Goal: Communication & Community: Answer question/provide support

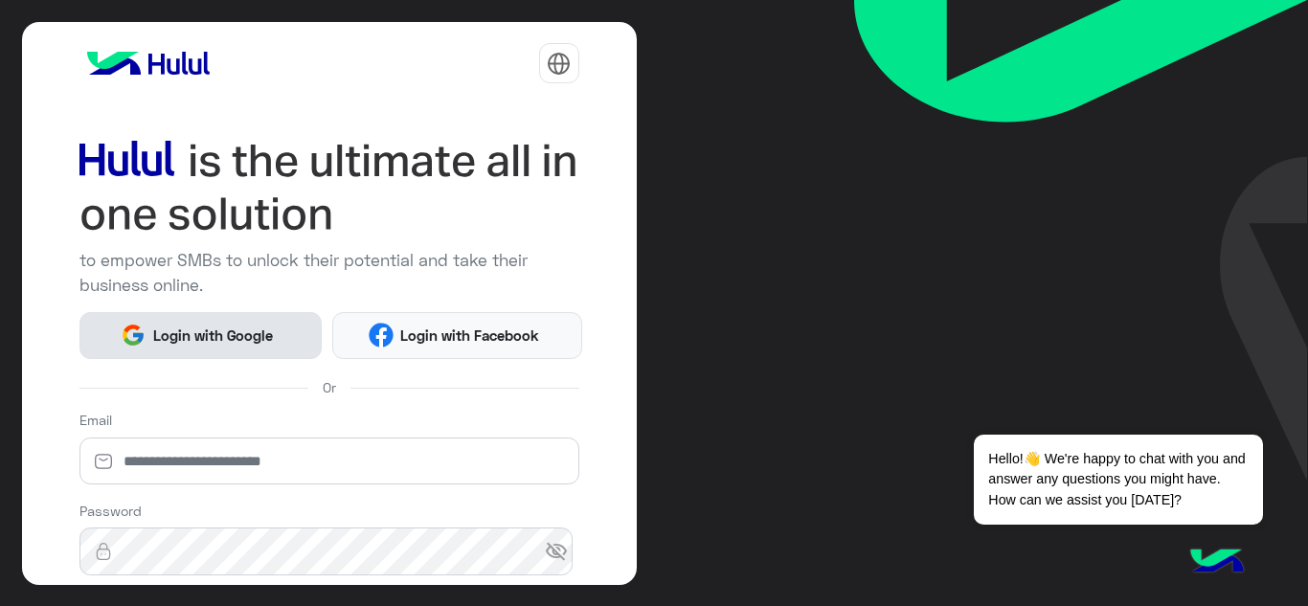
click at [234, 357] on button "Login with Google" at bounding box center [201, 335] width 243 height 47
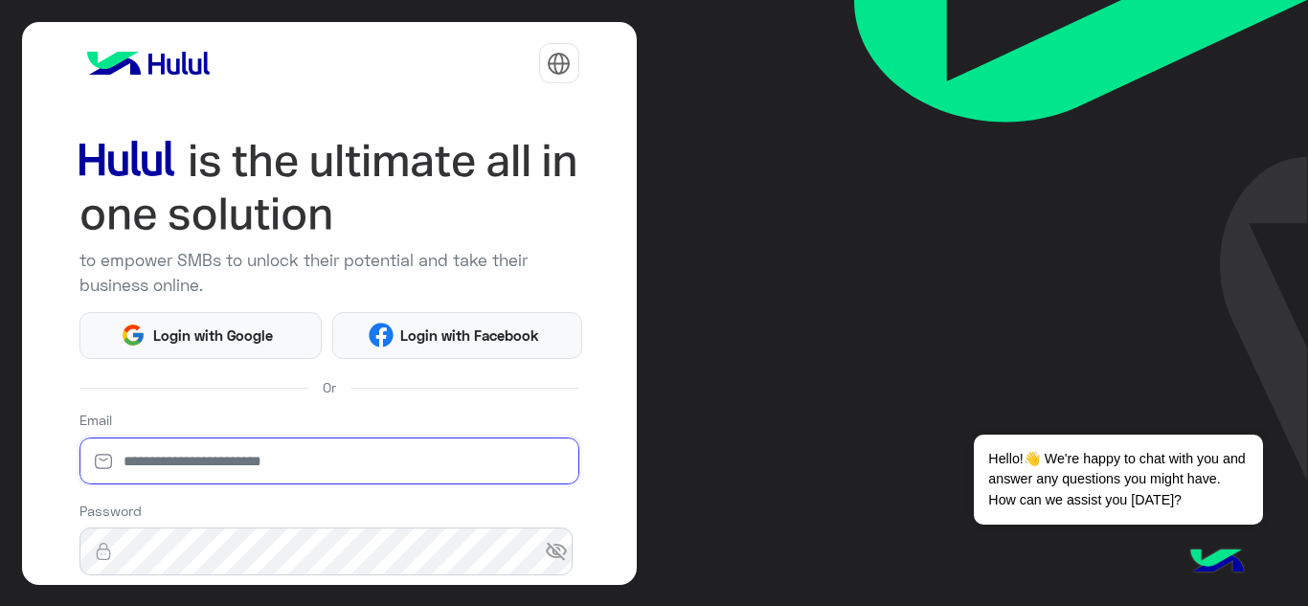
click at [216, 481] on input "email" at bounding box center [330, 462] width 500 height 48
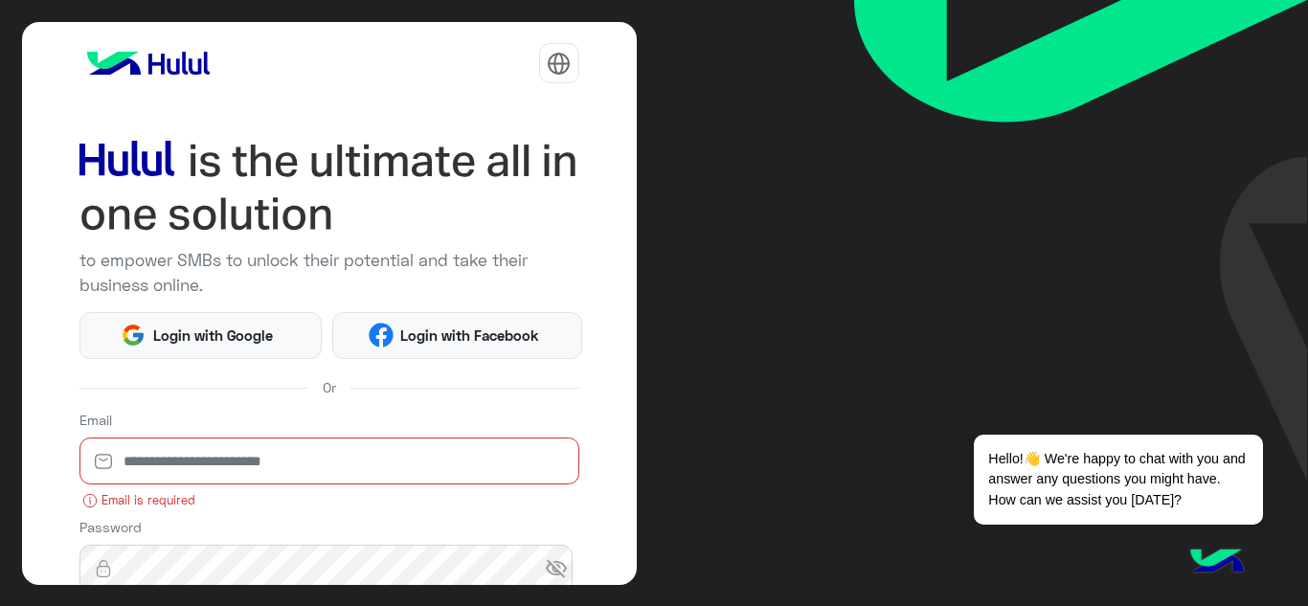
scroll to position [249, 0]
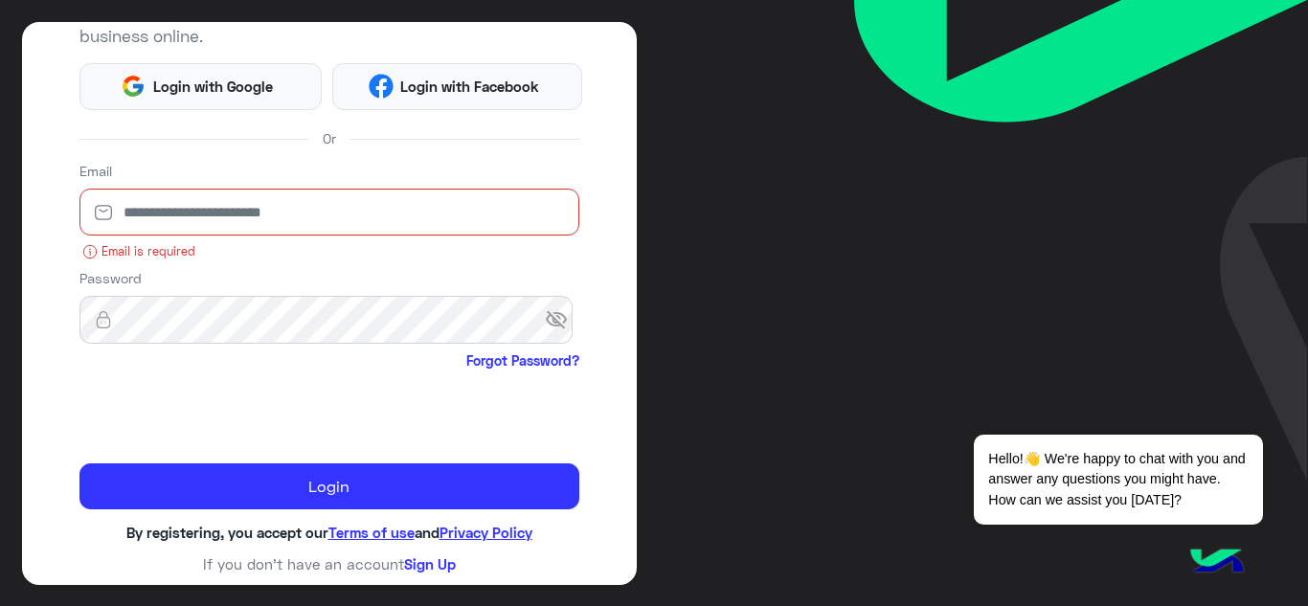
click at [210, 211] on input "email" at bounding box center [330, 213] width 500 height 48
type input "*"
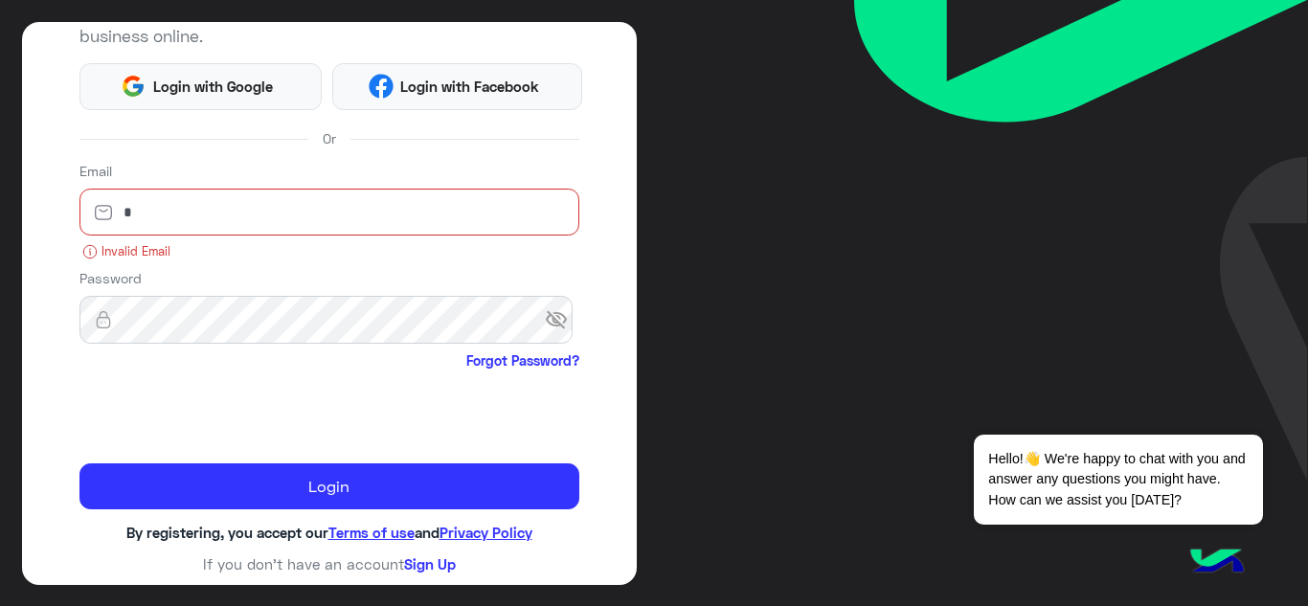
click at [210, 211] on input "*" at bounding box center [330, 213] width 500 height 48
click at [204, 210] on input "*" at bounding box center [330, 213] width 500 height 48
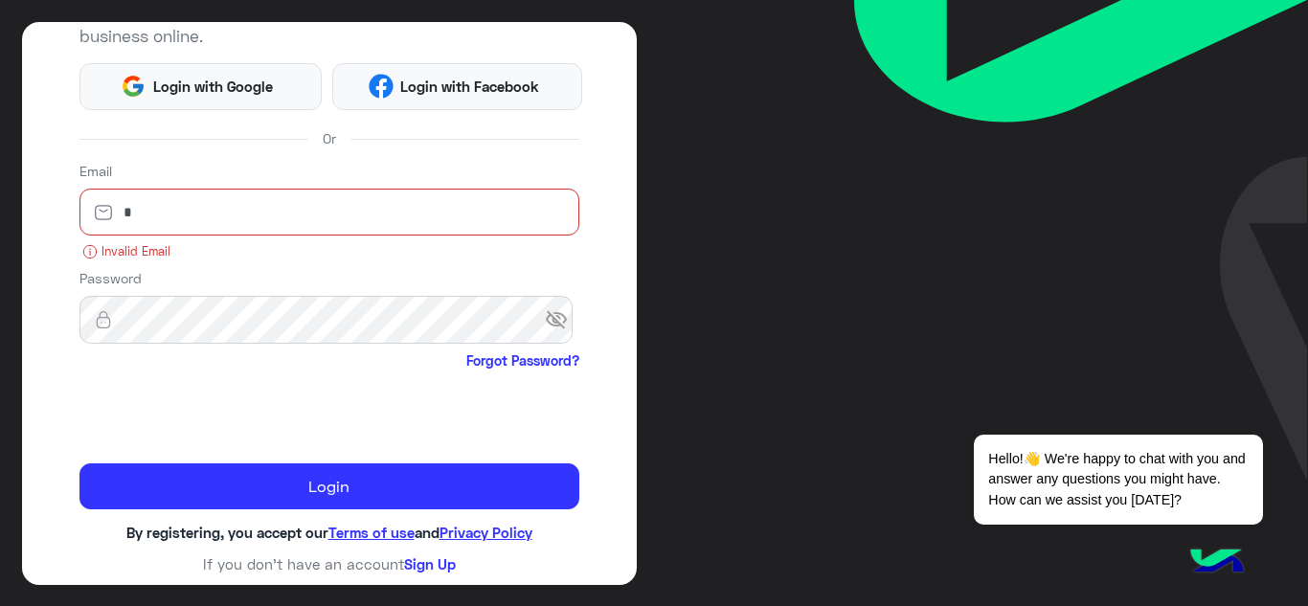
click at [204, 210] on input "*" at bounding box center [330, 213] width 500 height 48
click at [204, 210] on input "email" at bounding box center [330, 213] width 500 height 48
type input "**********"
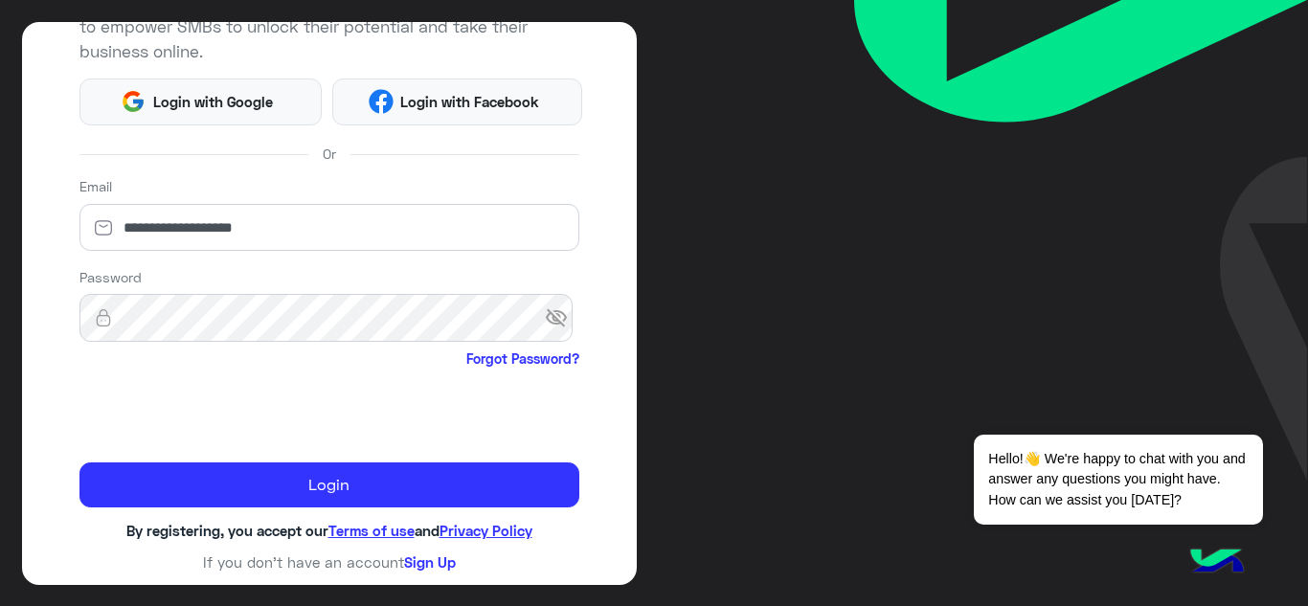
scroll to position [232, 0]
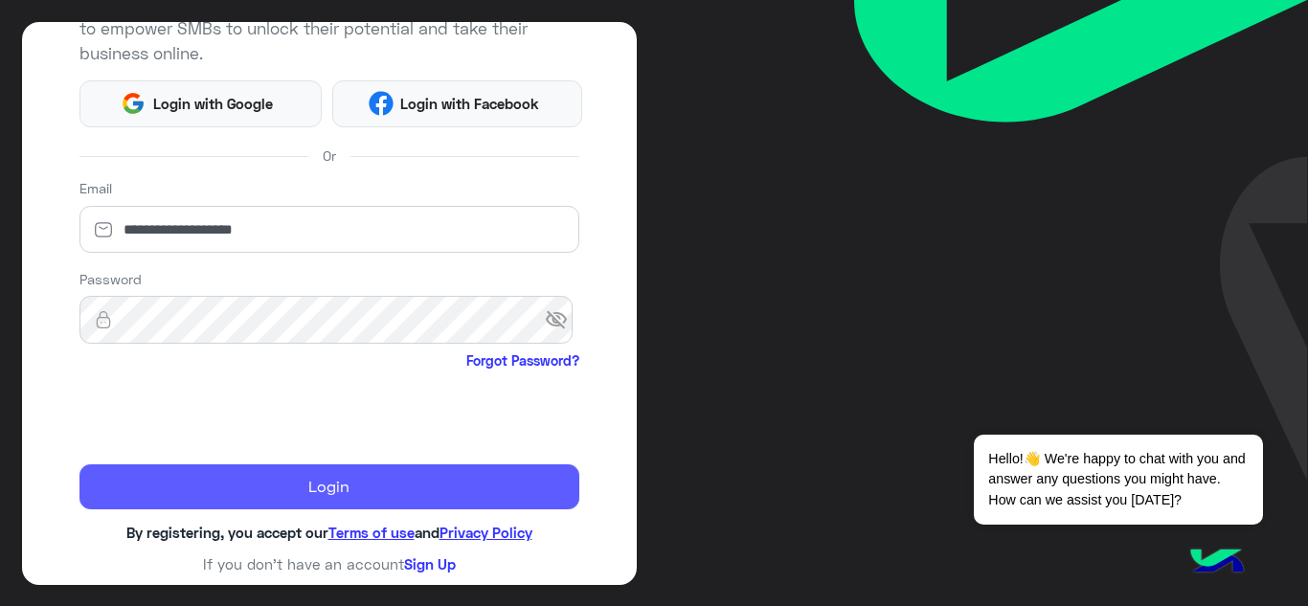
click at [371, 504] on button "Login" at bounding box center [330, 488] width 500 height 46
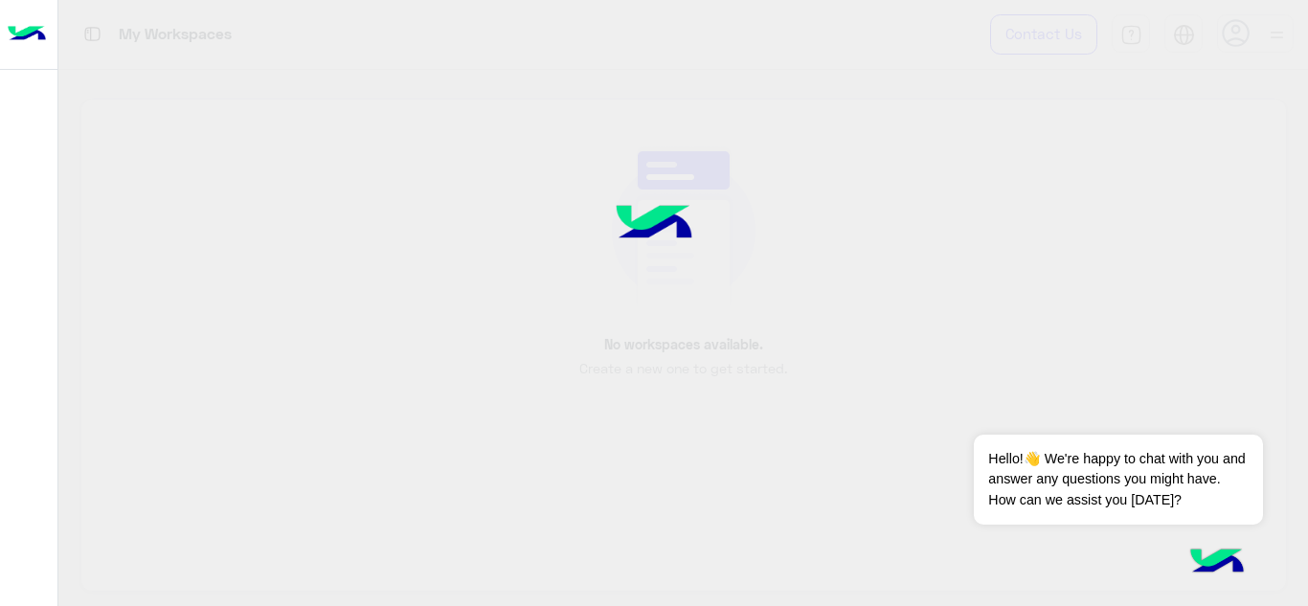
click at [371, 504] on div at bounding box center [654, 303] width 1308 height 606
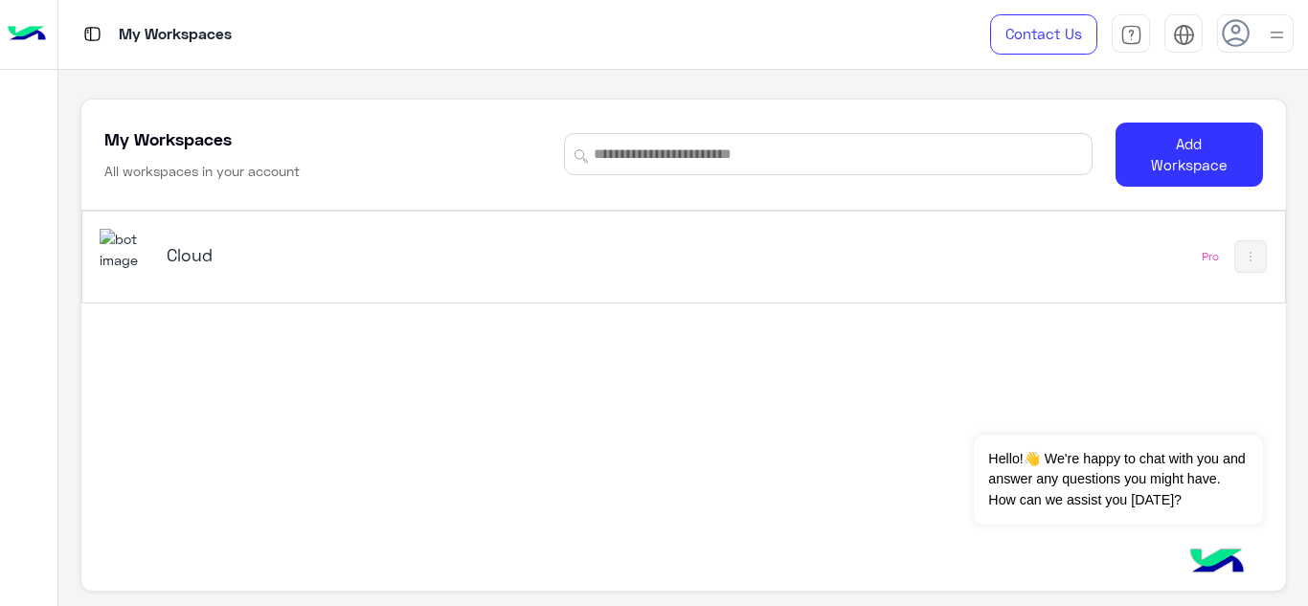
click at [117, 263] on img at bounding box center [126, 249] width 52 height 41
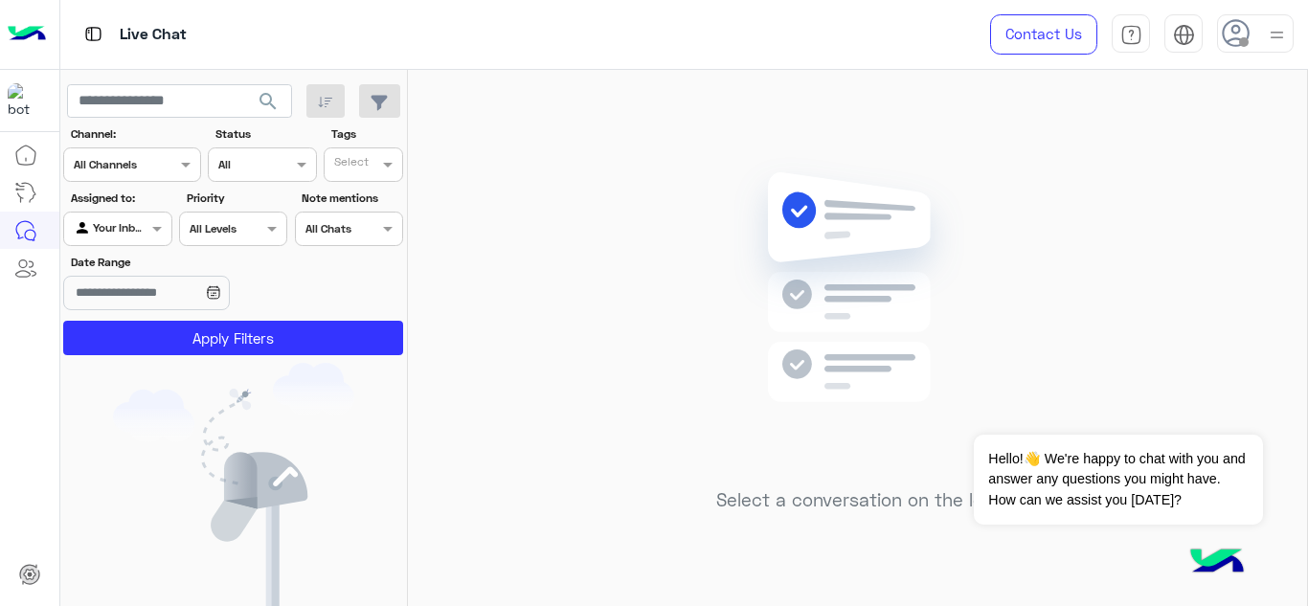
click at [117, 263] on label "Date Range" at bounding box center [178, 262] width 215 height 17
click at [117, 276] on input "Date Range" at bounding box center [146, 293] width 166 height 34
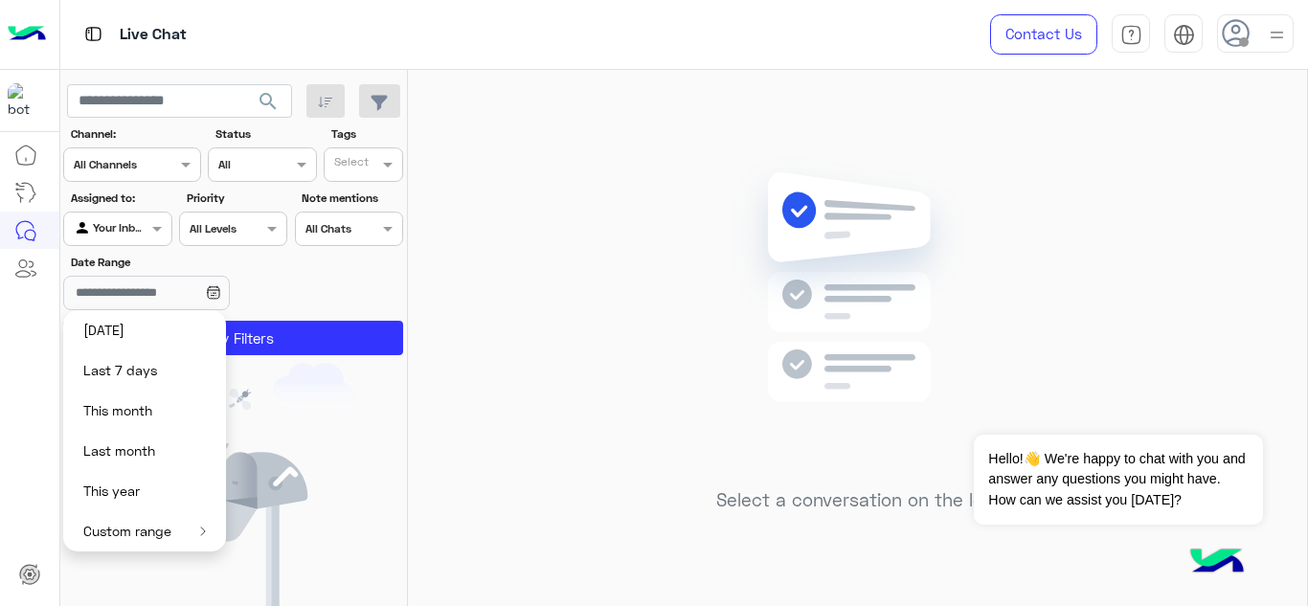
click at [1138, 328] on div "Select a conversation on the left" at bounding box center [857, 342] width 899 height 544
click at [1268, 17] on div at bounding box center [1277, 33] width 24 height 36
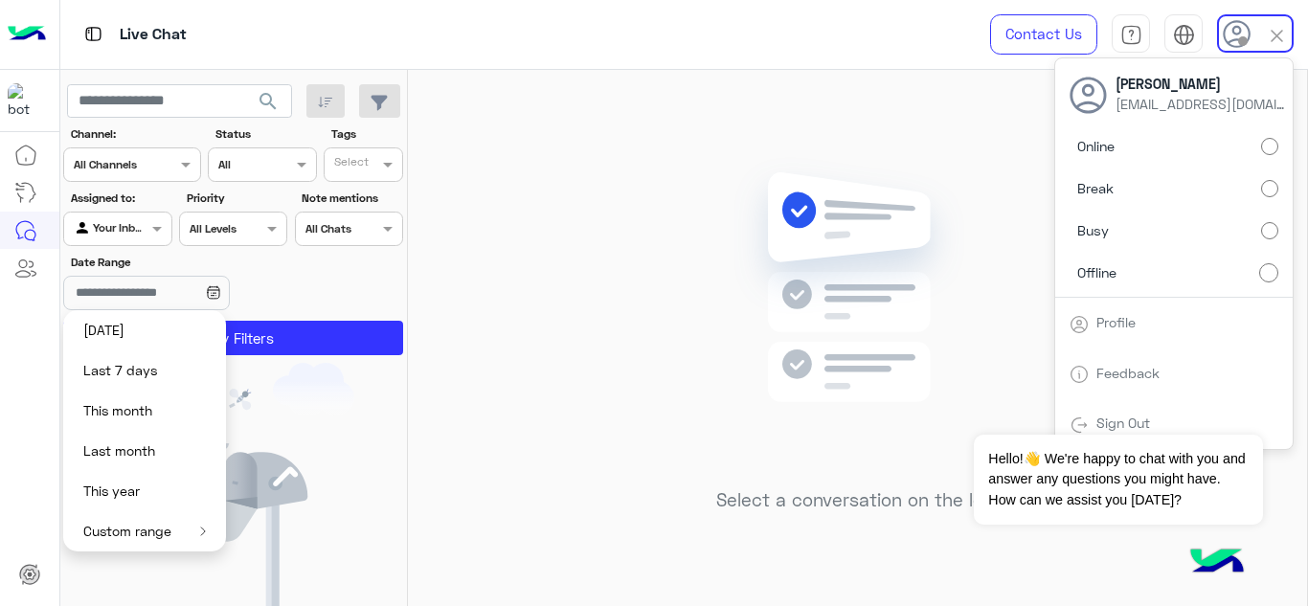
click at [1261, 140] on label "Online" at bounding box center [1174, 146] width 209 height 34
click at [659, 312] on div "Select a conversation on the left" at bounding box center [857, 342] width 899 height 544
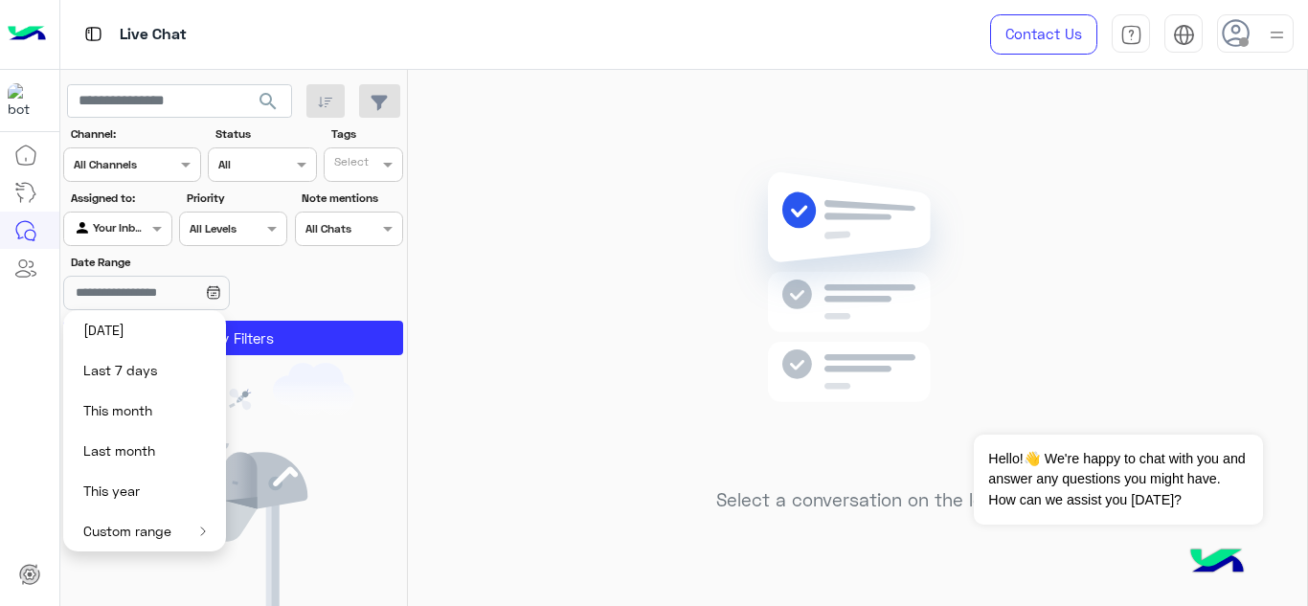
click at [431, 319] on div "Select a conversation on the left" at bounding box center [857, 342] width 899 height 544
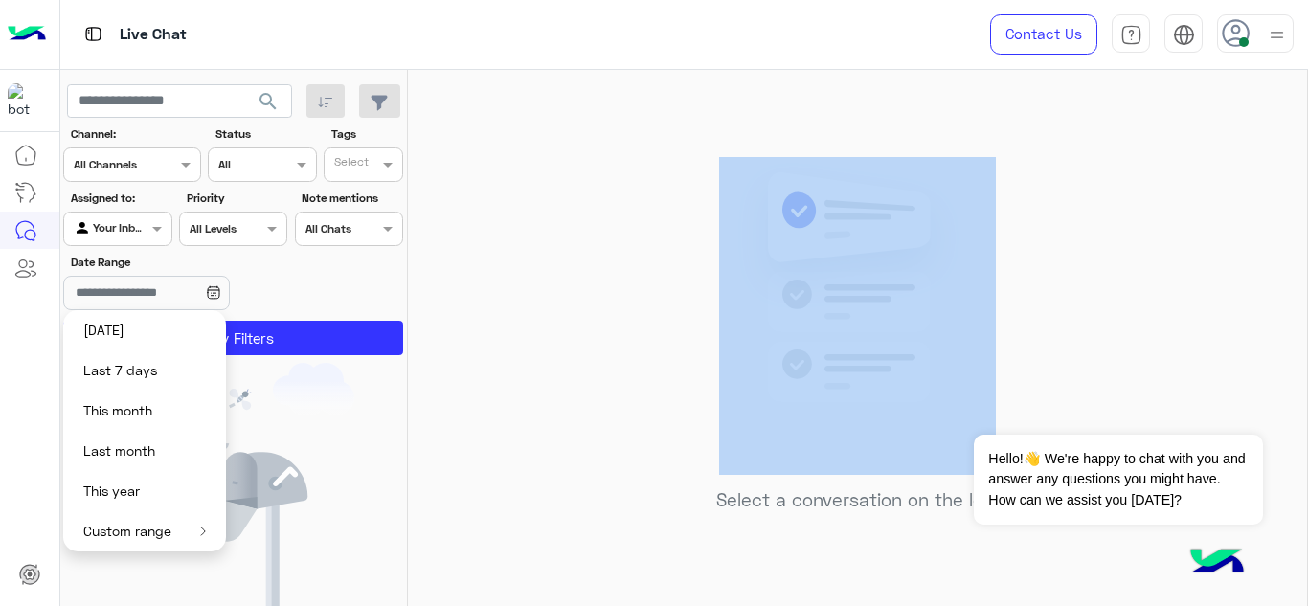
click at [431, 319] on div "Select a conversation on the left" at bounding box center [857, 342] width 899 height 544
click at [440, 302] on div "Select a conversation on the left" at bounding box center [857, 342] width 899 height 544
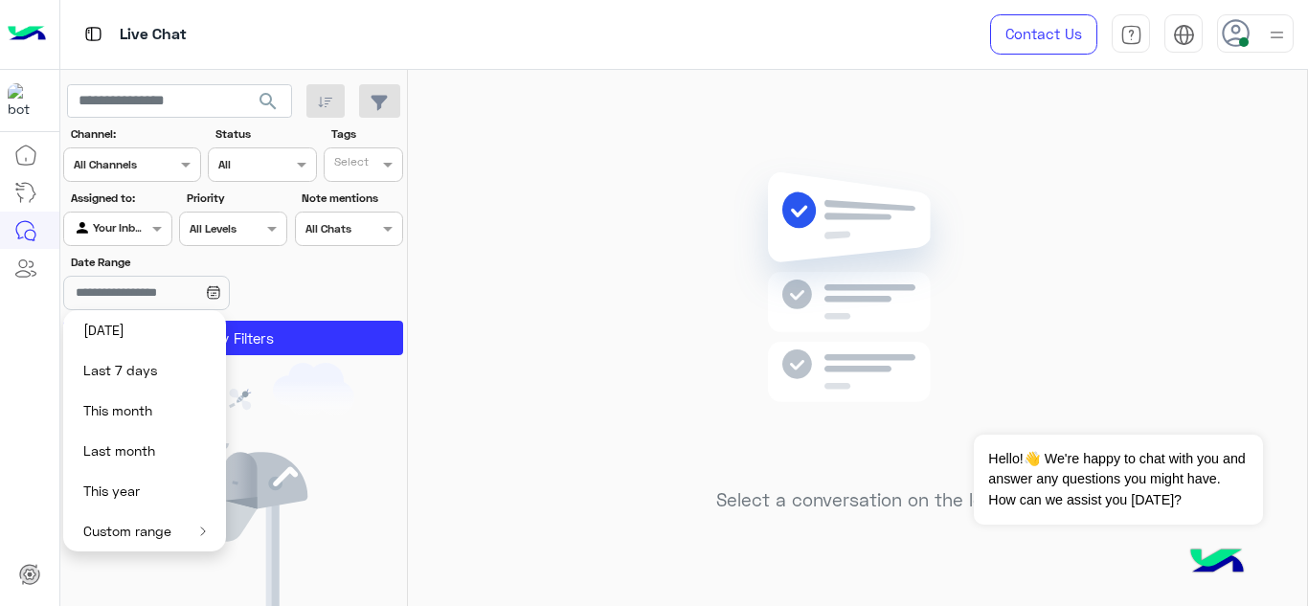
click at [346, 280] on div "Date Range" at bounding box center [234, 284] width 348 height 60
click at [204, 289] on input "Date Range" at bounding box center [146, 293] width 166 height 34
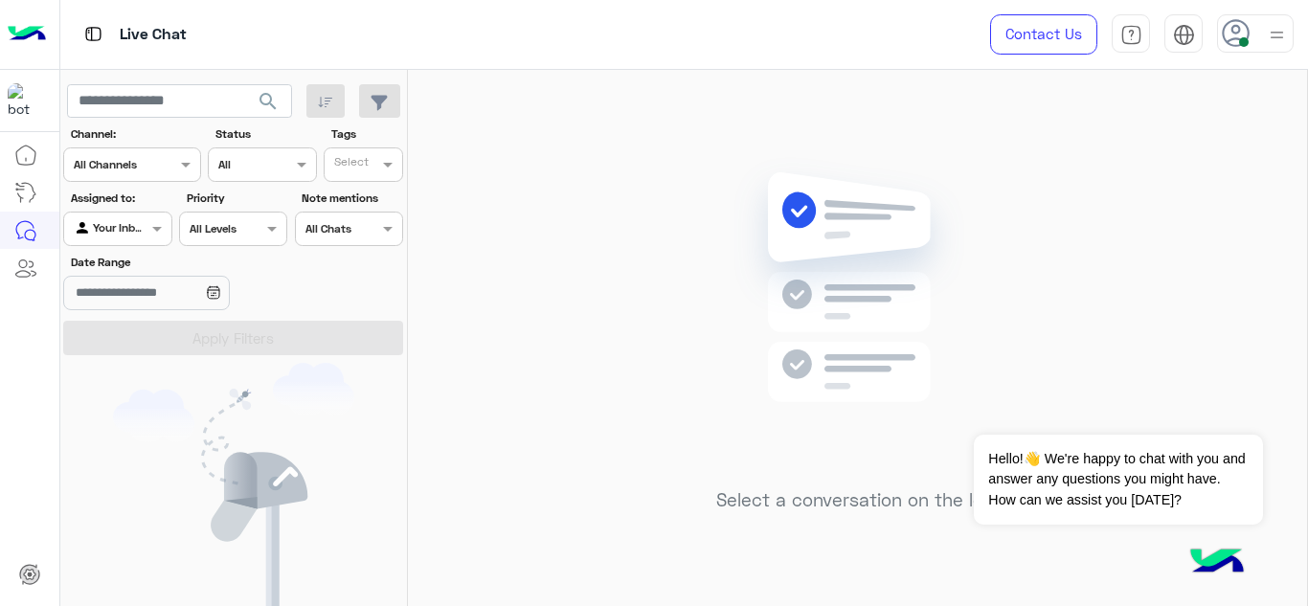
click at [1261, 47] on div at bounding box center [1255, 33] width 77 height 38
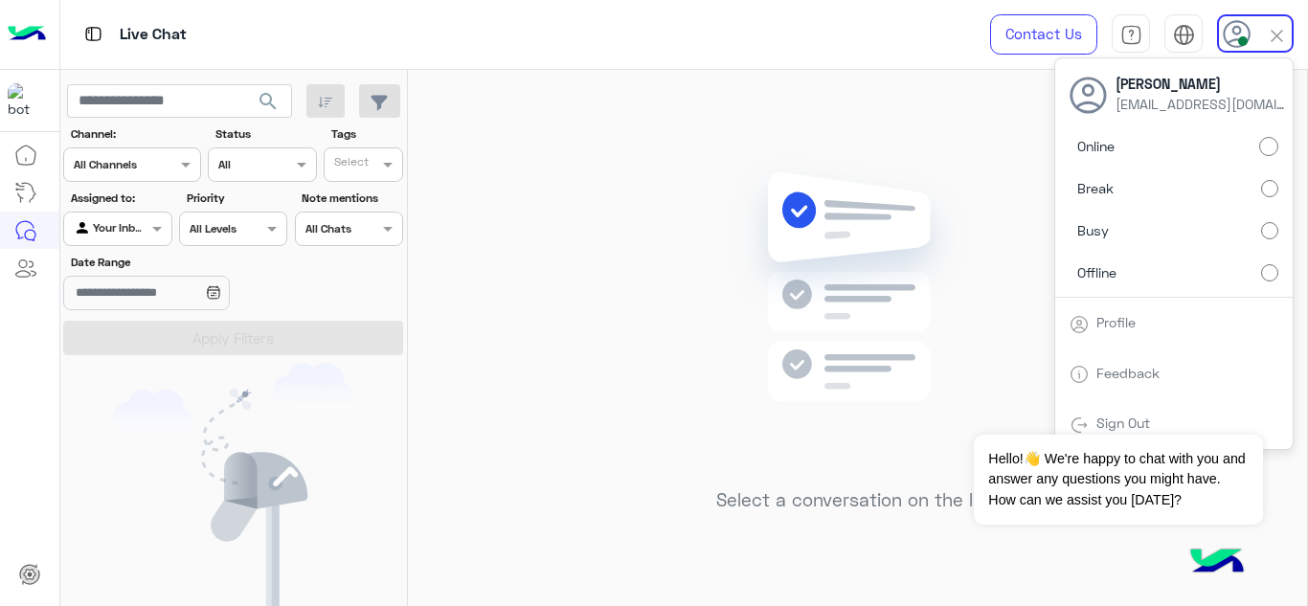
click at [852, 205] on img at bounding box center [857, 316] width 277 height 318
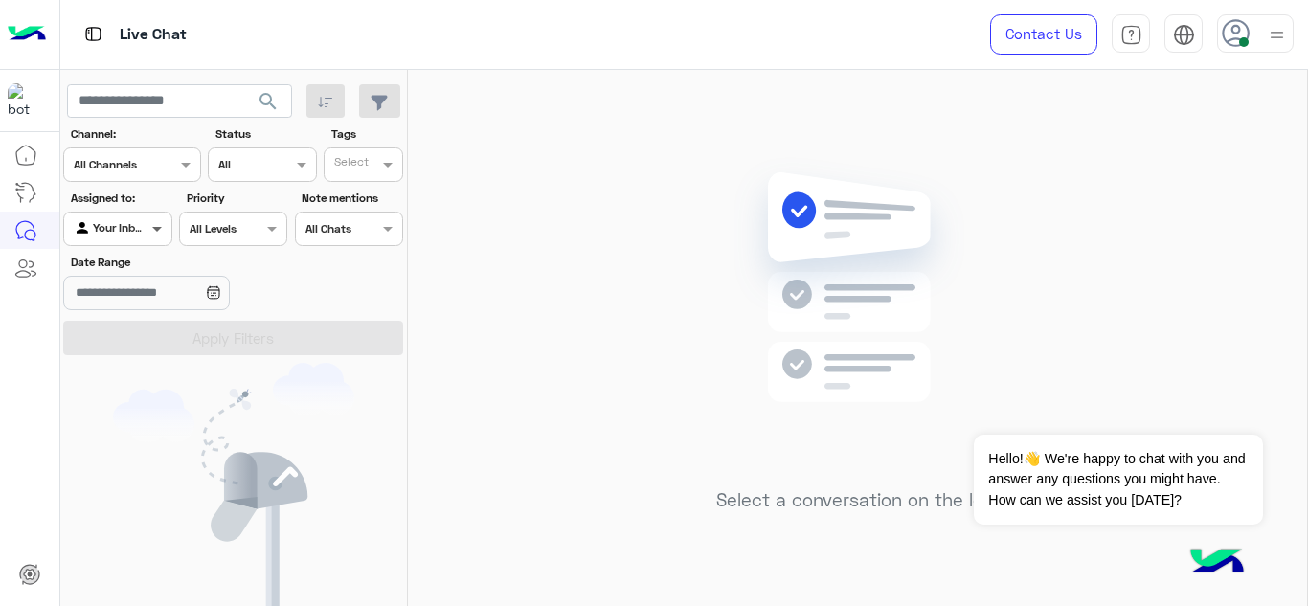
click at [165, 227] on span at bounding box center [160, 228] width 24 height 20
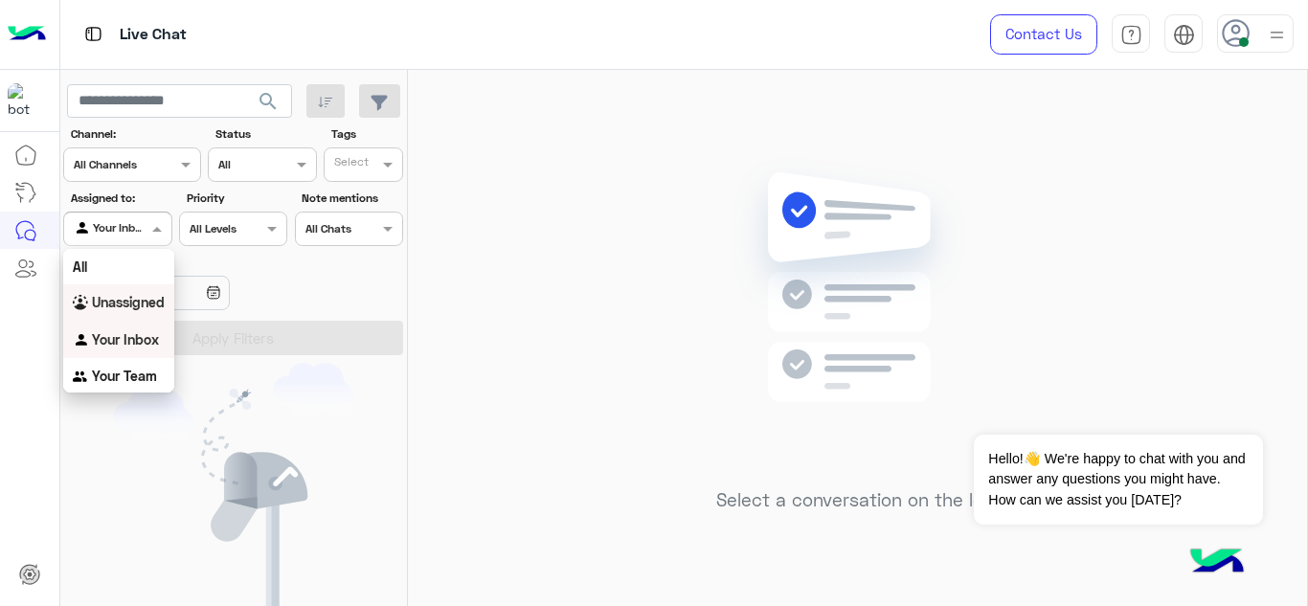
click at [146, 294] on b "Unassigned" at bounding box center [128, 302] width 73 height 16
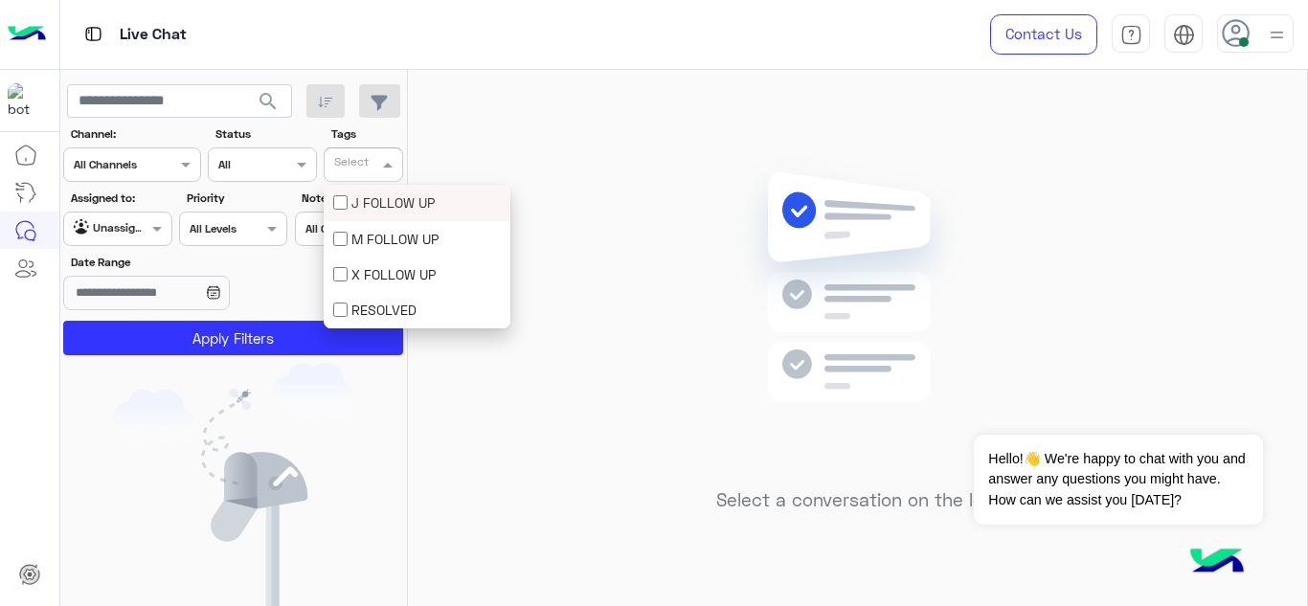
click at [344, 151] on div "Select" at bounding box center [364, 165] width 80 height 34
click at [358, 234] on div "M FOLLOW UP" at bounding box center [417, 239] width 168 height 20
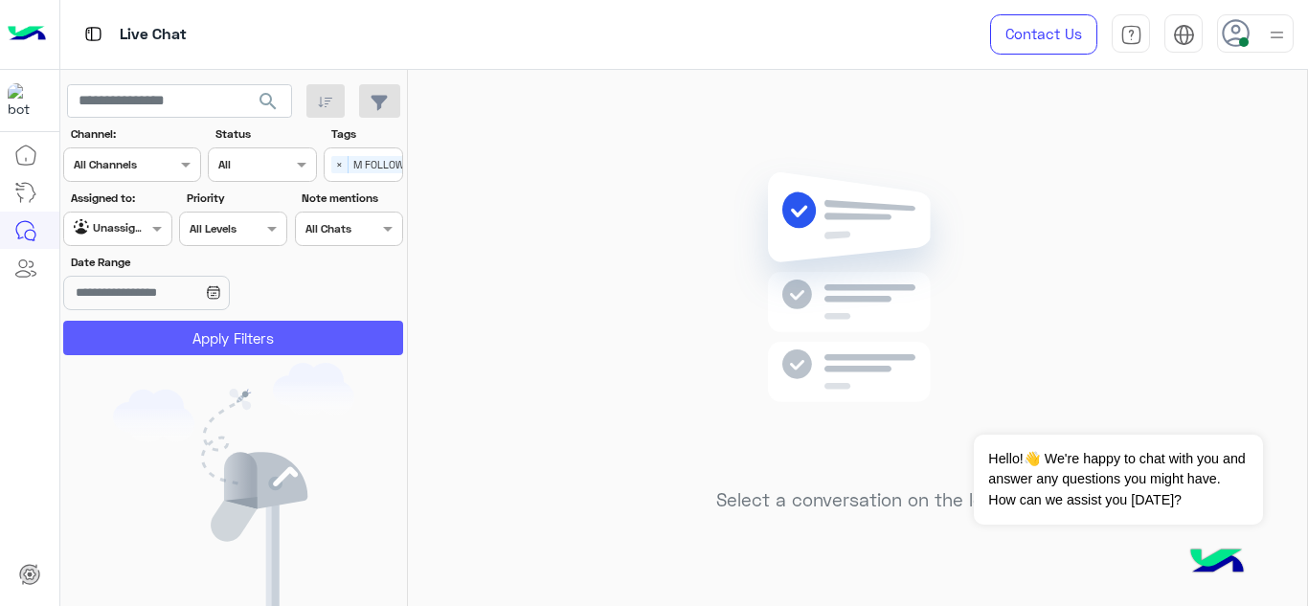
click at [319, 332] on button "Apply Filters" at bounding box center [233, 338] width 340 height 34
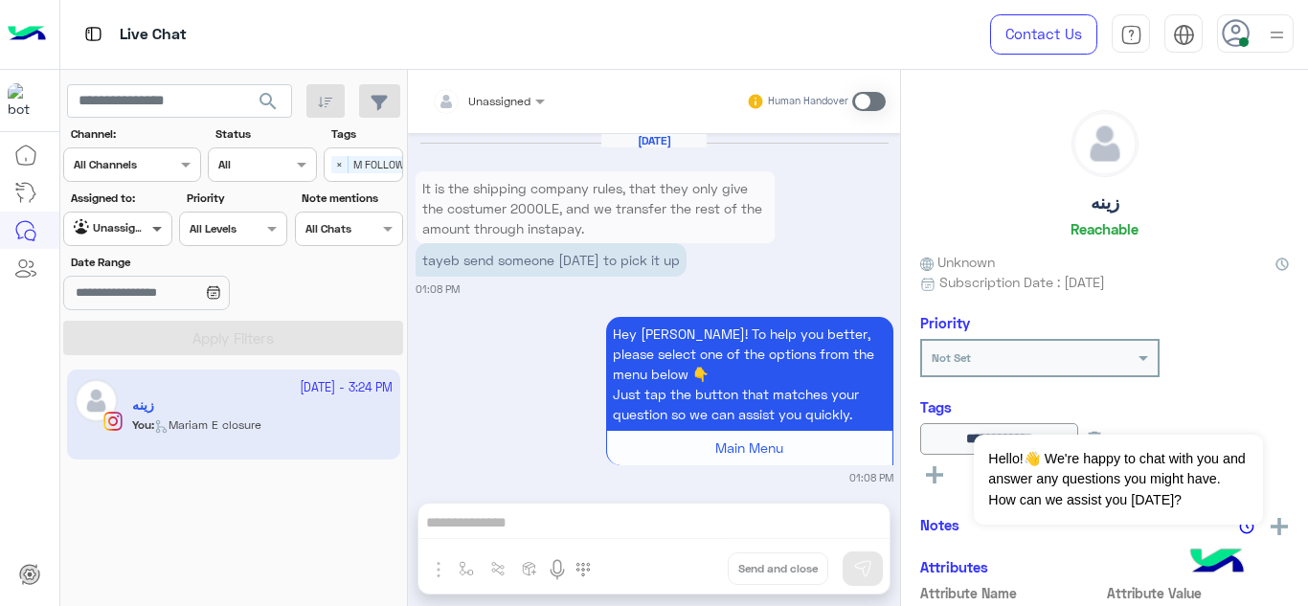
scroll to position [722, 0]
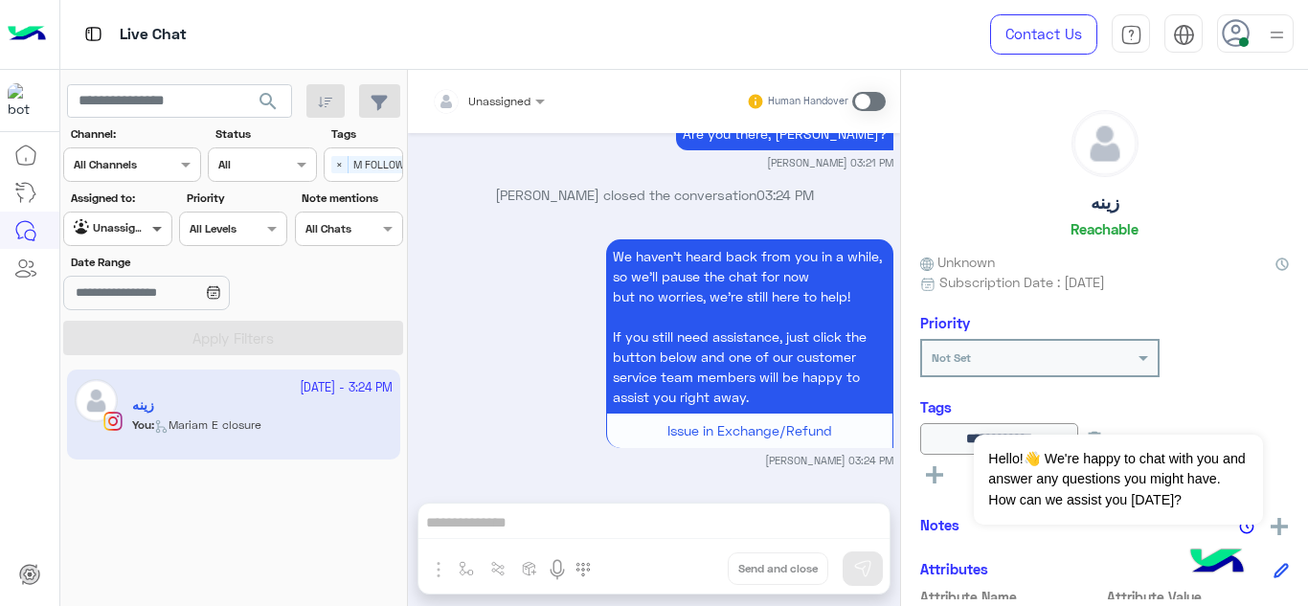
click at [160, 232] on span at bounding box center [160, 228] width 24 height 20
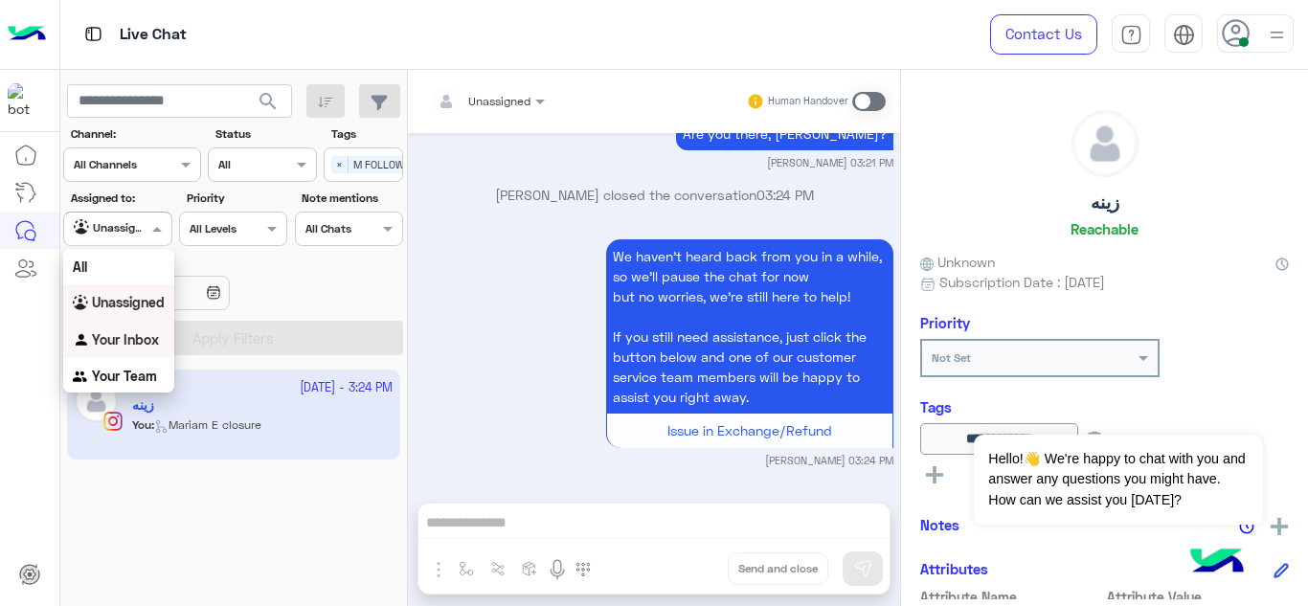
click at [154, 332] on b "Your Inbox" at bounding box center [125, 339] width 67 height 16
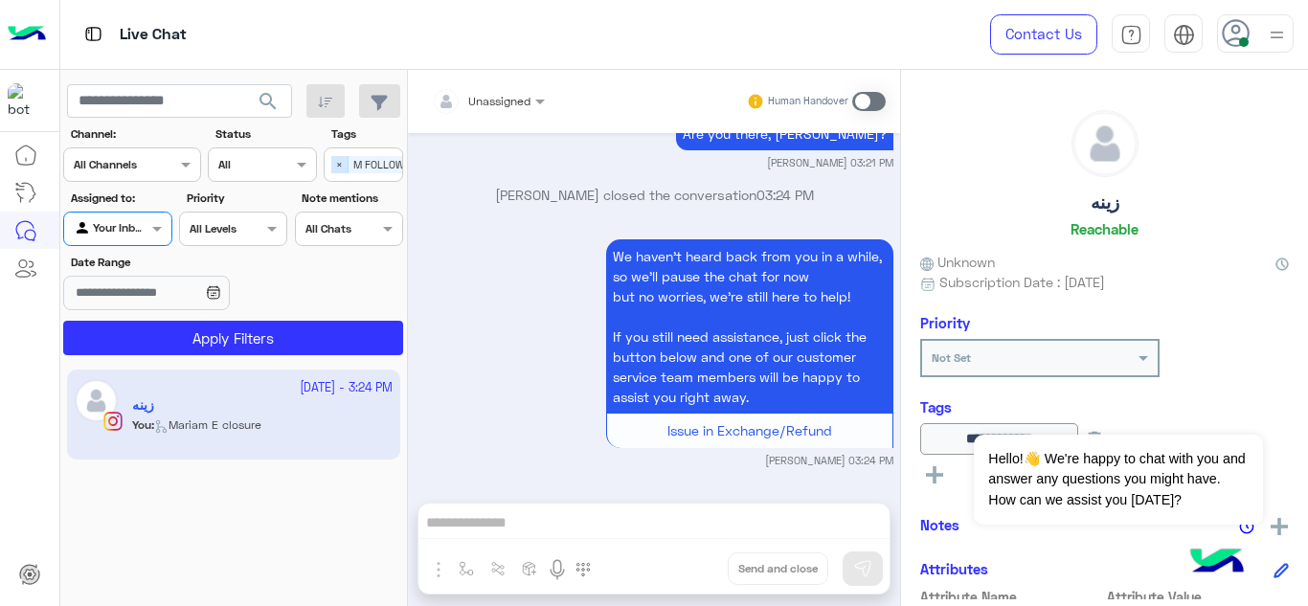
click at [335, 170] on span "×" at bounding box center [339, 164] width 17 height 17
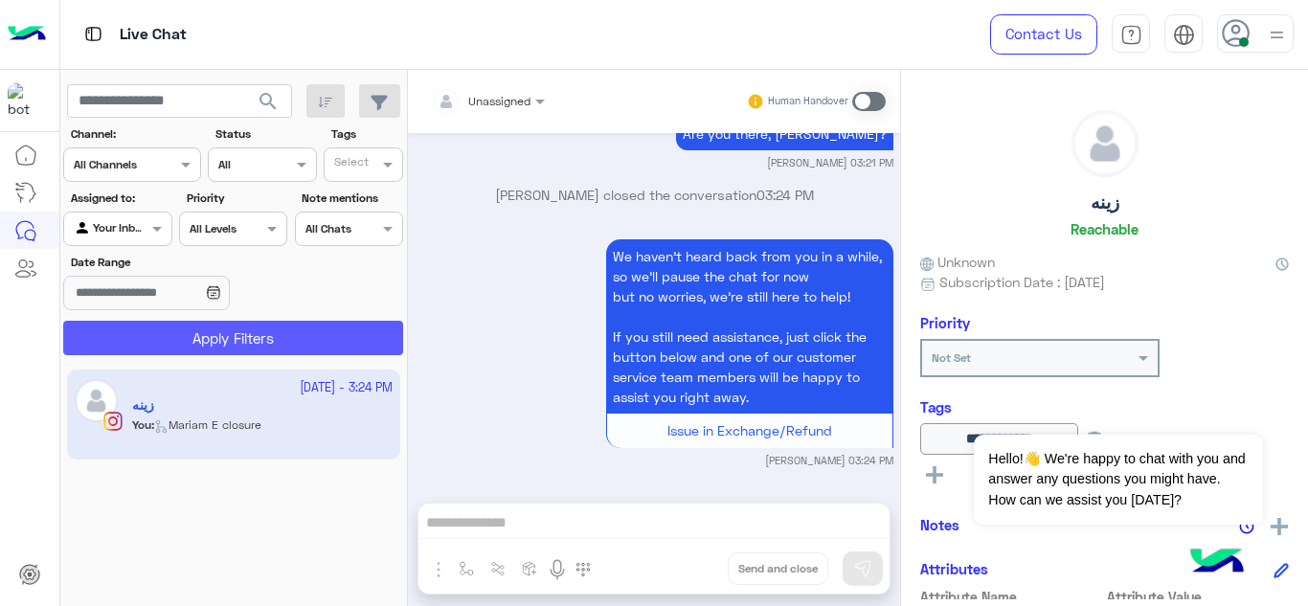
click at [325, 329] on button "Apply Filters" at bounding box center [233, 338] width 340 height 34
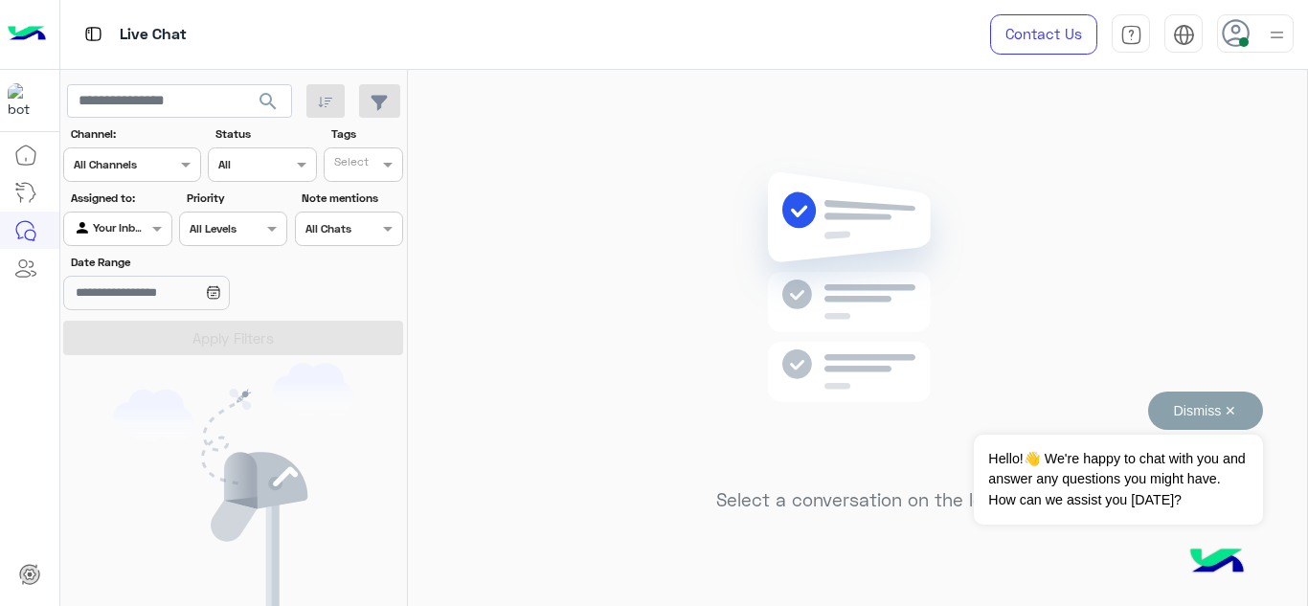
click at [1237, 416] on button "Dismiss ✕" at bounding box center [1205, 411] width 115 height 38
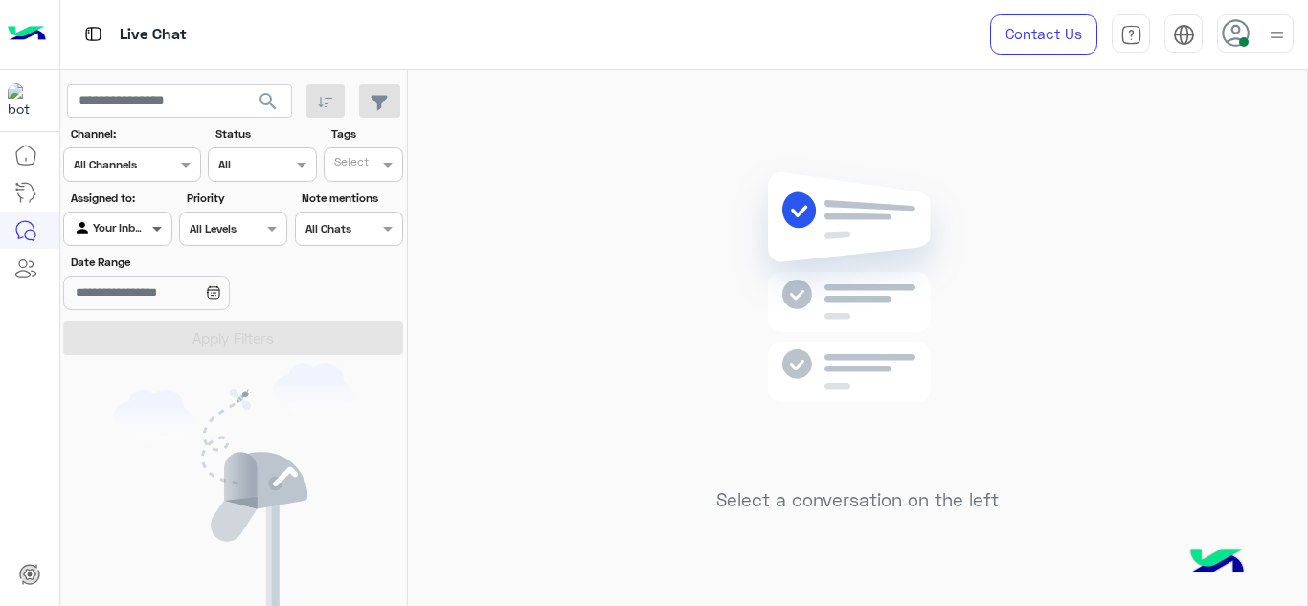
click at [154, 226] on span at bounding box center [160, 228] width 24 height 20
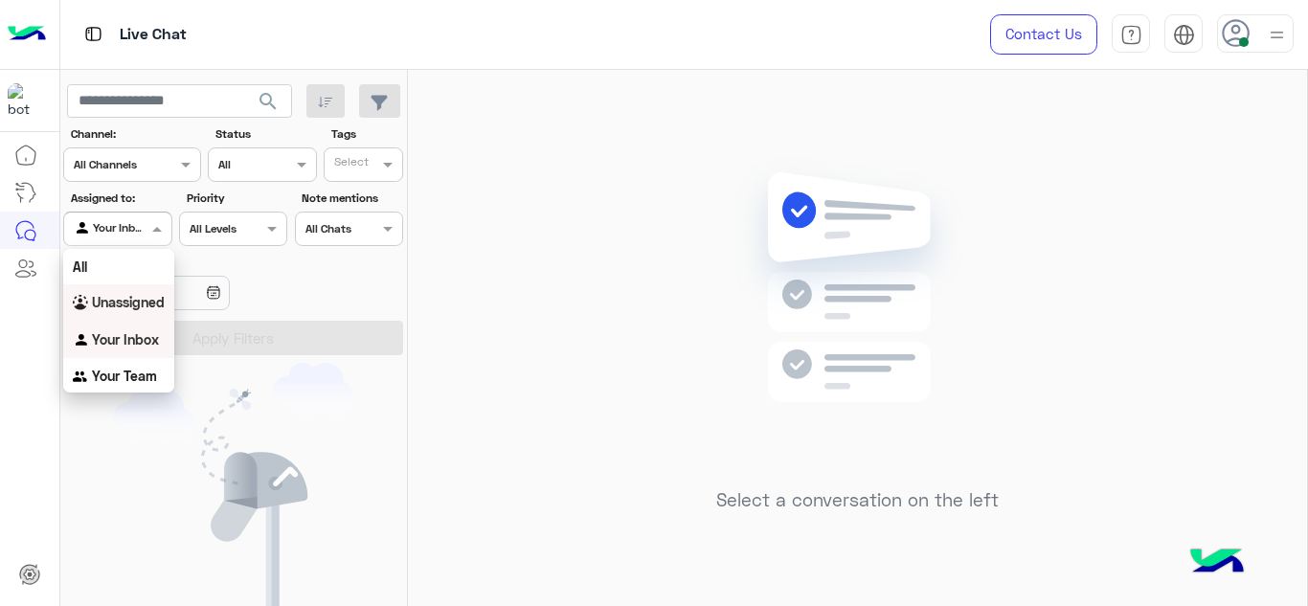
click at [129, 310] on b "Unassigned" at bounding box center [128, 302] width 73 height 16
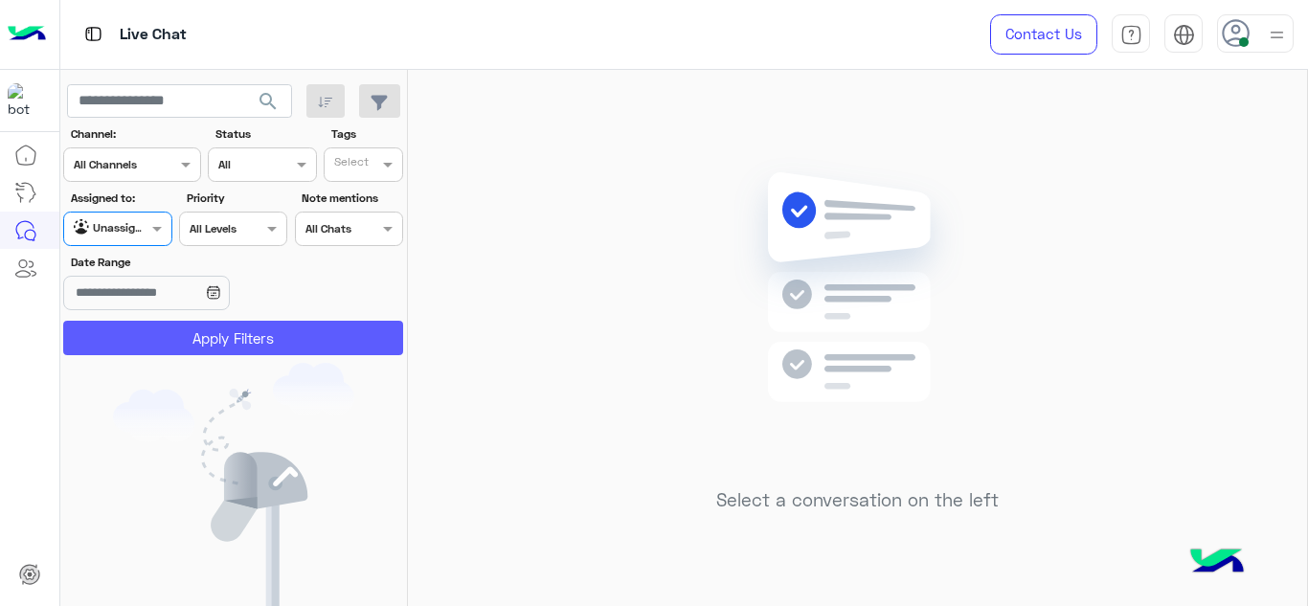
click at [264, 352] on button "Apply Filters" at bounding box center [233, 338] width 340 height 34
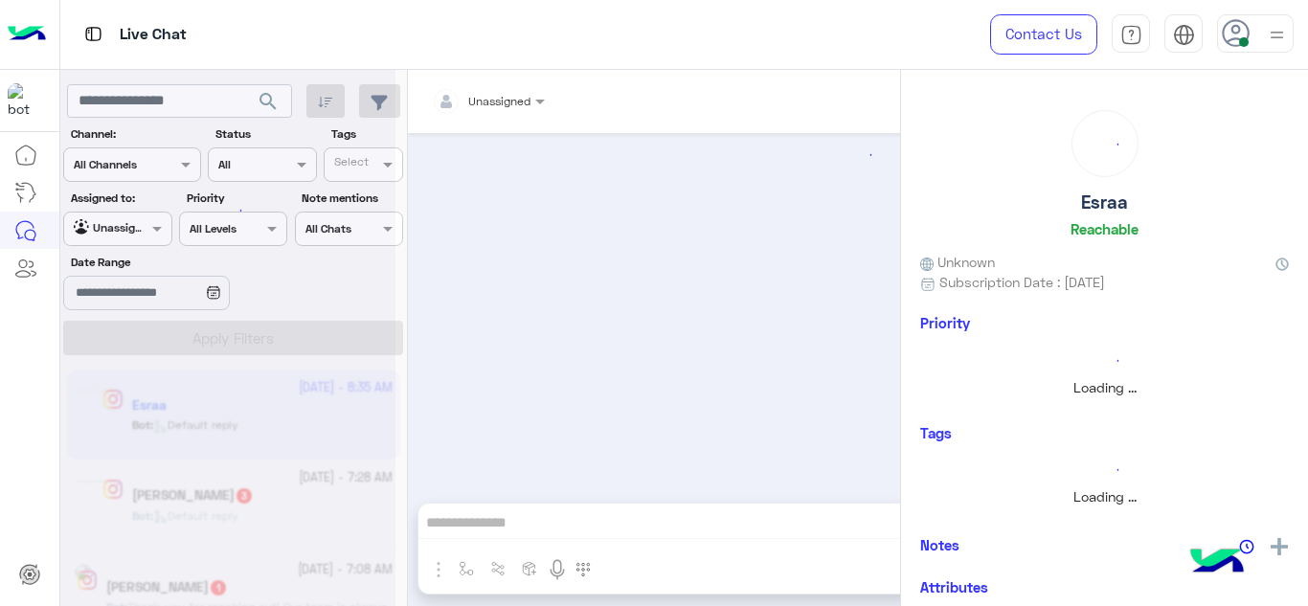
click at [161, 230] on div at bounding box center [227, 311] width 335 height 606
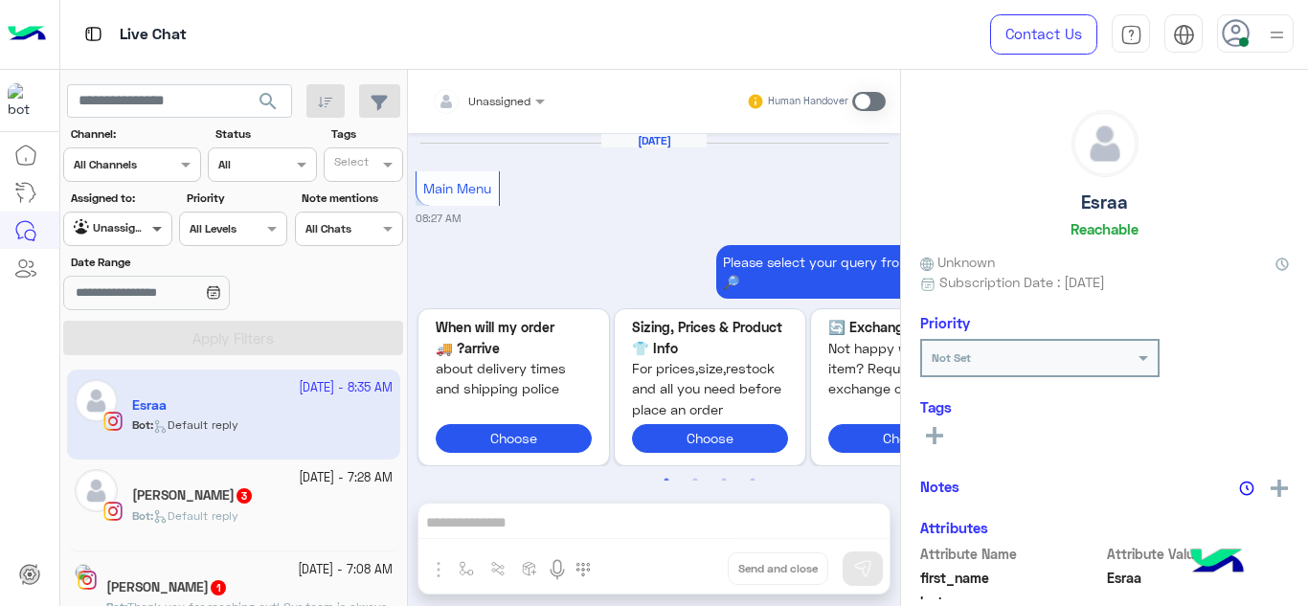
scroll to position [1344, 0]
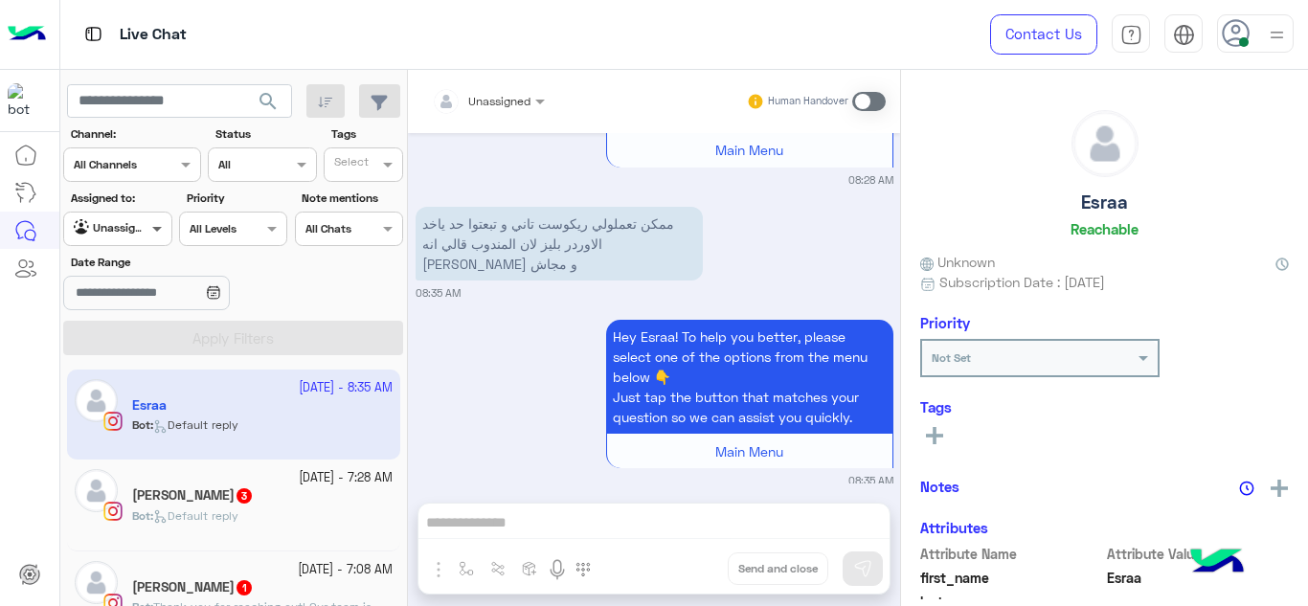
click at [153, 225] on span at bounding box center [160, 228] width 24 height 20
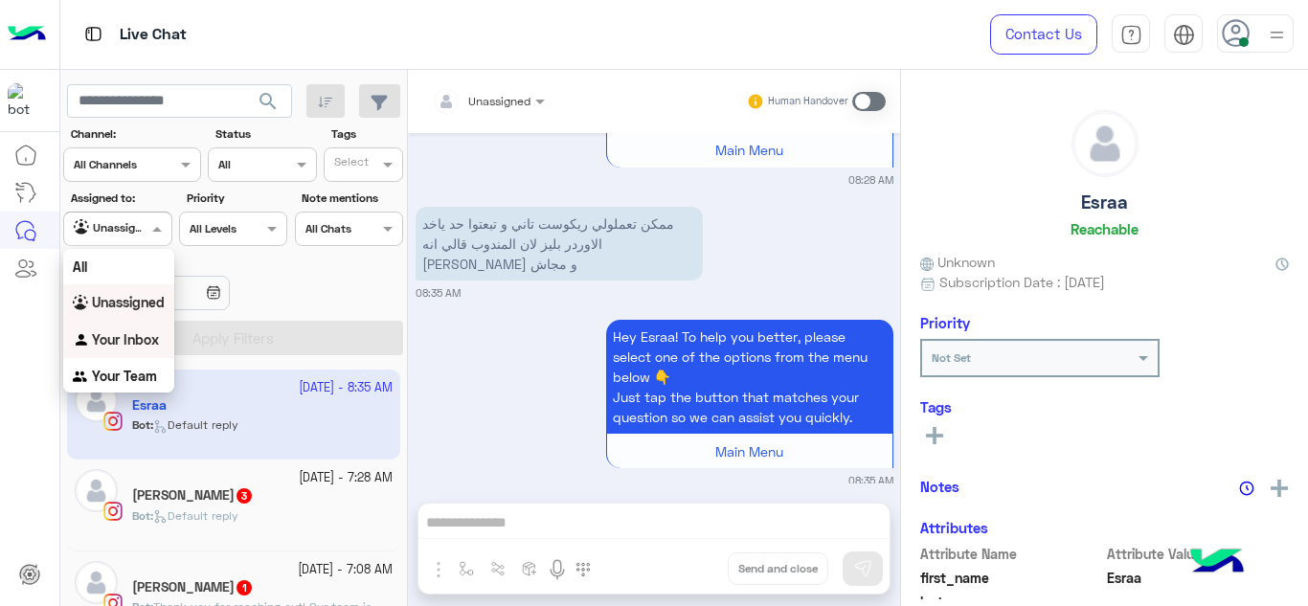
click at [138, 325] on div "Your Inbox" at bounding box center [118, 340] width 111 height 37
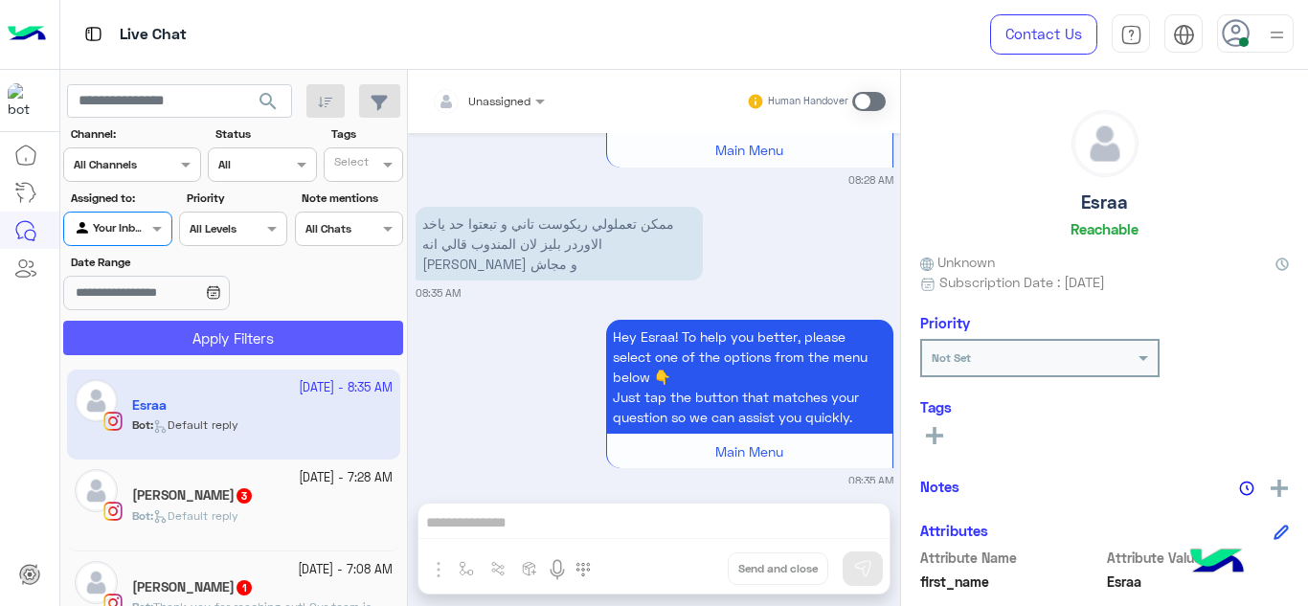
click at [170, 336] on button "Apply Filters" at bounding box center [233, 338] width 340 height 34
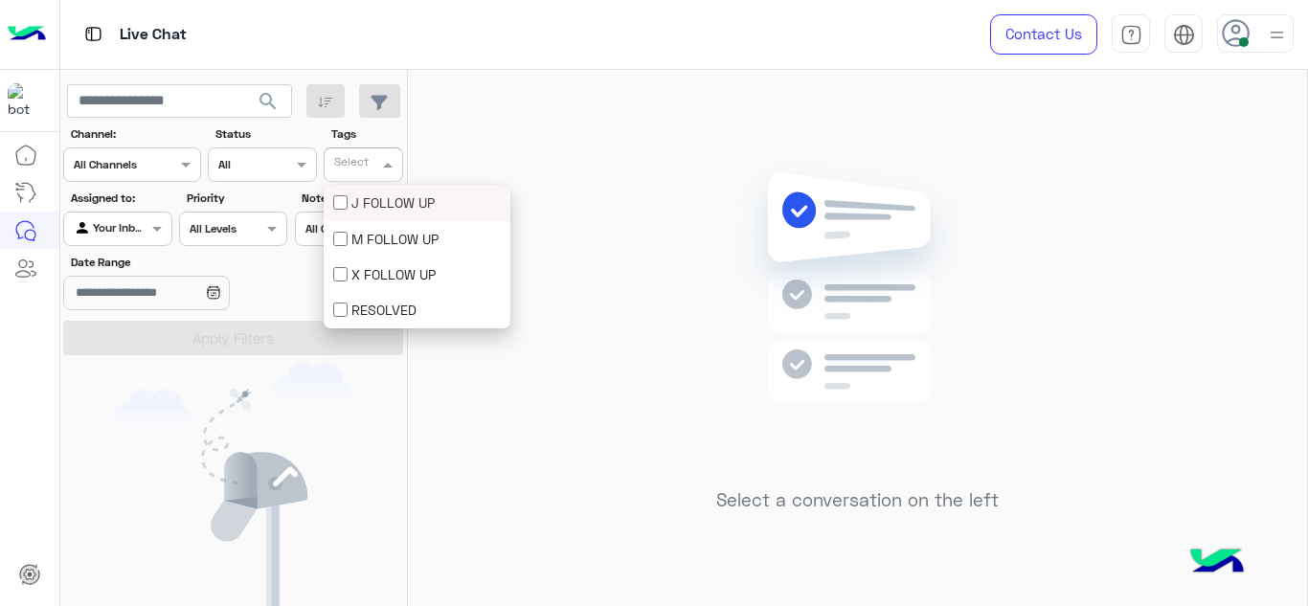
click at [375, 167] on div at bounding box center [354, 167] width 47 height 21
click at [442, 370] on div "Select a conversation on the left" at bounding box center [857, 342] width 899 height 544
click at [1288, 23] on img at bounding box center [1277, 35] width 24 height 24
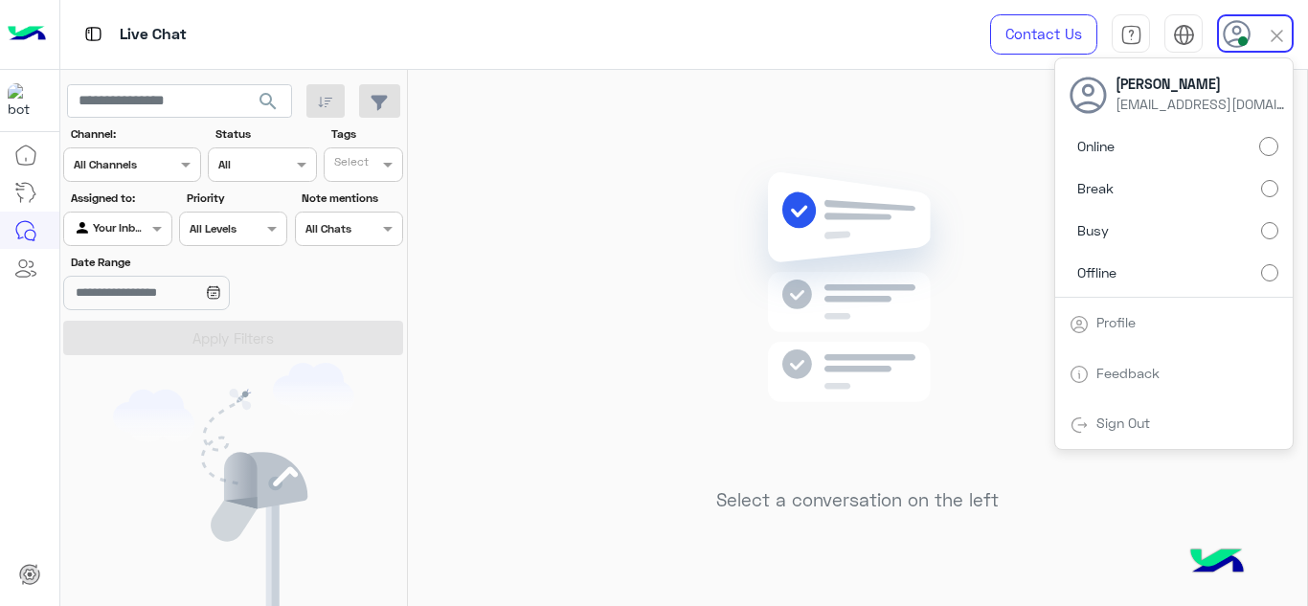
click at [807, 167] on img at bounding box center [857, 316] width 277 height 318
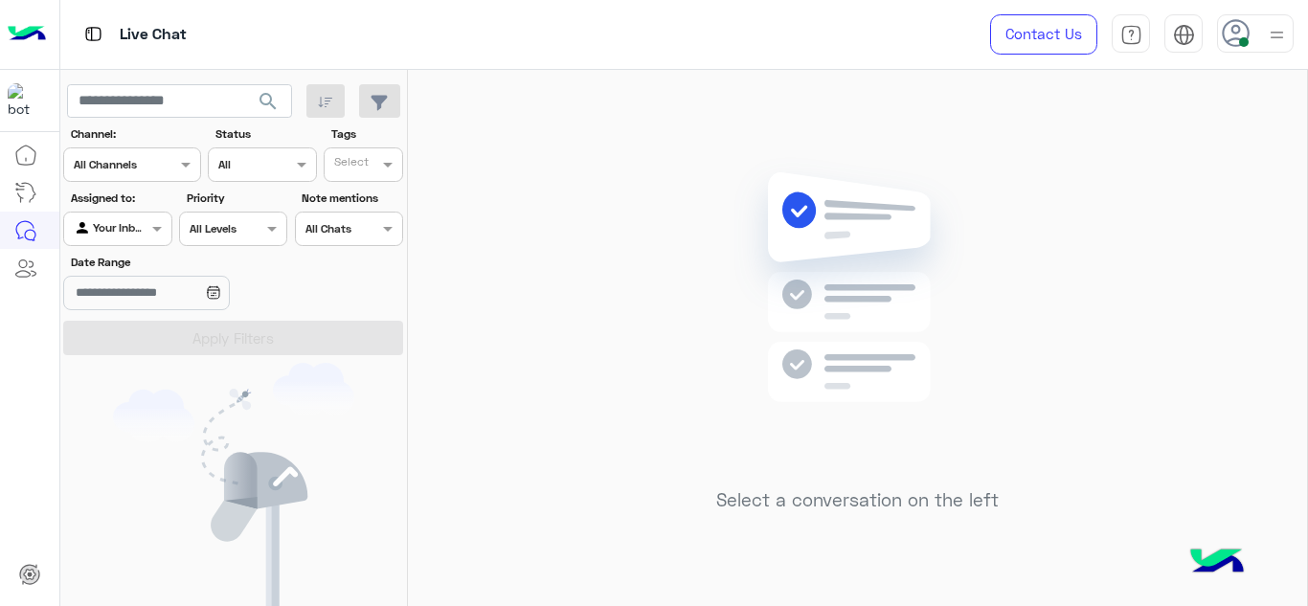
click at [807, 167] on img at bounding box center [857, 316] width 277 height 318
click at [664, 352] on div "Select a conversation on the left" at bounding box center [857, 342] width 899 height 544
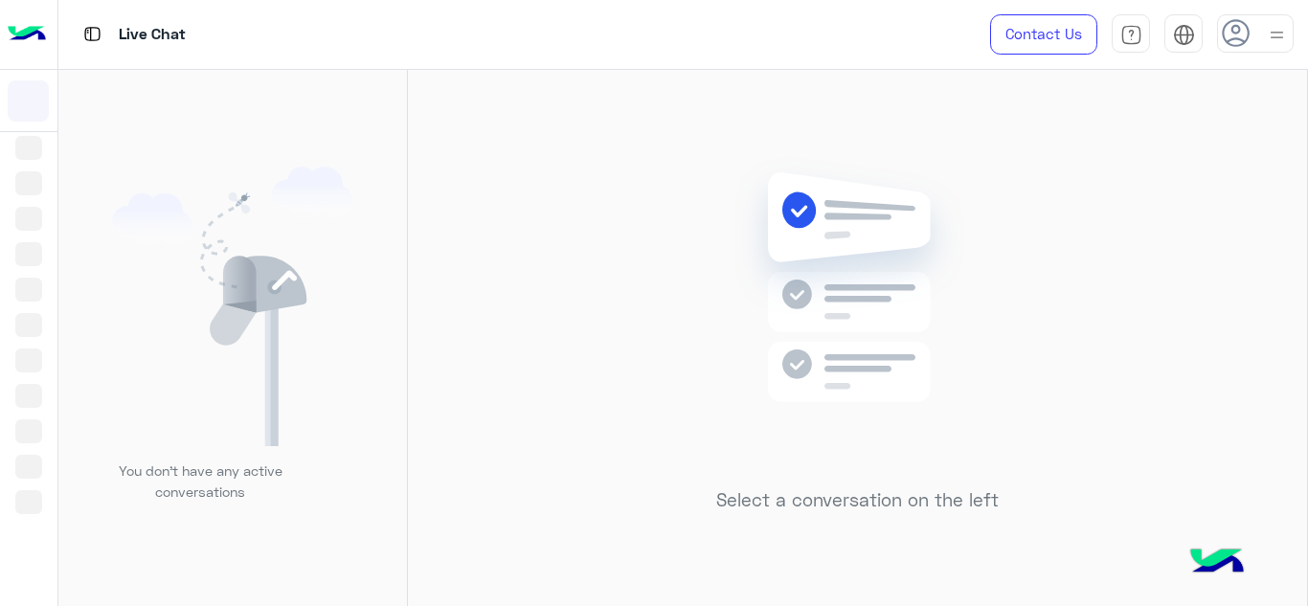
click at [362, 402] on div "You don’t have any active conversations" at bounding box center [233, 342] width 258 height 350
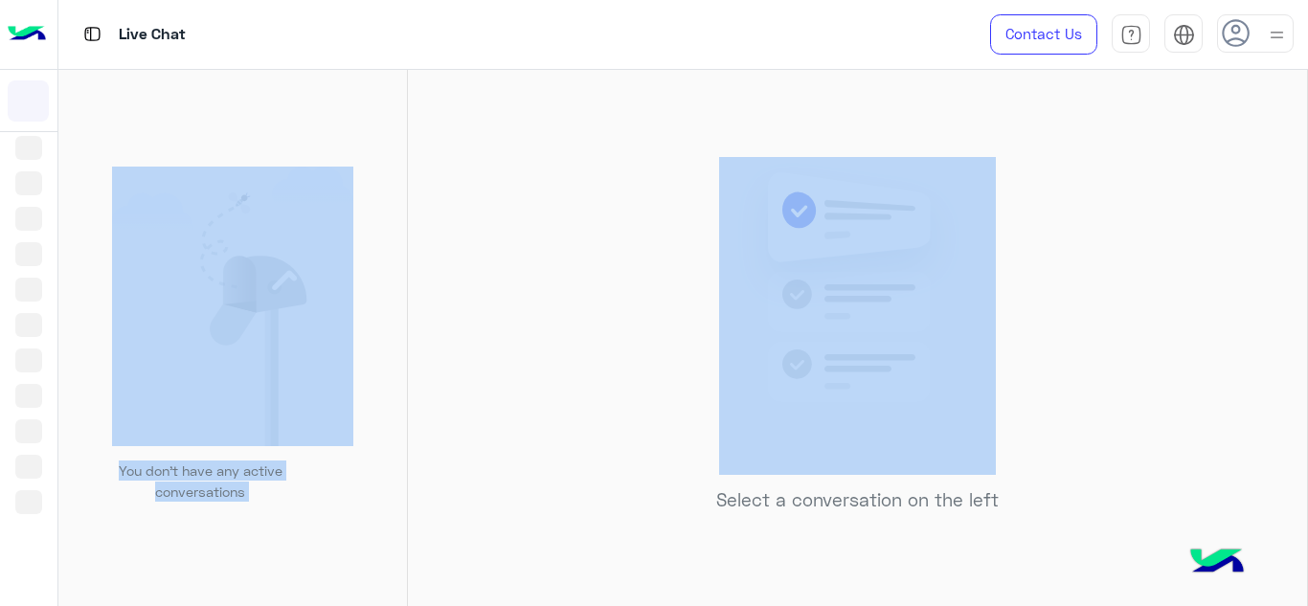
drag, startPoint x: 363, startPoint y: 402, endPoint x: 530, endPoint y: 355, distance: 173.1
click at [530, 355] on mat-drawer-container "You don’t have any active conversations Select a conversation on the left" at bounding box center [683, 342] width 1250 height 544
click at [530, 355] on div "Select a conversation on the left" at bounding box center [857, 342] width 899 height 544
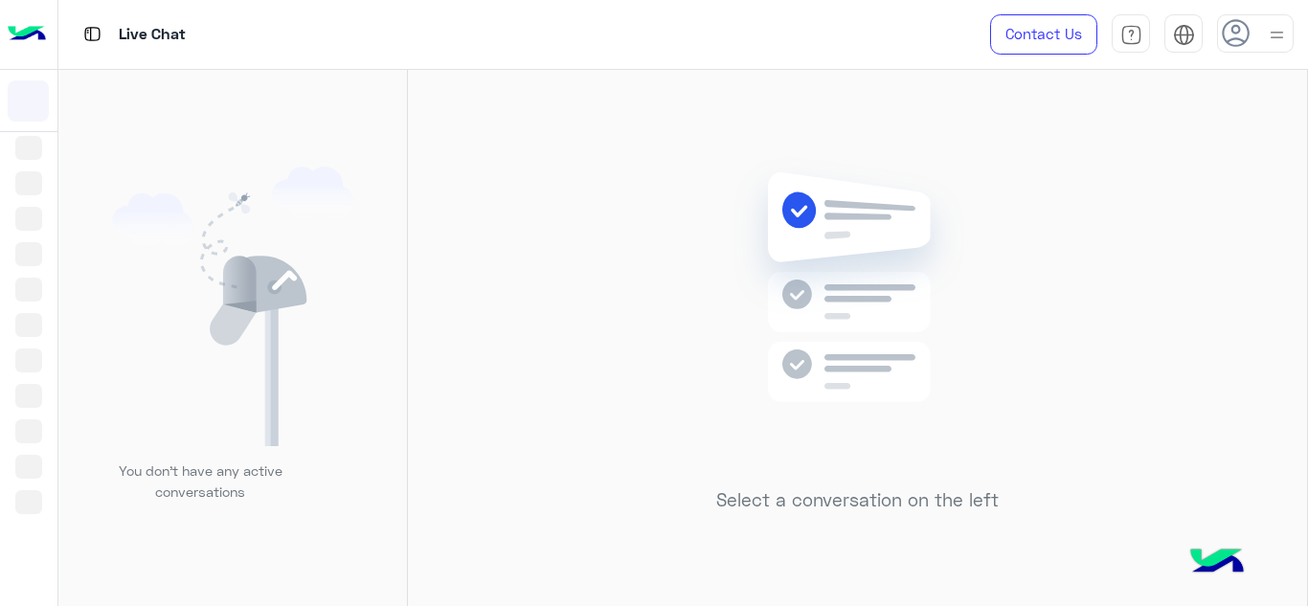
click at [530, 355] on div "Select a conversation on the left" at bounding box center [857, 342] width 899 height 544
click at [489, 296] on div "Select a conversation on the left" at bounding box center [857, 342] width 899 height 544
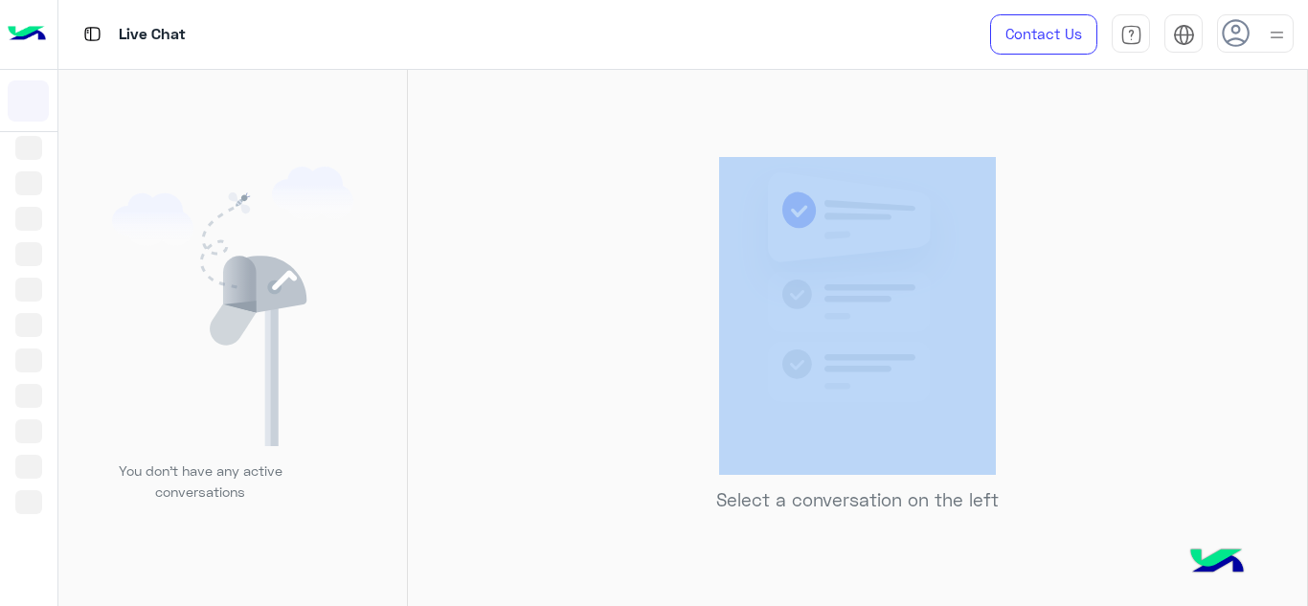
click at [489, 296] on div "Select a conversation on the left" at bounding box center [857, 342] width 899 height 544
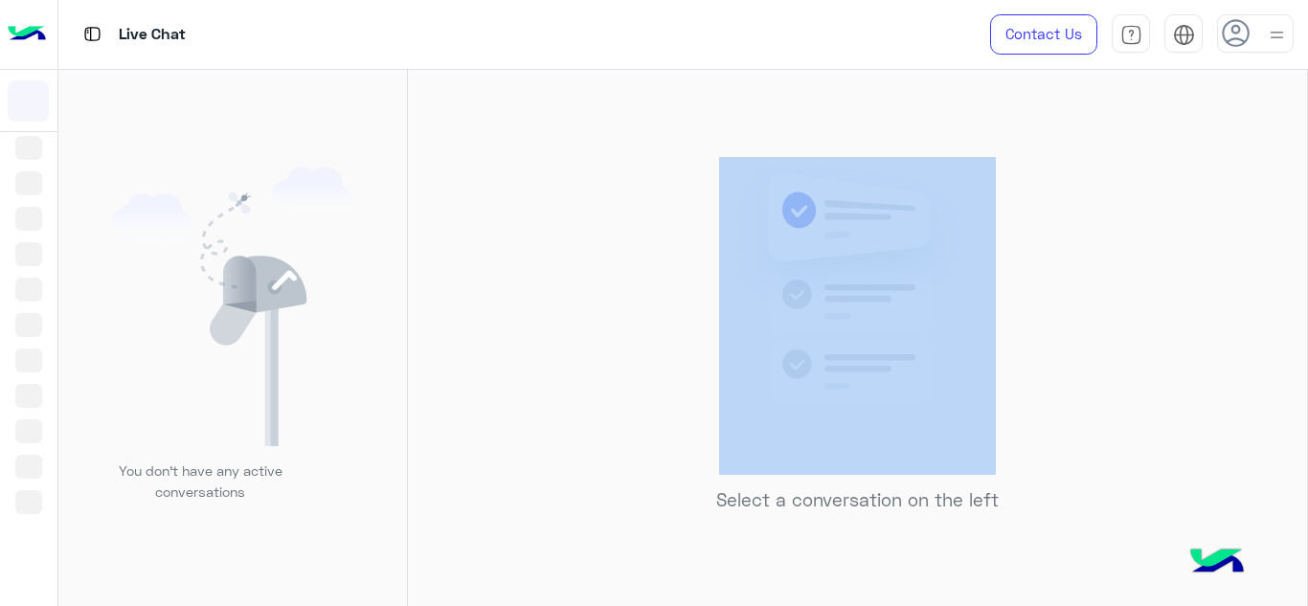
click at [489, 296] on div "Select a conversation on the left" at bounding box center [857, 342] width 899 height 544
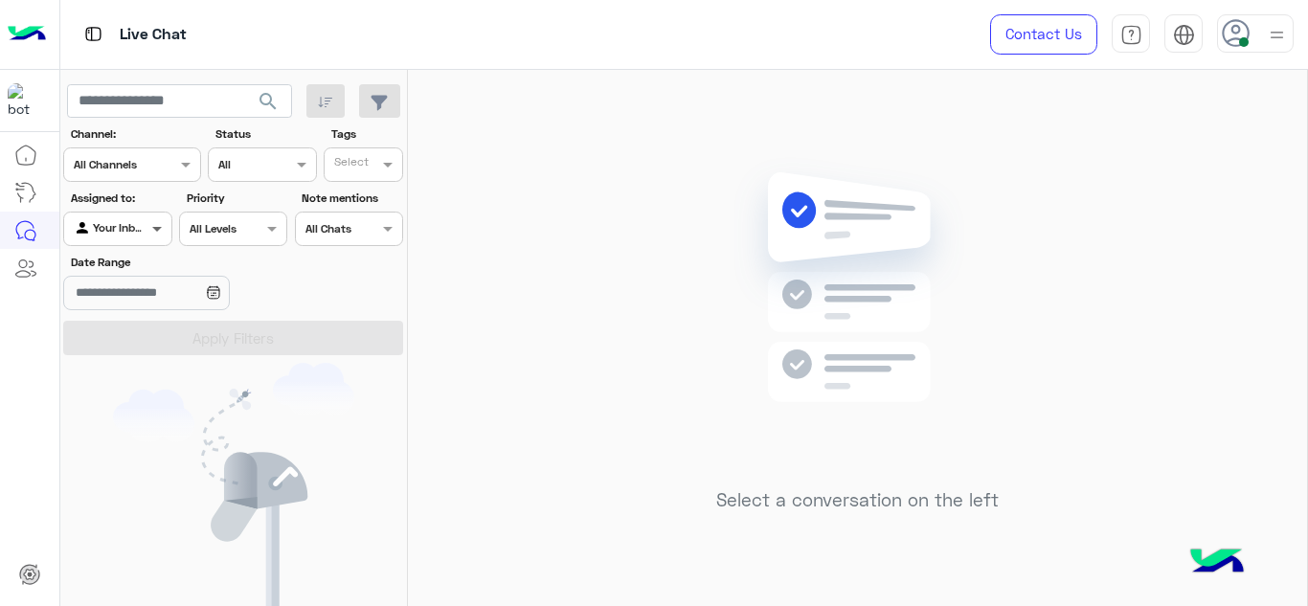
click at [161, 223] on span at bounding box center [160, 228] width 24 height 20
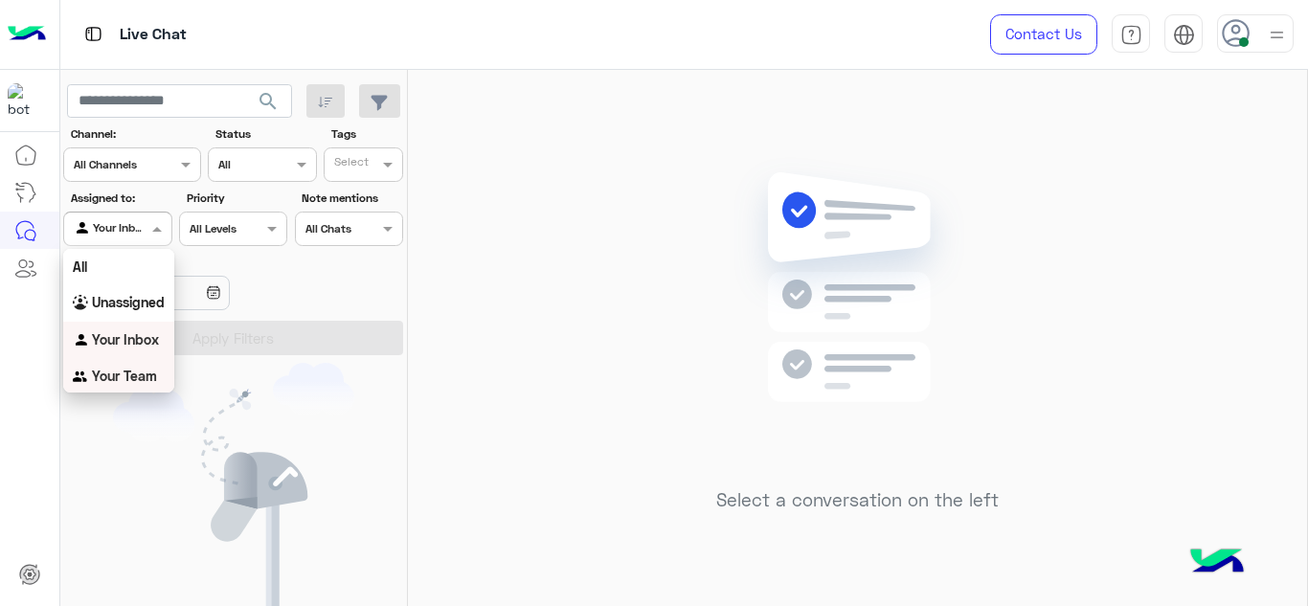
click at [140, 376] on b "Your Team" at bounding box center [124, 376] width 65 height 16
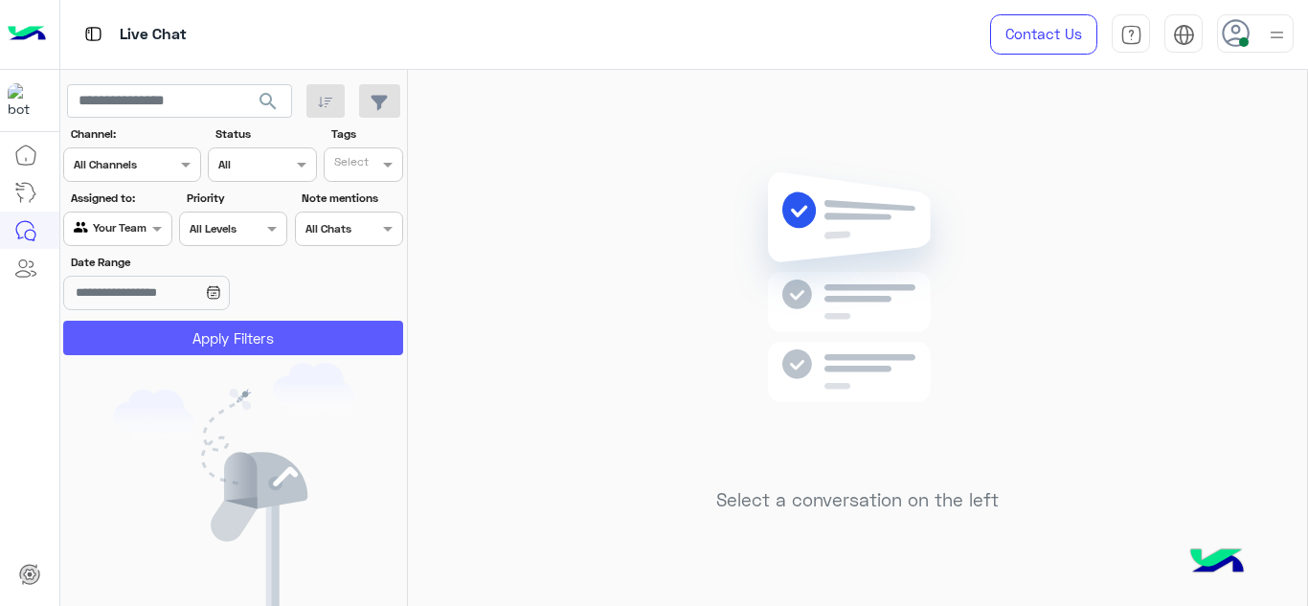
click at [190, 333] on button "Apply Filters" at bounding box center [233, 338] width 340 height 34
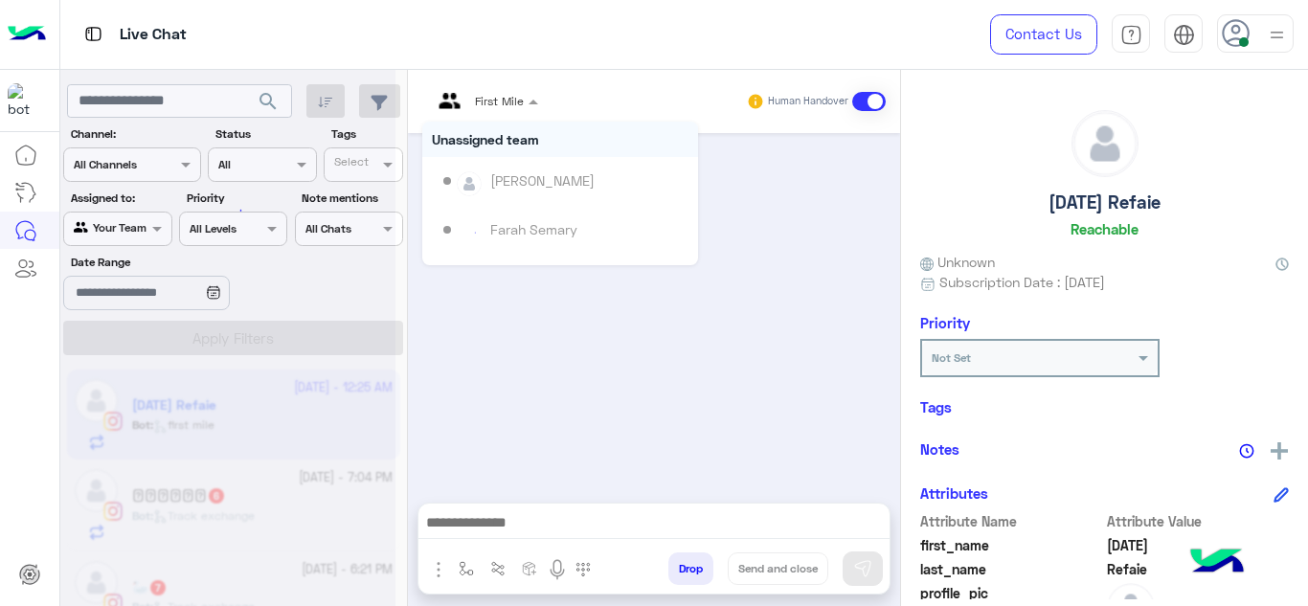
click at [518, 98] on div at bounding box center [484, 98] width 125 height 18
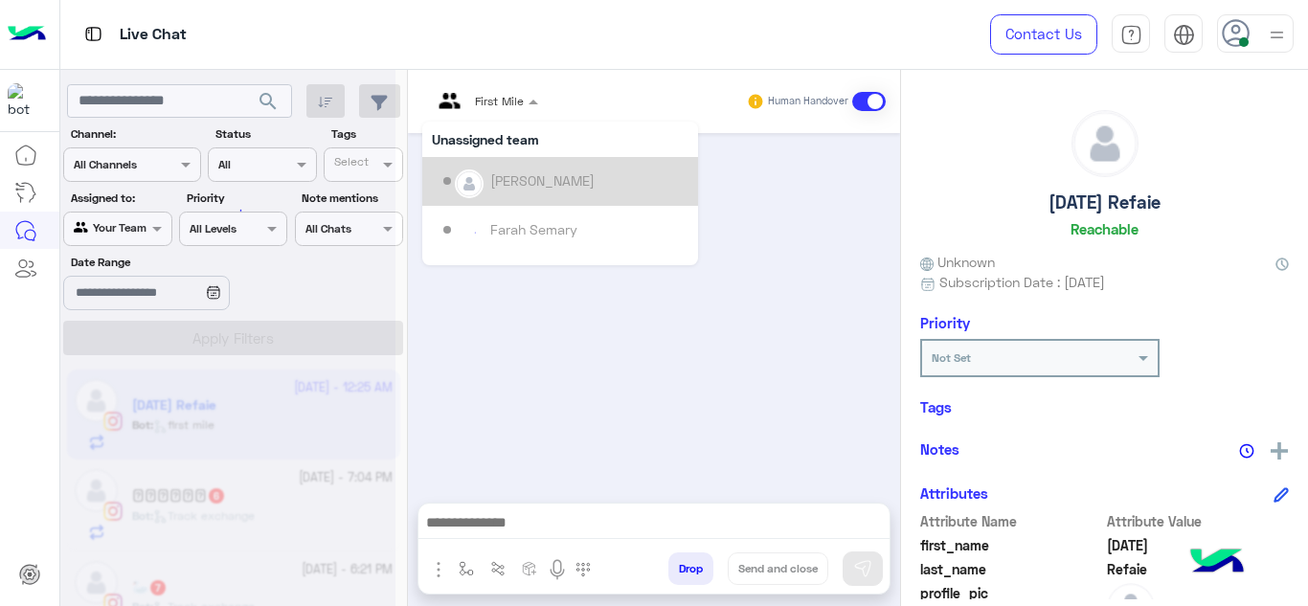
scroll to position [340, 0]
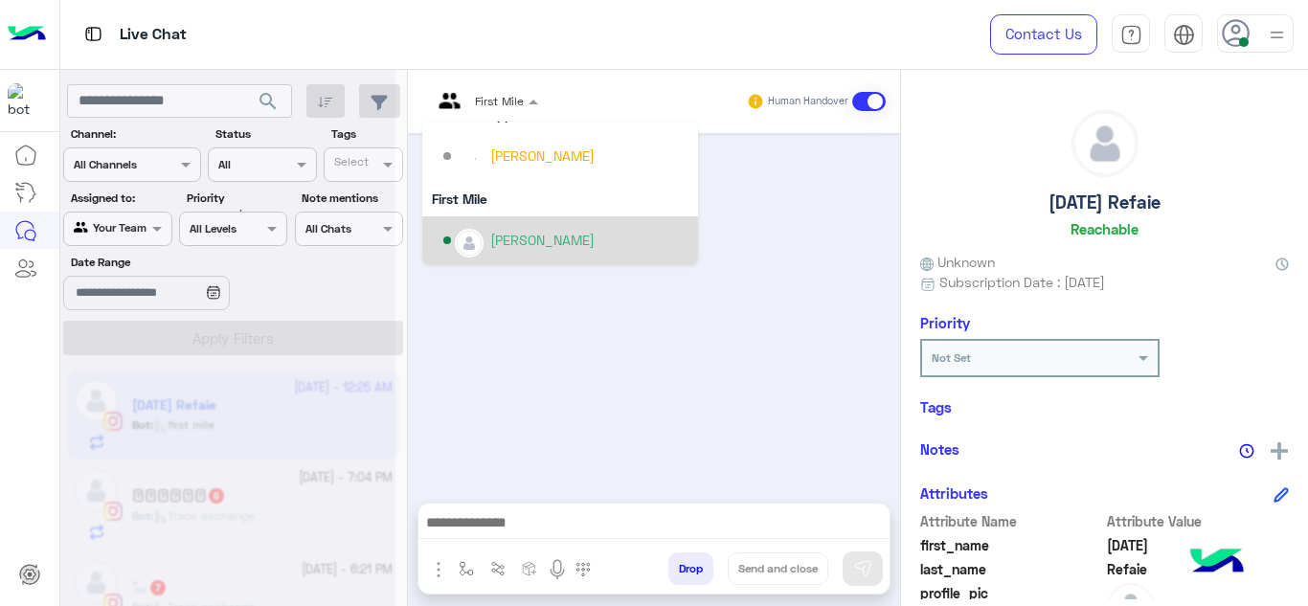
click at [424, 446] on div at bounding box center [654, 308] width 492 height 351
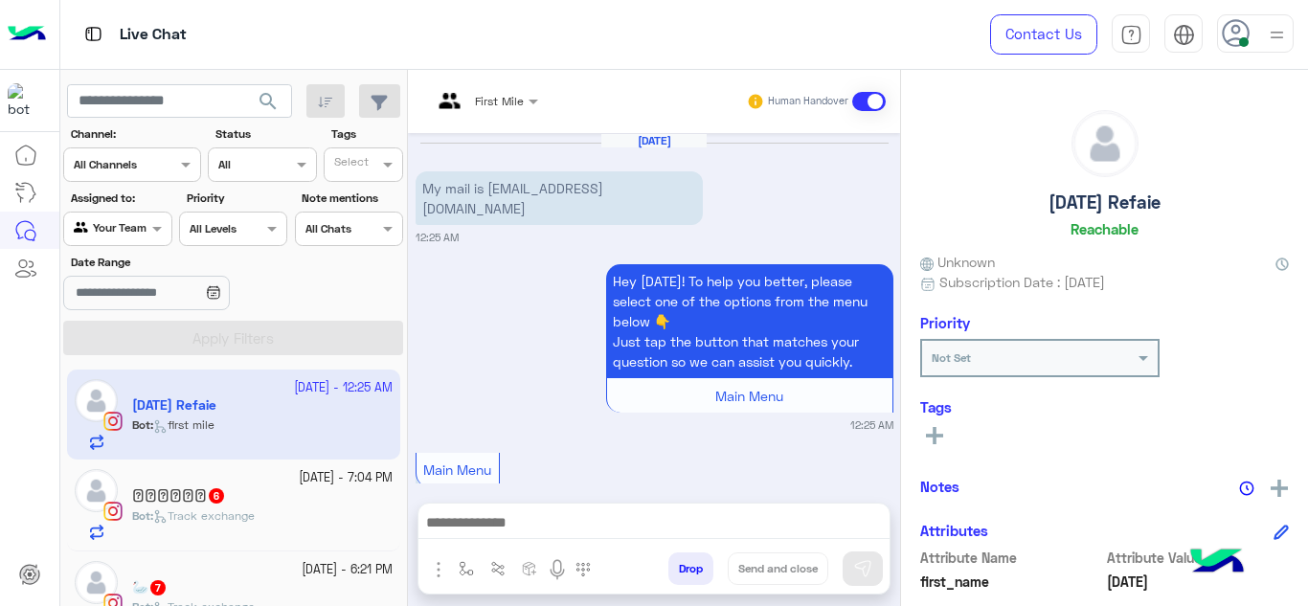
scroll to position [1015, 0]
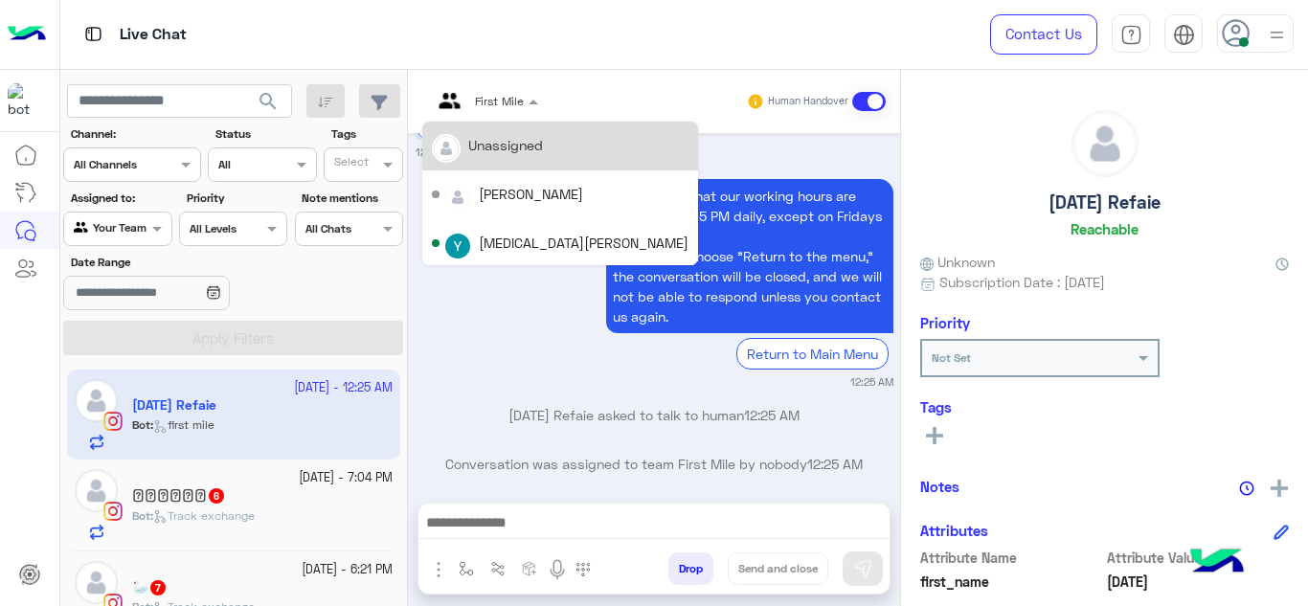
click at [505, 96] on div at bounding box center [484, 98] width 125 height 18
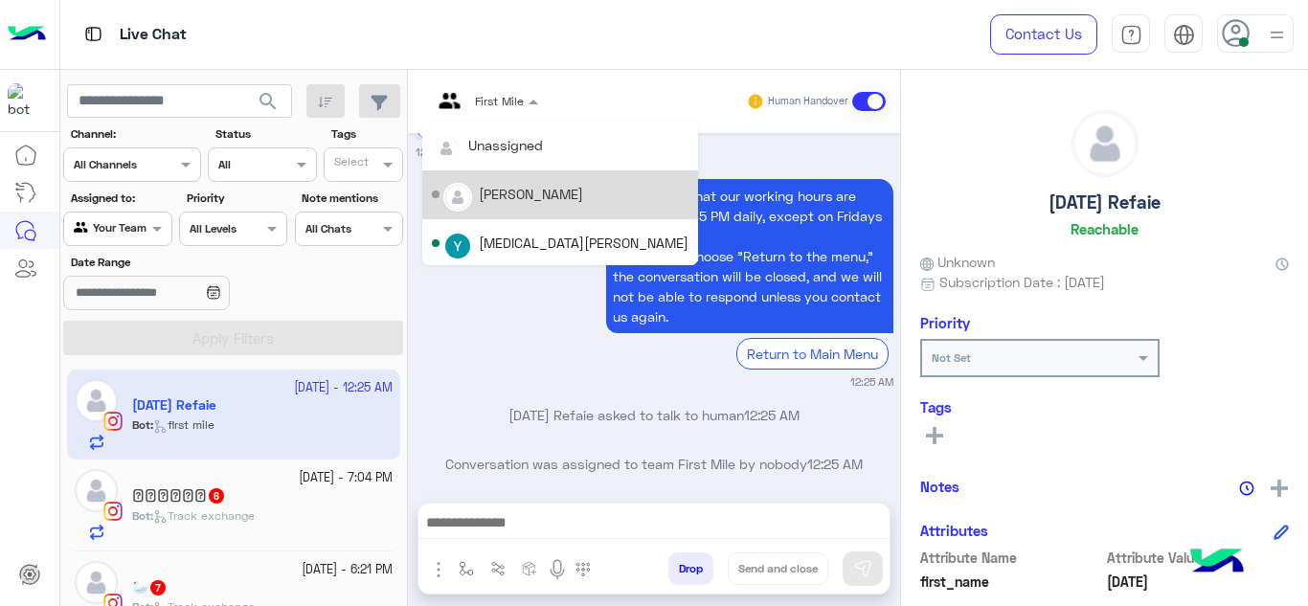
scroll to position [389, 0]
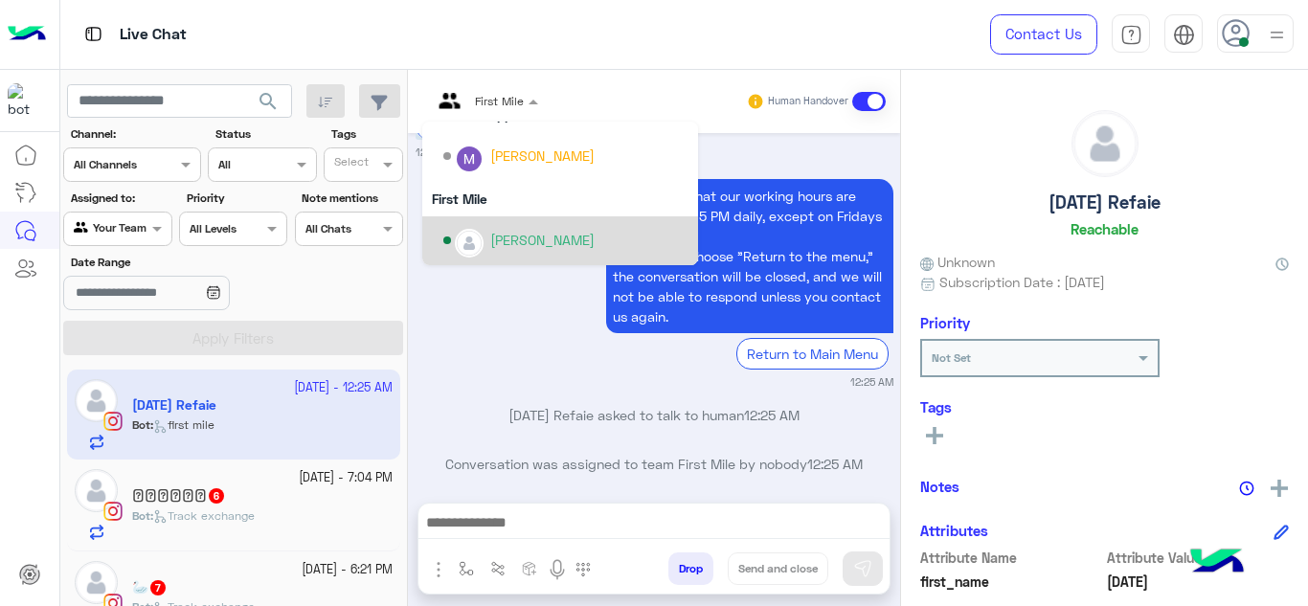
click at [489, 259] on div "[PERSON_NAME]" at bounding box center [560, 240] width 276 height 49
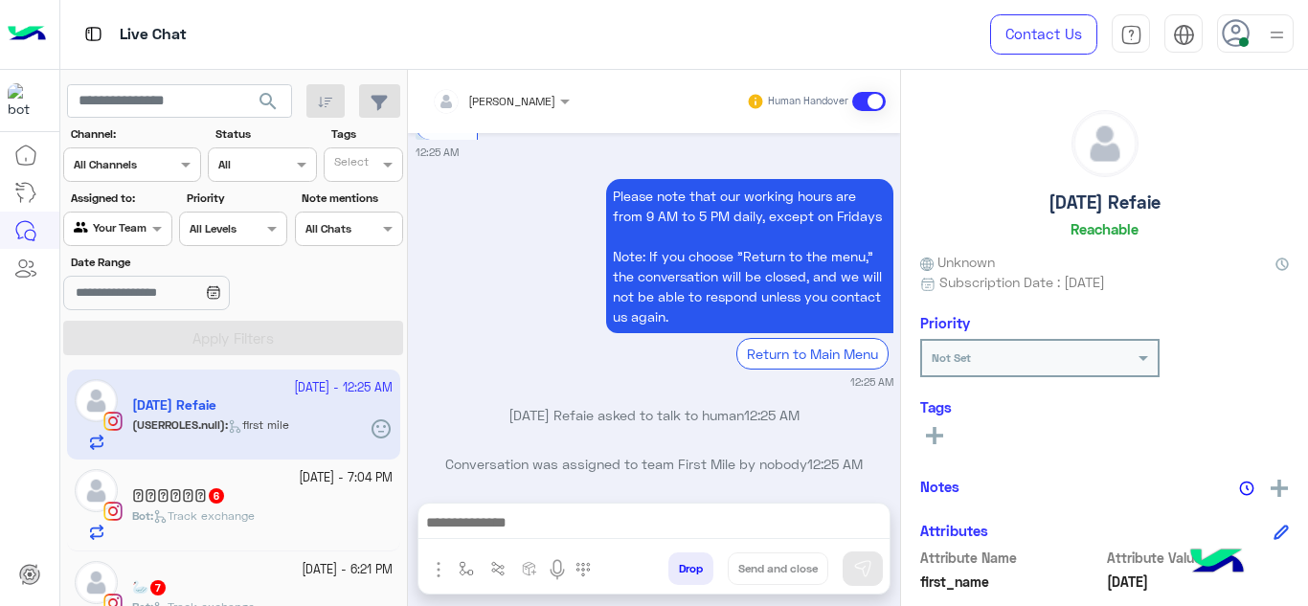
scroll to position [1079, 0]
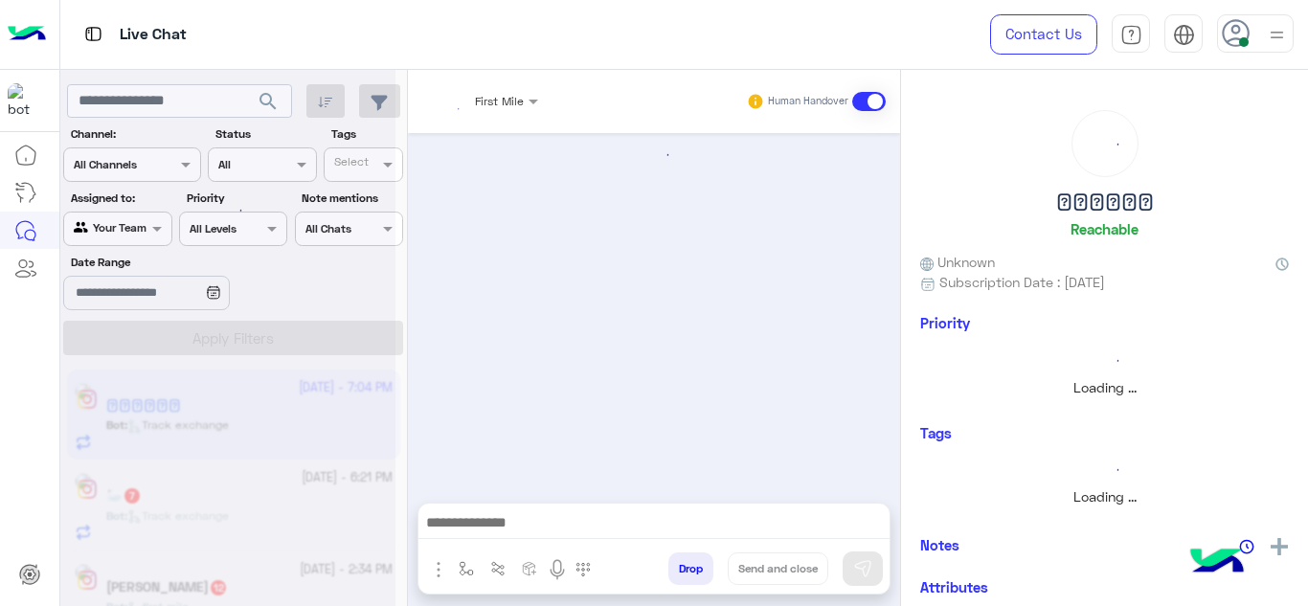
click at [514, 97] on div at bounding box center [484, 98] width 125 height 18
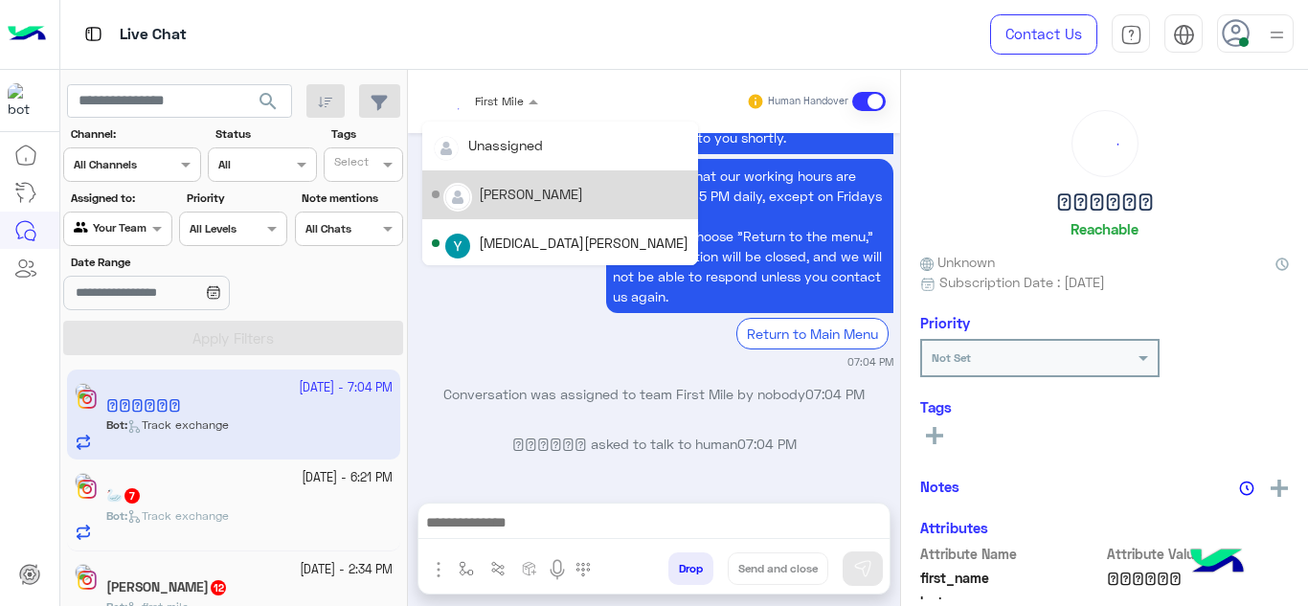
scroll to position [389, 0]
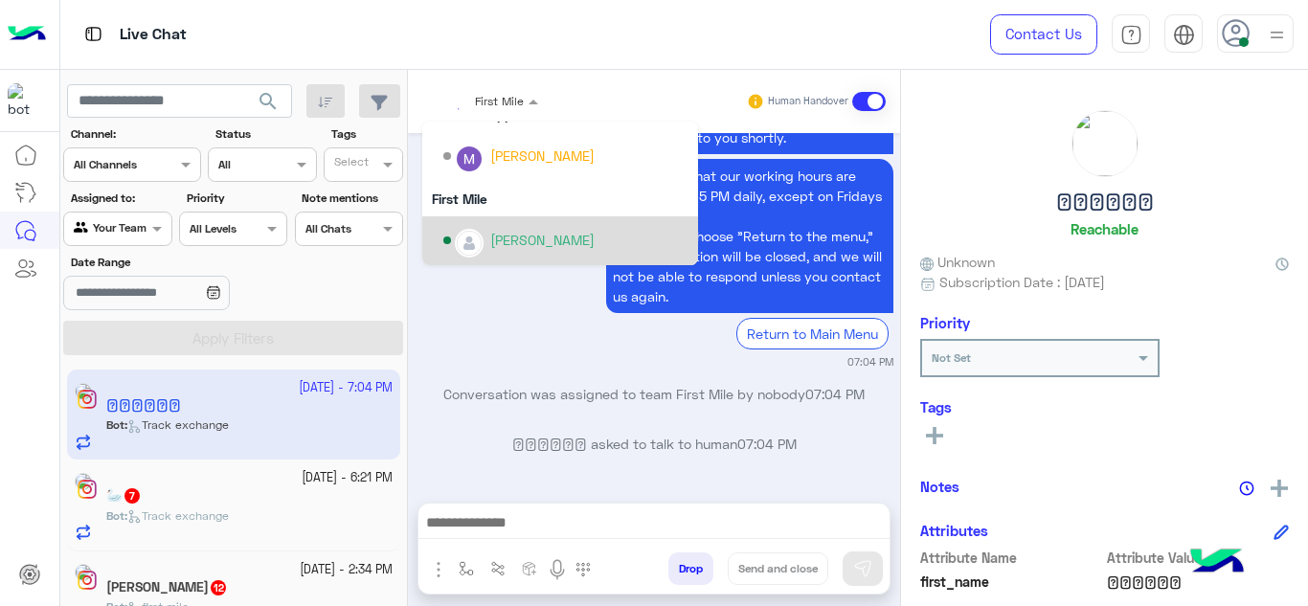
click at [498, 242] on div "[PERSON_NAME]" at bounding box center [542, 240] width 104 height 20
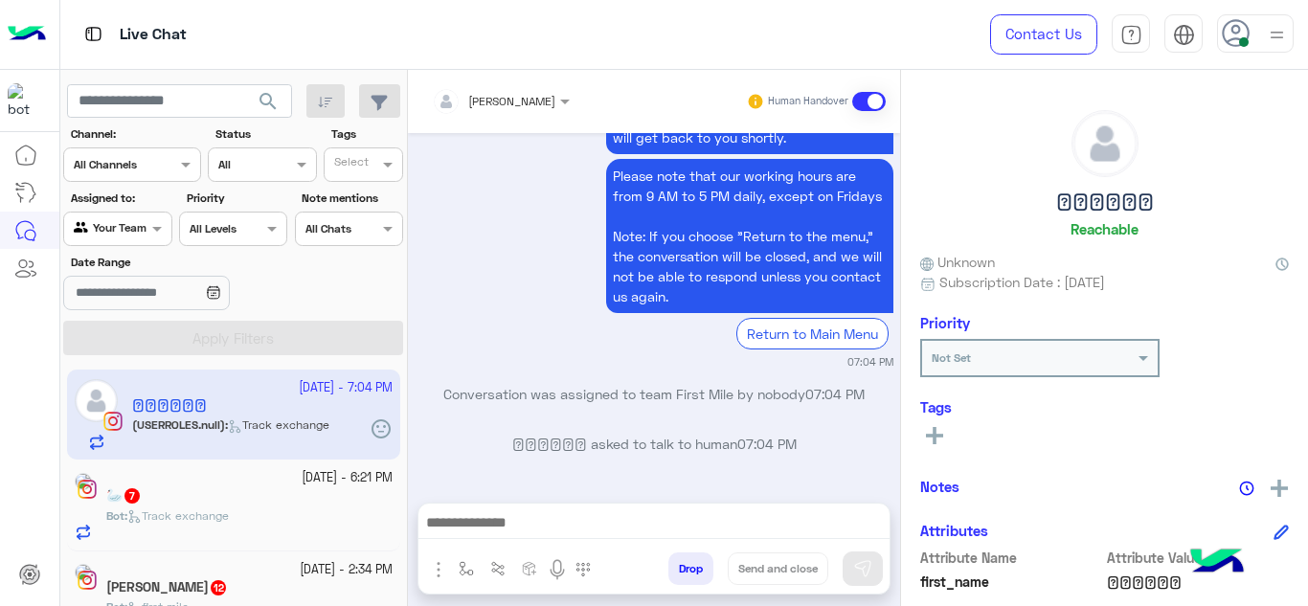
scroll to position [1003, 0]
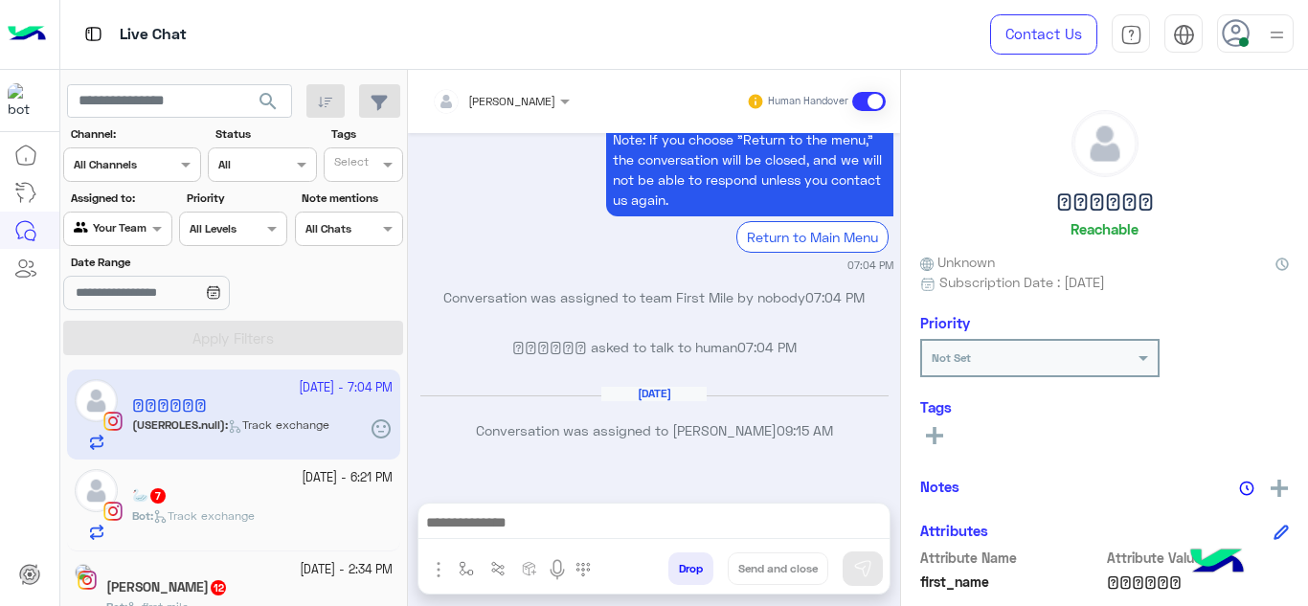
click at [516, 101] on div at bounding box center [500, 98] width 157 height 18
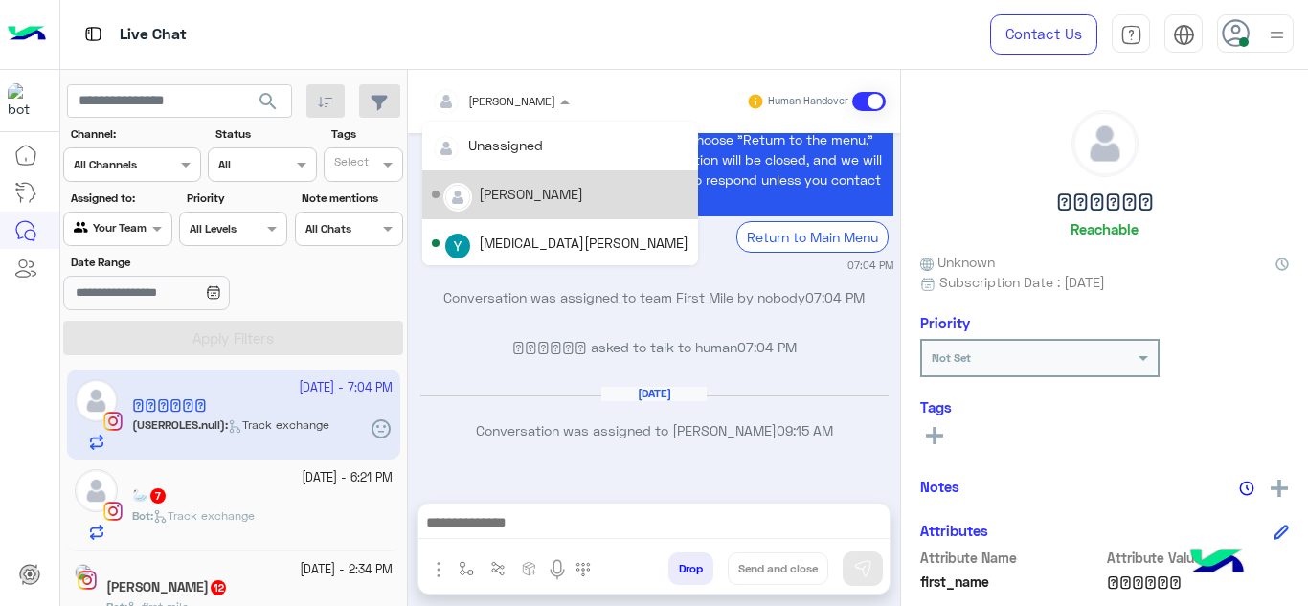
scroll to position [389, 0]
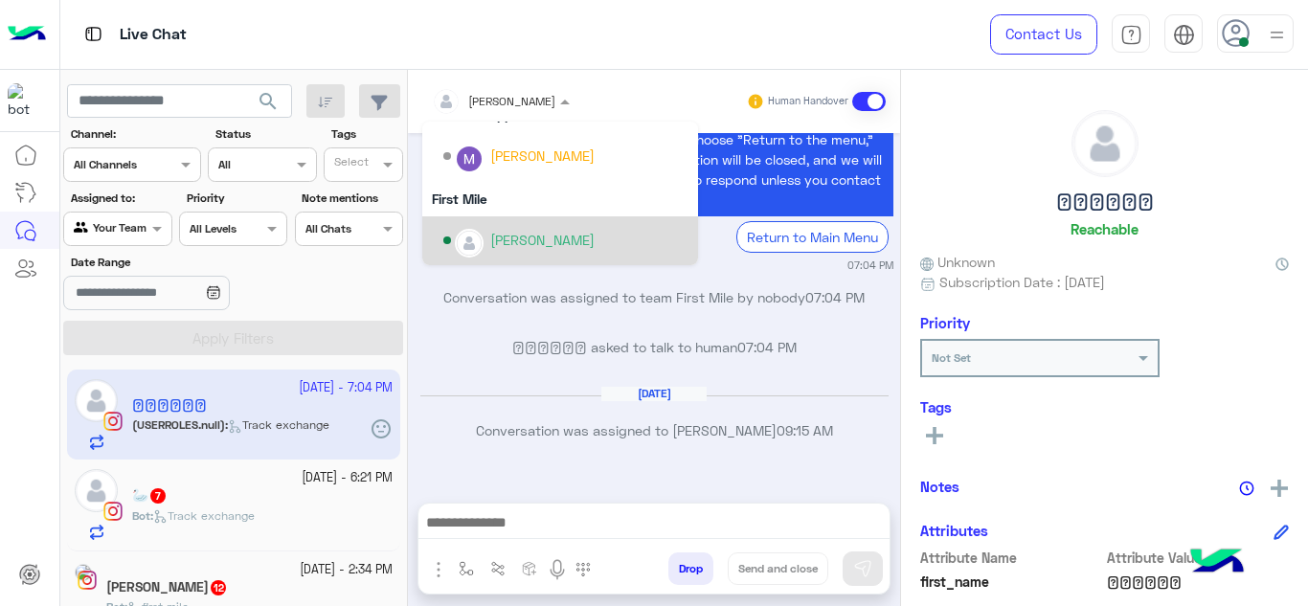
click at [497, 244] on div "[PERSON_NAME]" at bounding box center [542, 240] width 104 height 20
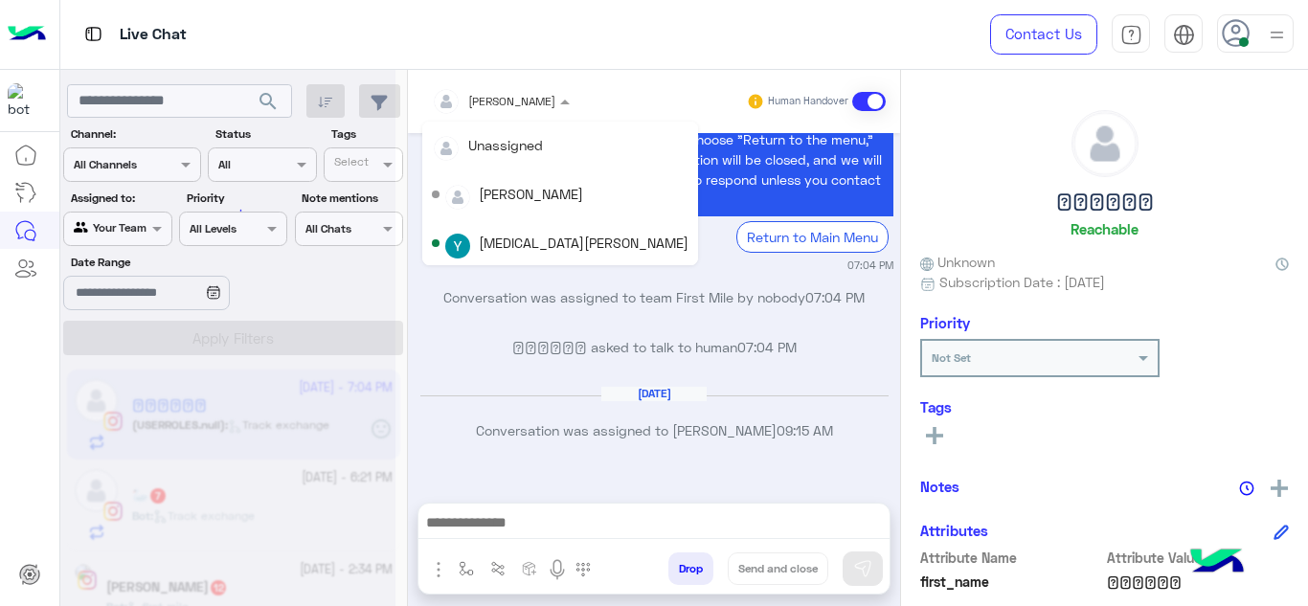
click at [526, 95] on div at bounding box center [500, 98] width 157 height 18
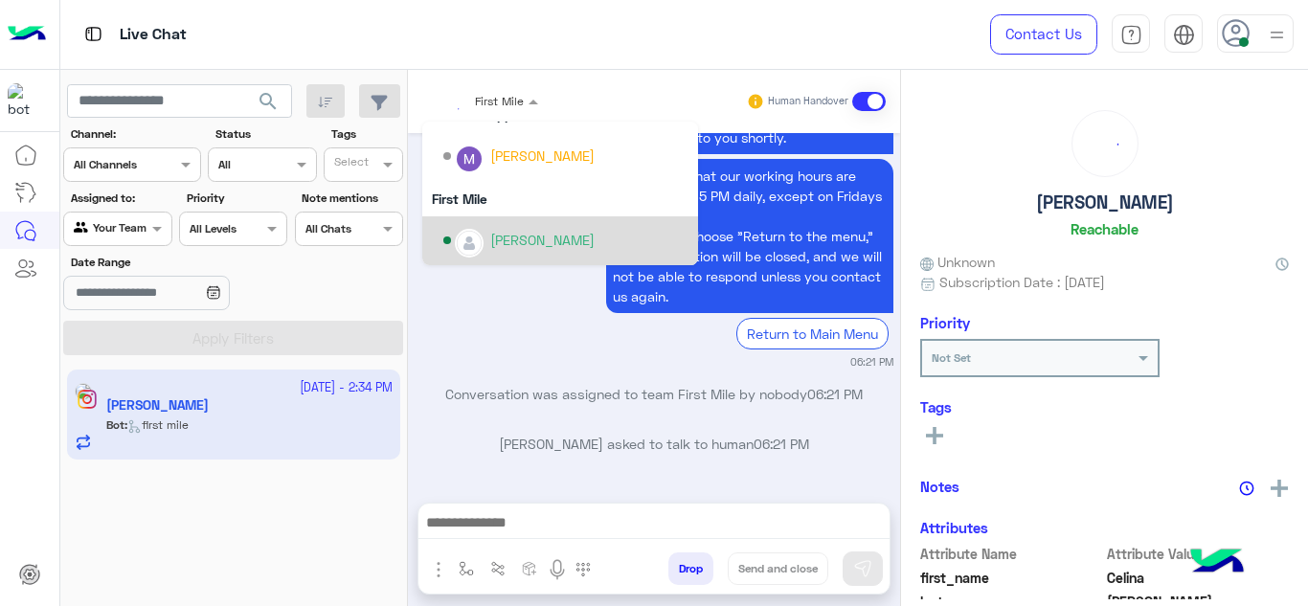
scroll to position [2227, 0]
click at [518, 241] on div "[PERSON_NAME]" at bounding box center [542, 240] width 104 height 20
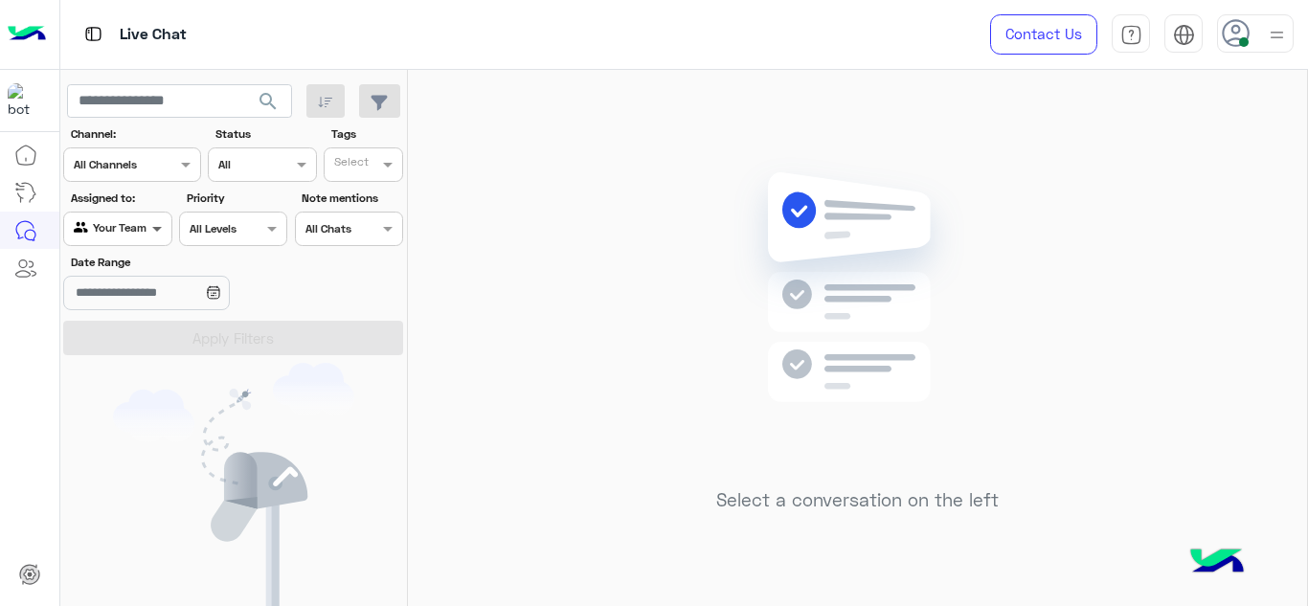
click at [148, 222] on span at bounding box center [160, 228] width 24 height 20
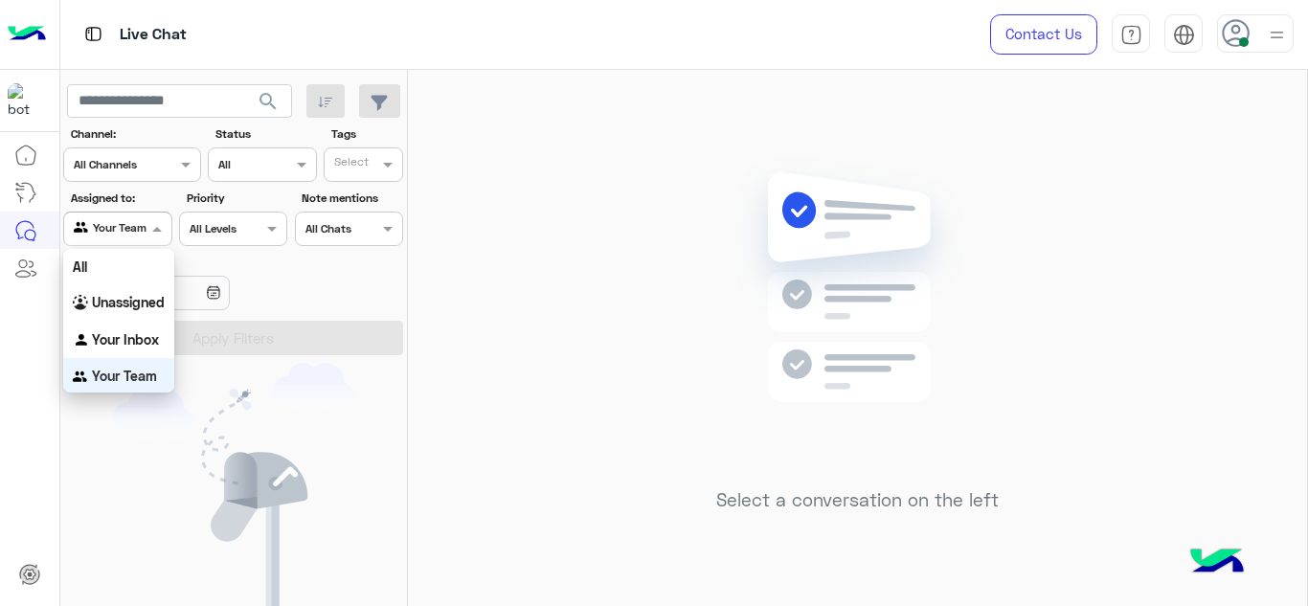
scroll to position [1, 0]
click at [151, 331] on b "Your Inbox" at bounding box center [125, 338] width 67 height 16
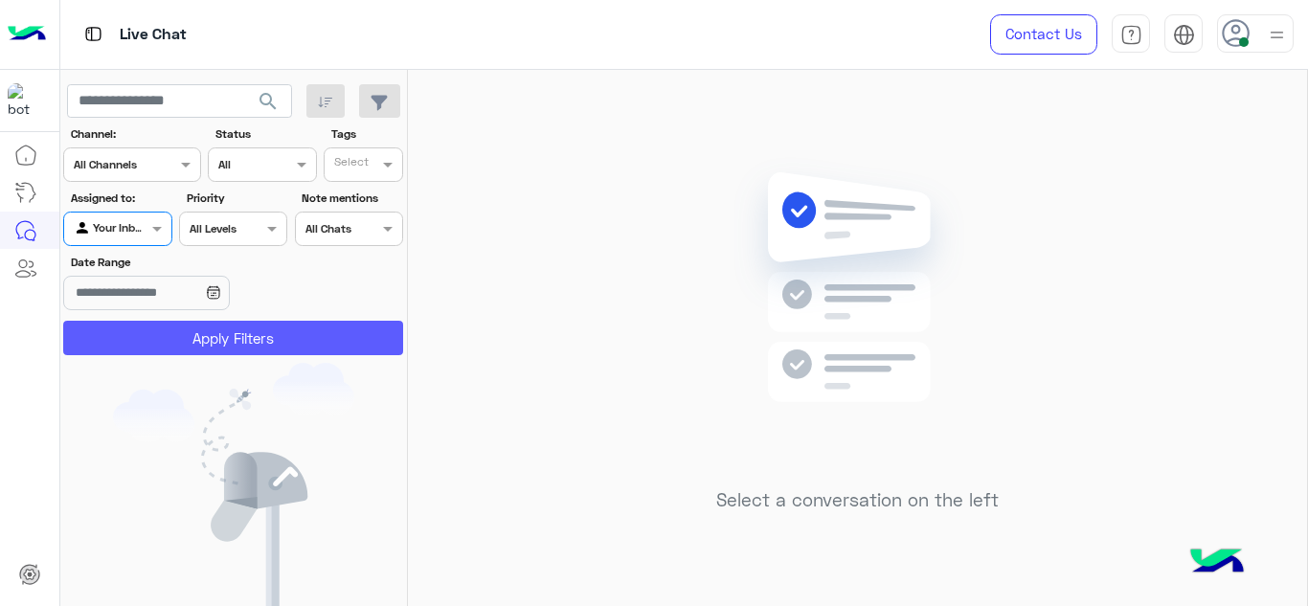
click at [183, 347] on button "Apply Filters" at bounding box center [233, 338] width 340 height 34
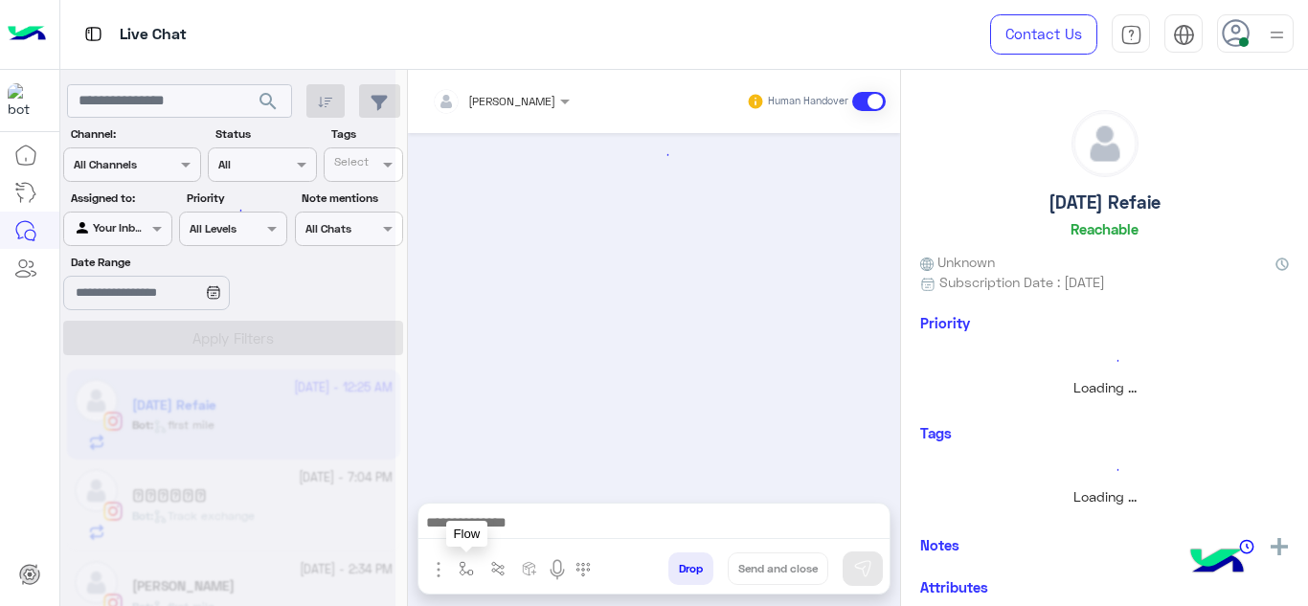
click at [469, 572] on img "button" at bounding box center [466, 568] width 15 height 15
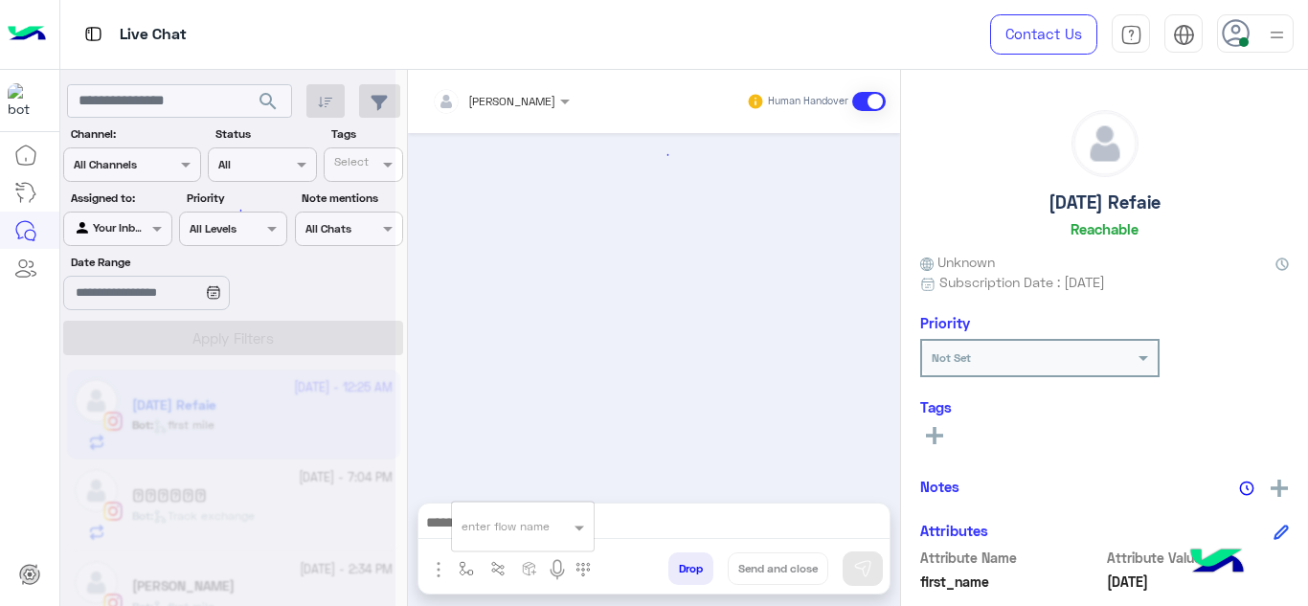
click at [473, 529] on input "text" at bounding box center [500, 523] width 76 height 17
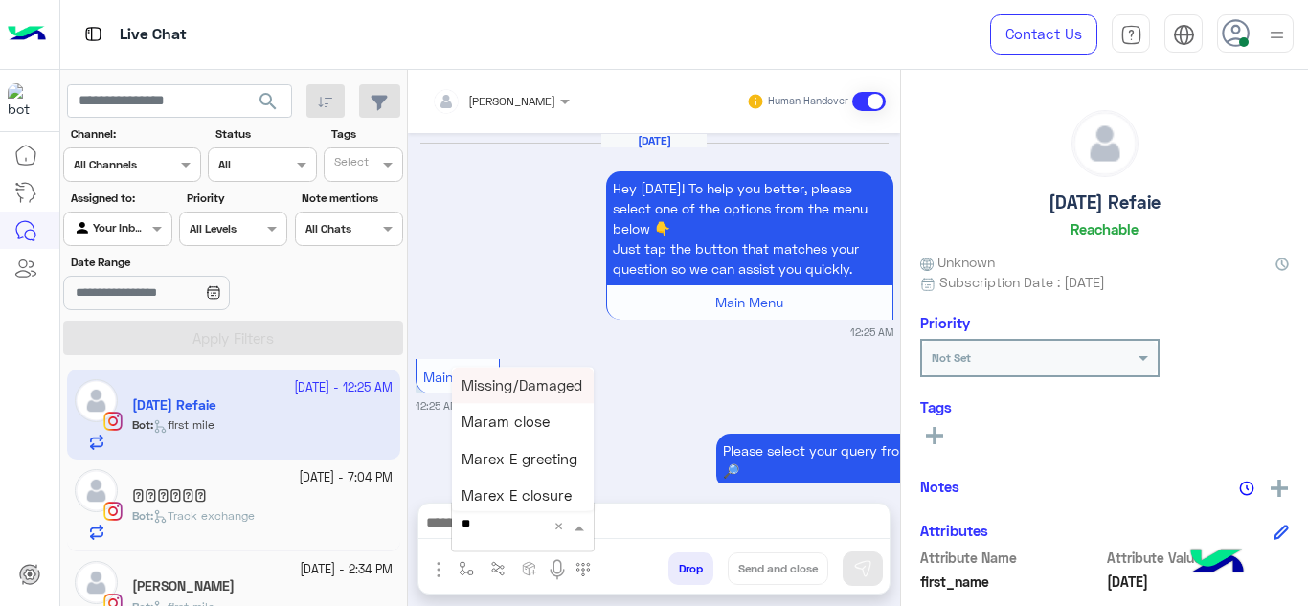
scroll to position [991, 0]
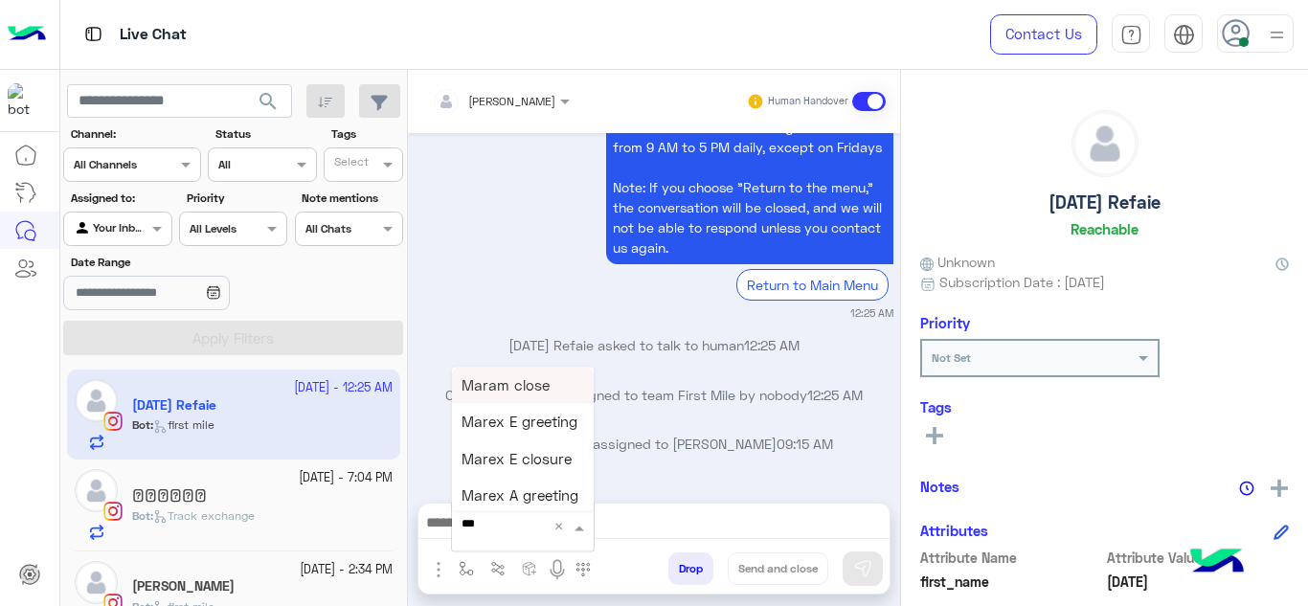
type input "****"
click at [546, 367] on div "Mariam E Greeting" at bounding box center [523, 385] width 142 height 37
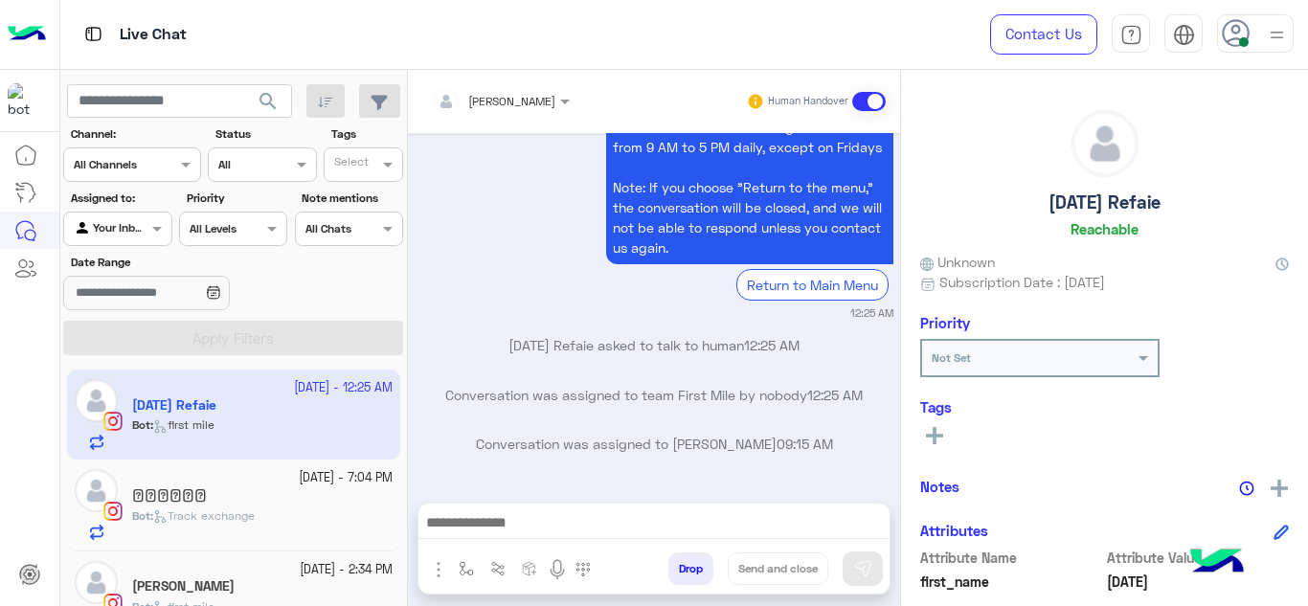
type textarea "**********"
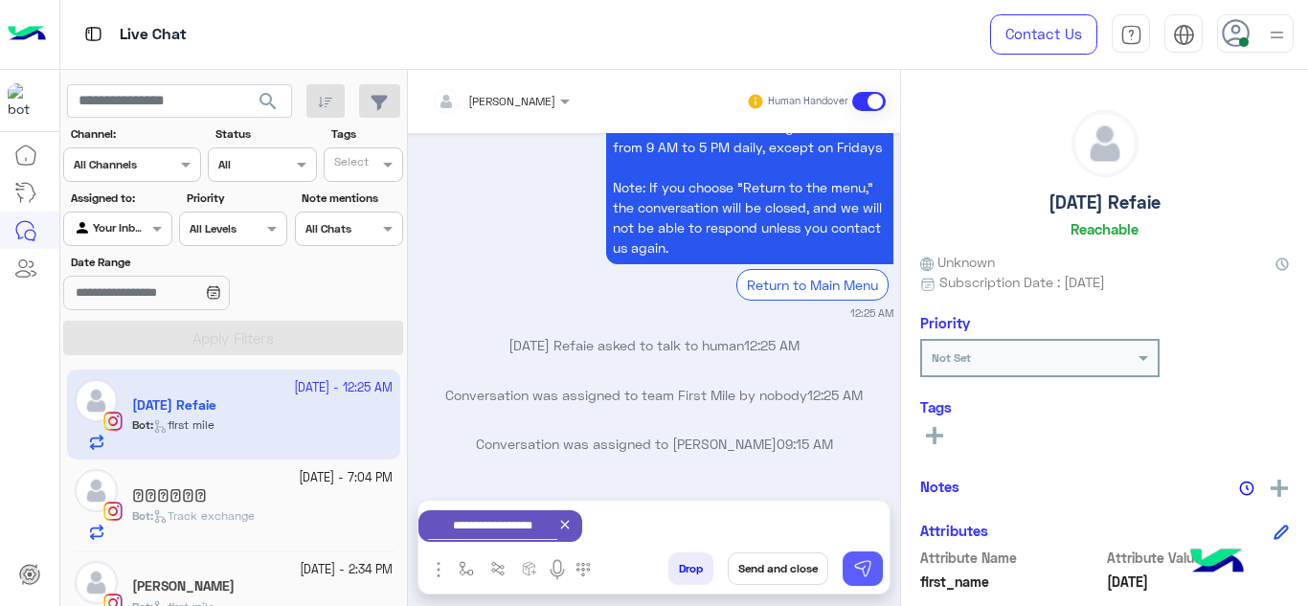
click at [864, 569] on img at bounding box center [862, 568] width 19 height 19
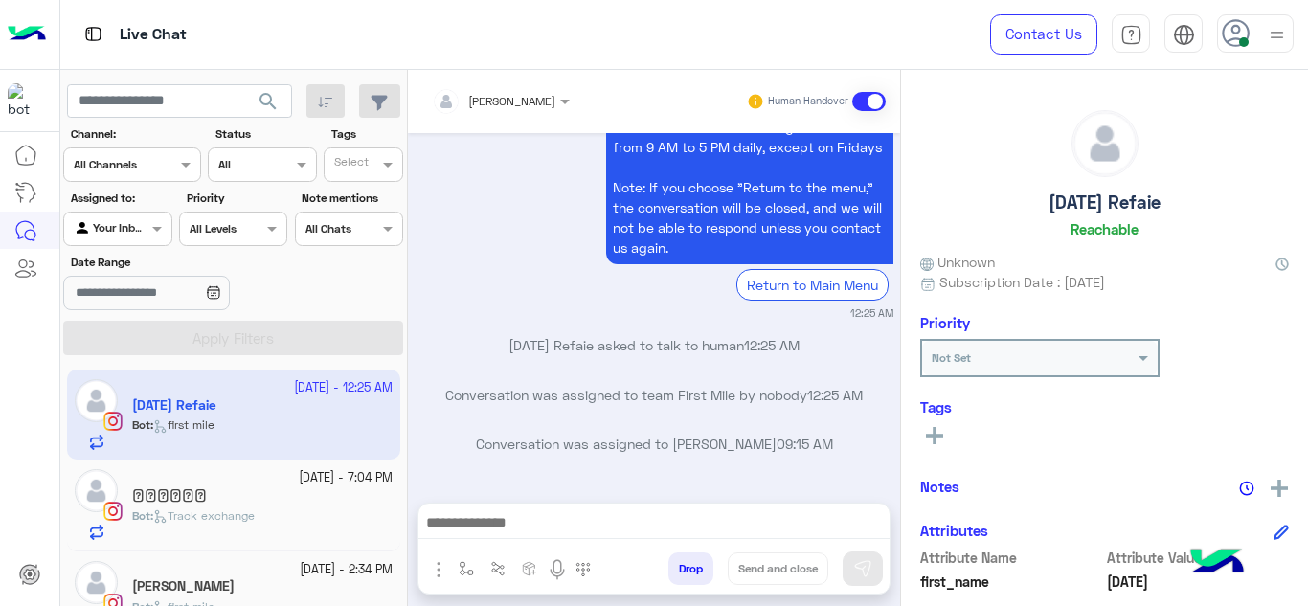
click at [353, 519] on div "Bot : Track exchange" at bounding box center [262, 525] width 261 height 34
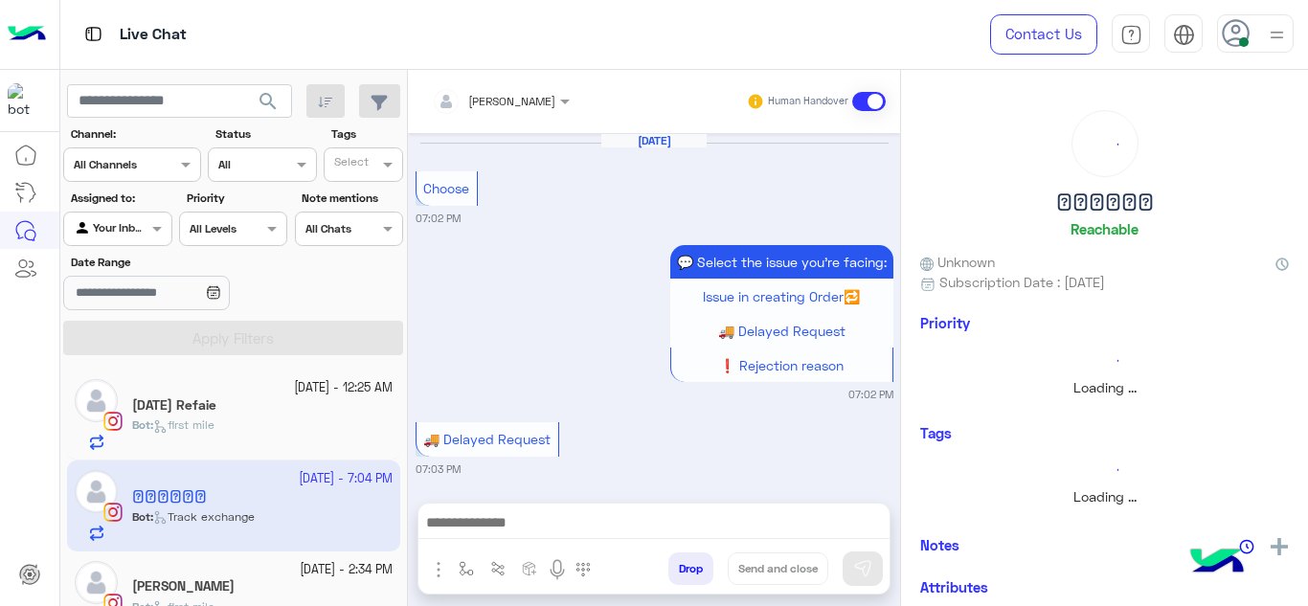
scroll to position [715, 0]
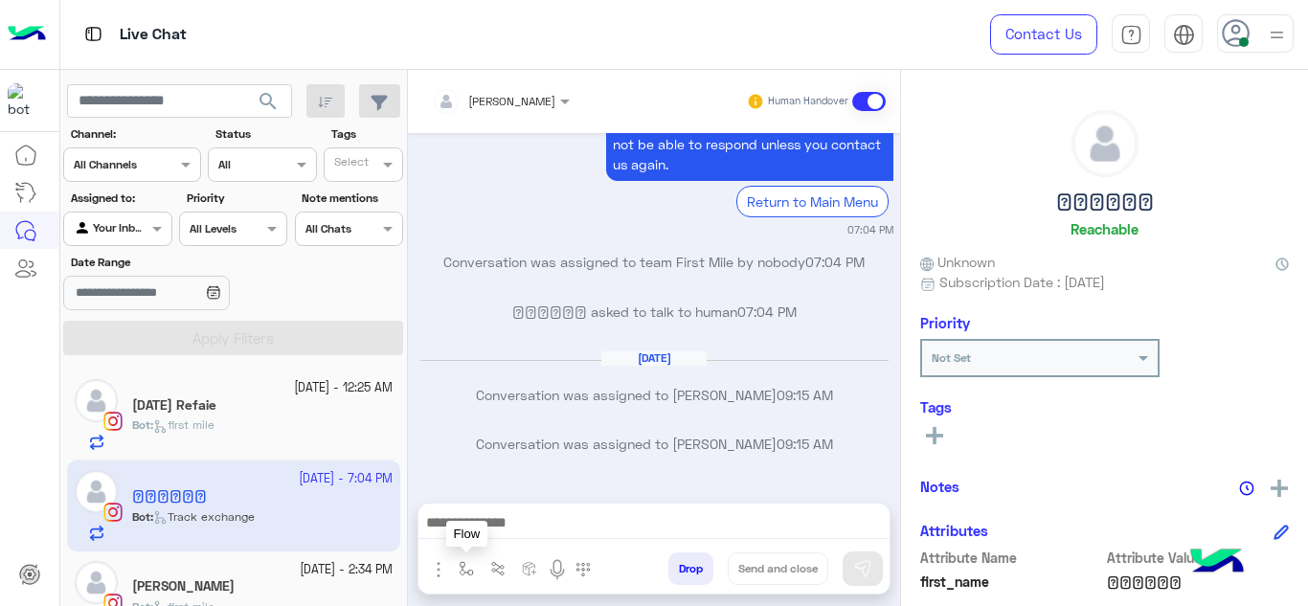
click at [463, 565] on img "button" at bounding box center [466, 568] width 15 height 15
click at [486, 532] on input "text" at bounding box center [500, 523] width 76 height 17
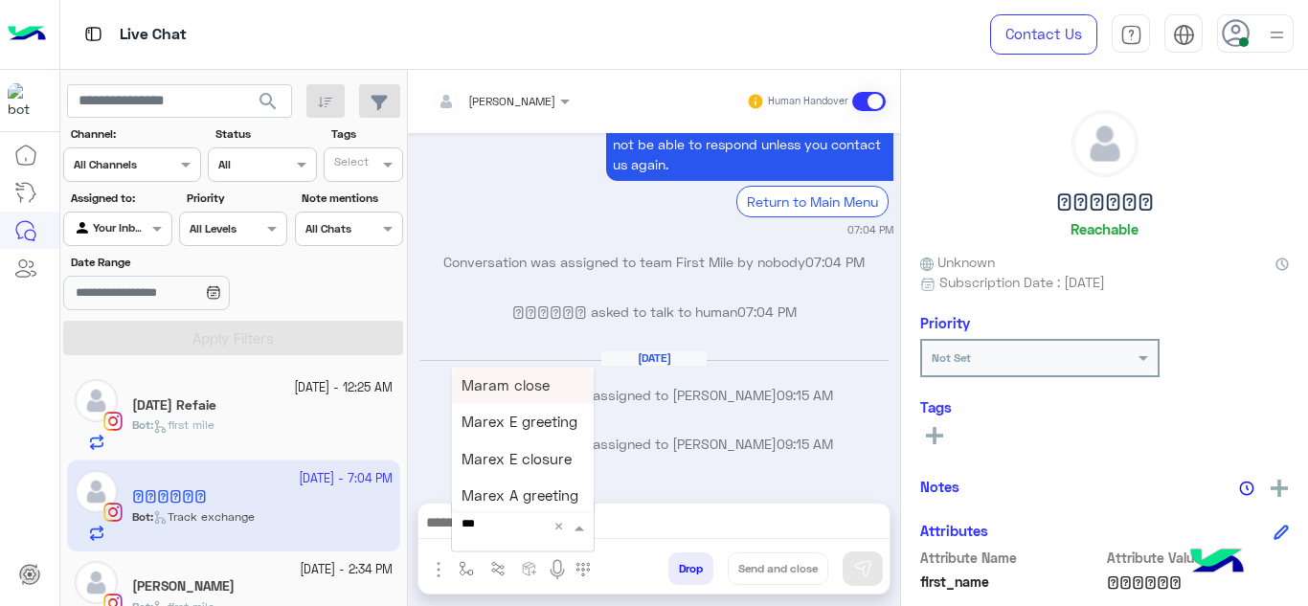
type input "****"
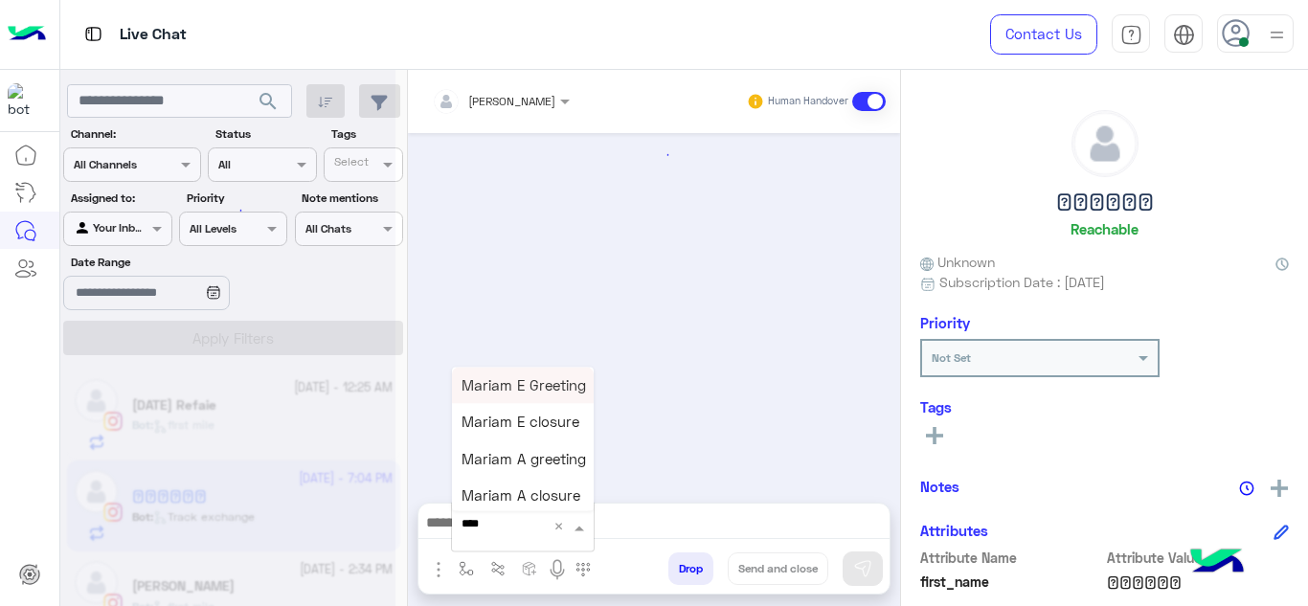
click at [556, 378] on span "Mariam E Greeting" at bounding box center [524, 384] width 125 height 17
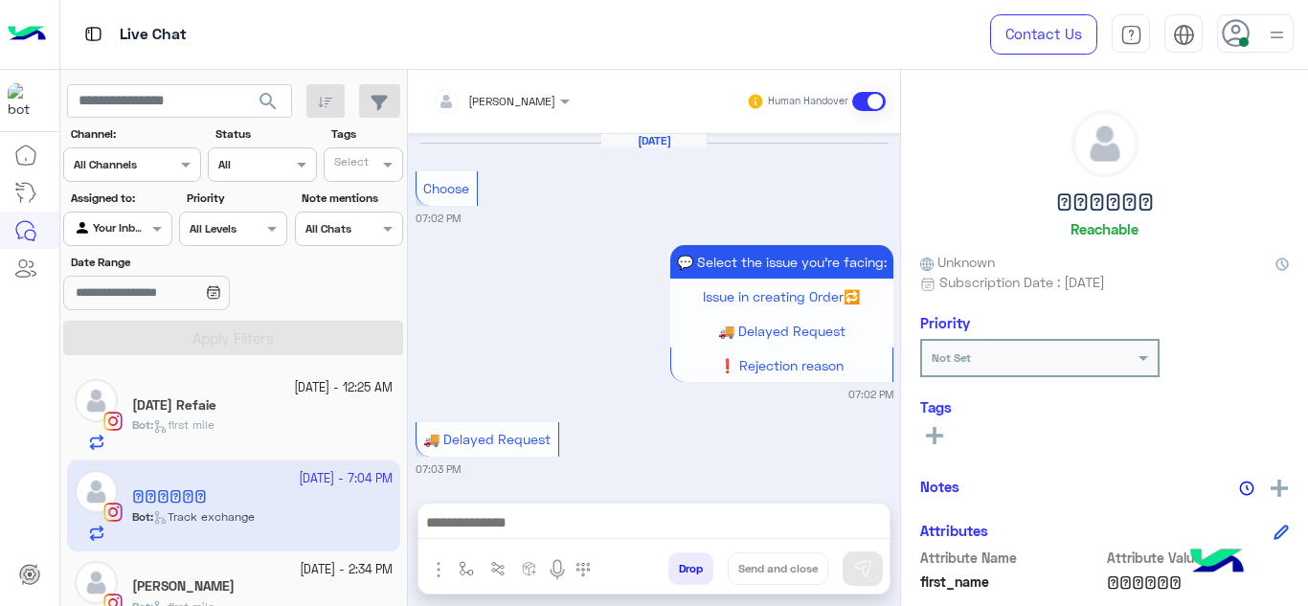
scroll to position [715, 0]
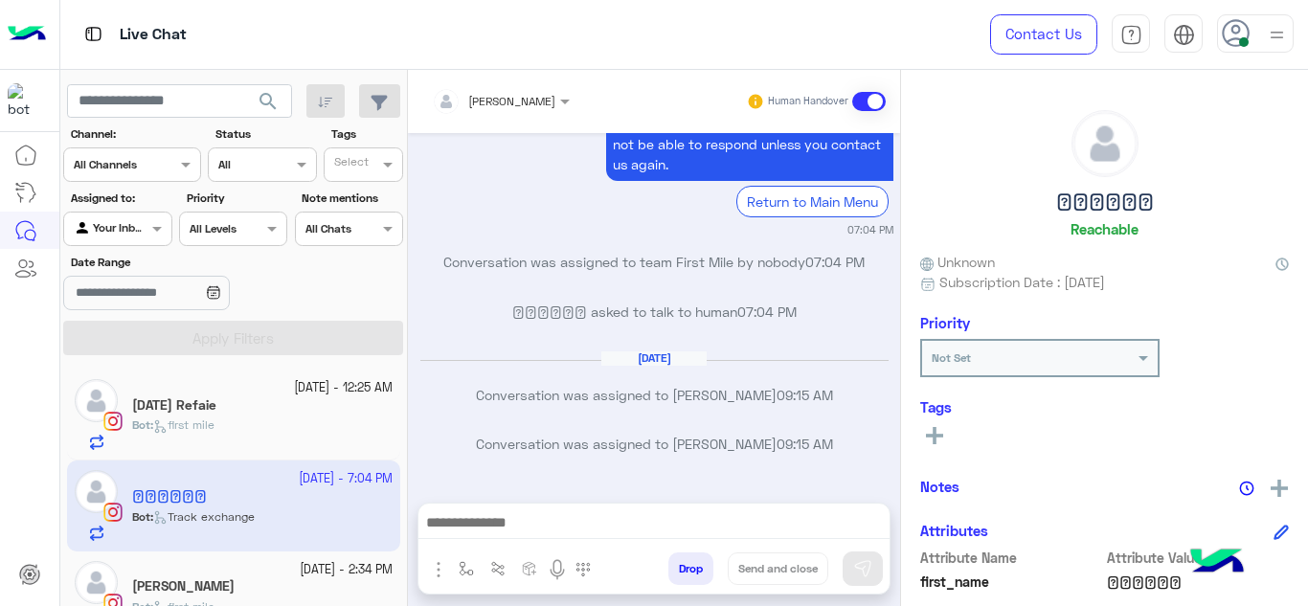
type textarea "**********"
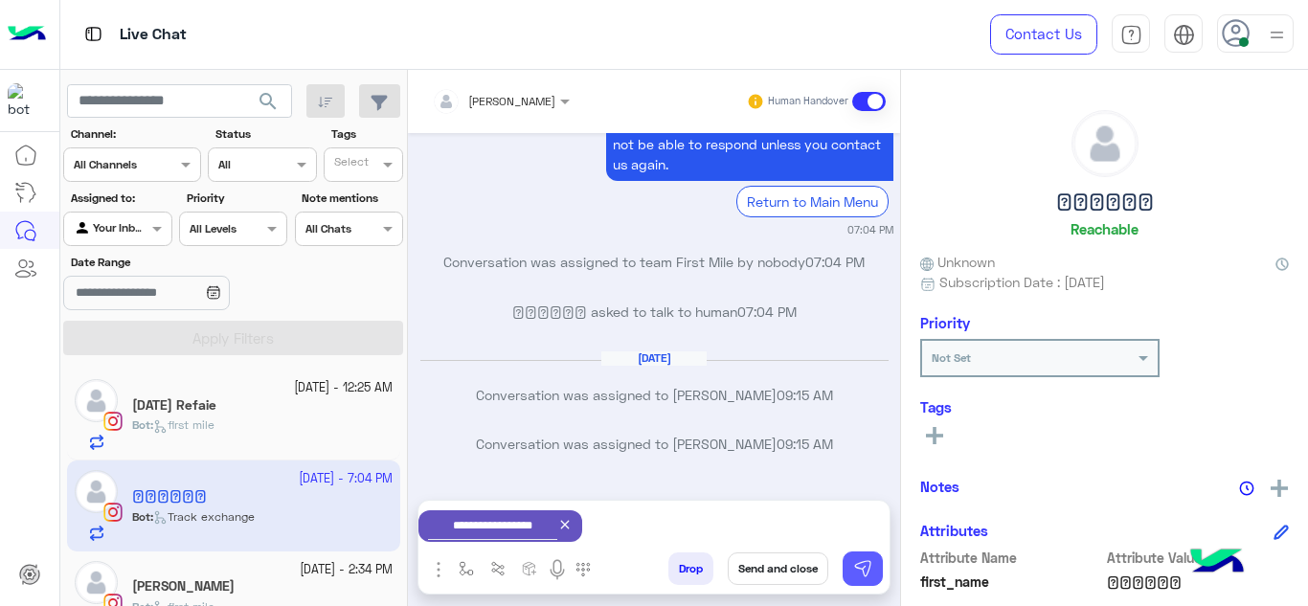
click at [863, 560] on img at bounding box center [862, 568] width 19 height 19
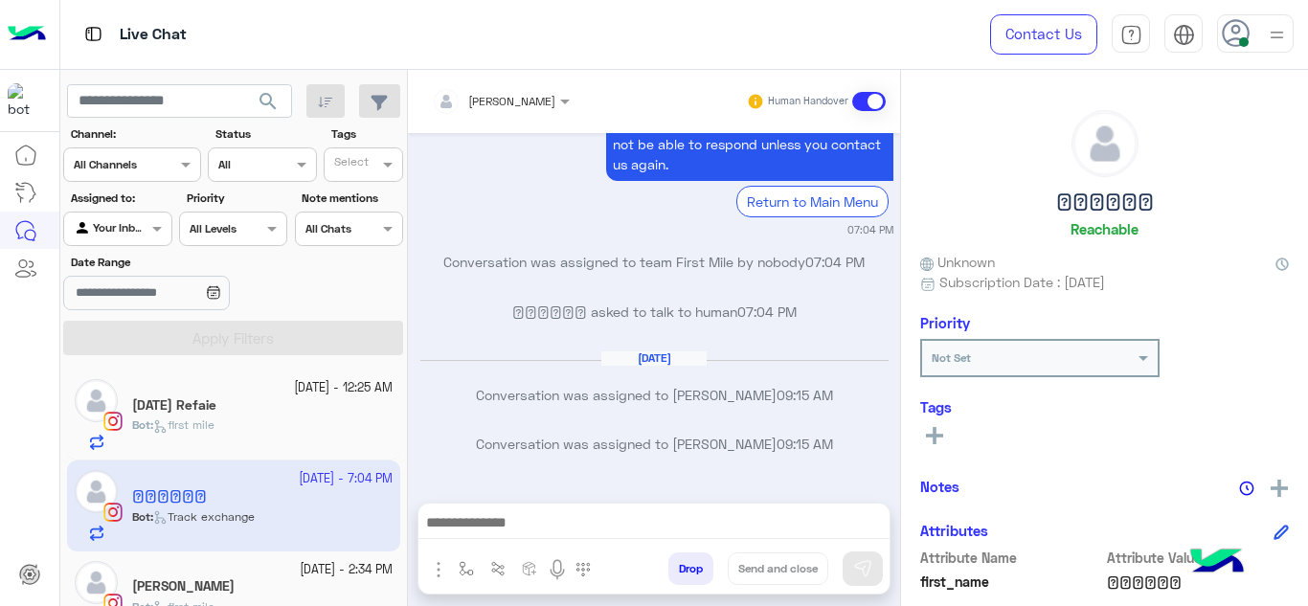
click at [300, 563] on small "19 September - 2:34 PM" at bounding box center [346, 570] width 93 height 18
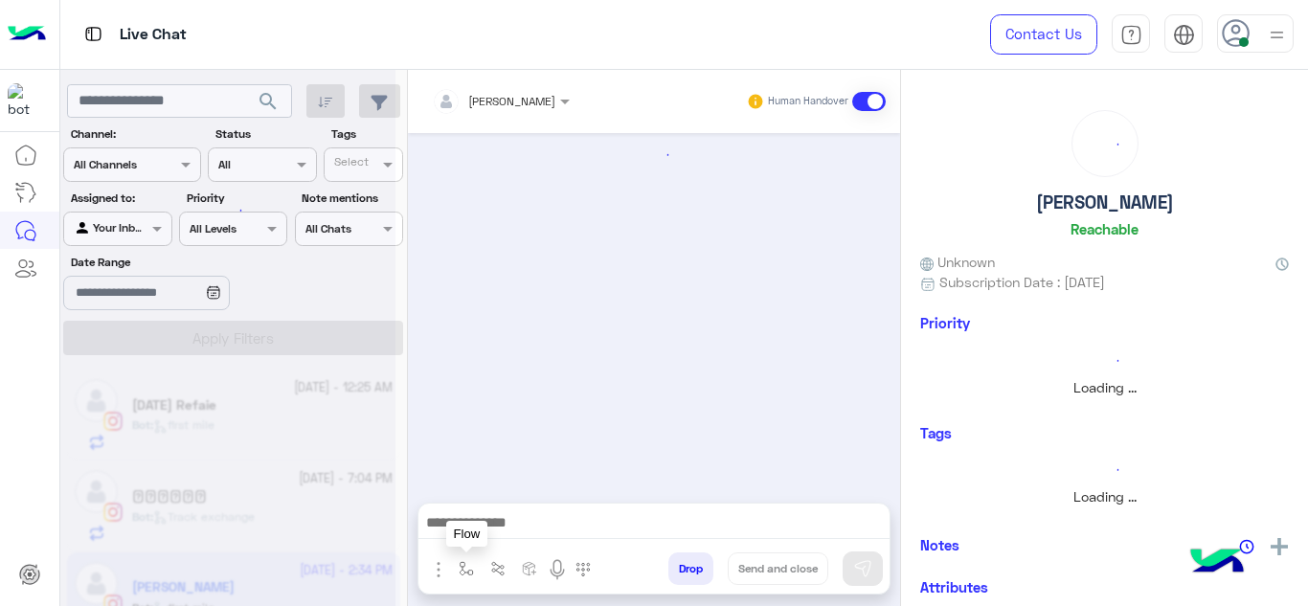
click at [464, 568] on img "button" at bounding box center [466, 568] width 15 height 15
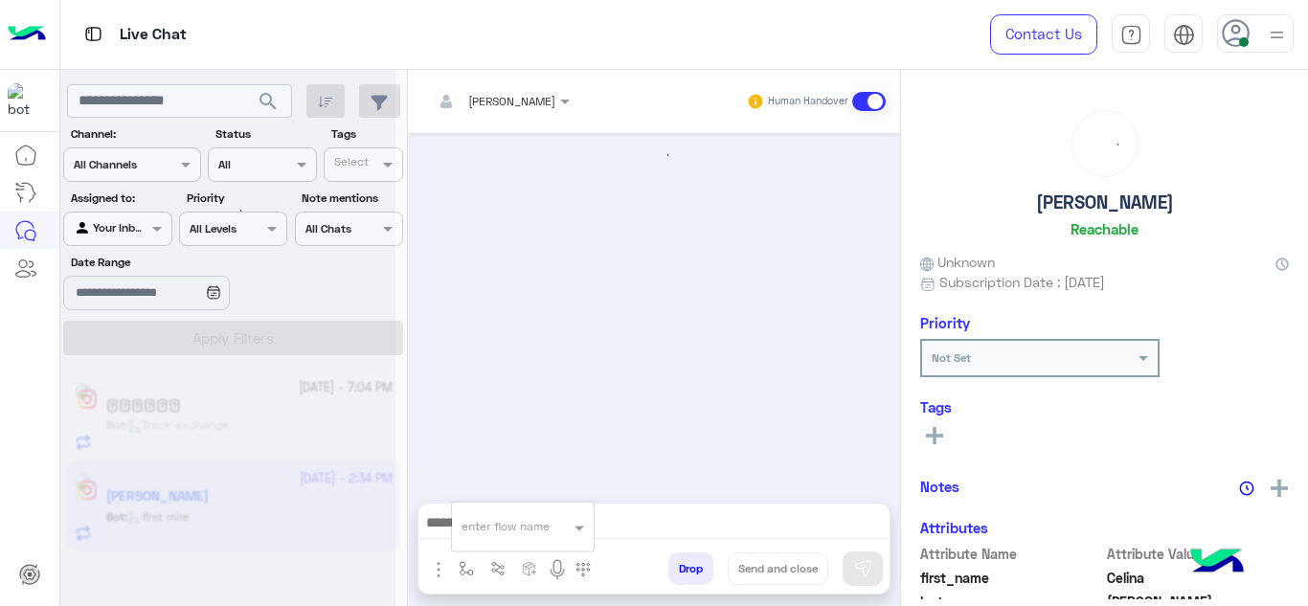
click at [480, 532] on input "text" at bounding box center [500, 523] width 76 height 17
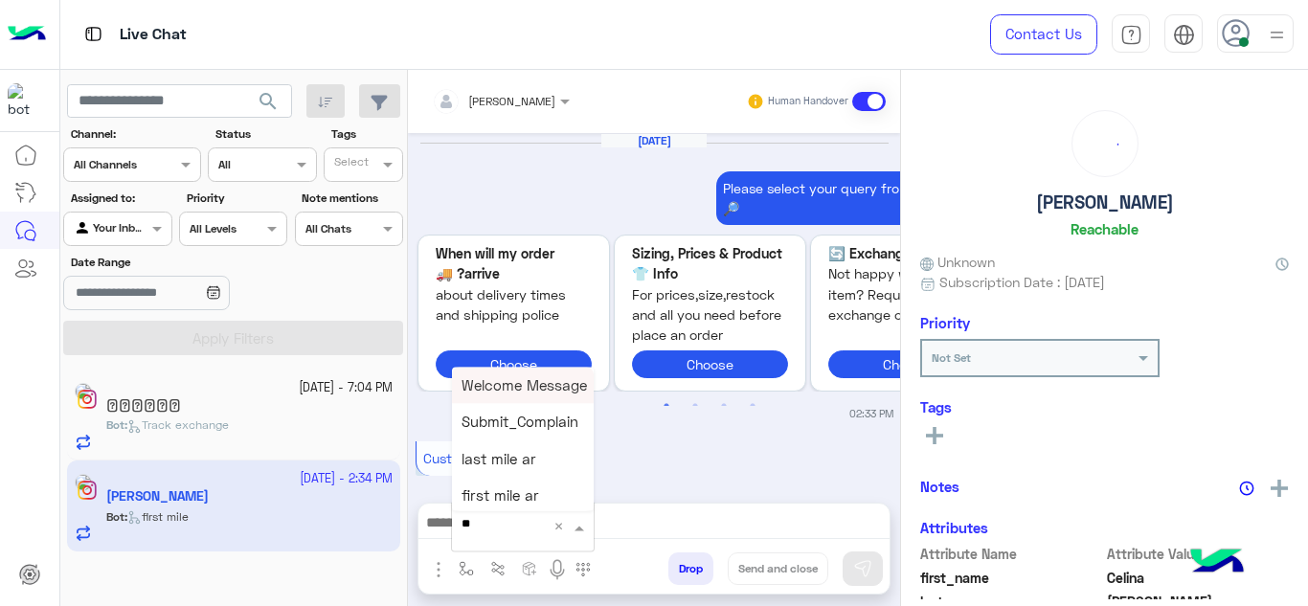
scroll to position [1013, 0]
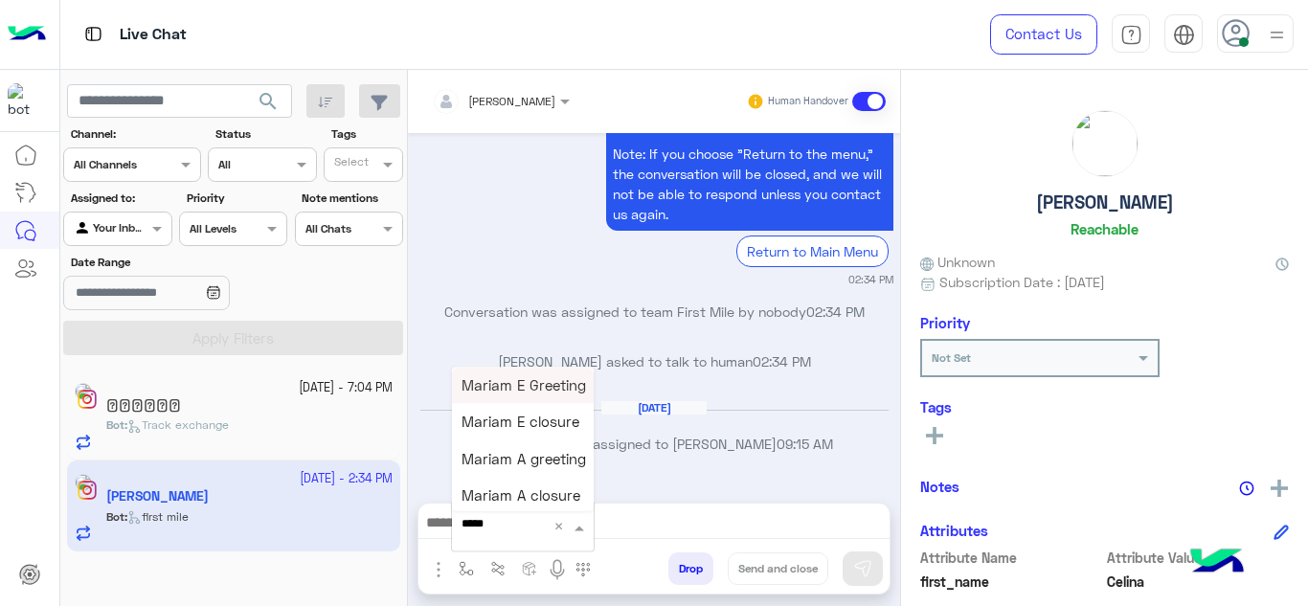
type input "******"
click at [551, 389] on span "Mariam E Greeting" at bounding box center [524, 384] width 125 height 17
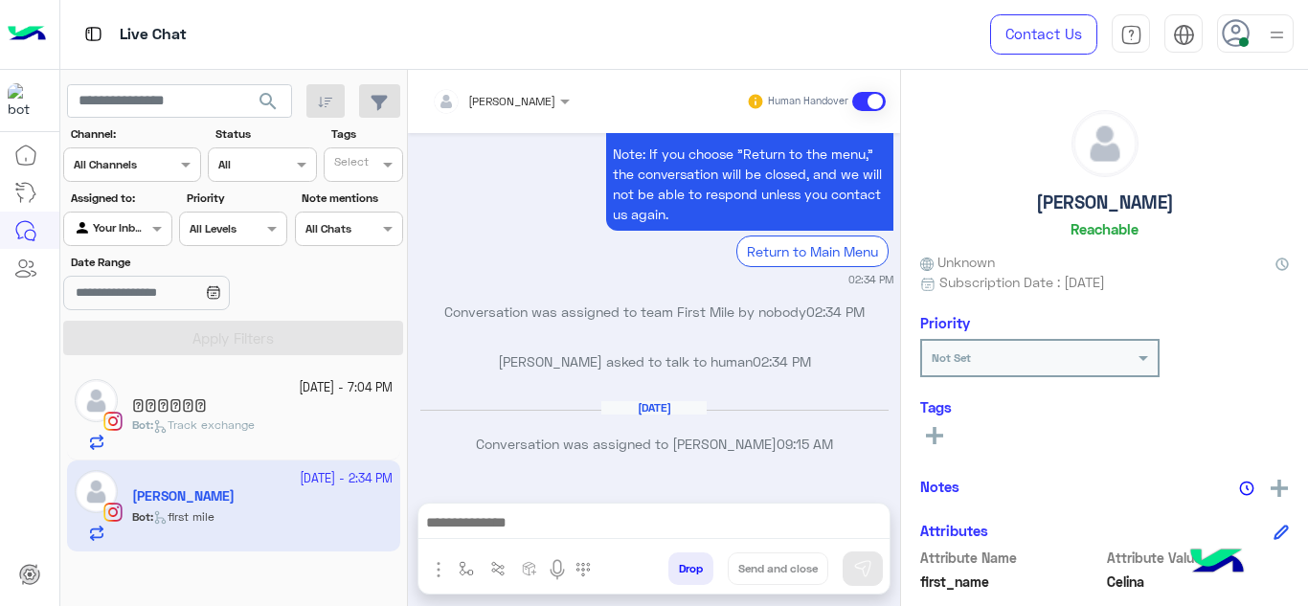
type textarea "**********"
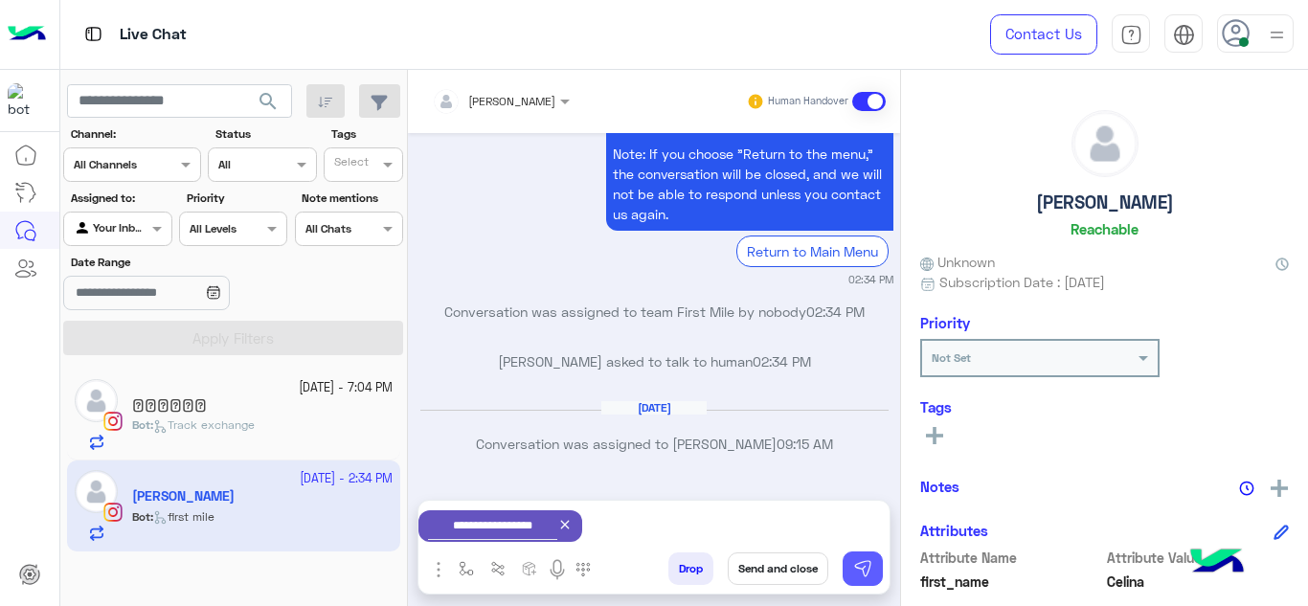
drag, startPoint x: 862, startPoint y: 548, endPoint x: 862, endPoint y: 558, distance: 10.5
click at [862, 558] on div "**********" at bounding box center [654, 547] width 473 height 95
click at [862, 558] on button at bounding box center [863, 569] width 40 height 34
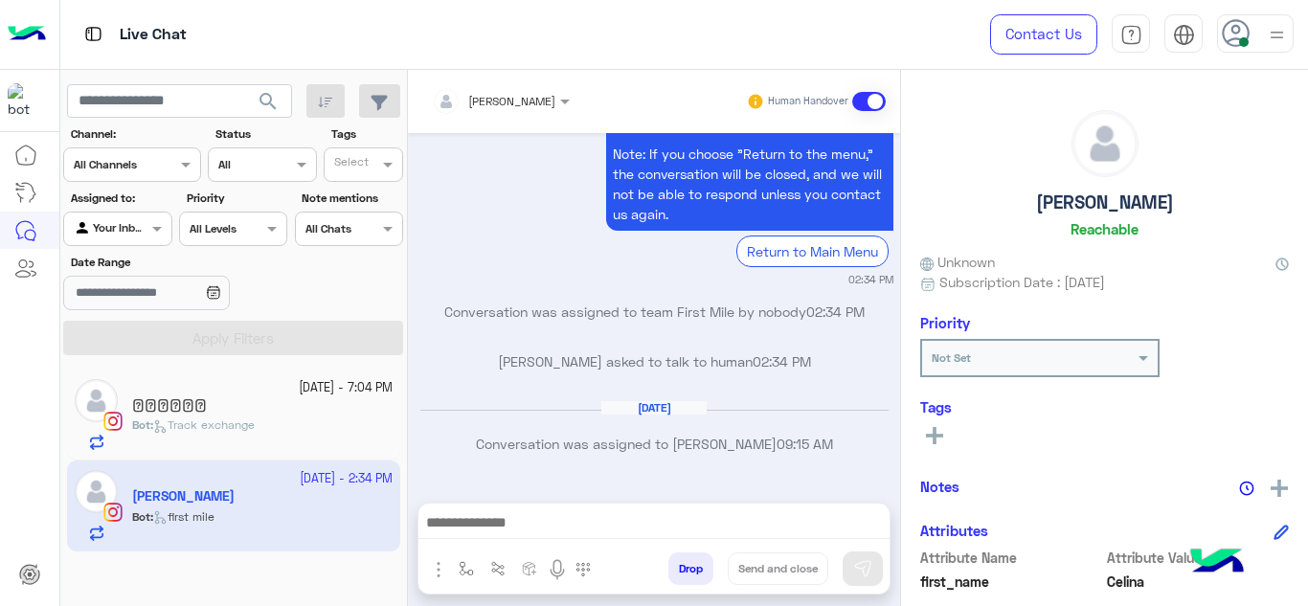
click at [463, 445] on p "Conversation was assigned to Mariam Ahmed 09:15 AM" at bounding box center [655, 444] width 478 height 20
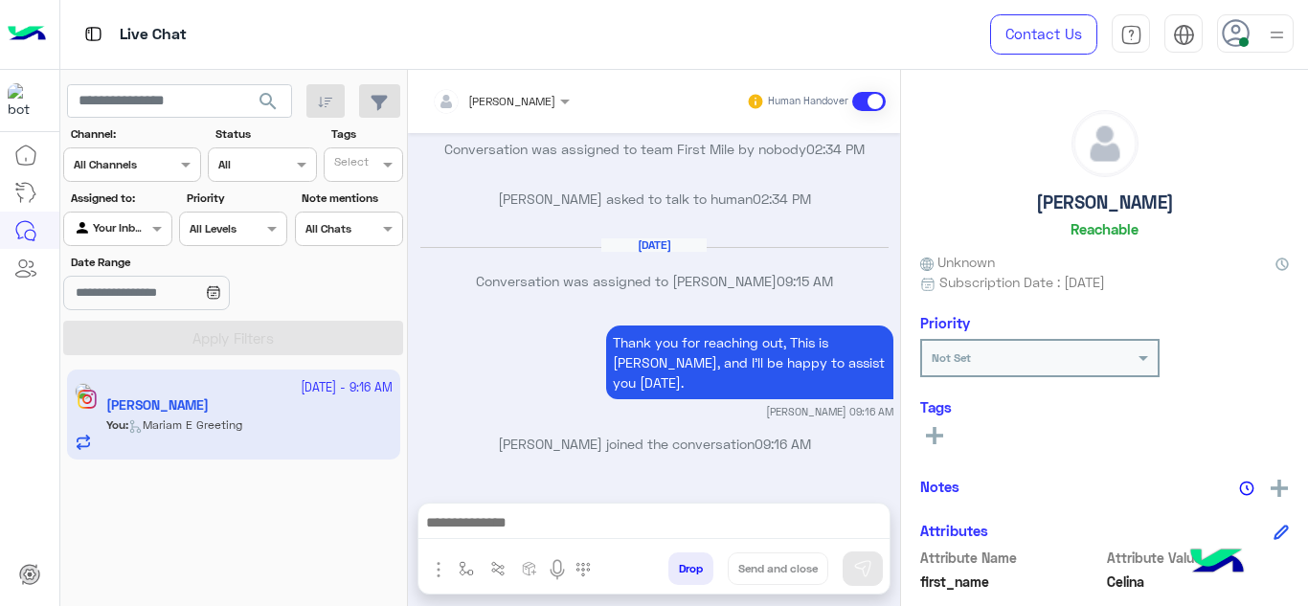
click at [324, 443] on app-inbox-user "20 September - 9:16 AM Celina Tadros You : Mariam E Greeting" at bounding box center [233, 415] width 333 height 90
click at [469, 568] on img "button" at bounding box center [466, 568] width 15 height 15
click at [462, 293] on div "Sep 20, 2025 Conversation was assigned to Mariam Ahmed 09:15 AM" at bounding box center [655, 272] width 478 height 69
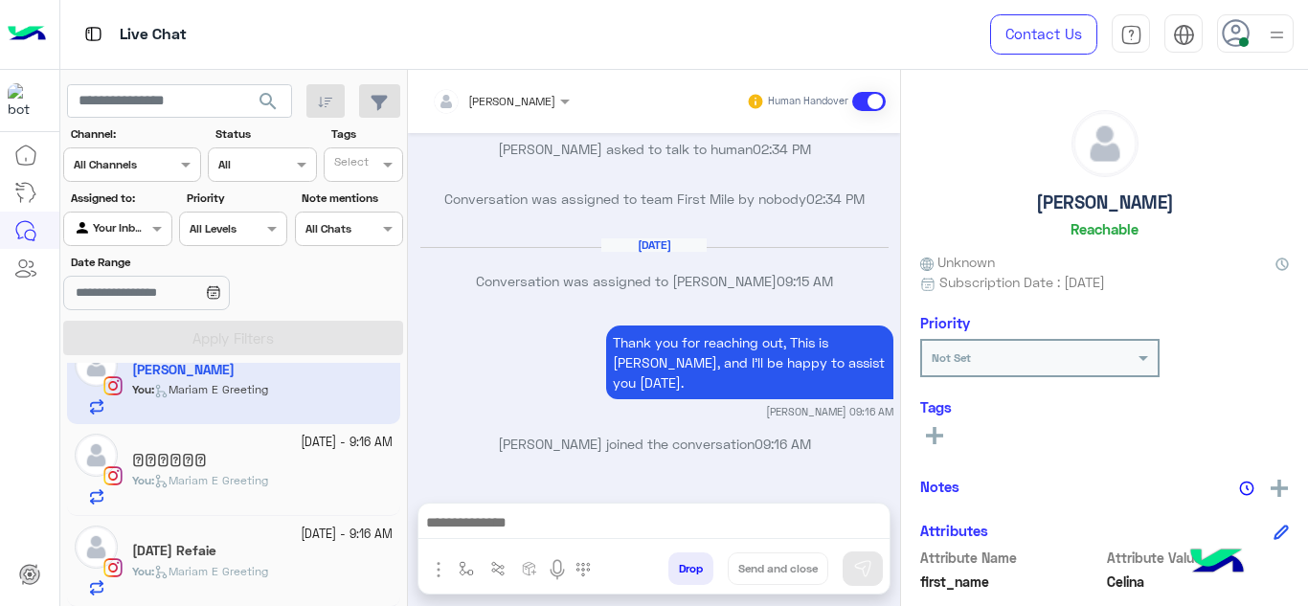
scroll to position [35, 0]
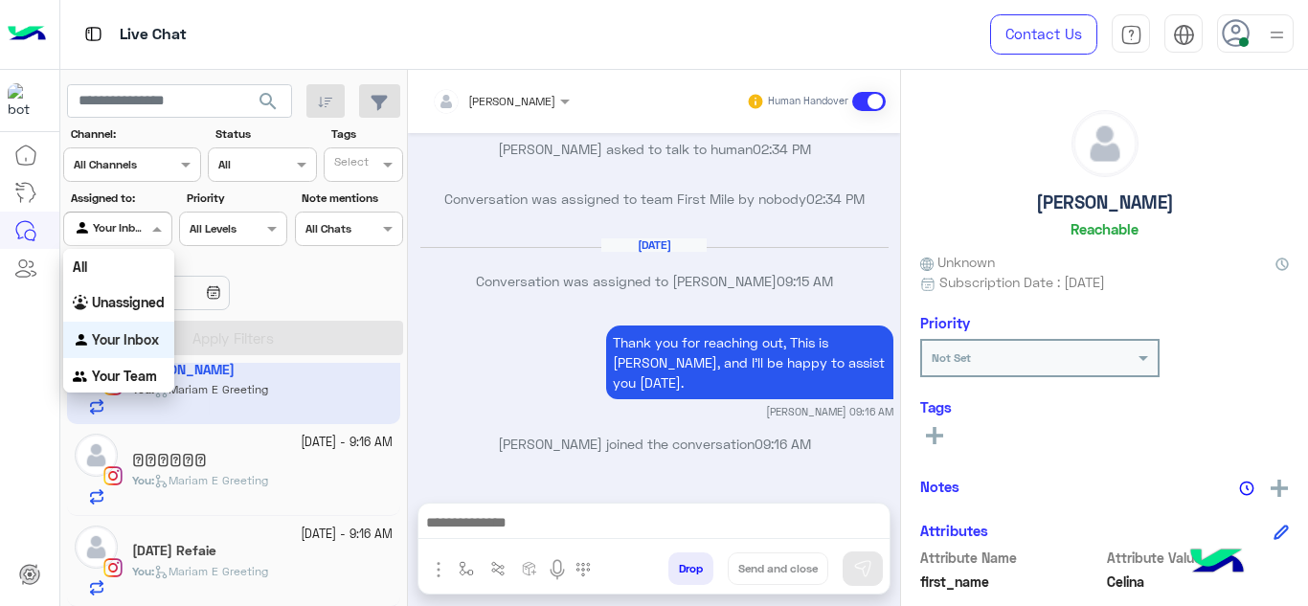
click at [140, 218] on div at bounding box center [117, 226] width 106 height 18
click at [130, 379] on b "Your Team" at bounding box center [124, 376] width 65 height 16
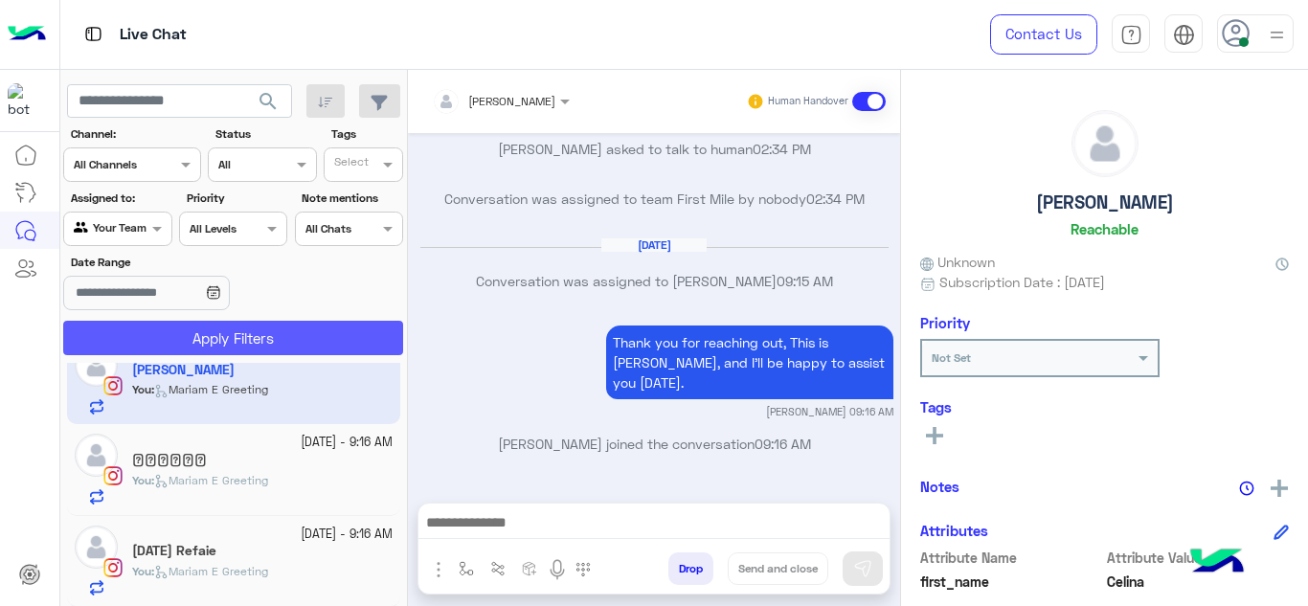
click at [209, 336] on button "Apply Filters" at bounding box center [233, 338] width 340 height 34
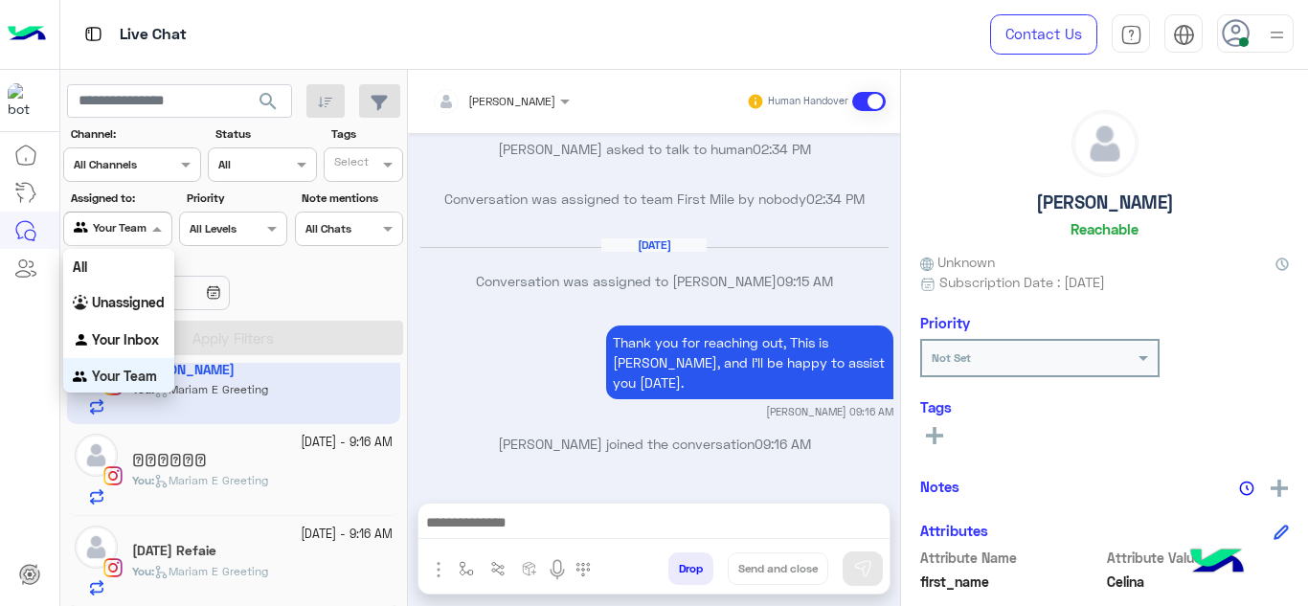
scroll to position [3, 0]
drag, startPoint x: 160, startPoint y: 226, endPoint x: 135, endPoint y: 320, distance: 97.1
click at [135, 320] on div "Your Inbox" at bounding box center [118, 337] width 111 height 37
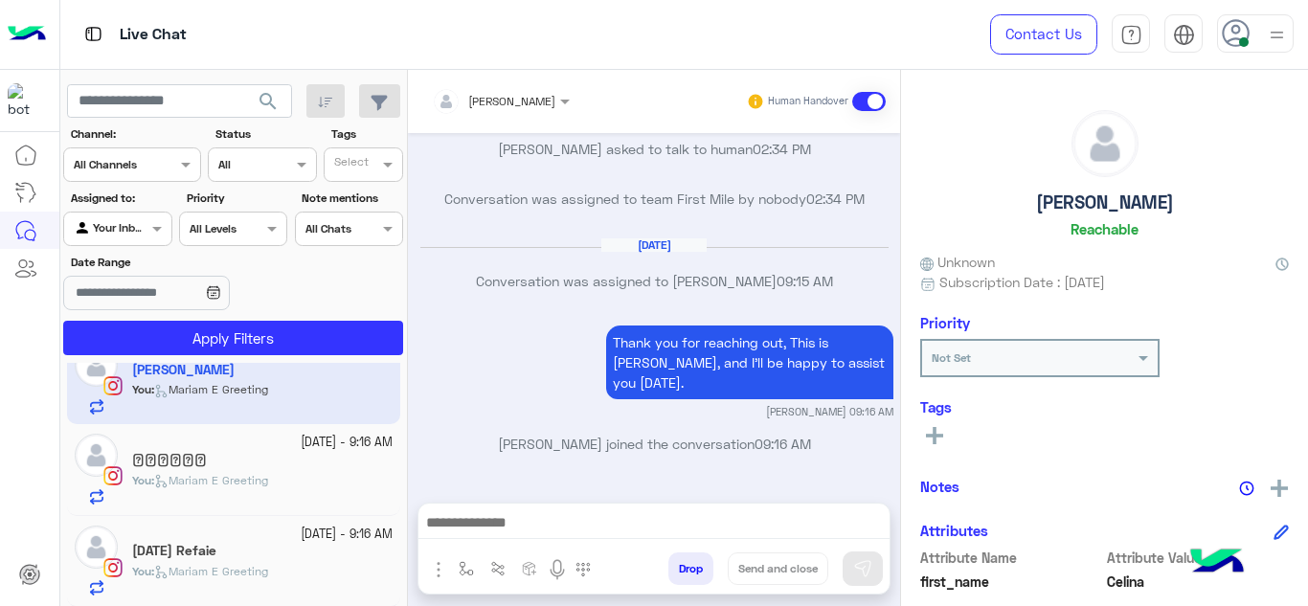
click at [155, 319] on section "Channel: Channel All Channels Status Channel All Tags Select Assigned to: Agent…" at bounding box center [234, 240] width 319 height 230
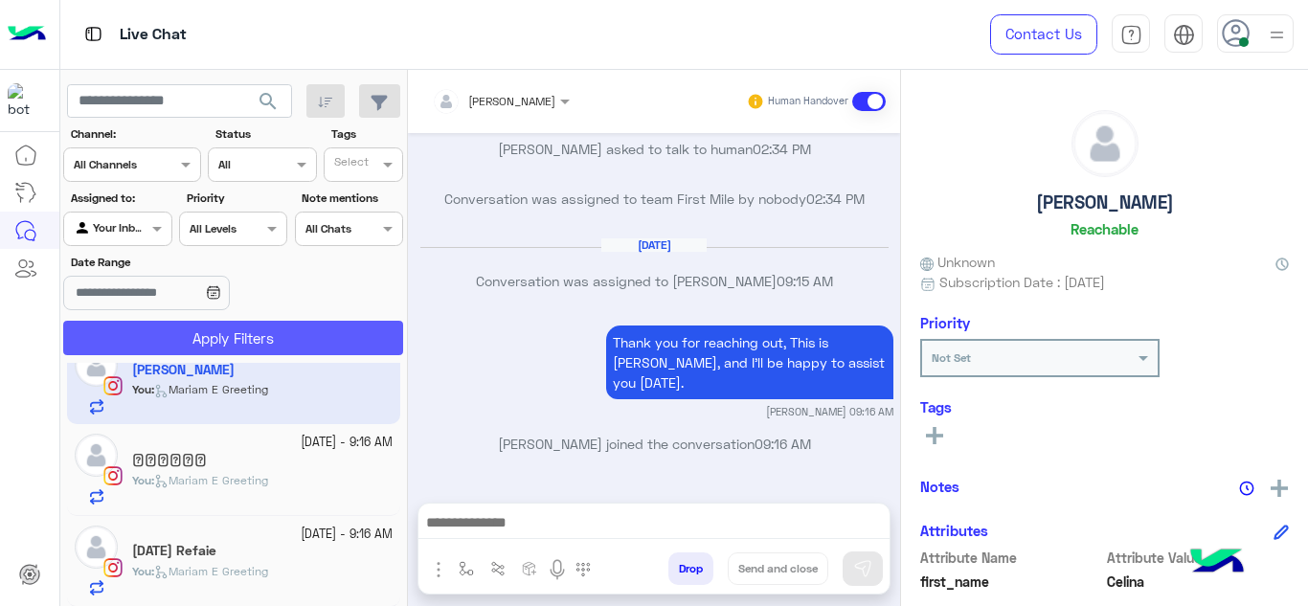
click at [170, 339] on button "Apply Filters" at bounding box center [233, 338] width 340 height 34
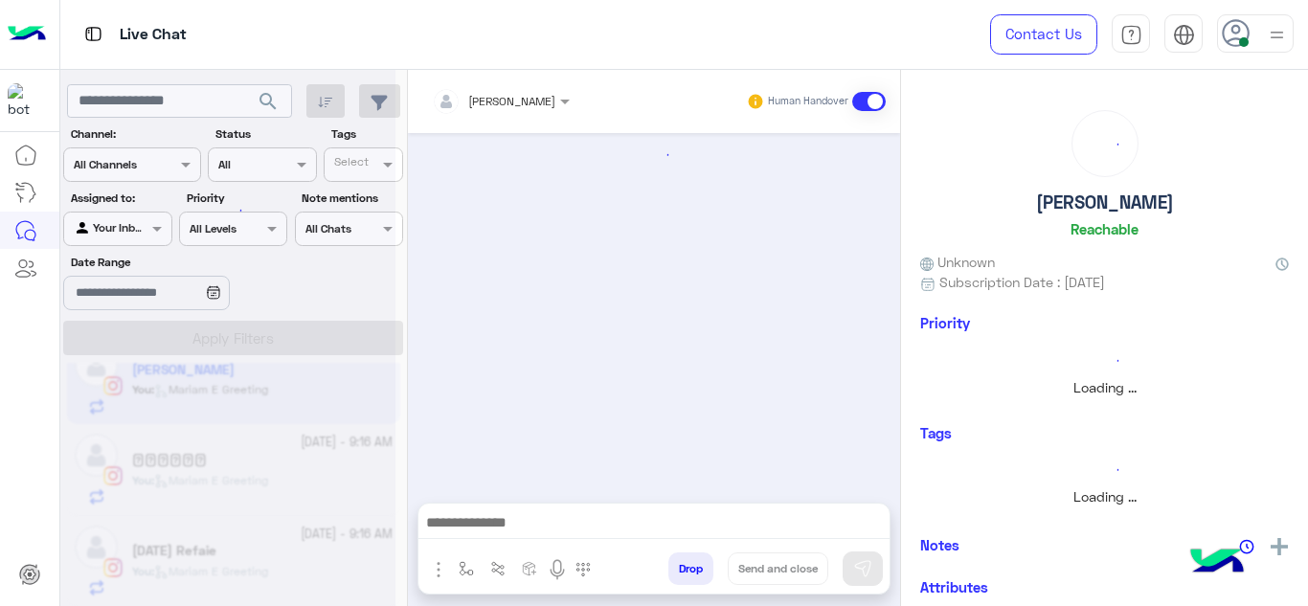
scroll to position [0, 0]
click at [466, 558] on button "button" at bounding box center [467, 569] width 32 height 32
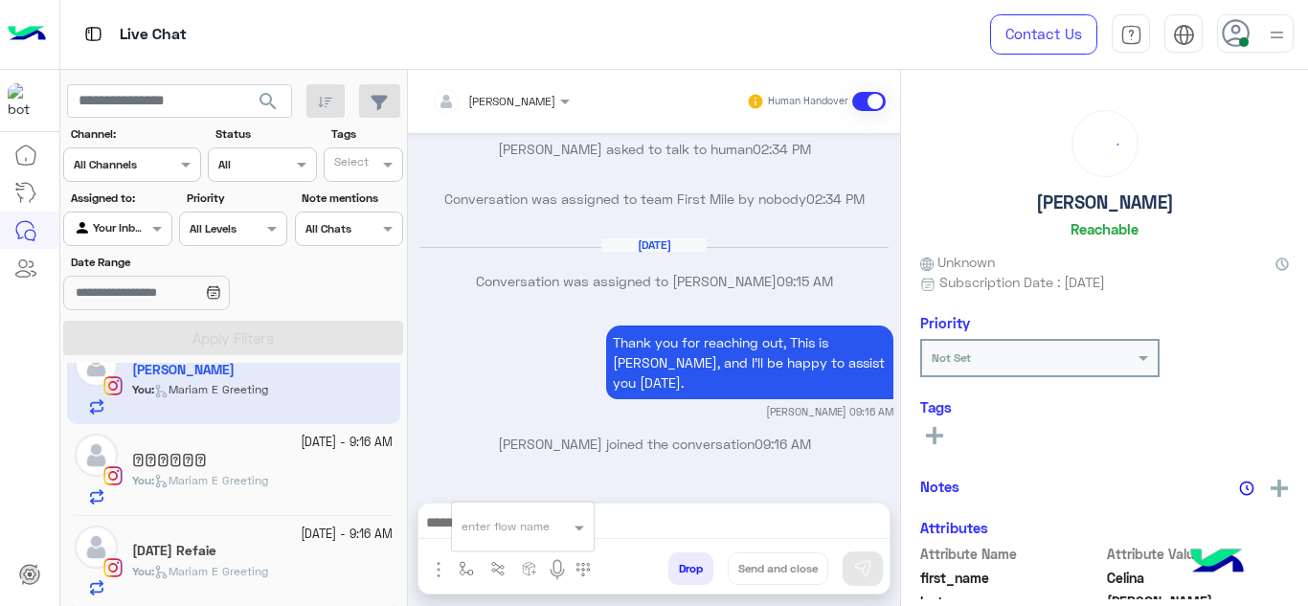
click at [513, 396] on div "Thank you for reaching out, This is [PERSON_NAME], and I’ll be happy to assist …" at bounding box center [655, 370] width 478 height 99
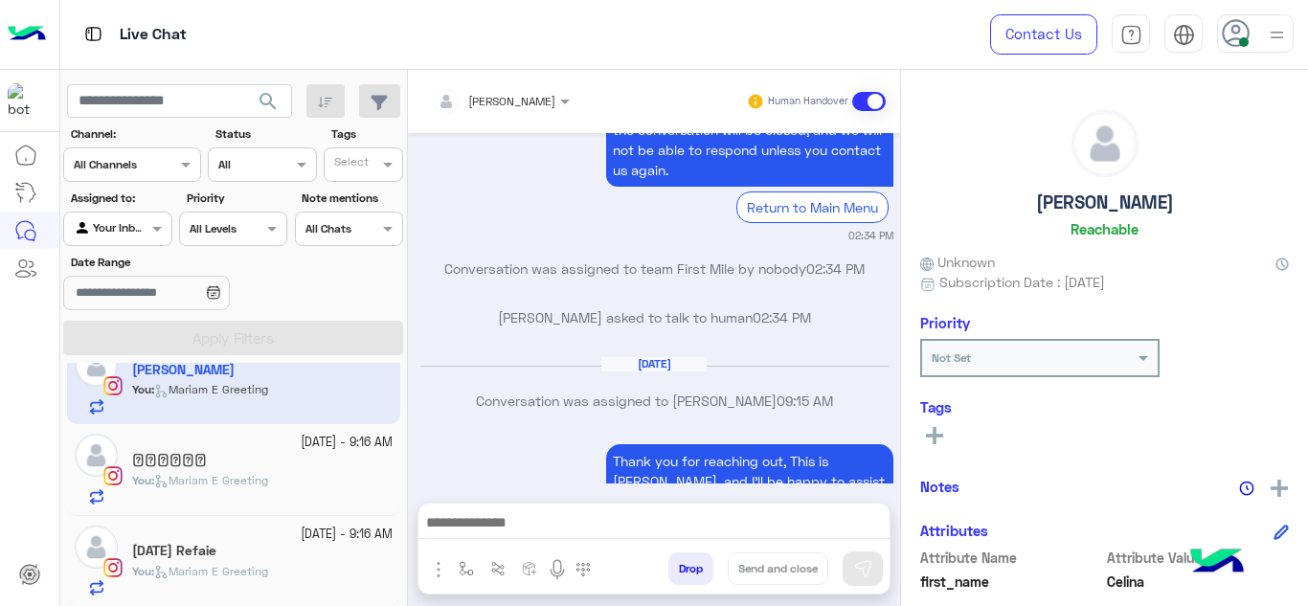
scroll to position [2372, 0]
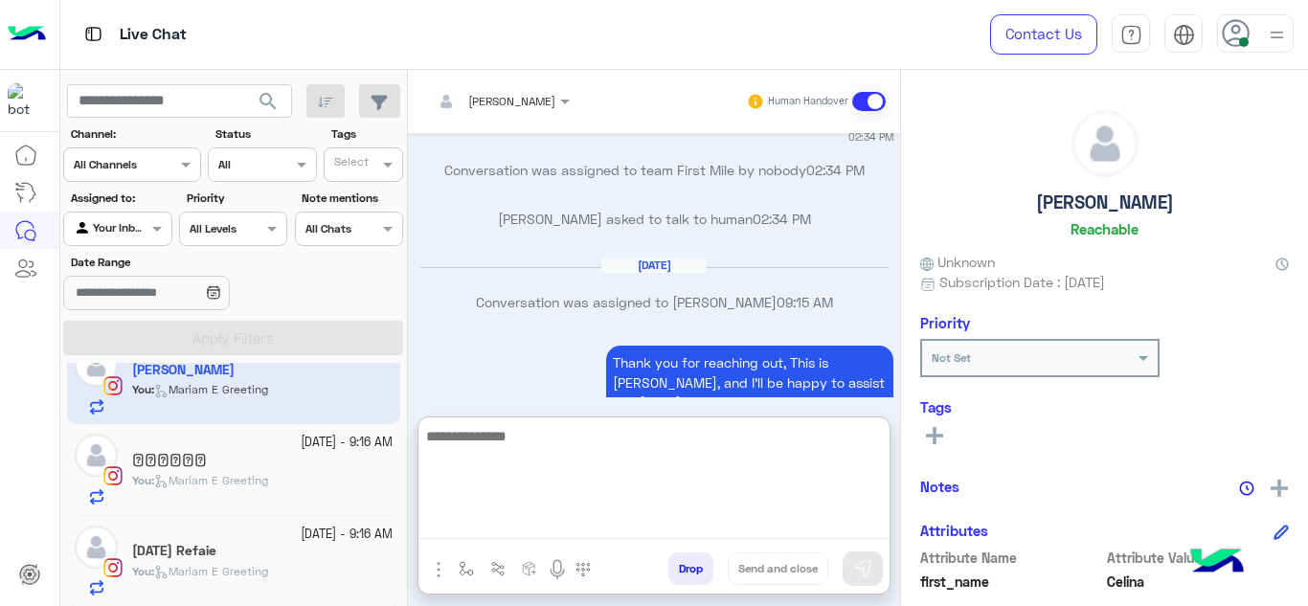
click at [504, 531] on textarea at bounding box center [654, 481] width 471 height 115
type textarea "**********"
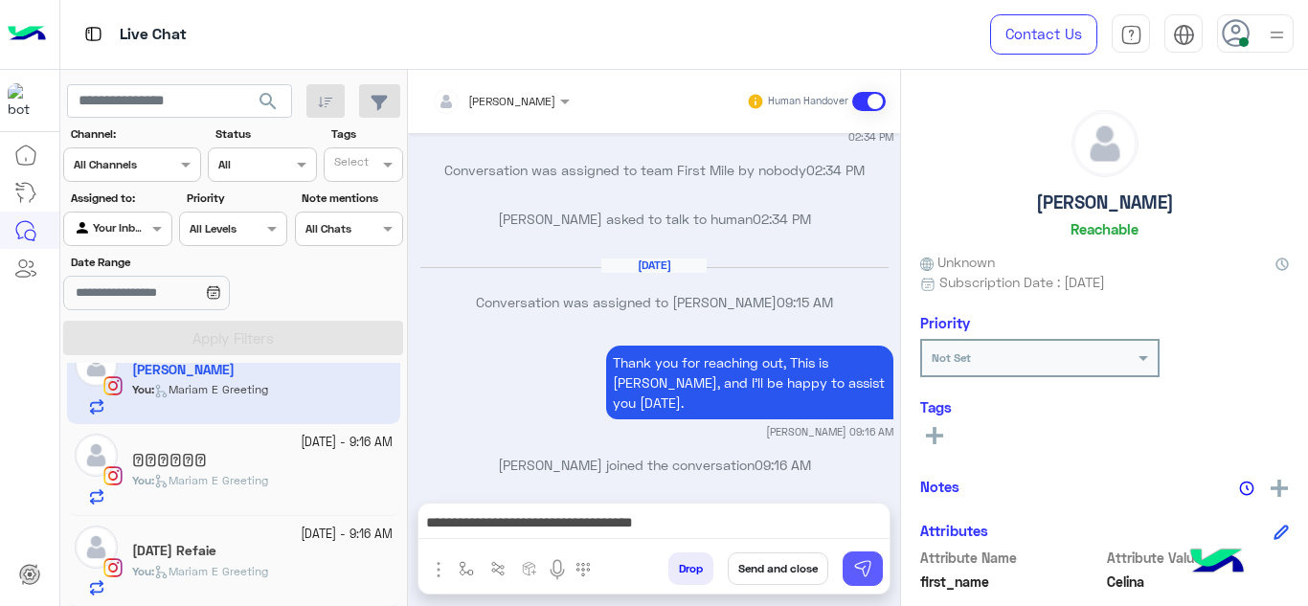
click at [858, 559] on img at bounding box center [862, 568] width 19 height 19
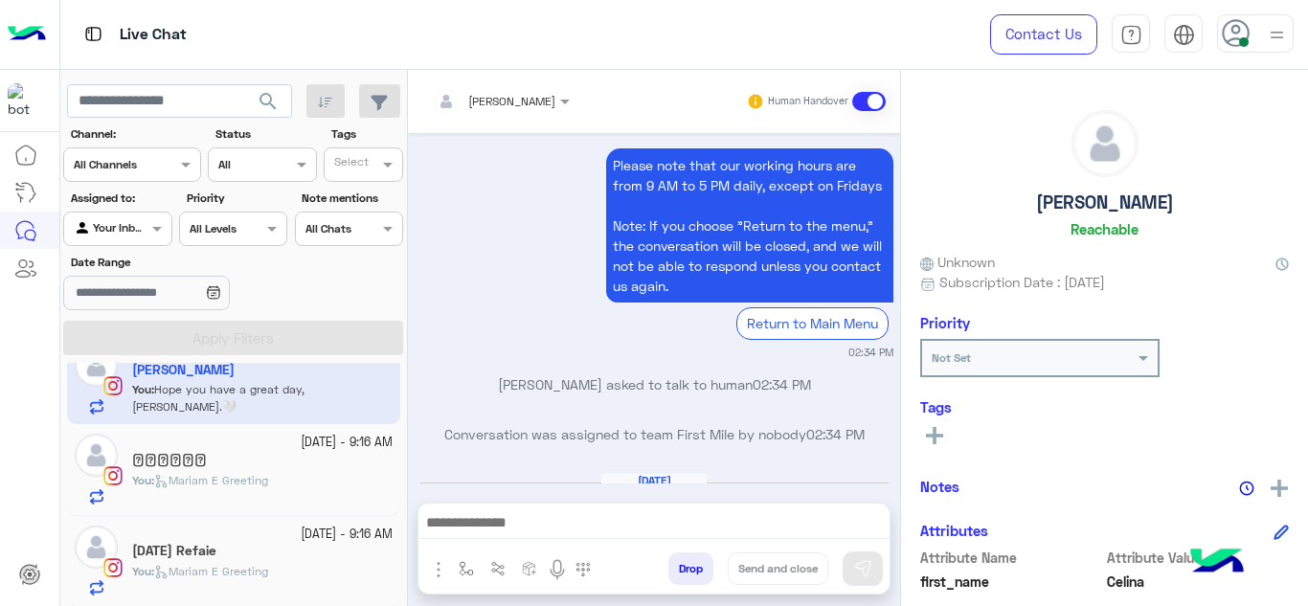
scroll to position [4075, 0]
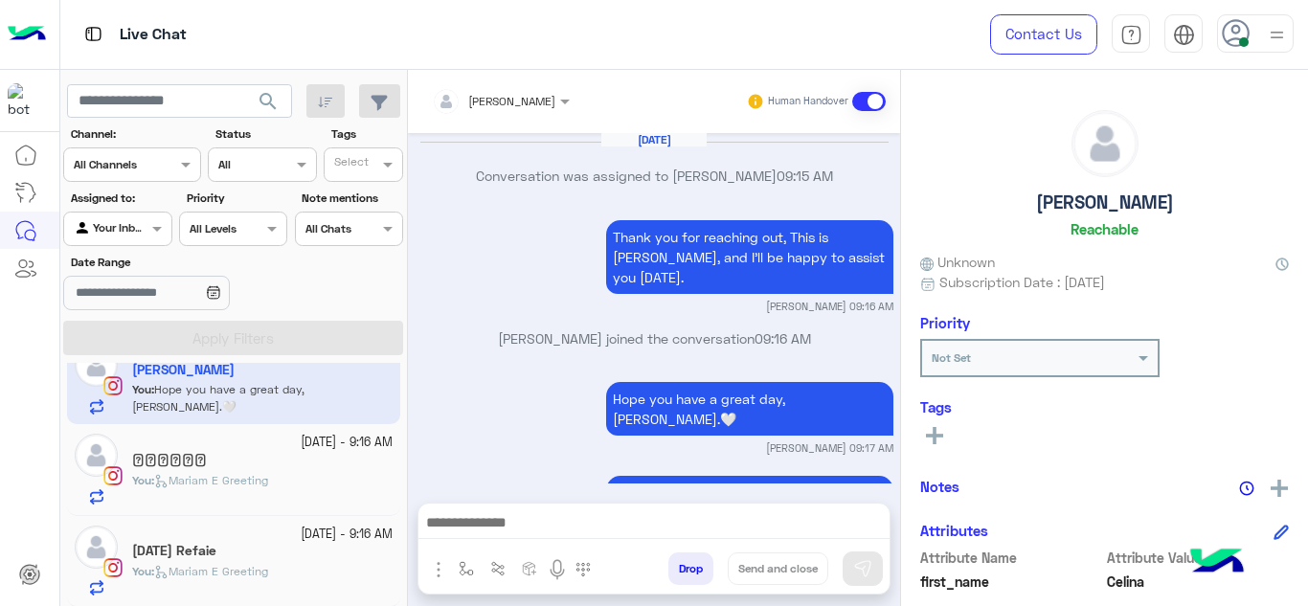
drag, startPoint x: 511, startPoint y: 510, endPoint x: 514, endPoint y: 528, distance: 18.4
click at [514, 528] on div at bounding box center [654, 528] width 471 height 48
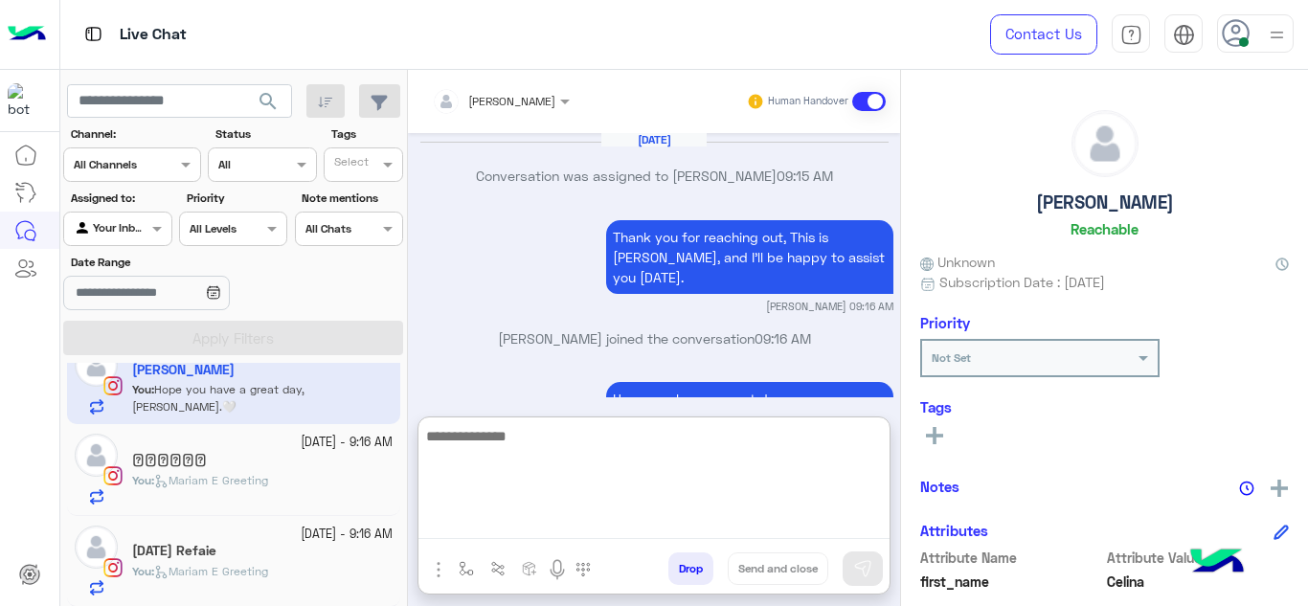
click at [514, 528] on textarea at bounding box center [654, 481] width 471 height 115
type textarea "**********"
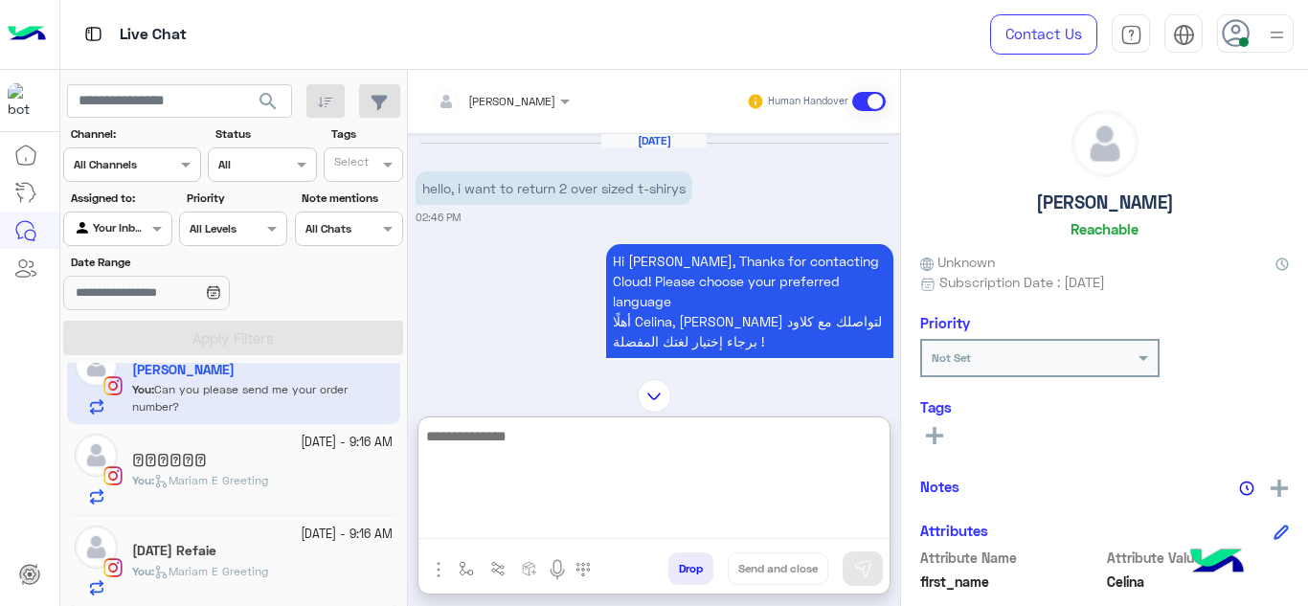
scroll to position [258, 0]
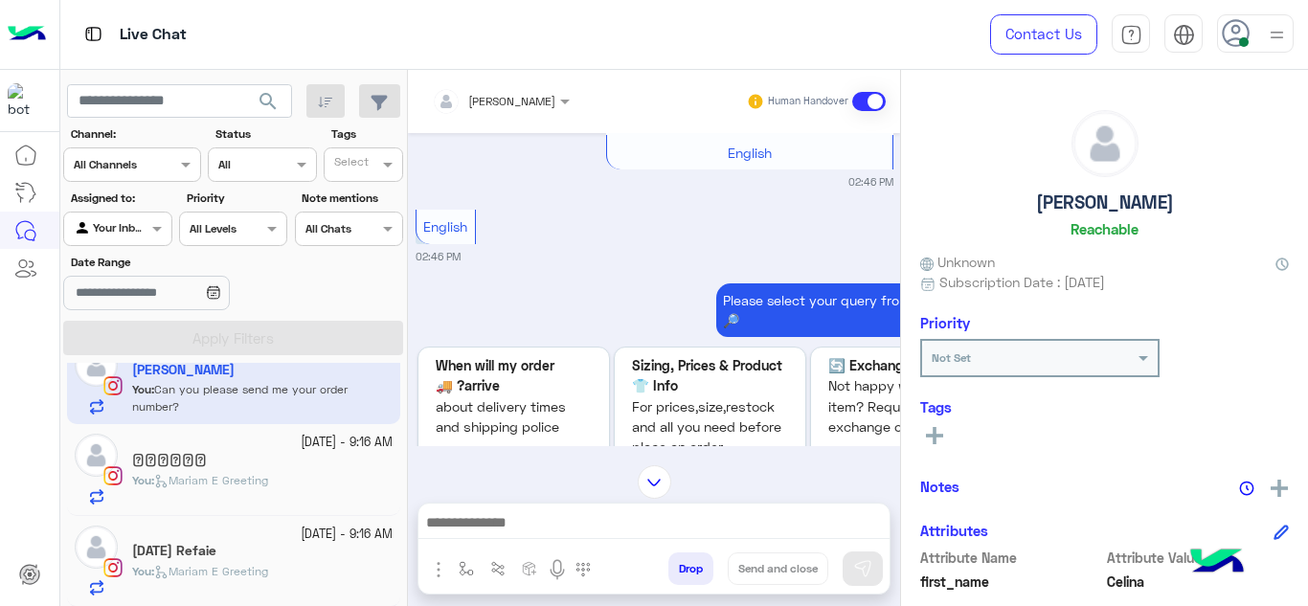
click at [660, 397] on div "[PERSON_NAME] Human Handover [DATE] hello, i want to return 2 over sized t-shir…" at bounding box center [654, 342] width 492 height 544
click at [268, 481] on span "Mariam E Greeting" at bounding box center [211, 480] width 114 height 14
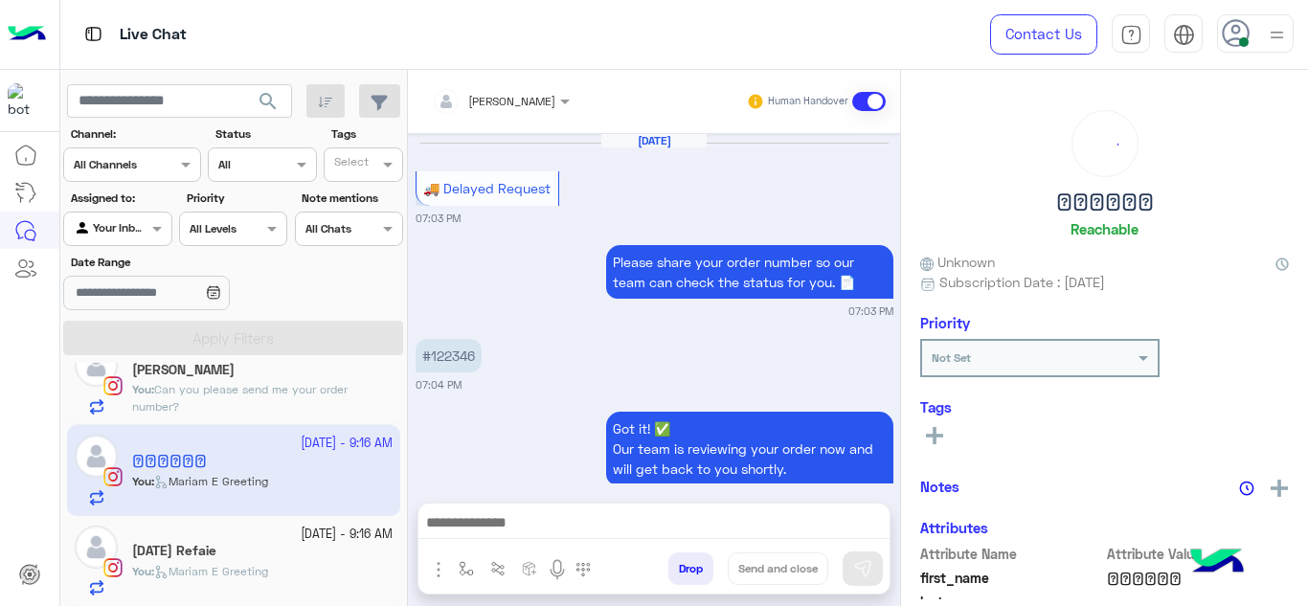
scroll to position [626, 0]
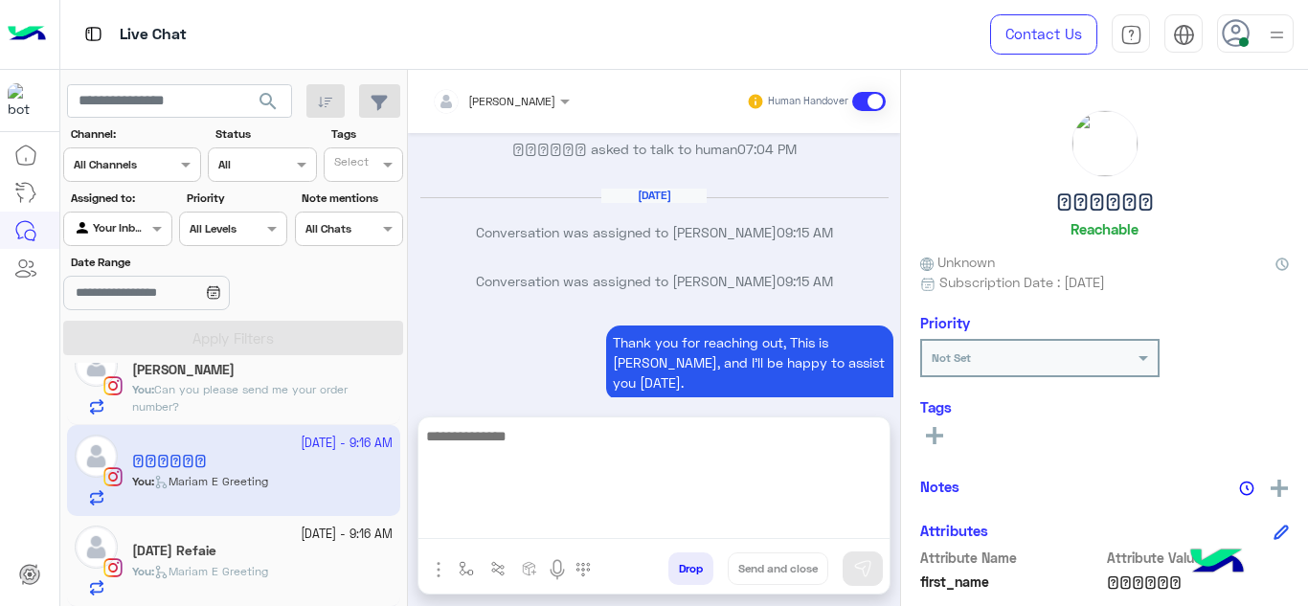
click at [481, 527] on textarea at bounding box center [654, 481] width 471 height 115
type textarea "*"
type textarea "**********"
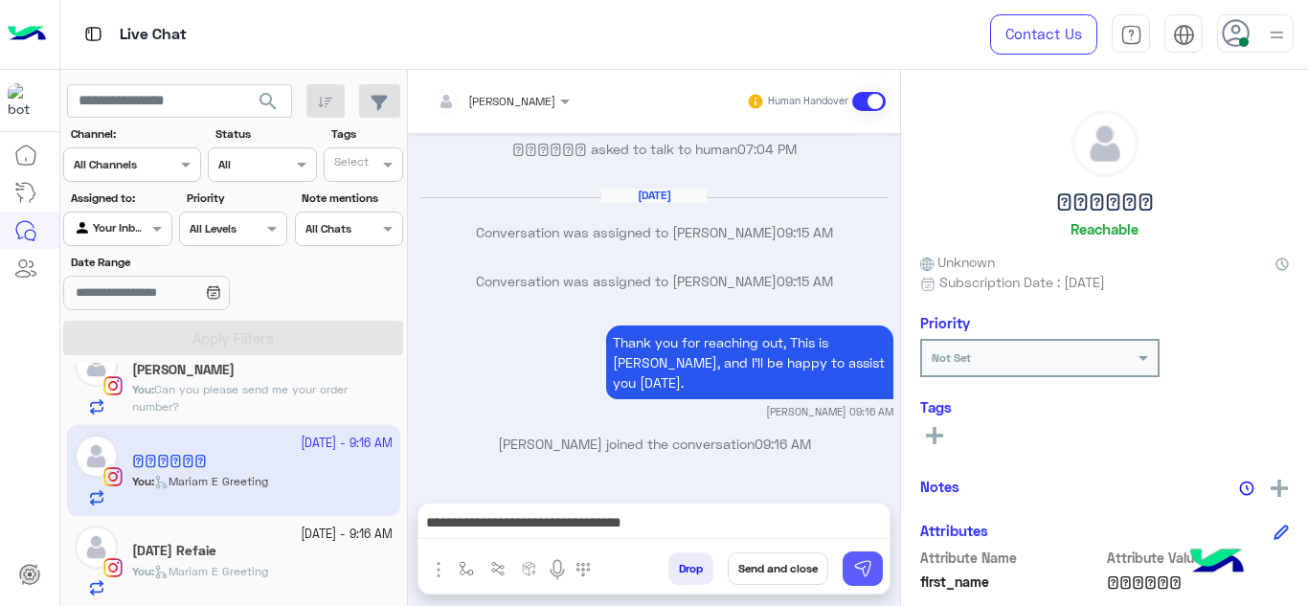
click at [857, 557] on button at bounding box center [863, 569] width 40 height 34
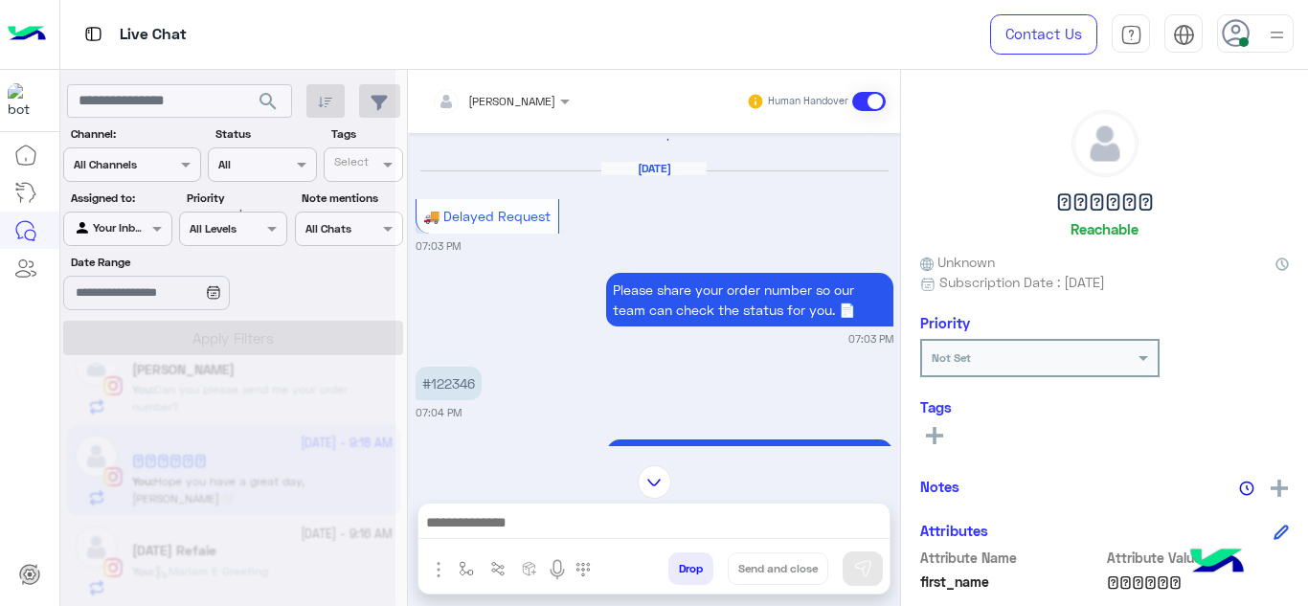
scroll to position [0, 0]
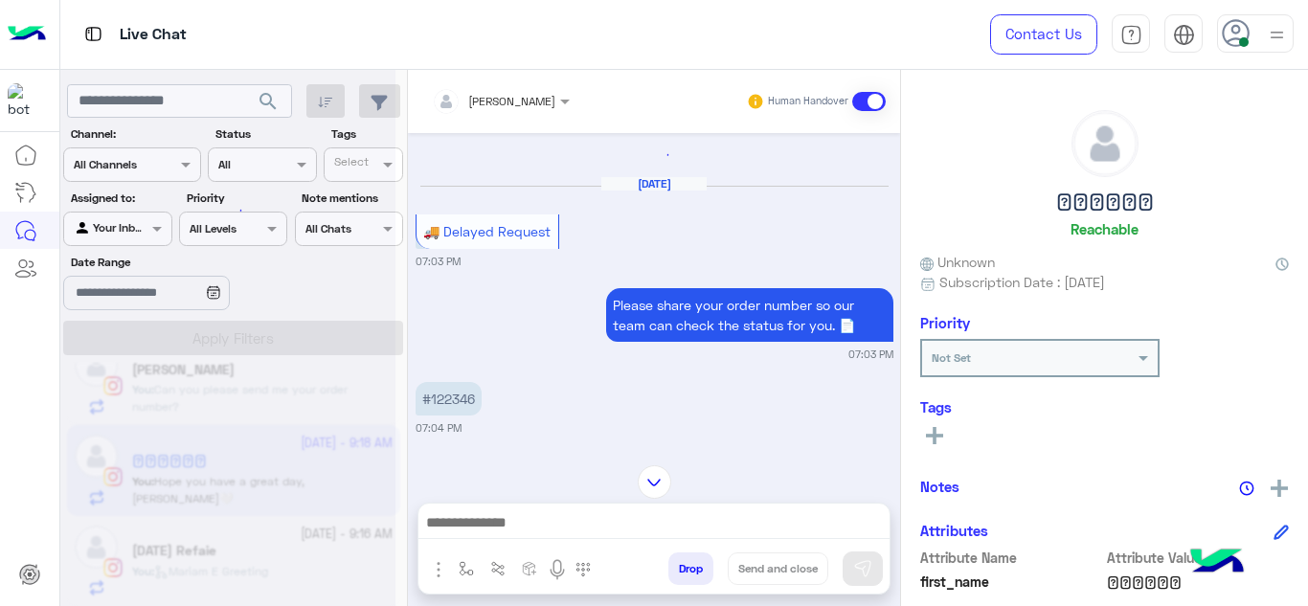
click at [534, 378] on div "#122346 07:04 PM" at bounding box center [655, 406] width 478 height 58
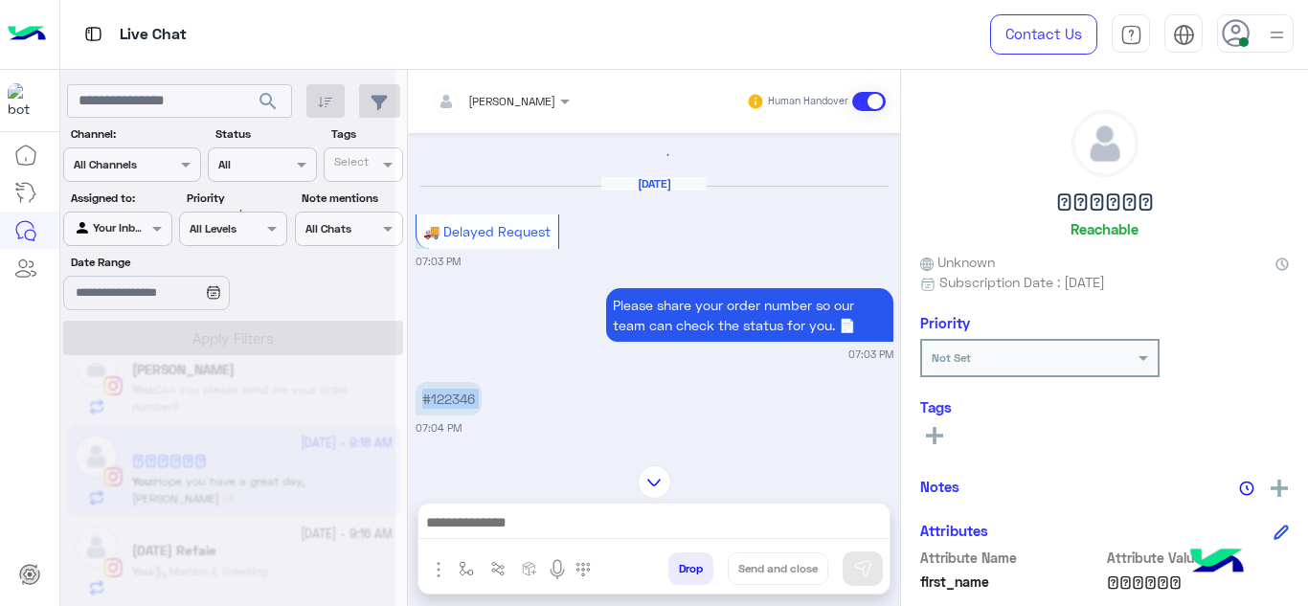
click at [534, 378] on div "#122346 07:04 PM" at bounding box center [655, 406] width 478 height 58
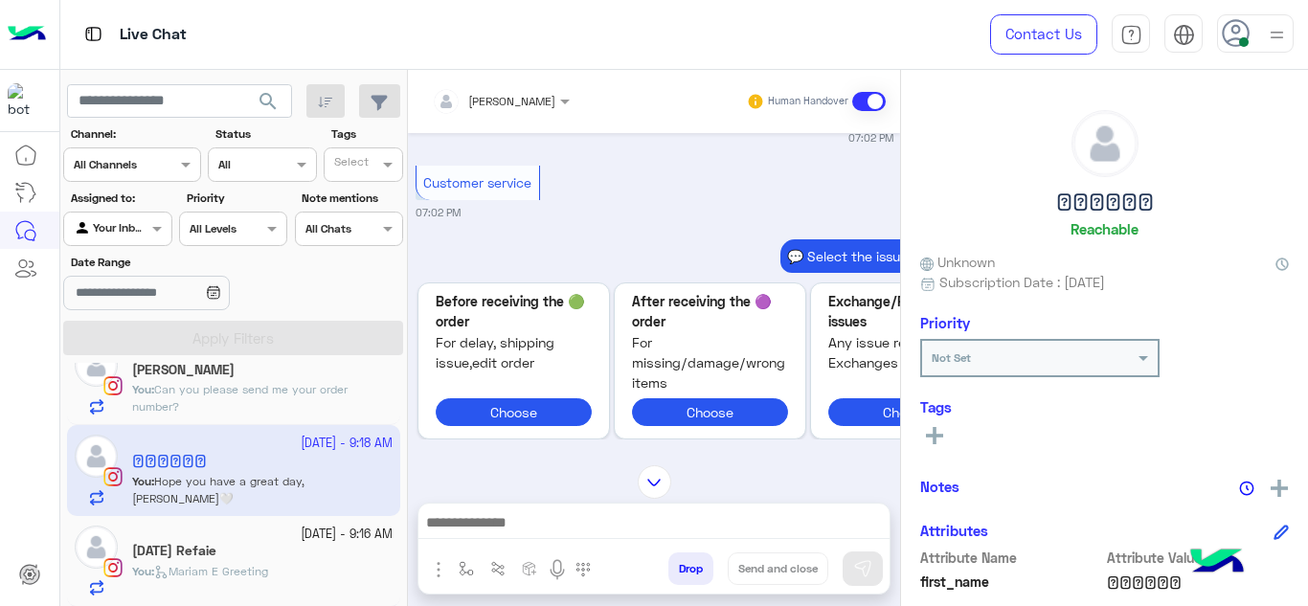
scroll to position [236, 0]
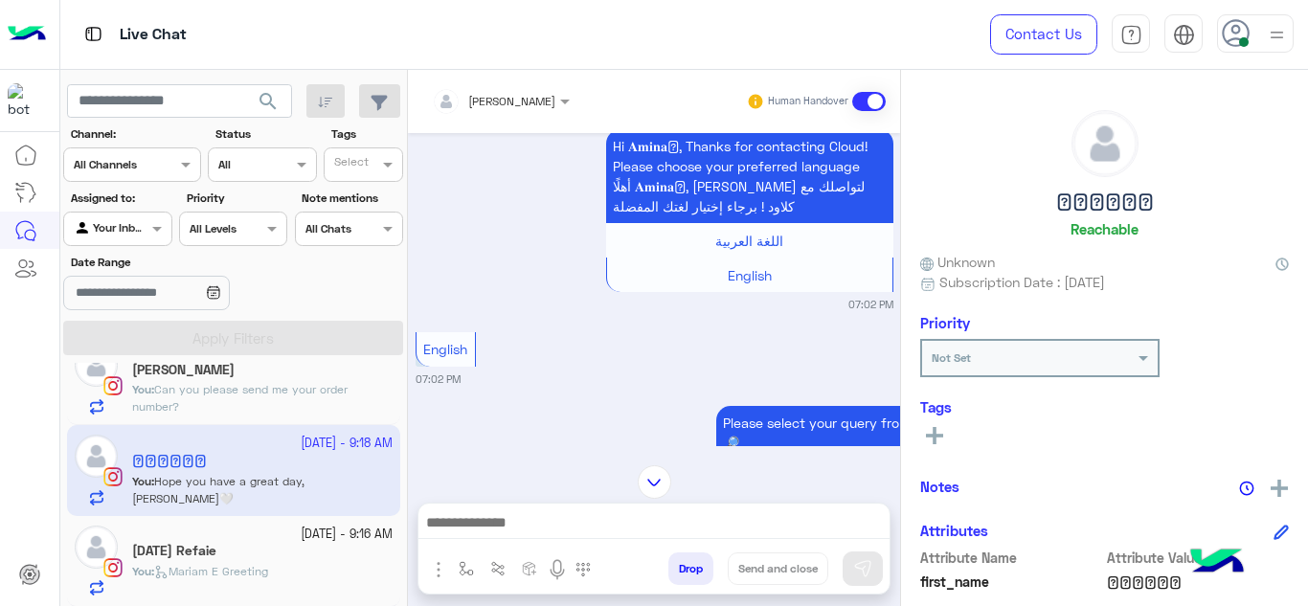
click at [571, 281] on div "Hi 𝐀𝐦𝐢𝐧𝐚𓂀, Thanks for contacting Cloud! Please choose your preferred language أ…" at bounding box center [655, 219] width 478 height 188
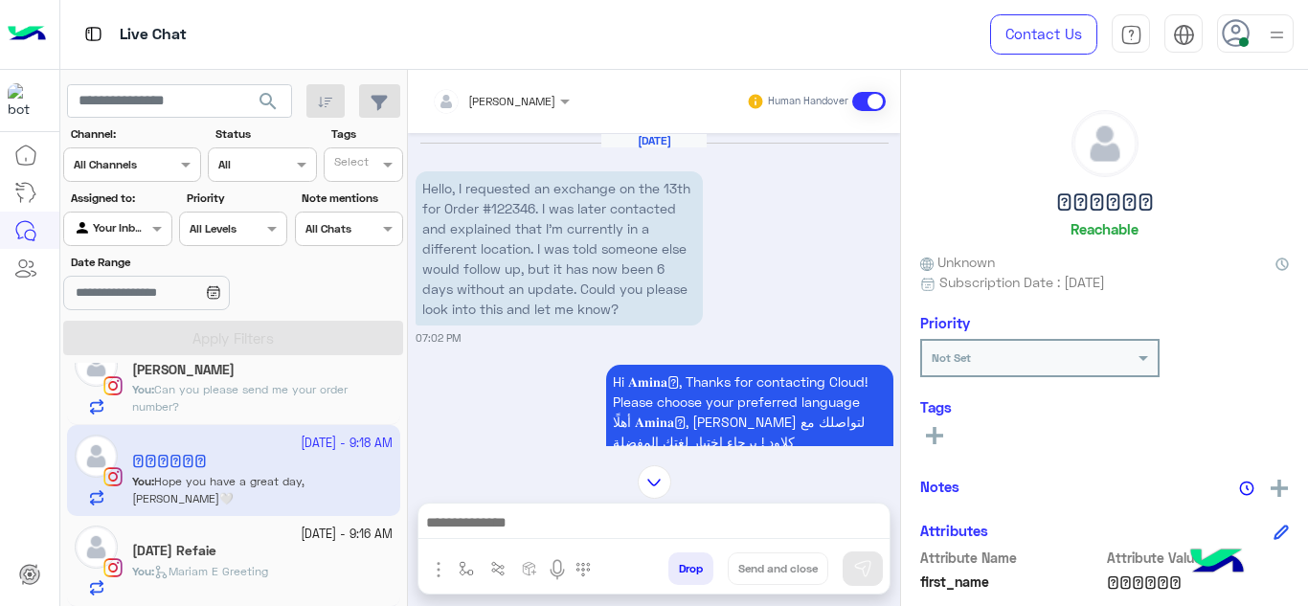
click at [503, 207] on p "Hello, I requested an exchange on the 13th for Order #122346. I was later conta…" at bounding box center [559, 248] width 287 height 154
copy p "122346"
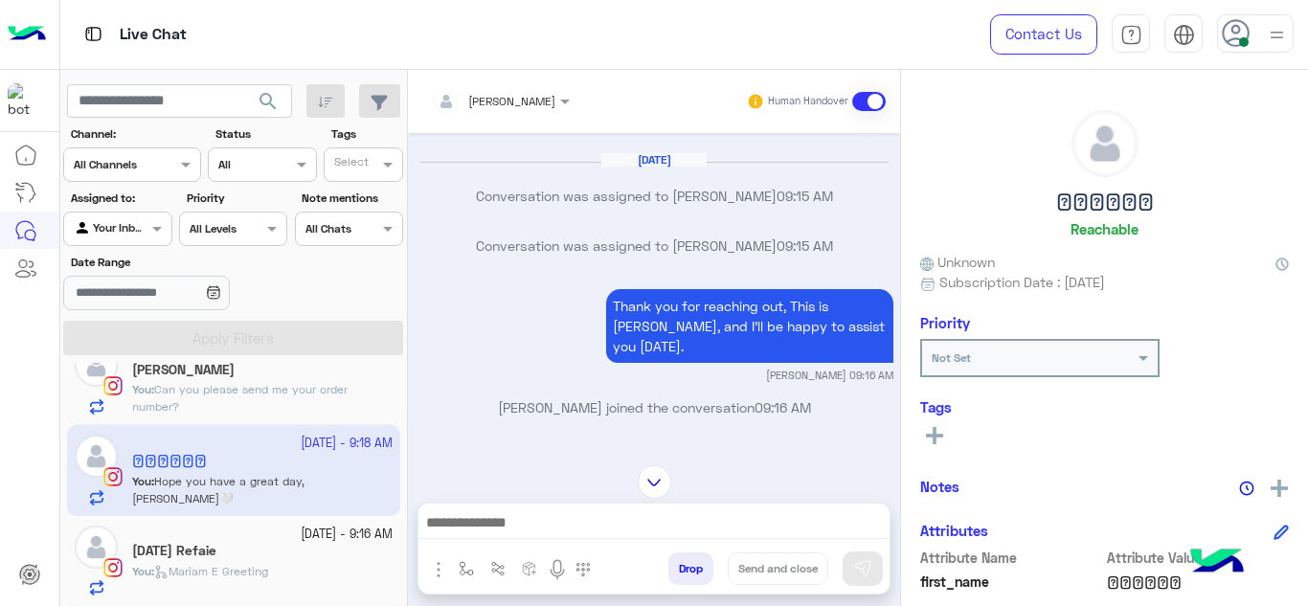
scroll to position [2013, 0]
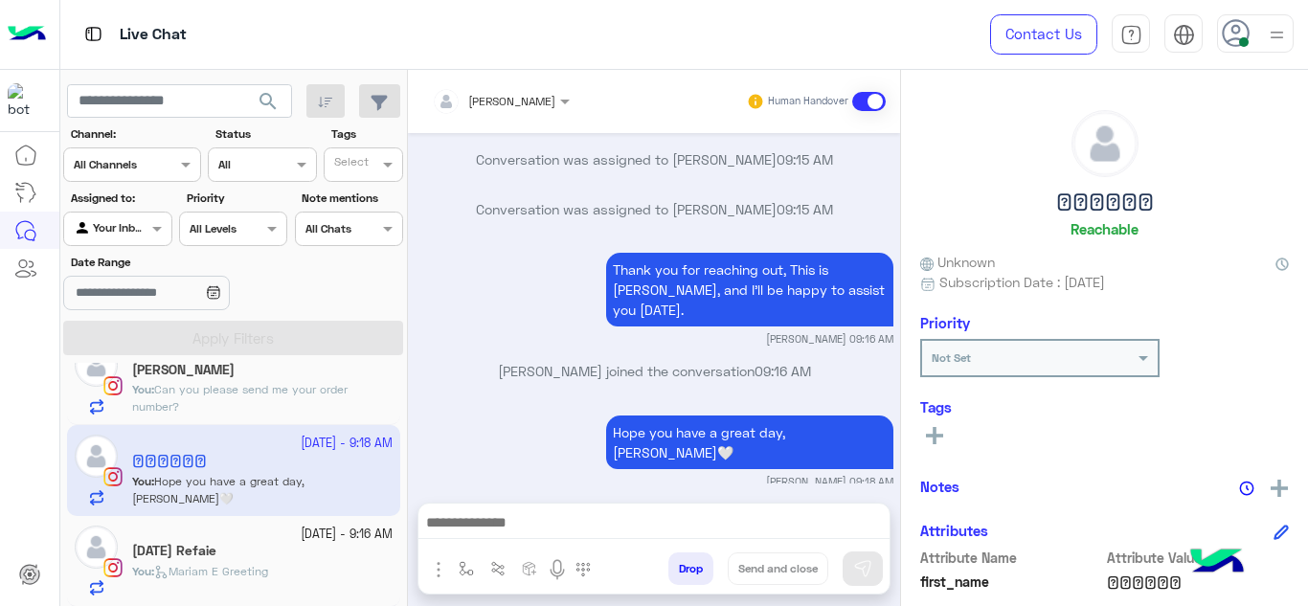
click at [262, 395] on span "Can you please send me your order number?" at bounding box center [240, 398] width 216 height 32
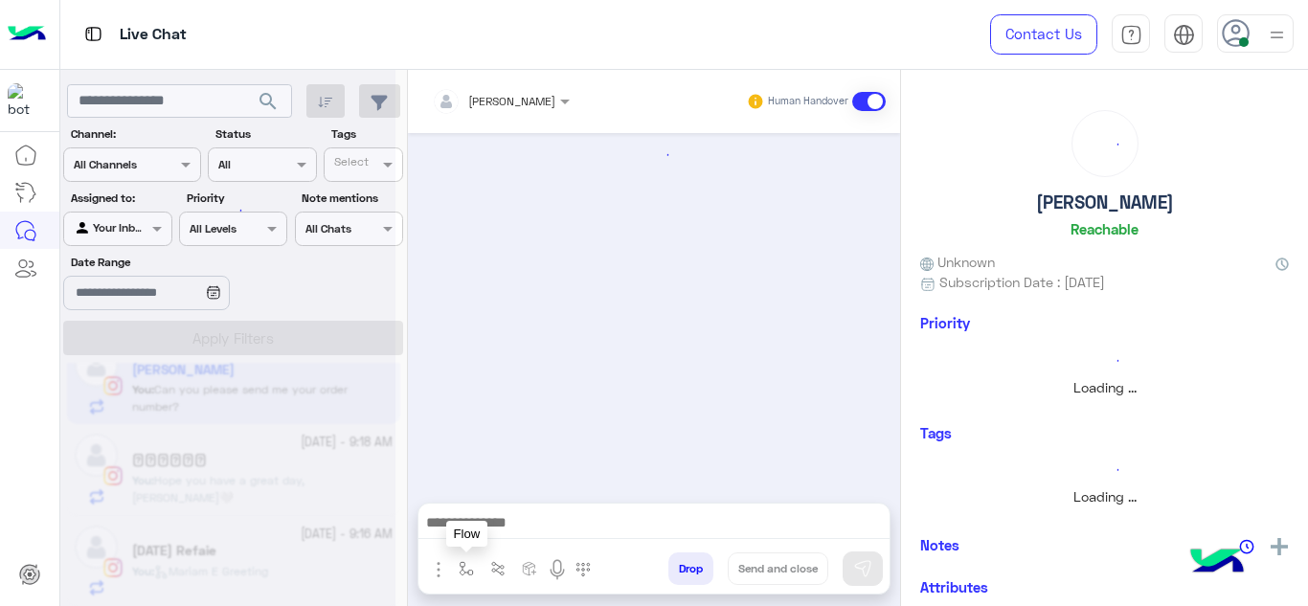
click at [466, 561] on img "button" at bounding box center [466, 568] width 15 height 15
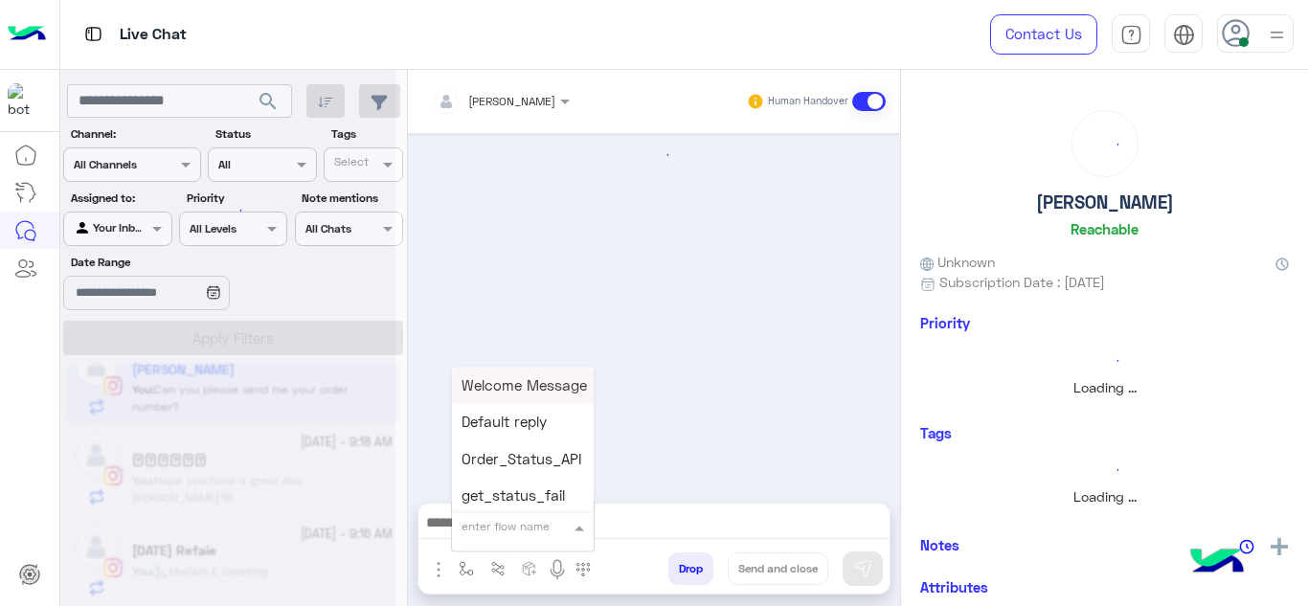
click at [499, 524] on input "text" at bounding box center [500, 523] width 76 height 17
type input "******"
click at [555, 416] on span "Mariam E closure" at bounding box center [521, 422] width 118 height 17
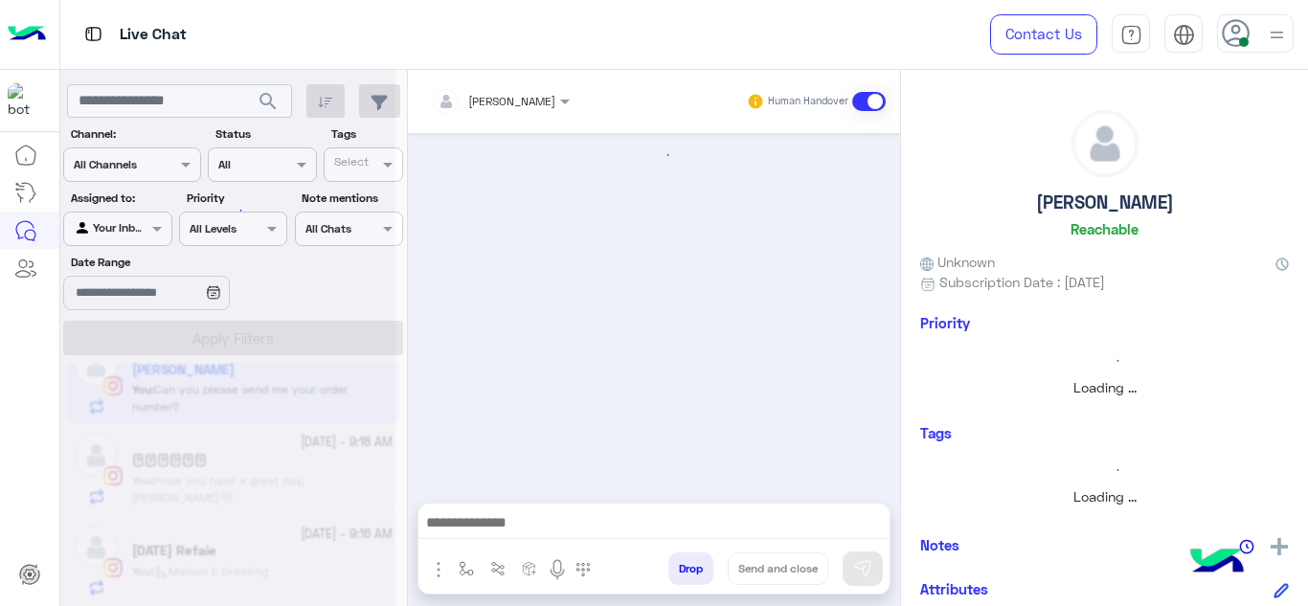
type textarea "**********"
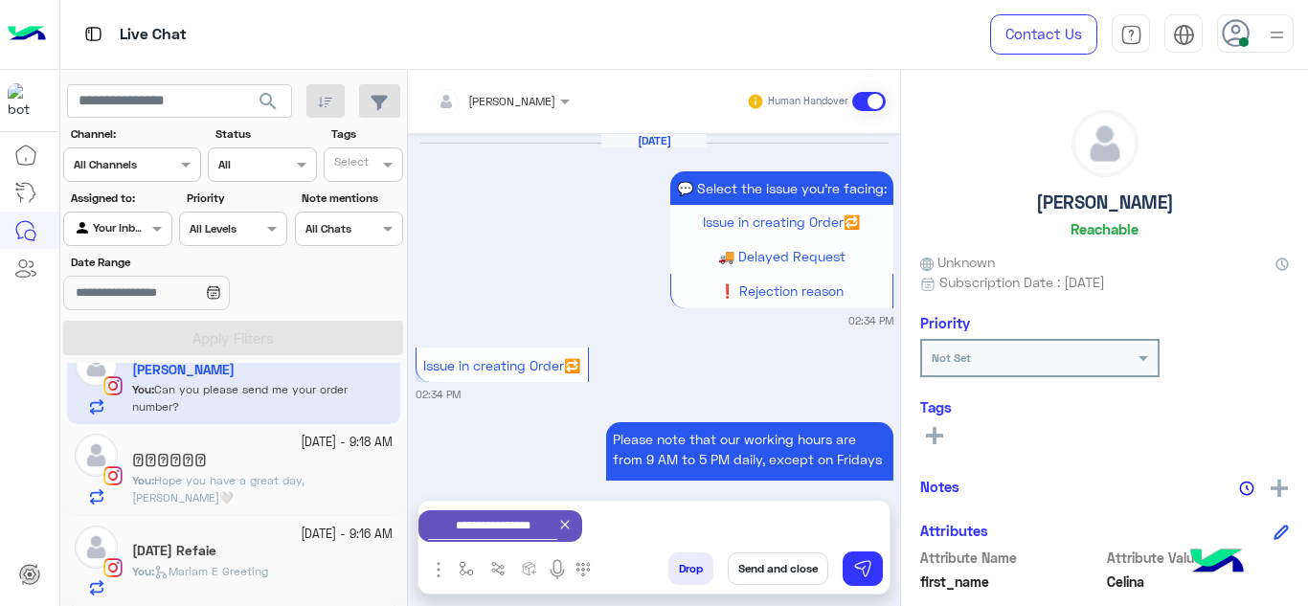
scroll to position [675, 0]
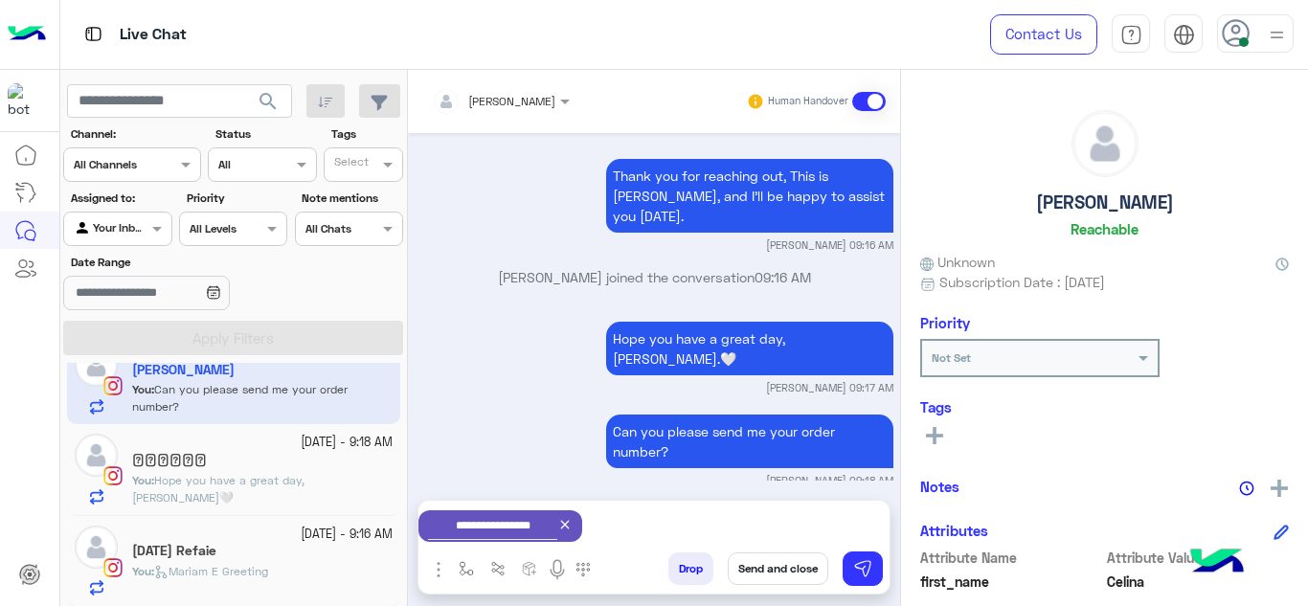
click at [777, 567] on button "Send and close" at bounding box center [778, 569] width 101 height 33
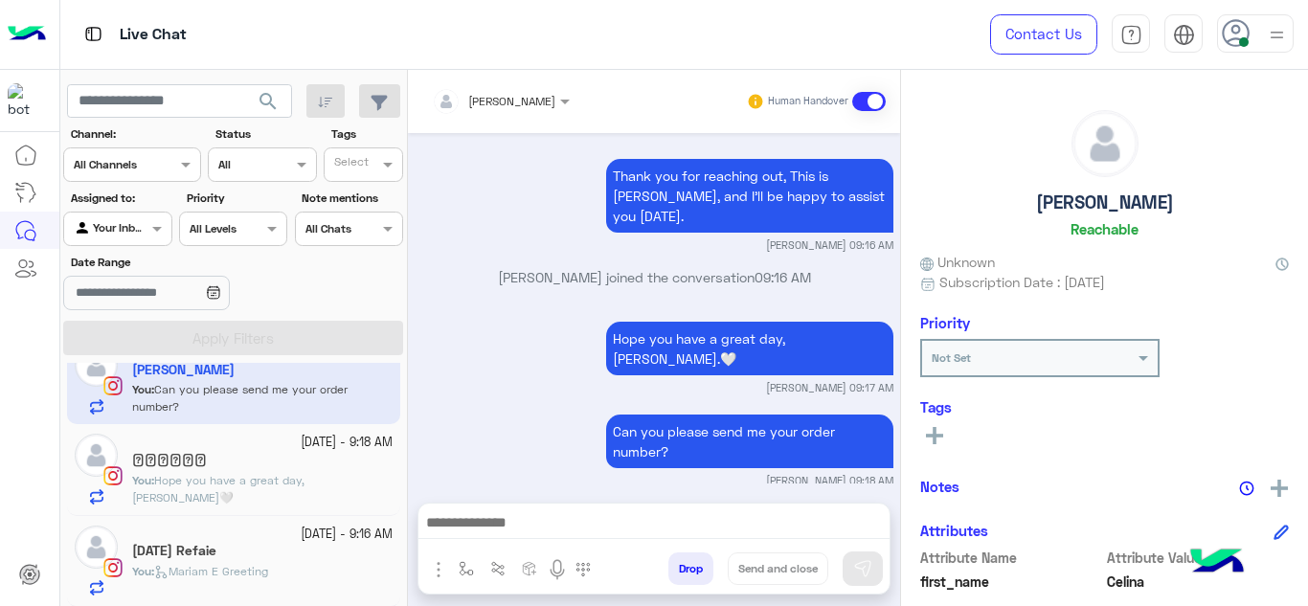
scroll to position [724, 0]
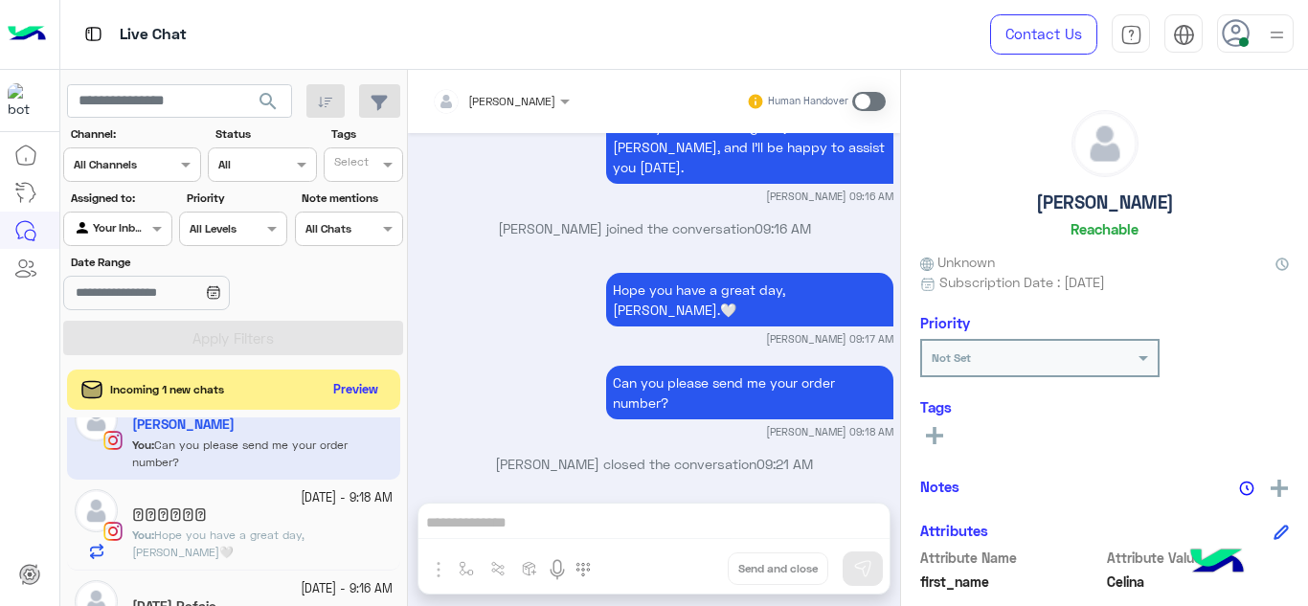
click at [356, 389] on button "Preview" at bounding box center [356, 390] width 59 height 26
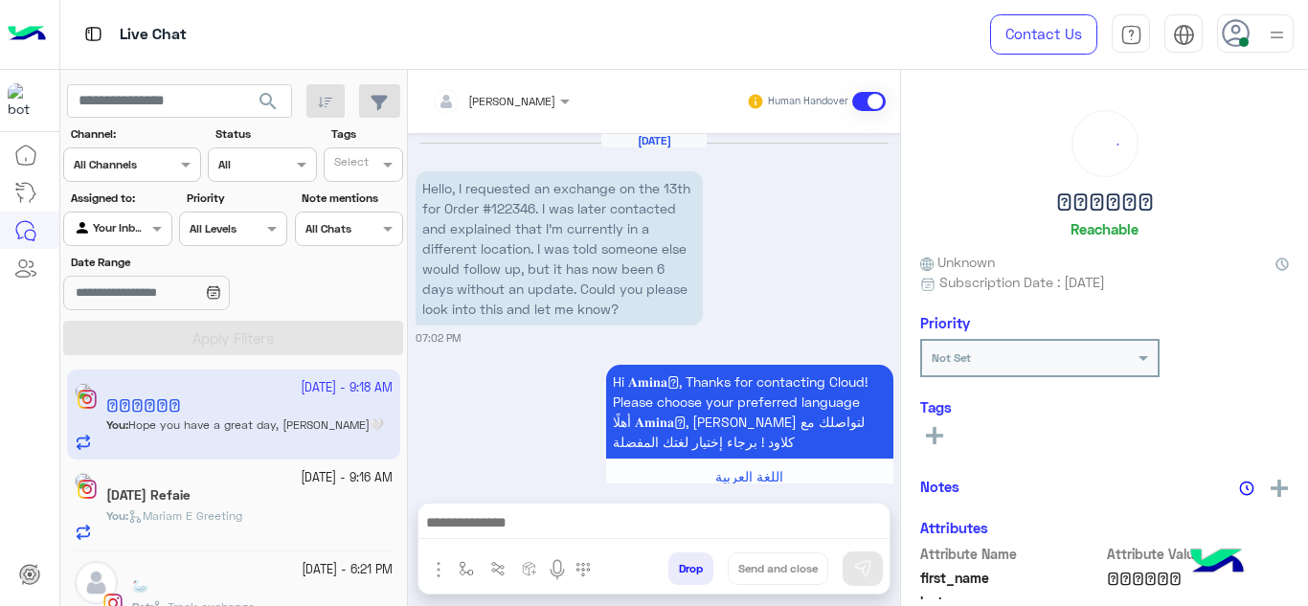
scroll to position [35, 0]
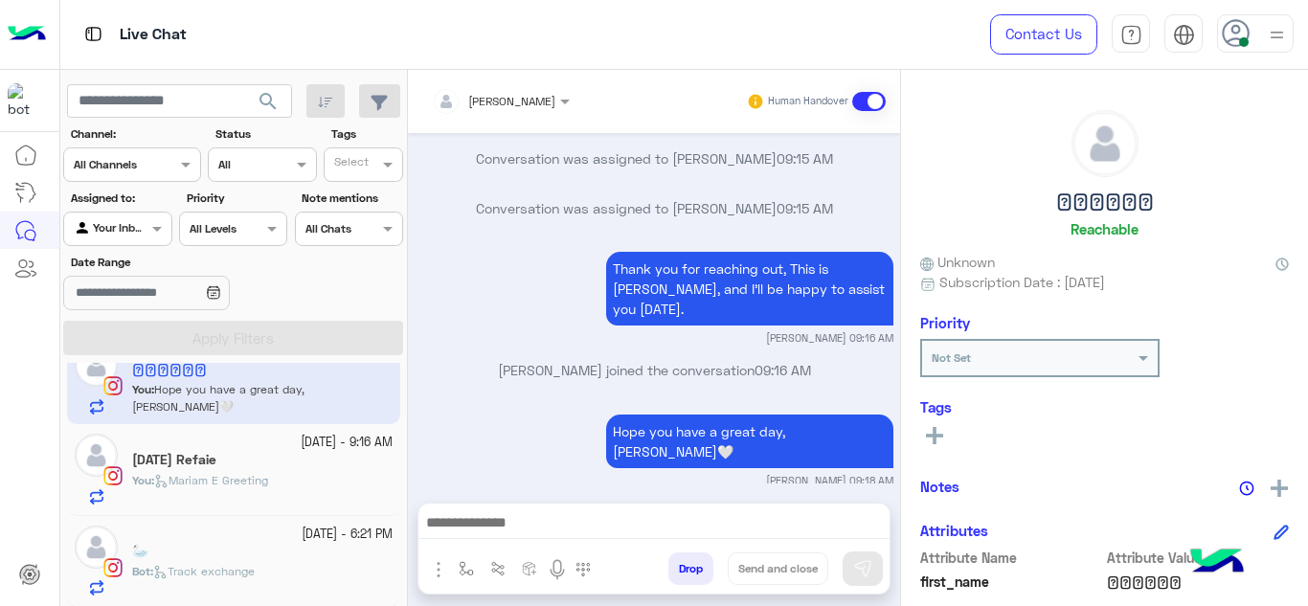
click at [250, 574] on span "Track exchange" at bounding box center [204, 571] width 102 height 14
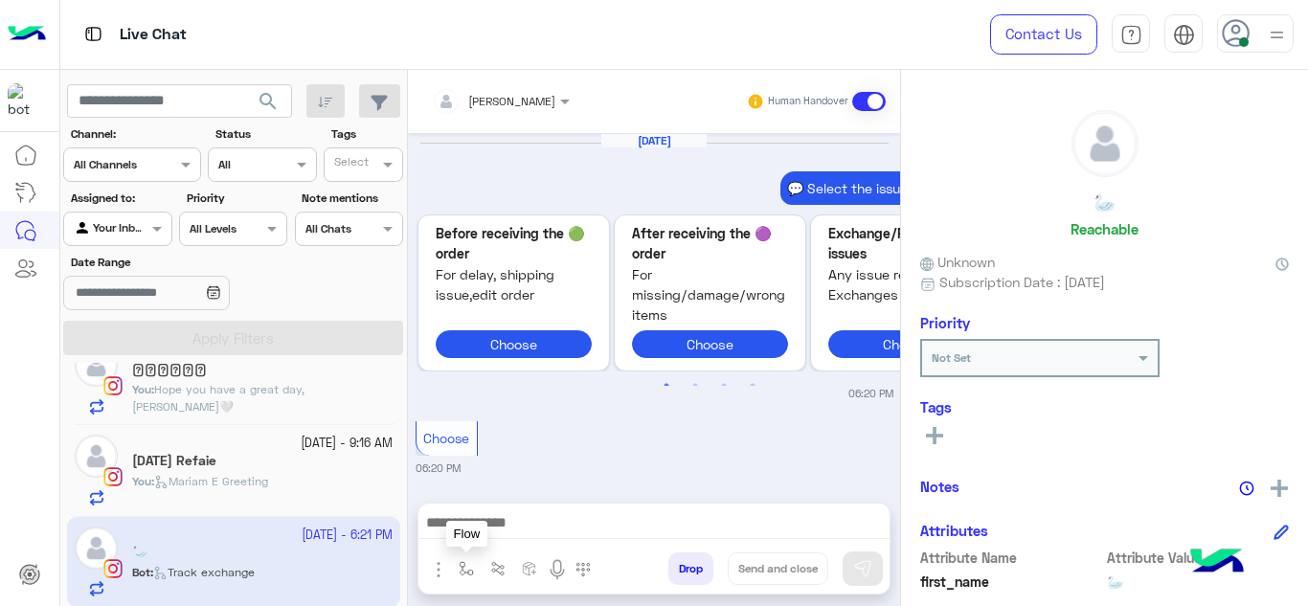
scroll to position [915, 0]
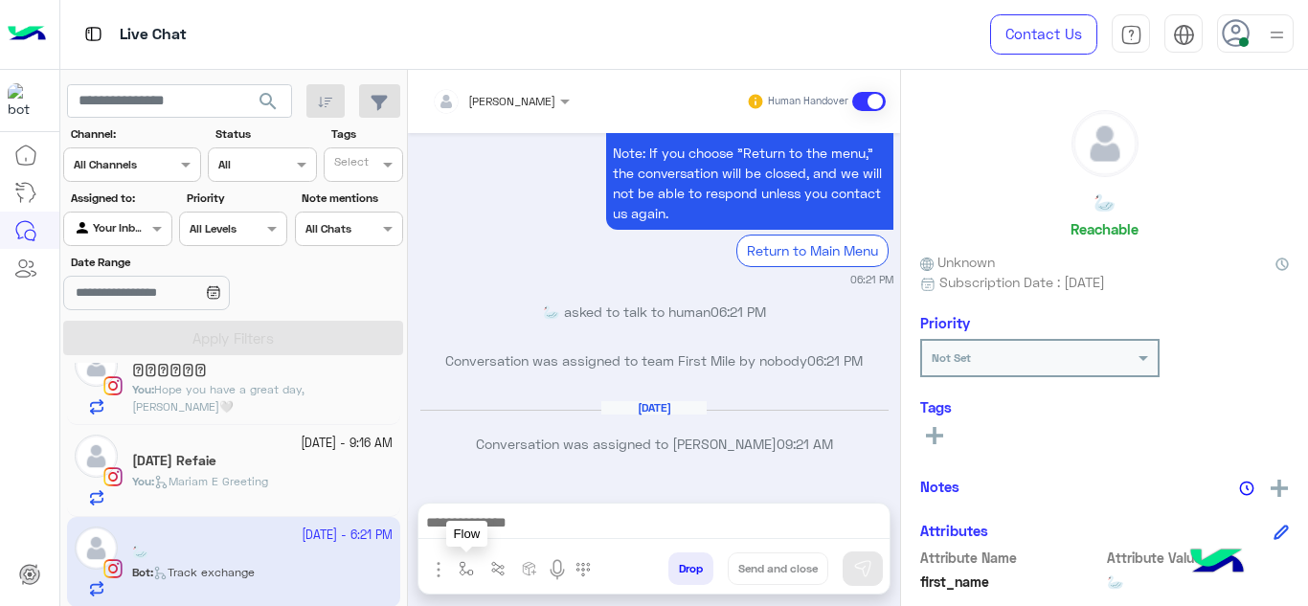
click at [466, 561] on img "button" at bounding box center [466, 568] width 15 height 15
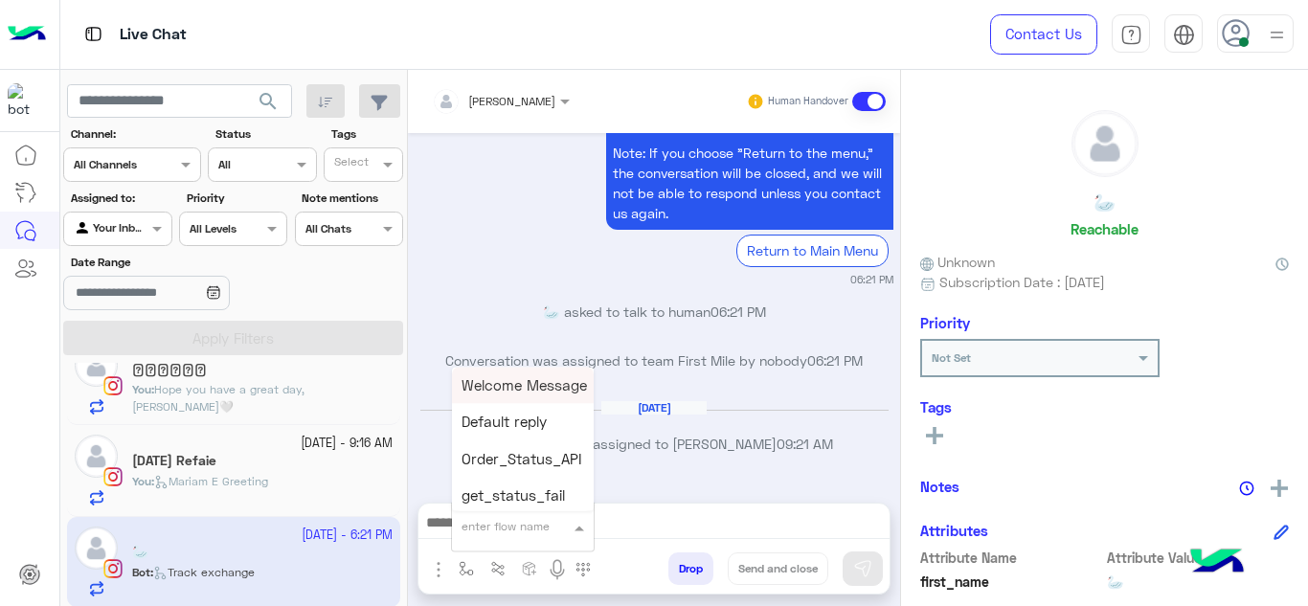
click at [503, 518] on input "text" at bounding box center [500, 523] width 76 height 17
type input "******"
click at [542, 390] on span "Mariam E Greeting" at bounding box center [524, 384] width 125 height 17
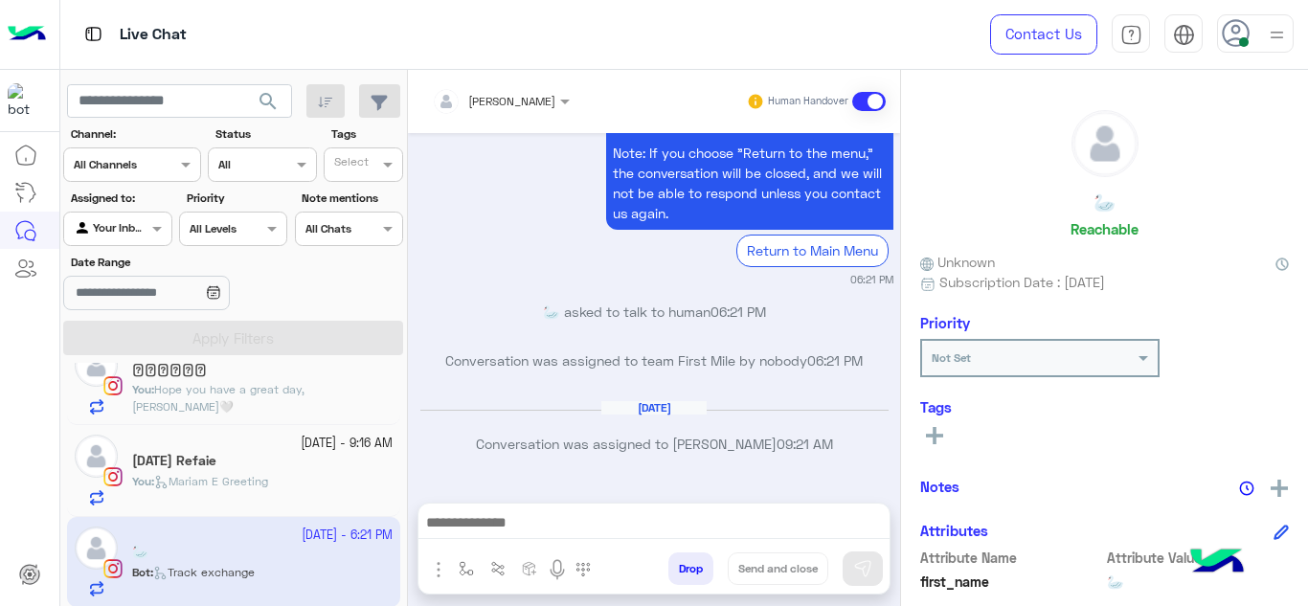
type textarea "**********"
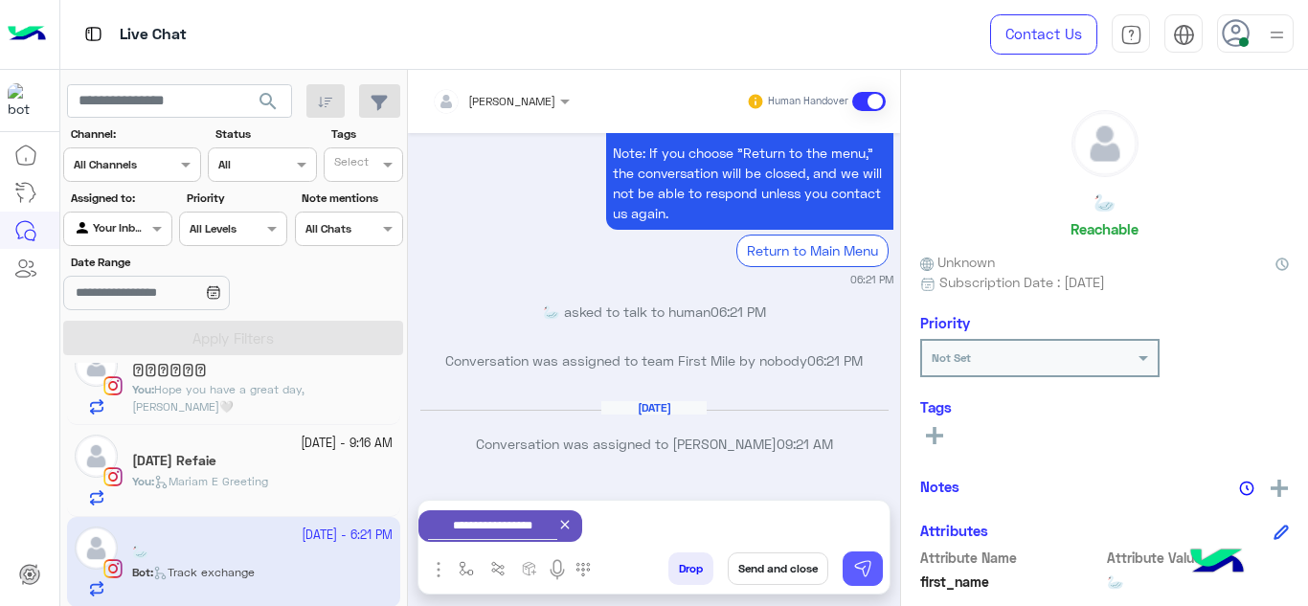
click at [868, 563] on img at bounding box center [862, 568] width 19 height 19
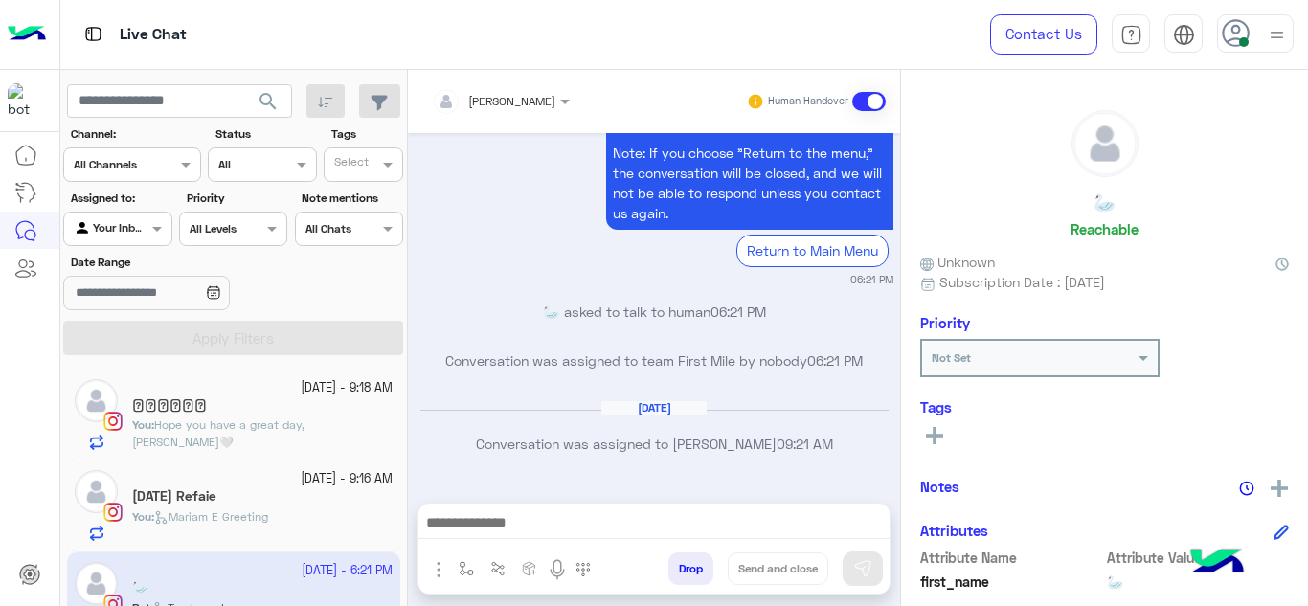
scroll to position [1078, 0]
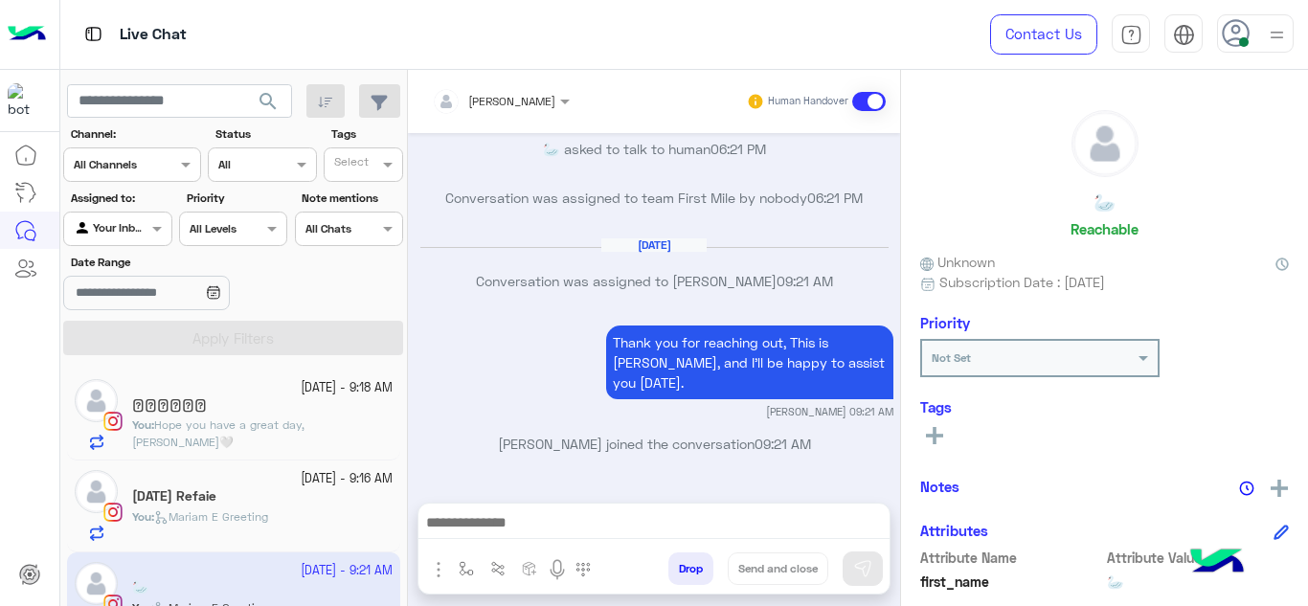
click at [301, 394] on small "20 September - 9:18 AM" at bounding box center [347, 388] width 92 height 18
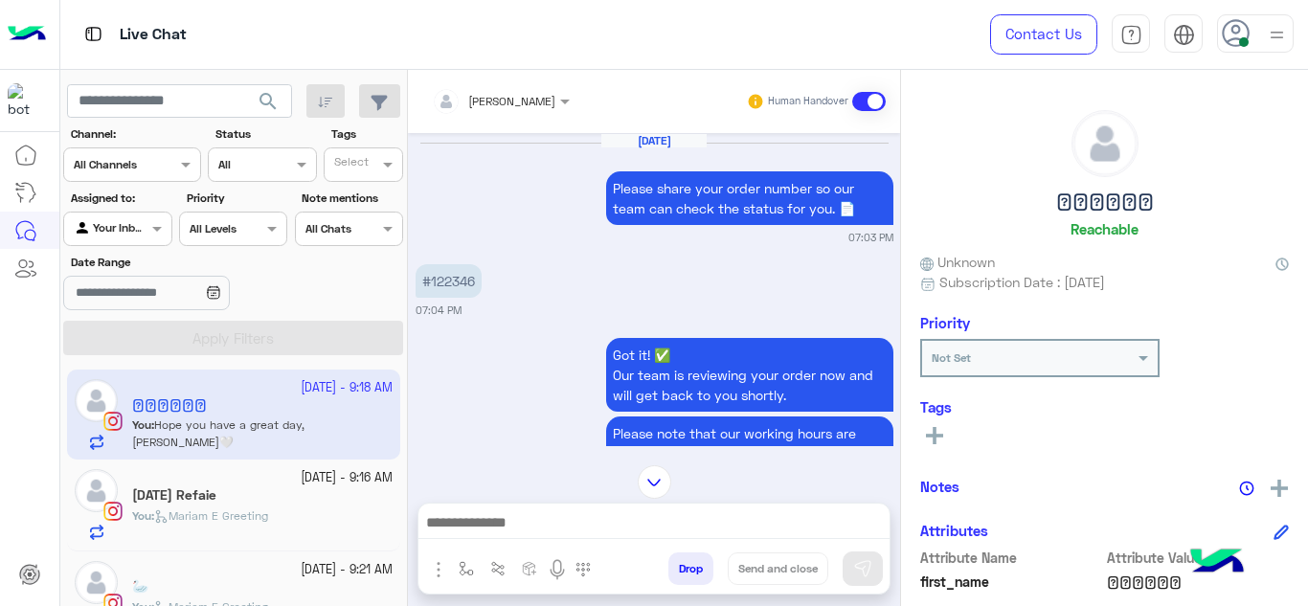
click at [450, 282] on p "#122346" at bounding box center [449, 281] width 66 height 34
copy p "122346"
click at [652, 484] on img at bounding box center [655, 483] width 34 height 34
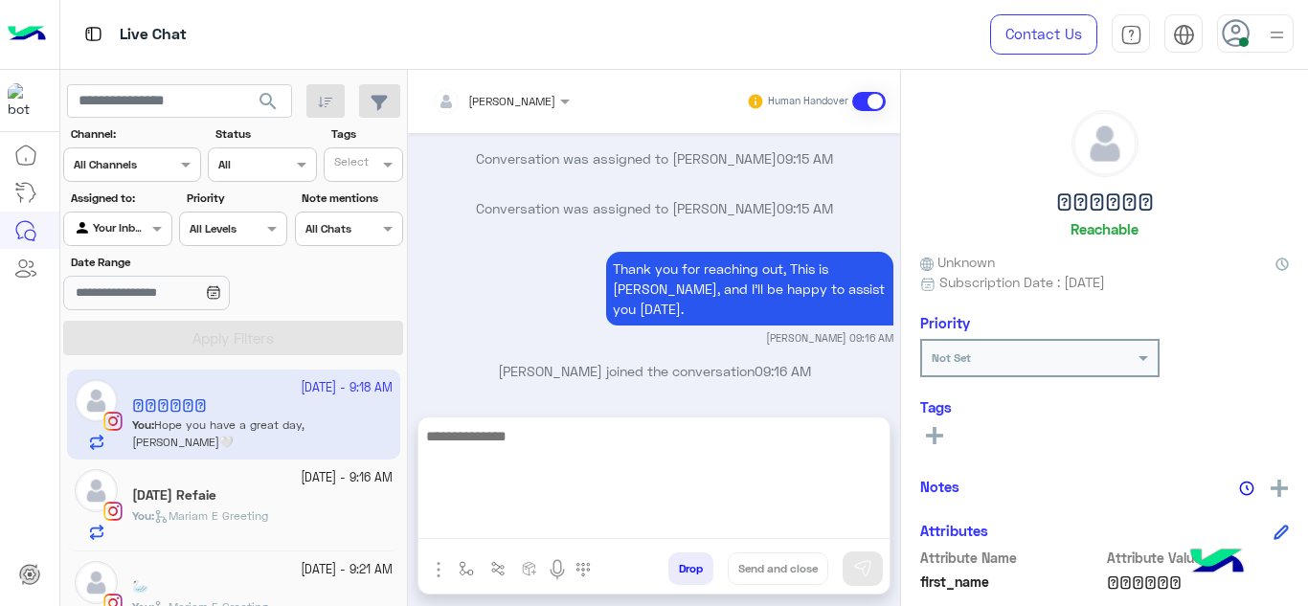
click at [586, 520] on textarea at bounding box center [654, 481] width 471 height 115
click at [575, 442] on textarea "**********" at bounding box center [654, 481] width 471 height 115
click at [740, 445] on textarea "**********" at bounding box center [654, 481] width 471 height 115
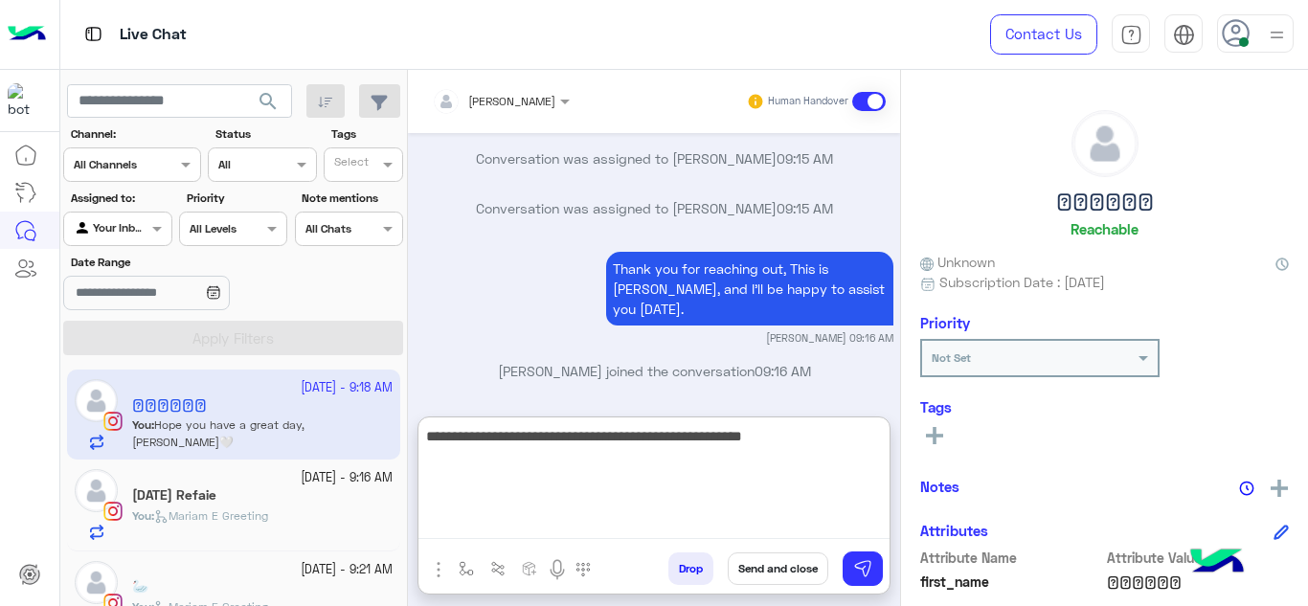
click at [780, 438] on textarea "**********" at bounding box center [654, 481] width 471 height 115
drag, startPoint x: 780, startPoint y: 438, endPoint x: 757, endPoint y: 444, distance: 23.9
click at [757, 444] on textarea "**********" at bounding box center [654, 481] width 471 height 115
click at [802, 443] on textarea "**********" at bounding box center [654, 481] width 471 height 115
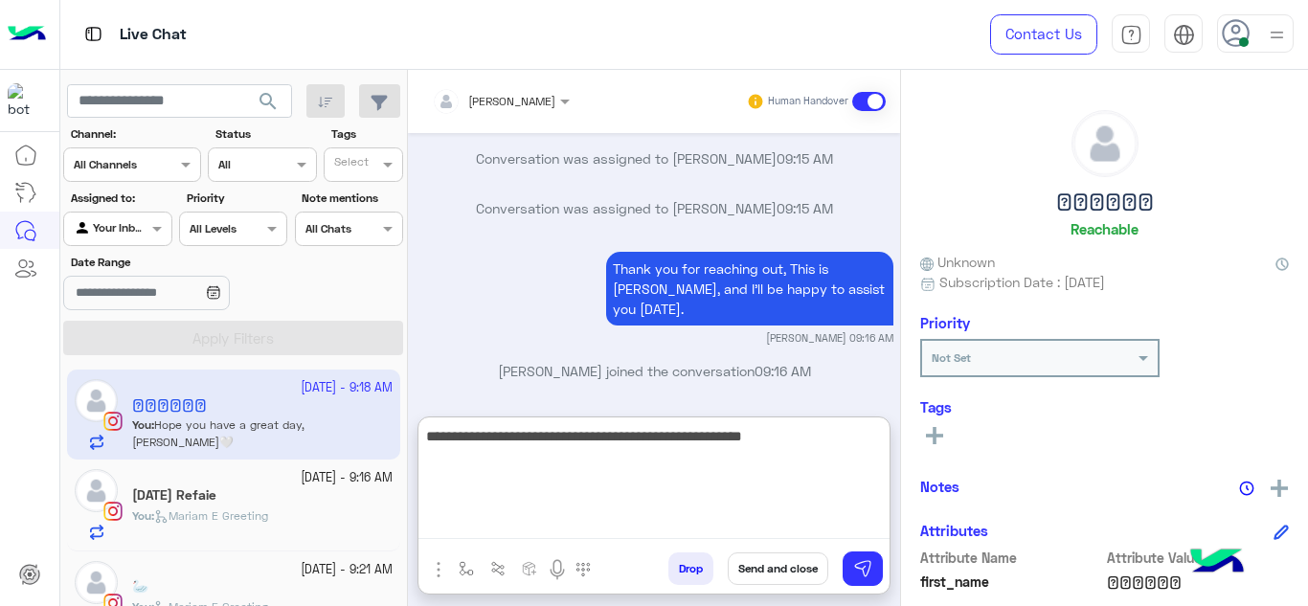
click at [773, 438] on textarea "**********" at bounding box center [654, 481] width 471 height 115
click at [824, 442] on textarea "**********" at bounding box center [654, 481] width 471 height 115
click at [779, 439] on textarea "**********" at bounding box center [654, 481] width 471 height 115
click at [780, 439] on textarea "**********" at bounding box center [654, 481] width 471 height 115
click at [820, 442] on textarea "**********" at bounding box center [654, 481] width 471 height 115
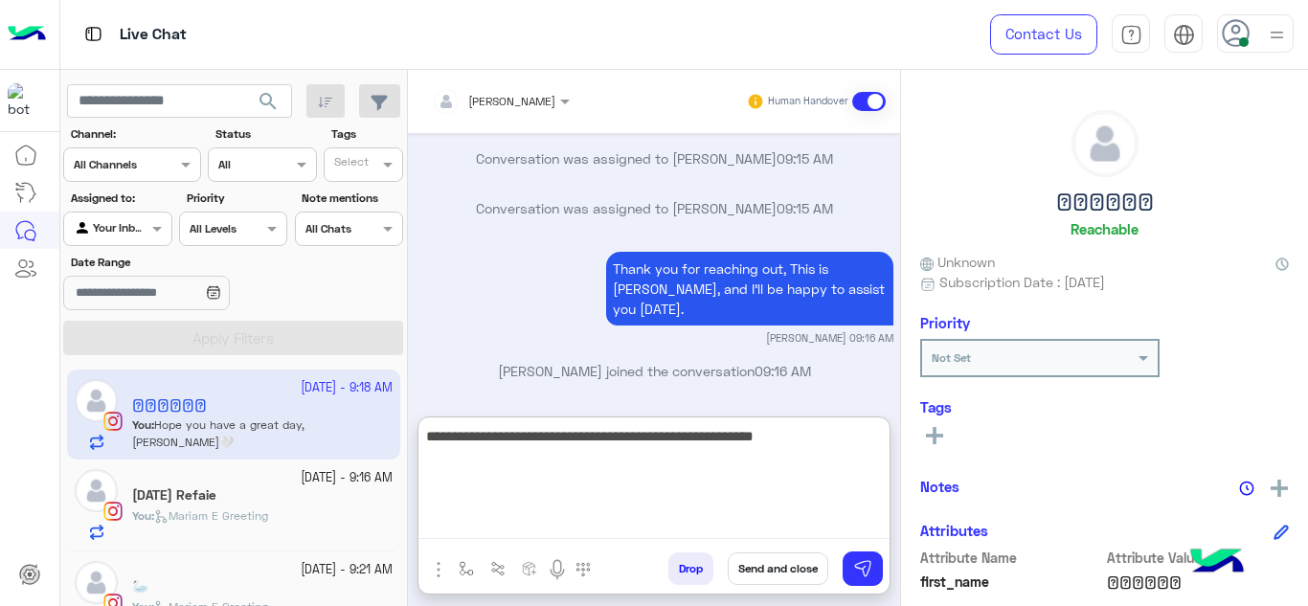
type textarea "**********"
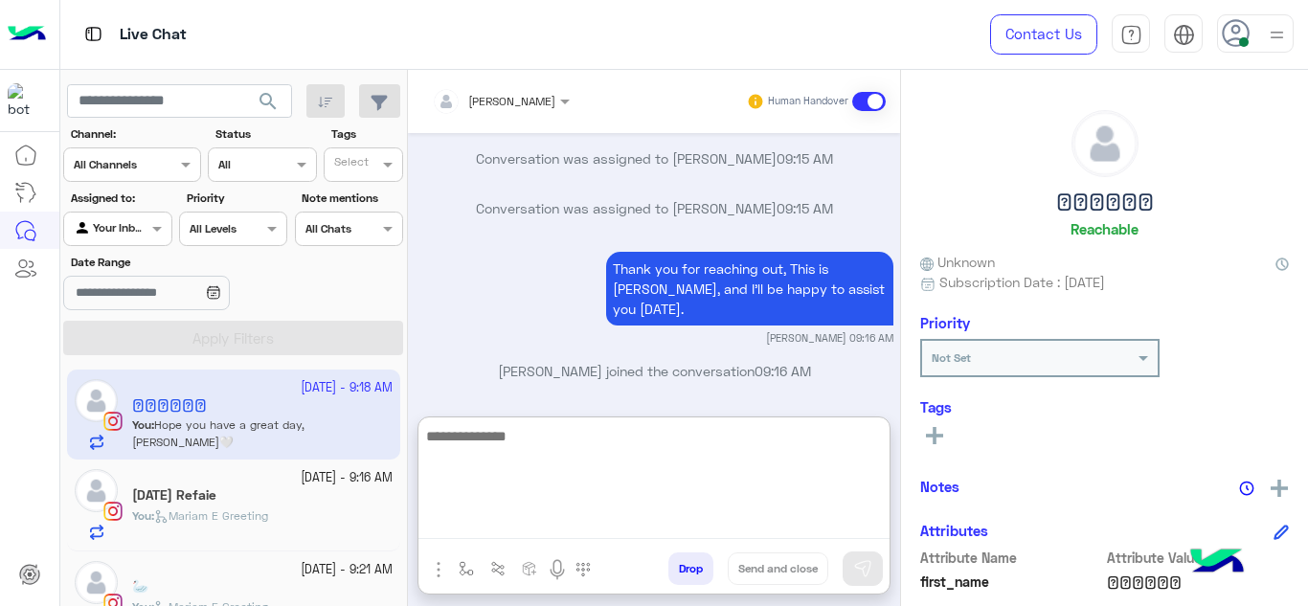
scroll to position [805, 0]
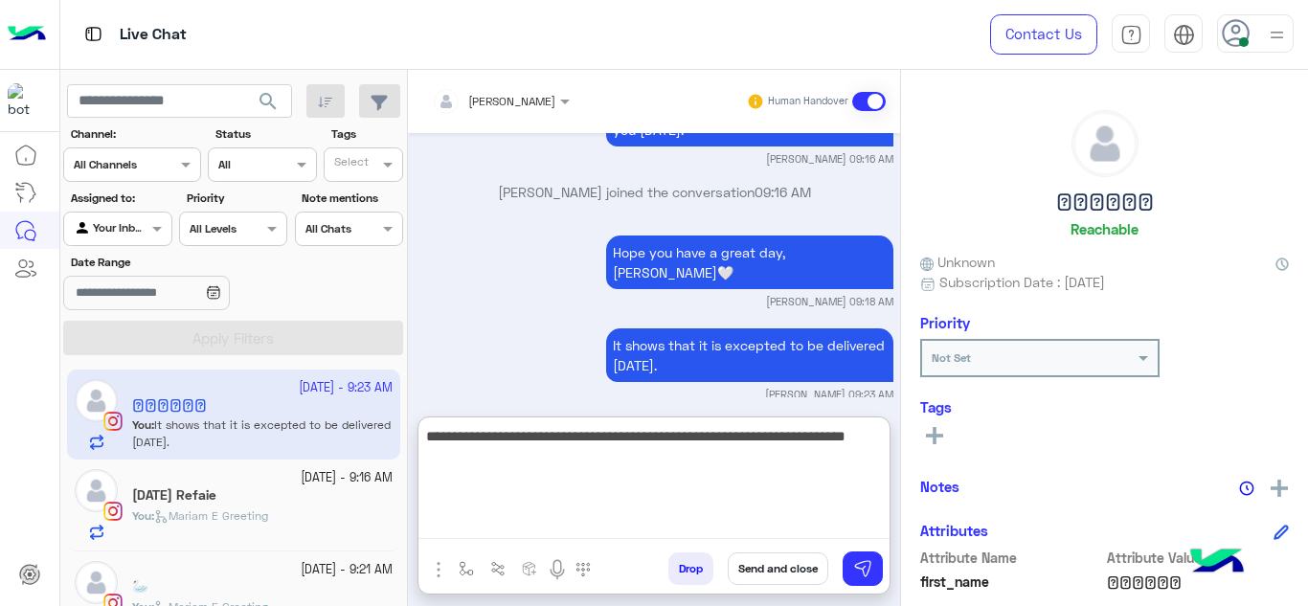
type textarea "**********"
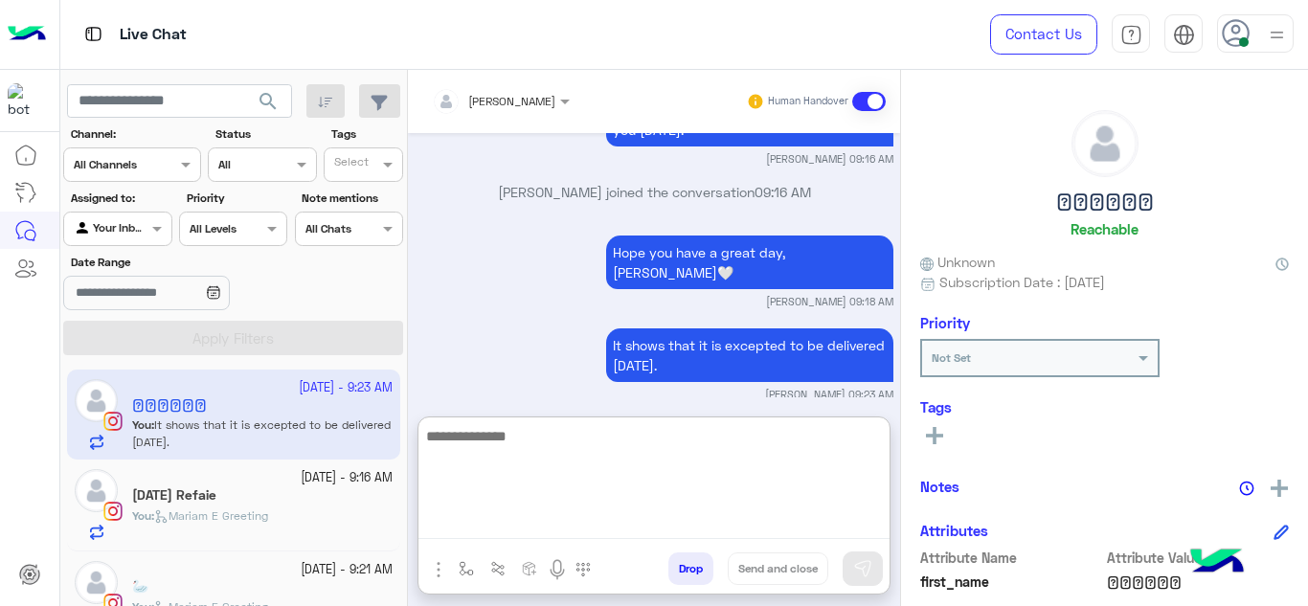
scroll to position [898, 0]
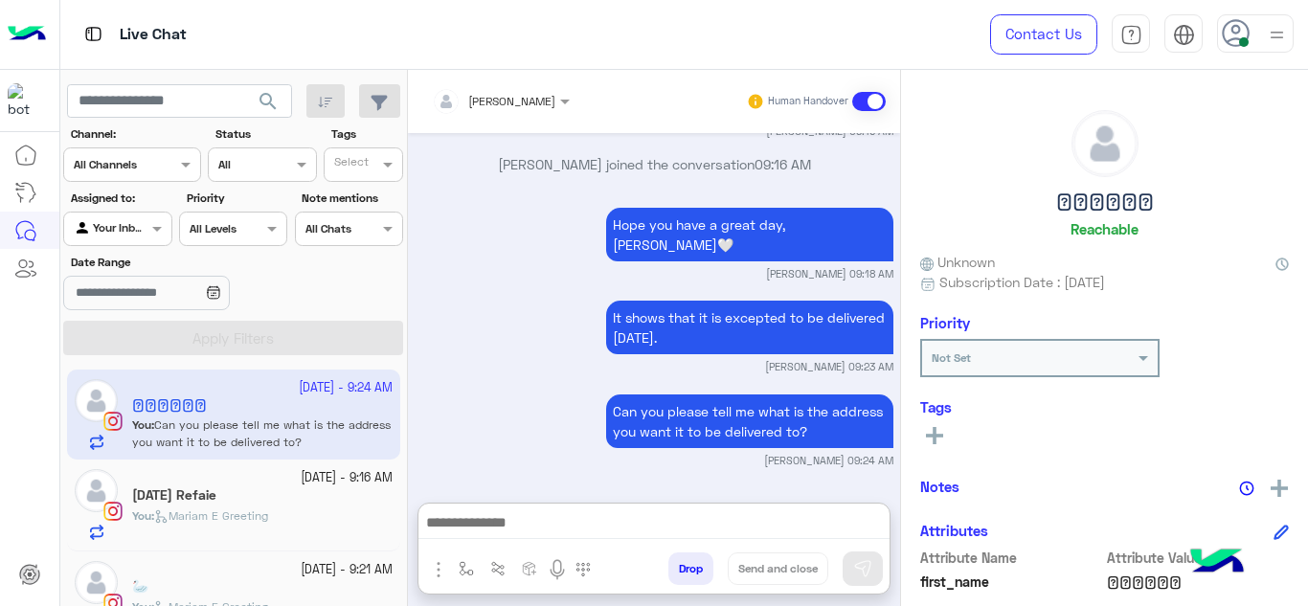
click at [259, 497] on div "Karma Refaie" at bounding box center [262, 498] width 261 height 20
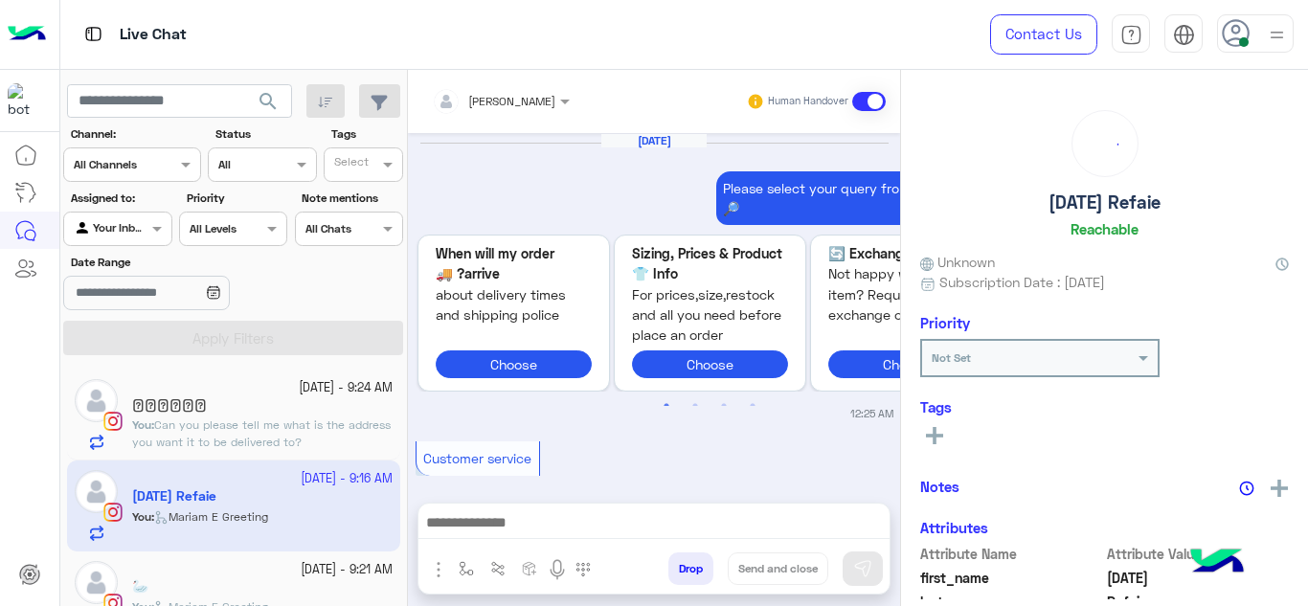
scroll to position [892, 0]
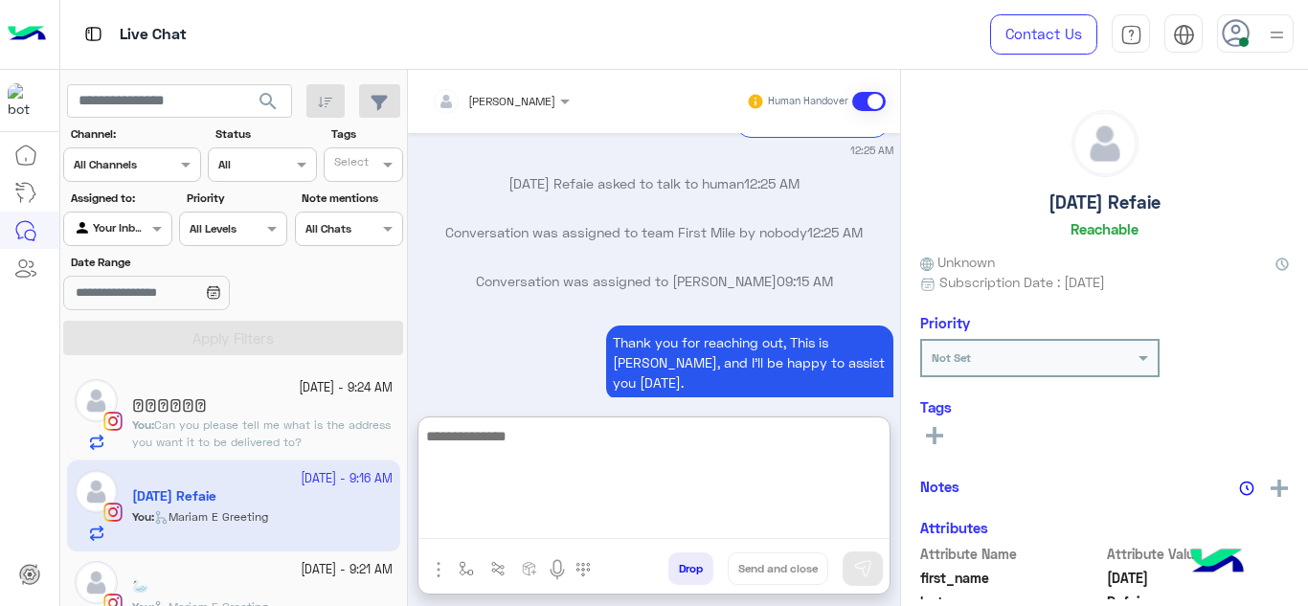
click at [495, 522] on textarea at bounding box center [654, 481] width 471 height 115
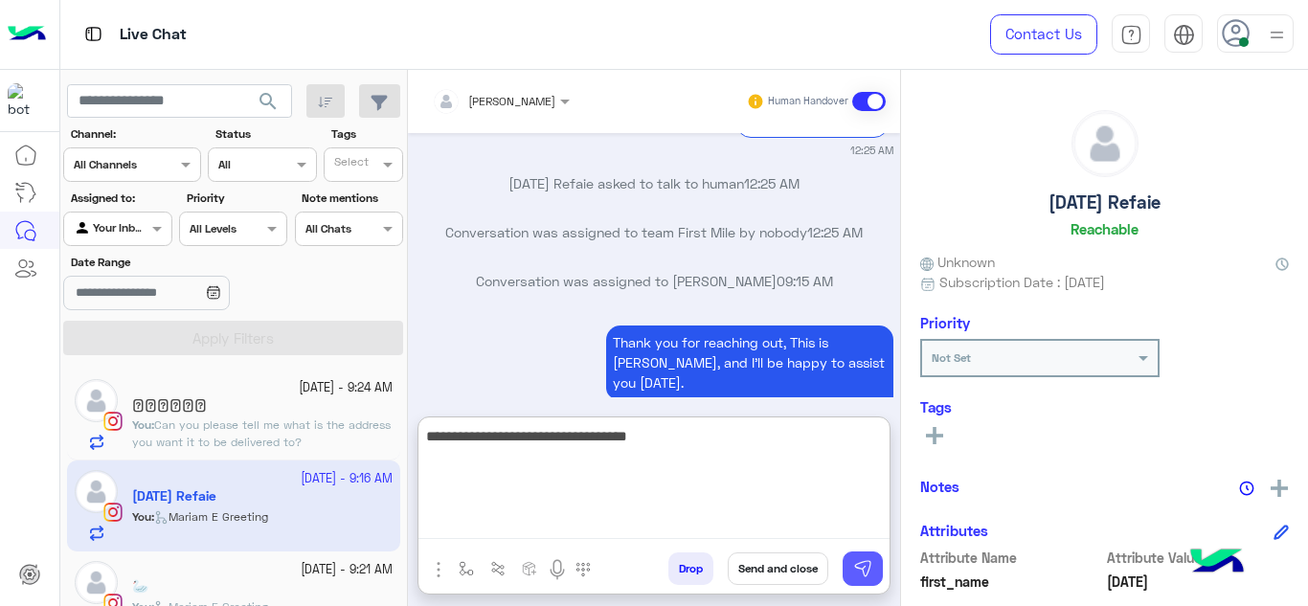
type textarea "**********"
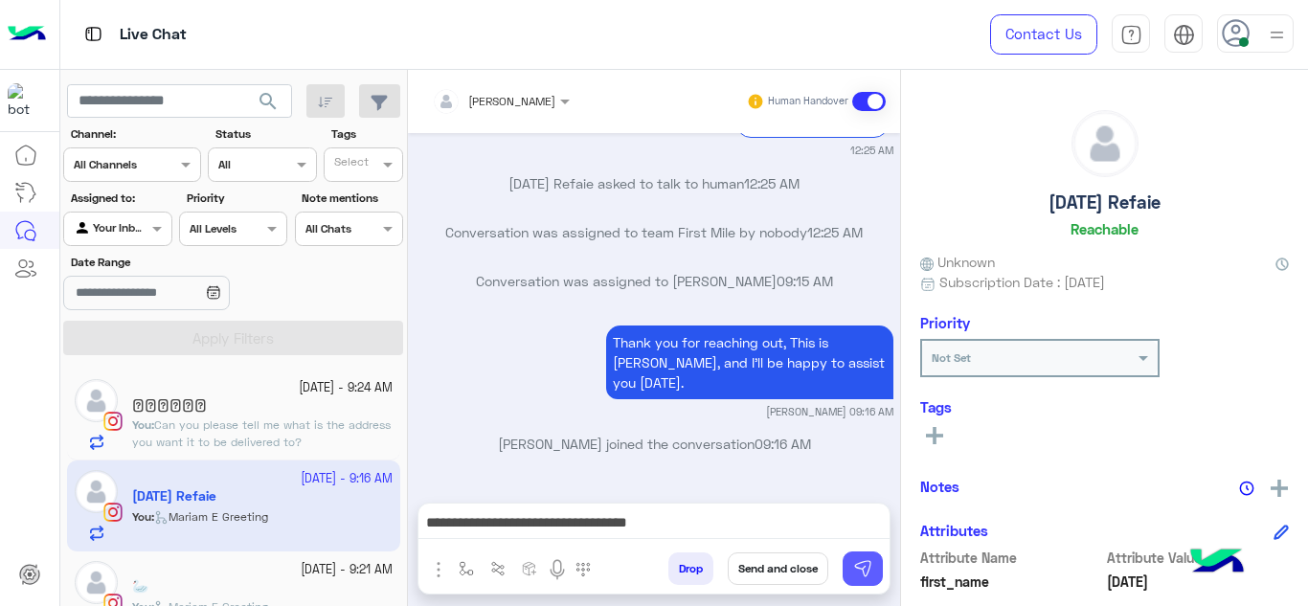
click at [861, 562] on img at bounding box center [862, 568] width 19 height 19
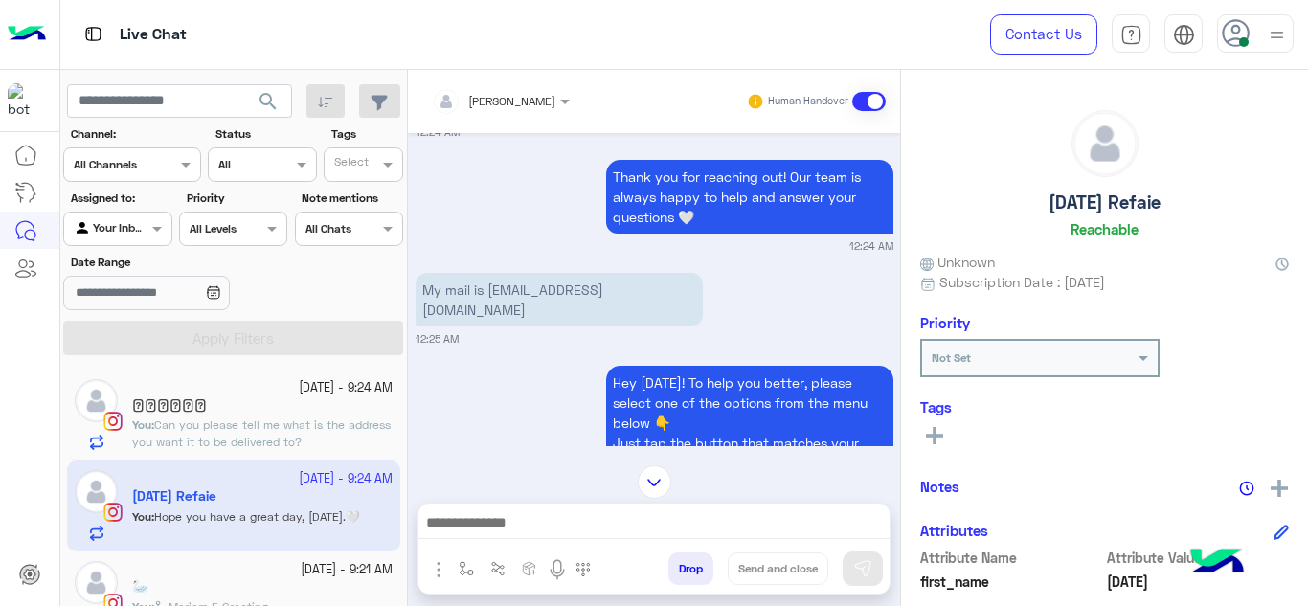
scroll to position [1791, 0]
click at [551, 304] on p "My mail is karmayasser687@gmail.com" at bounding box center [559, 299] width 287 height 54
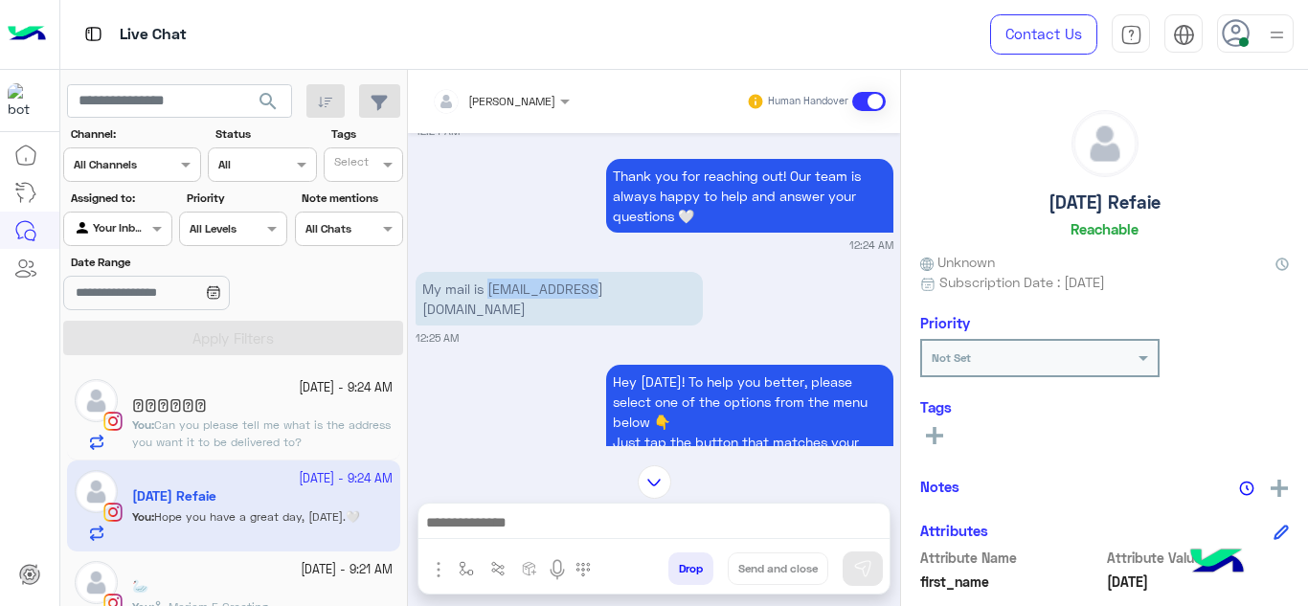
click at [551, 304] on p "My mail is karmayasser687@gmail.com" at bounding box center [559, 299] width 287 height 54
click at [557, 428] on div "Hey Karma! To help you better, please select one of the options from the menu b…" at bounding box center [655, 446] width 478 height 173
click at [583, 312] on p "My mail is karmayasser687@gmail.com" at bounding box center [559, 299] width 287 height 54
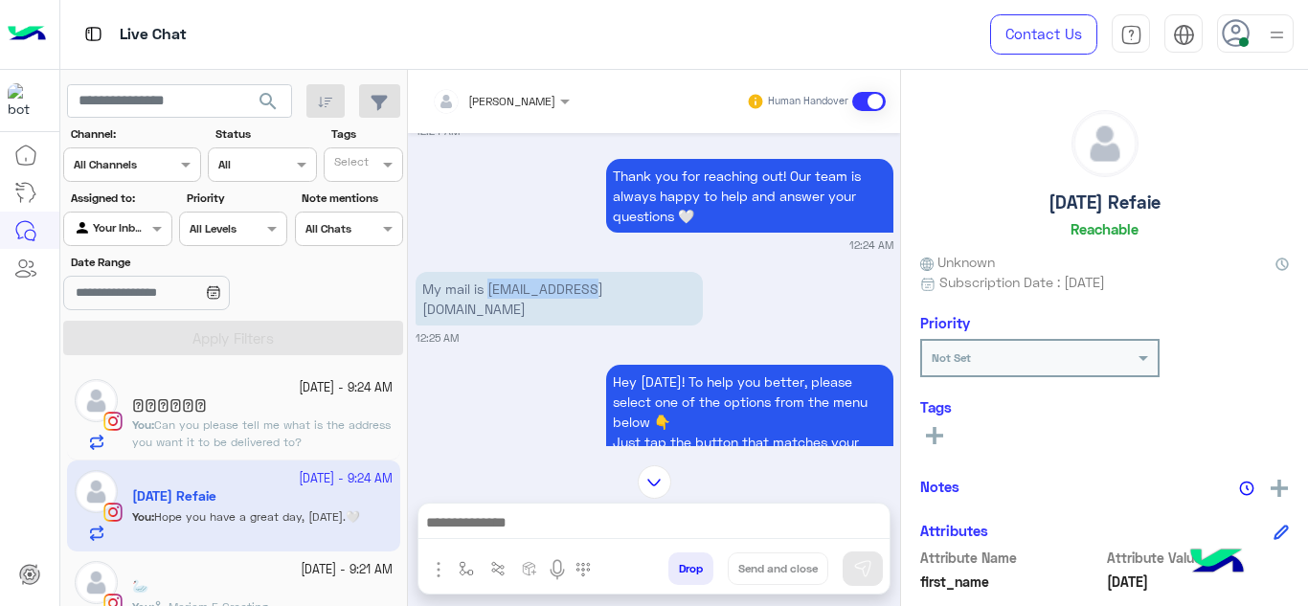
click at [583, 312] on p "My mail is karmayasser687@gmail.com" at bounding box center [559, 299] width 287 height 54
click at [541, 378] on div "Hey Karma! To help you better, please select one of the options from the menu b…" at bounding box center [655, 446] width 478 height 173
drag, startPoint x: 486, startPoint y: 295, endPoint x: 676, endPoint y: 306, distance: 190.9
click at [676, 306] on div "My mail is karmayasser687@gmail.com 12:25 AM" at bounding box center [655, 306] width 478 height 79
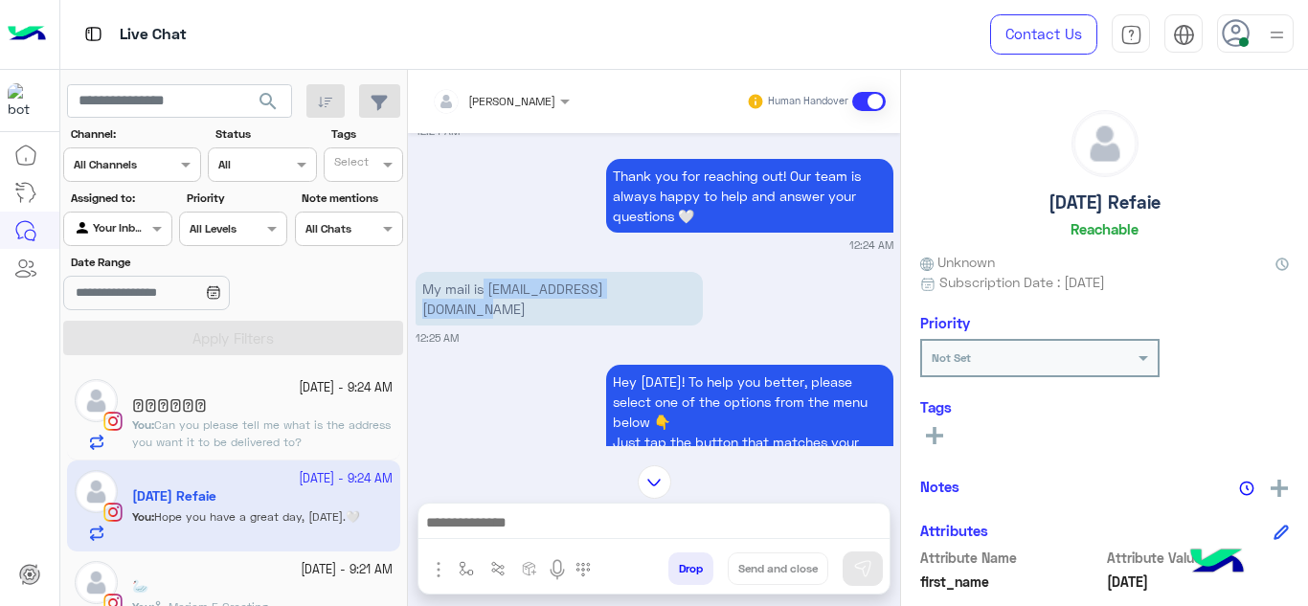
copy p "karmayasser687@gmail.com"
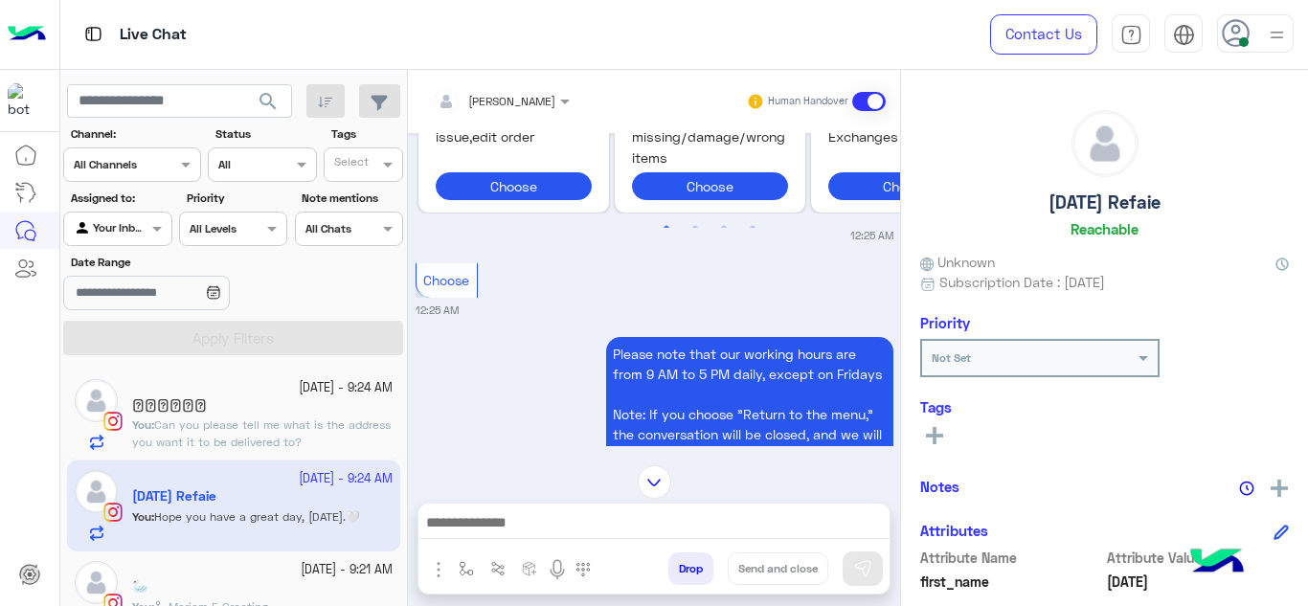
scroll to position [3212, 0]
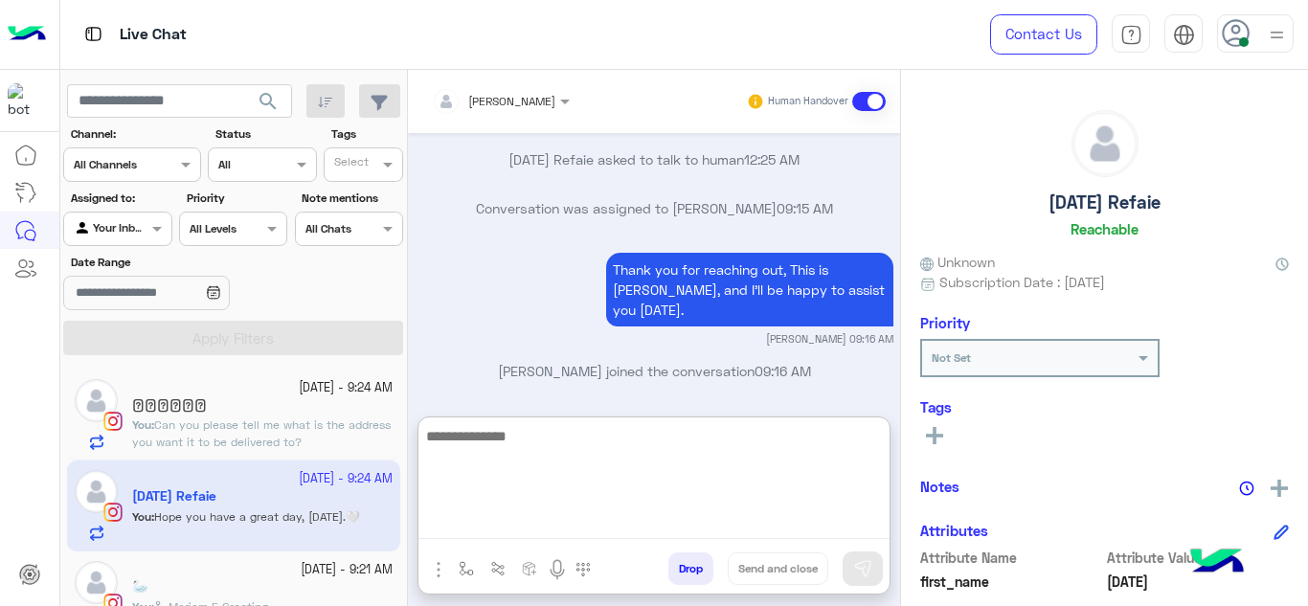
click at [512, 527] on textarea at bounding box center [654, 481] width 471 height 115
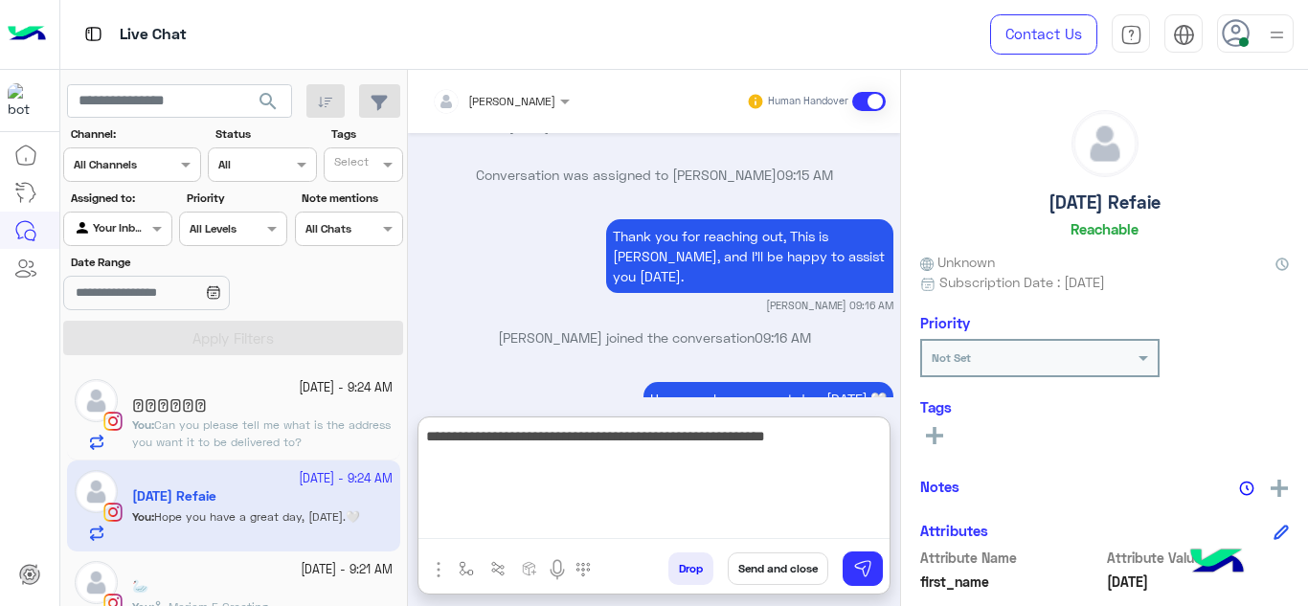
paste textarea "*******"
type textarea "**********"
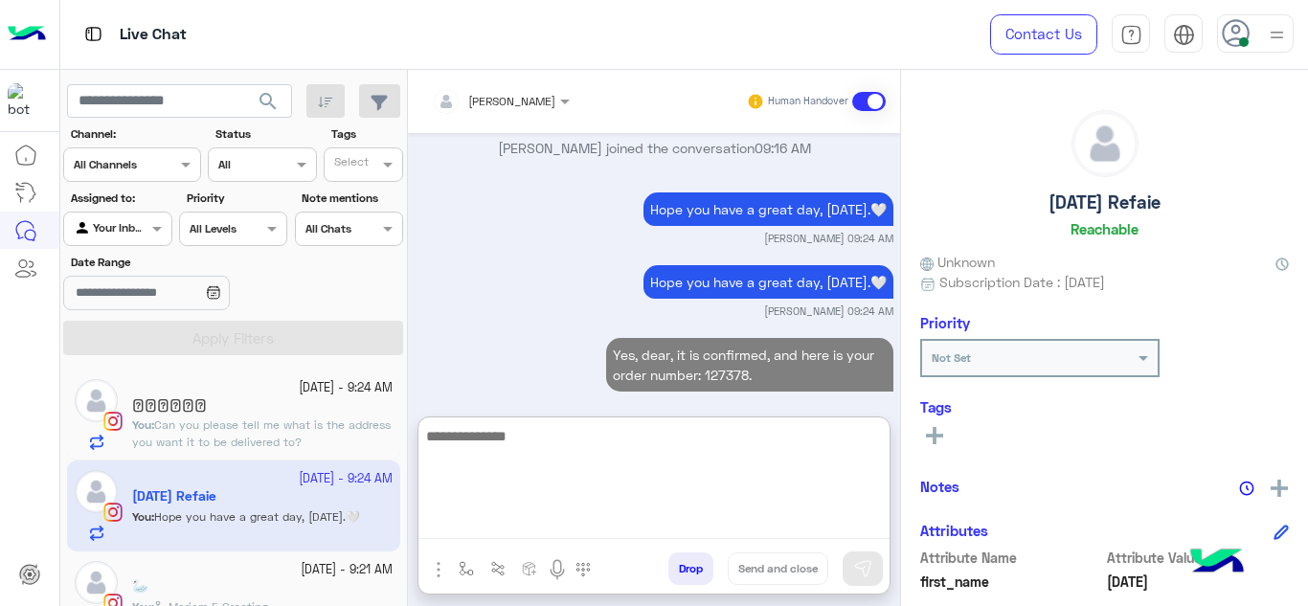
scroll to position [3465, 0]
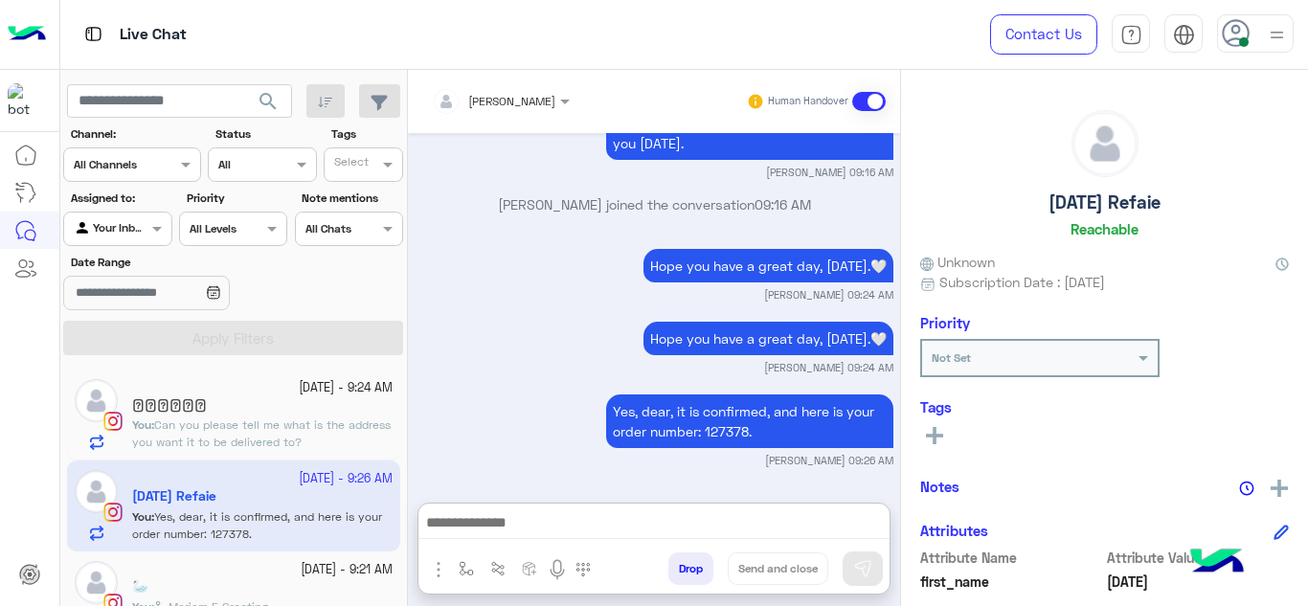
click at [291, 423] on span "Can you please tell me what is the address you want it to be delivered to?" at bounding box center [261, 434] width 259 height 32
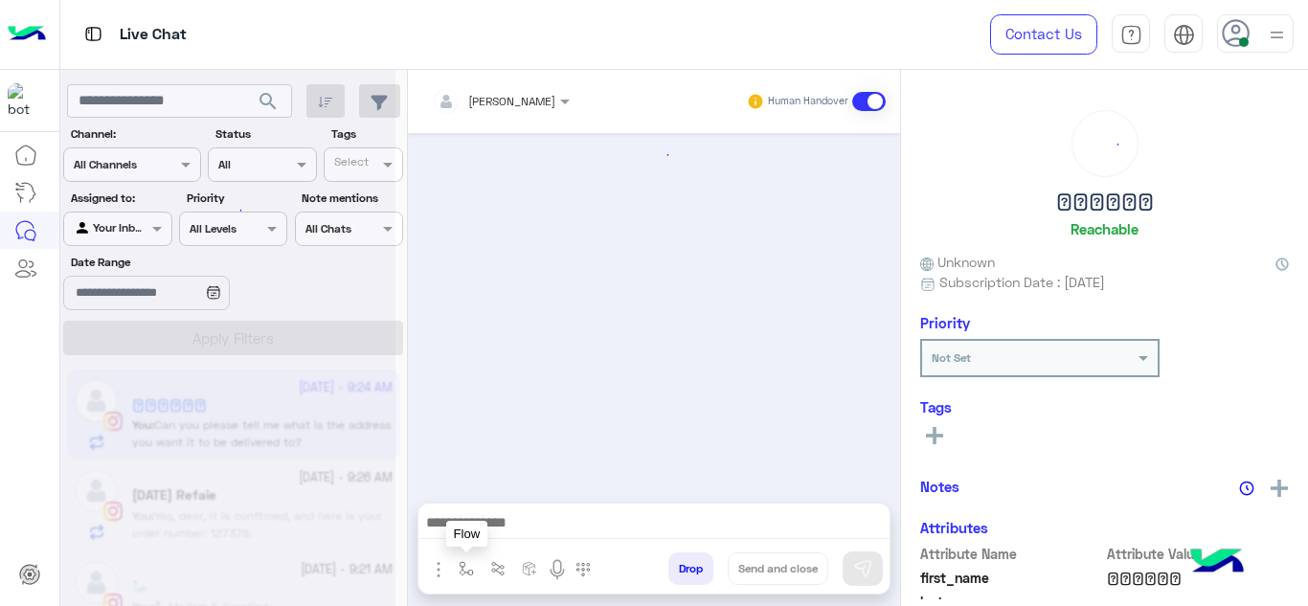
click at [470, 563] on img "button" at bounding box center [466, 568] width 15 height 15
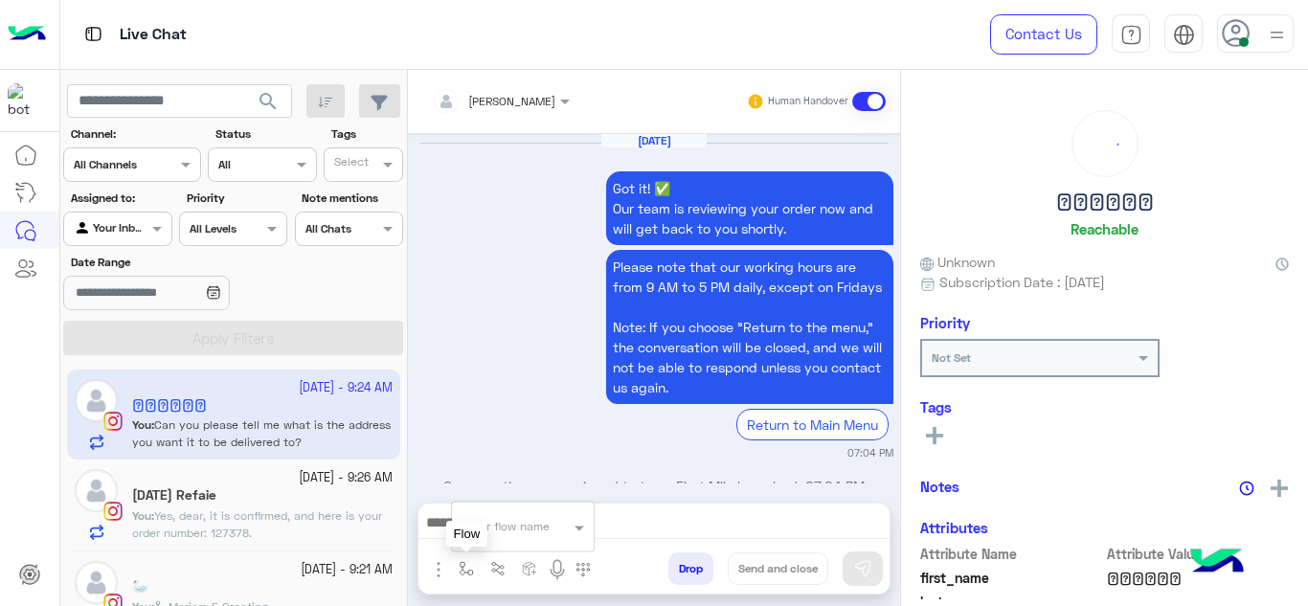
scroll to position [646, 0]
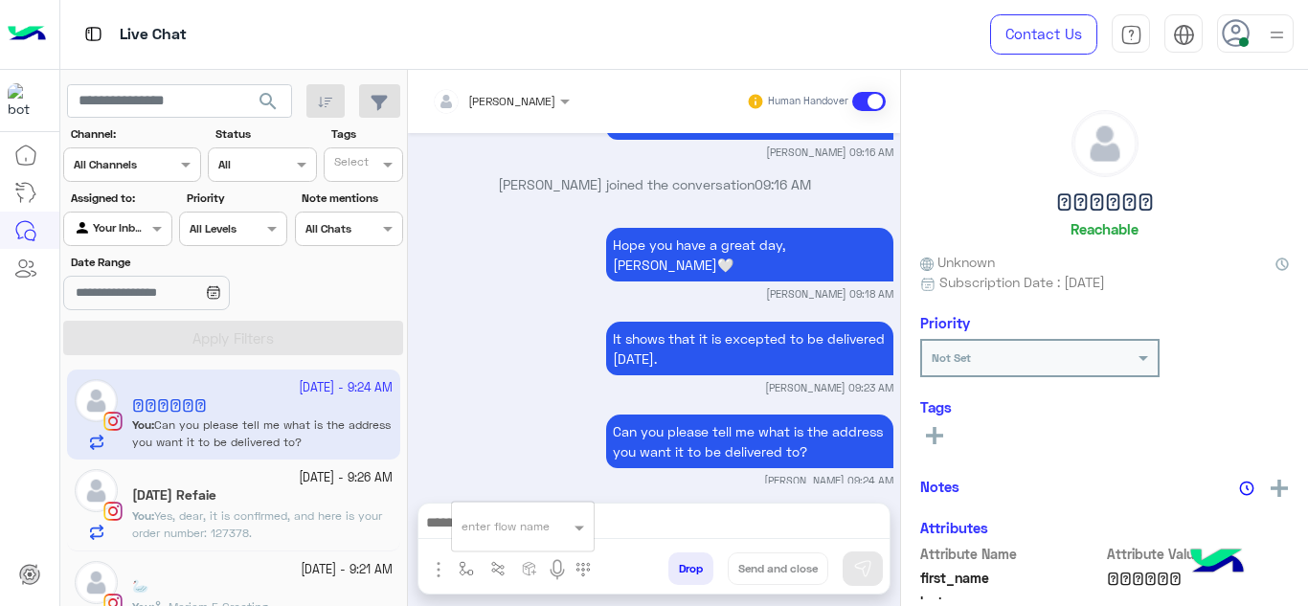
click at [489, 531] on input "text" at bounding box center [500, 523] width 76 height 17
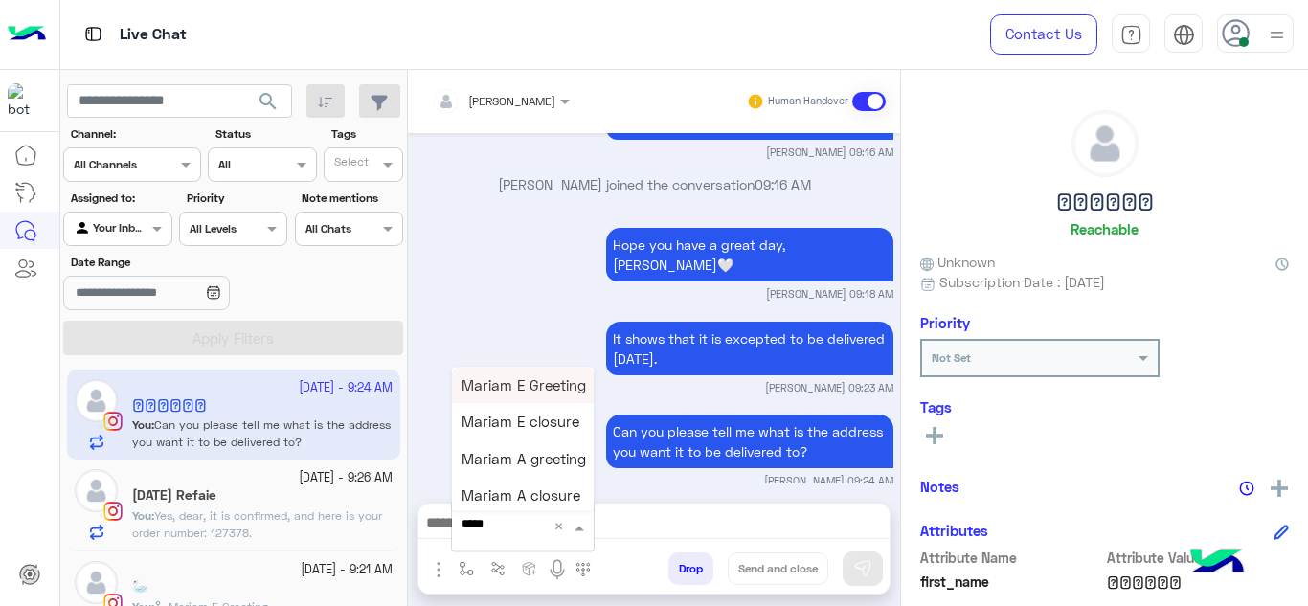
type input "******"
click at [540, 424] on span "Mariam E closure" at bounding box center [521, 422] width 118 height 17
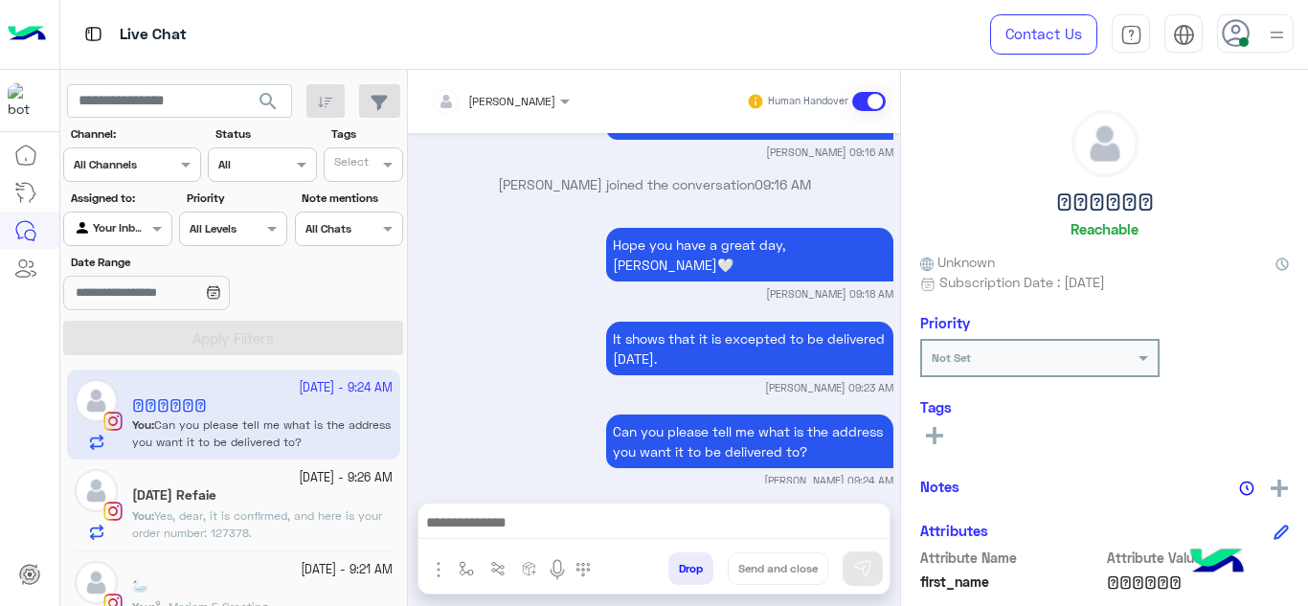
type textarea "**********"
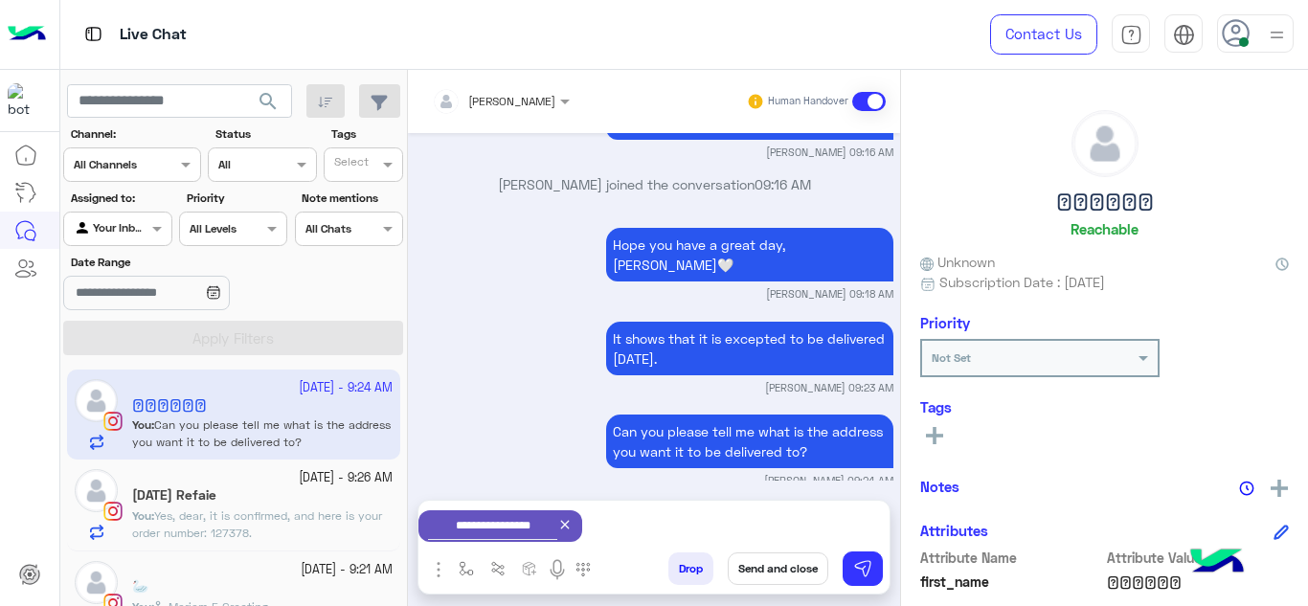
click at [780, 562] on button "Send and close" at bounding box center [778, 569] width 101 height 33
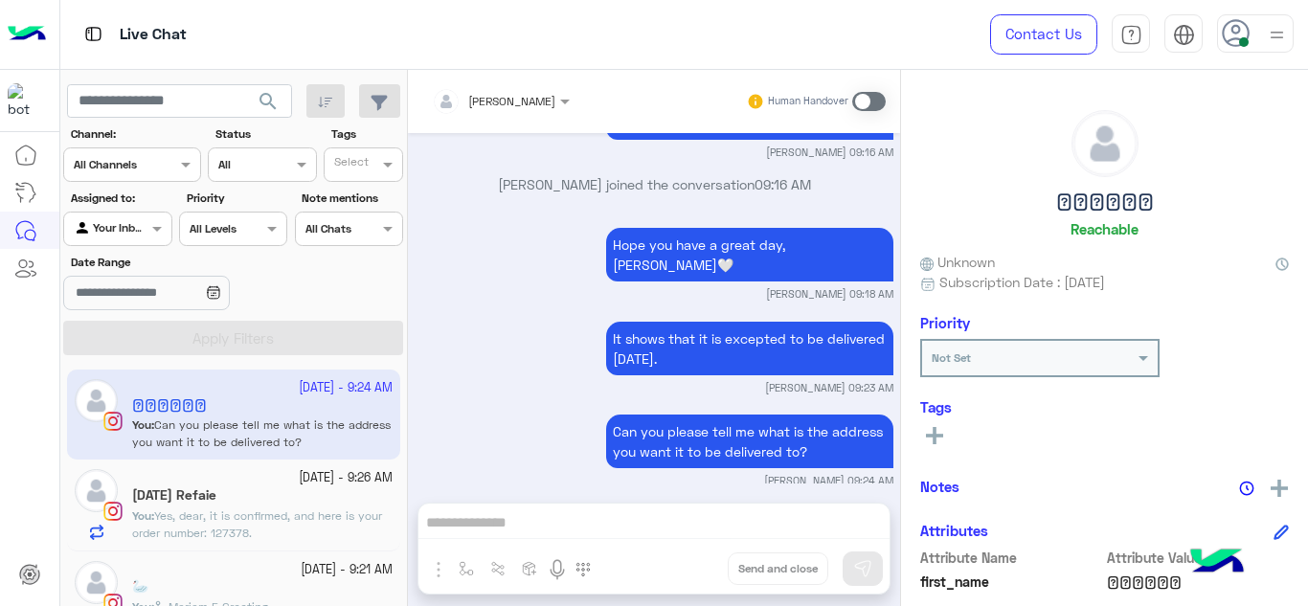
scroll to position [694, 0]
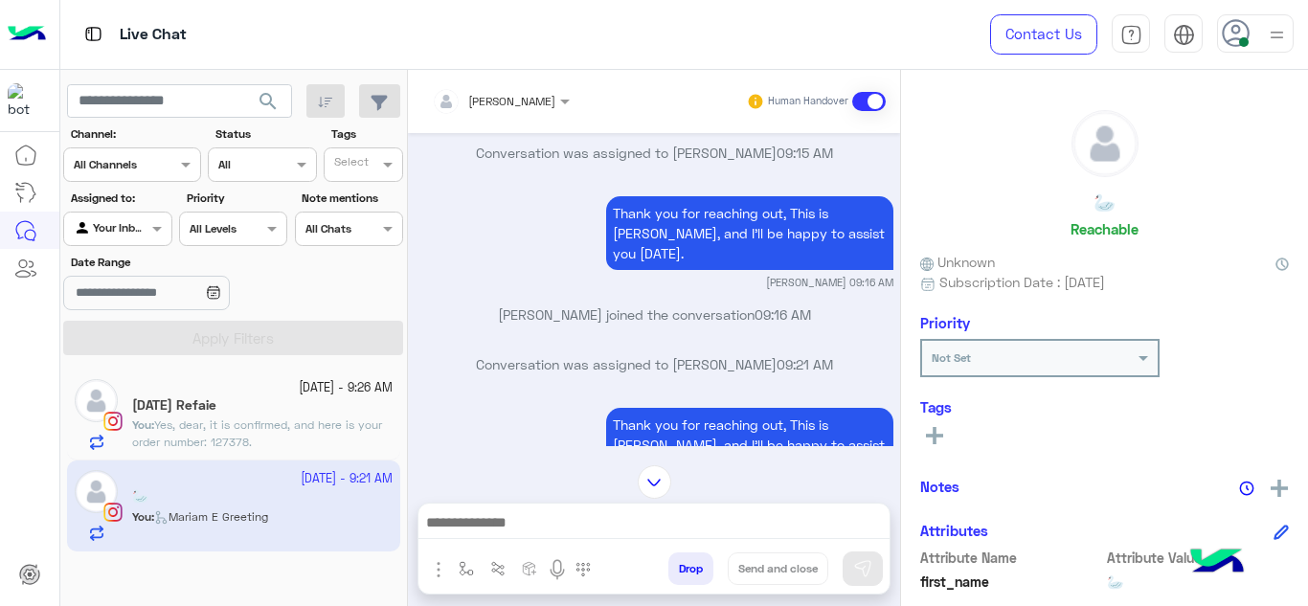
scroll to position [1784, 0]
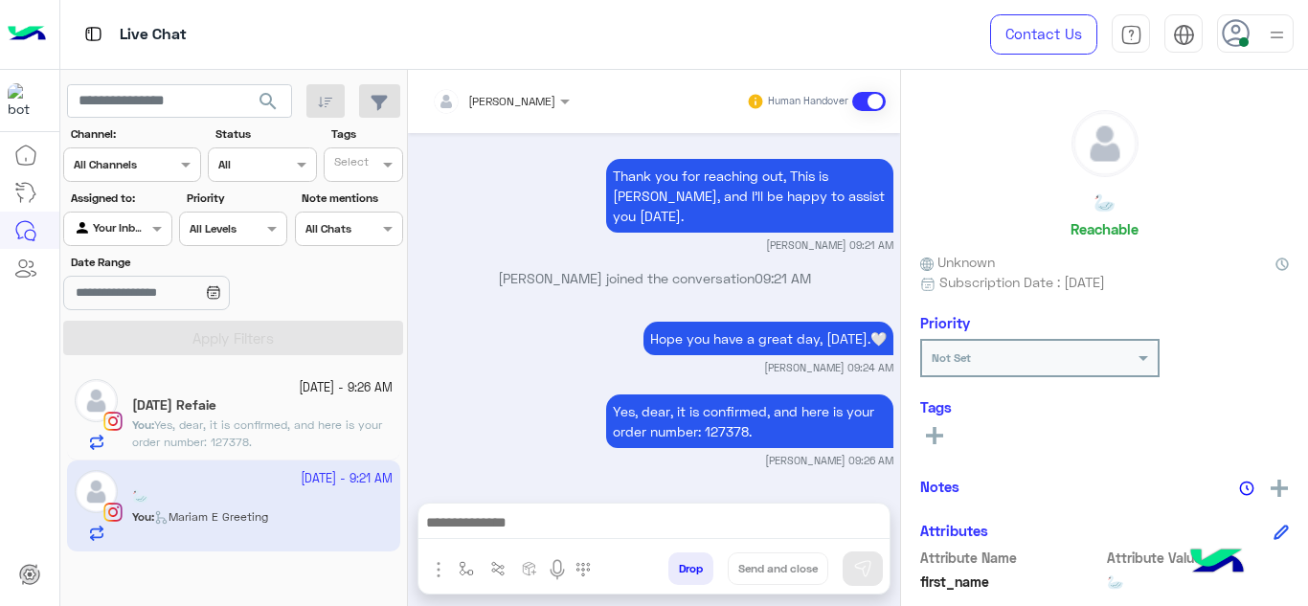
click at [346, 420] on span "Yes, dear, it is confirmed, and here is your order number: 127378." at bounding box center [257, 434] width 250 height 32
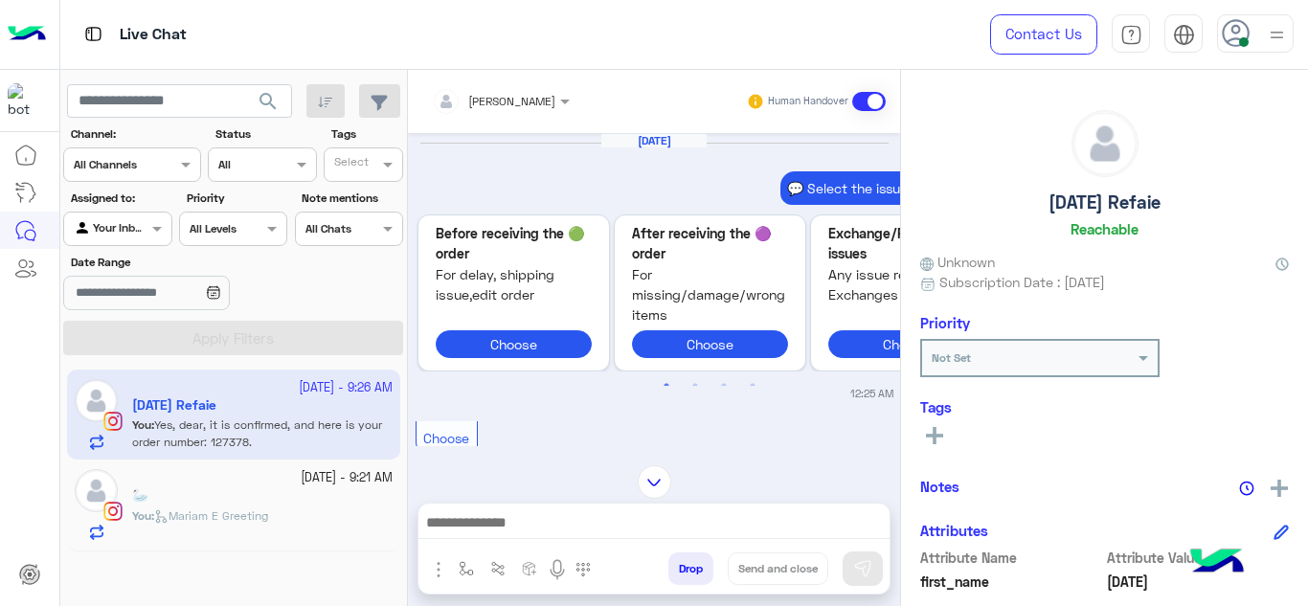
click at [288, 503] on div "🦢" at bounding box center [262, 498] width 261 height 20
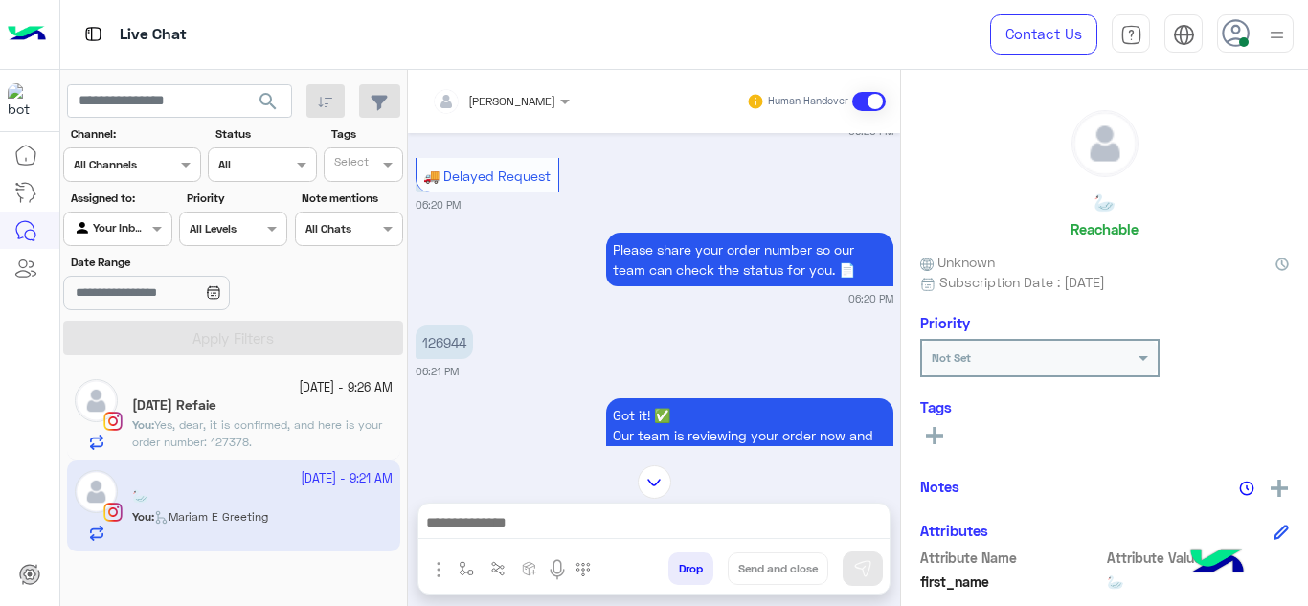
scroll to position [189, 0]
click at [451, 346] on p "126944" at bounding box center [444, 344] width 57 height 34
copy p "126944"
click at [484, 308] on div "Sep 19, 2025 💬 Select the issue you're facing: Issue in creating Order🔁 🚚 Delay…" at bounding box center [654, 289] width 492 height 313
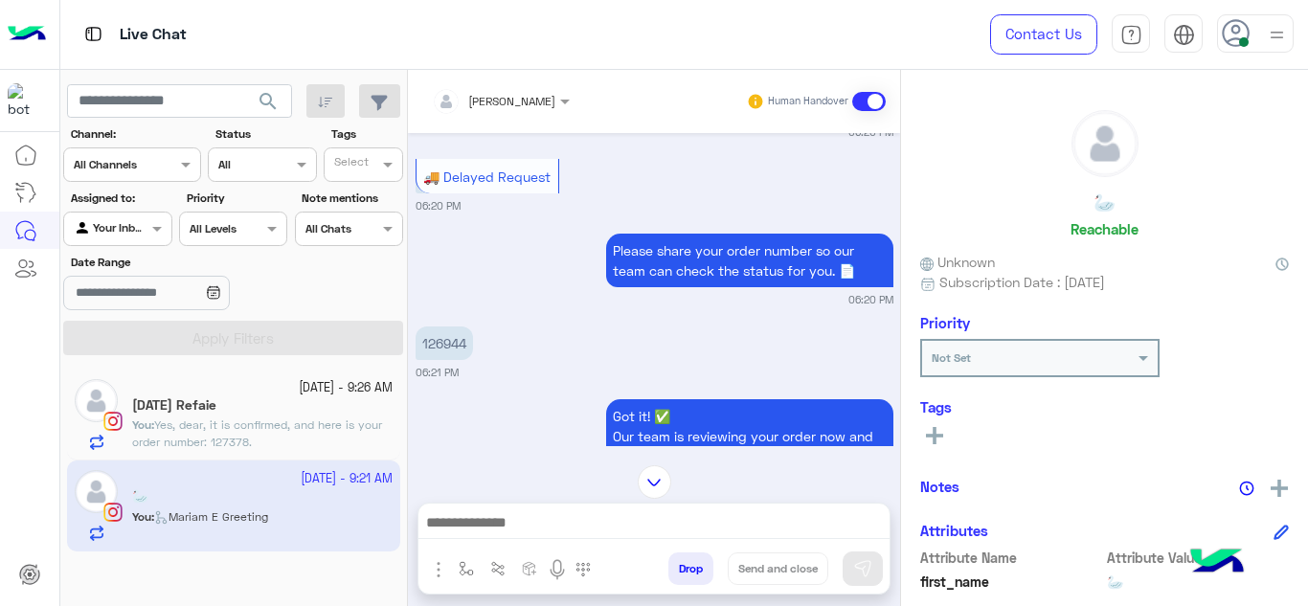
scroll to position [753, 0]
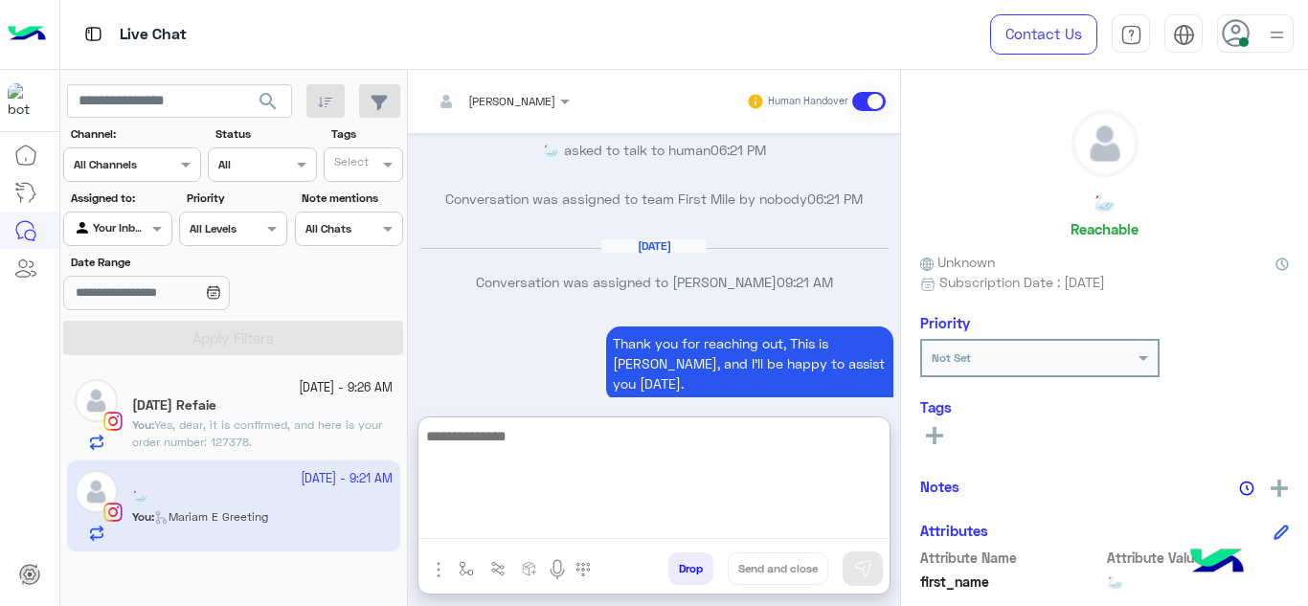
click at [504, 530] on textarea at bounding box center [654, 481] width 471 height 115
type textarea "**********"
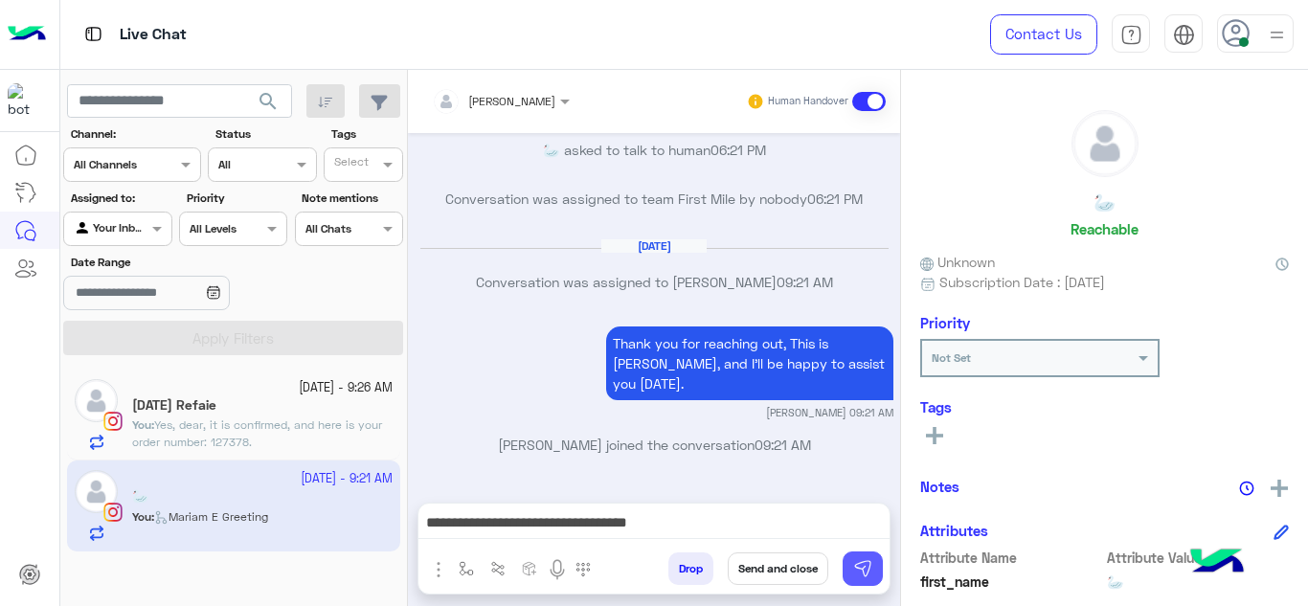
click at [865, 563] on img at bounding box center [862, 568] width 19 height 19
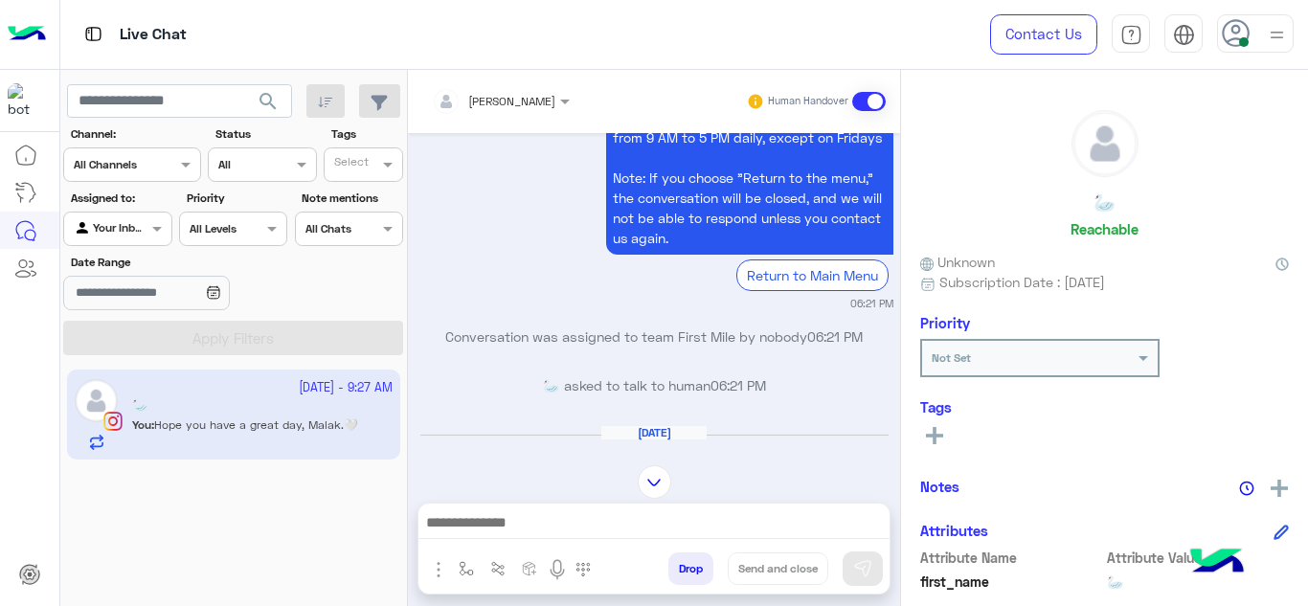
scroll to position [3274, 0]
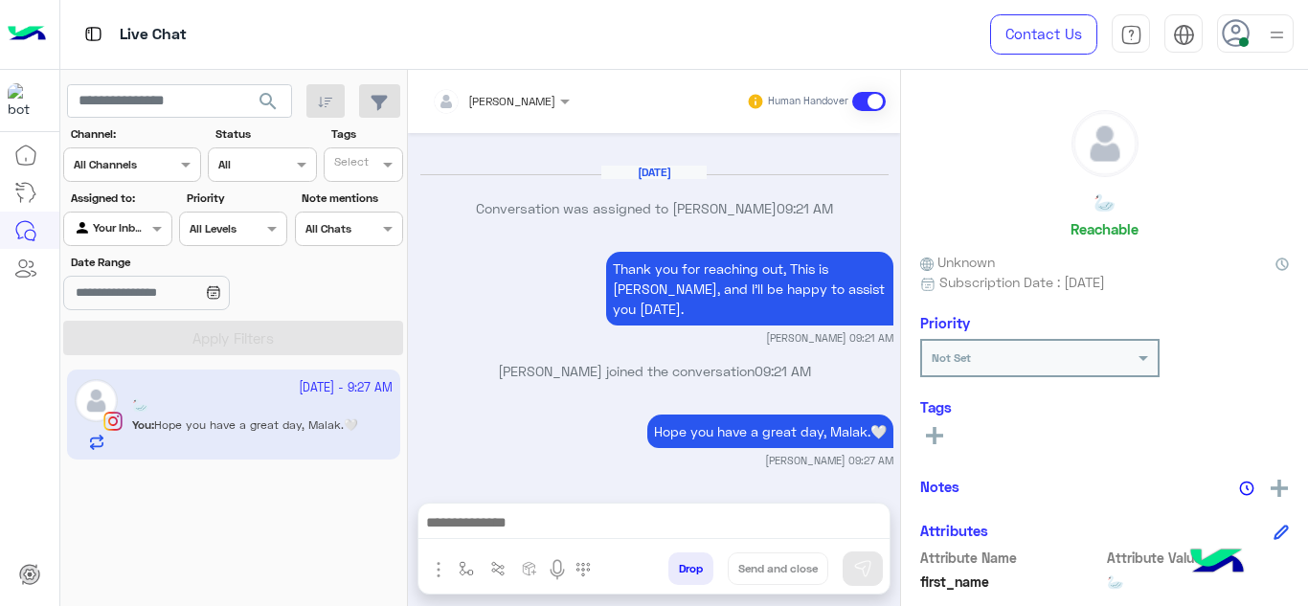
click at [480, 359] on div "Sep 2, 2025 Thank you for reaching out, This is Marex, and I’ll be happy to ass…" at bounding box center [654, 308] width 492 height 351
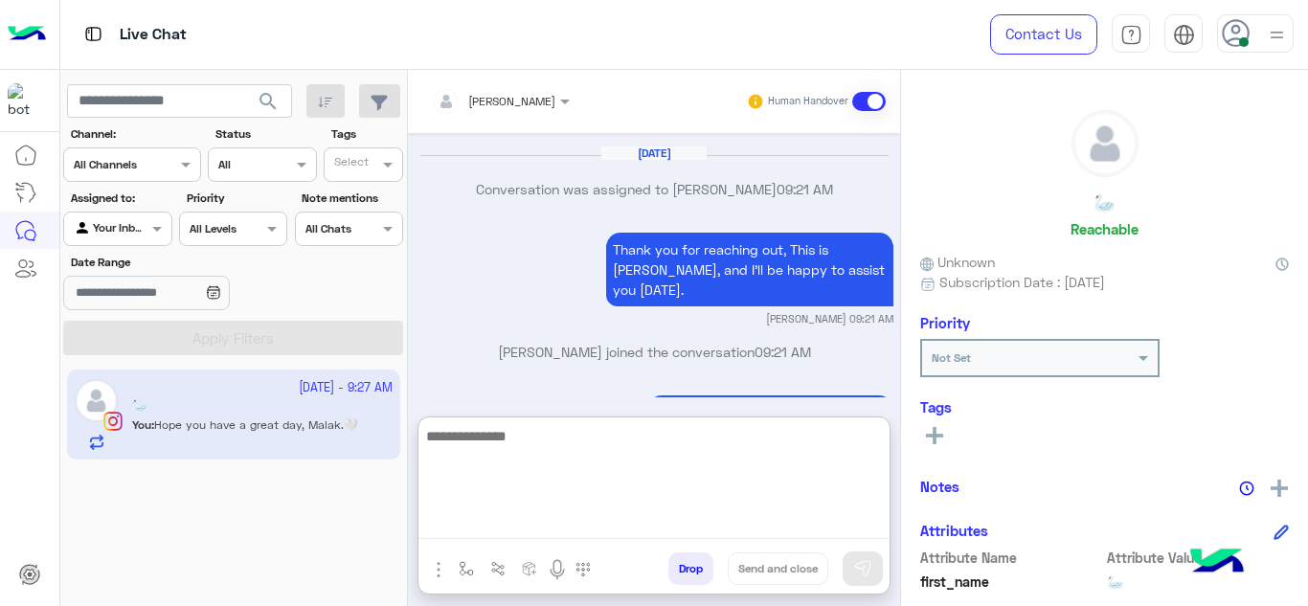
click at [503, 536] on textarea at bounding box center [654, 481] width 471 height 115
type textarea "**********"
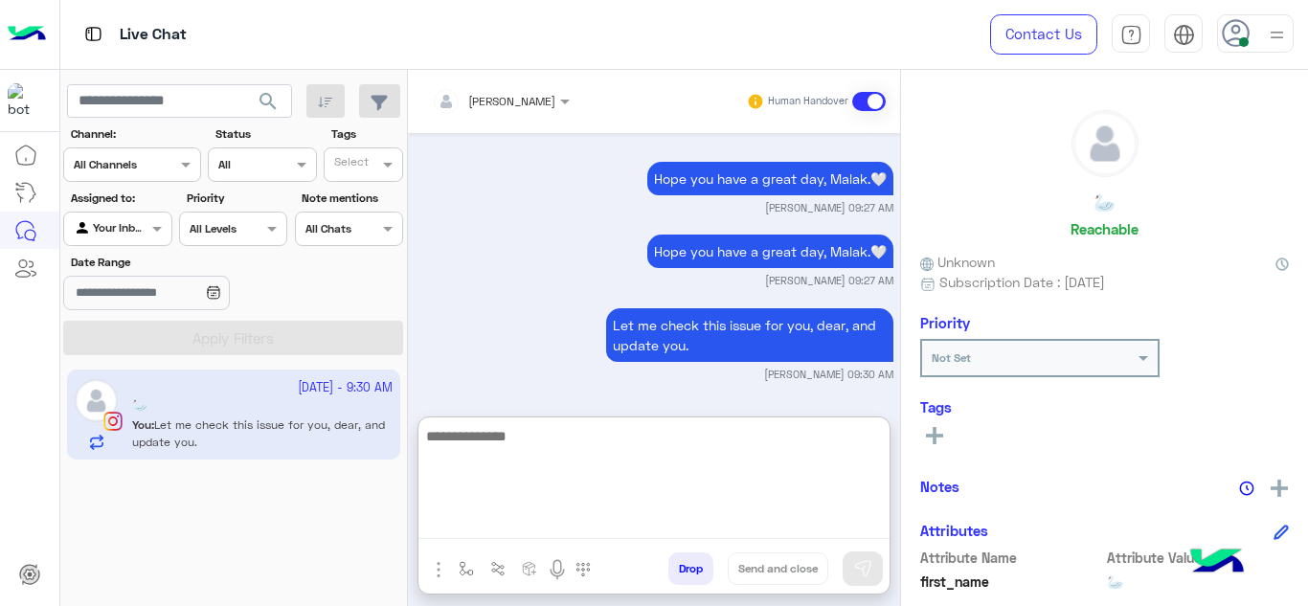
scroll to position [3527, 0]
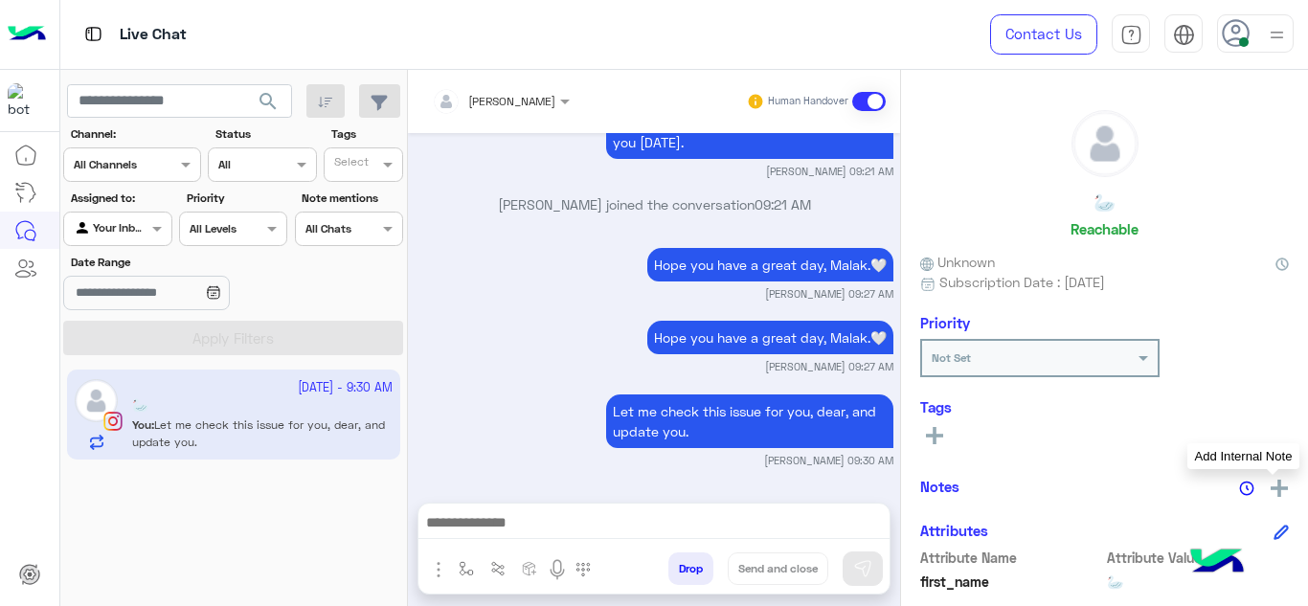
click at [1274, 490] on img at bounding box center [1279, 488] width 17 height 17
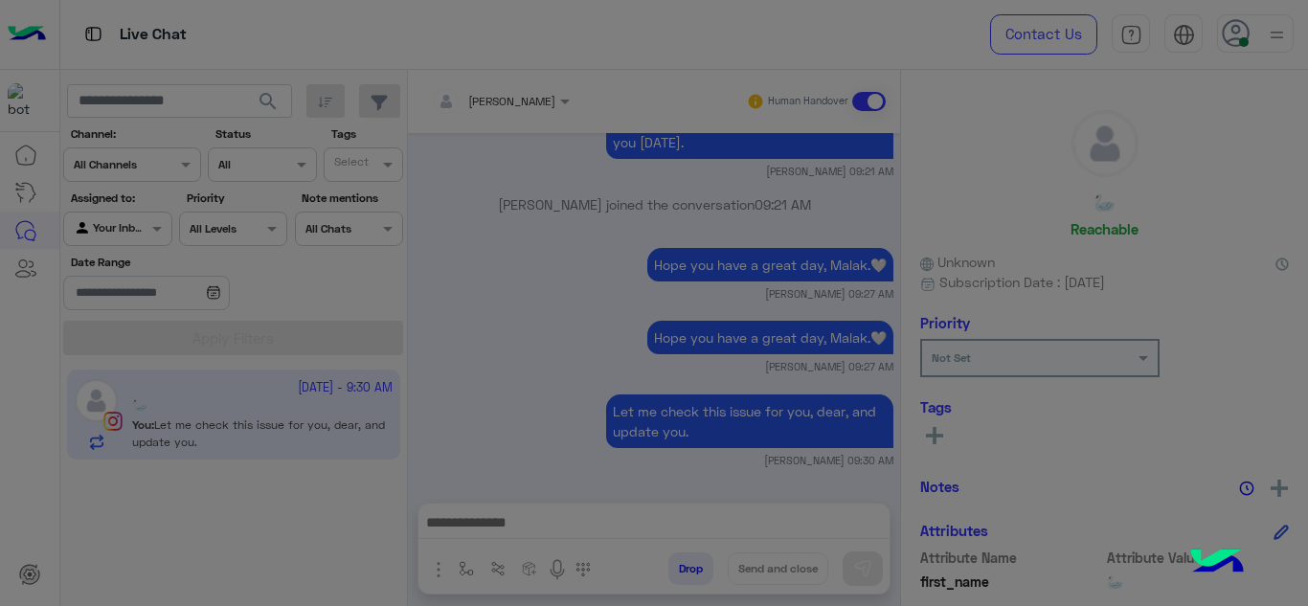
scroll to position [3442, 0]
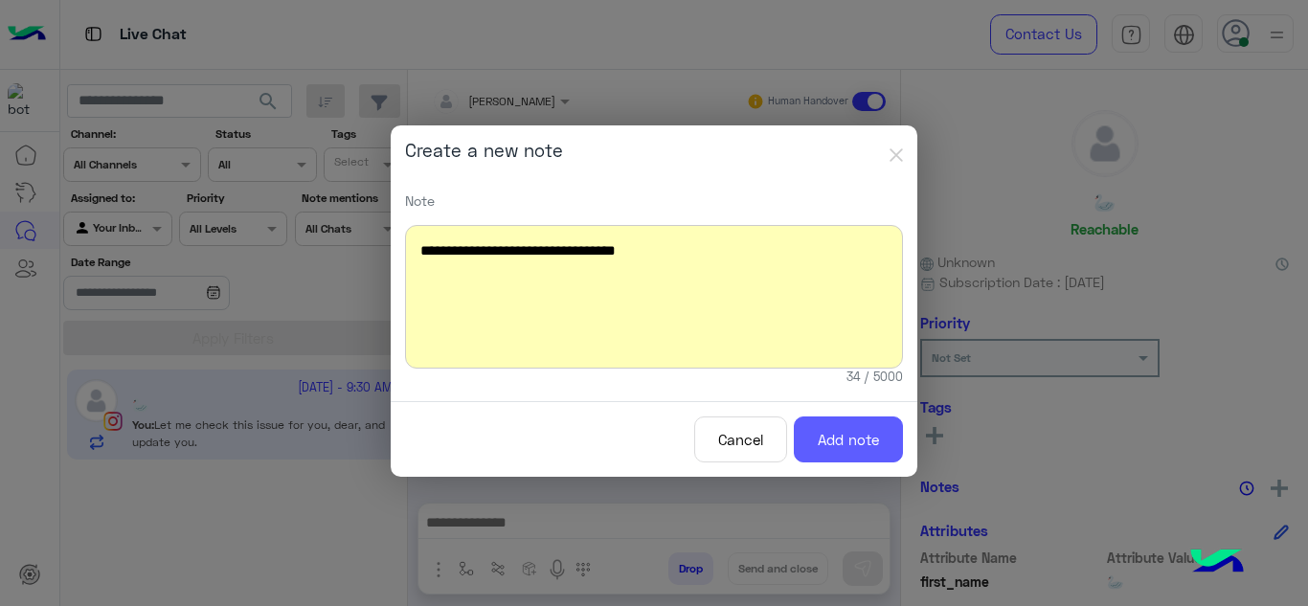
click at [863, 417] on button "Add note" at bounding box center [848, 440] width 109 height 47
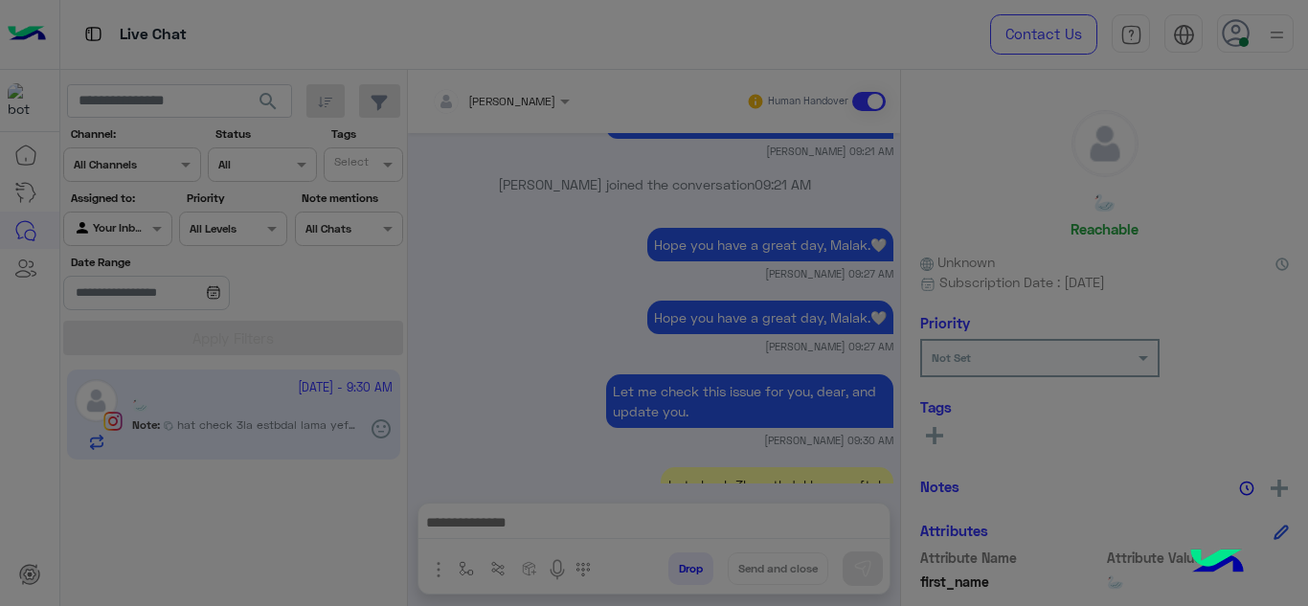
scroll to position [3566, 0]
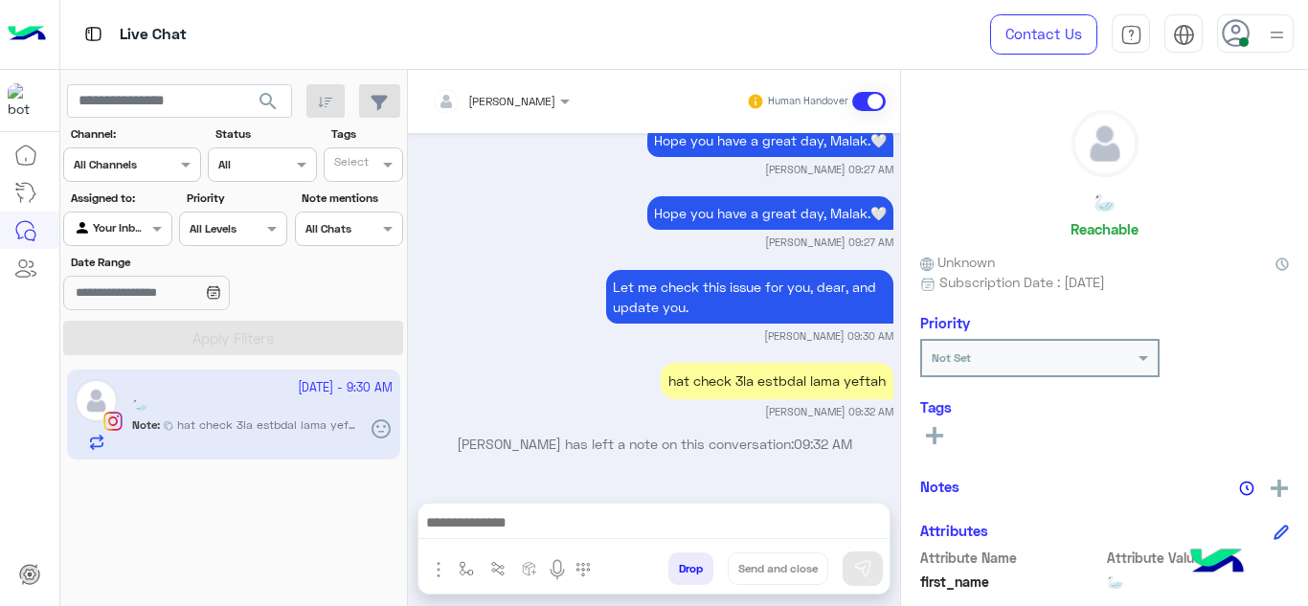
click at [938, 435] on rect at bounding box center [934, 436] width 17 height 4
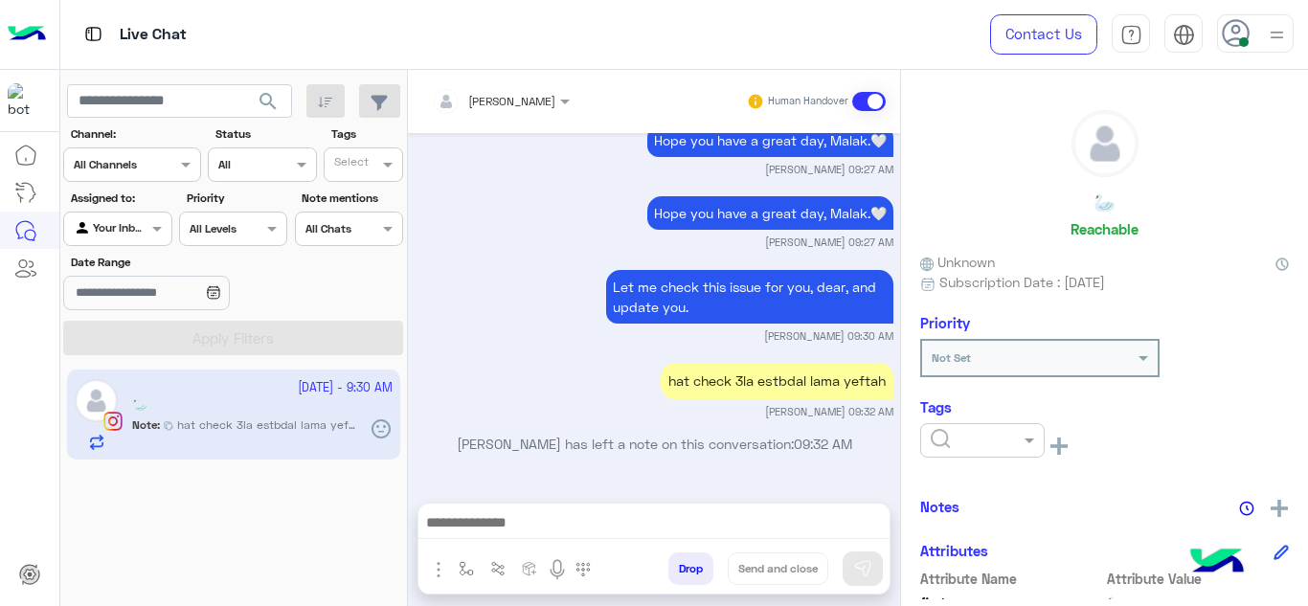
click at [938, 435] on input "text" at bounding box center [960, 438] width 58 height 17
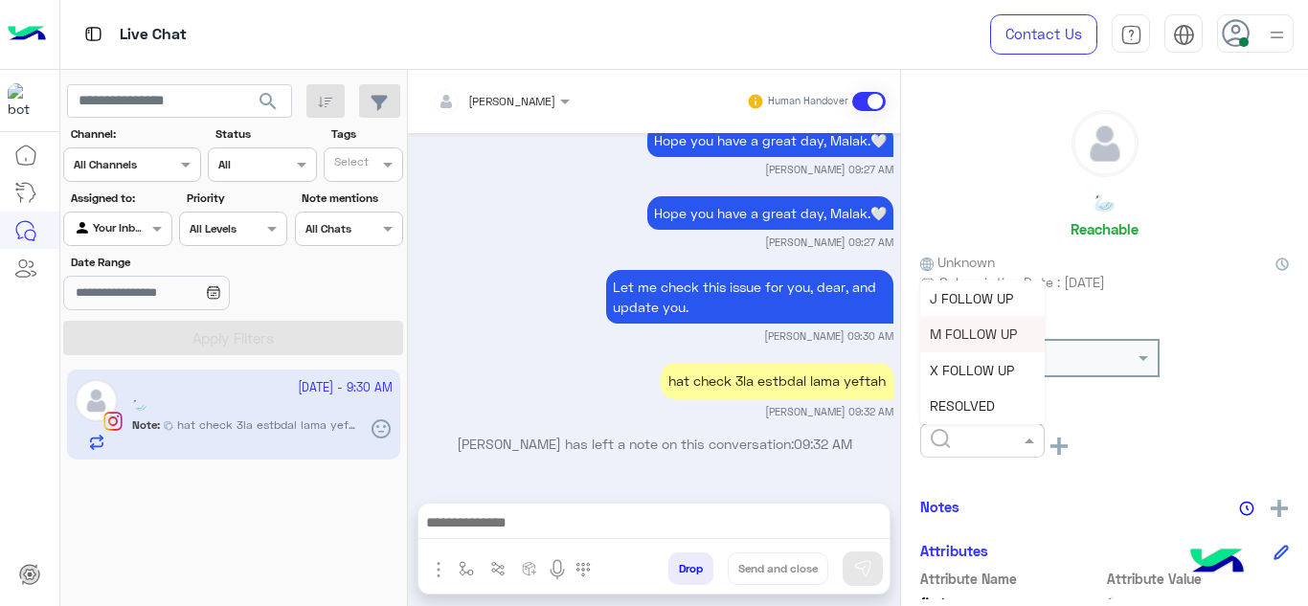
click at [947, 329] on span "M FOLLOW UP" at bounding box center [973, 334] width 87 height 16
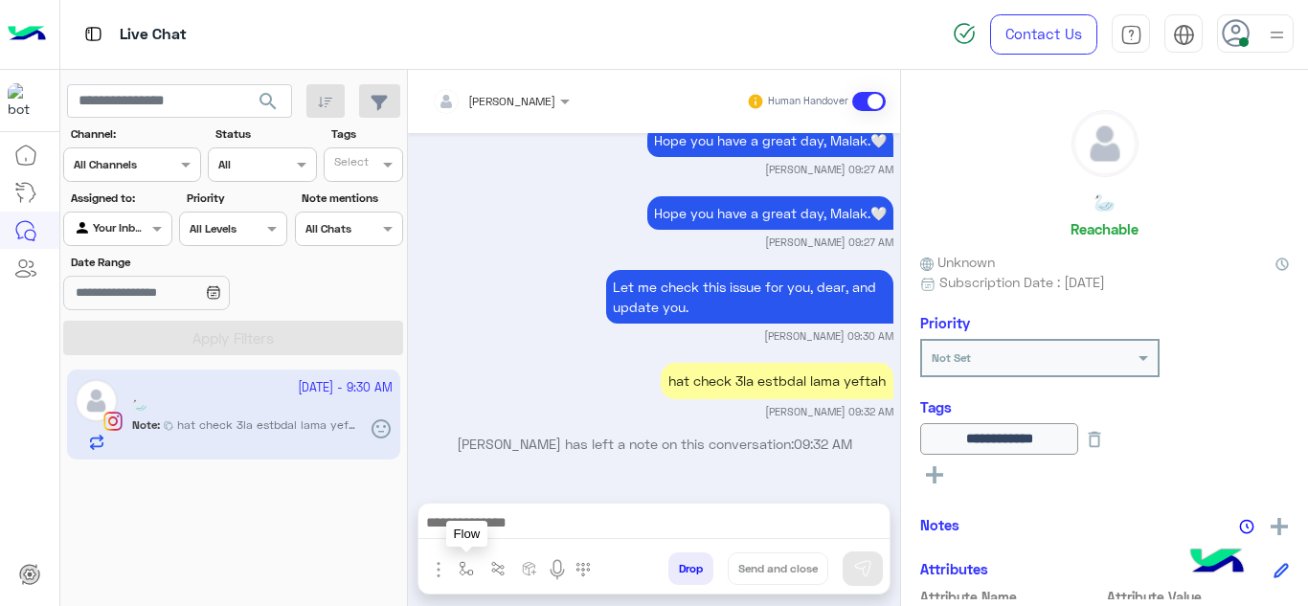
click at [467, 563] on img "button" at bounding box center [466, 568] width 15 height 15
click at [488, 530] on input "text" at bounding box center [500, 523] width 76 height 17
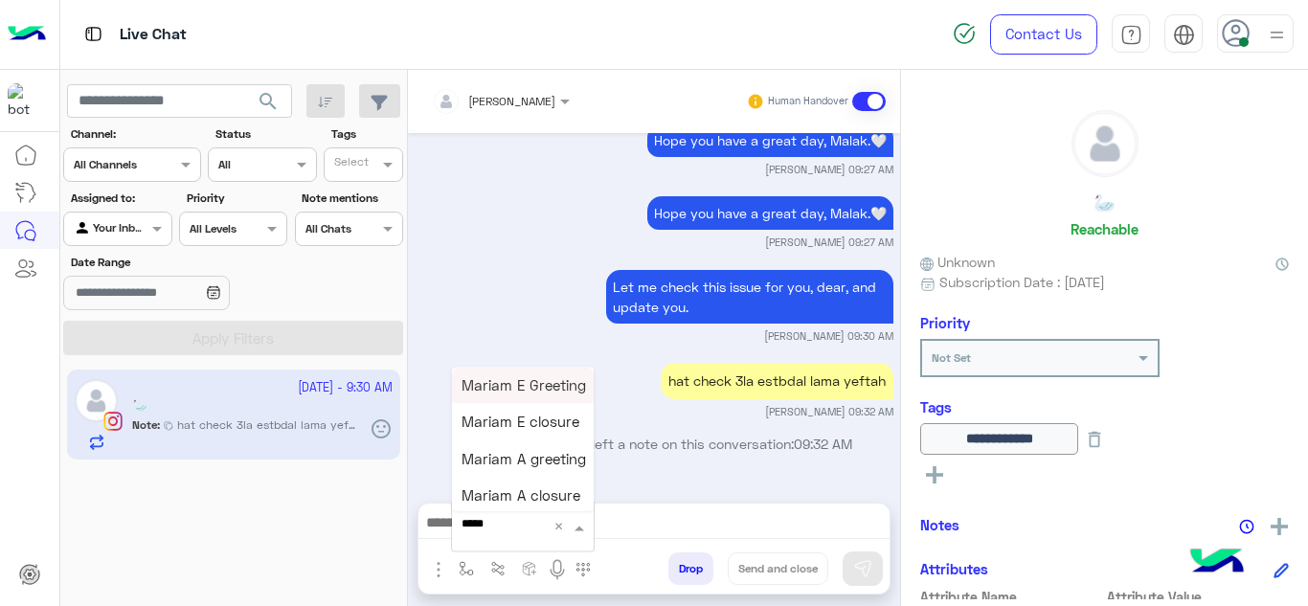
type input "******"
click at [540, 429] on span "Mariam E closure" at bounding box center [521, 422] width 118 height 17
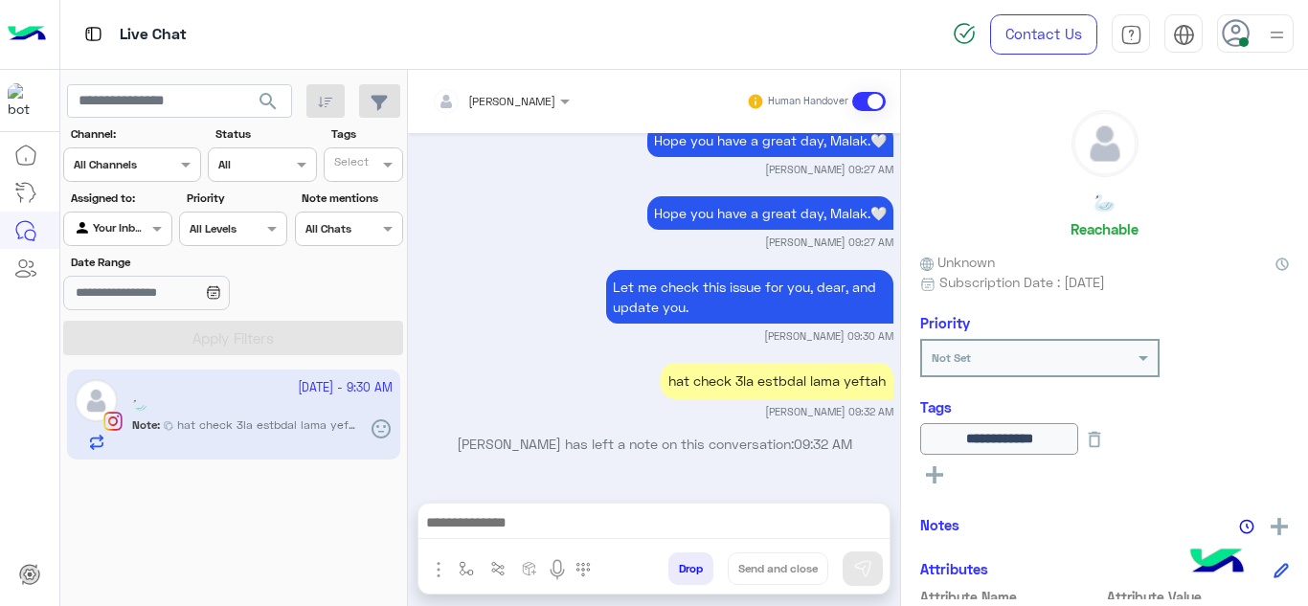
type textarea "**********"
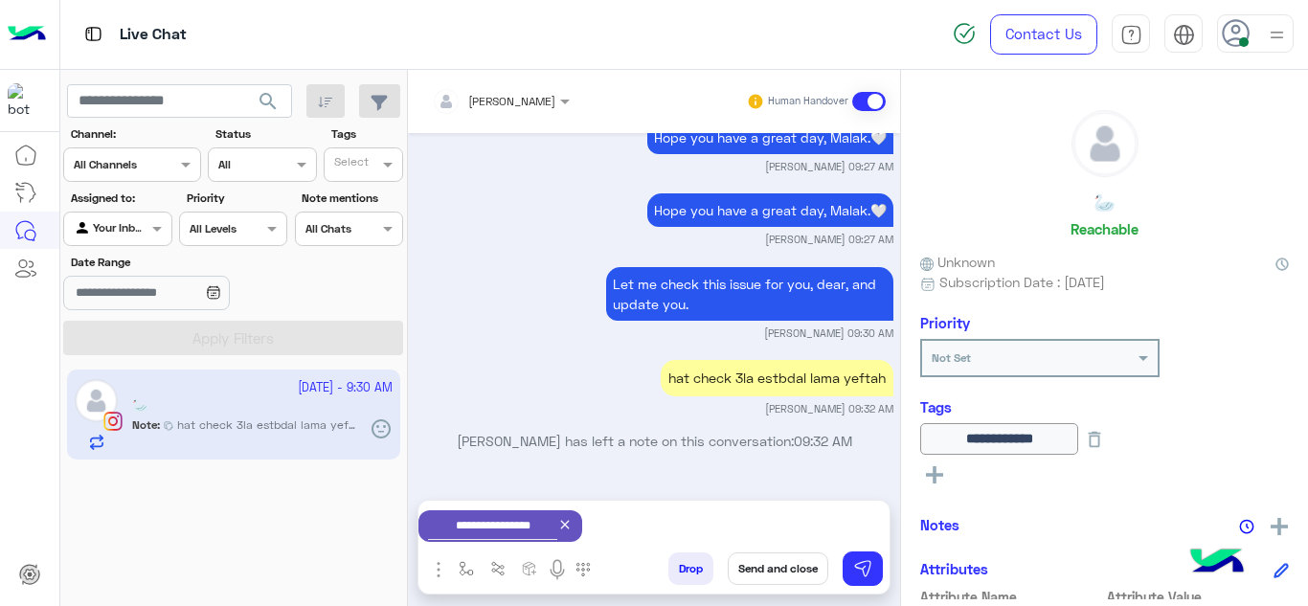
click at [755, 566] on button "Send and close" at bounding box center [778, 569] width 101 height 33
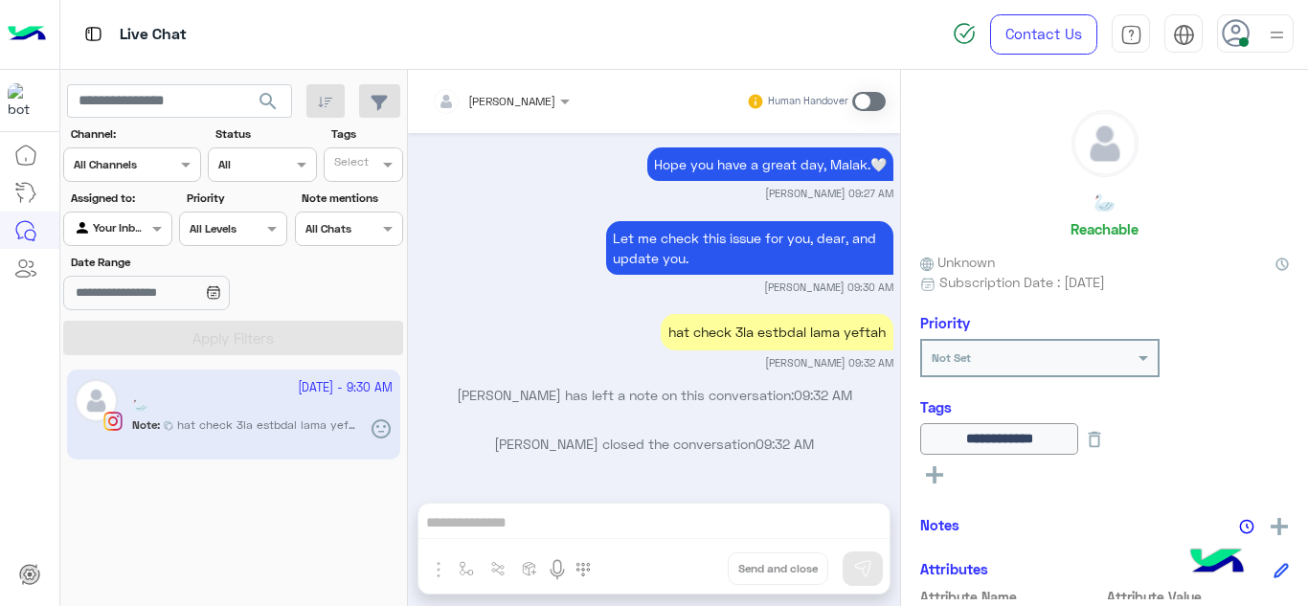
scroll to position [3863, 0]
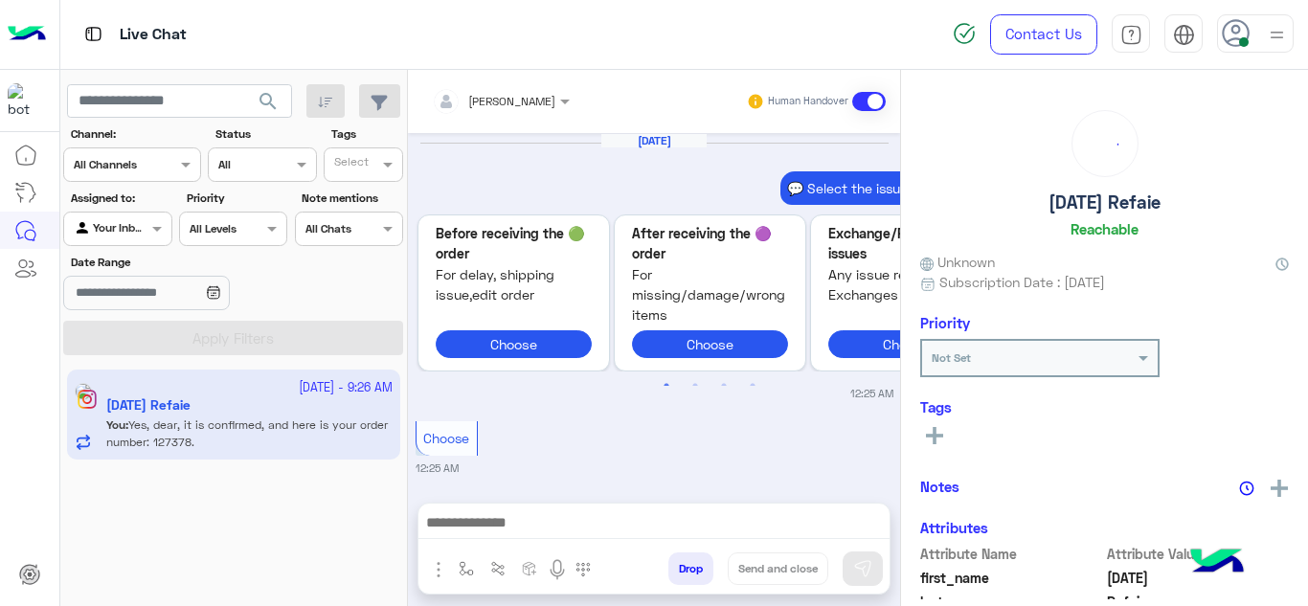
scroll to position [715, 0]
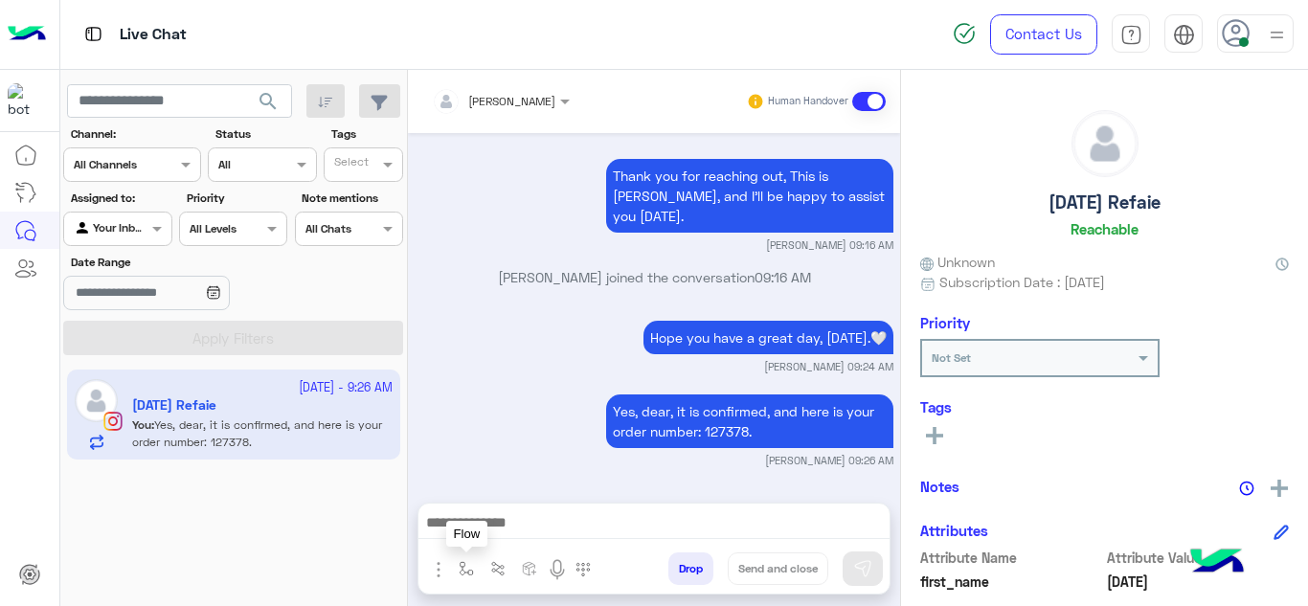
click at [461, 571] on img "button" at bounding box center [466, 568] width 15 height 15
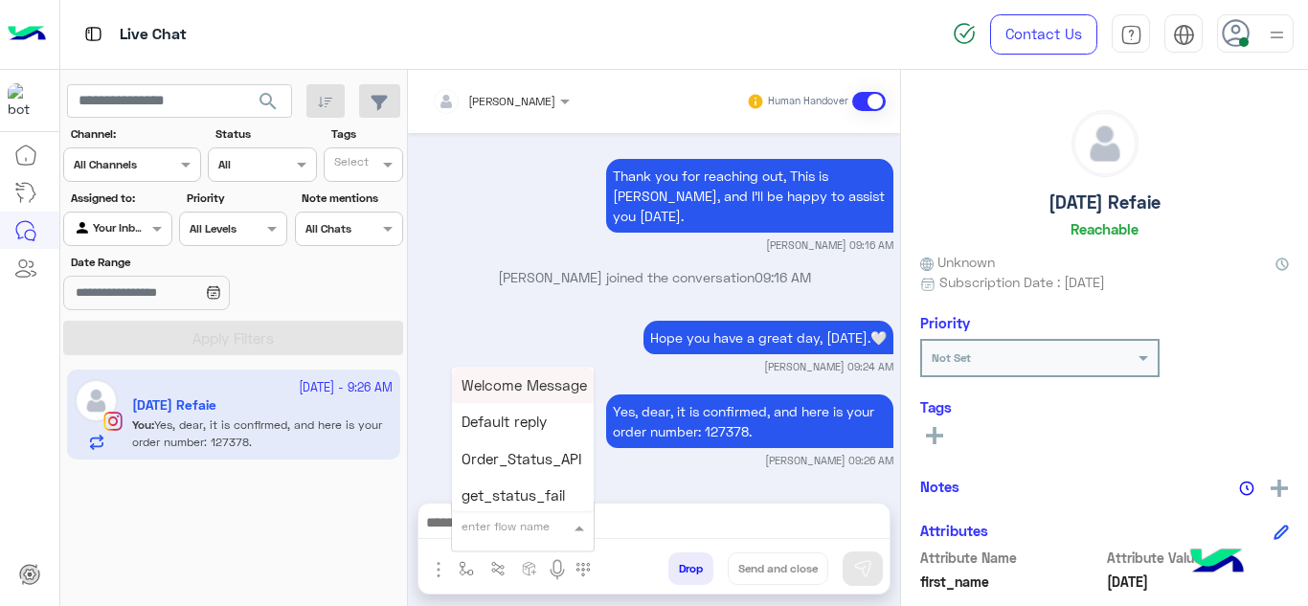
click at [494, 535] on div "enter flow name" at bounding box center [506, 526] width 88 height 17
type input "*****"
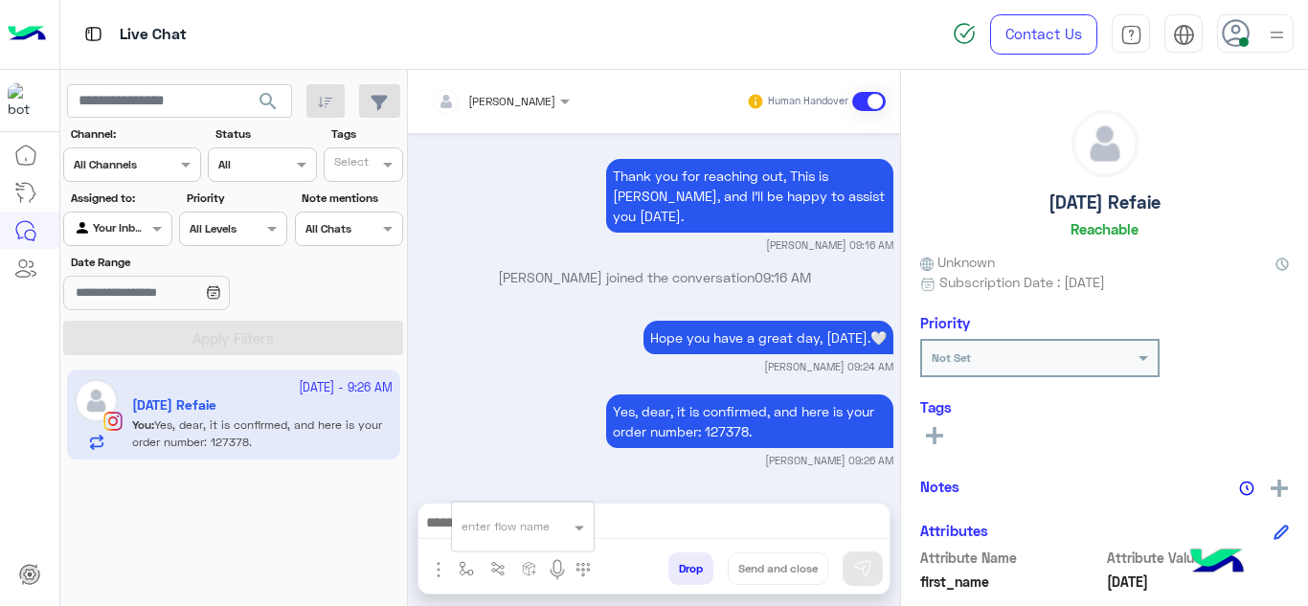
click at [605, 466] on small "Mariam Ahmed 09:26 AM" at bounding box center [655, 460] width 478 height 15
click at [467, 562] on img "button" at bounding box center [466, 568] width 15 height 15
click at [498, 526] on input "text" at bounding box center [500, 523] width 76 height 17
type input "****"
click at [500, 490] on div "link" at bounding box center [523, 492] width 142 height 36
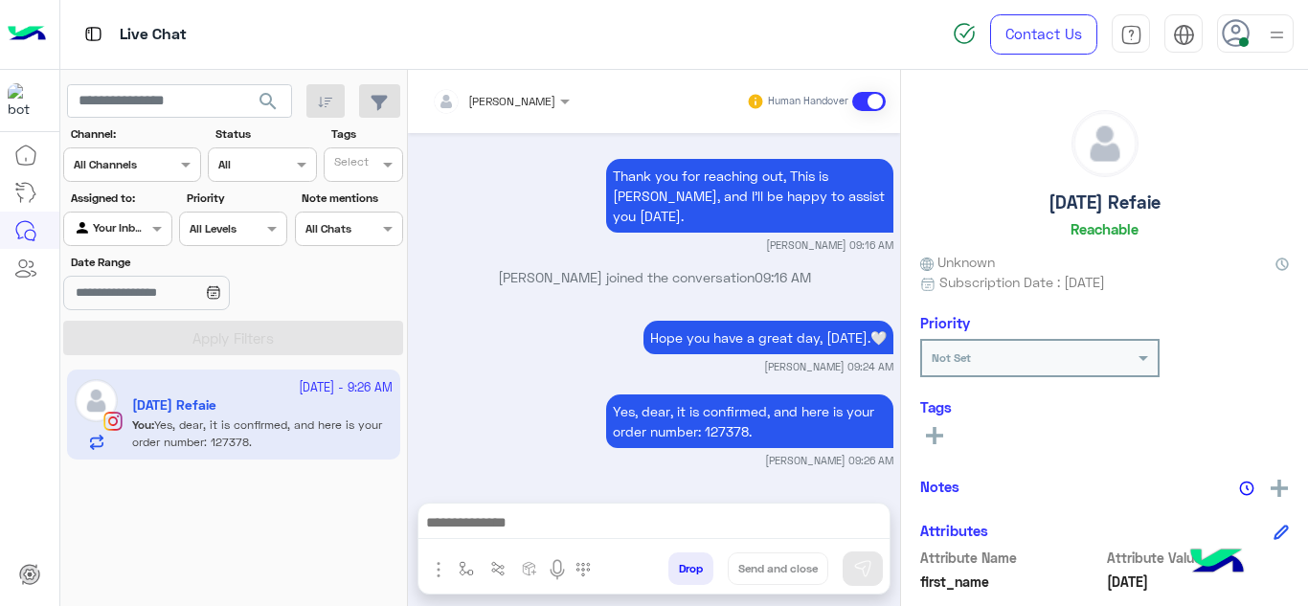
type textarea "****"
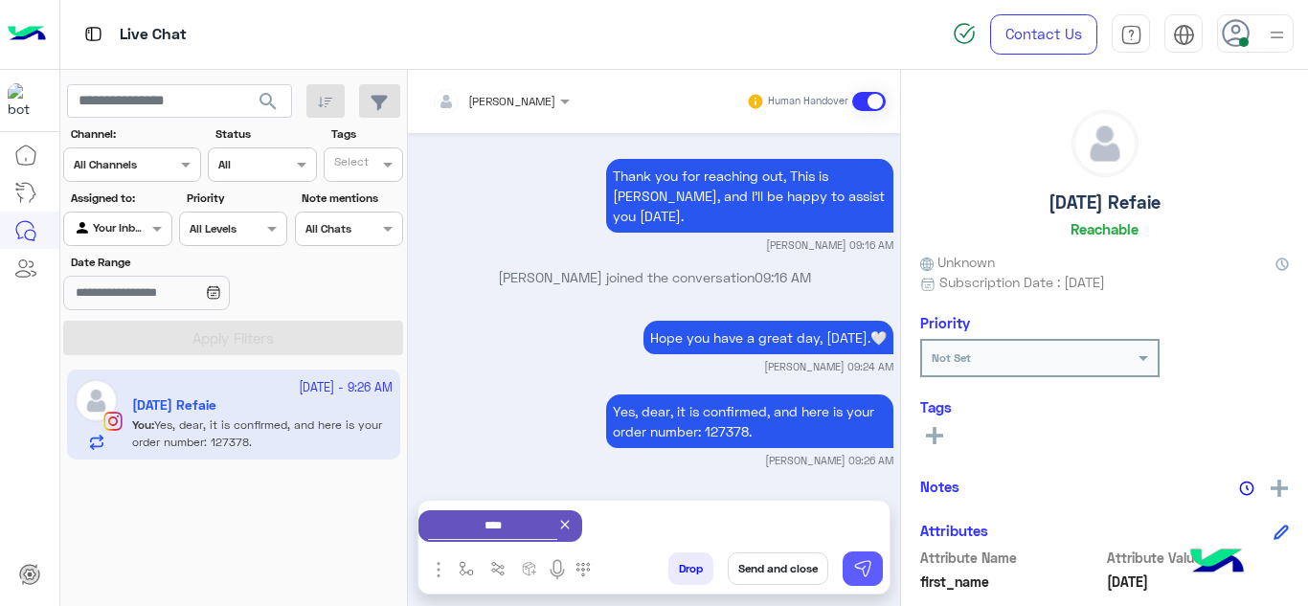
click at [864, 572] on img at bounding box center [862, 568] width 19 height 19
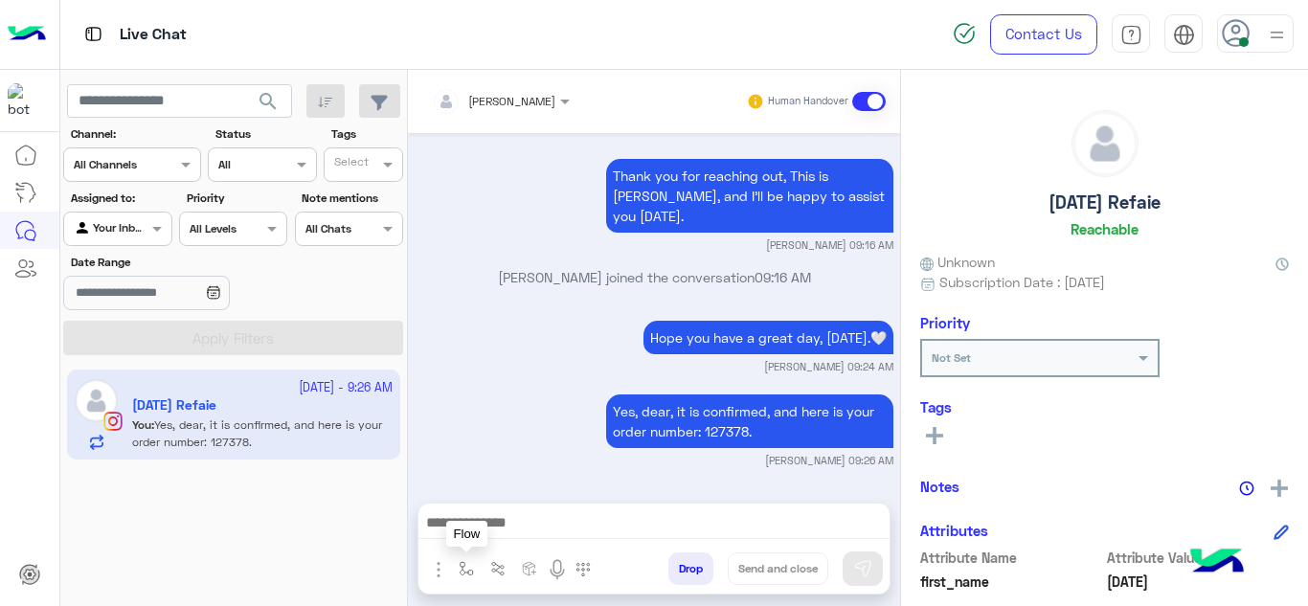
click at [464, 566] on img "button" at bounding box center [466, 568] width 15 height 15
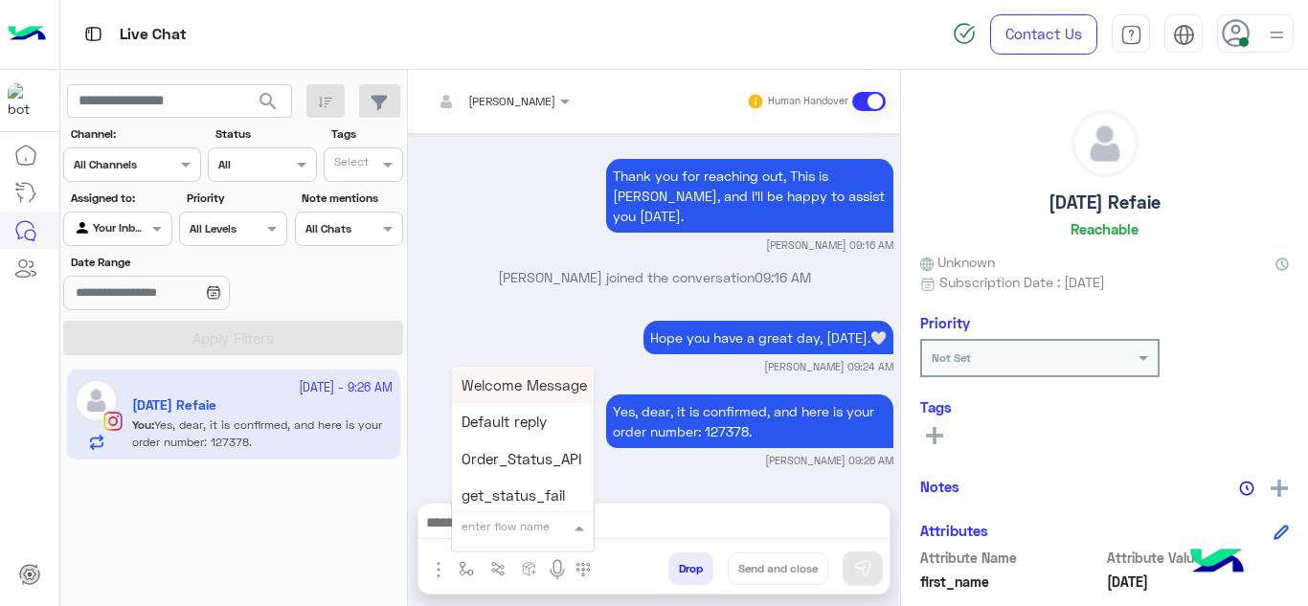
click at [474, 540] on div "enter flow name" at bounding box center [523, 527] width 142 height 34
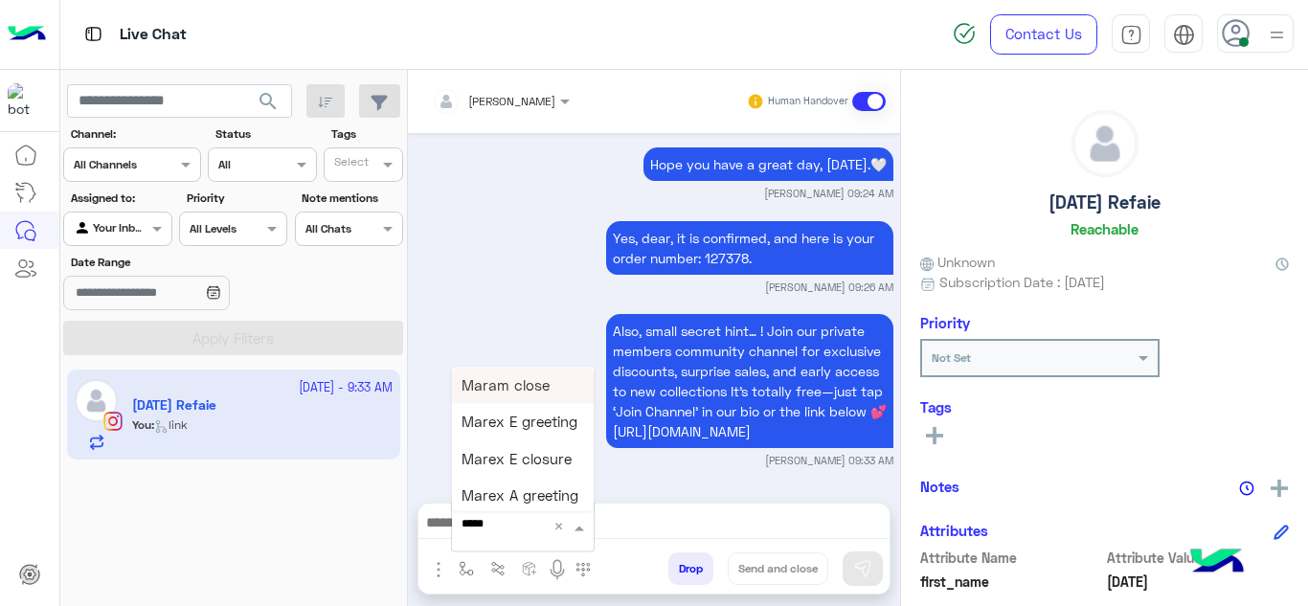
type input "******"
click at [540, 423] on span "Mariam E closure" at bounding box center [521, 422] width 118 height 17
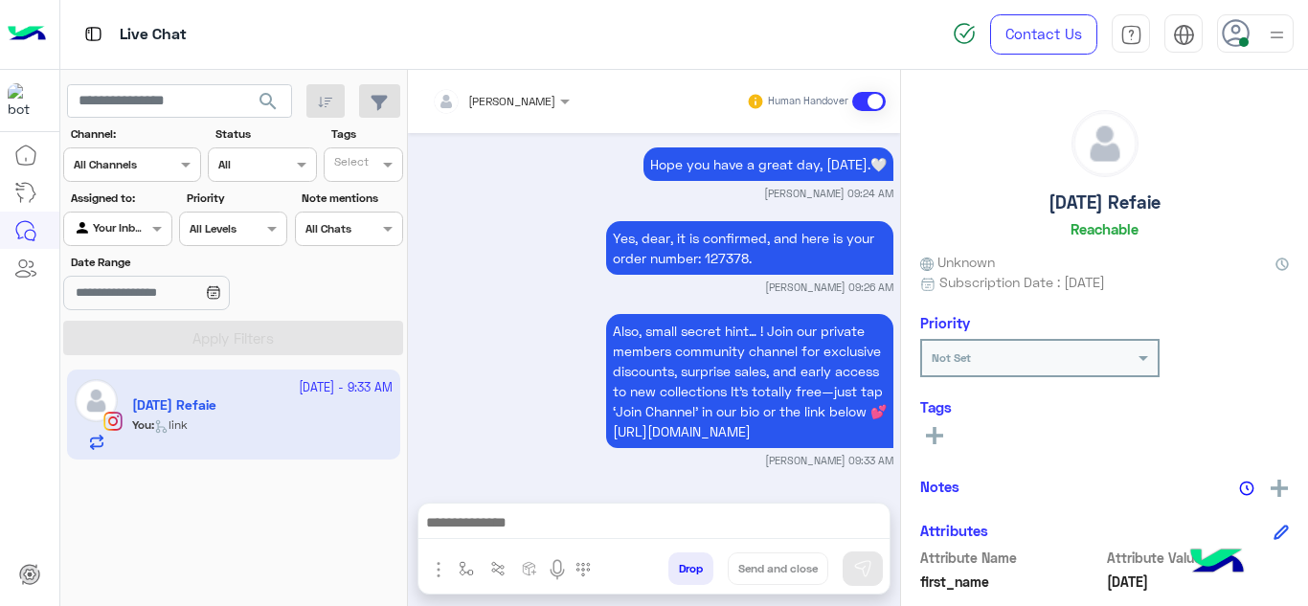
type textarea "**********"
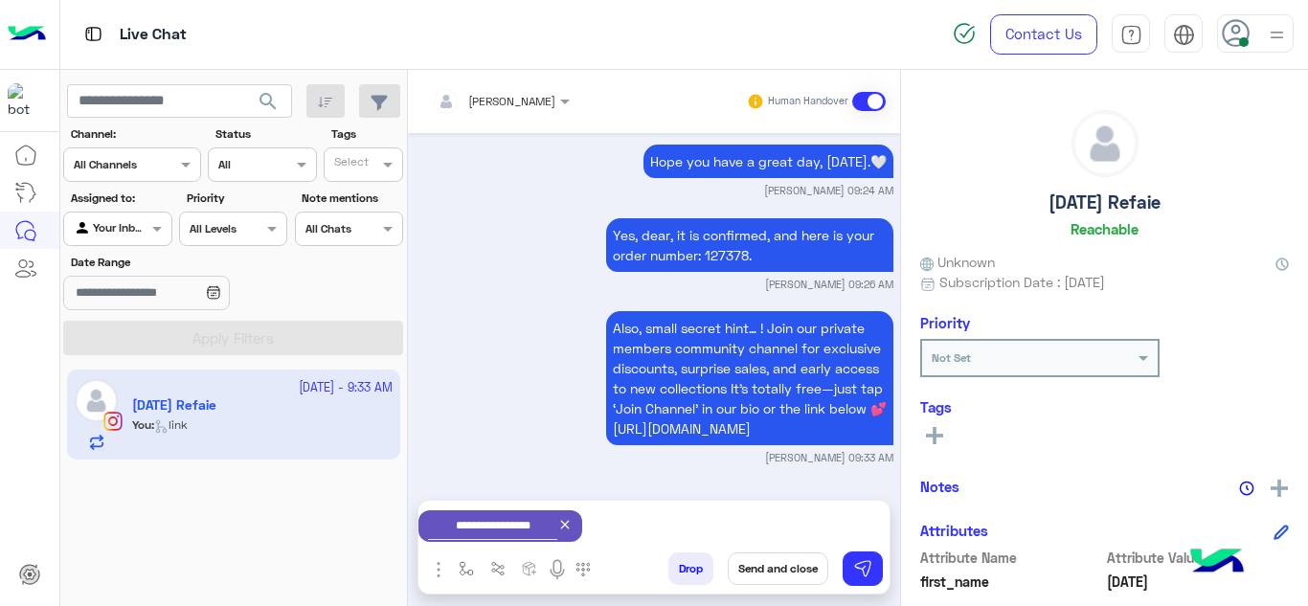
click at [796, 565] on button "Send and close" at bounding box center [778, 569] width 101 height 33
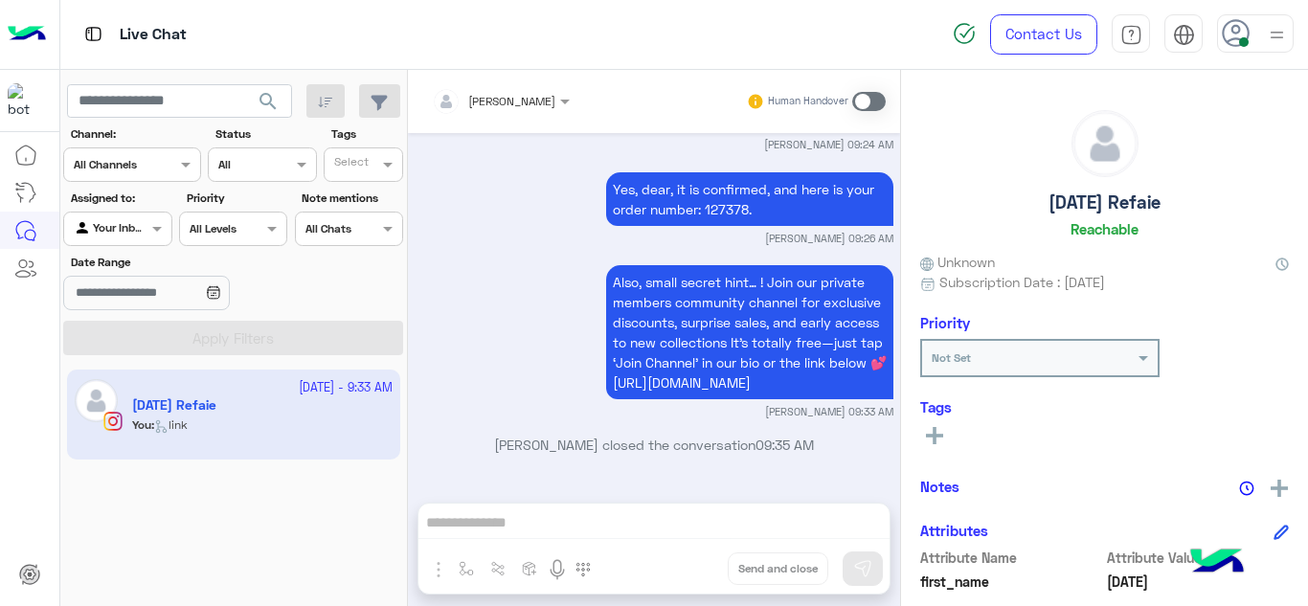
scroll to position [1246, 0]
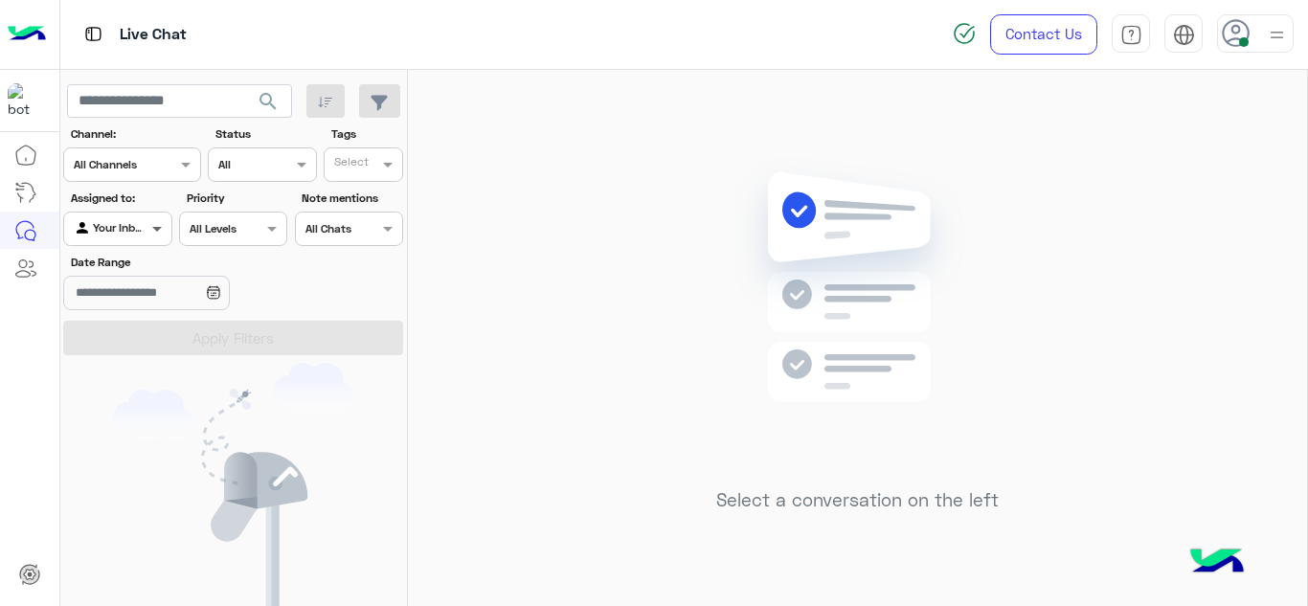
click at [148, 238] on span at bounding box center [160, 228] width 24 height 20
click at [163, 239] on span at bounding box center [160, 228] width 24 height 20
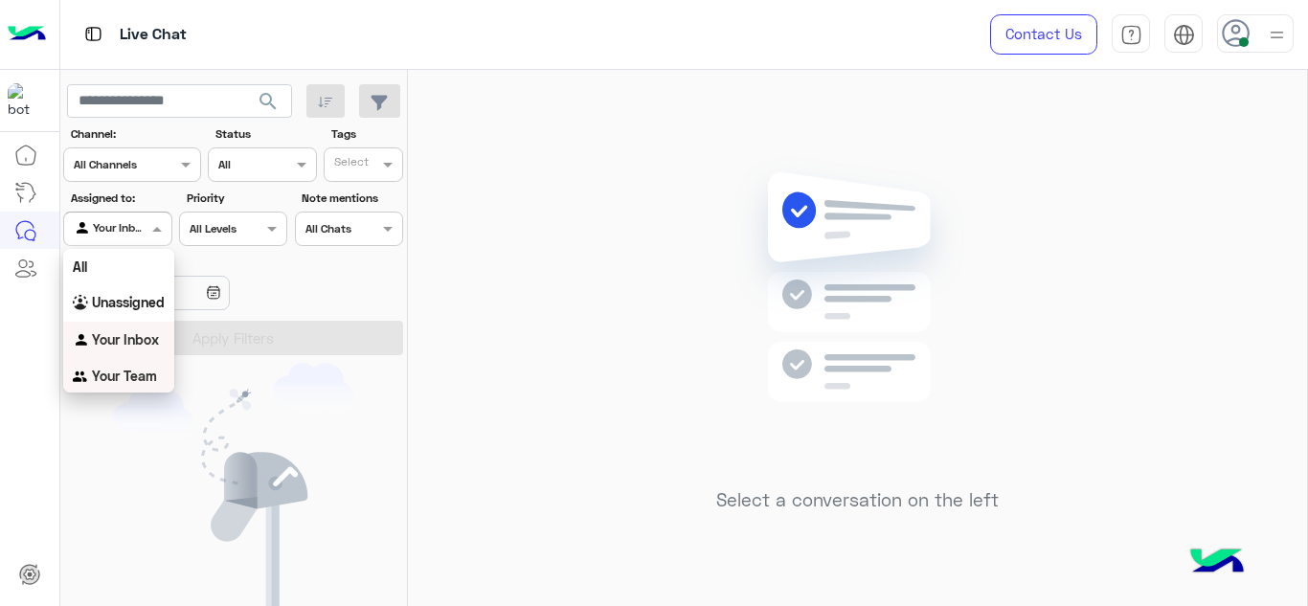
click at [113, 368] on b "Your Team" at bounding box center [124, 376] width 65 height 16
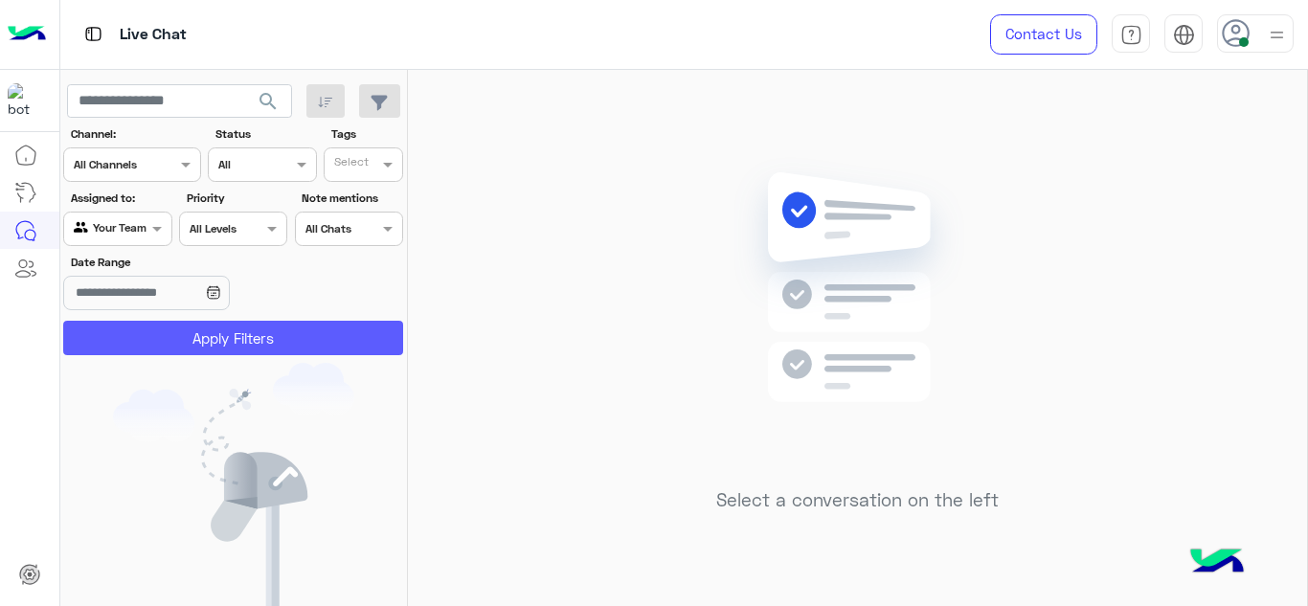
click at [216, 334] on button "Apply Filters" at bounding box center [233, 338] width 340 height 34
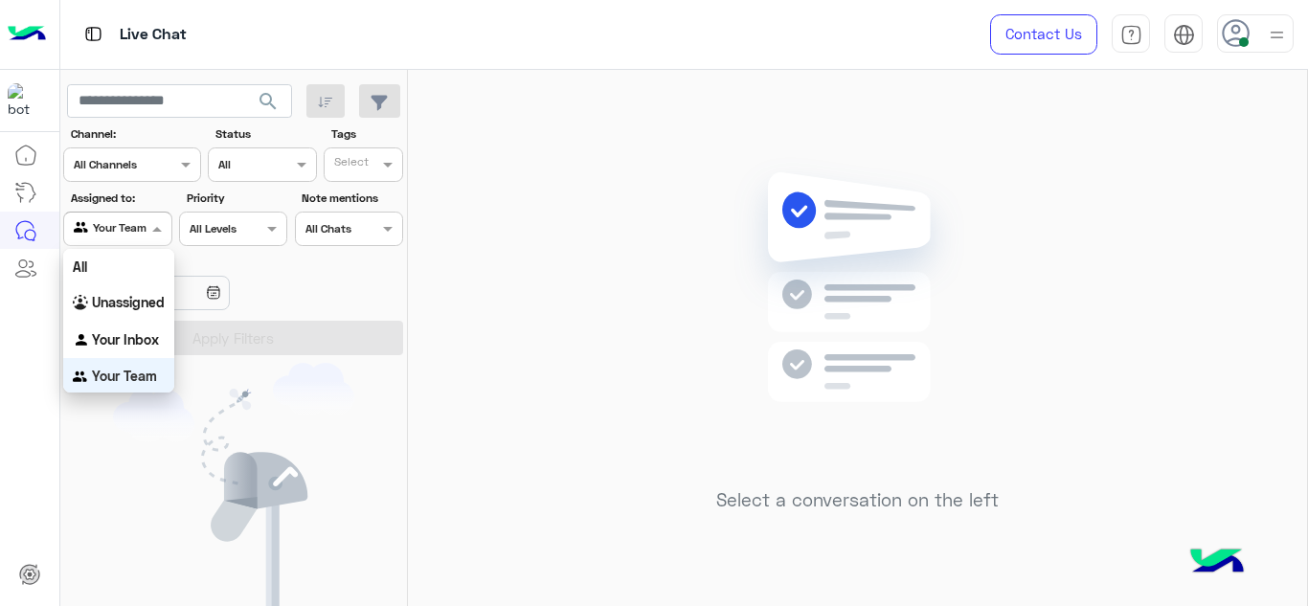
scroll to position [3, 0]
drag, startPoint x: 156, startPoint y: 235, endPoint x: 139, endPoint y: 336, distance: 103.0
click at [139, 336] on body "Live Chat Contact Us Help Center عربي English search Channel: Channel All Chann…" at bounding box center [654, 303] width 1308 height 606
click at [139, 336] on b "Your Inbox" at bounding box center [125, 337] width 67 height 16
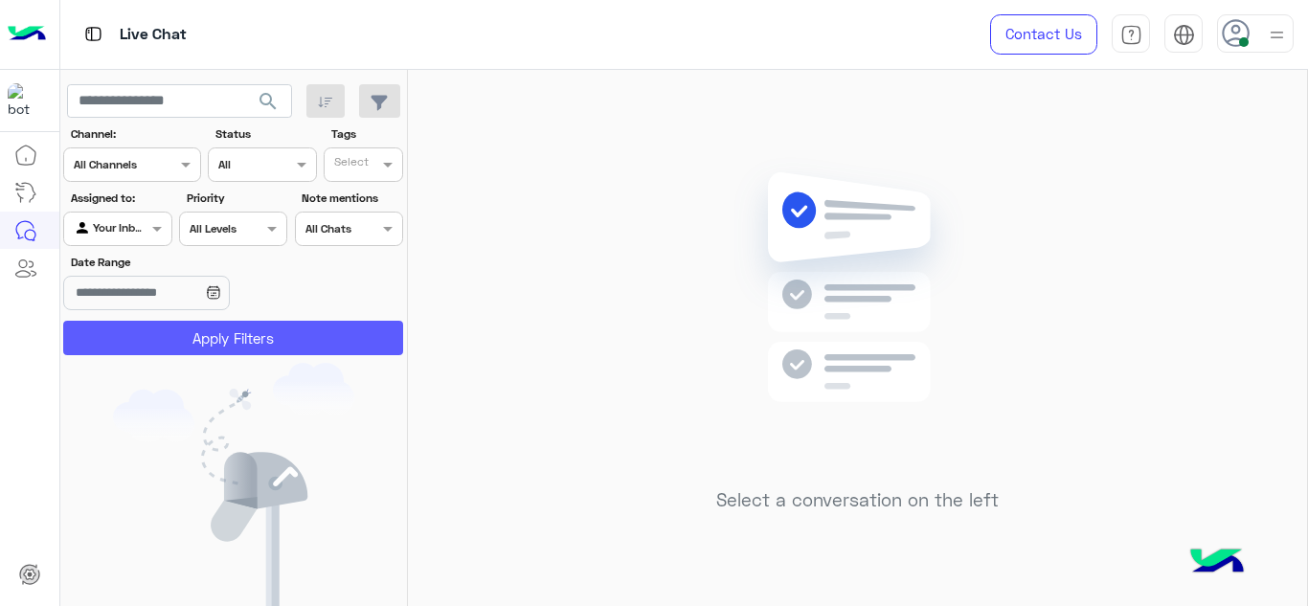
click at [170, 336] on button "Apply Filters" at bounding box center [233, 338] width 340 height 34
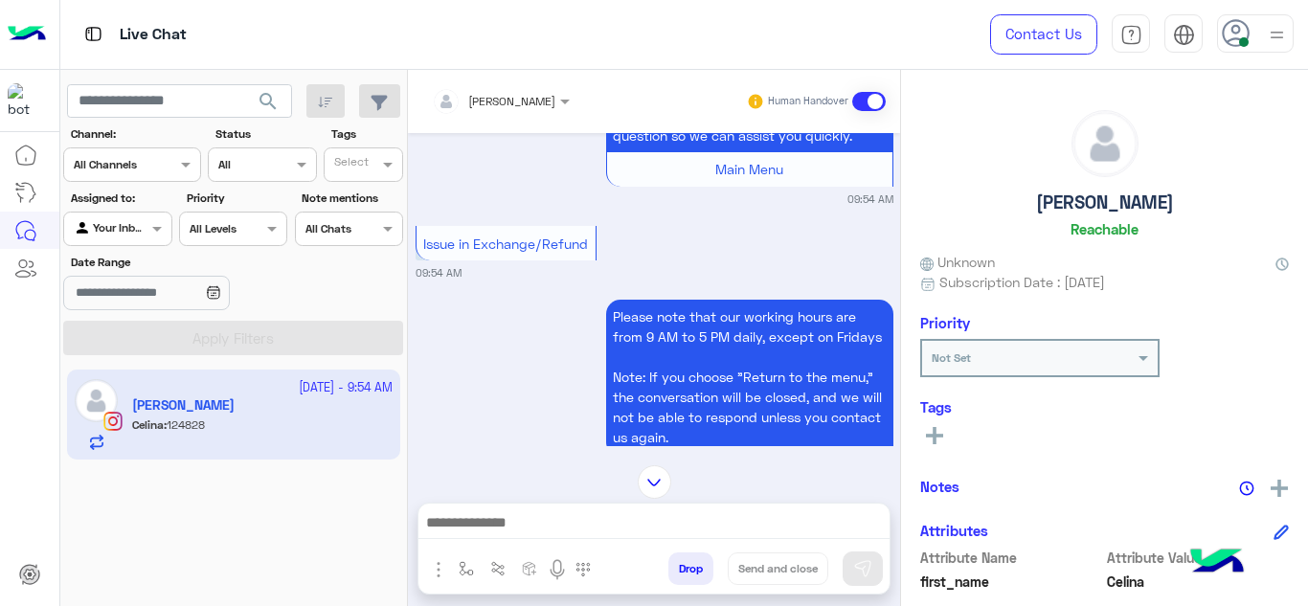
scroll to position [1817, 0]
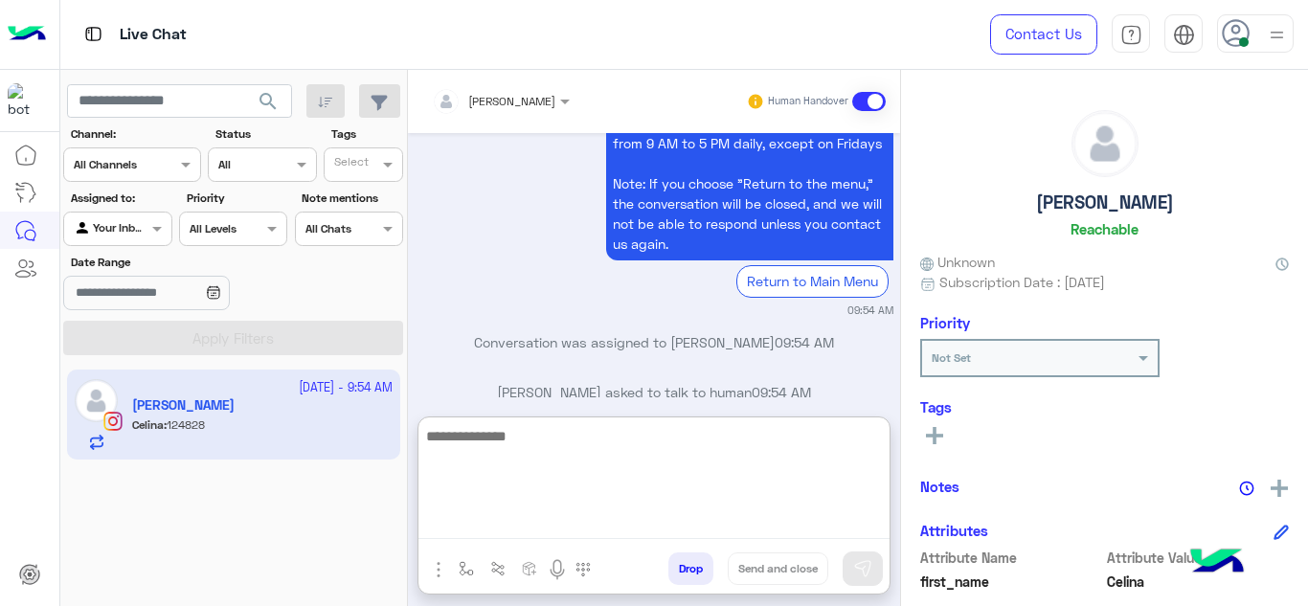
click at [518, 517] on textarea at bounding box center [654, 481] width 471 height 115
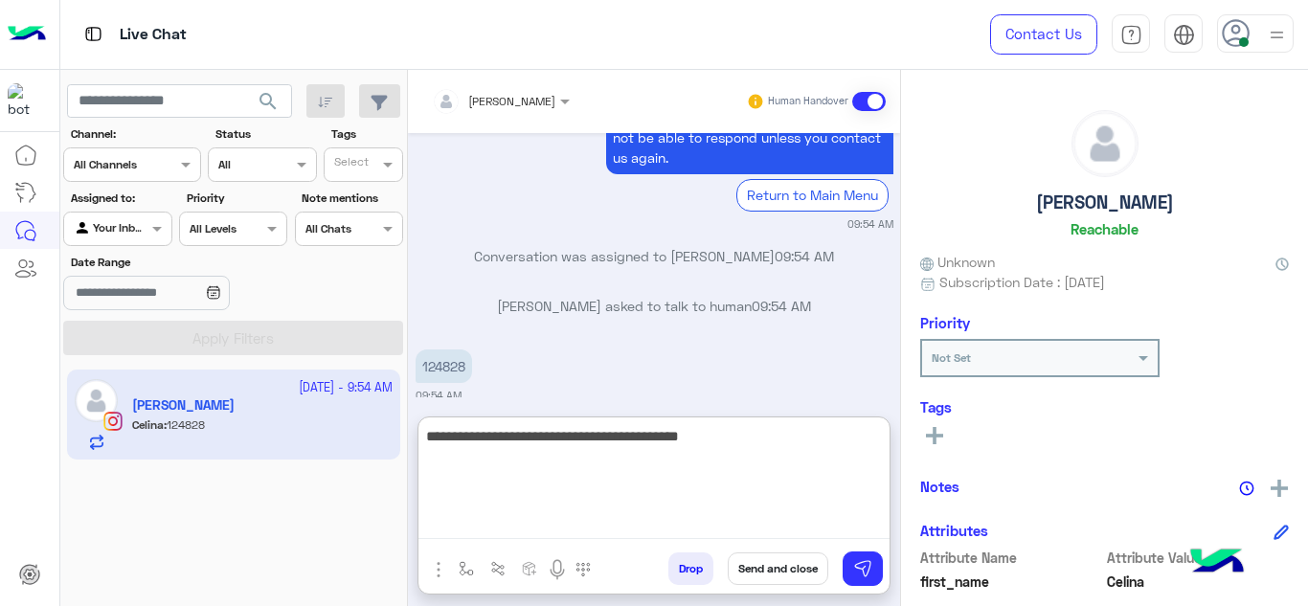
type textarea "**********"
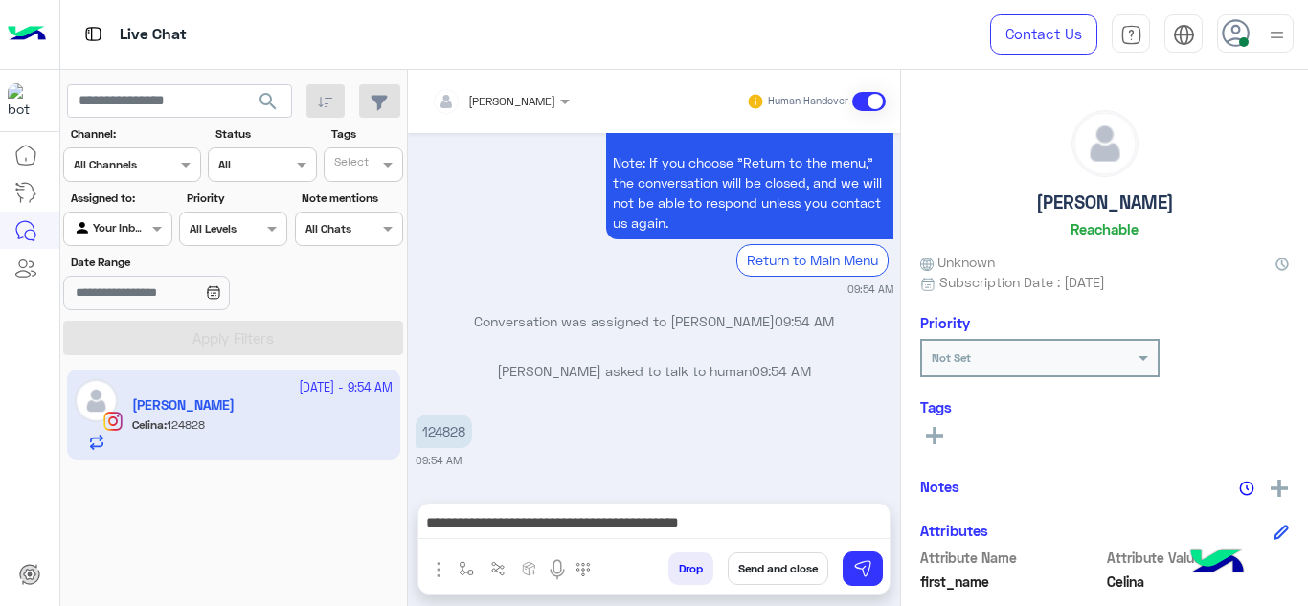
click at [449, 350] on div "[DATE] Choose 02:34 PM 💬 Select the issue you're facing: Issue in creating Orde…" at bounding box center [654, 308] width 492 height 351
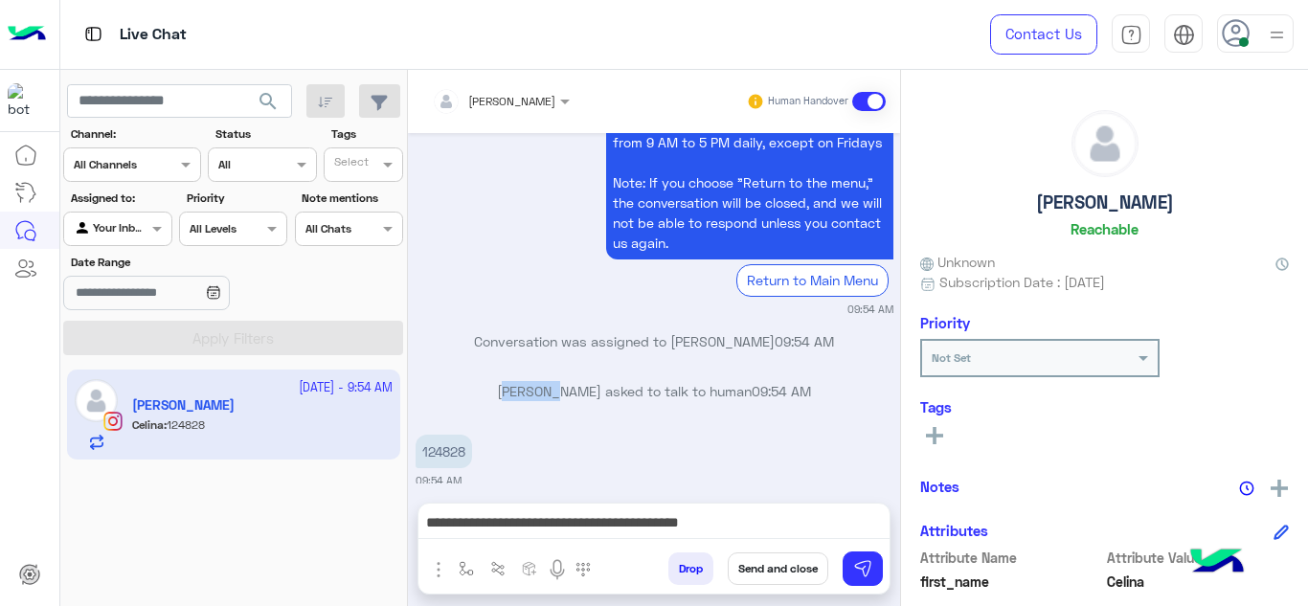
click at [449, 350] on div "[DATE] Choose 02:34 PM 💬 Select the issue you're facing: Issue in creating Orde…" at bounding box center [654, 308] width 492 height 351
drag, startPoint x: 451, startPoint y: 407, endPoint x: 448, endPoint y: 427, distance: 20.3
click at [448, 427] on div "[DATE] Choose 02:34 PM 💬 Select the issue you're facing: Issue in creating Orde…" at bounding box center [654, 308] width 492 height 351
click at [448, 435] on p "124828" at bounding box center [444, 452] width 57 height 34
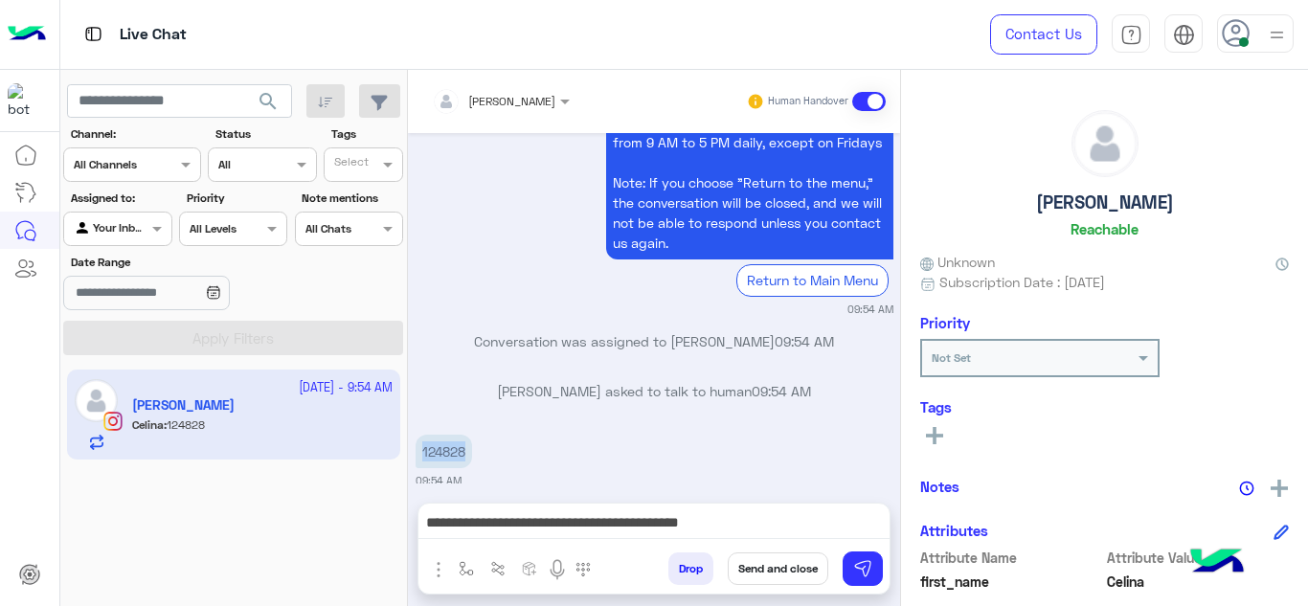
copy p "124828"
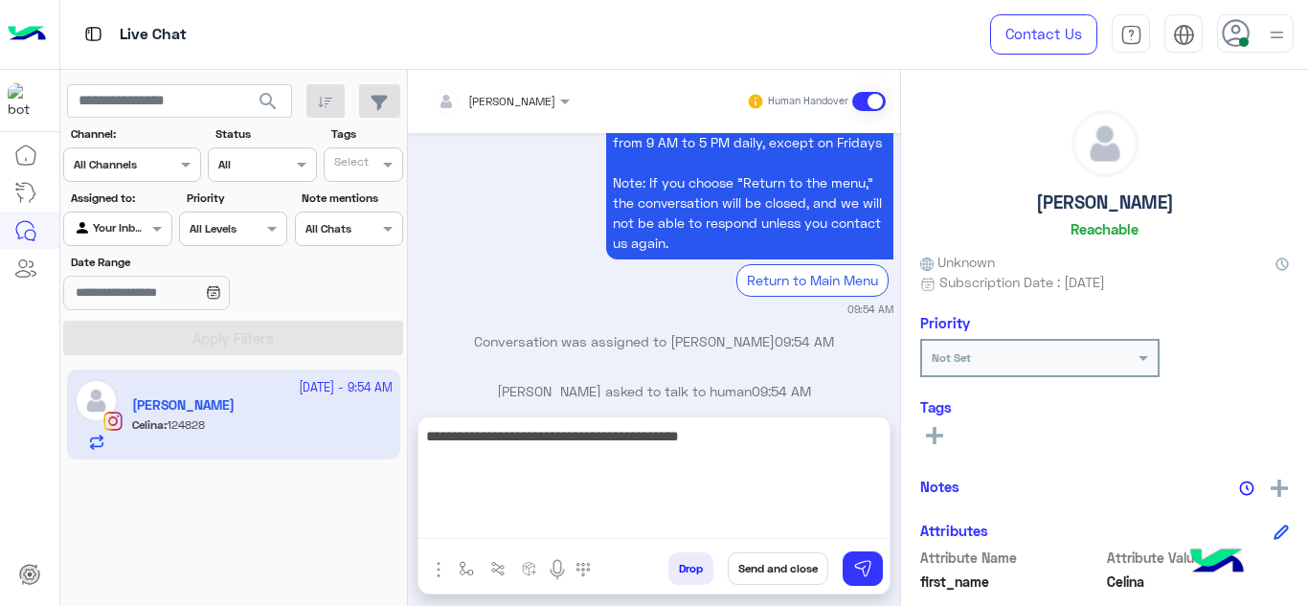
click at [741, 526] on textarea "**********" at bounding box center [654, 481] width 471 height 115
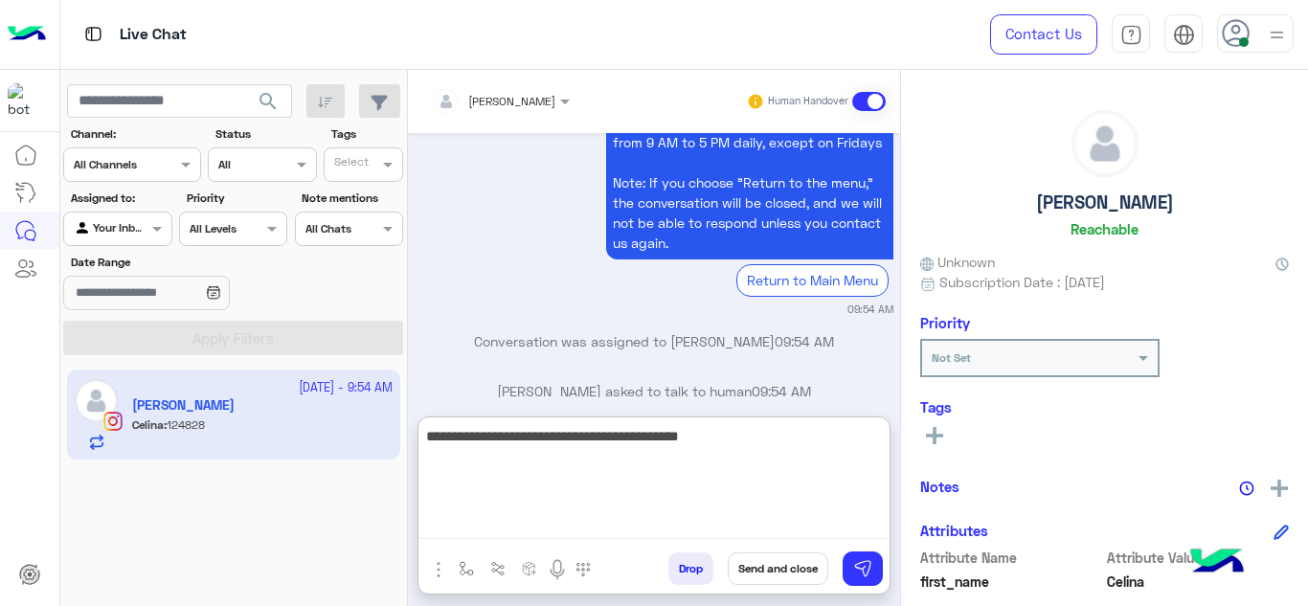
click at [741, 526] on textarea "**********" at bounding box center [654, 481] width 471 height 115
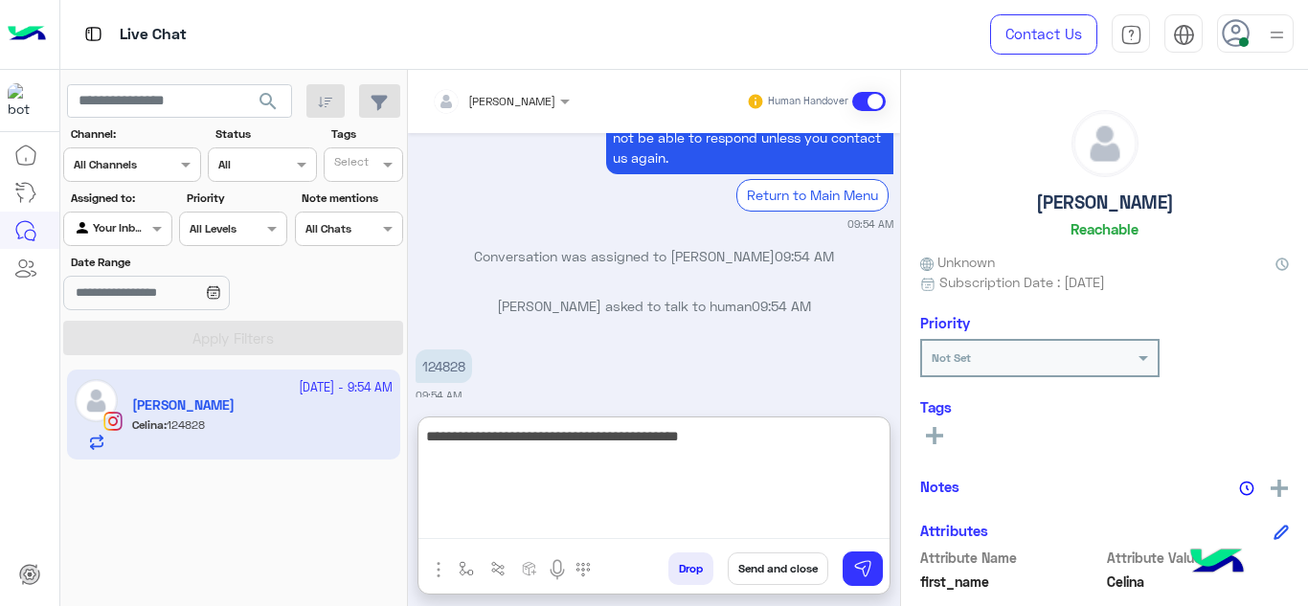
click at [741, 526] on textarea "**********" at bounding box center [654, 481] width 471 height 115
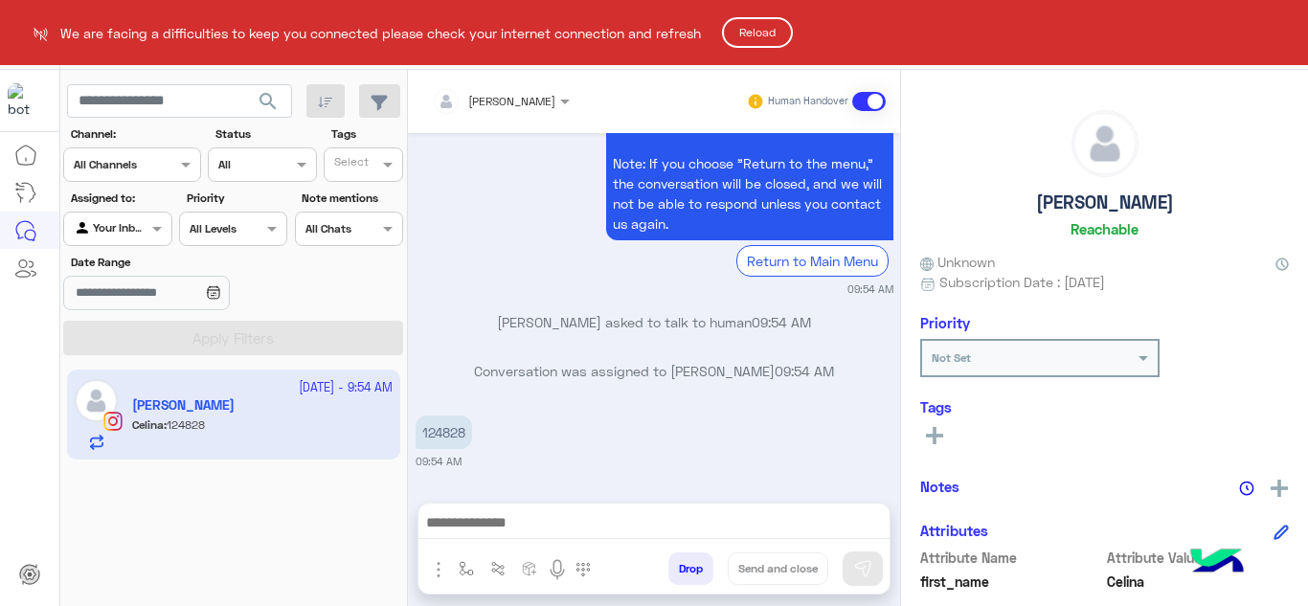
scroll to position [3358, 0]
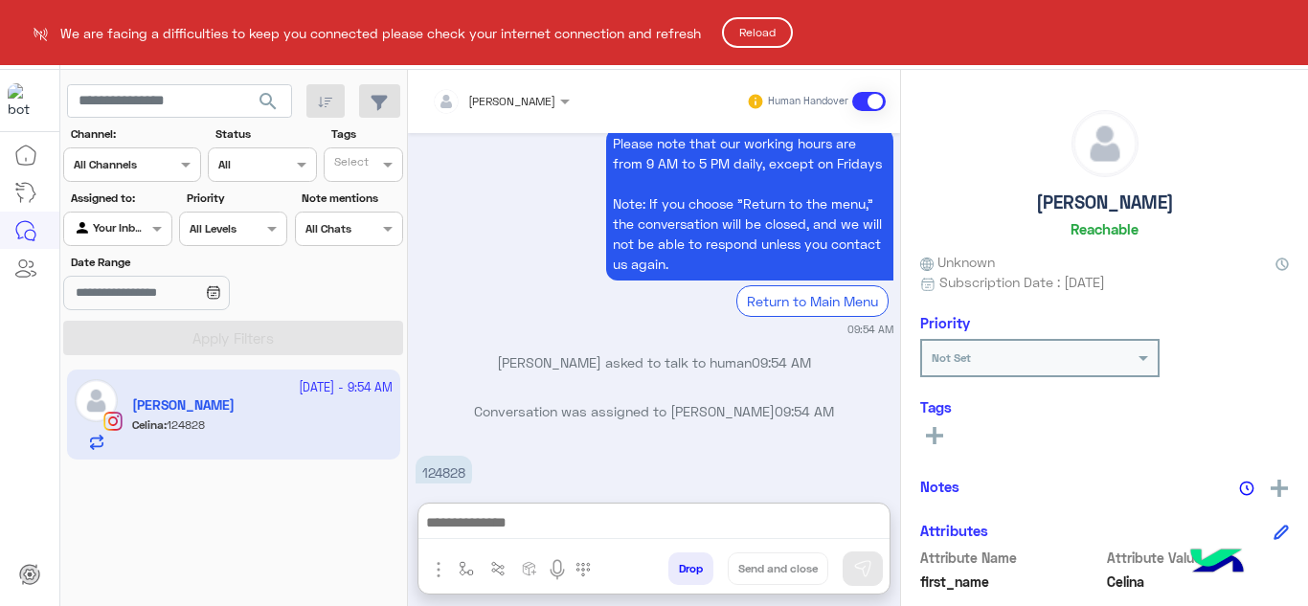
click at [594, 517] on html "We are facing a difficulties to keep you connected please check your internet c…" at bounding box center [654, 303] width 1308 height 606
click at [557, 522] on html "We are facing a difficulties to keep you connected please check your internet c…" at bounding box center [654, 303] width 1308 height 606
click at [756, 27] on button "Reload" at bounding box center [757, 32] width 71 height 31
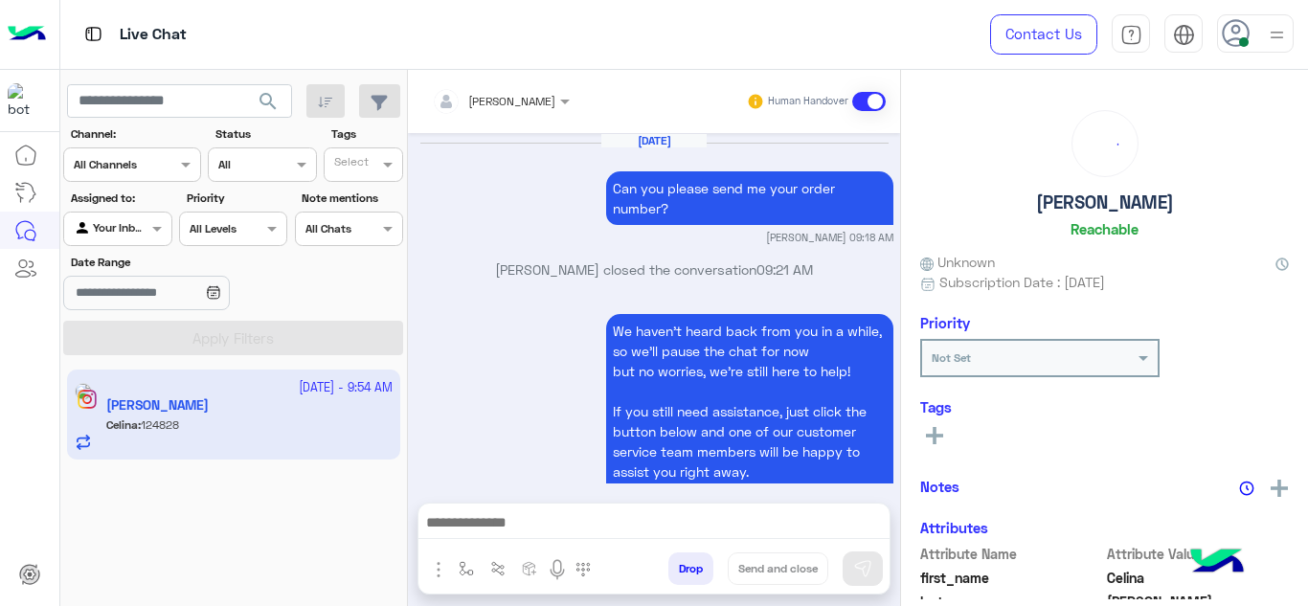
scroll to position [845, 0]
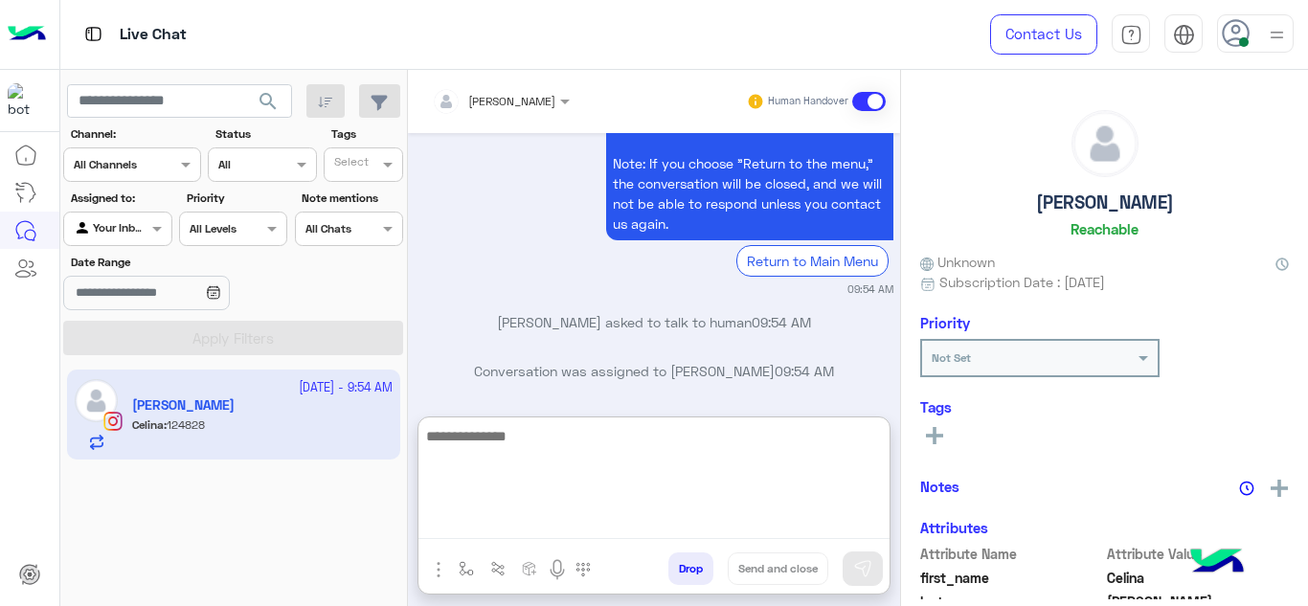
click at [497, 523] on textarea at bounding box center [654, 481] width 471 height 115
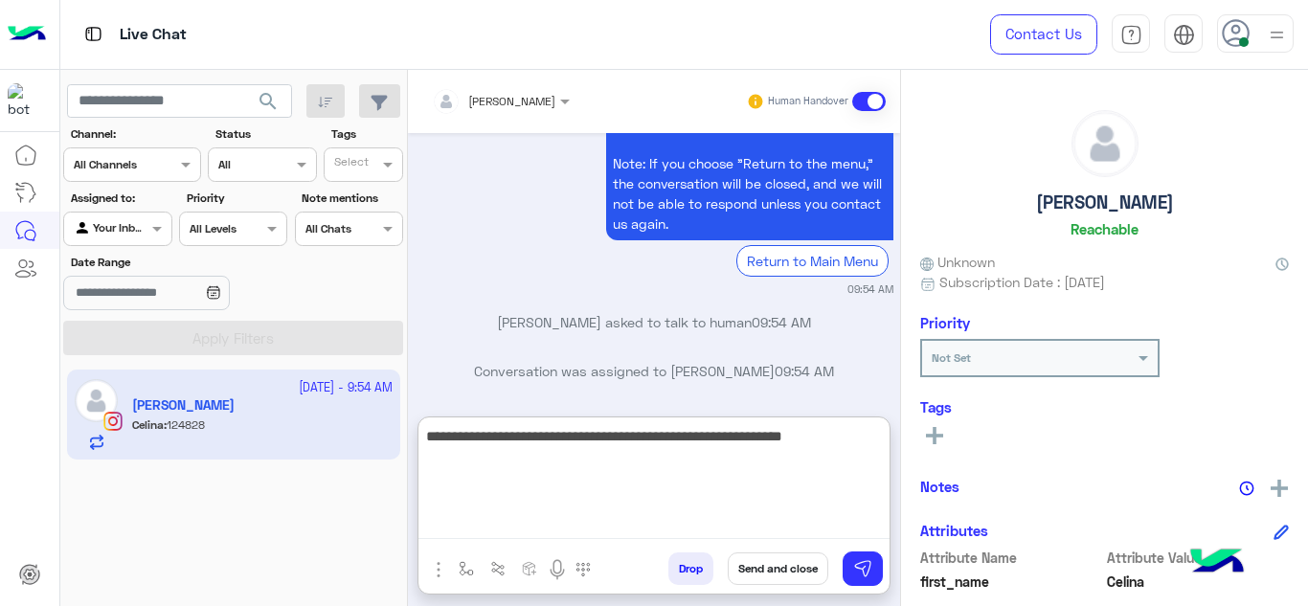
type textarea "**********"
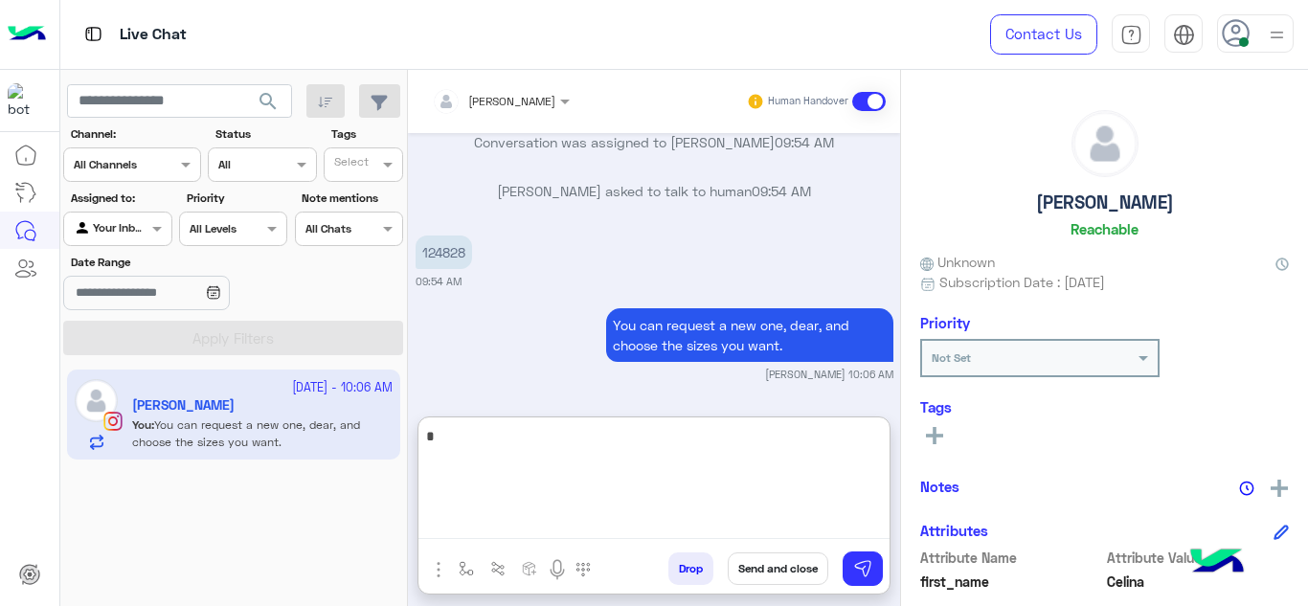
scroll to position [1074, 0]
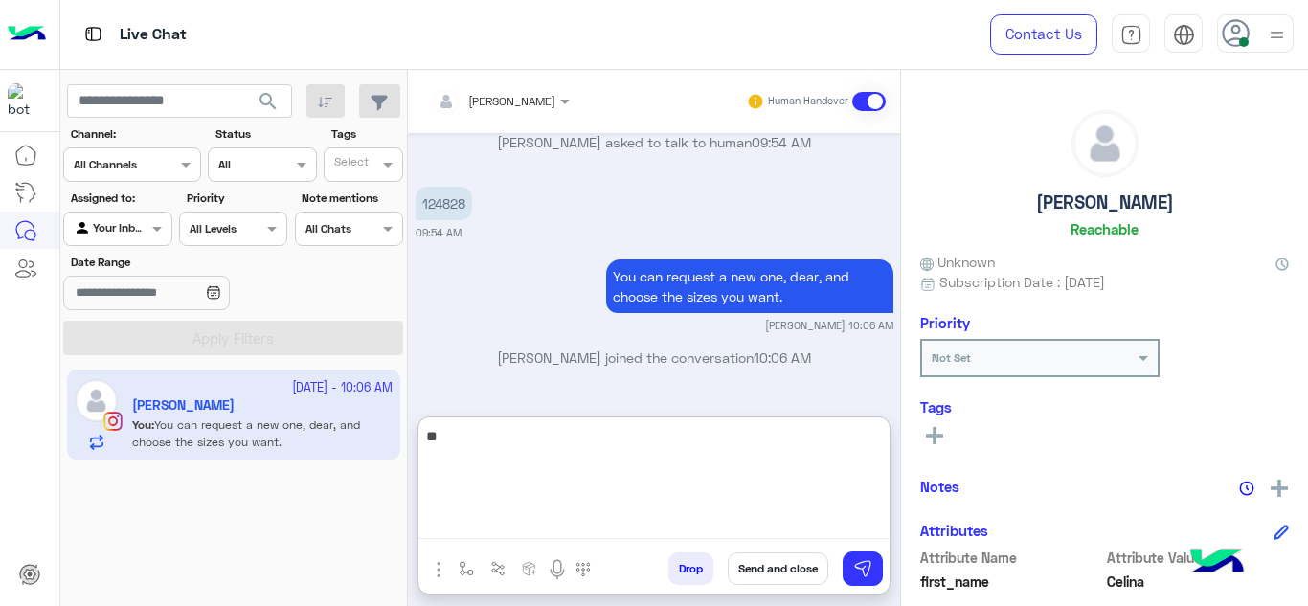
type textarea "*"
paste textarea "**********"
type textarea "**********"
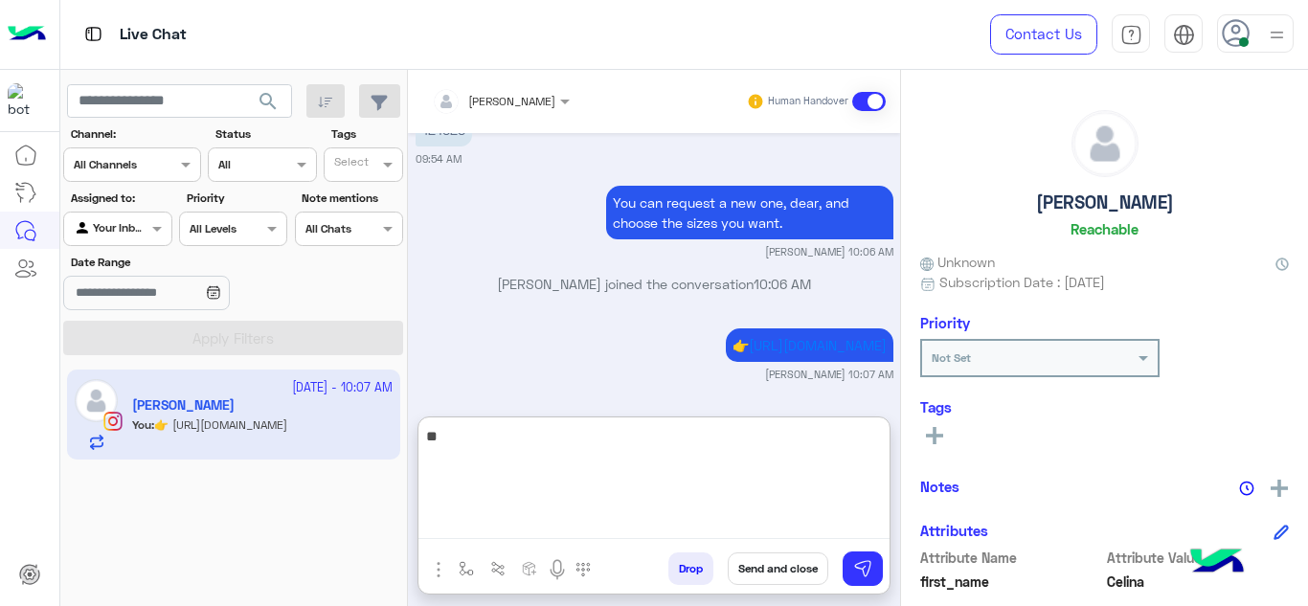
type textarea "*"
type textarea "**********"
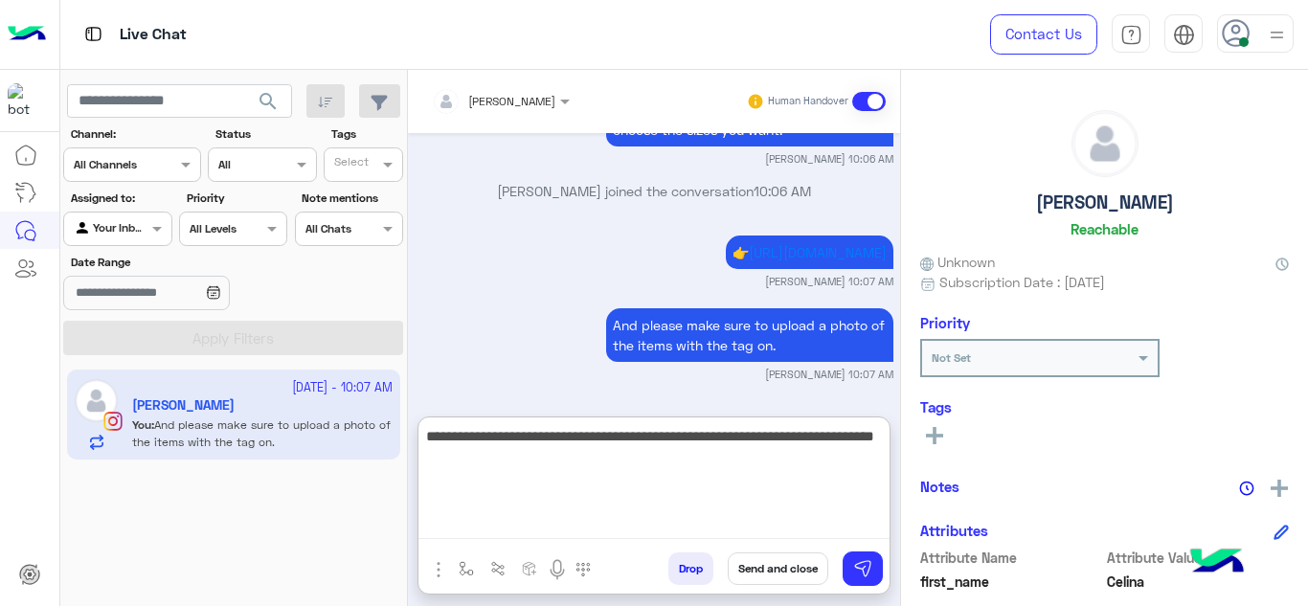
type textarea "**********"
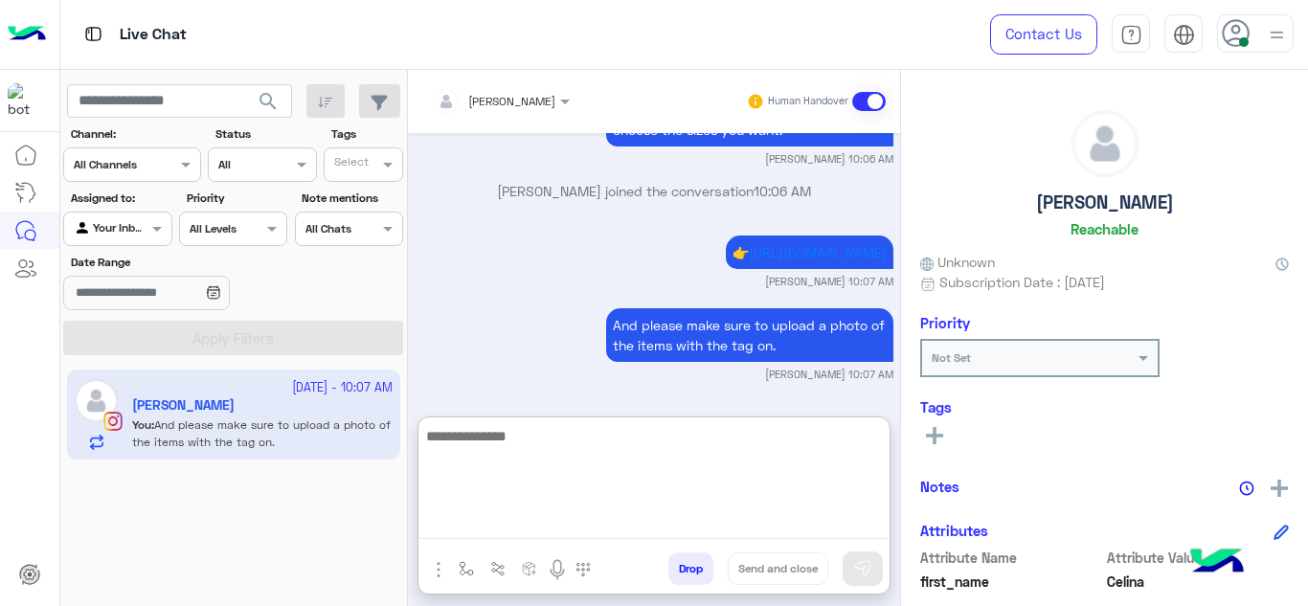
scroll to position [1333, 0]
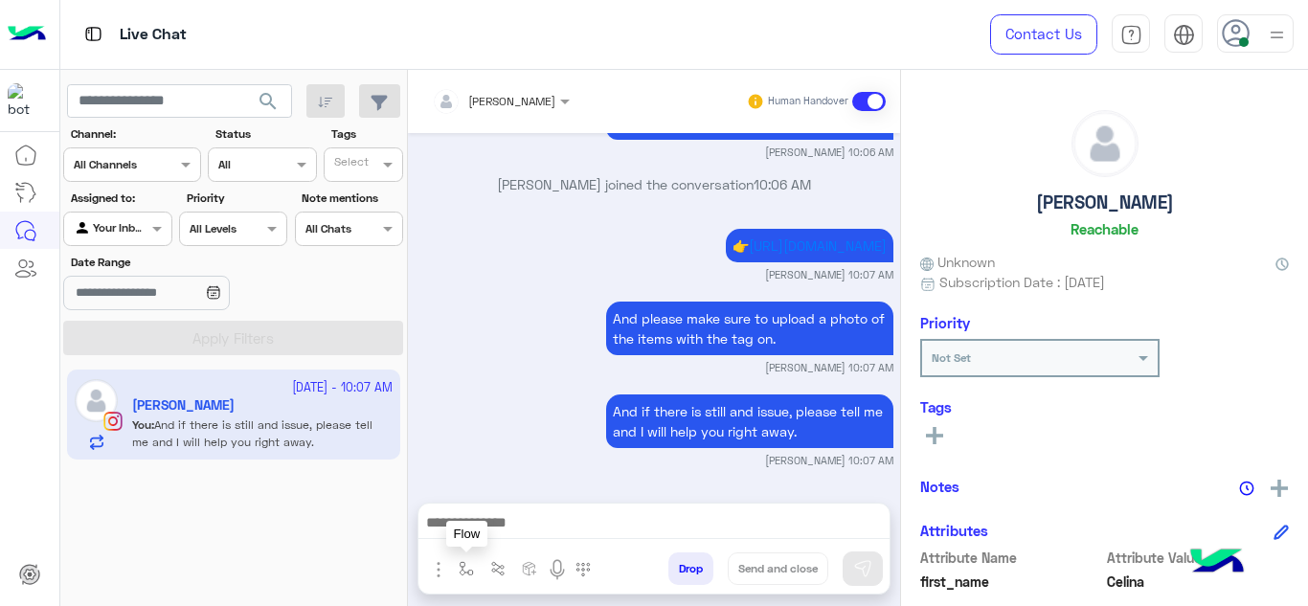
click at [466, 561] on img "button" at bounding box center [466, 568] width 15 height 15
click at [501, 519] on input "text" at bounding box center [500, 523] width 76 height 17
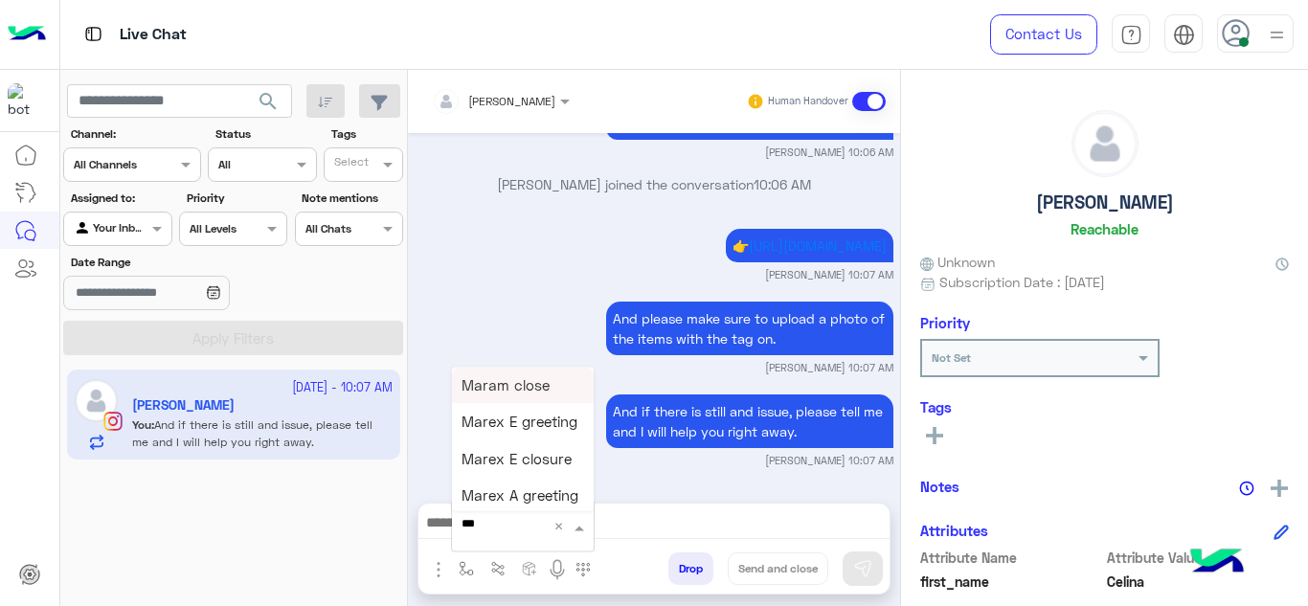
type input "****"
click at [530, 412] on div "Mariam E closure" at bounding box center [523, 422] width 142 height 37
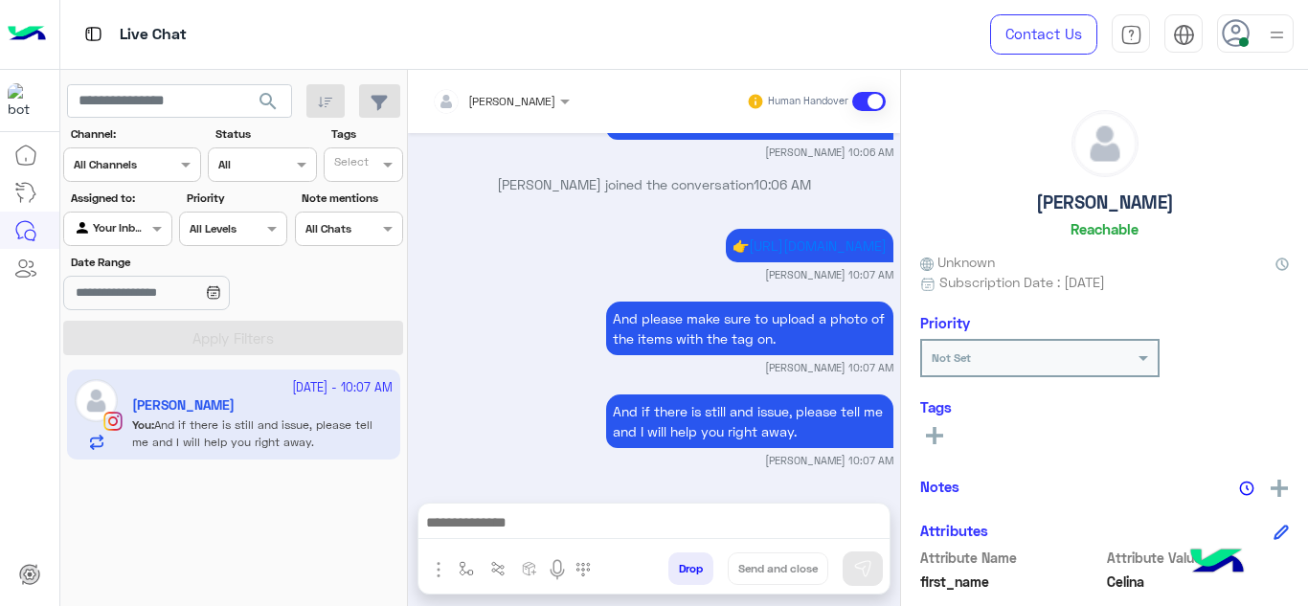
type textarea "**********"
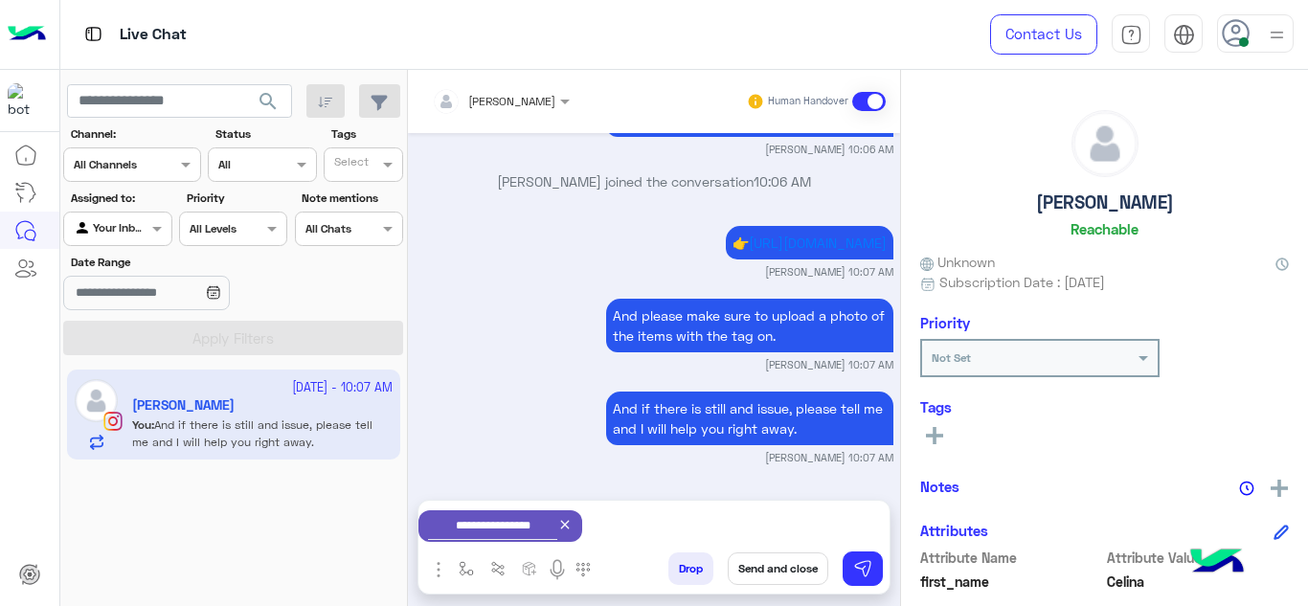
click at [782, 565] on button "Send and close" at bounding box center [778, 569] width 101 height 33
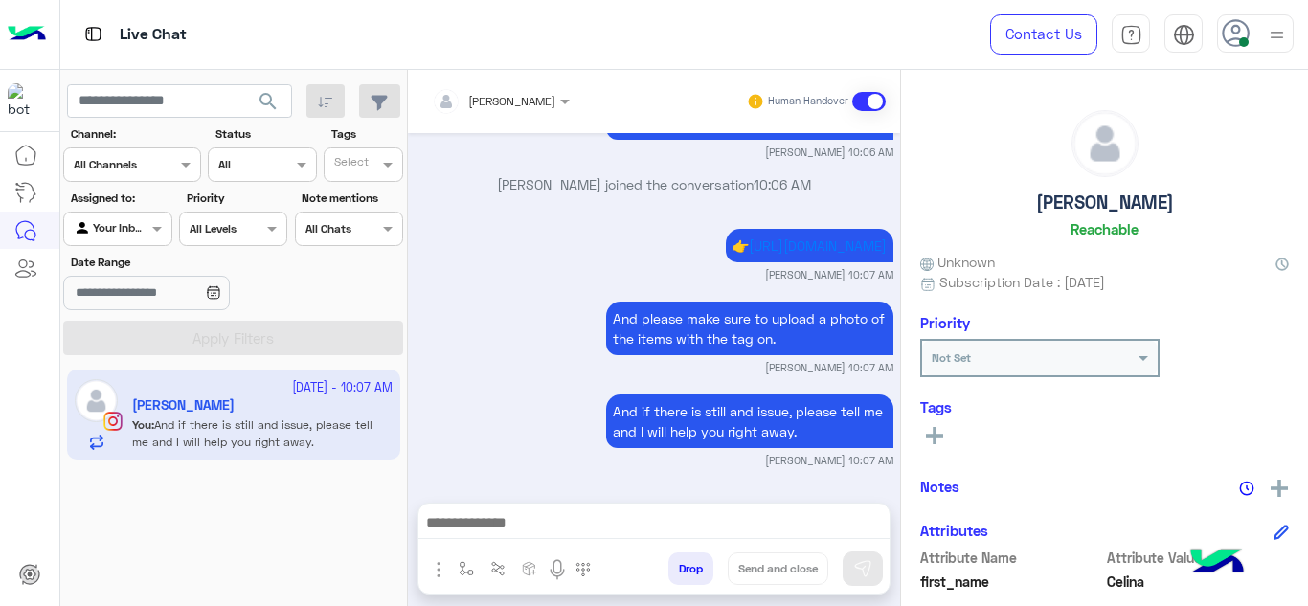
scroll to position [1297, 0]
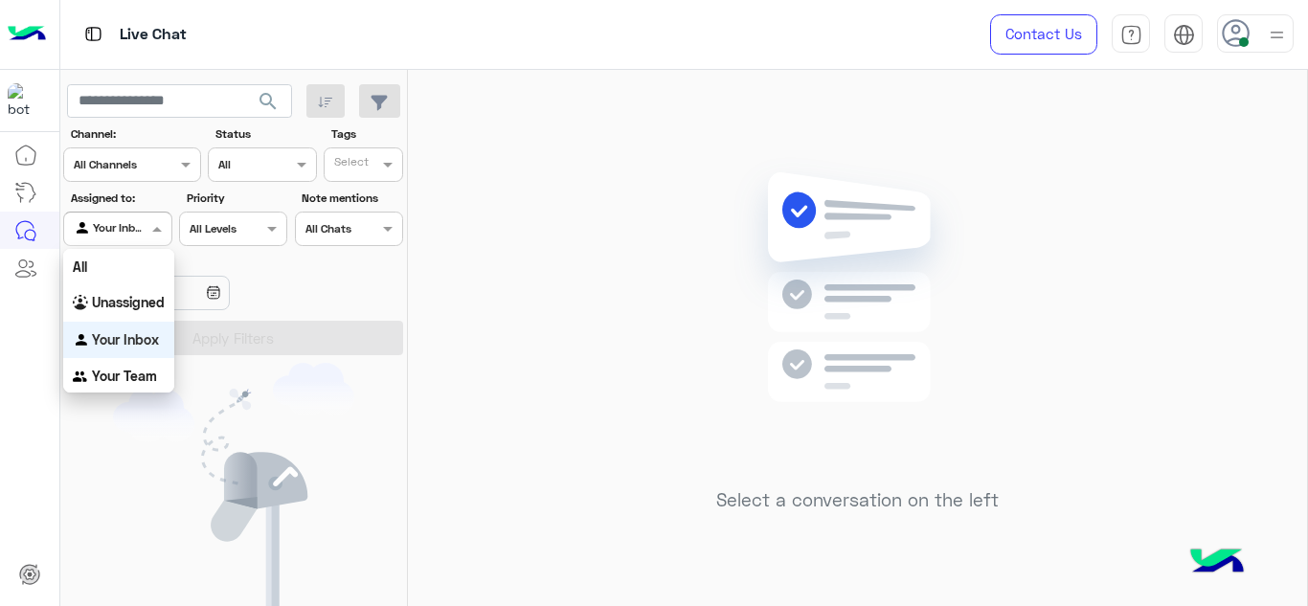
click at [151, 241] on div "Agent Filter Your Inbox" at bounding box center [117, 229] width 108 height 34
click at [148, 362] on div "Your Team" at bounding box center [118, 376] width 111 height 37
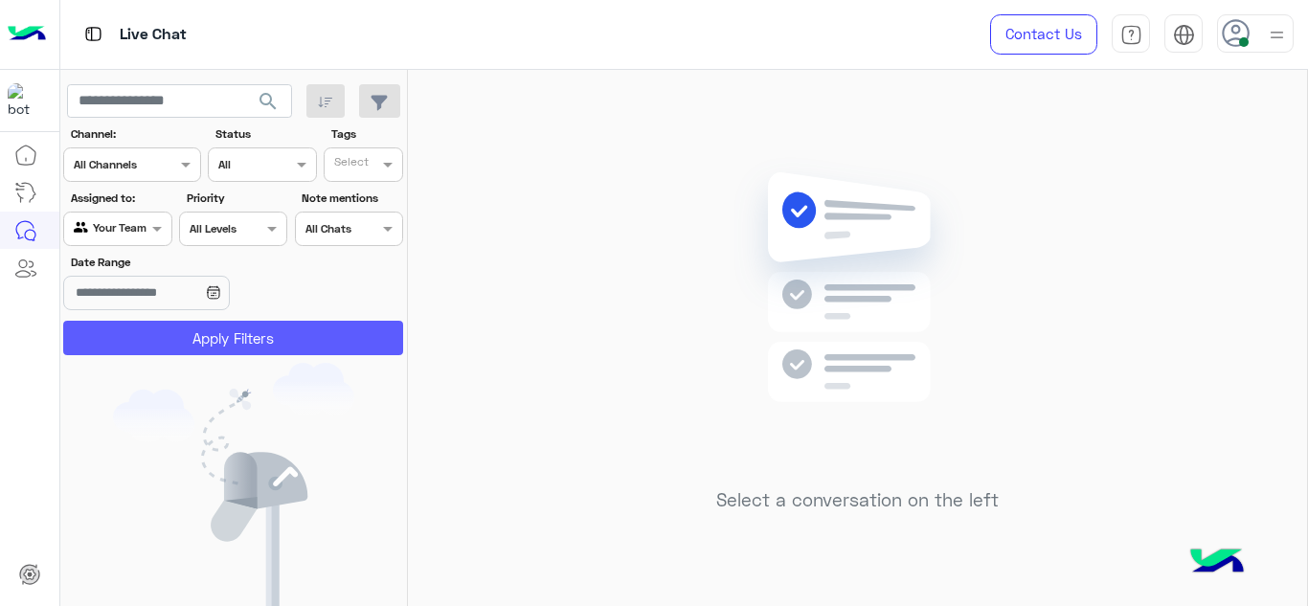
click at [206, 341] on button "Apply Filters" at bounding box center [233, 338] width 340 height 34
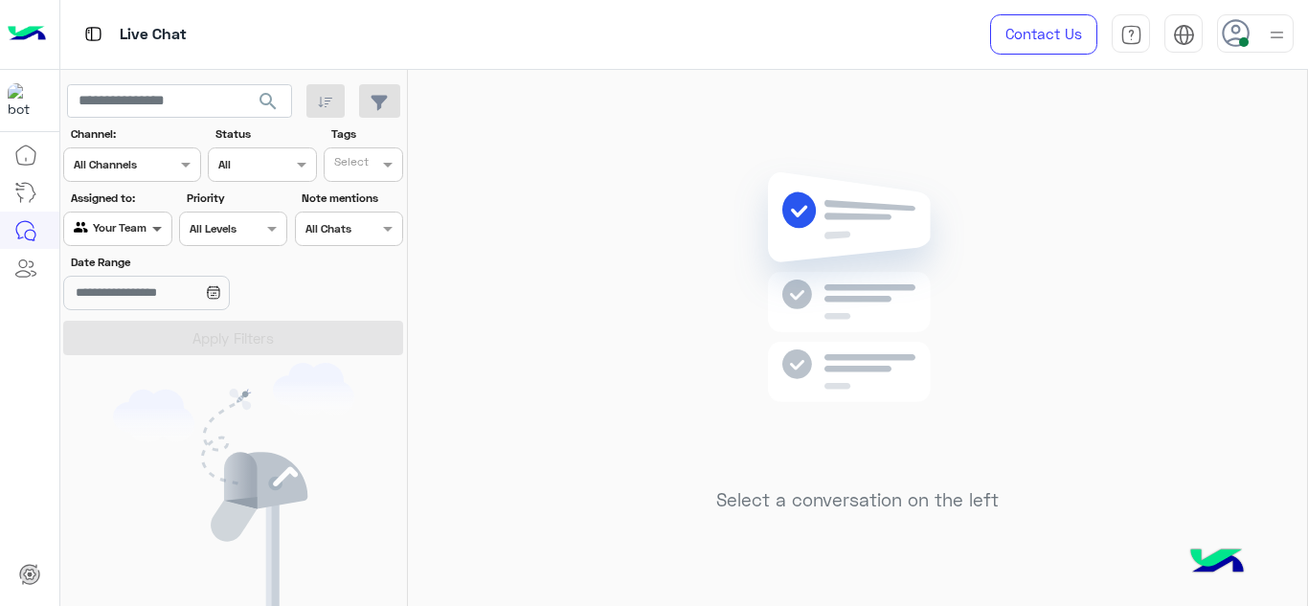
click at [160, 222] on span at bounding box center [160, 228] width 24 height 20
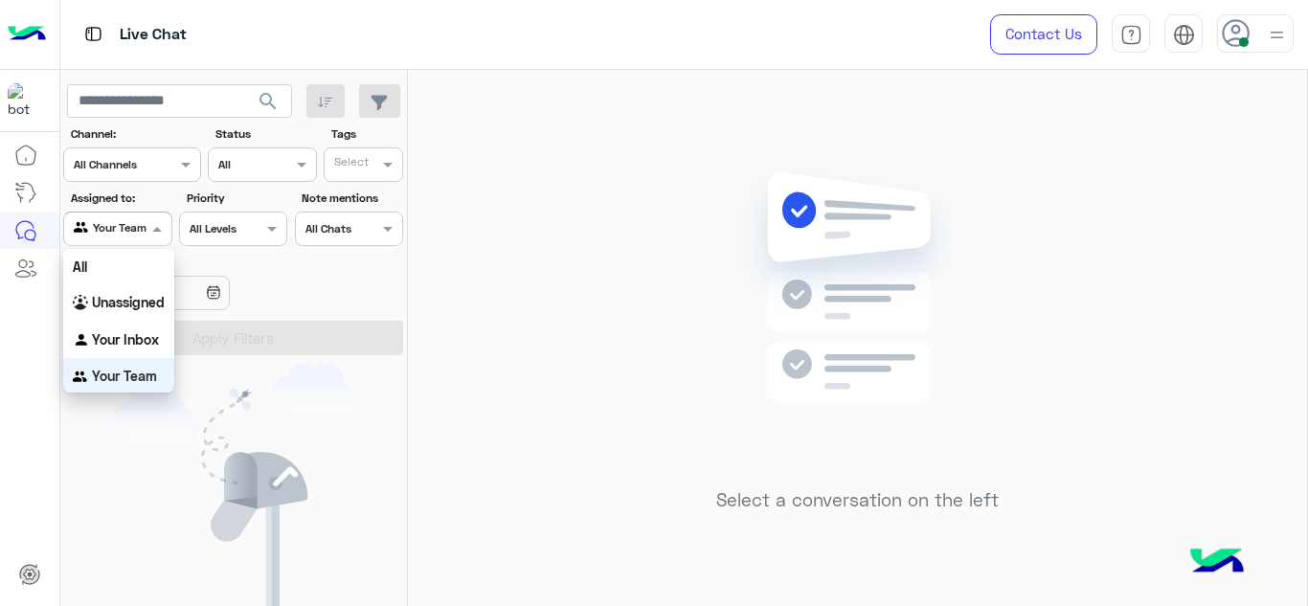
scroll to position [3, 0]
click at [139, 334] on b "Your Inbox" at bounding box center [125, 337] width 67 height 16
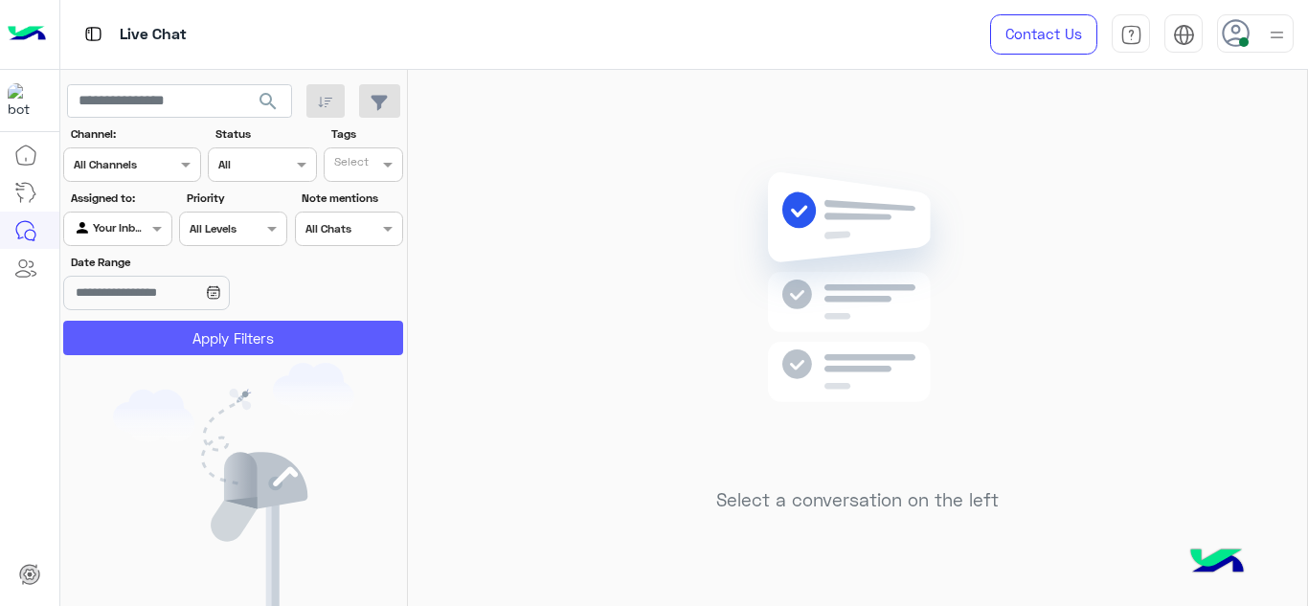
click at [185, 326] on button "Apply Filters" at bounding box center [233, 338] width 340 height 34
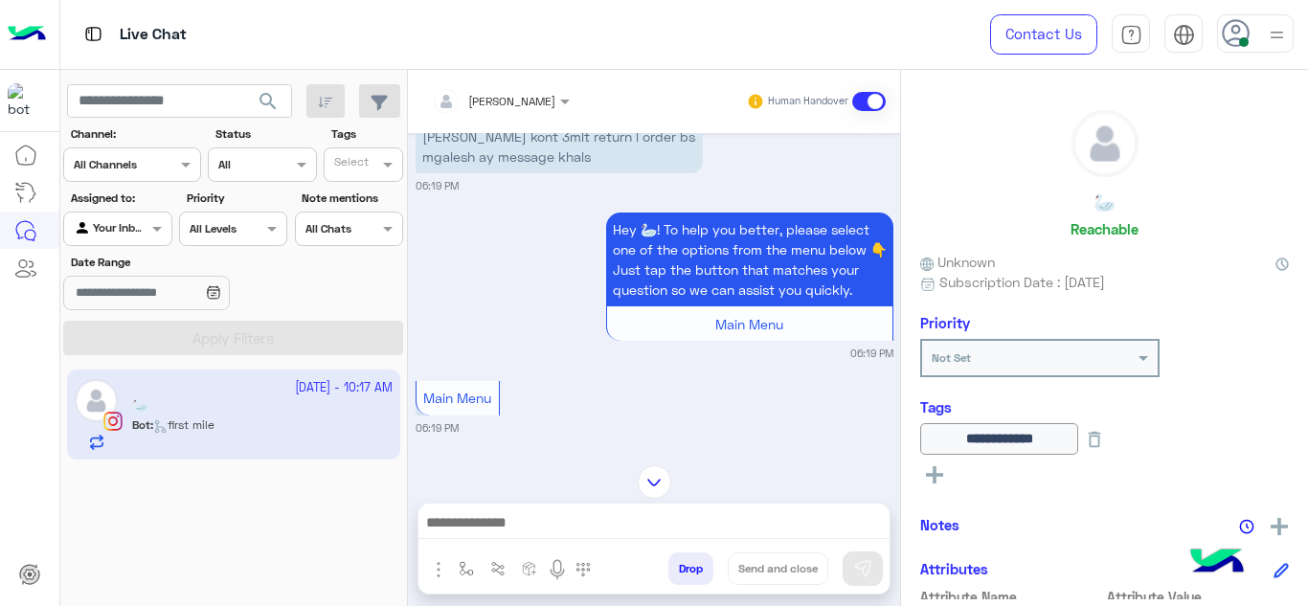
scroll to position [3064, 0]
click at [656, 476] on img at bounding box center [655, 483] width 34 height 34
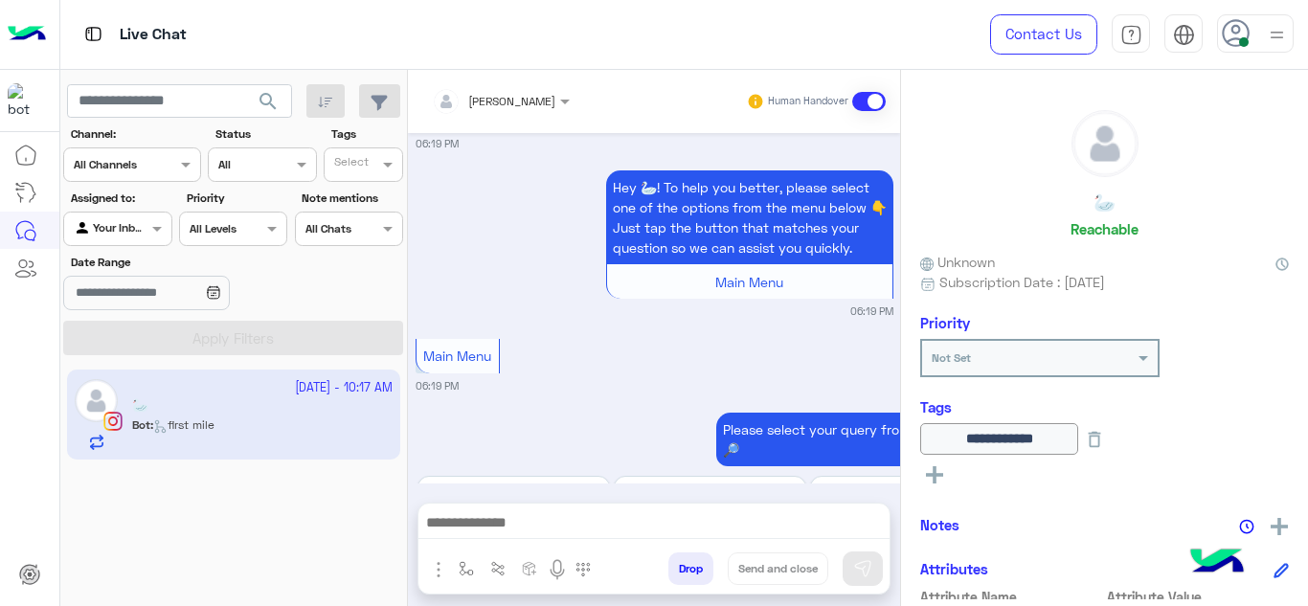
scroll to position [6274, 0]
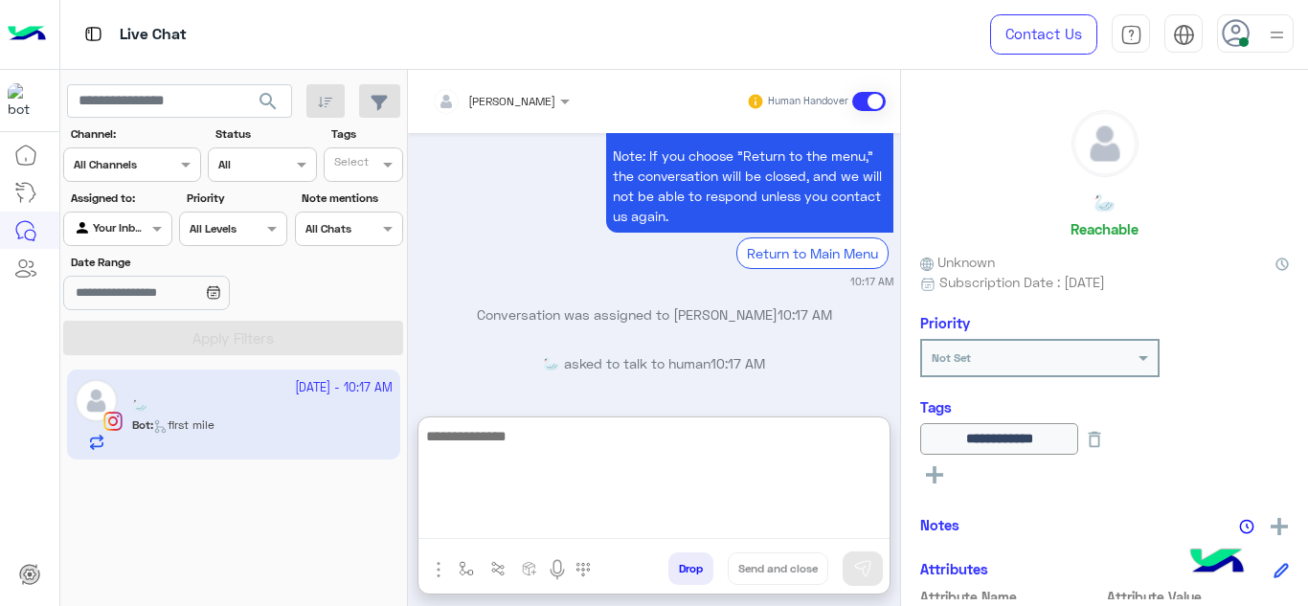
drag, startPoint x: 489, startPoint y: 520, endPoint x: 467, endPoint y: 324, distance: 197.6
click at [467, 324] on div "[PERSON_NAME] Human Handover [DATE] 12:29 AM Hey 🦢! To help you better, please …" at bounding box center [654, 342] width 492 height 544
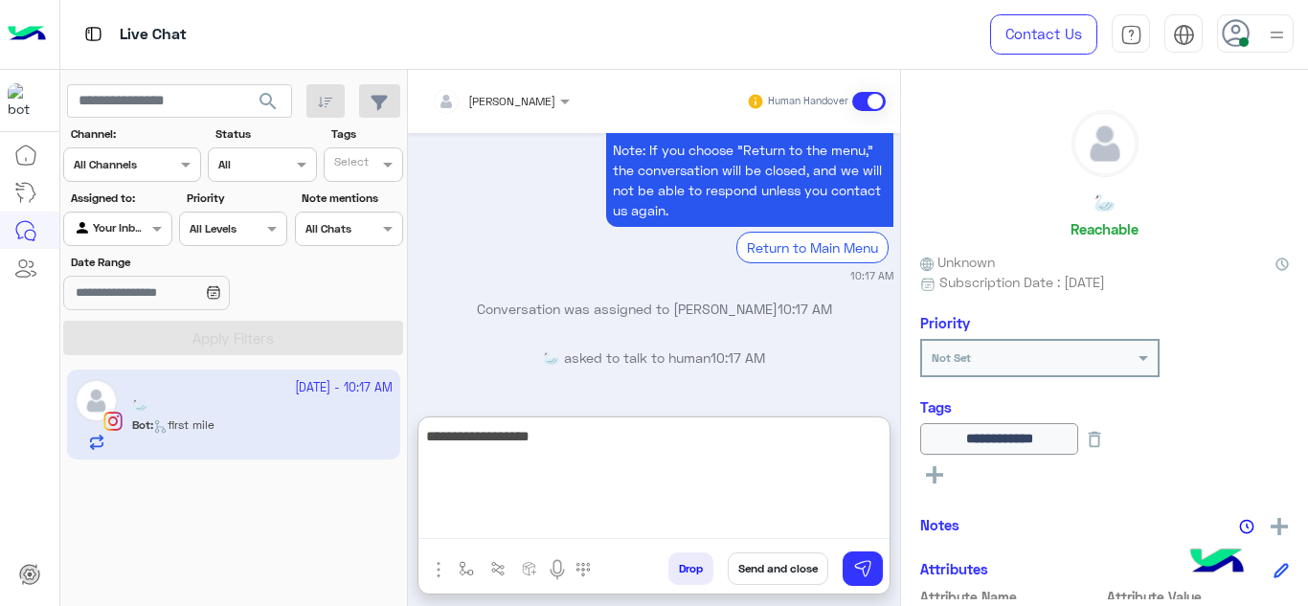
type textarea "**********"
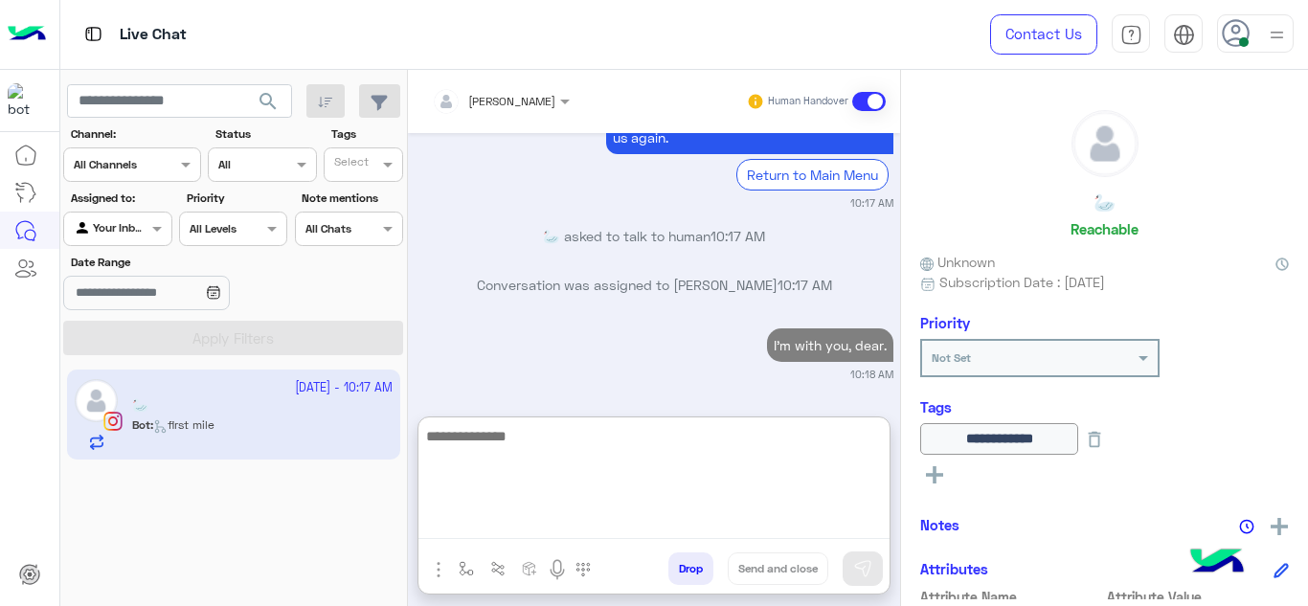
scroll to position [6483, 0]
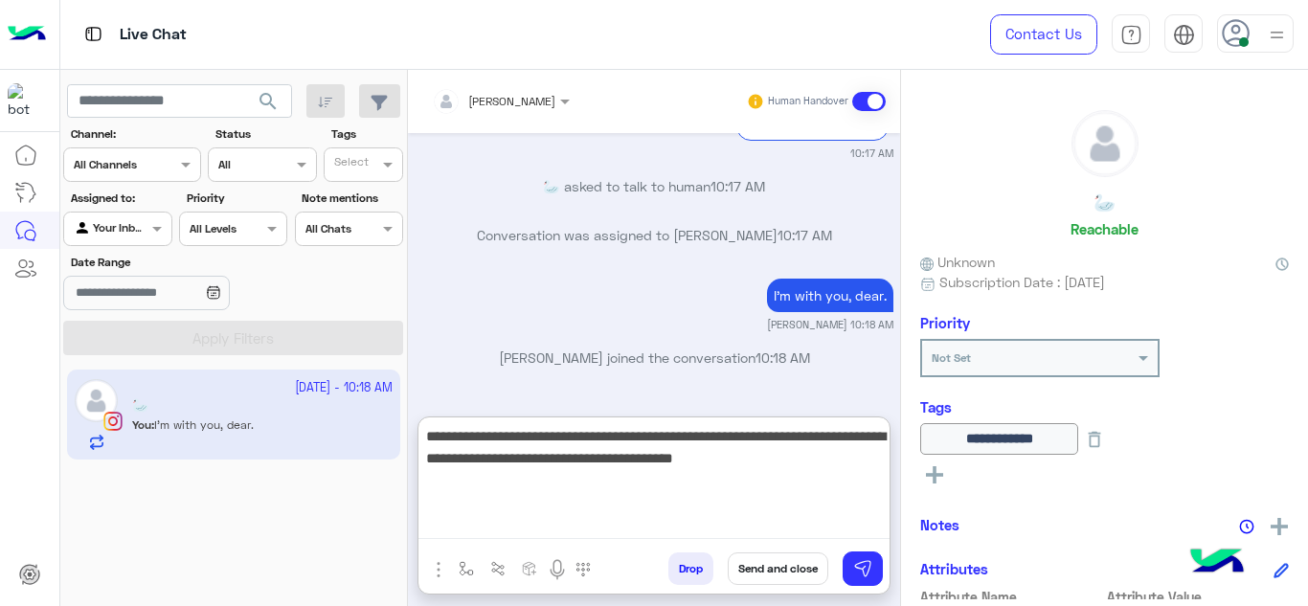
type textarea "**********"
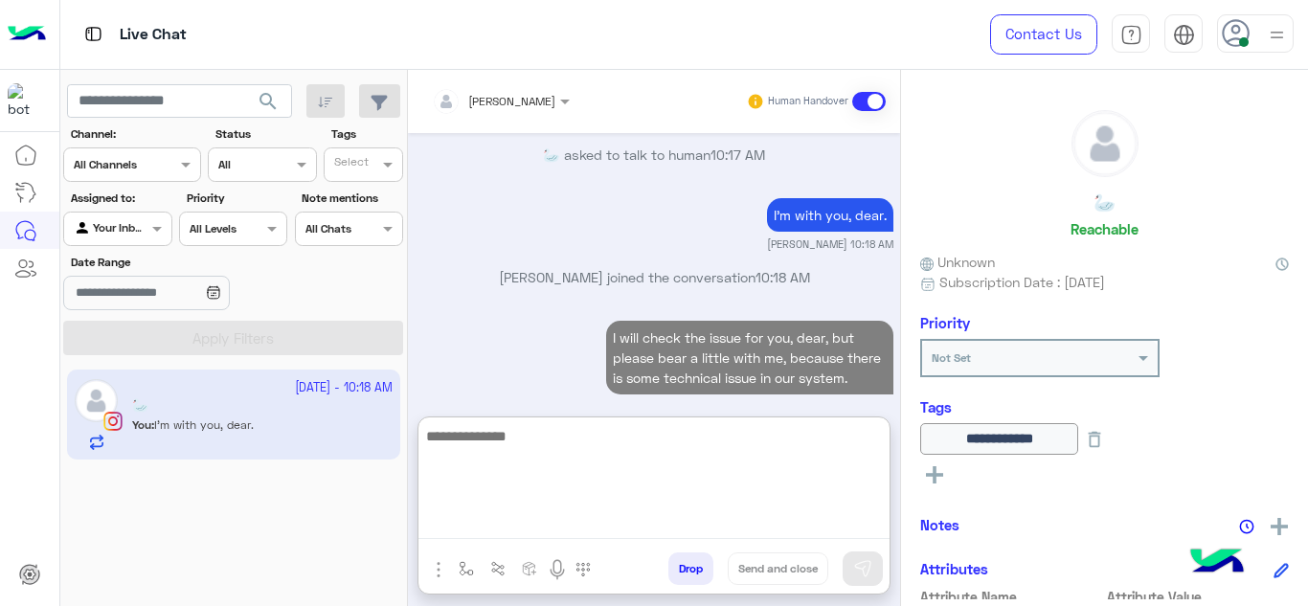
scroll to position [6596, 0]
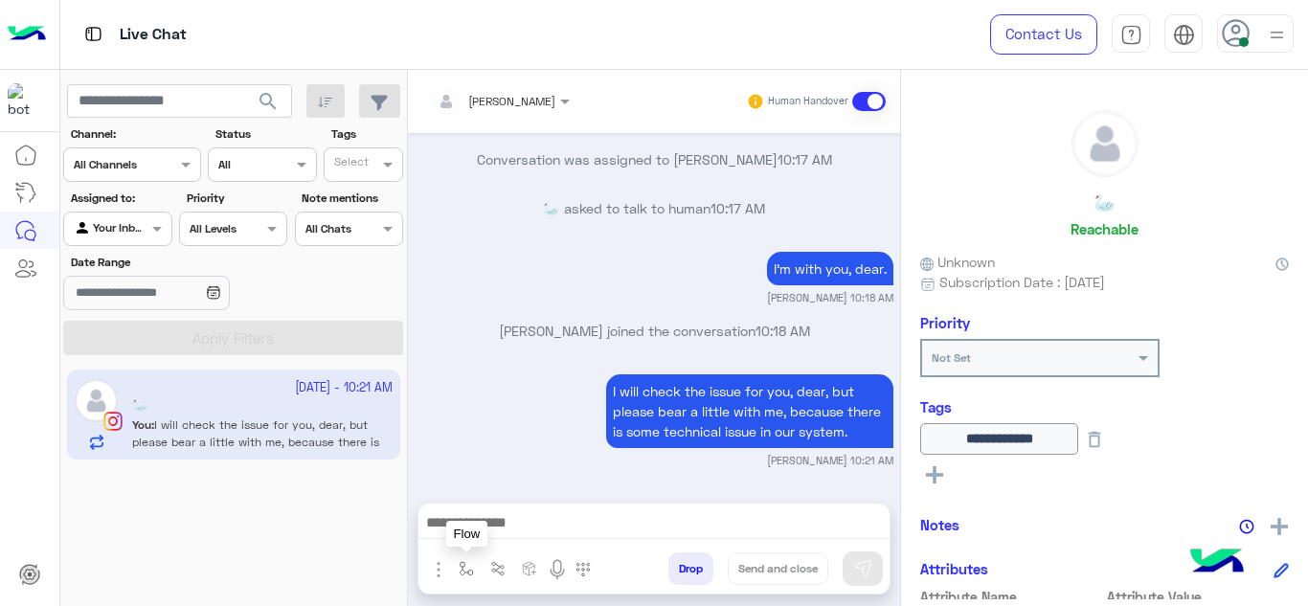
click at [467, 571] on img "button" at bounding box center [466, 568] width 15 height 15
click at [476, 524] on input "text" at bounding box center [500, 523] width 76 height 17
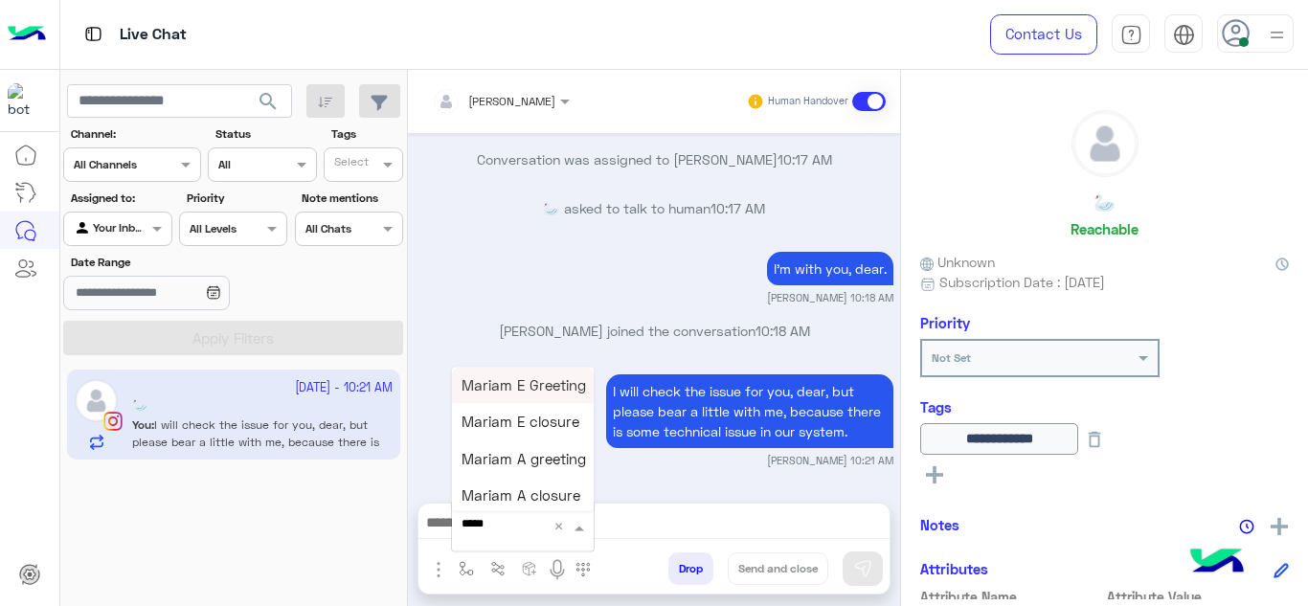
type input "******"
click at [531, 418] on span "Mariam E closure" at bounding box center [521, 422] width 118 height 17
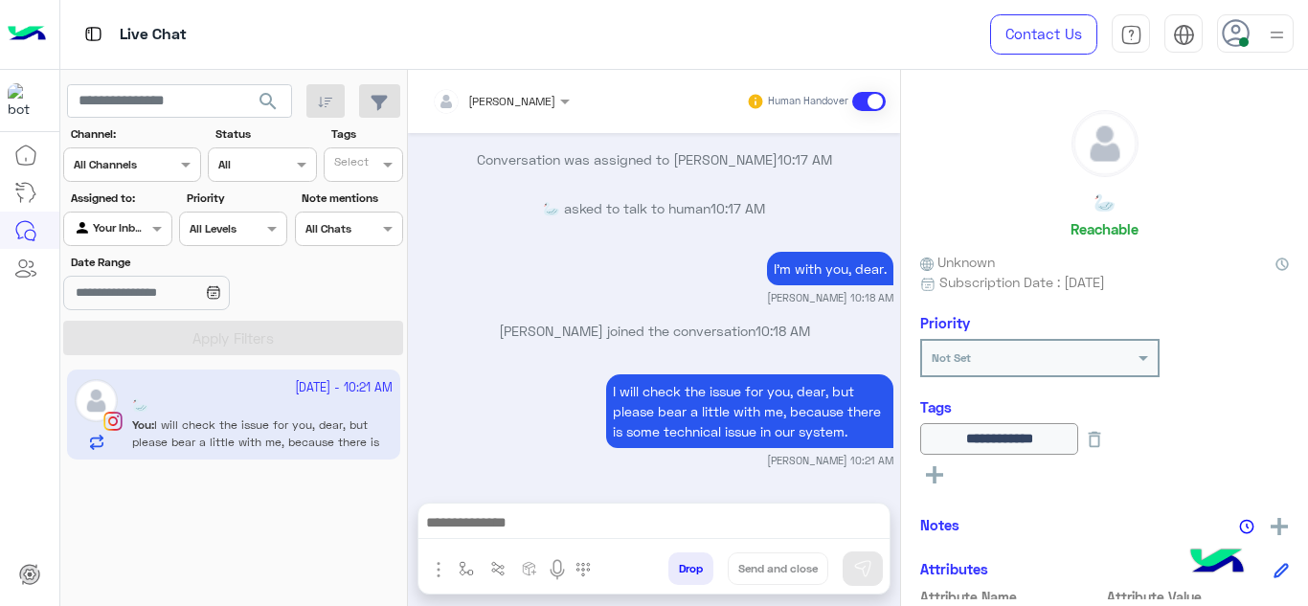
type textarea "**********"
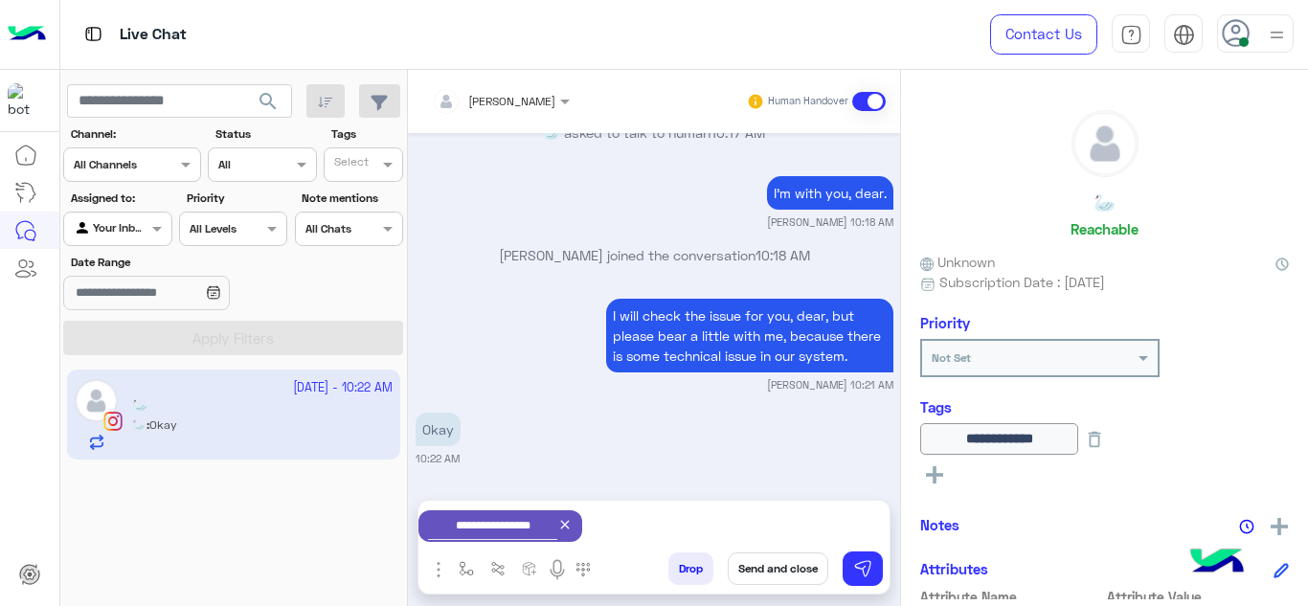
scroll to position [6586, 0]
click at [573, 518] on icon at bounding box center [564, 524] width 15 height 15
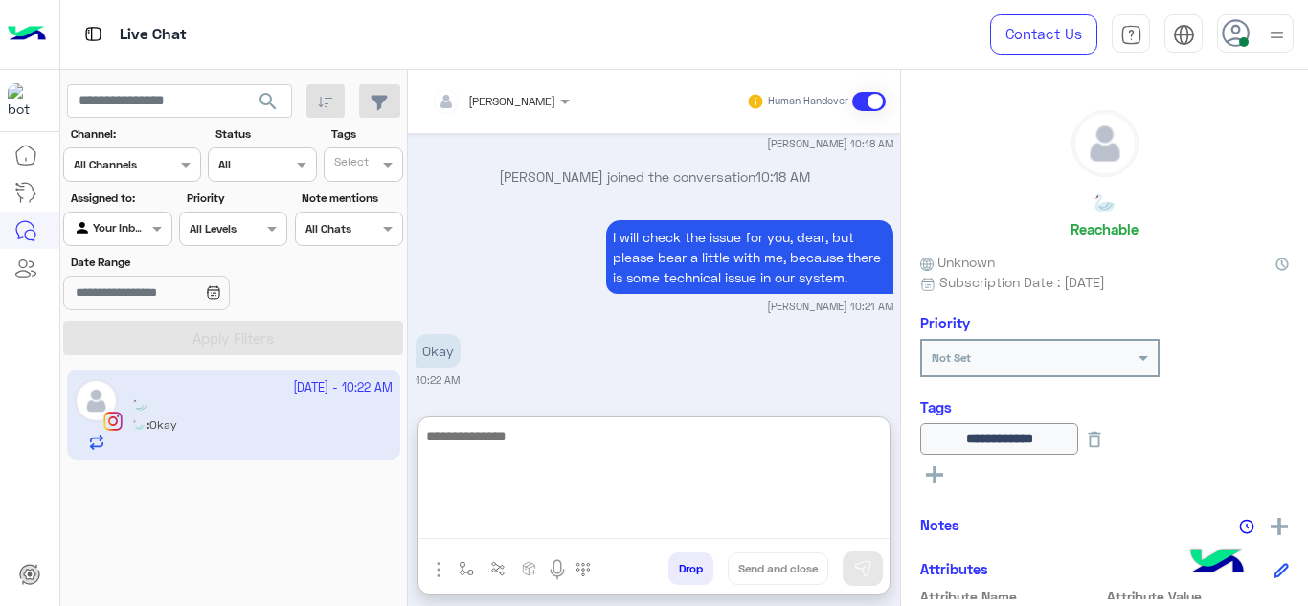
scroll to position [6596, 0]
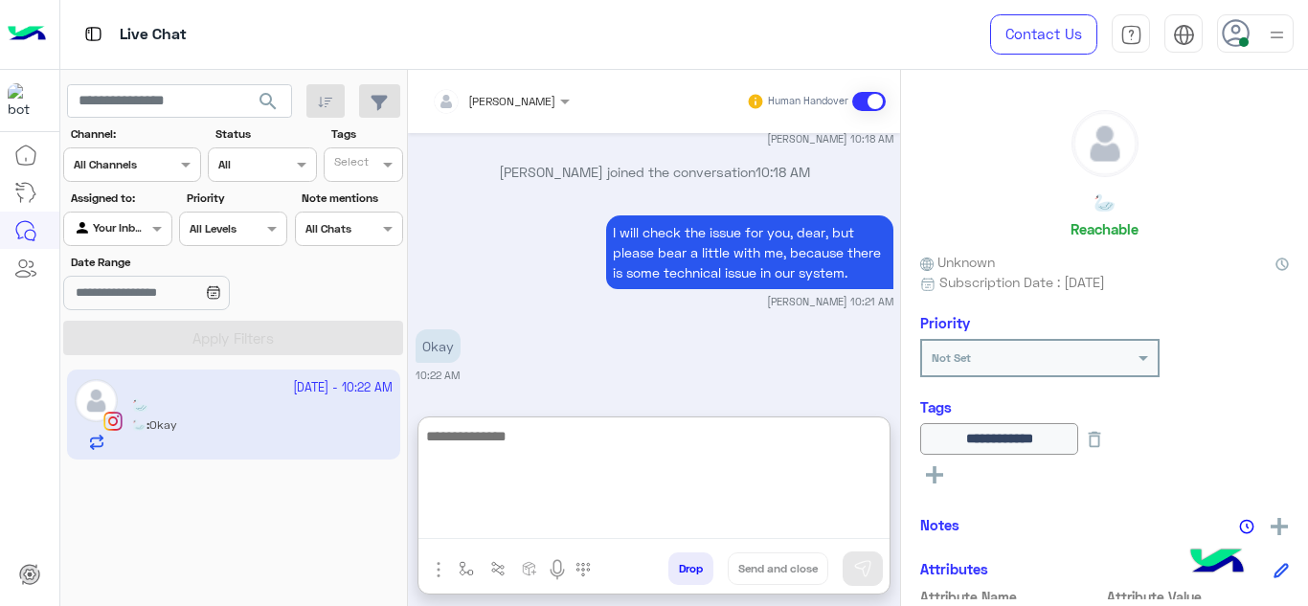
click at [578, 518] on textarea at bounding box center [654, 481] width 471 height 115
click at [600, 442] on textarea "**********" at bounding box center [654, 481] width 471 height 115
type textarea "**********"
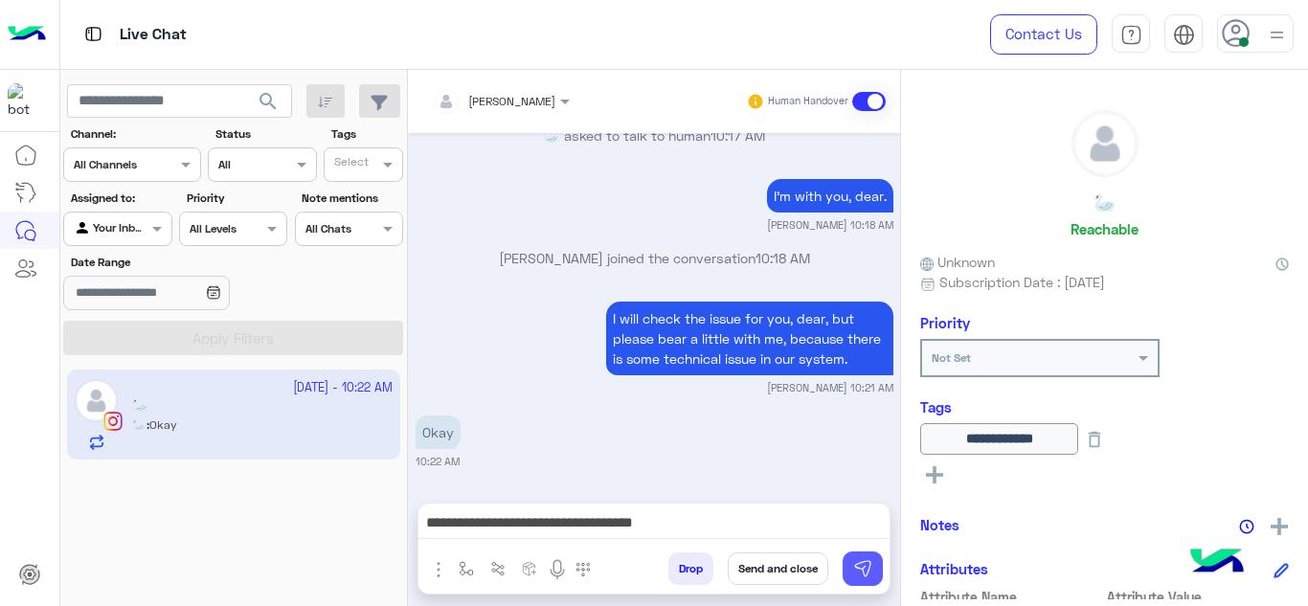
click at [846, 559] on button at bounding box center [863, 569] width 40 height 34
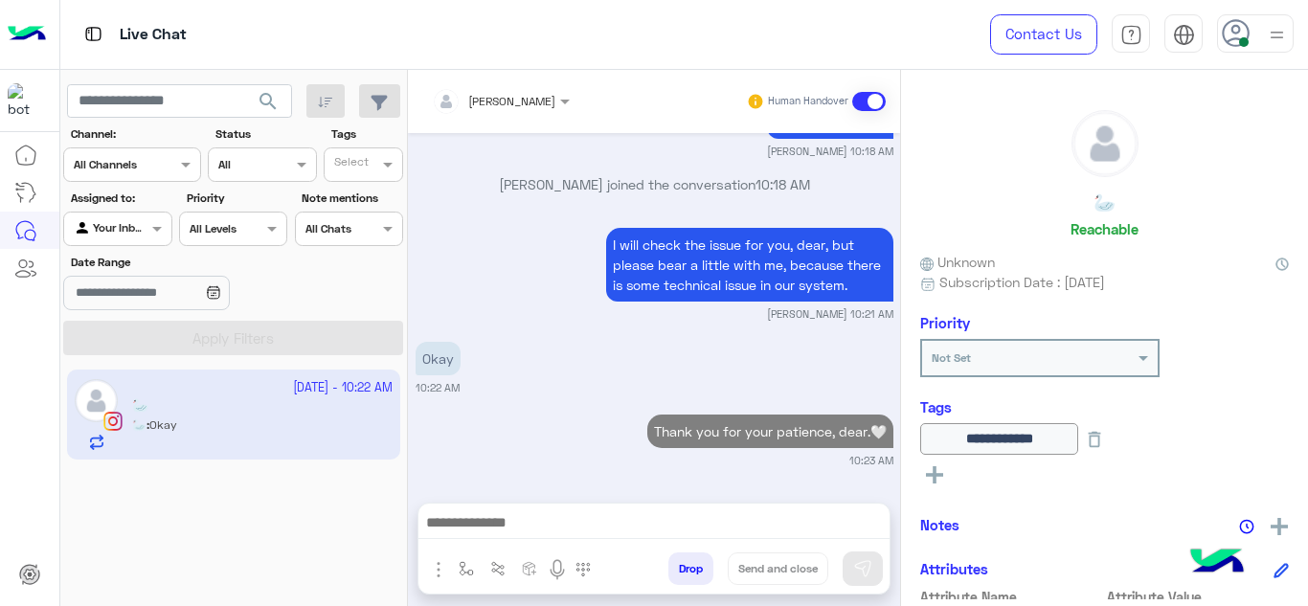
scroll to position [6656, 0]
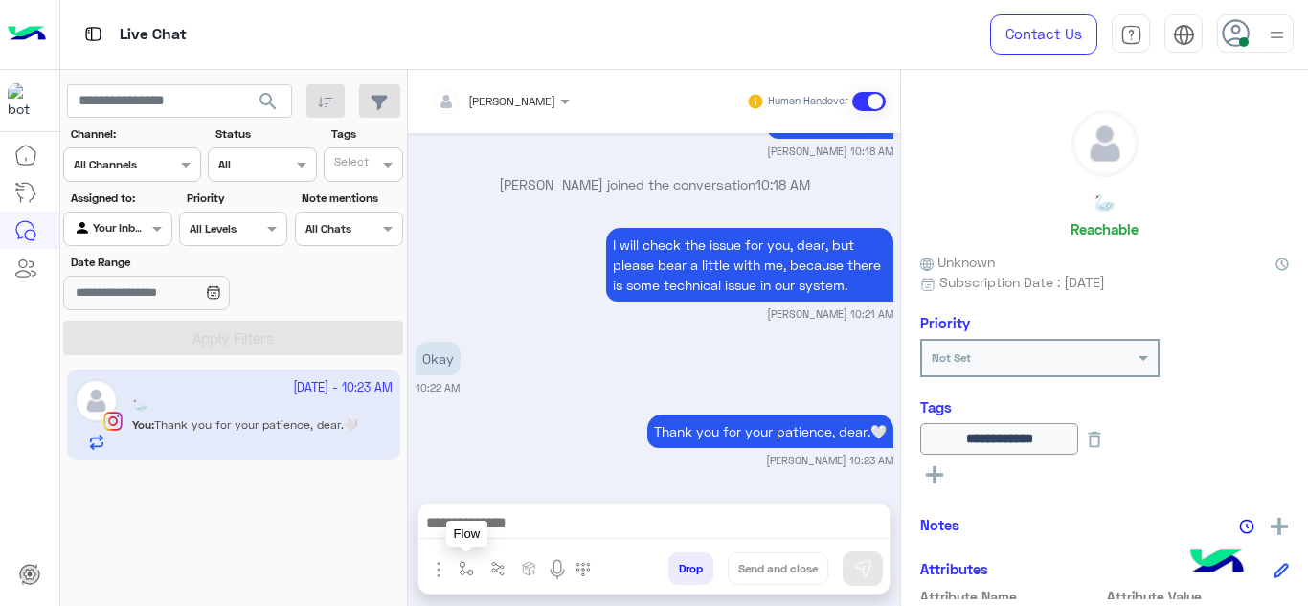
click at [457, 567] on button "button" at bounding box center [467, 569] width 32 height 32
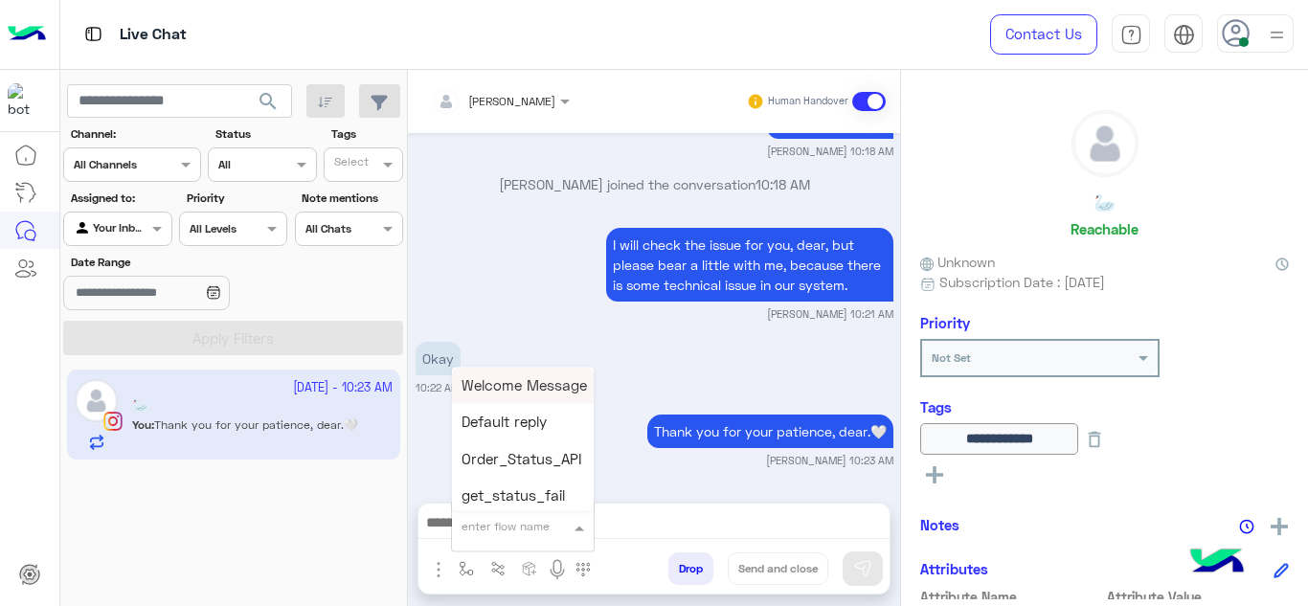
click at [484, 533] on div "enter flow name" at bounding box center [506, 526] width 88 height 17
type input "****"
click at [550, 421] on span "Mariam E closure" at bounding box center [521, 422] width 118 height 17
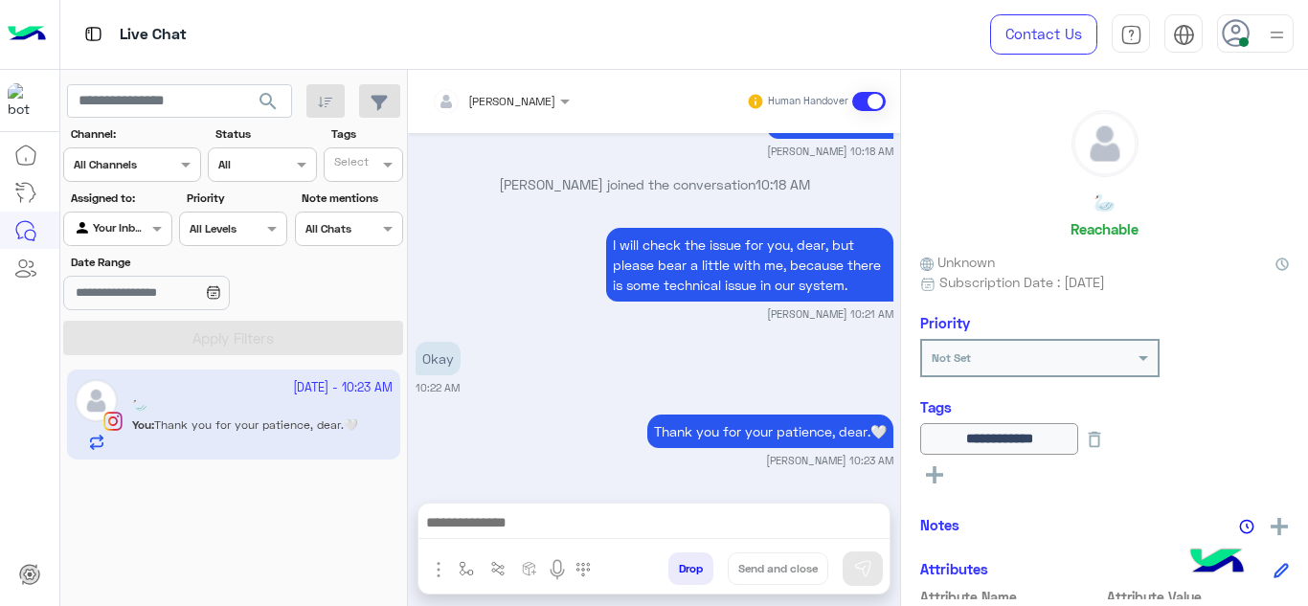
type textarea "**********"
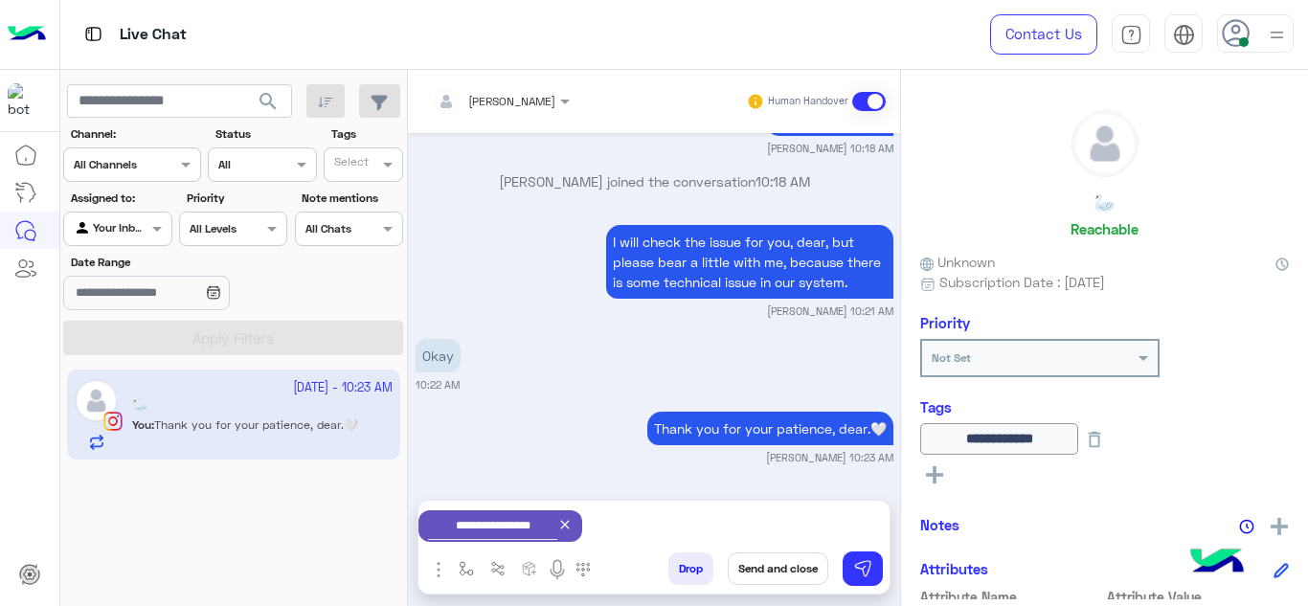
click at [550, 421] on div "Thank you for your patience, dear.🤍 Mariam Ahmed 10:23 AM" at bounding box center [655, 436] width 478 height 58
click at [756, 575] on button "Send and close" at bounding box center [778, 569] width 101 height 33
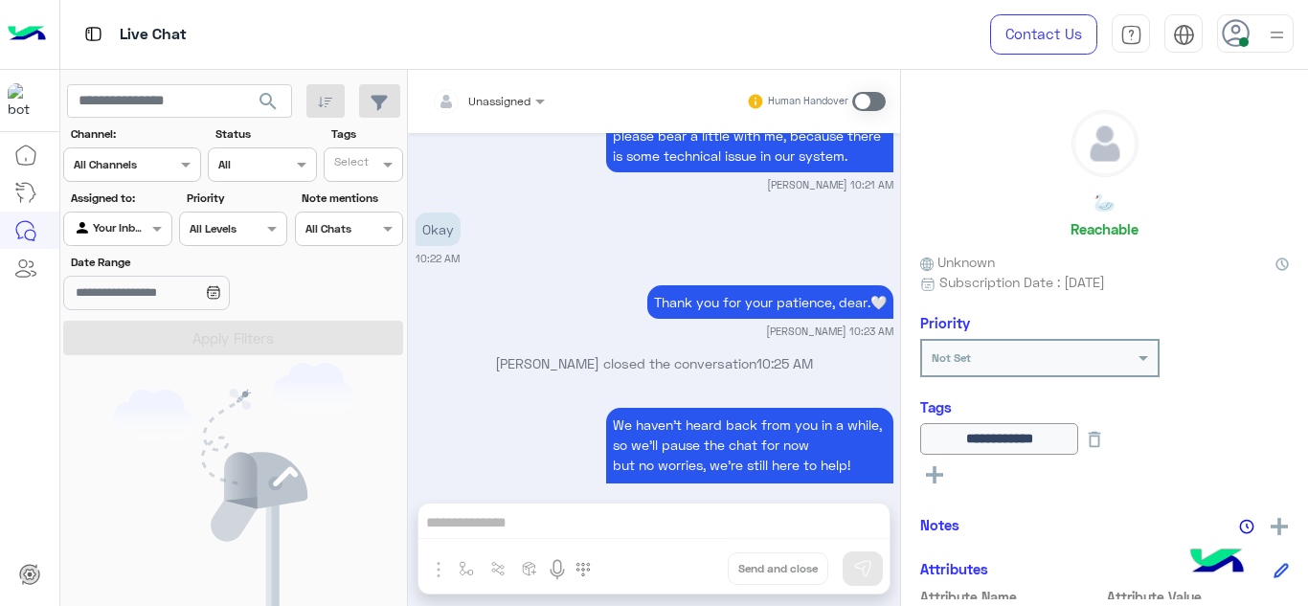
scroll to position [6954, 0]
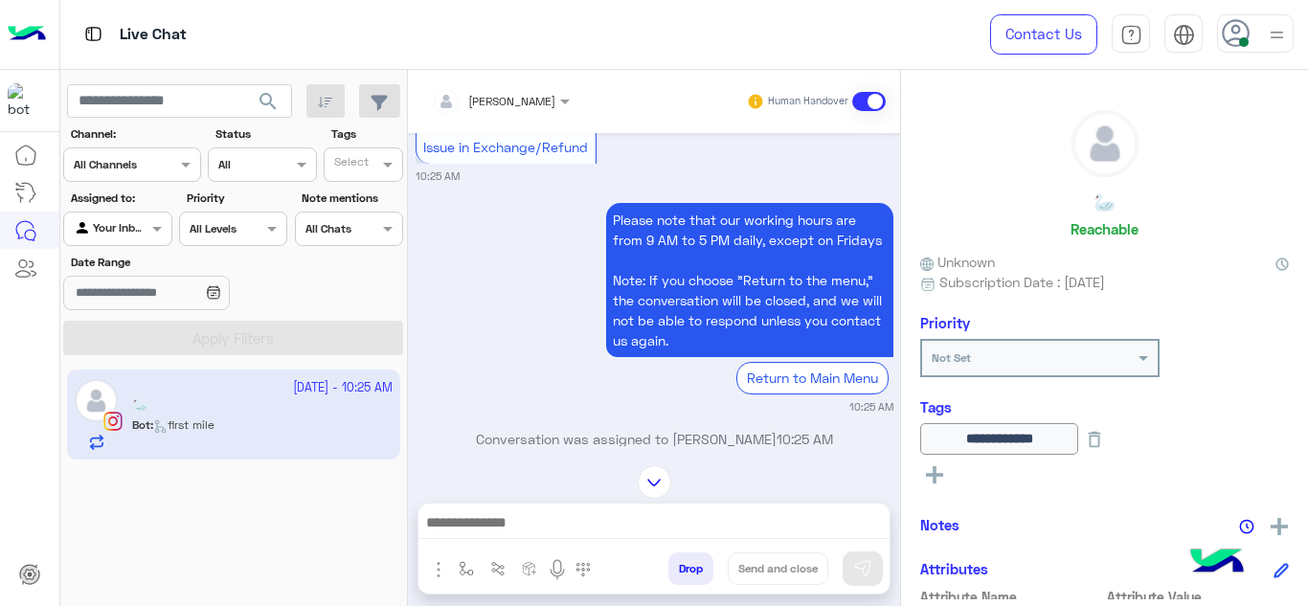
scroll to position [693, 0]
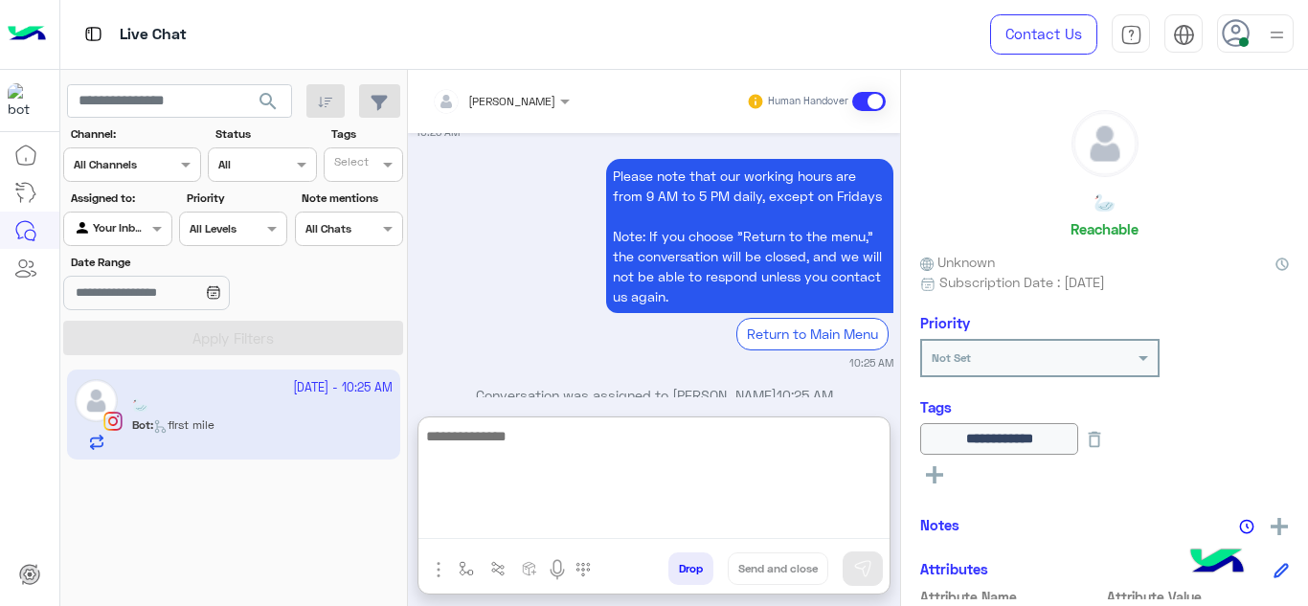
click at [506, 528] on textarea at bounding box center [654, 481] width 471 height 115
type textarea "**********"
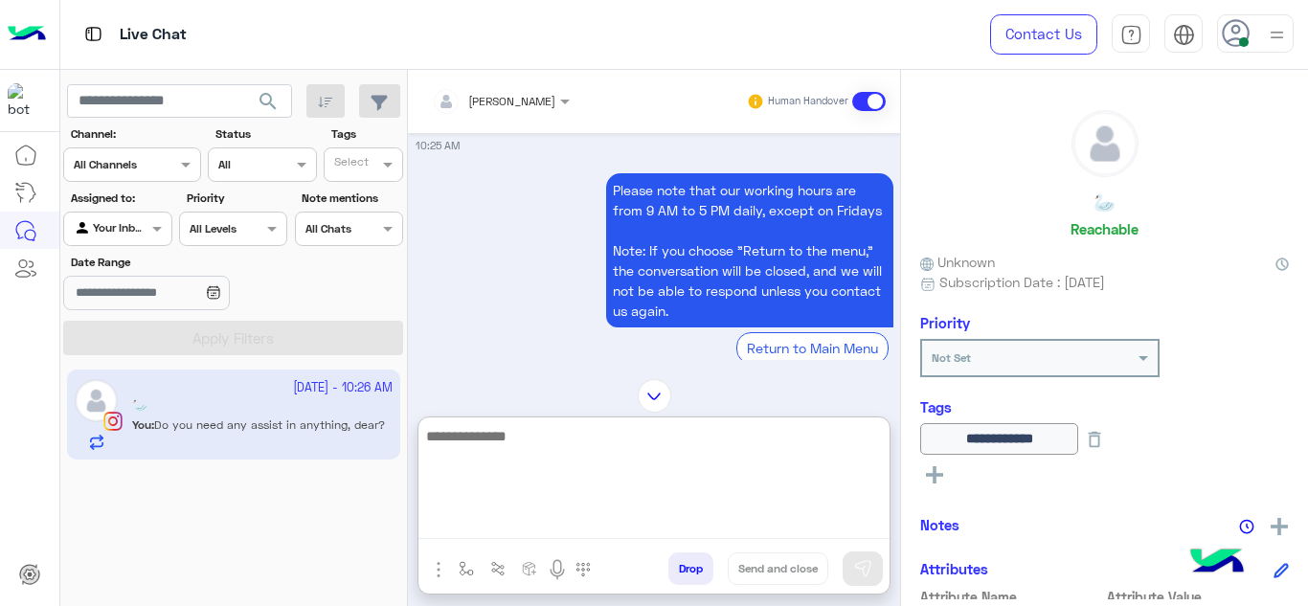
scroll to position [1724, 0]
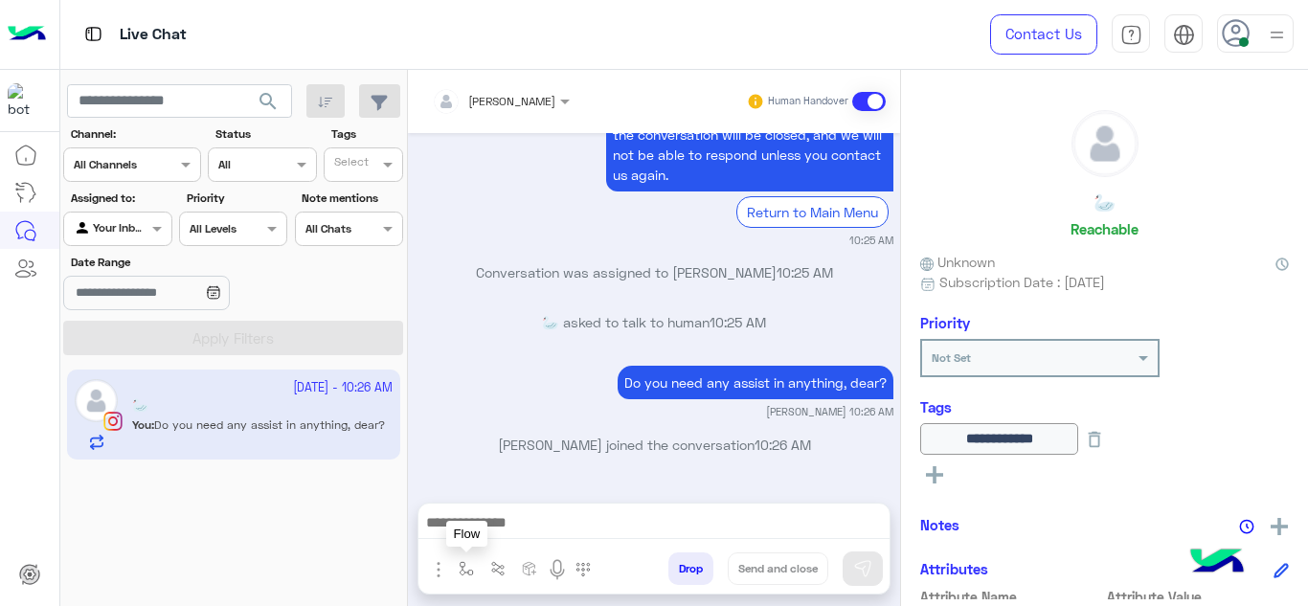
click at [466, 561] on img "button" at bounding box center [466, 568] width 15 height 15
click at [467, 542] on div "enter flow name" at bounding box center [523, 527] width 144 height 51
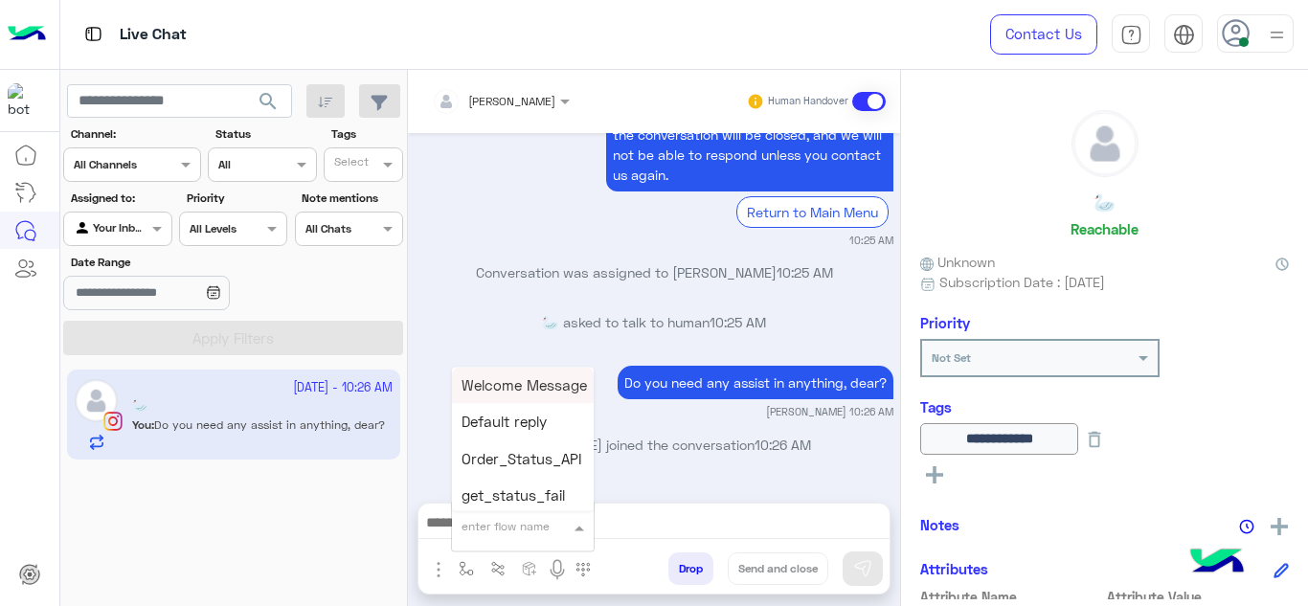
click at [467, 542] on div "enter flow name" at bounding box center [523, 527] width 142 height 34
type input "*****"
click at [523, 415] on span "Mariam E closure" at bounding box center [521, 422] width 118 height 17
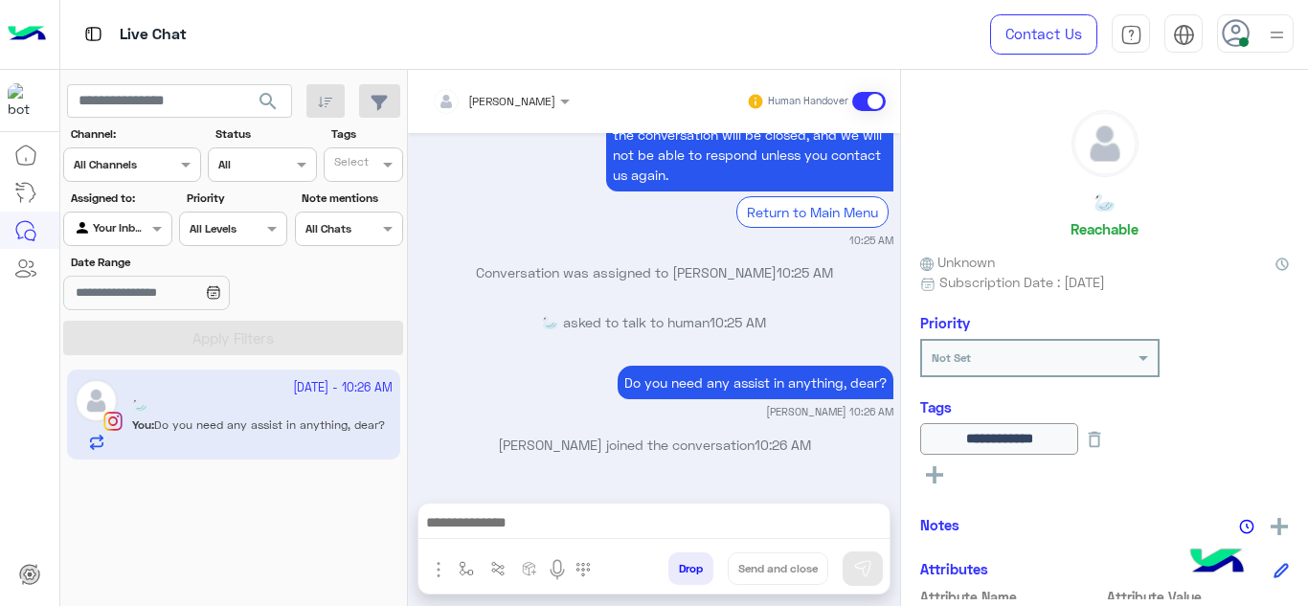
type textarea "**********"
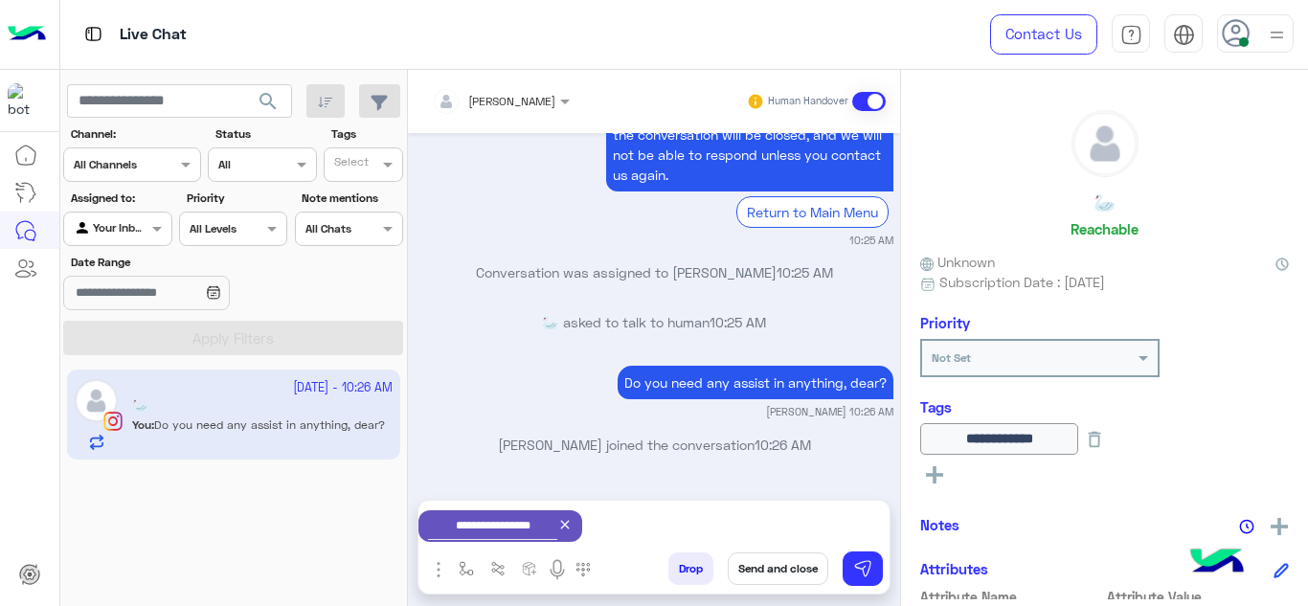
scroll to position [1641, 0]
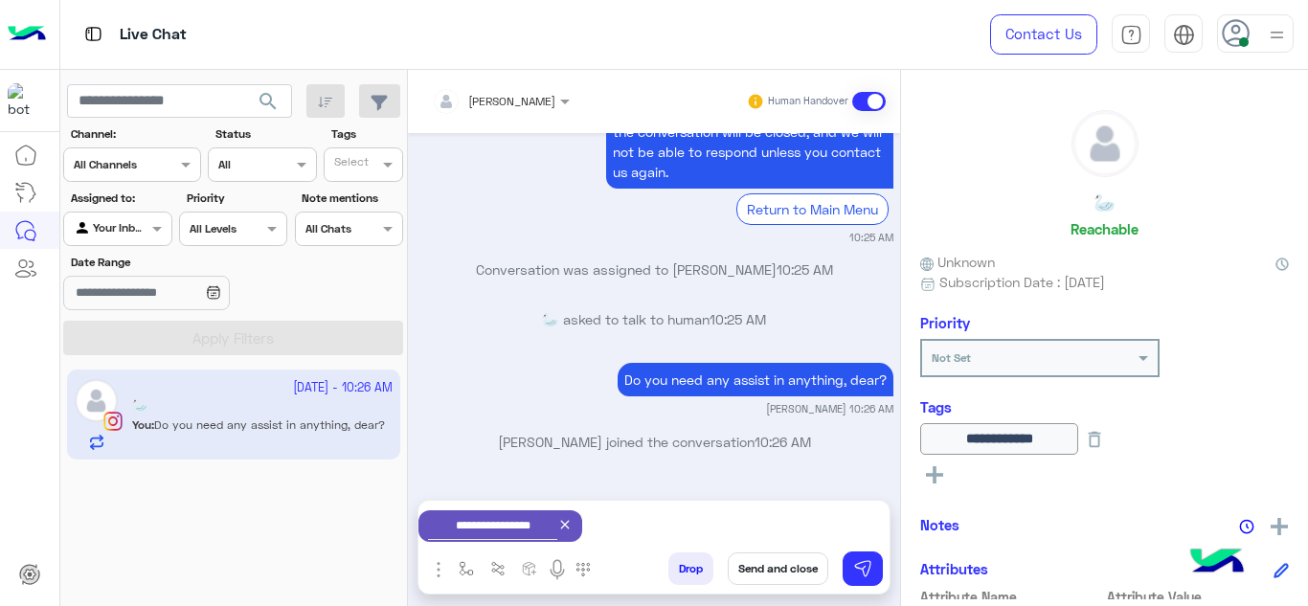
click at [782, 559] on button "Send and close" at bounding box center [778, 569] width 101 height 33
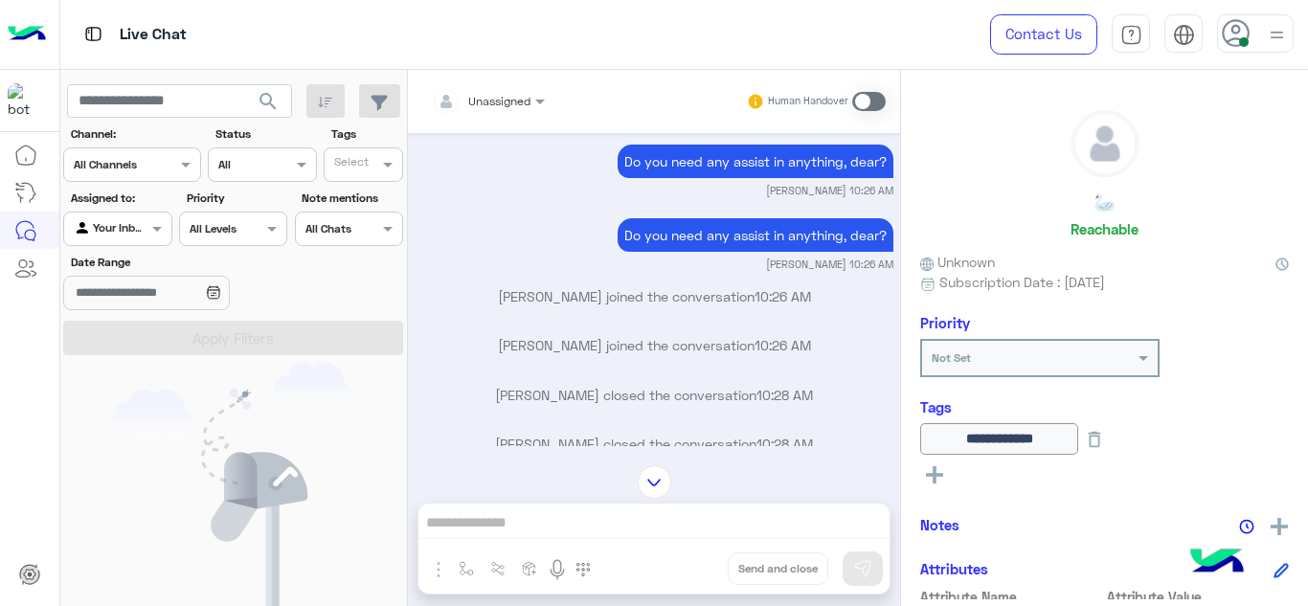
scroll to position [2107, 0]
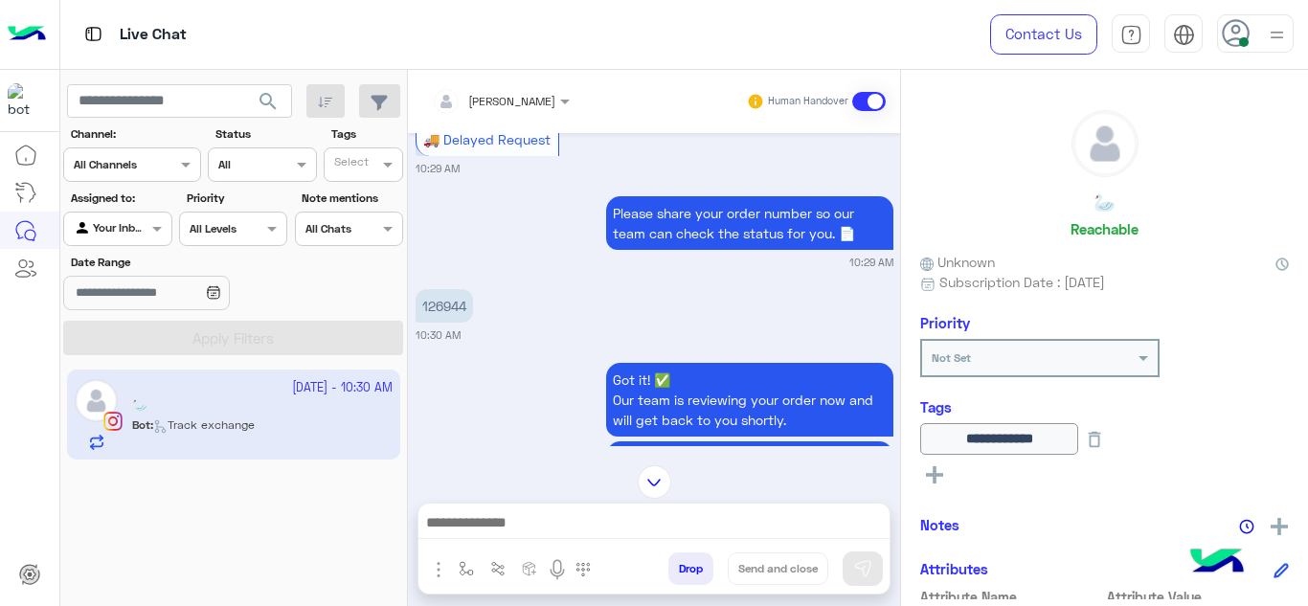
scroll to position [2062, 0]
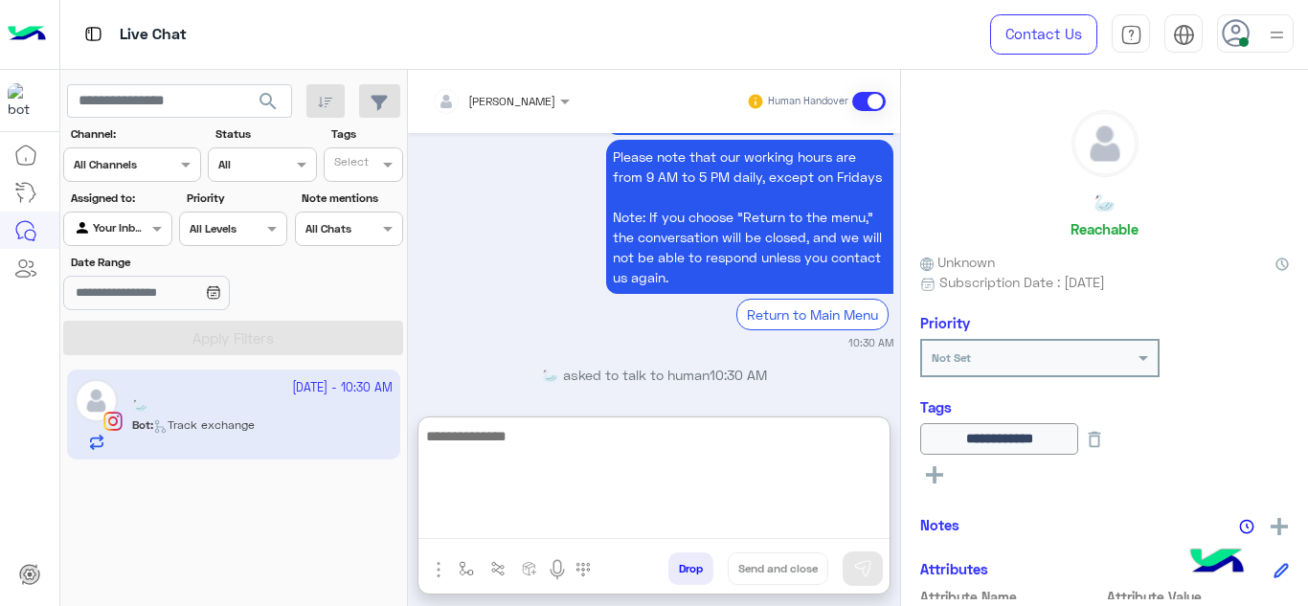
click at [546, 531] on textarea at bounding box center [654, 481] width 471 height 115
type textarea "*"
type textarea "**********"
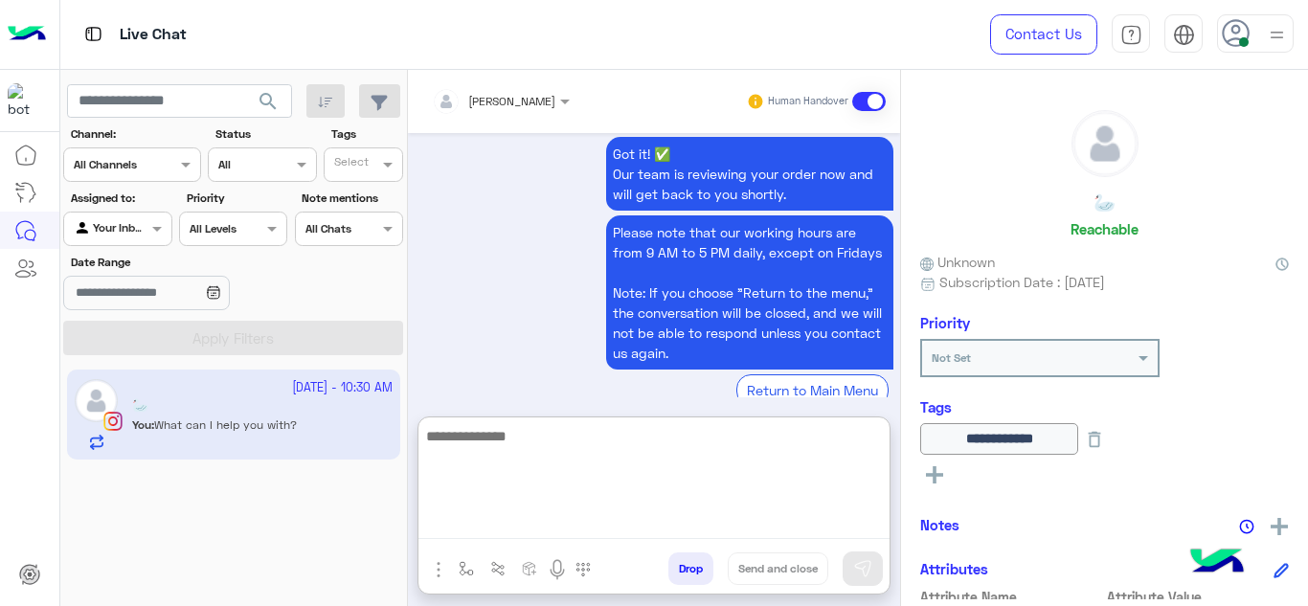
scroll to position [2271, 0]
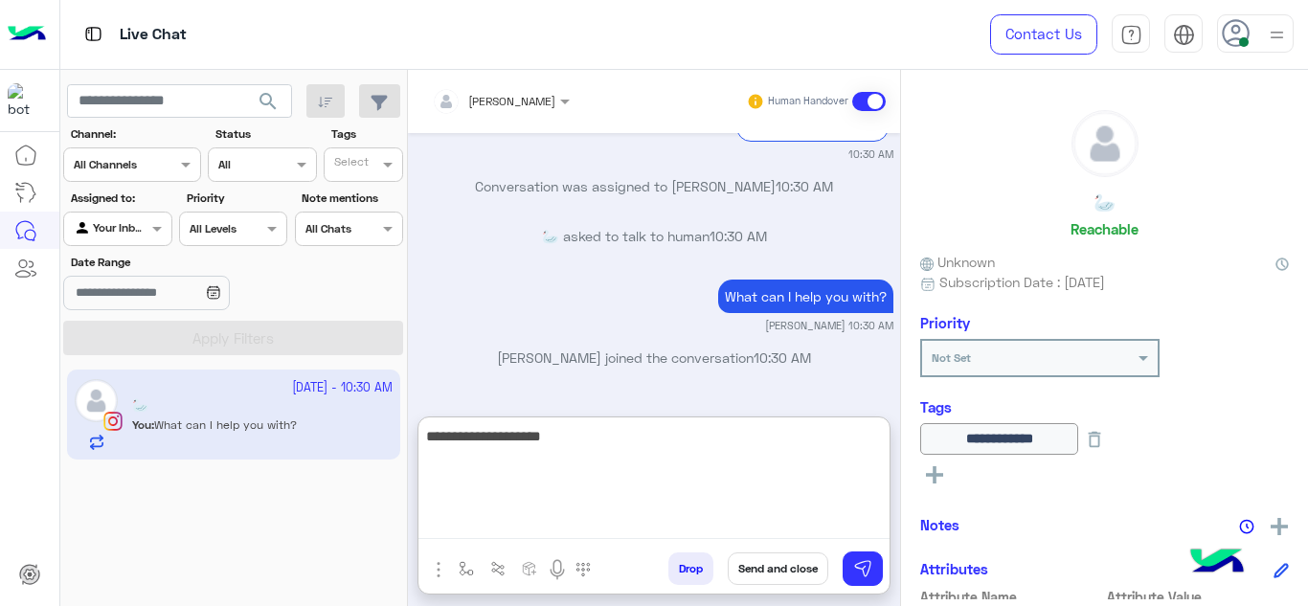
type textarea "**********"
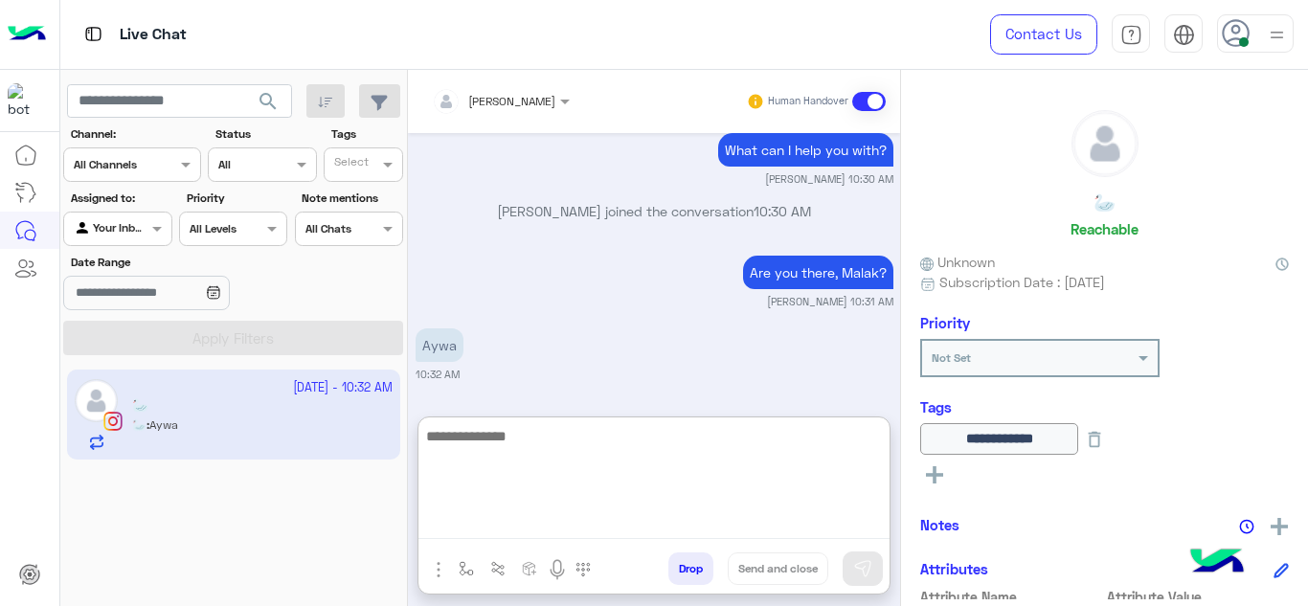
scroll to position [2418, 0]
type textarea "*"
type textarea "**********"
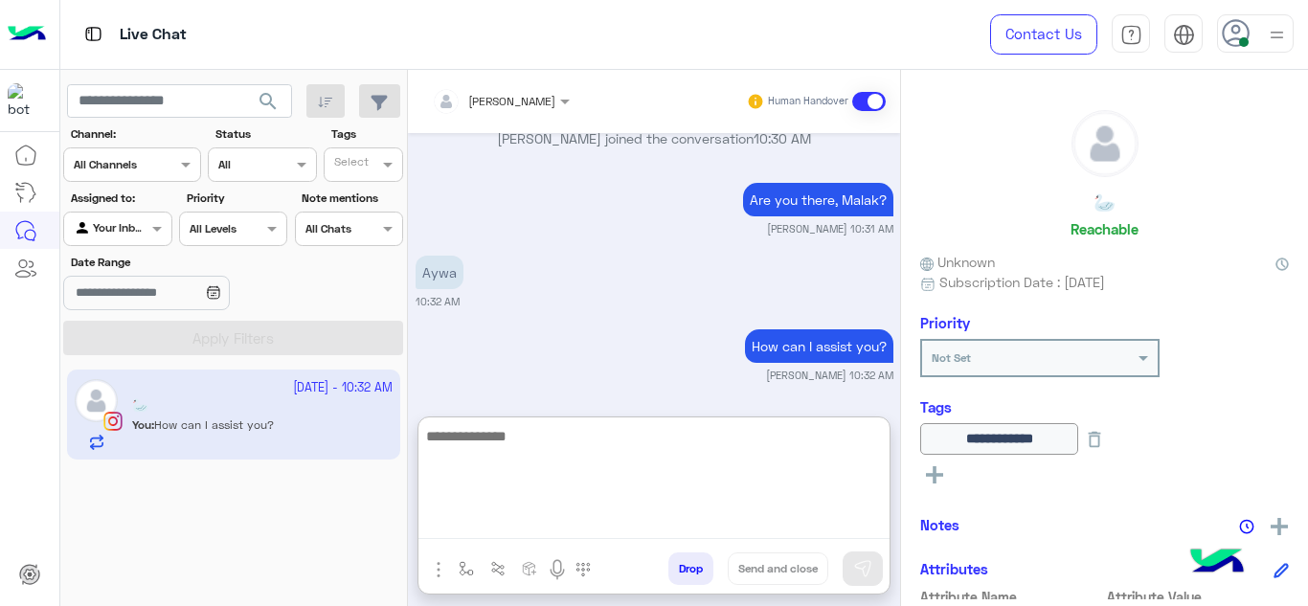
scroll to position [2584, 0]
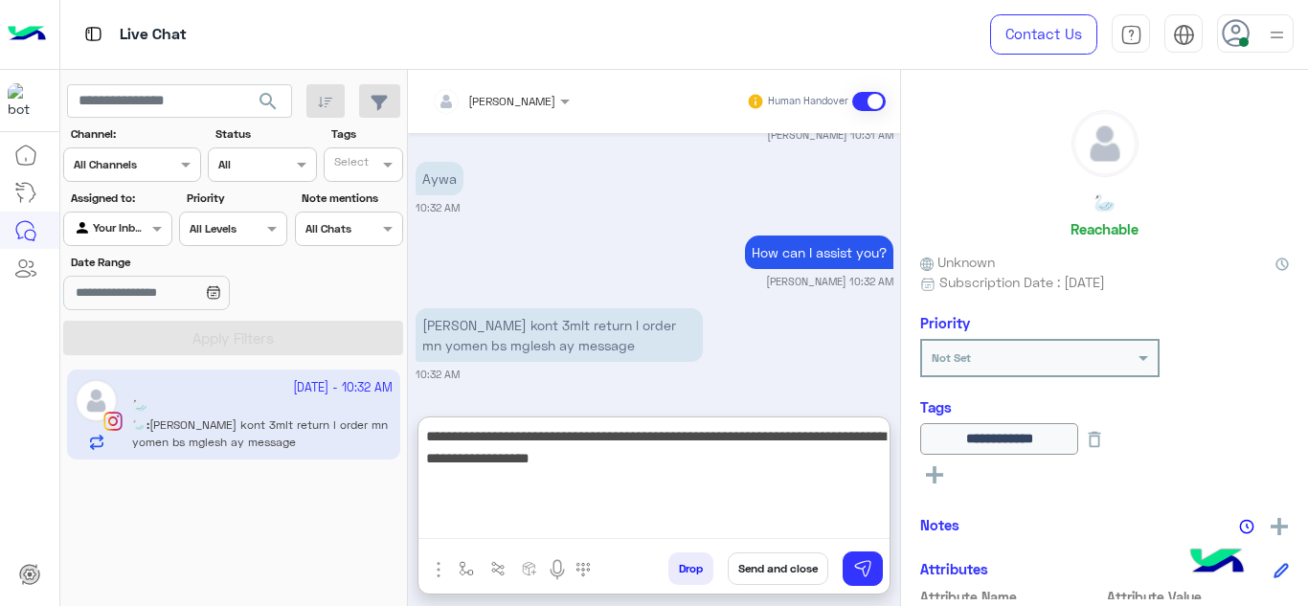
type textarea "**********"
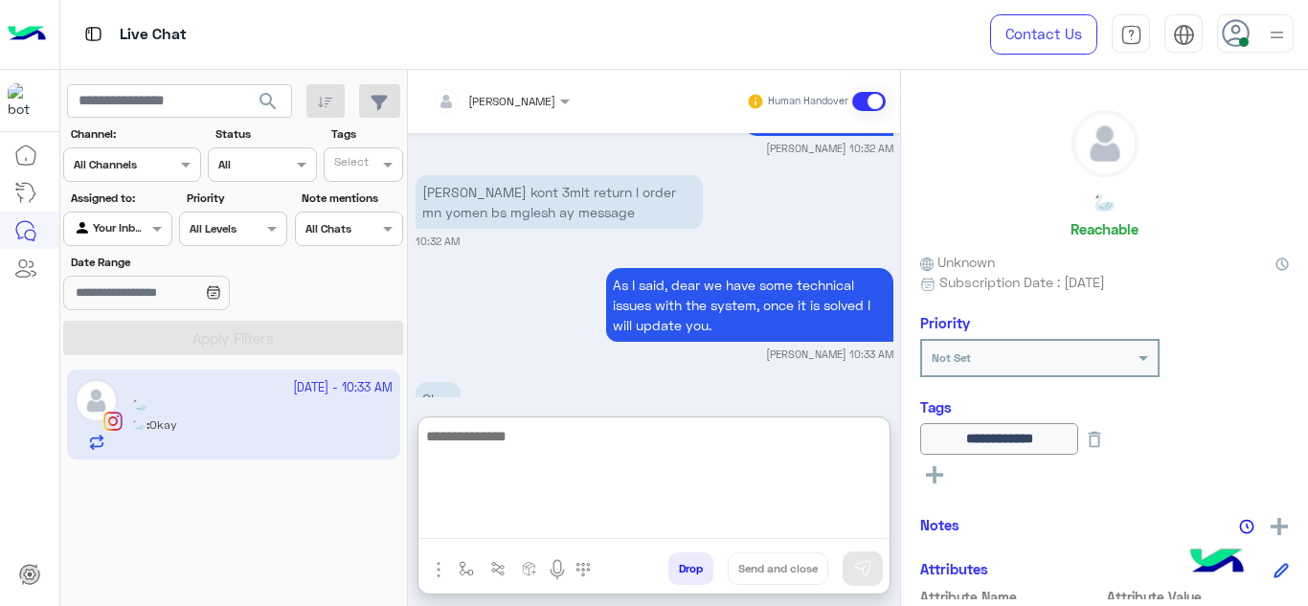
scroll to position [2770, 0]
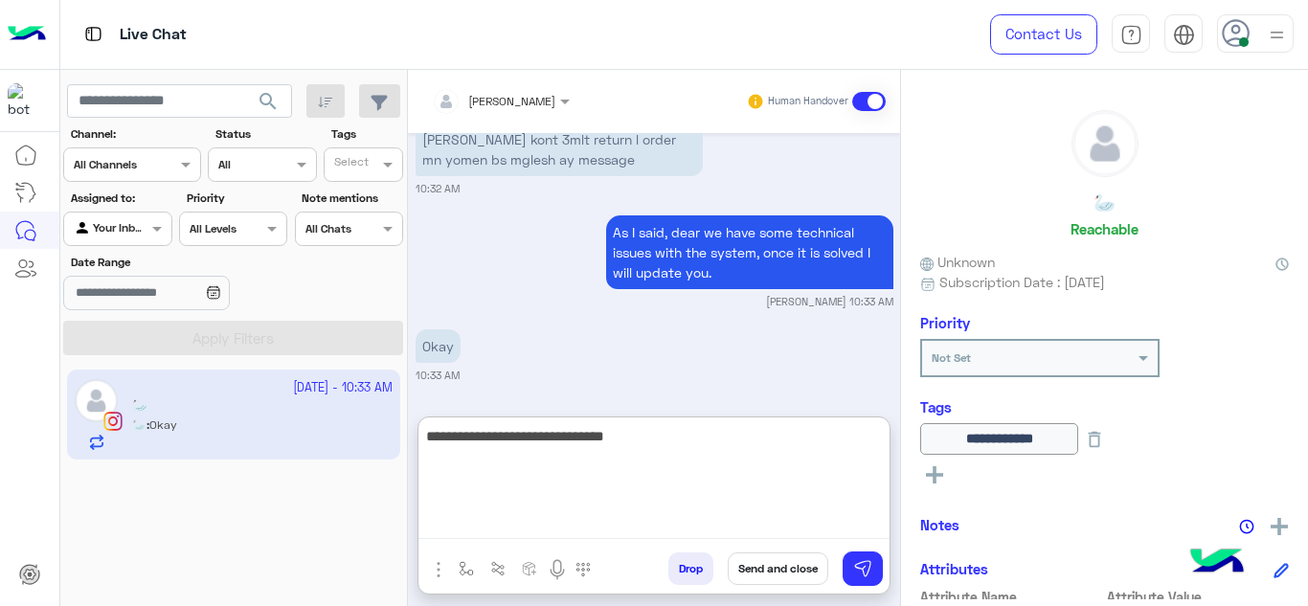
type textarea "**********"
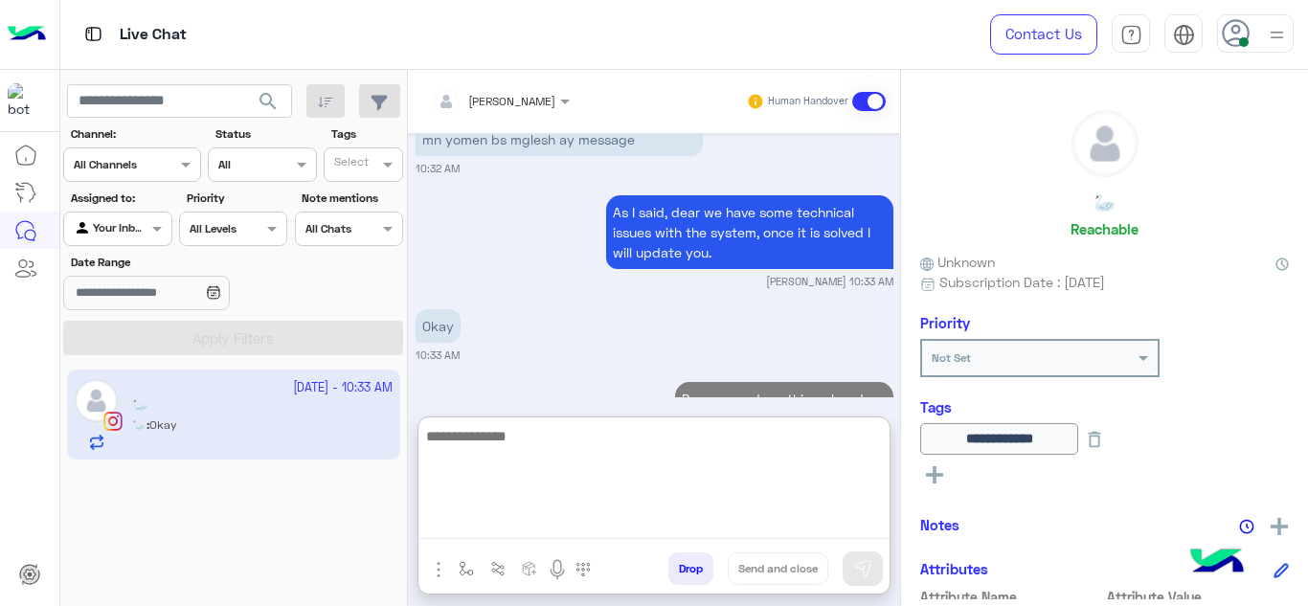
scroll to position [2844, 0]
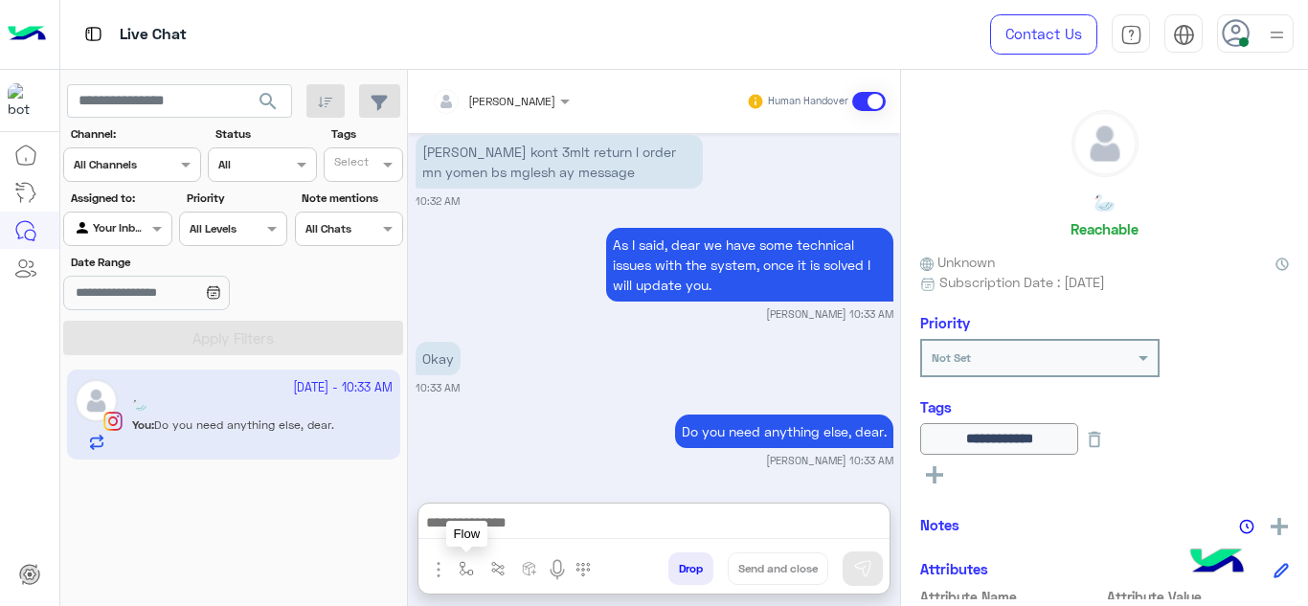
click at [464, 569] on img "button" at bounding box center [466, 568] width 15 height 15
click at [481, 547] on div "enter flow name" at bounding box center [523, 527] width 144 height 51
click at [481, 531] on input "text" at bounding box center [500, 523] width 76 height 17
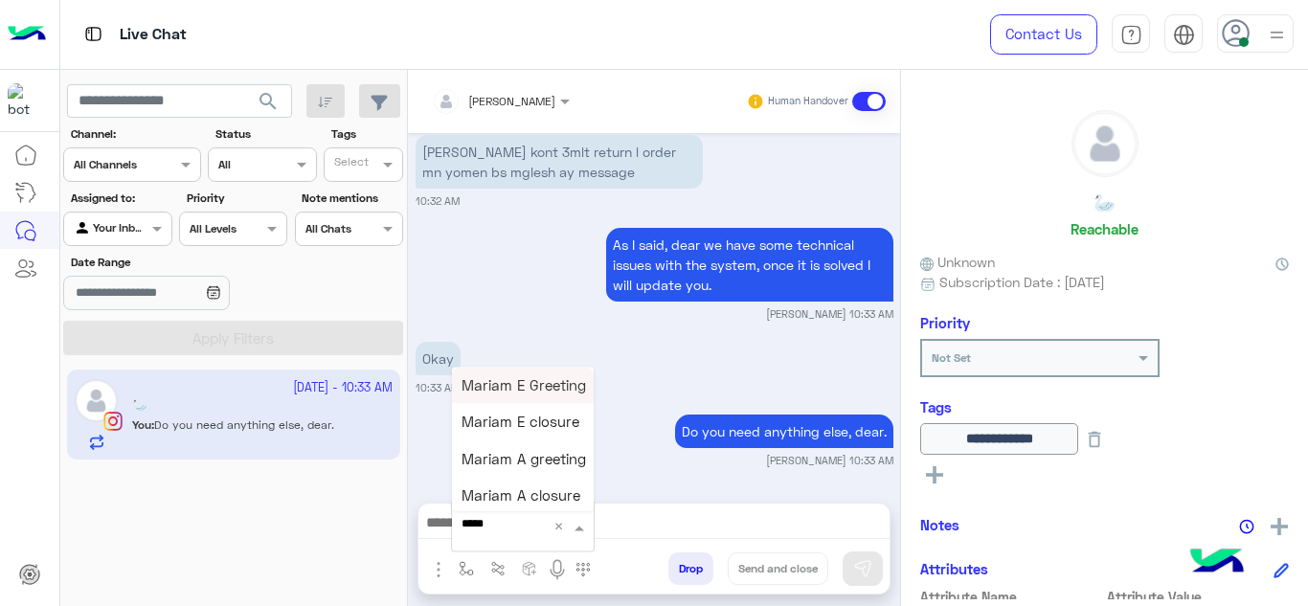
type input "******"
click at [540, 428] on span "Mariam E closure" at bounding box center [521, 422] width 118 height 17
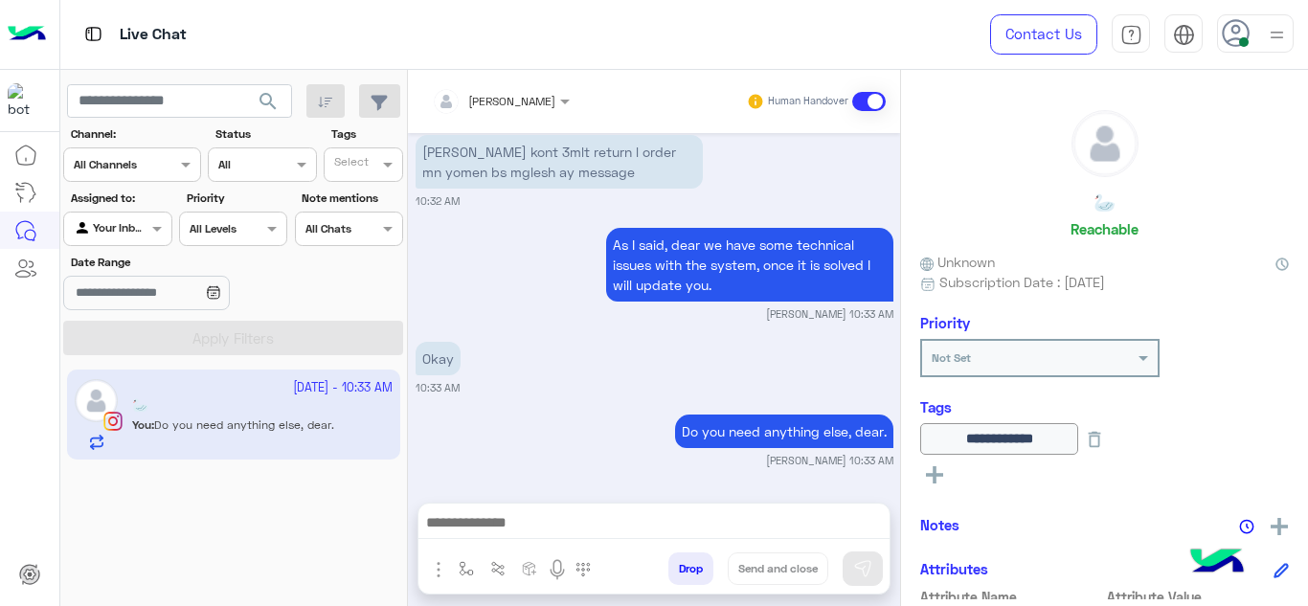
type textarea "**********"
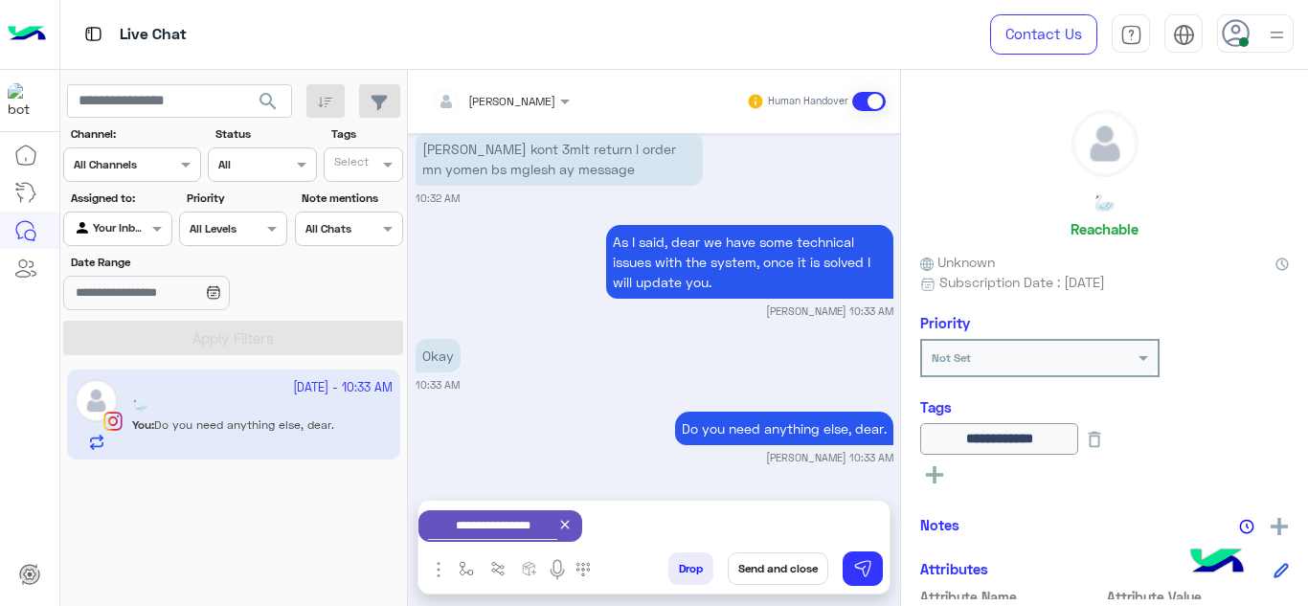
scroll to position [2761, 0]
click at [773, 413] on p "Do you need anything else, dear." at bounding box center [784, 429] width 218 height 34
click at [776, 561] on button "Send and close" at bounding box center [778, 569] width 101 height 33
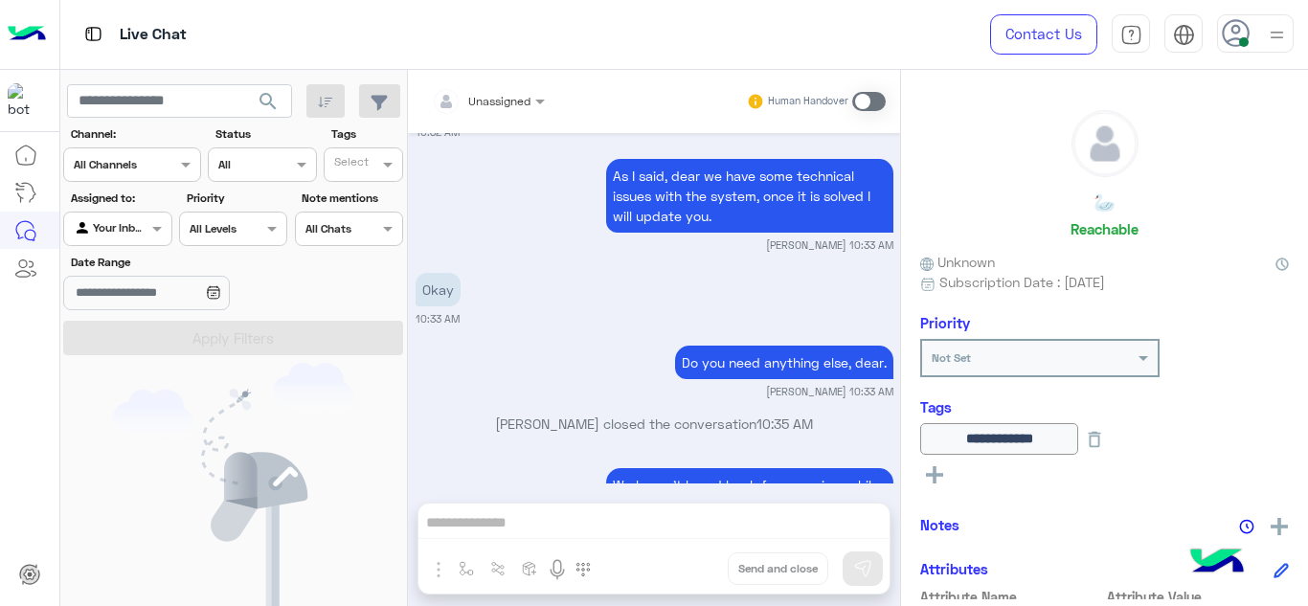
scroll to position [3056, 0]
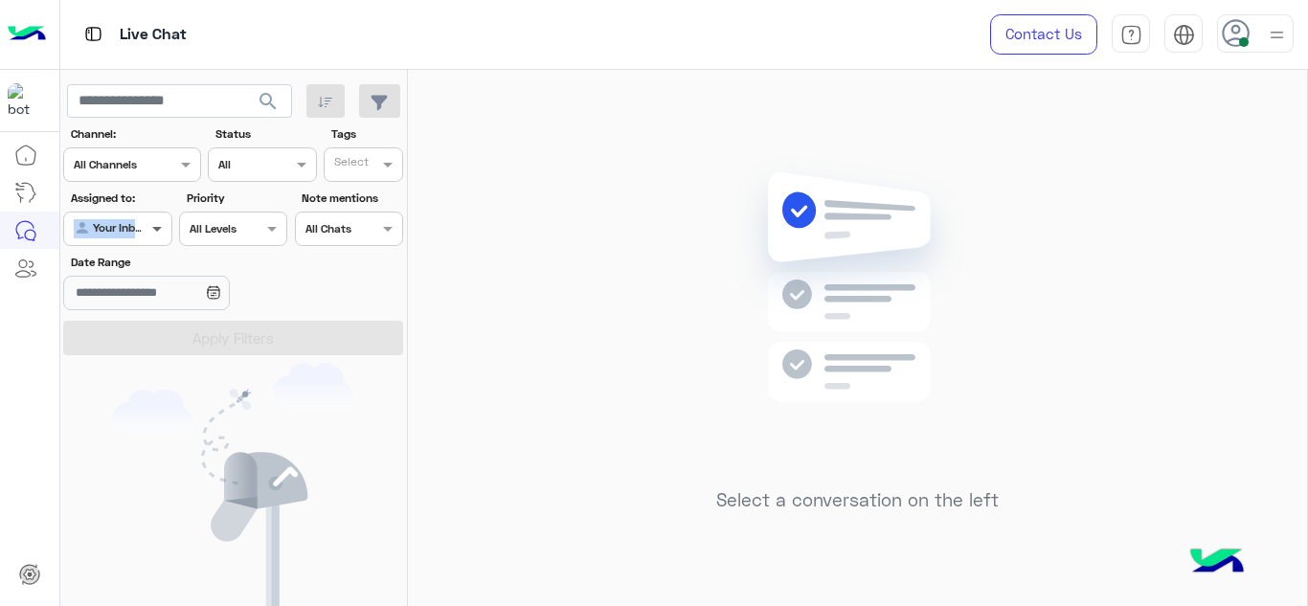
drag, startPoint x: 148, startPoint y: 207, endPoint x: 166, endPoint y: 234, distance: 32.4
click at [166, 234] on div "Assigned to: Agent Filter Your Inbox" at bounding box center [117, 218] width 108 height 57
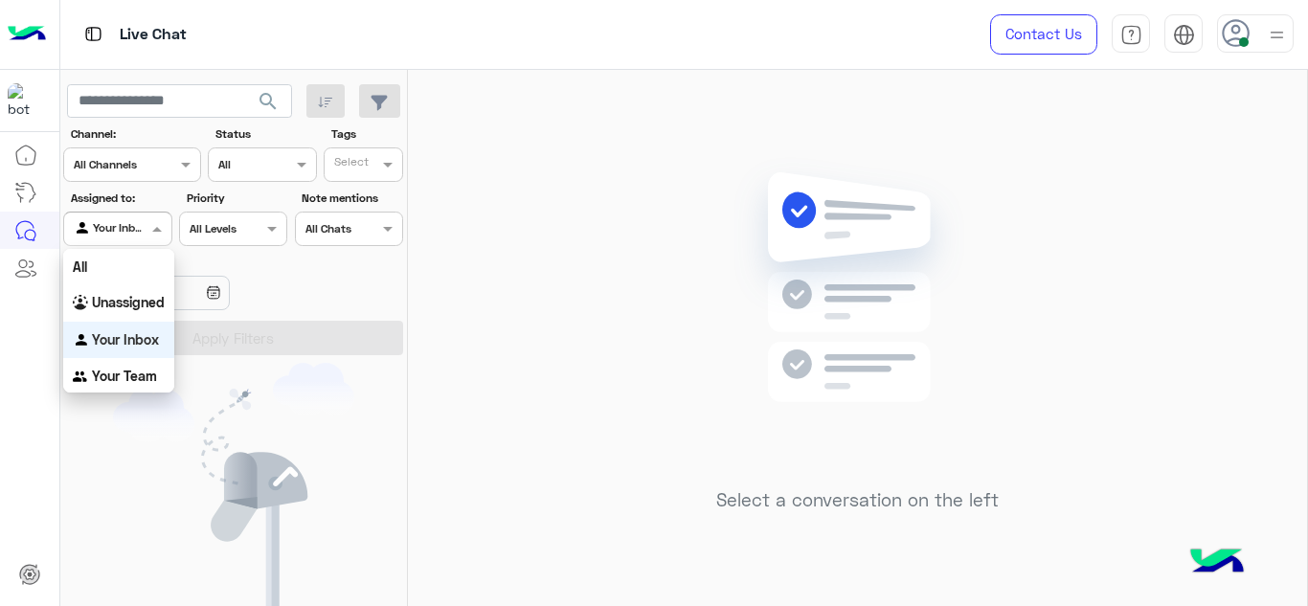
click at [166, 234] on span at bounding box center [160, 228] width 24 height 20
click at [138, 375] on b "Your Team" at bounding box center [124, 376] width 65 height 16
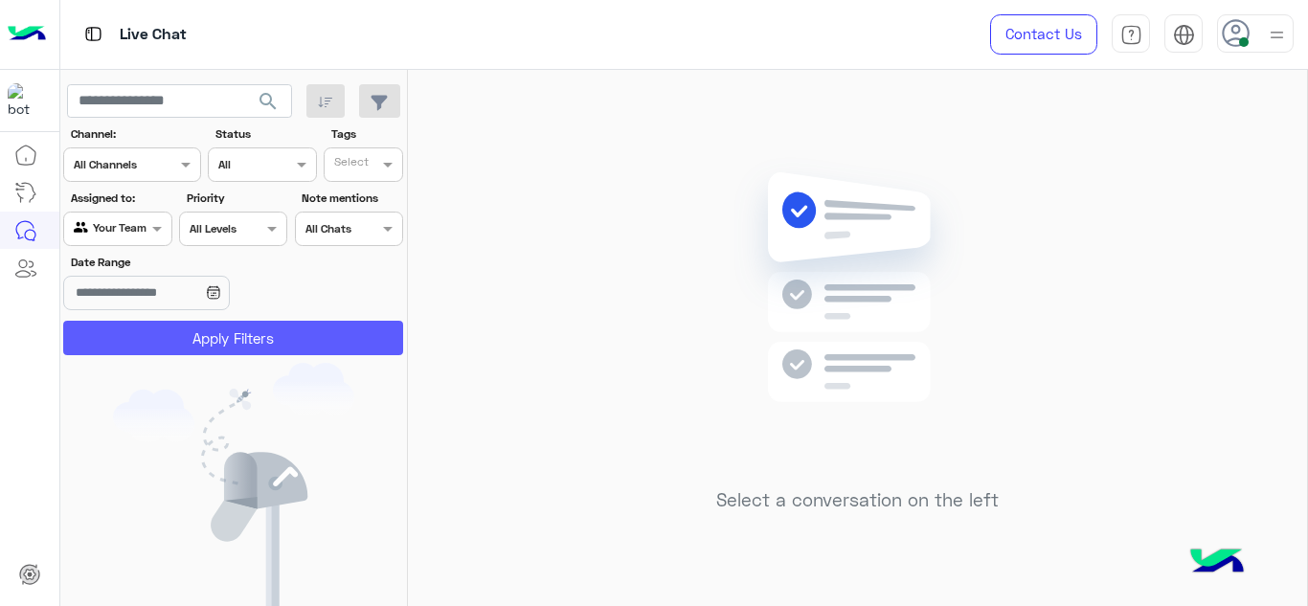
click at [194, 347] on button "Apply Filters" at bounding box center [233, 338] width 340 height 34
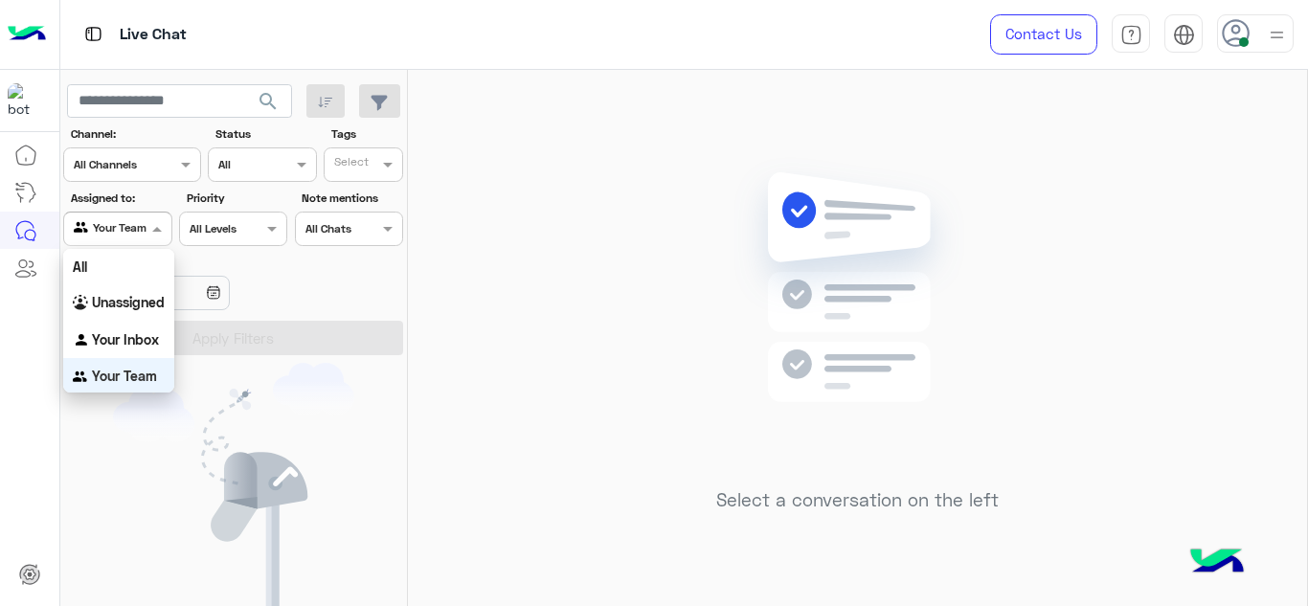
scroll to position [3, 0]
drag, startPoint x: 155, startPoint y: 223, endPoint x: 149, endPoint y: 332, distance: 109.3
click at [149, 332] on body "Live Chat Contact Us Help Center عربي English search Channel: Channel All Chann…" at bounding box center [654, 303] width 1308 height 606
click at [149, 332] on b "Your Inbox" at bounding box center [125, 337] width 67 height 16
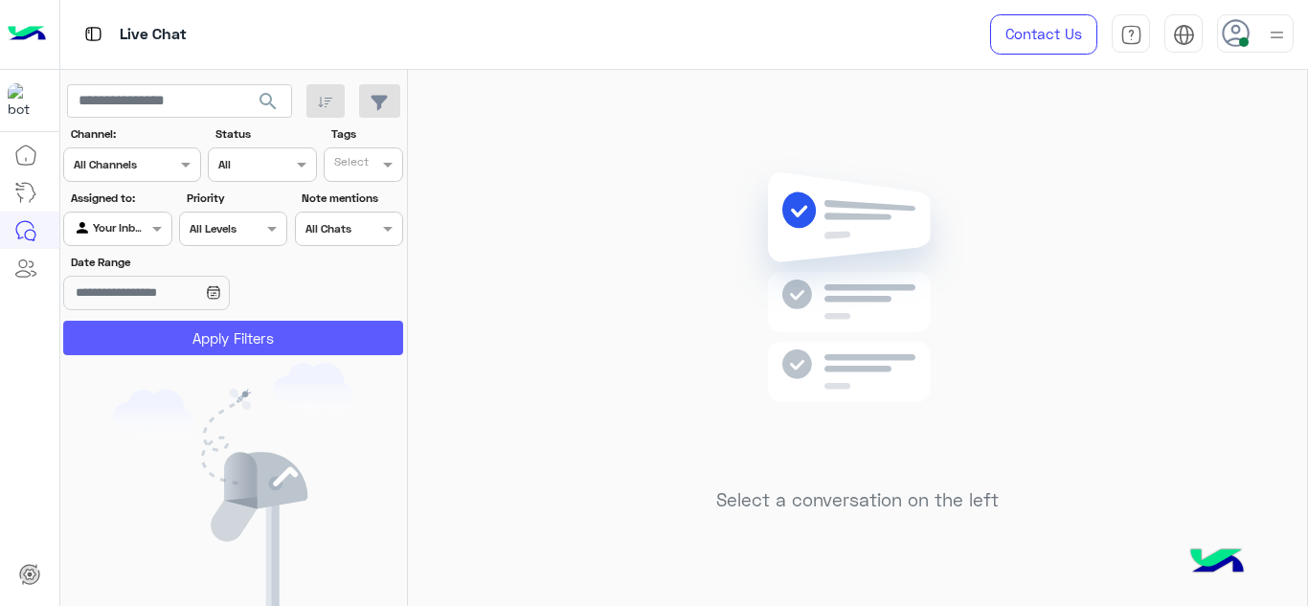
click at [196, 333] on button "Apply Filters" at bounding box center [233, 338] width 340 height 34
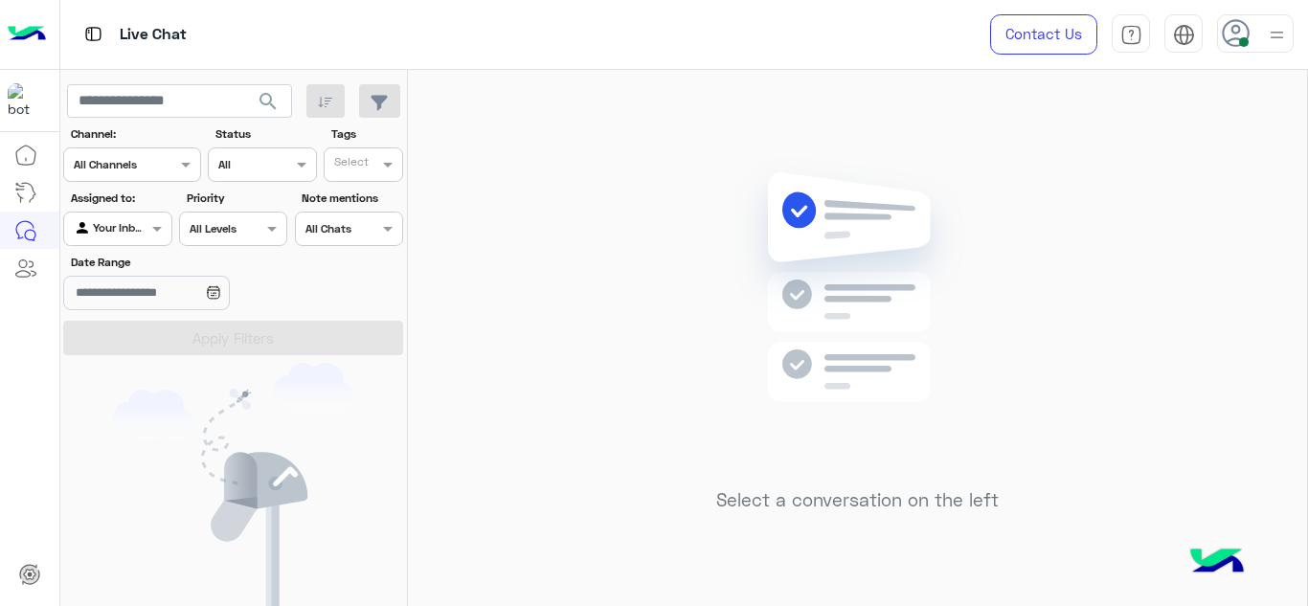
click at [489, 293] on div "Select a conversation on the left" at bounding box center [857, 342] width 899 height 544
click at [170, 223] on span at bounding box center [160, 228] width 24 height 20
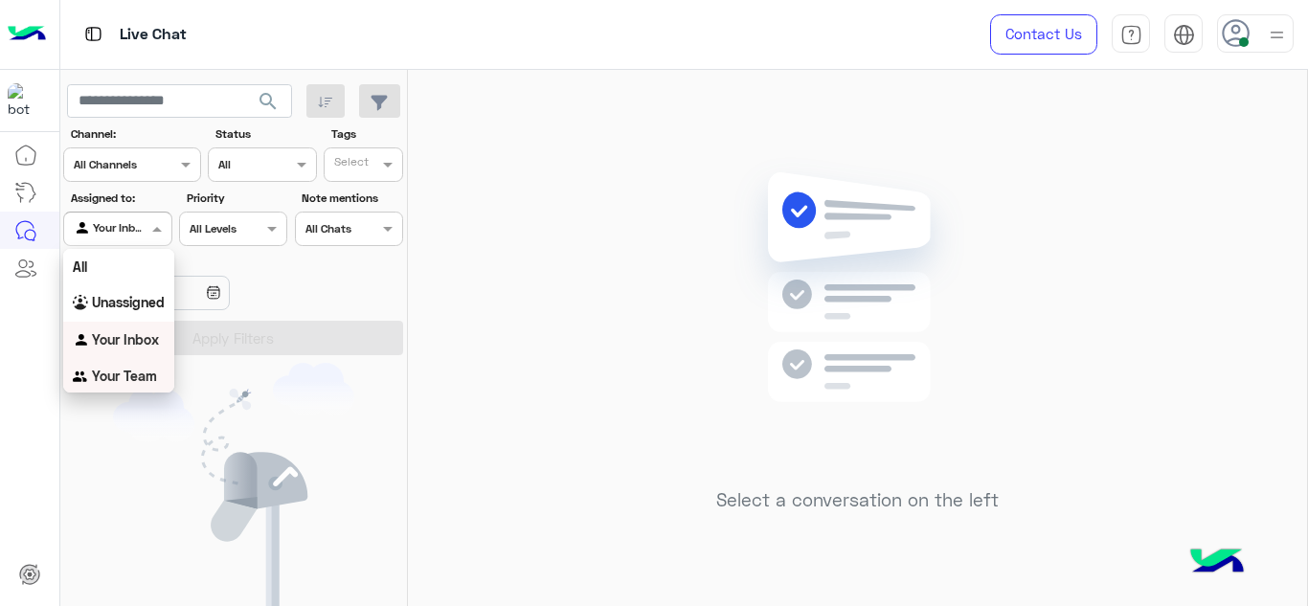
click at [127, 378] on b "Your Team" at bounding box center [124, 376] width 65 height 16
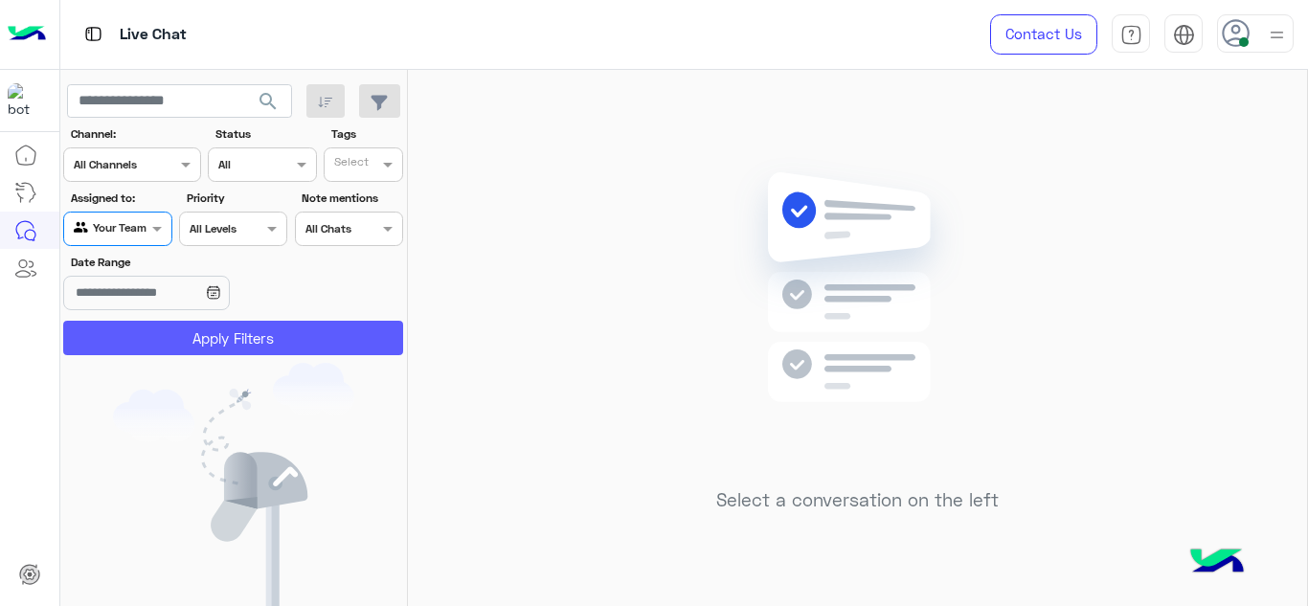
click at [173, 353] on button "Apply Filters" at bounding box center [233, 338] width 340 height 34
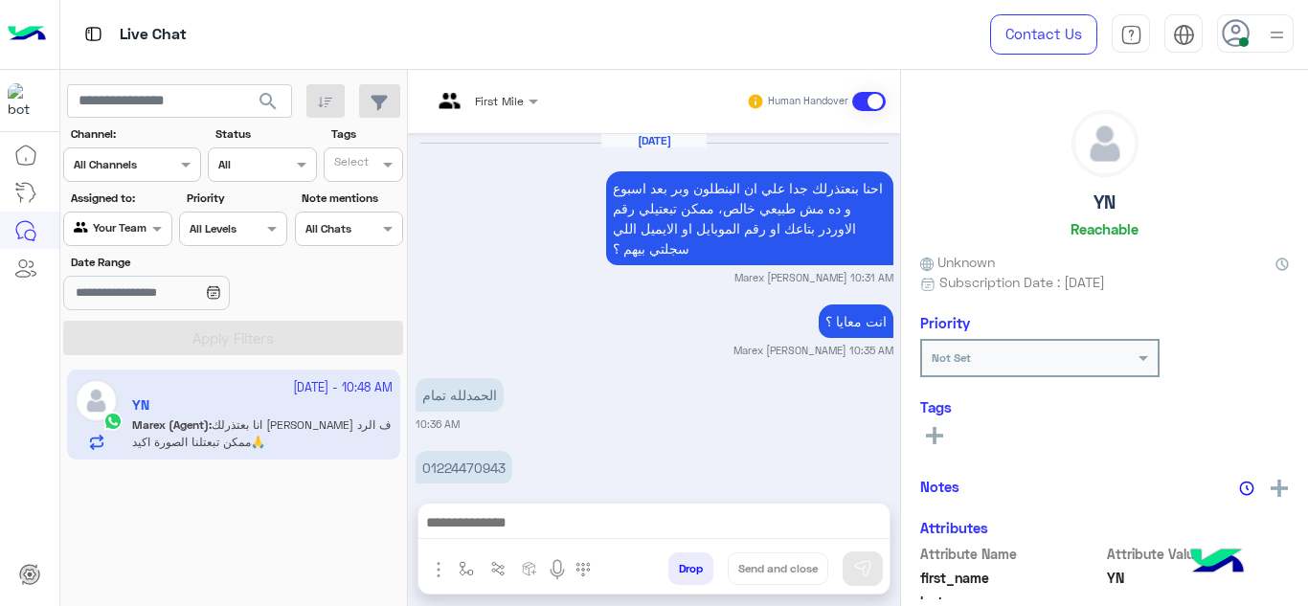
scroll to position [552, 0]
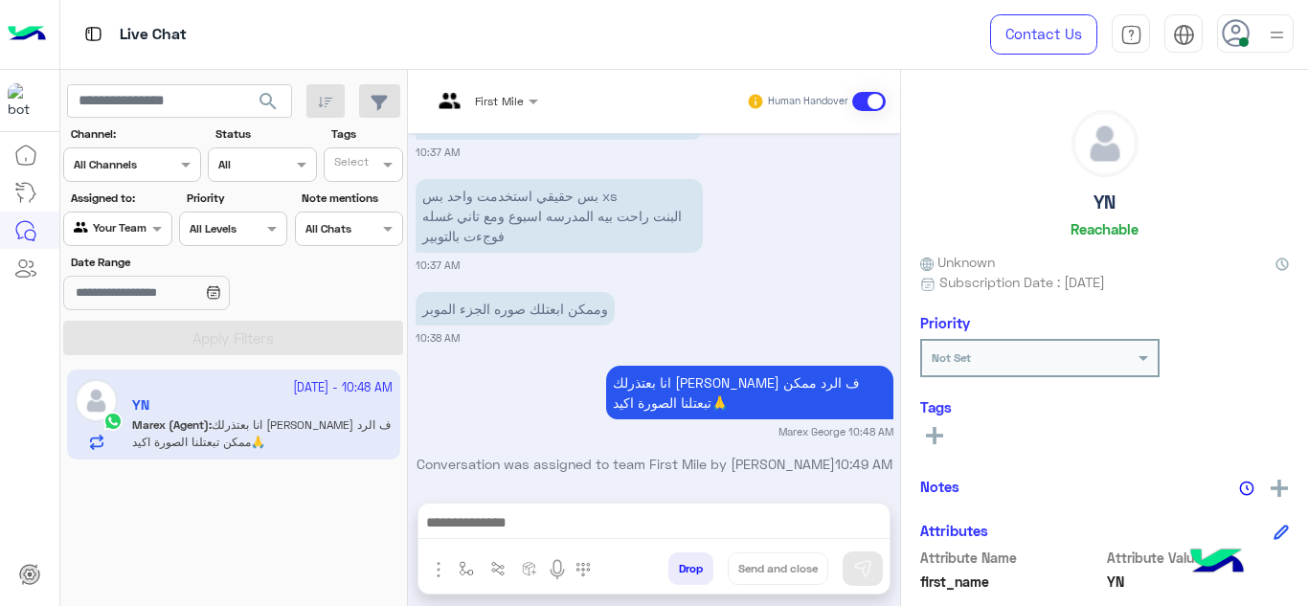
click at [469, 107] on div at bounding box center [453, 102] width 43 height 46
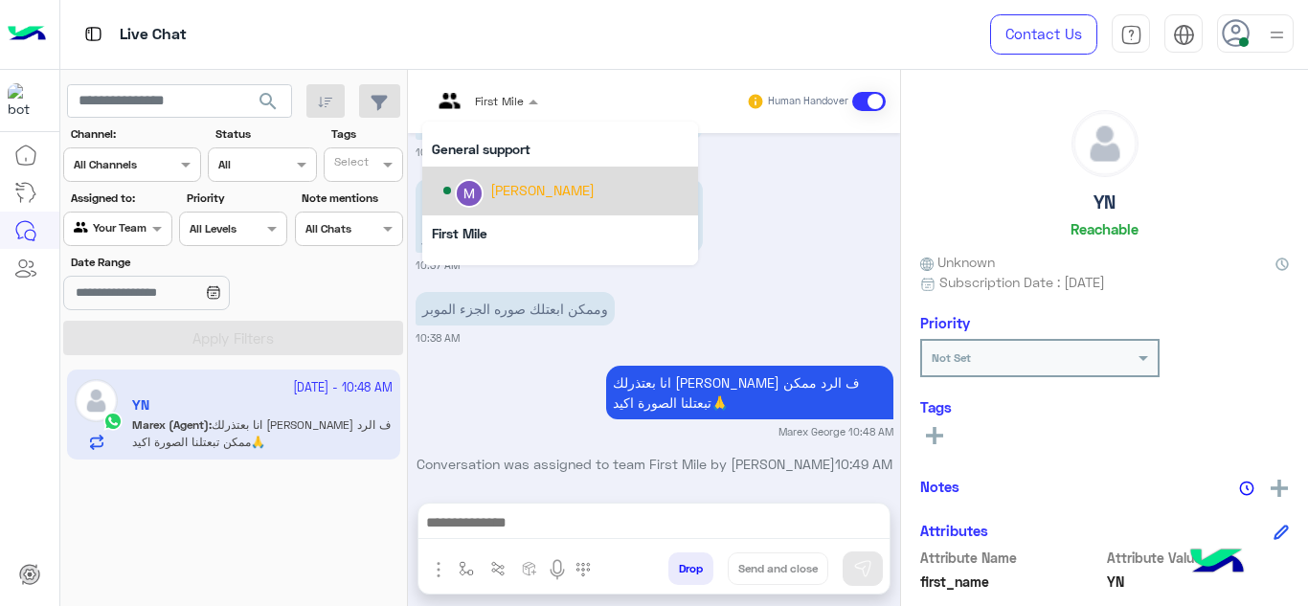
scroll to position [389, 0]
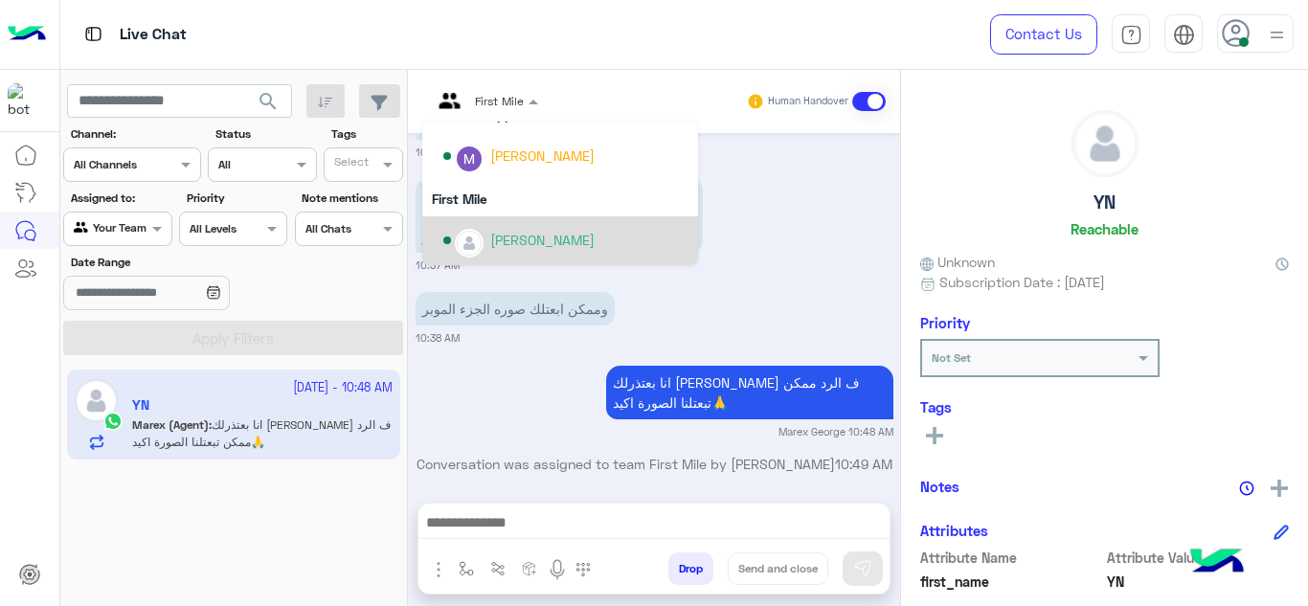
click at [511, 237] on div "Mariam Ahmed" at bounding box center [542, 240] width 104 height 20
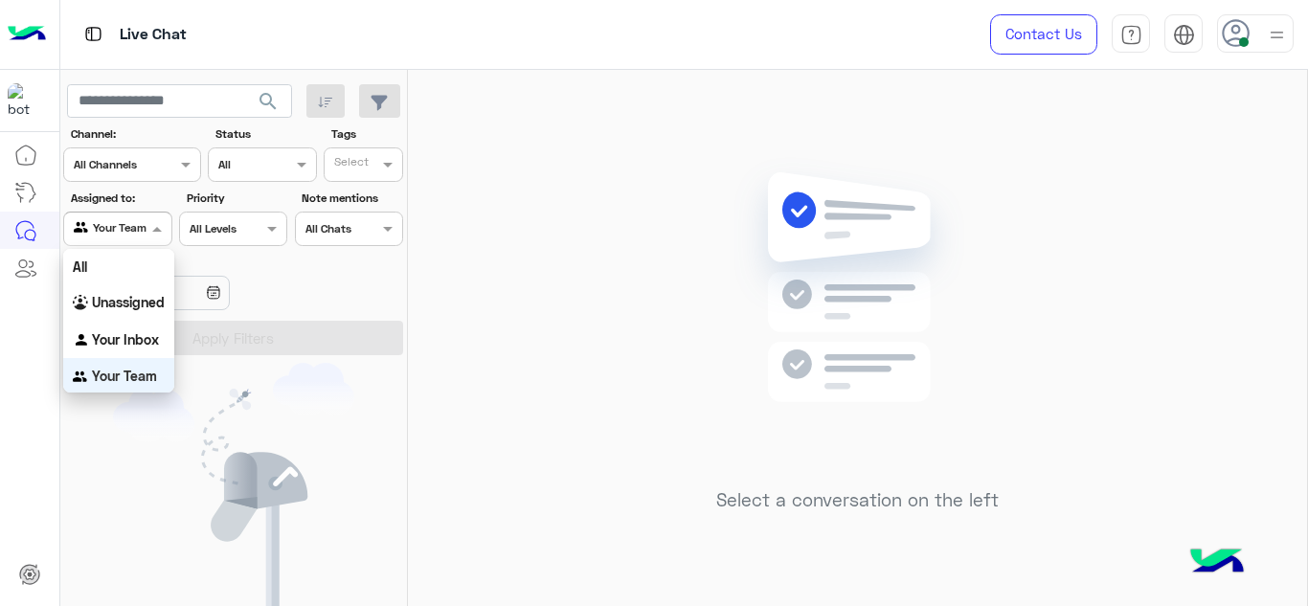
click at [151, 218] on span at bounding box center [160, 228] width 24 height 20
click at [152, 324] on div "Your Inbox" at bounding box center [118, 337] width 111 height 37
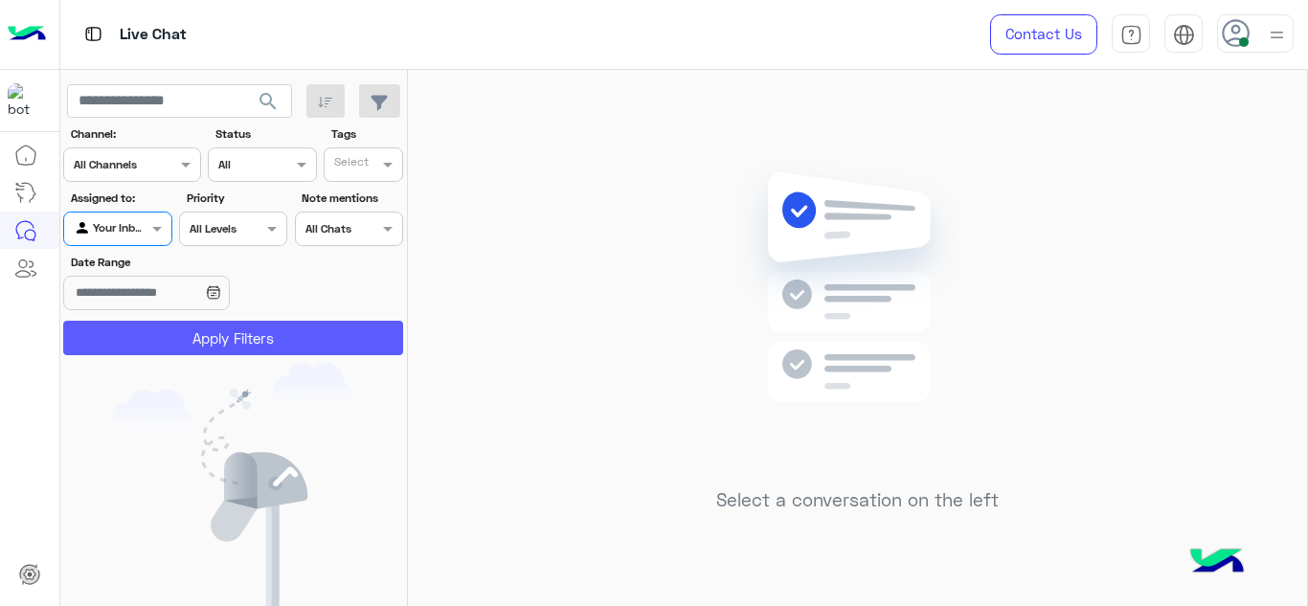
click at [174, 343] on button "Apply Filters" at bounding box center [233, 338] width 340 height 34
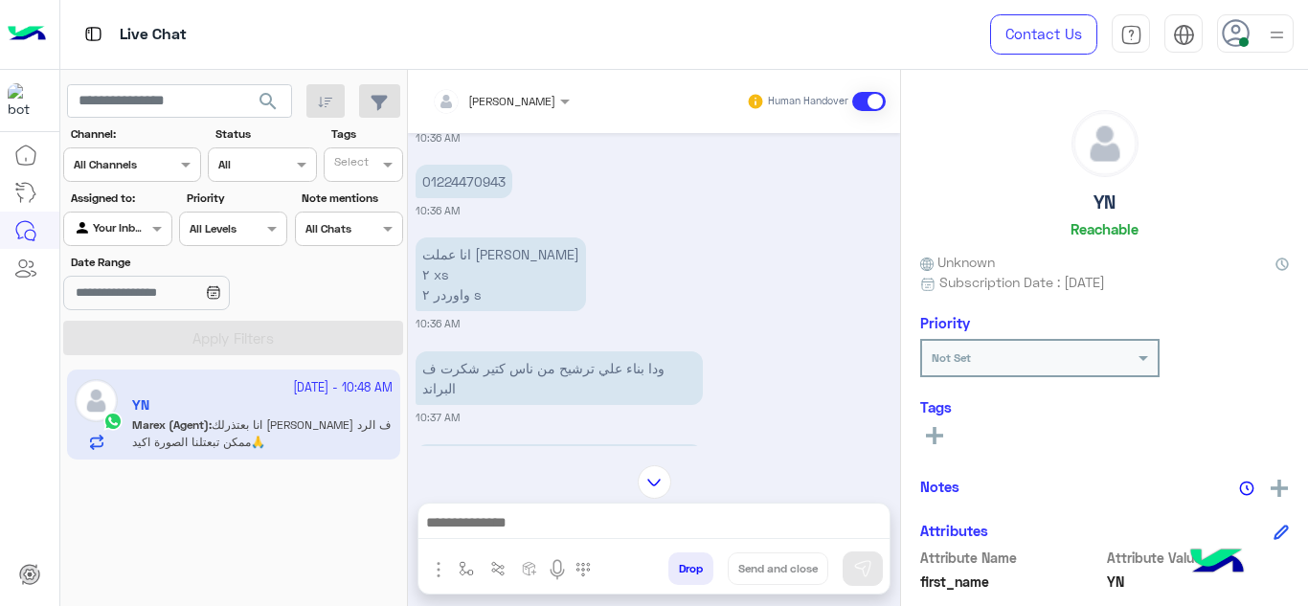
scroll to position [1100, 0]
click at [468, 197] on p "01224470943" at bounding box center [464, 181] width 97 height 34
copy p "01224470943"
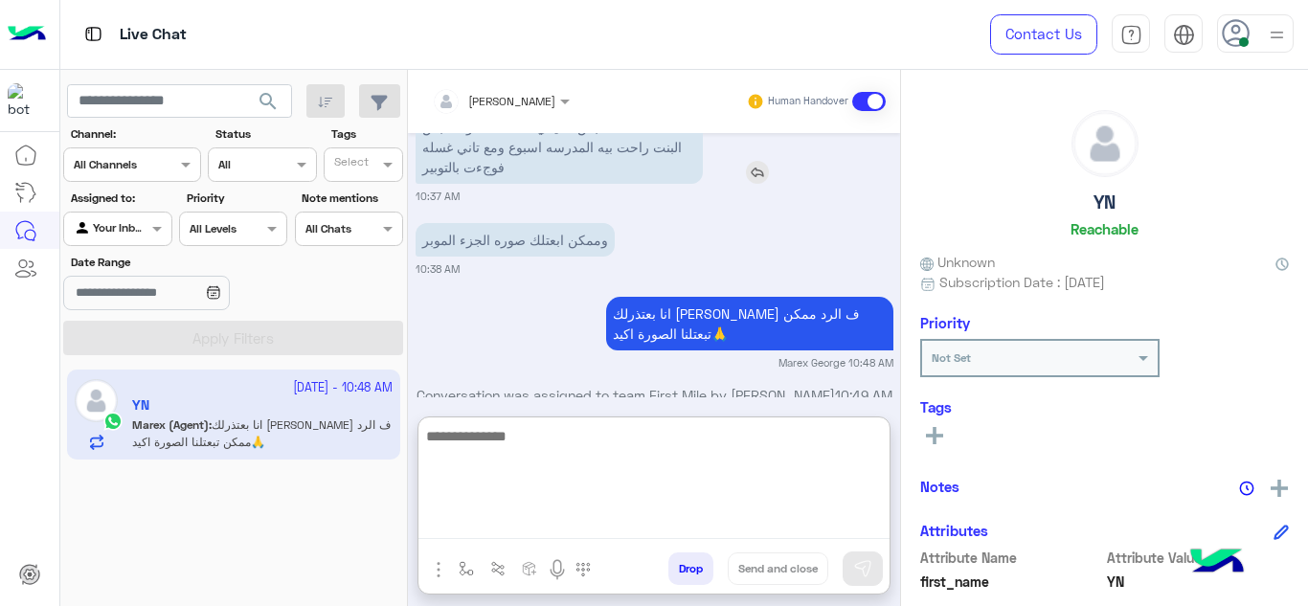
drag, startPoint x: 562, startPoint y: 525, endPoint x: 574, endPoint y: 183, distance: 342.1
click at [574, 183] on div "Mariam Ahmed Human Handover Sep 19, 2025 انا عندي شكوي من المنتج 03:55 PM تمام …" at bounding box center [654, 342] width 492 height 544
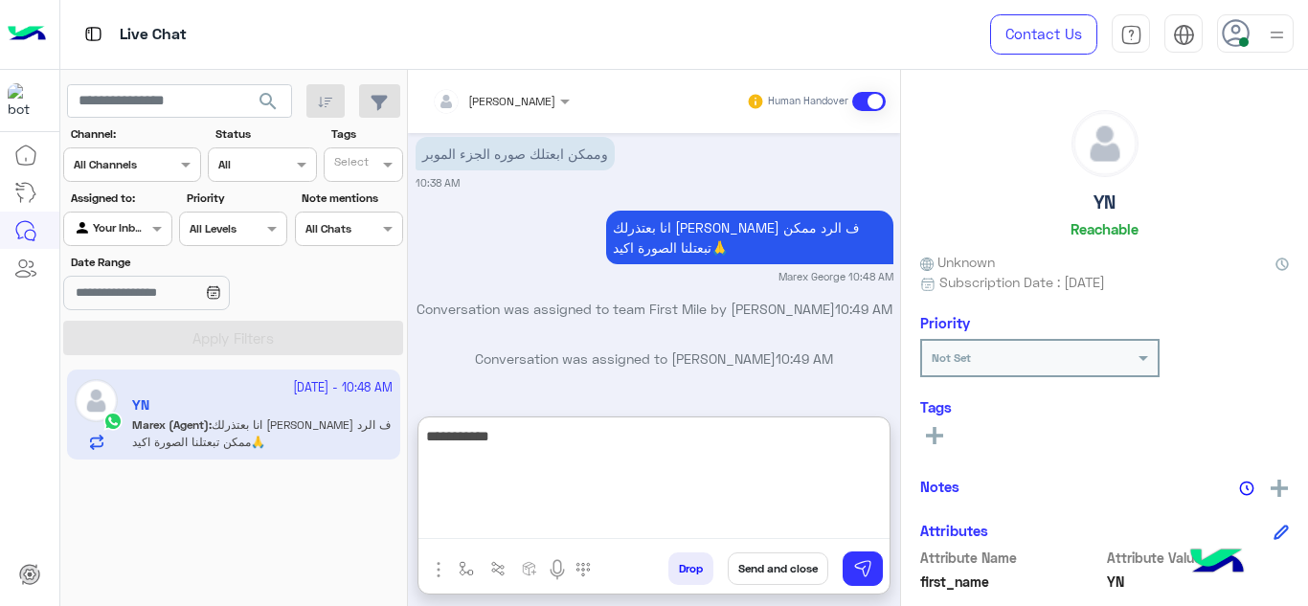
type textarea "**********"
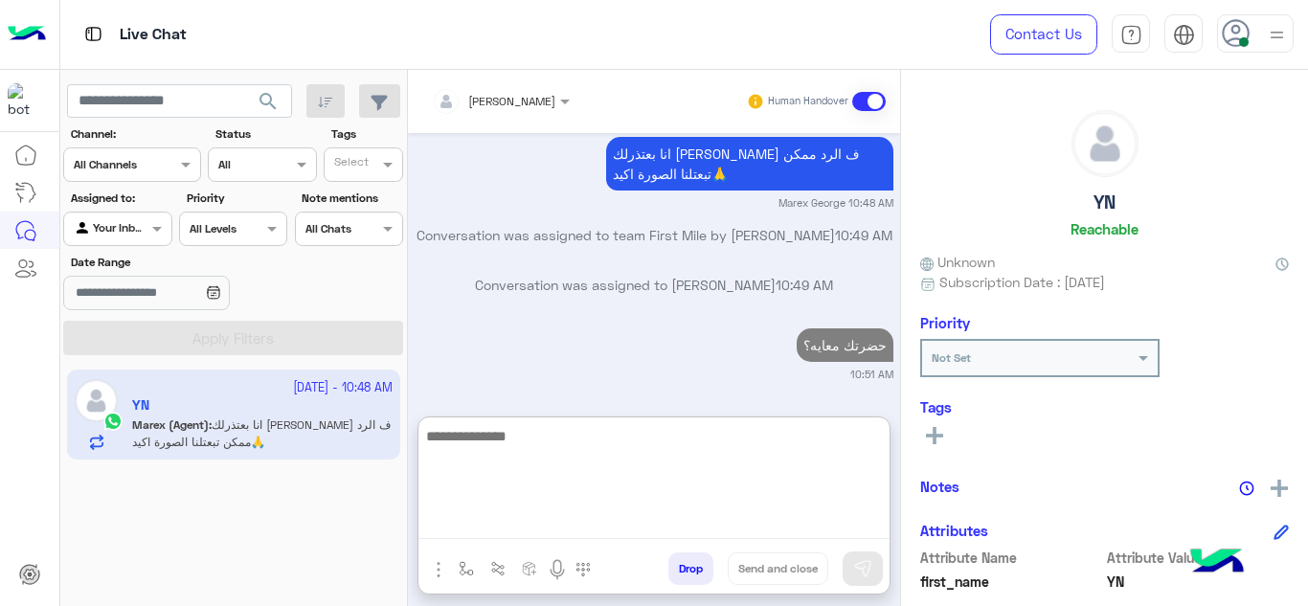
scroll to position [1643, 0]
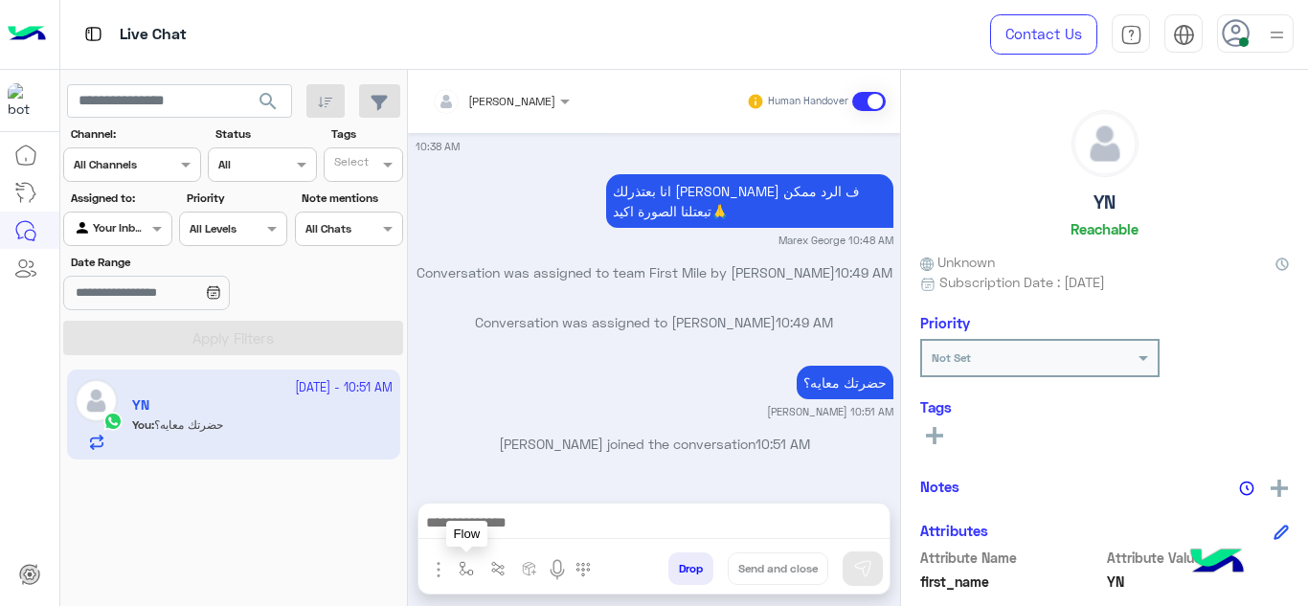
click at [463, 566] on img "button" at bounding box center [466, 568] width 15 height 15
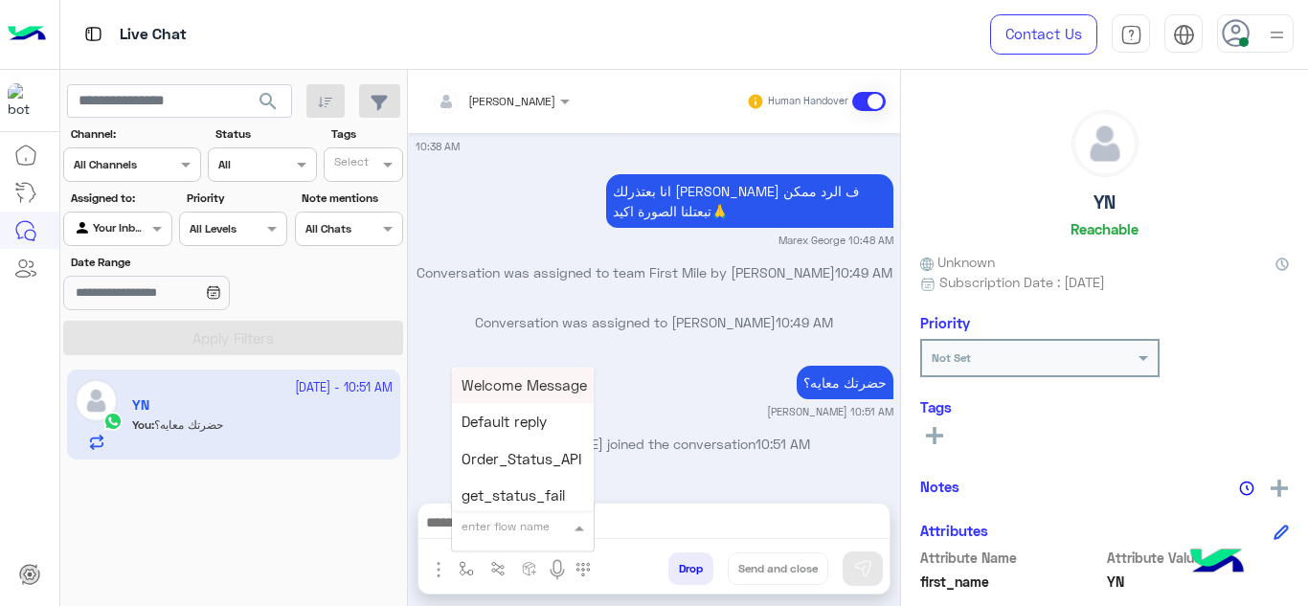
click at [468, 527] on input "text" at bounding box center [500, 523] width 76 height 17
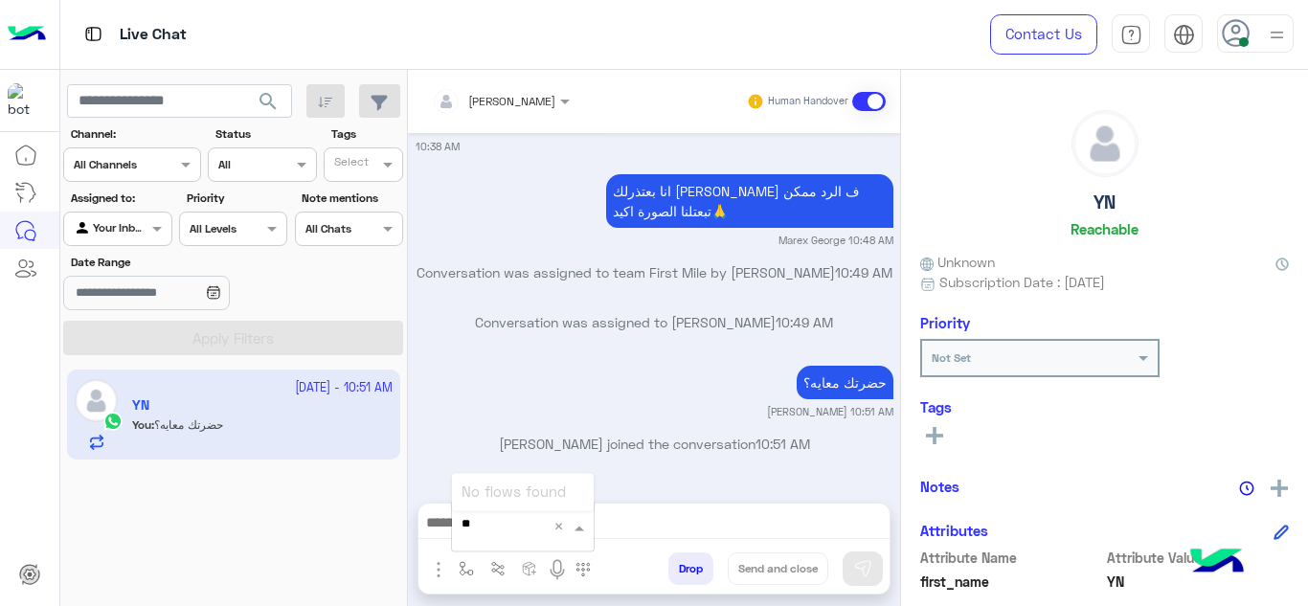
type input "*"
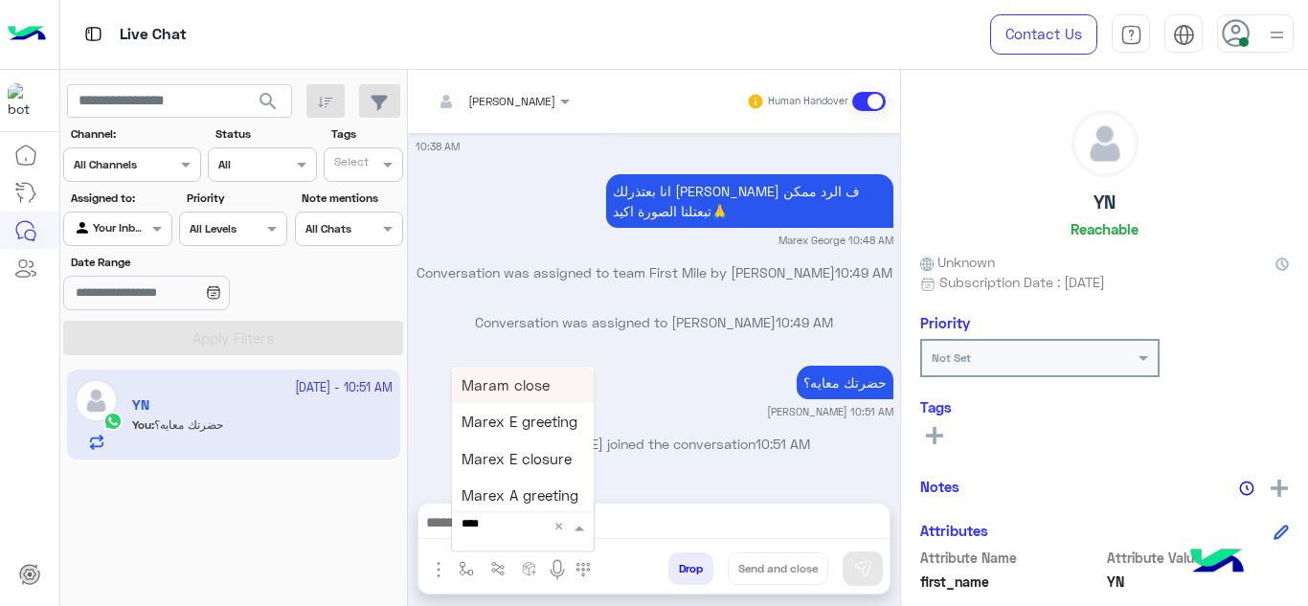
type input "*****"
click at [529, 494] on span "Mariam A closure" at bounding box center [521, 496] width 119 height 17
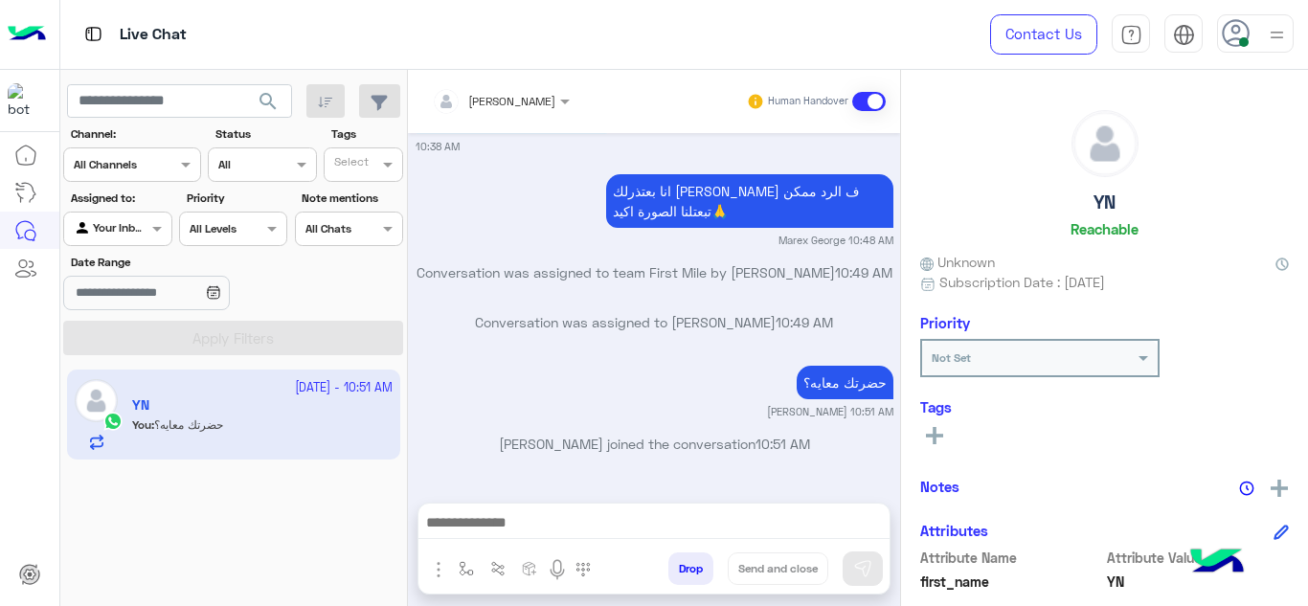
type textarea "**********"
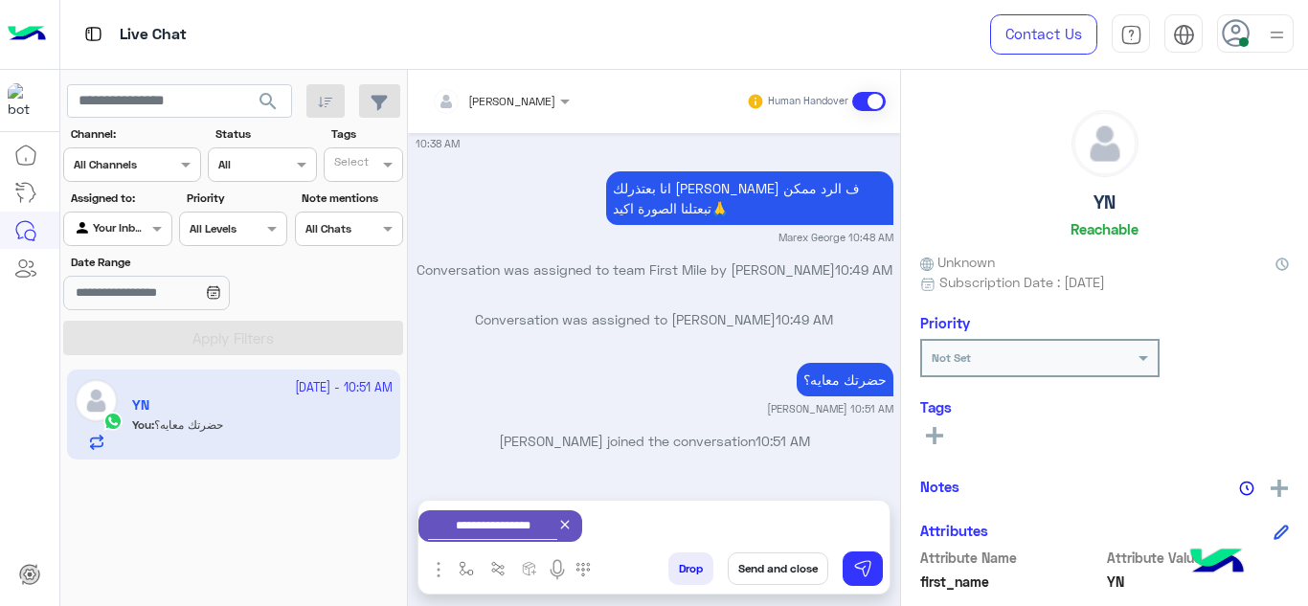
click at [775, 567] on button "Send and close" at bounding box center [778, 569] width 101 height 33
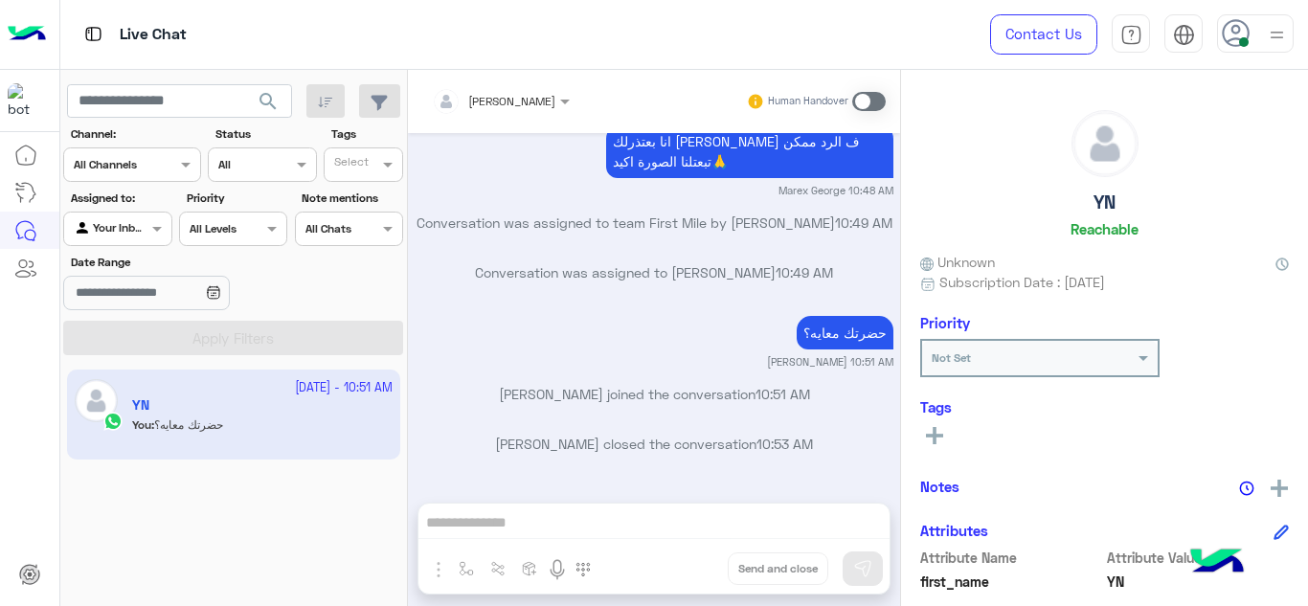
scroll to position [1833, 0]
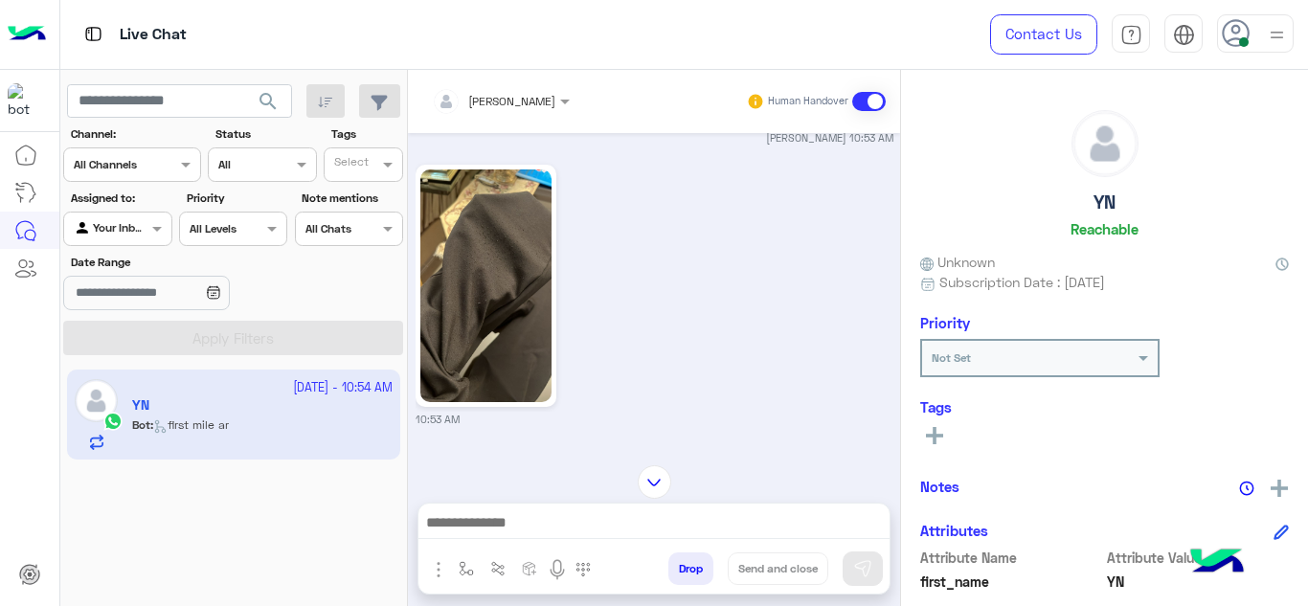
scroll to position [405, 0]
click at [498, 284] on img at bounding box center [485, 286] width 131 height 233
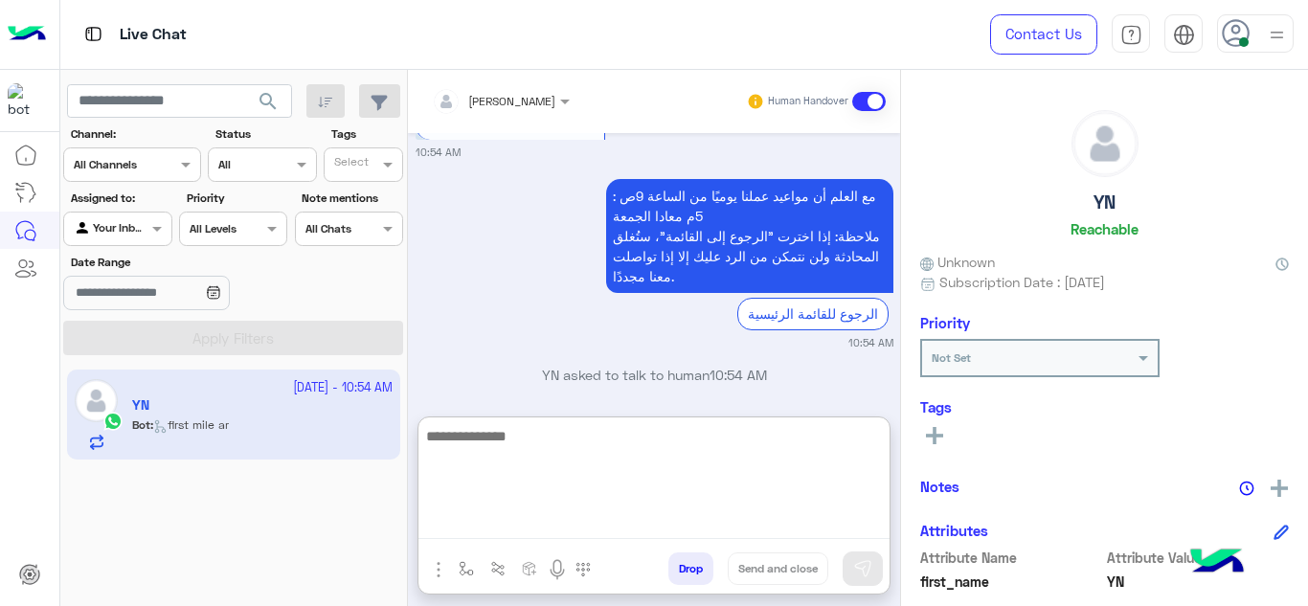
drag, startPoint x: 605, startPoint y: 528, endPoint x: 569, endPoint y: 196, distance: 333.4
click at [569, 196] on div "Mariam Ahmed Human Handover Sep 20, 2025 حضرتك معايه؟ Mariam Ahmed 10:51 AM Mar…" at bounding box center [654, 342] width 492 height 544
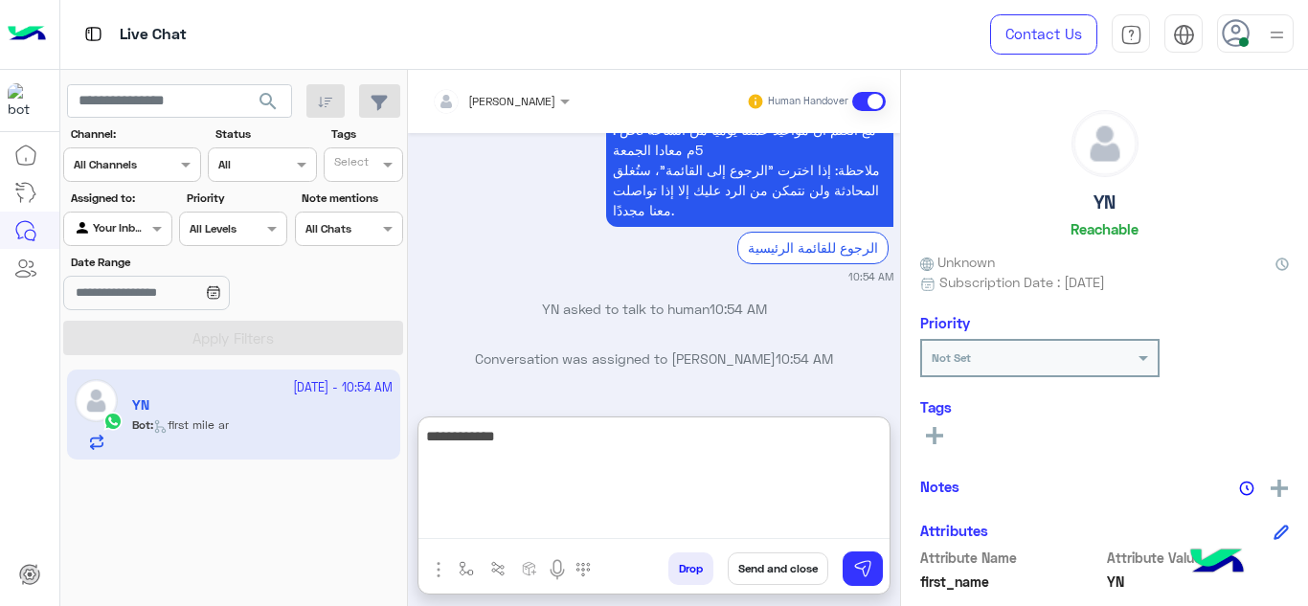
type textarea "**********"
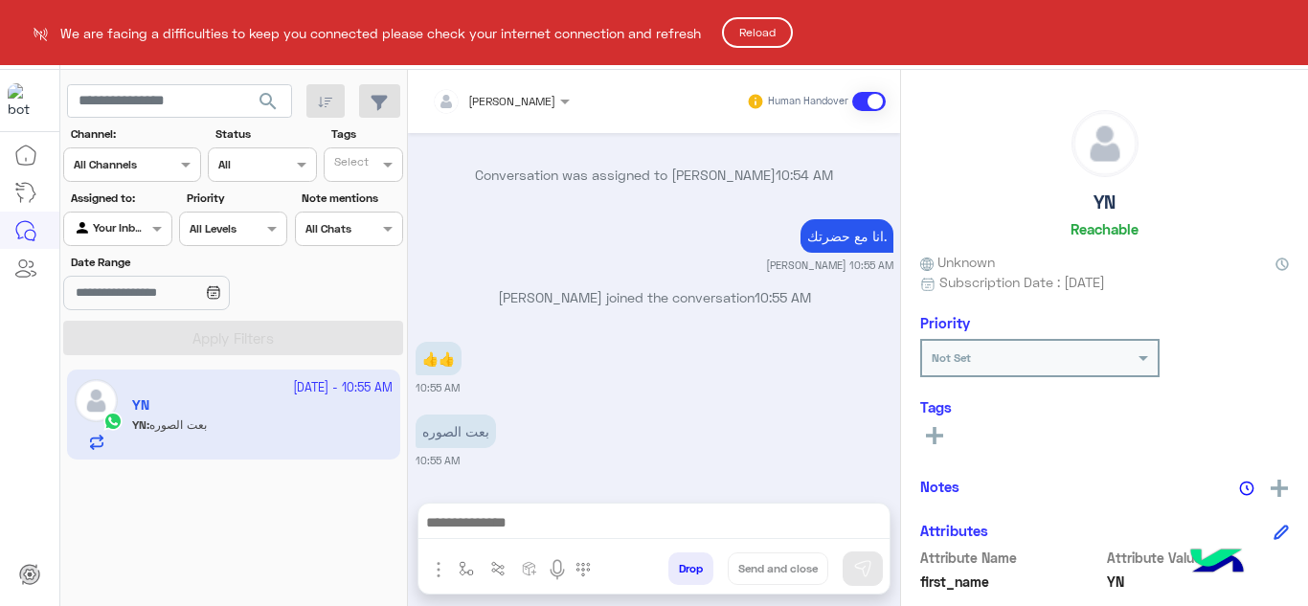
scroll to position [1823, 0]
click at [749, 47] on button "Reload" at bounding box center [757, 32] width 71 height 31
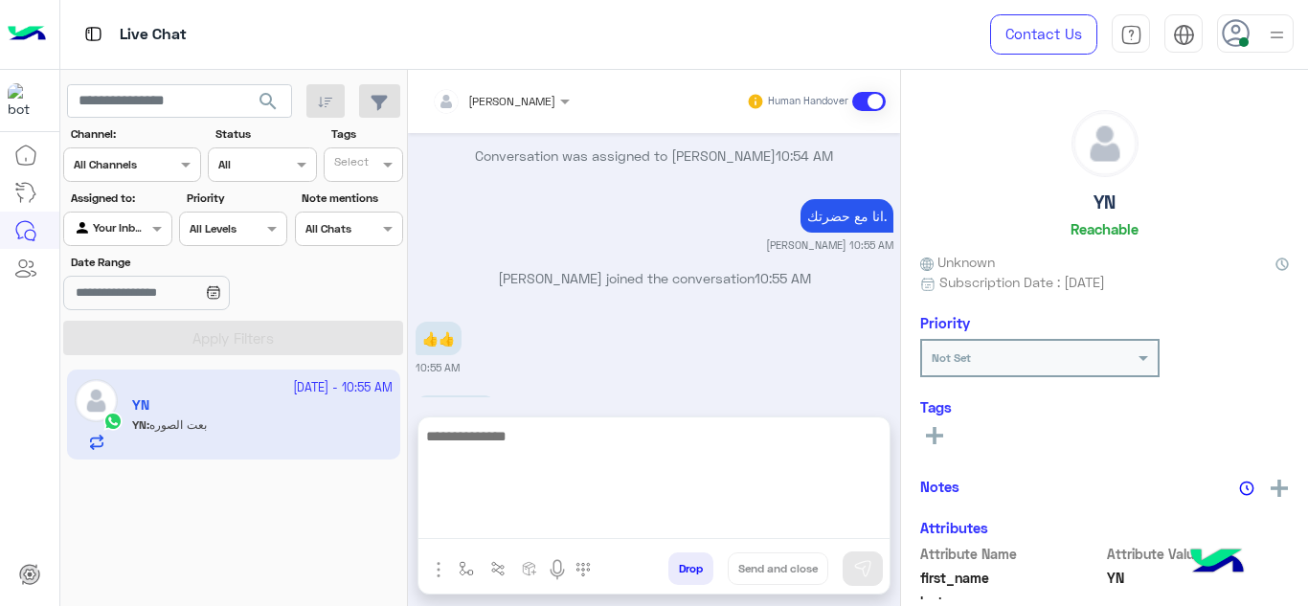
click at [510, 511] on textarea at bounding box center [654, 481] width 471 height 115
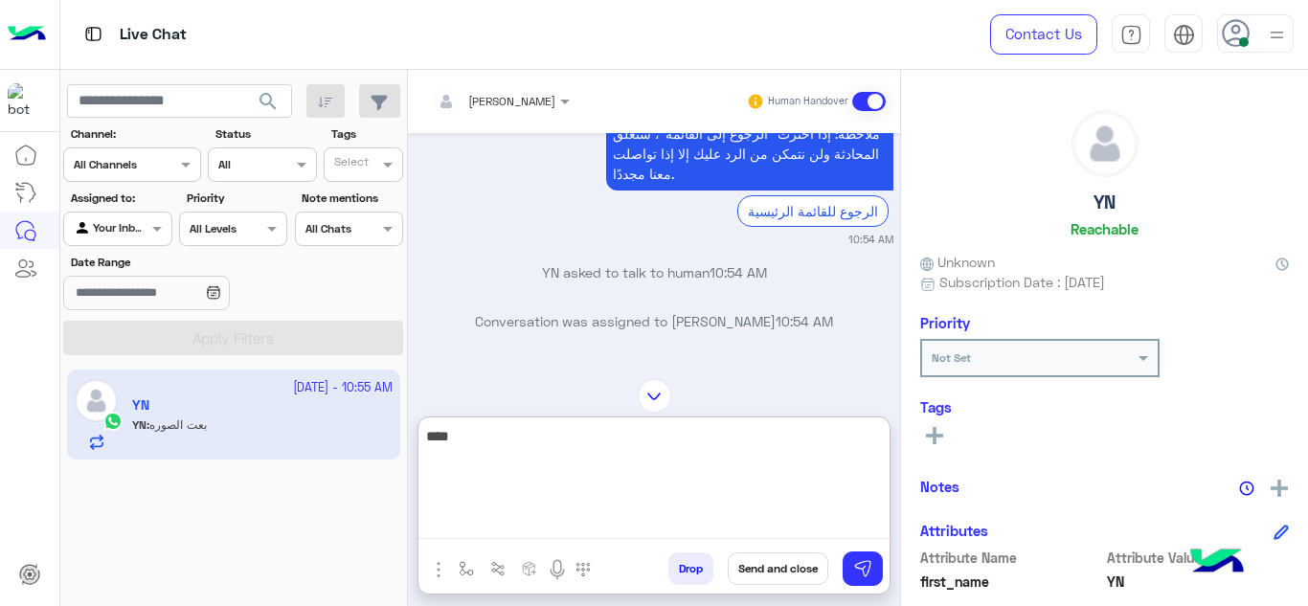
scroll to position [871, 0]
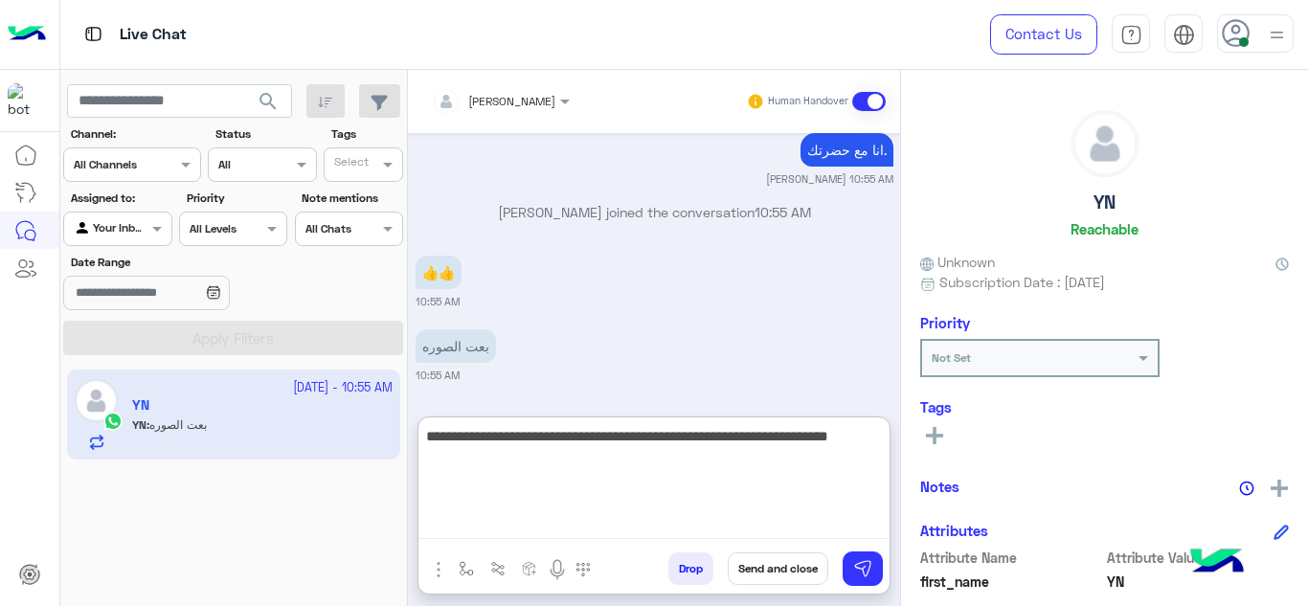
type textarea "**********"
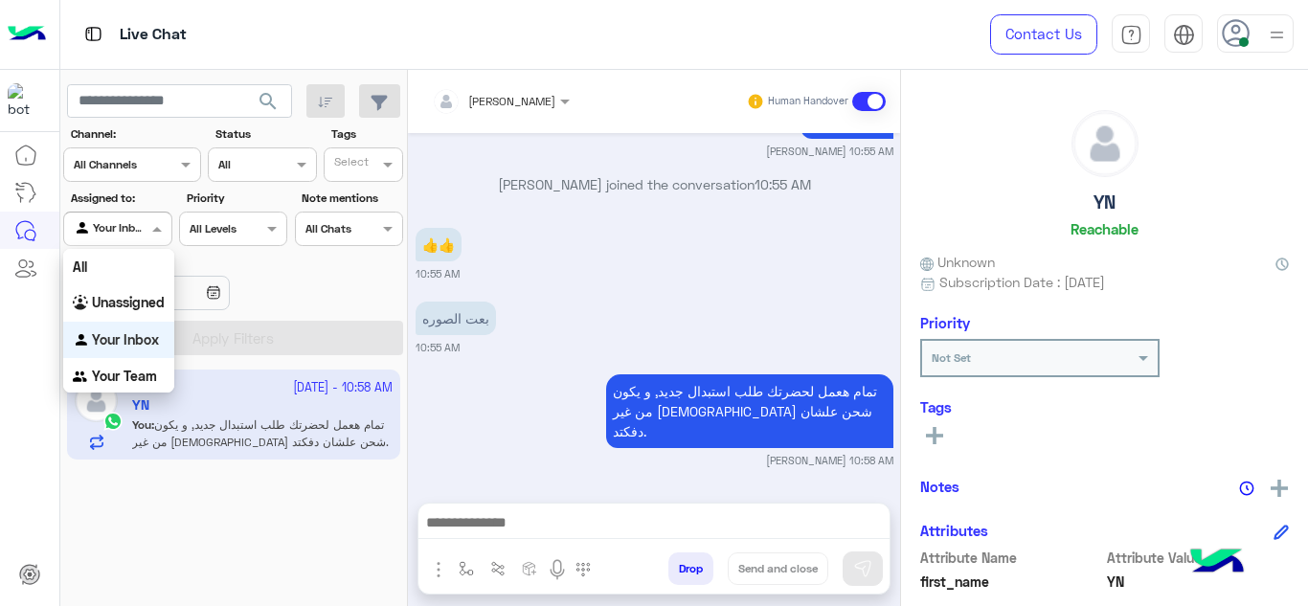
scroll to position [878, 0]
drag, startPoint x: 160, startPoint y: 227, endPoint x: 149, endPoint y: 370, distance: 143.1
click at [149, 370] on body "Live Chat Contact Us Help Center عربي English search Channel: Channel All Chann…" at bounding box center [654, 303] width 1308 height 606
click at [149, 370] on b "Your Team" at bounding box center [124, 376] width 65 height 16
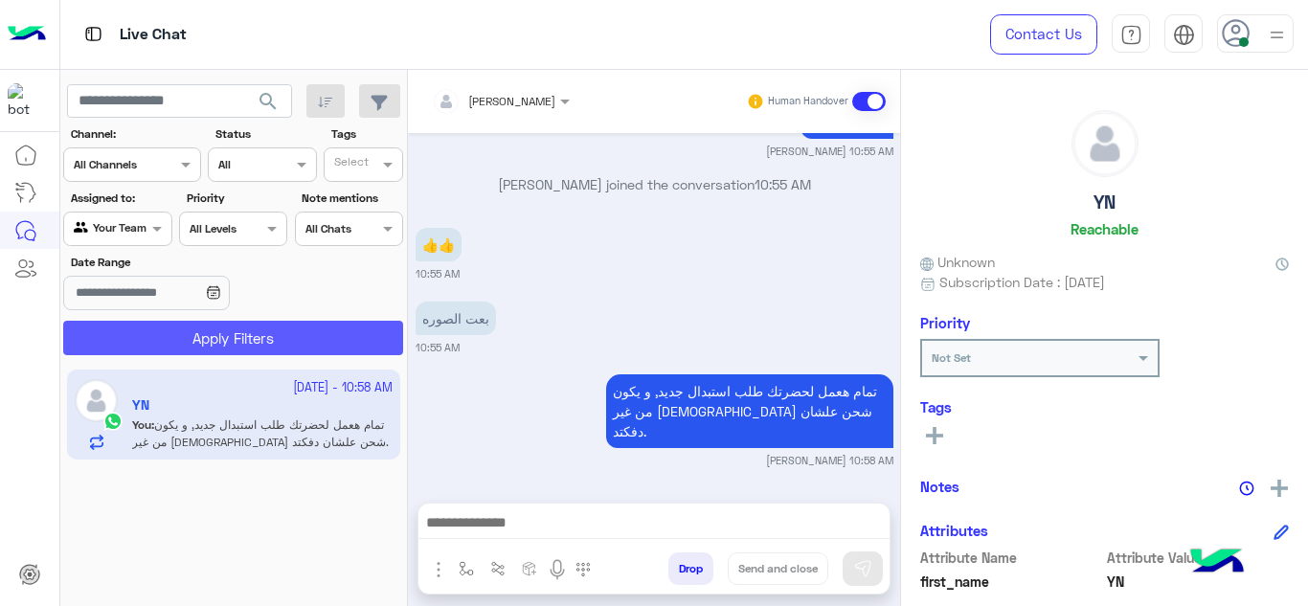
click at [199, 348] on button "Apply Filters" at bounding box center [233, 338] width 340 height 34
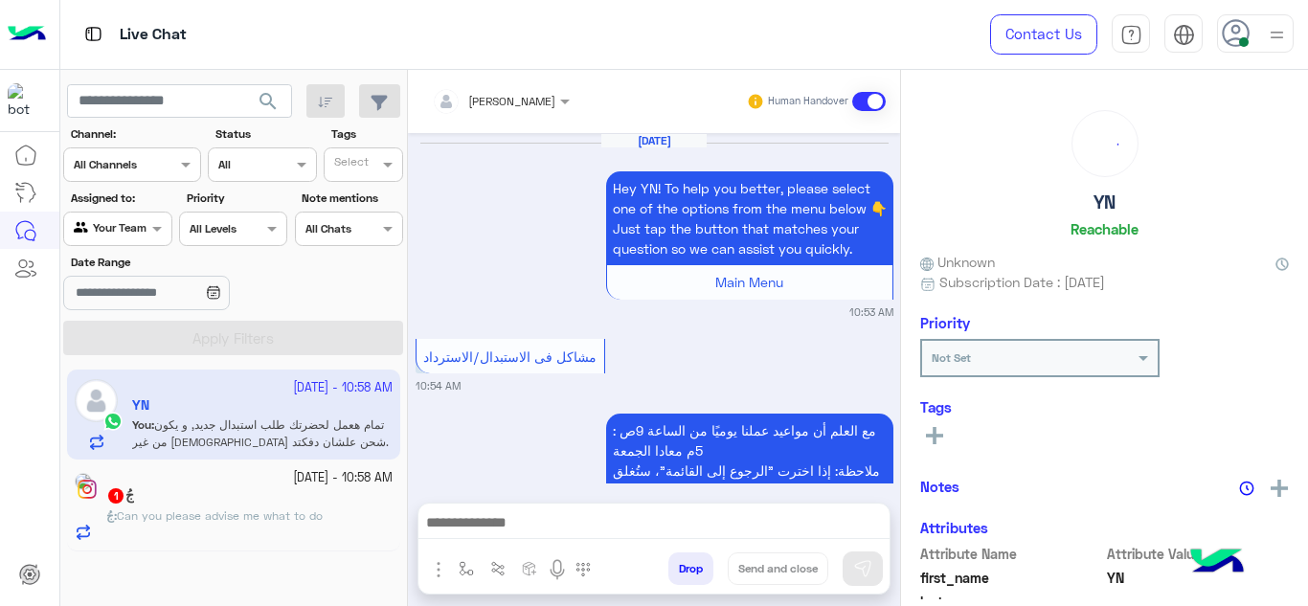
scroll to position [596, 0]
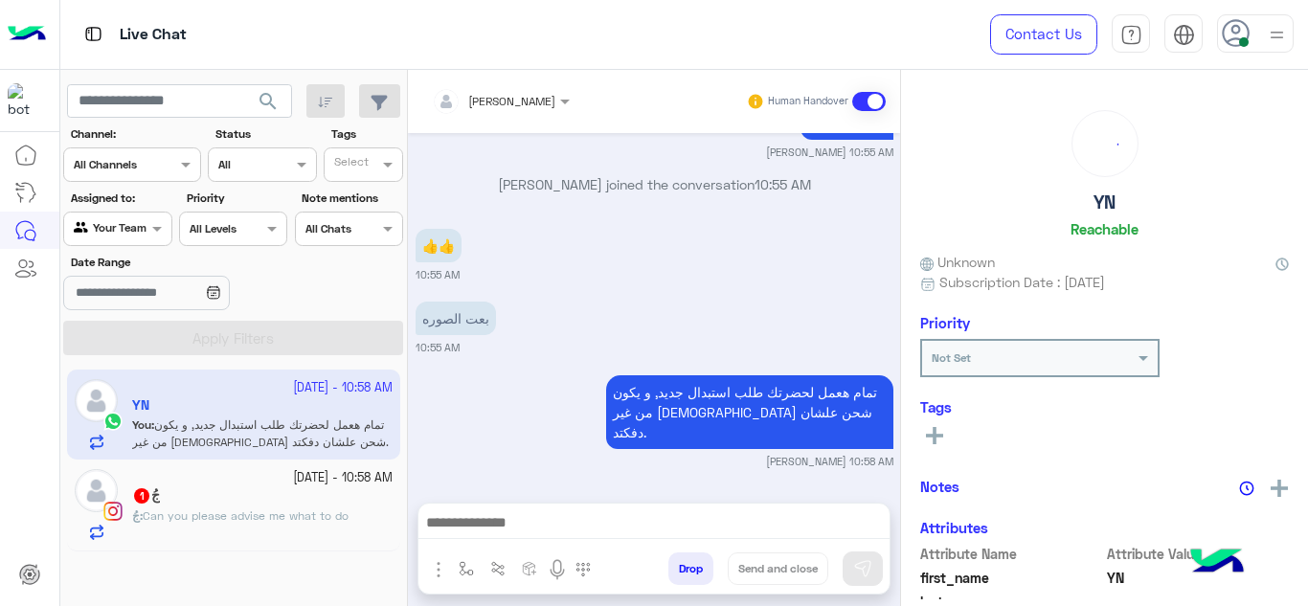
click at [251, 490] on div "جُ 1" at bounding box center [262, 498] width 261 height 20
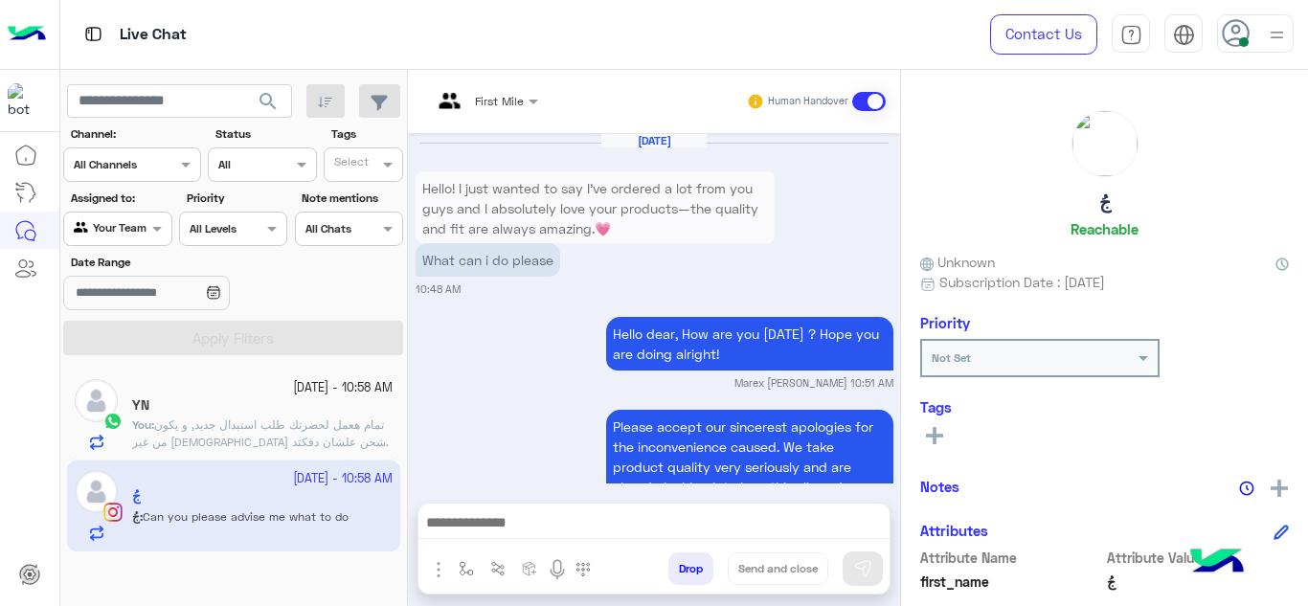
scroll to position [792, 0]
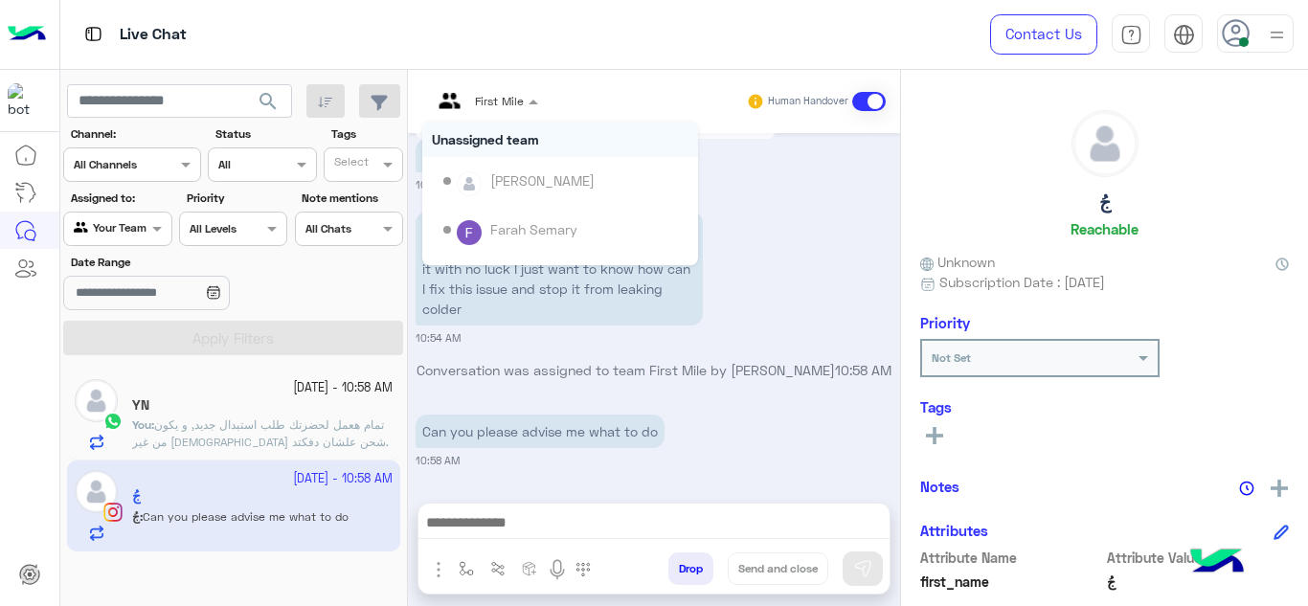
drag, startPoint x: 496, startPoint y: 108, endPoint x: 511, endPoint y: 230, distance: 122.5
click at [511, 119] on ng-select "First Mile Unassigned team [PERSON_NAME] [PERSON_NAME] Last mile [PERSON_NAME] …" at bounding box center [484, 101] width 125 height 34
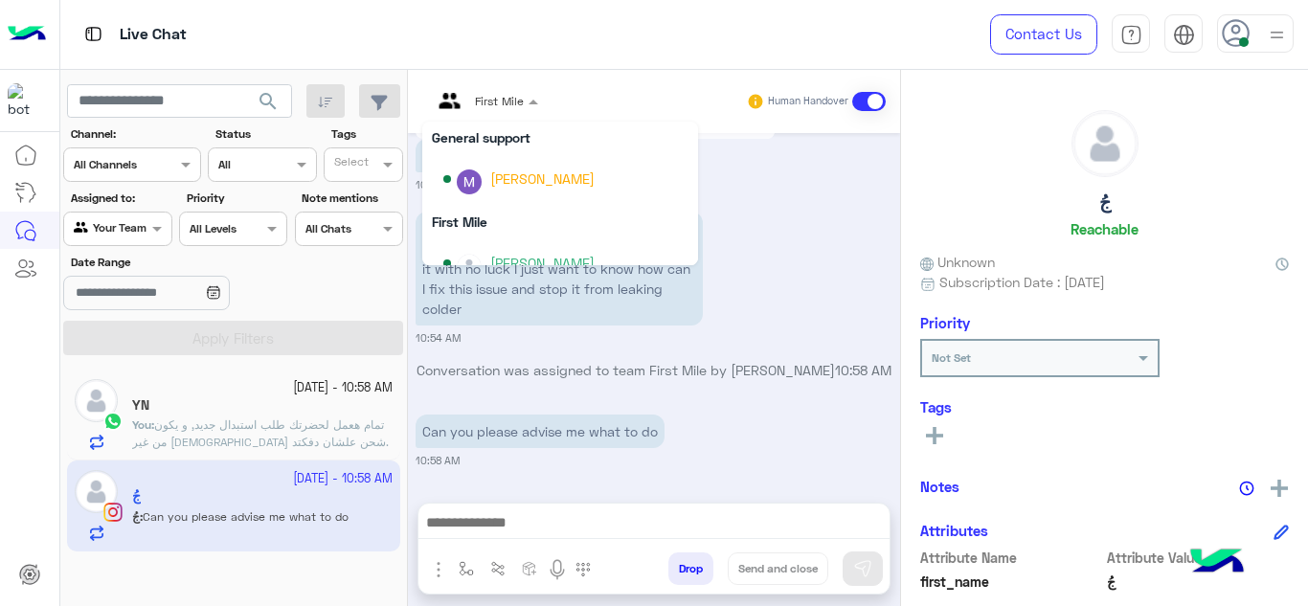
scroll to position [389, 0]
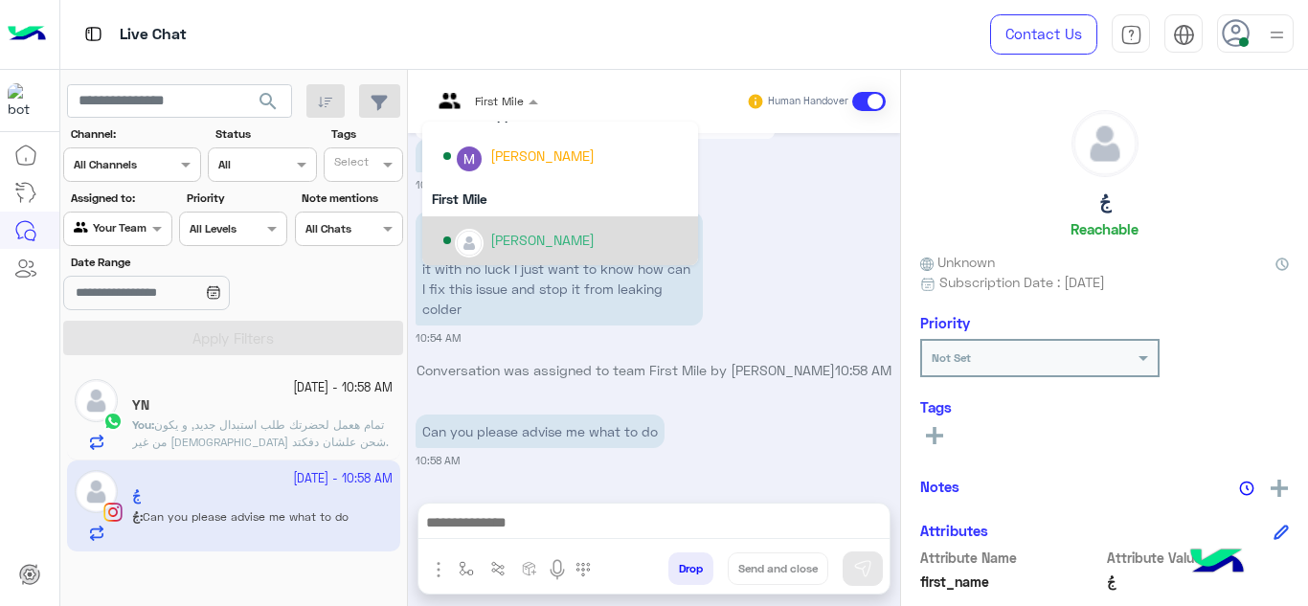
click at [511, 239] on div "[PERSON_NAME]" at bounding box center [542, 240] width 104 height 20
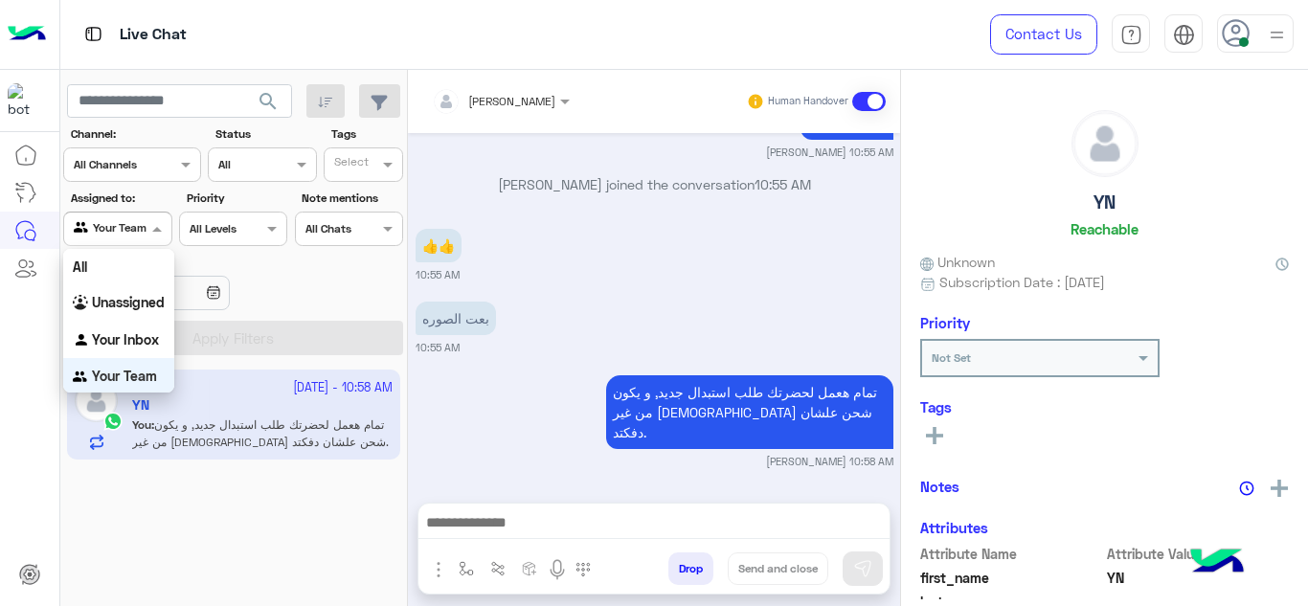
scroll to position [1, 0]
drag, startPoint x: 140, startPoint y: 235, endPoint x: 153, endPoint y: 340, distance: 106.2
click at [153, 340] on body "Live Chat Contact Us Help Center عربي English search Channel: Channel All Chann…" at bounding box center [654, 303] width 1308 height 606
click at [153, 340] on b "Your Inbox" at bounding box center [125, 338] width 67 height 16
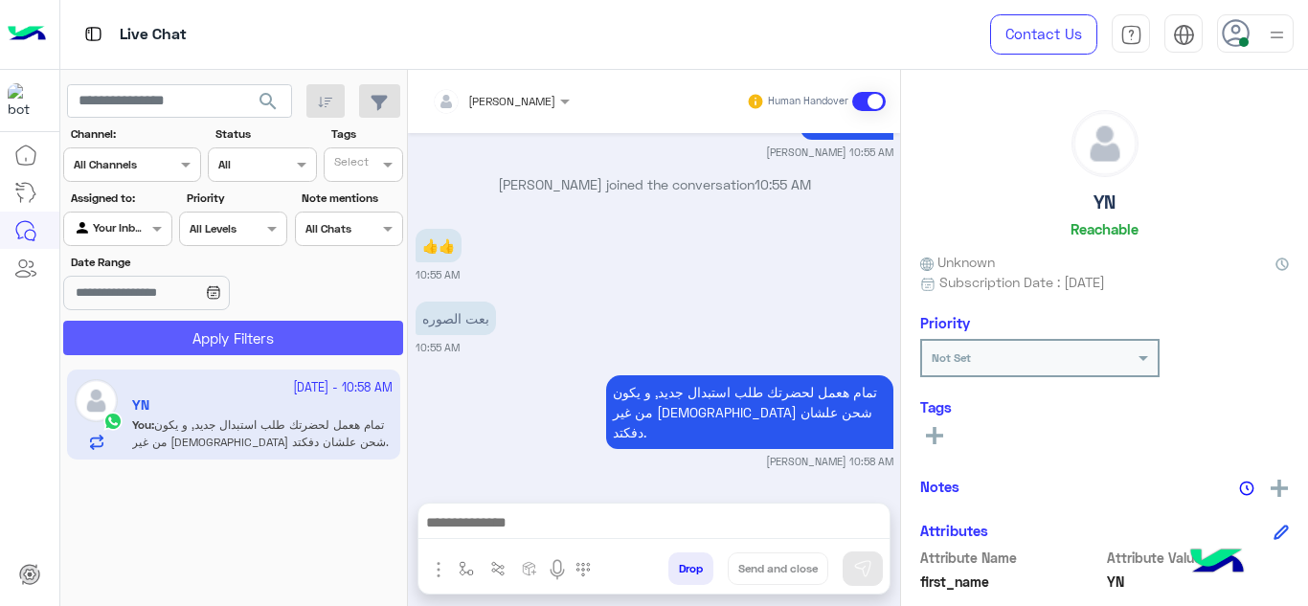
click at [191, 338] on button "Apply Filters" at bounding box center [233, 338] width 340 height 34
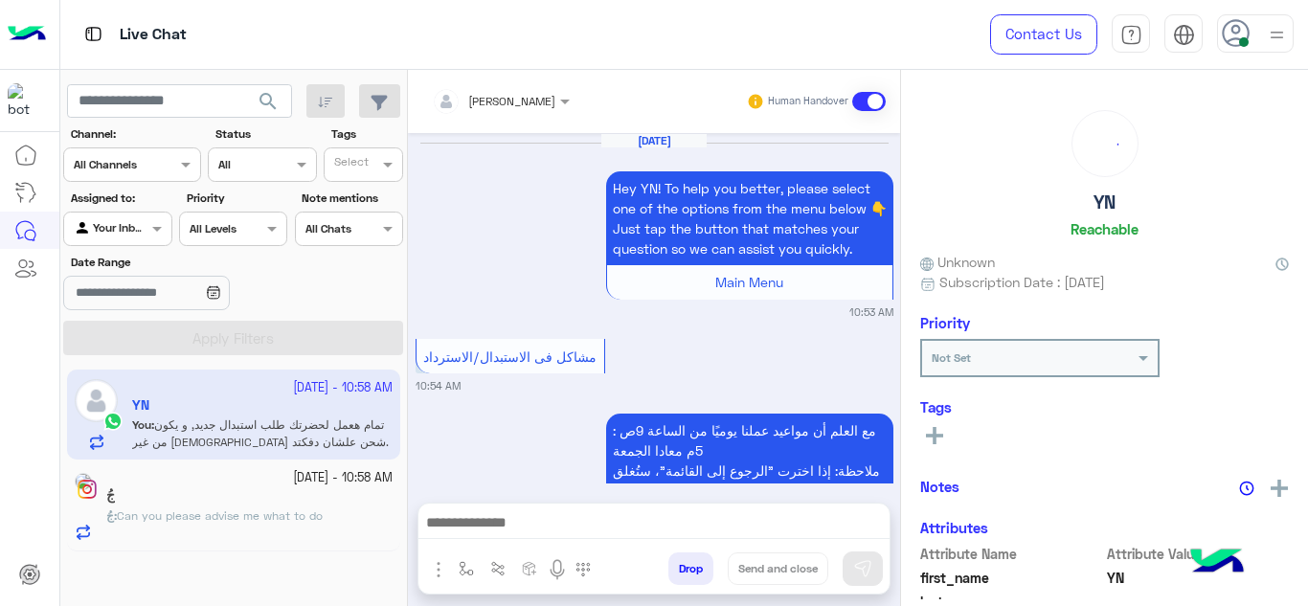
scroll to position [596, 0]
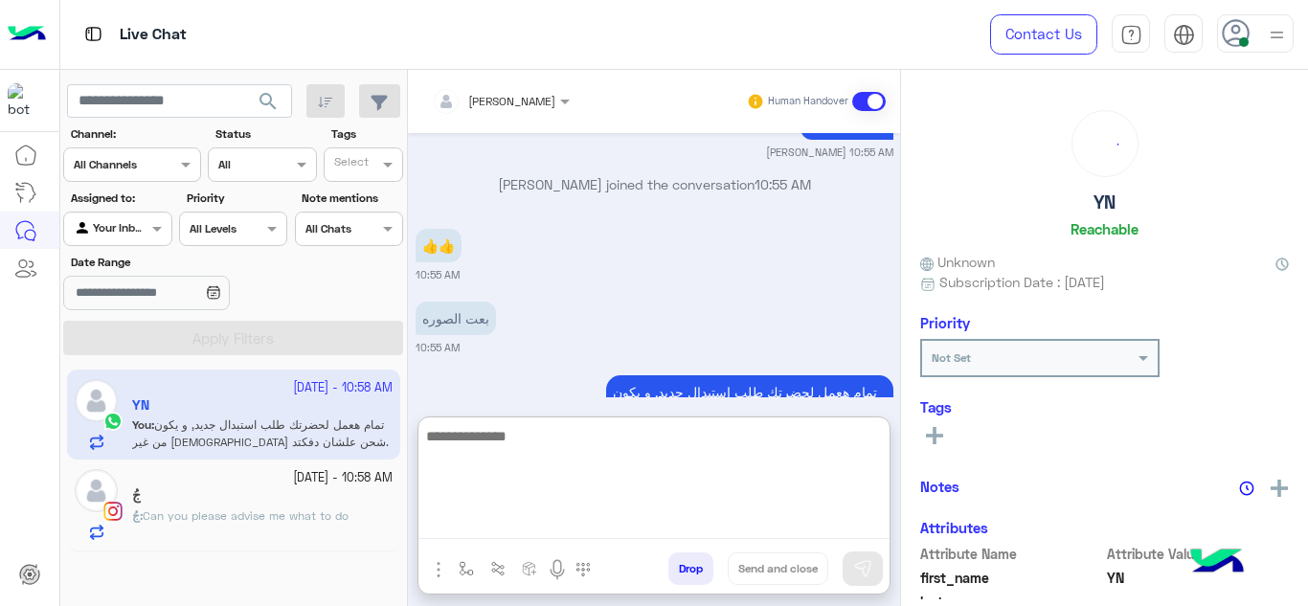
click at [478, 518] on textarea at bounding box center [654, 481] width 471 height 115
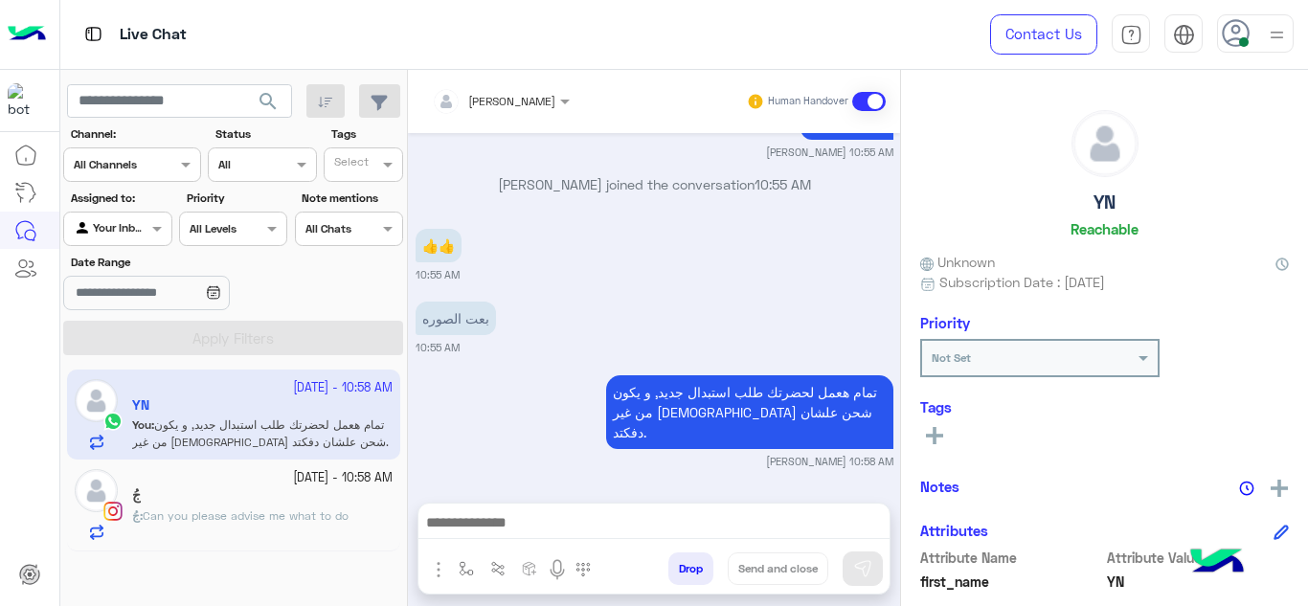
click at [318, 511] on span "Can you please advise me what to do" at bounding box center [246, 516] width 206 height 14
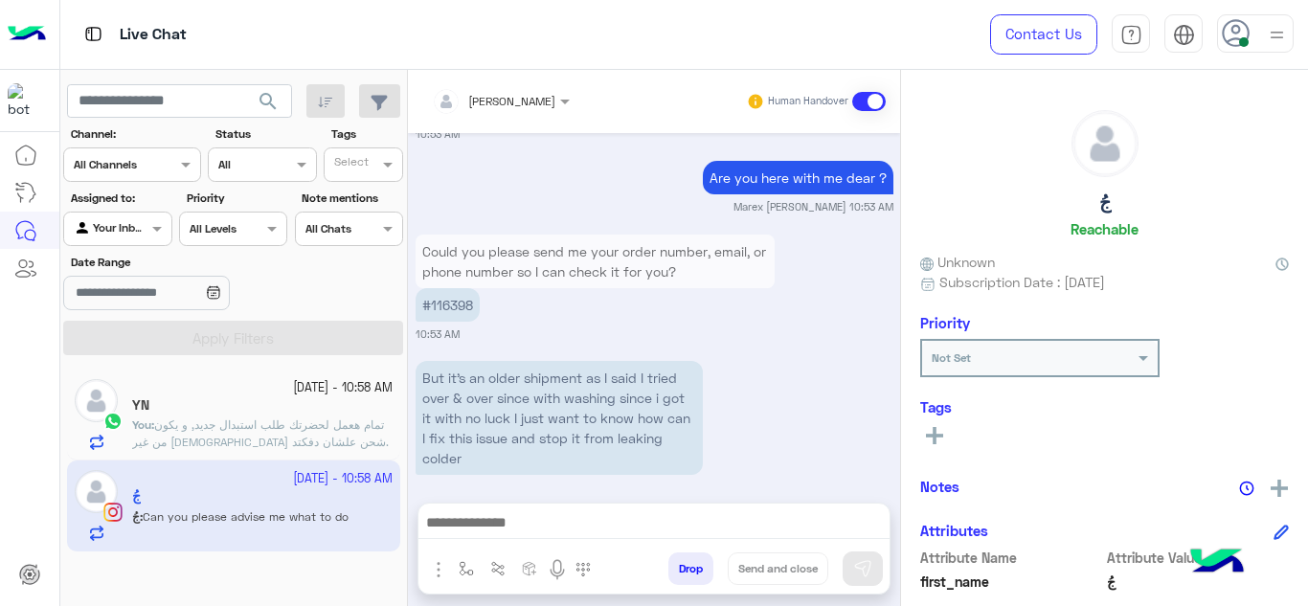
scroll to position [695, 0]
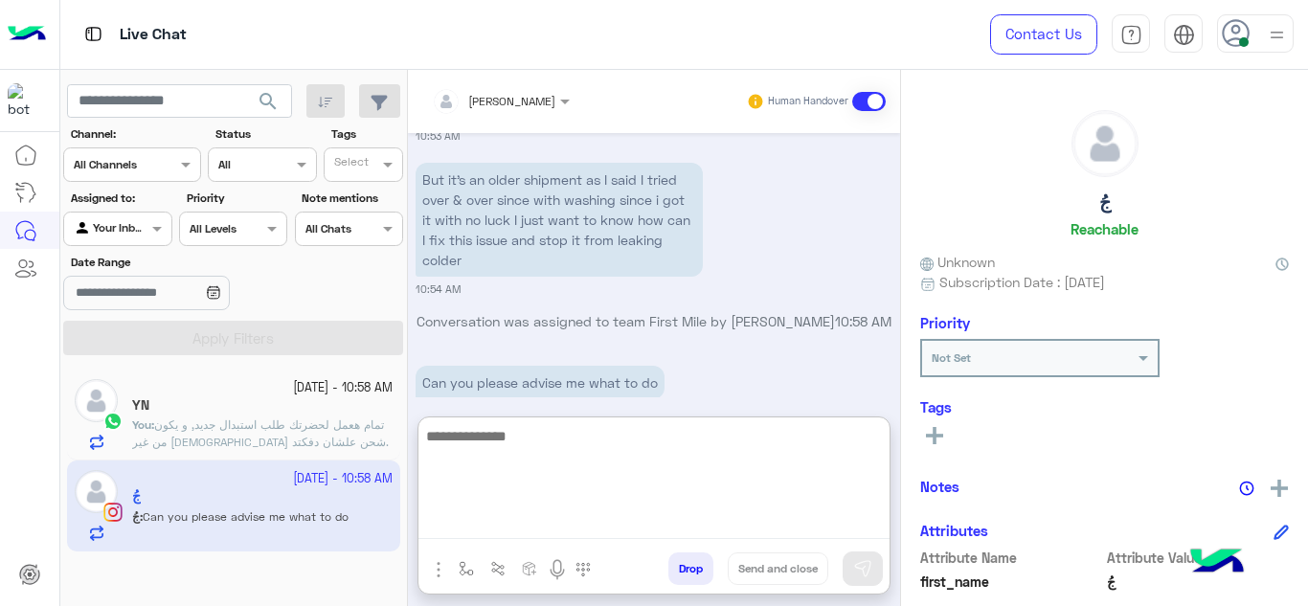
drag, startPoint x: 488, startPoint y: 526, endPoint x: 480, endPoint y: 385, distance: 141.0
click at [480, 385] on div "[PERSON_NAME] Human Handover [DATE] Hello dear, How are you [DATE] ? Hope you a…" at bounding box center [654, 342] width 492 height 544
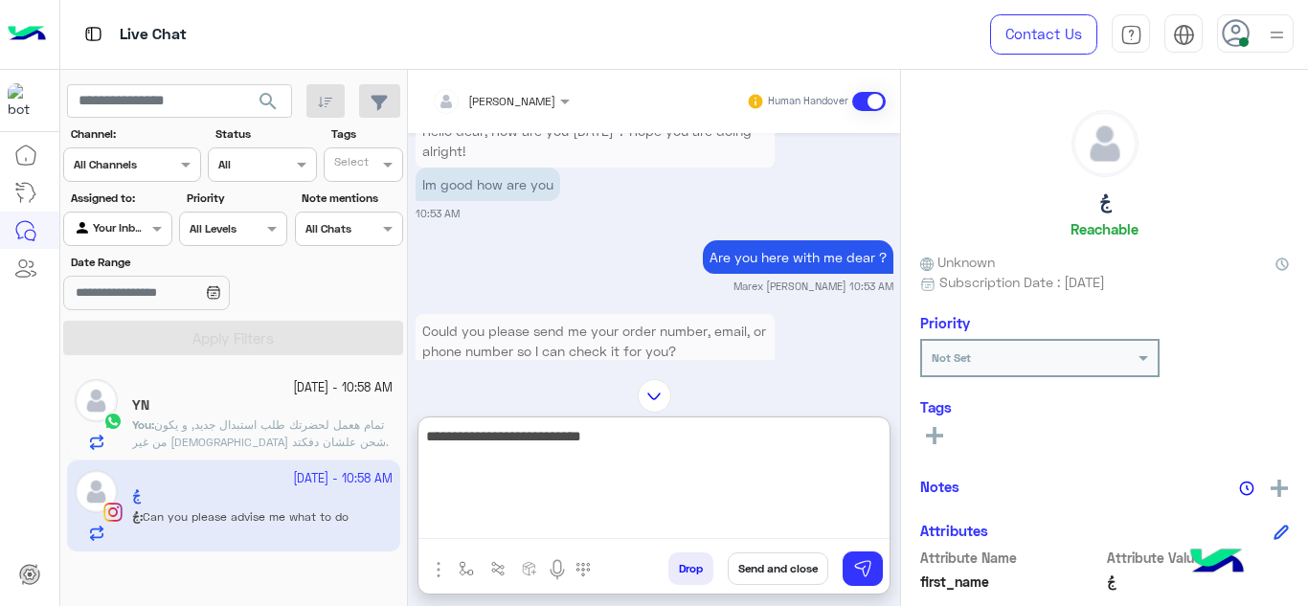
scroll to position [556, 0]
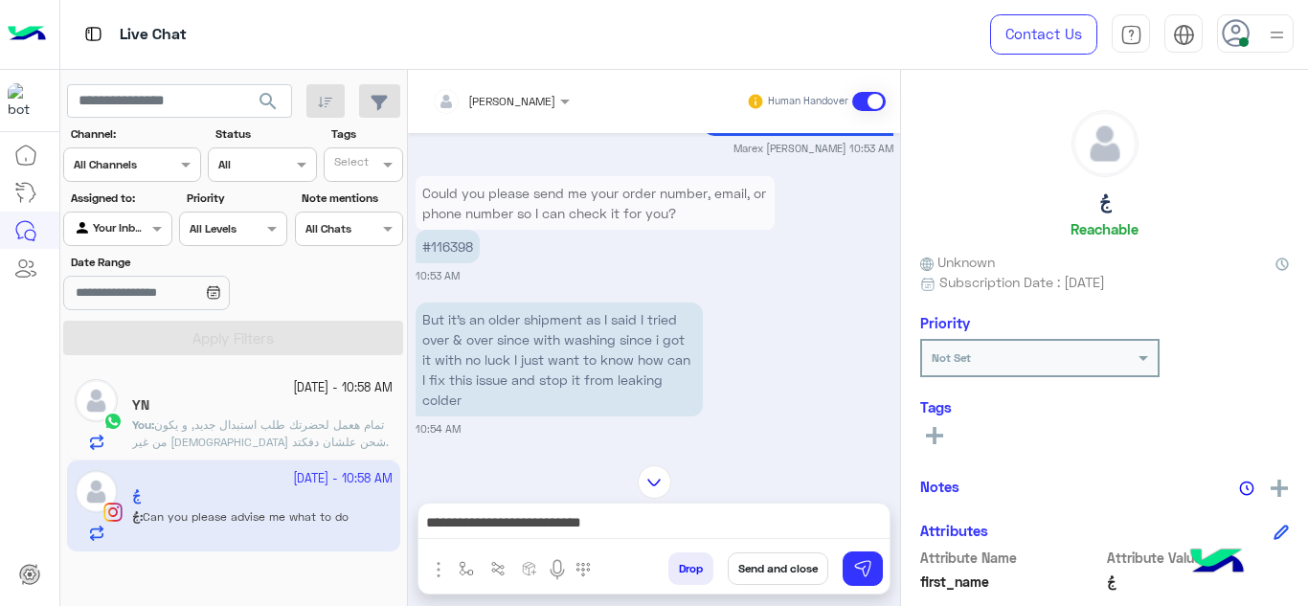
click at [454, 242] on p "#116398" at bounding box center [448, 247] width 64 height 34
copy p "116398"
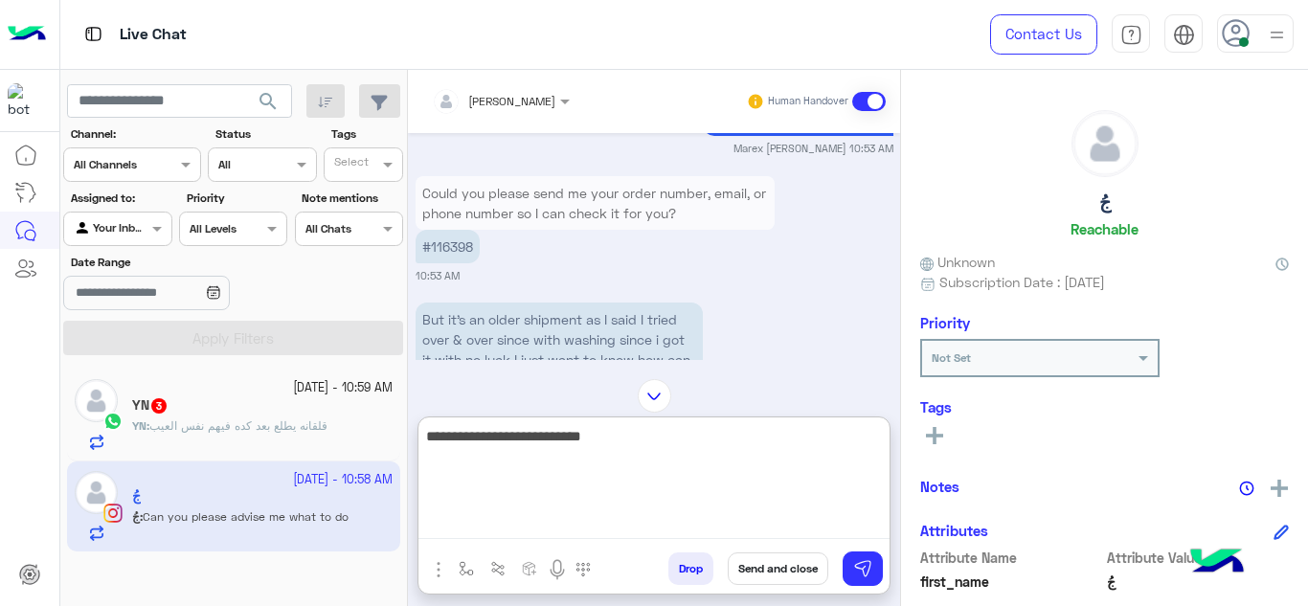
click at [622, 515] on textarea "**********" at bounding box center [654, 481] width 471 height 115
type textarea "**********"
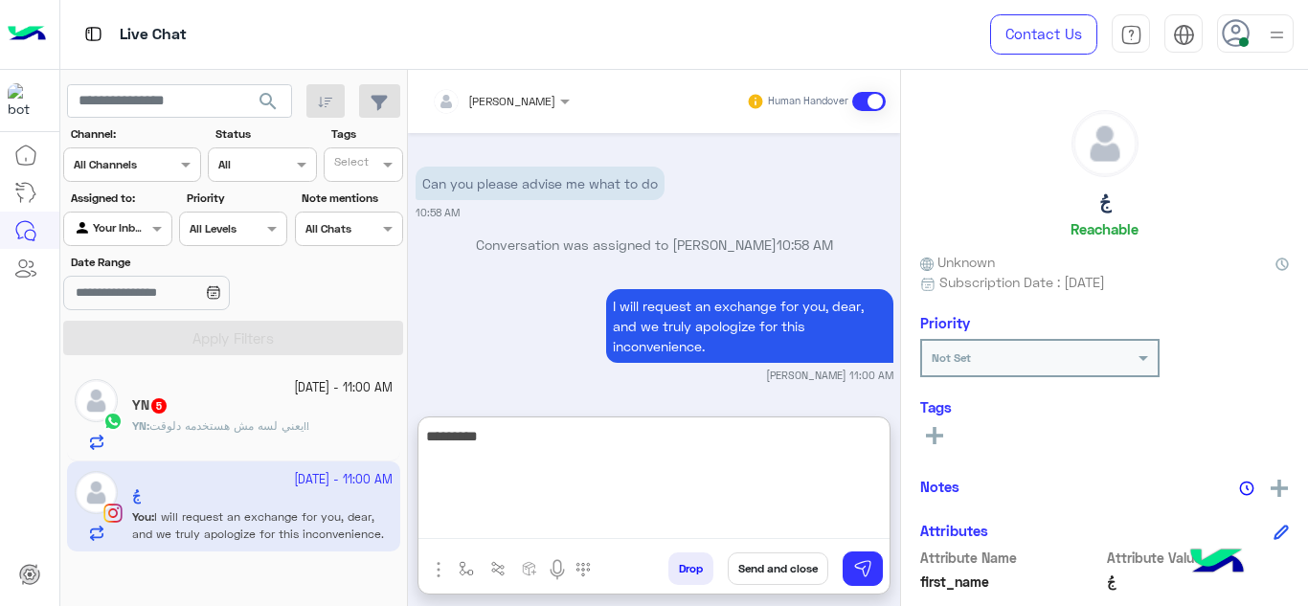
scroll to position [944, 0]
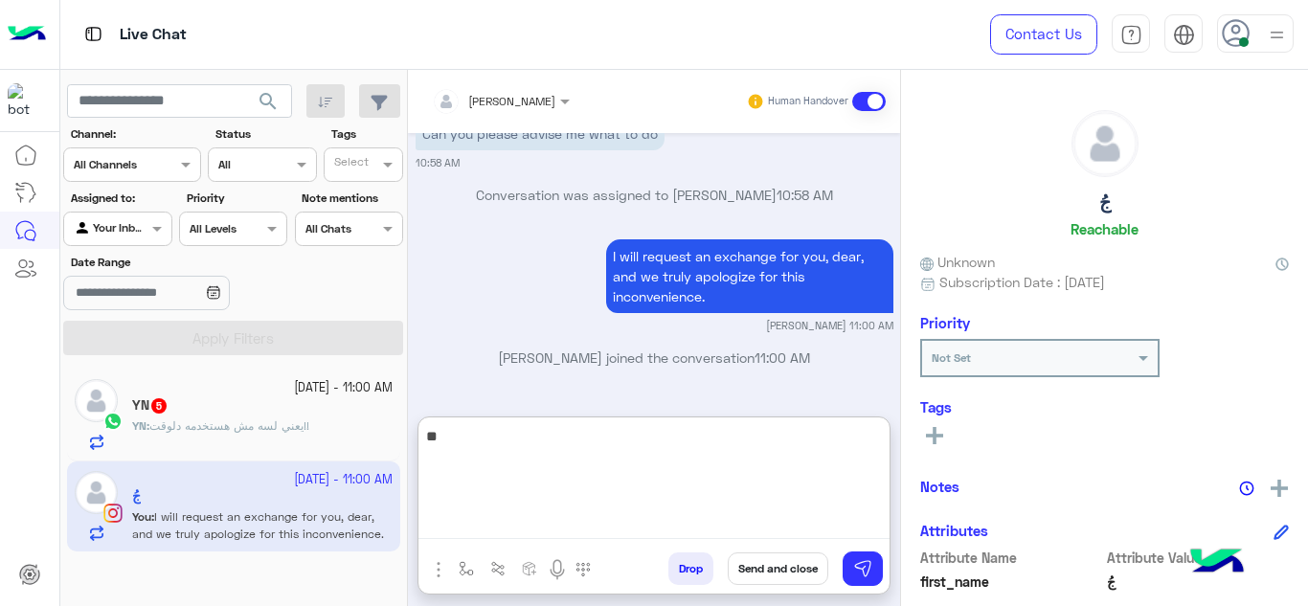
type textarea "*"
type textarea "**********"
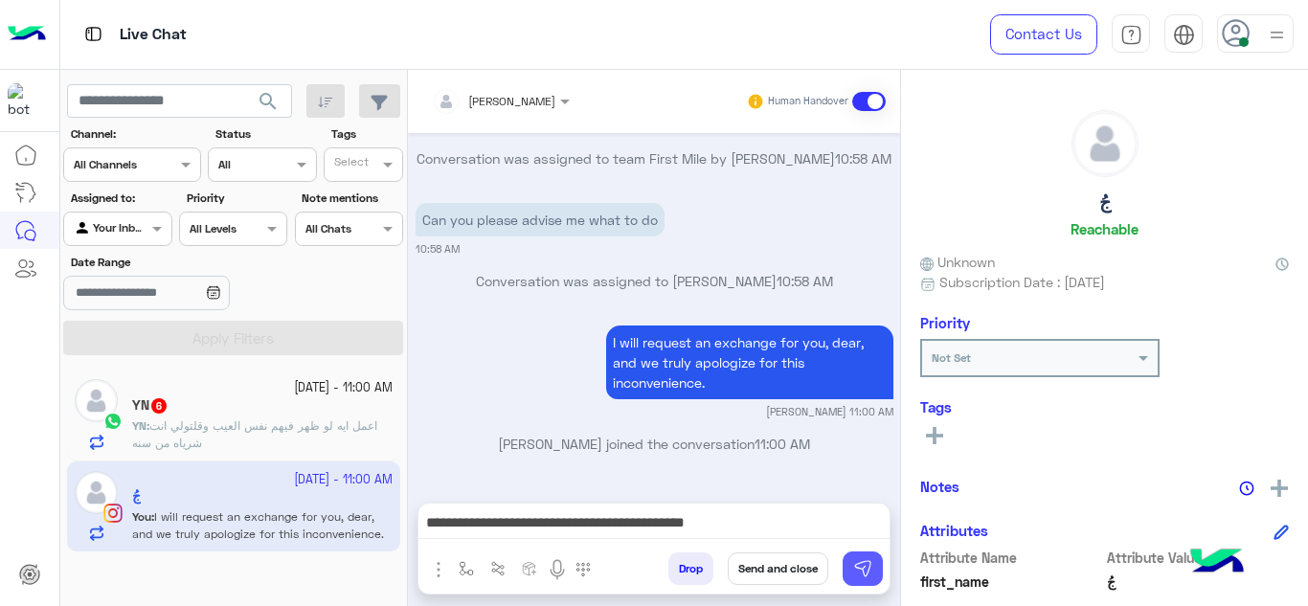
click at [852, 552] on button at bounding box center [863, 569] width 40 height 34
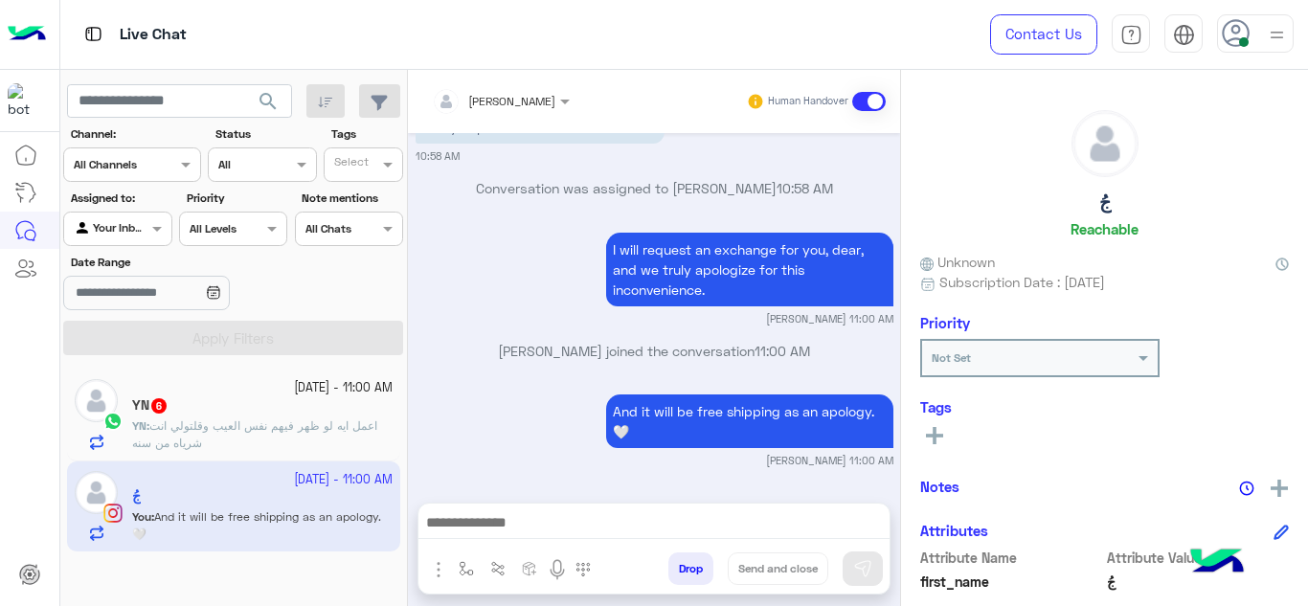
click at [358, 423] on span "اعمل ايه لو ظهر فيهم نفس العيب وقلتولي انت شرياه من سنه" at bounding box center [254, 435] width 245 height 32
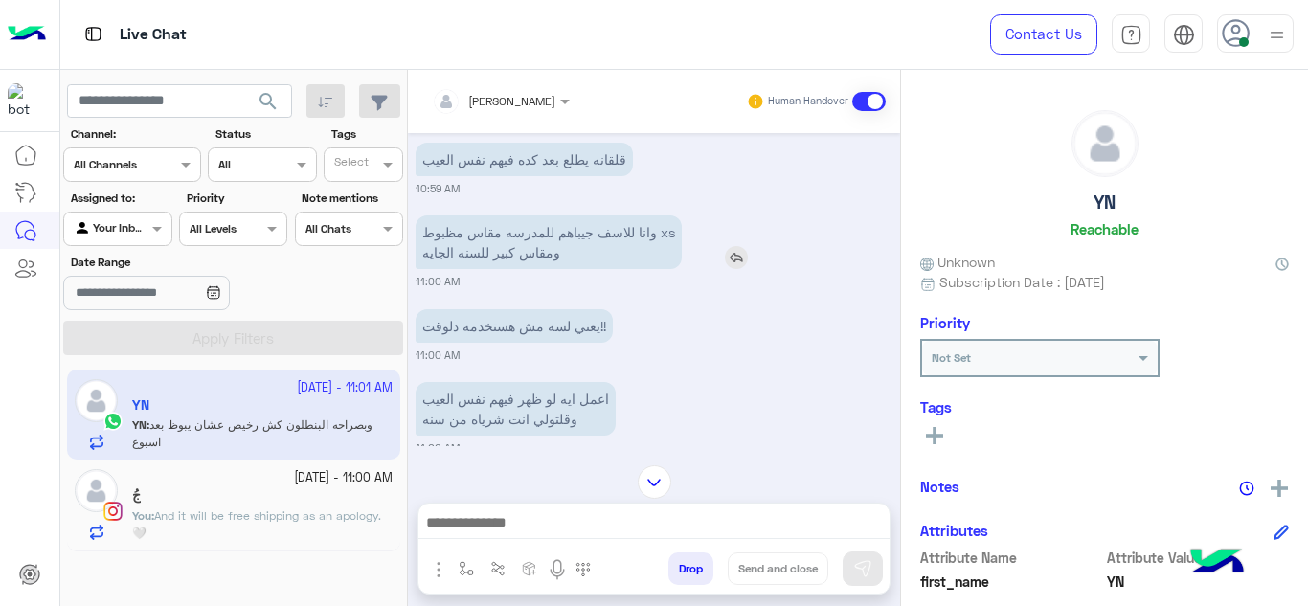
scroll to position [544, 0]
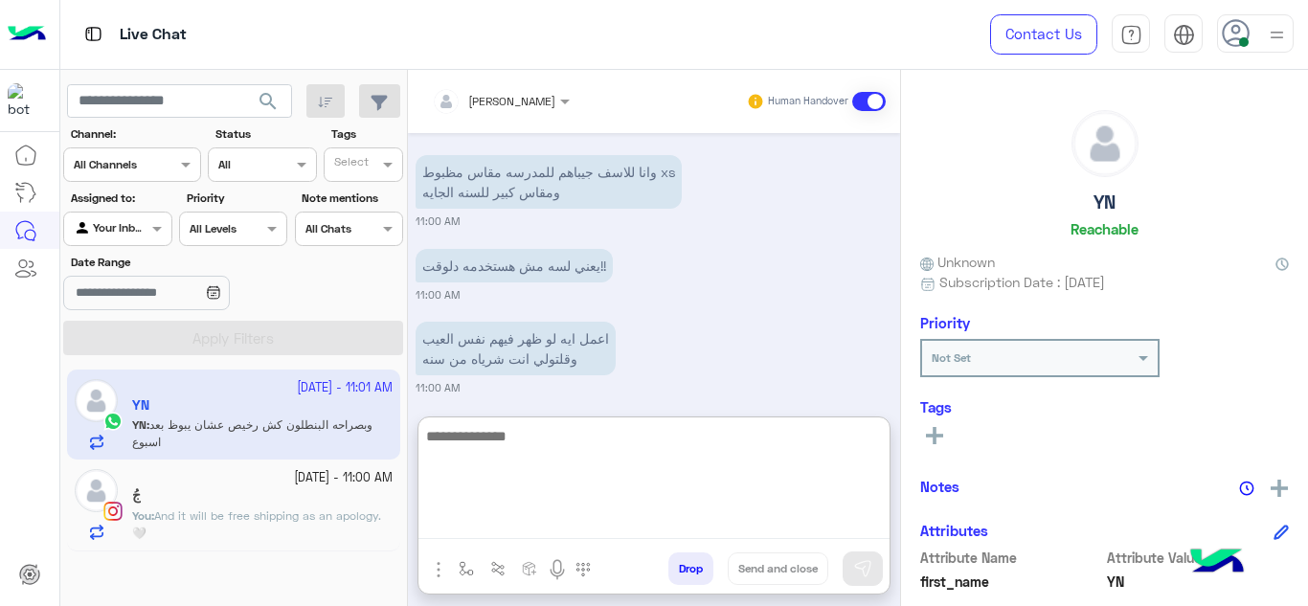
drag, startPoint x: 494, startPoint y: 518, endPoint x: 551, endPoint y: 263, distance: 261.0
click at [551, 263] on div "[PERSON_NAME] Human Handover [DATE] [PERSON_NAME] joined the conversation 10:55…" at bounding box center [654, 342] width 492 height 544
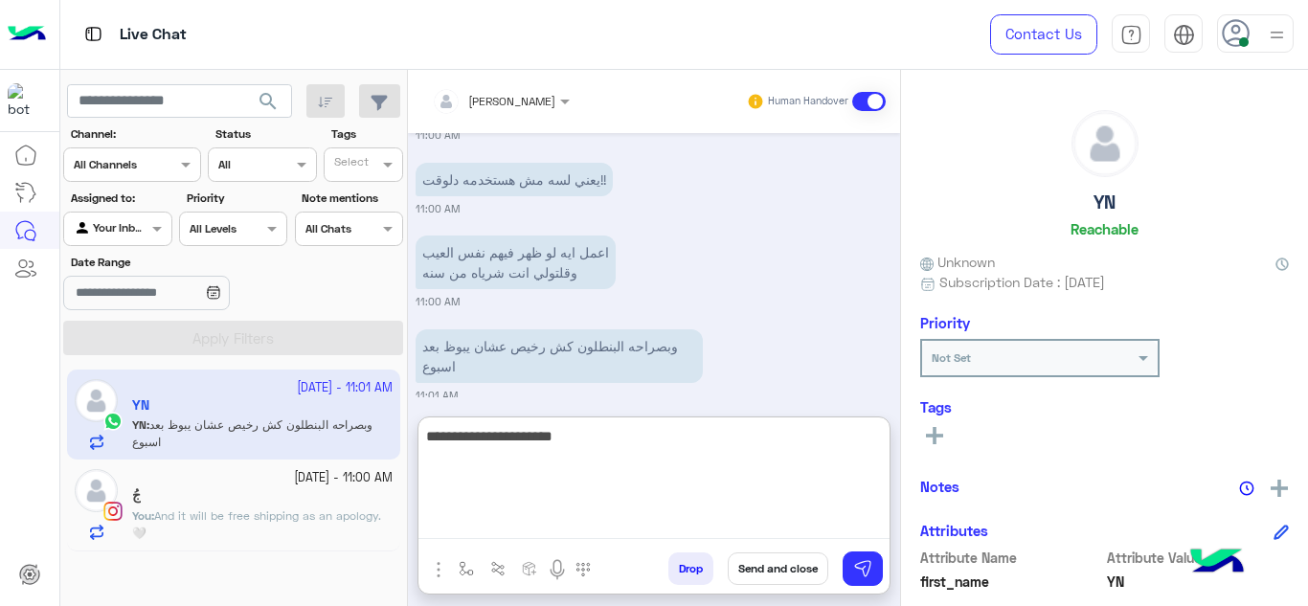
scroll to position [778, 0]
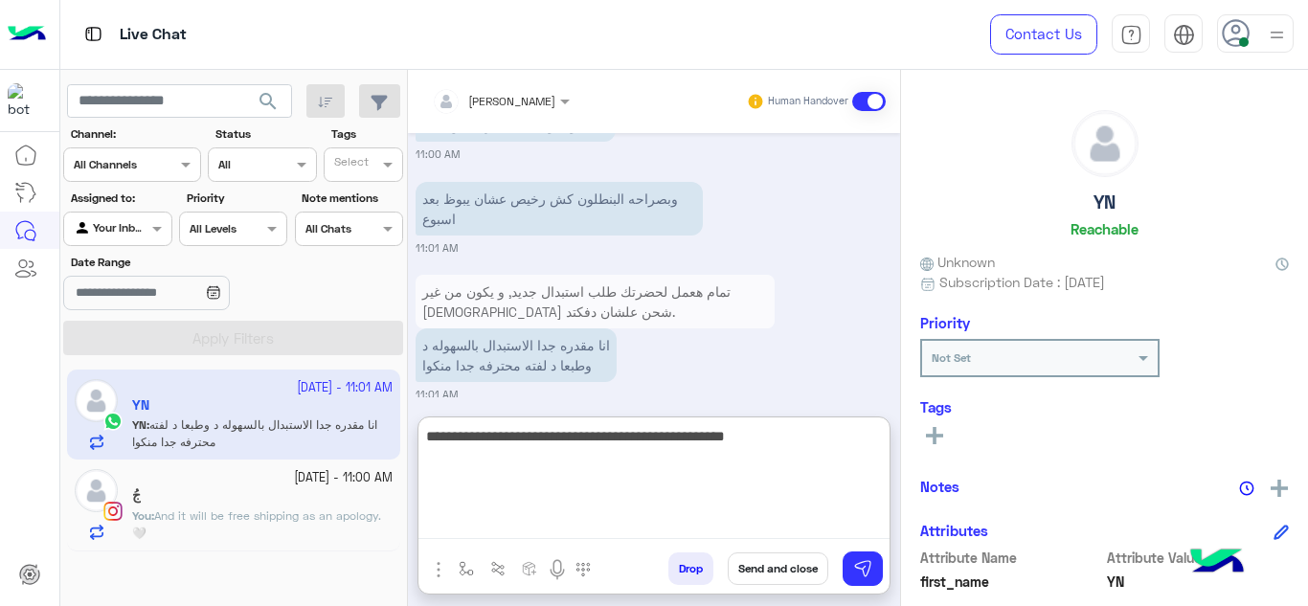
type textarea "**********"
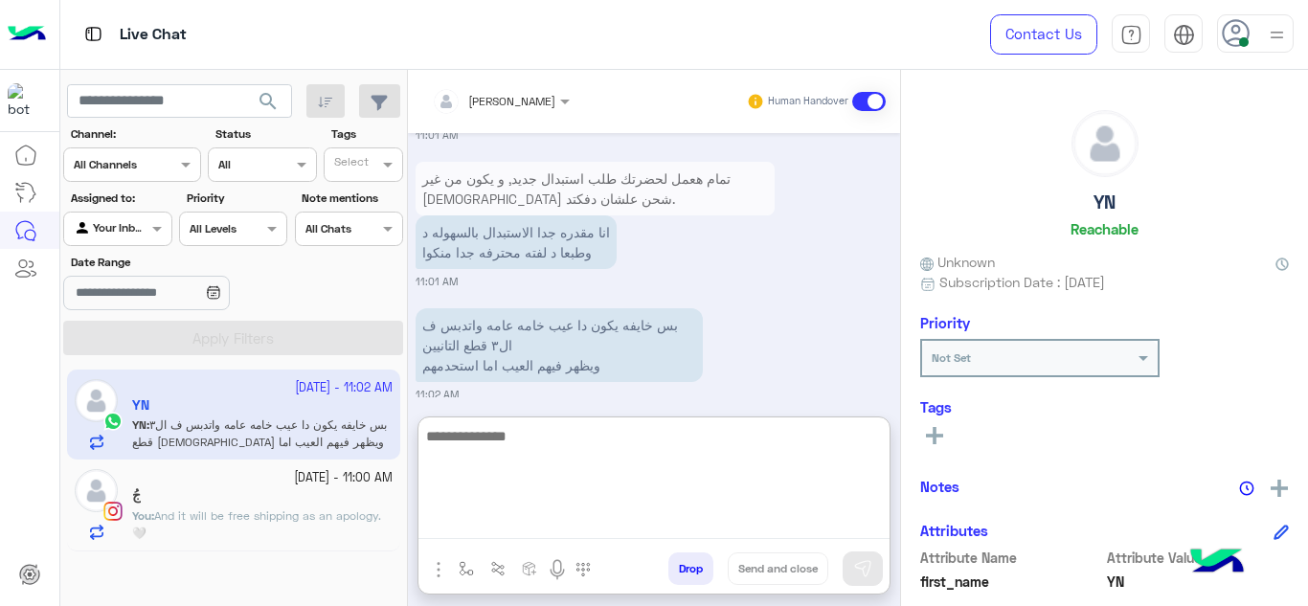
scroll to position [984, 0]
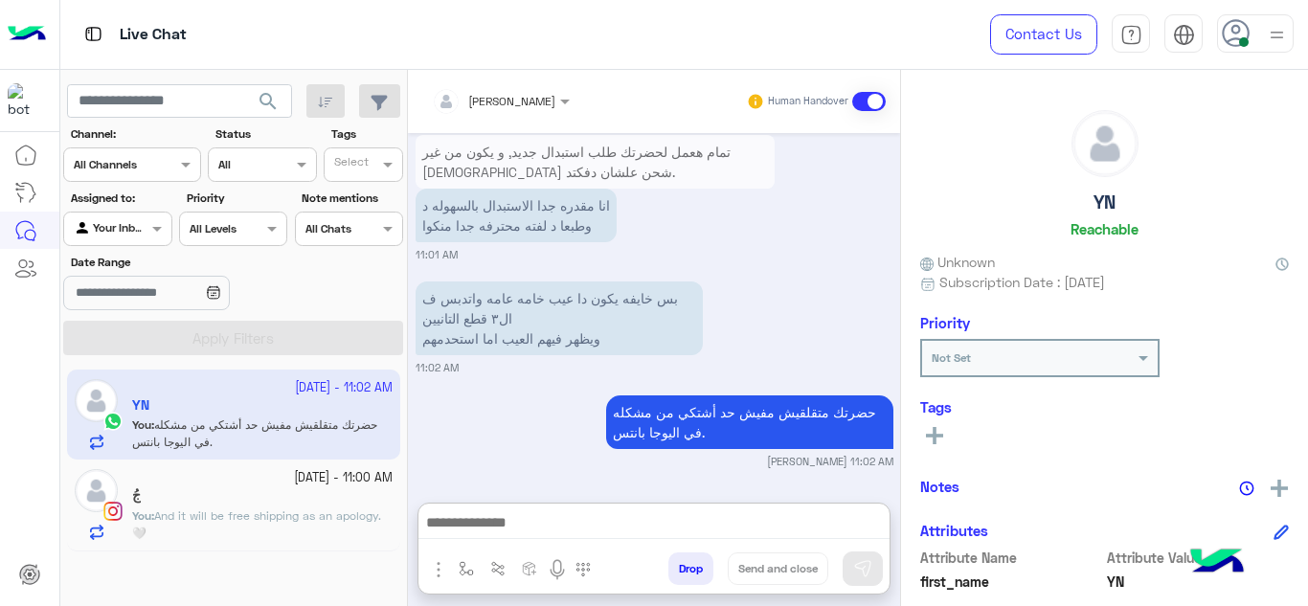
click at [350, 488] on div "جُ" at bounding box center [262, 498] width 261 height 20
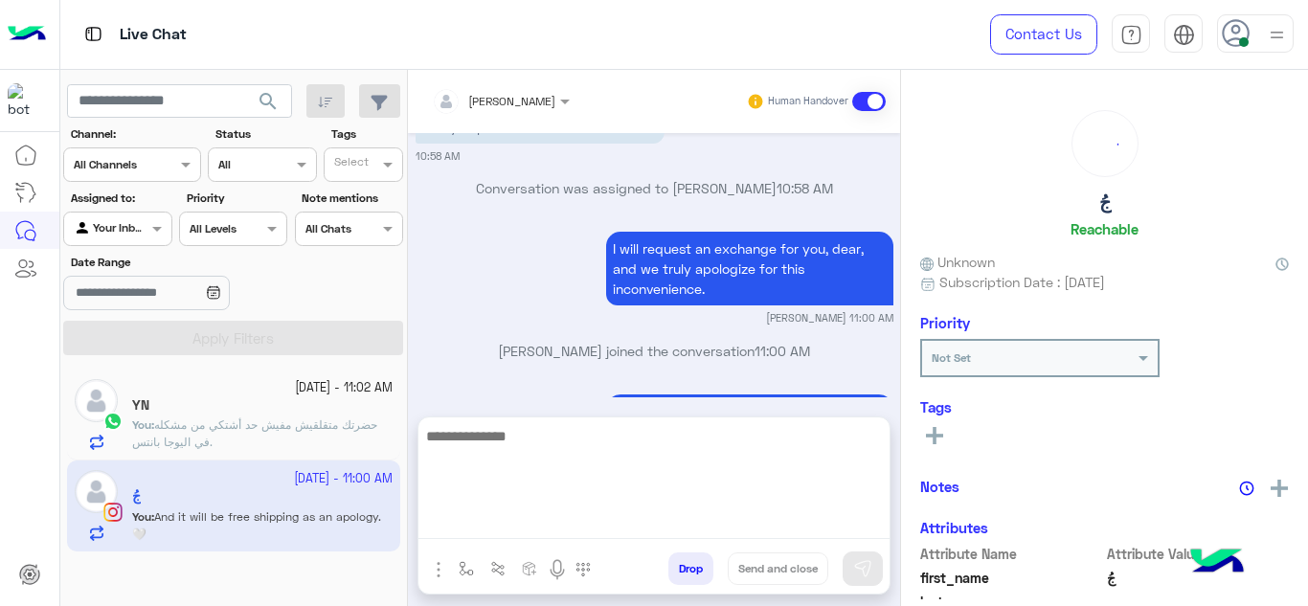
click at [502, 515] on textarea at bounding box center [654, 481] width 471 height 115
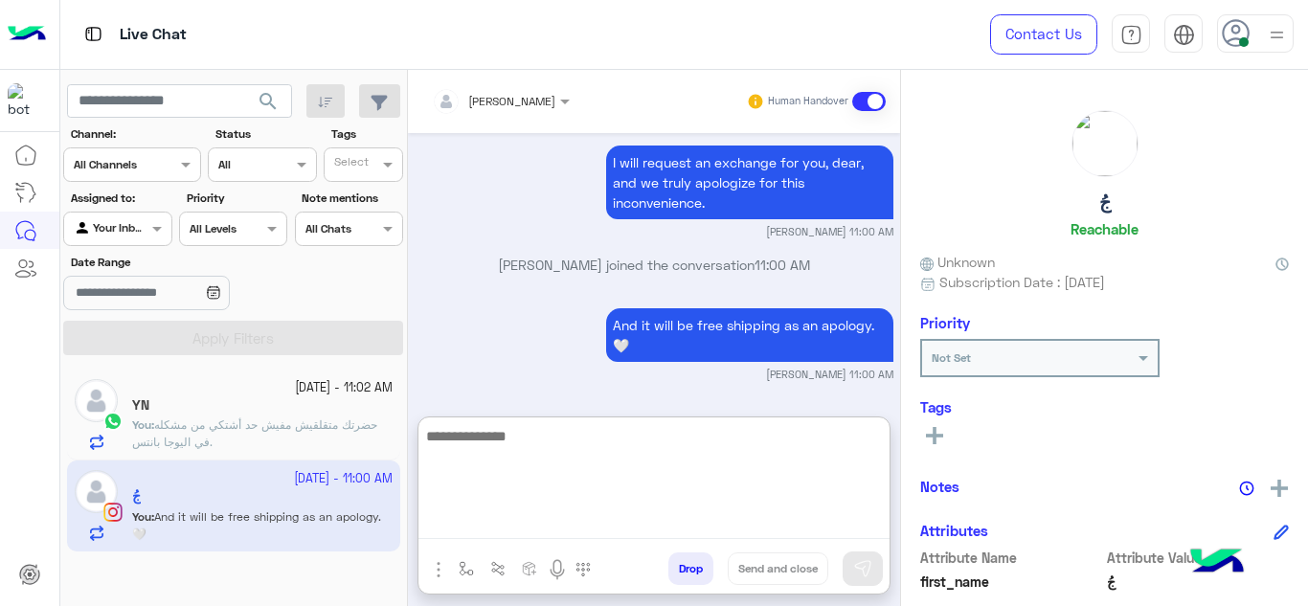
click at [474, 475] on textarea at bounding box center [654, 481] width 471 height 115
type textarea "*"
type textarea "**********"
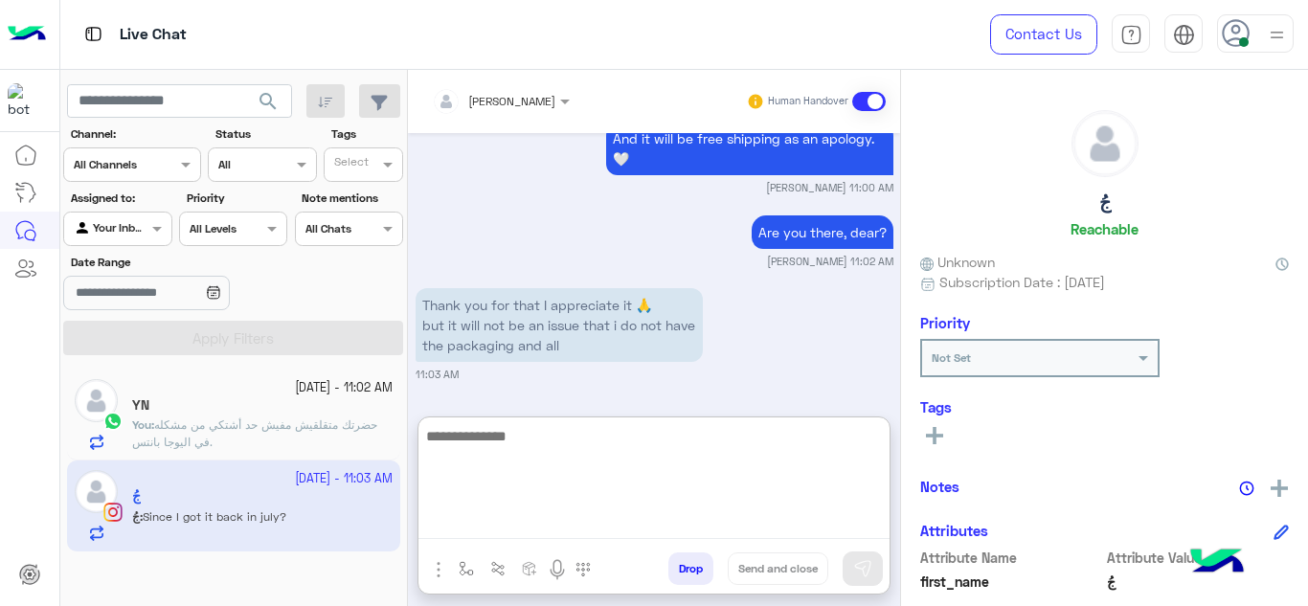
scroll to position [937, 0]
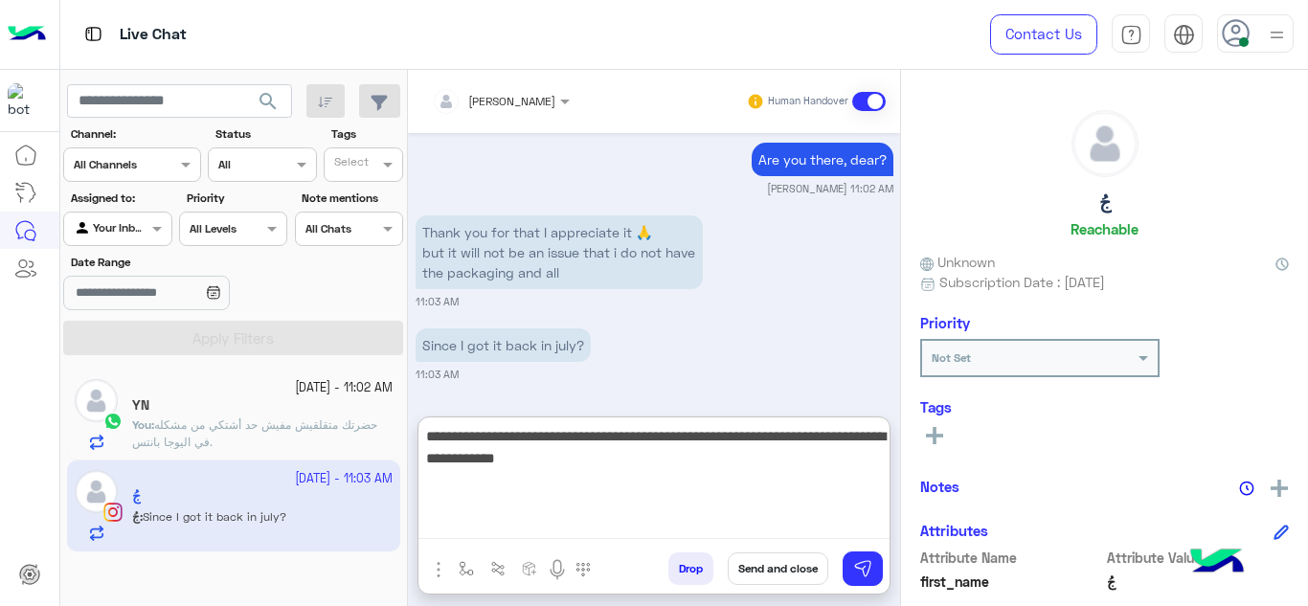
type textarea "**********"
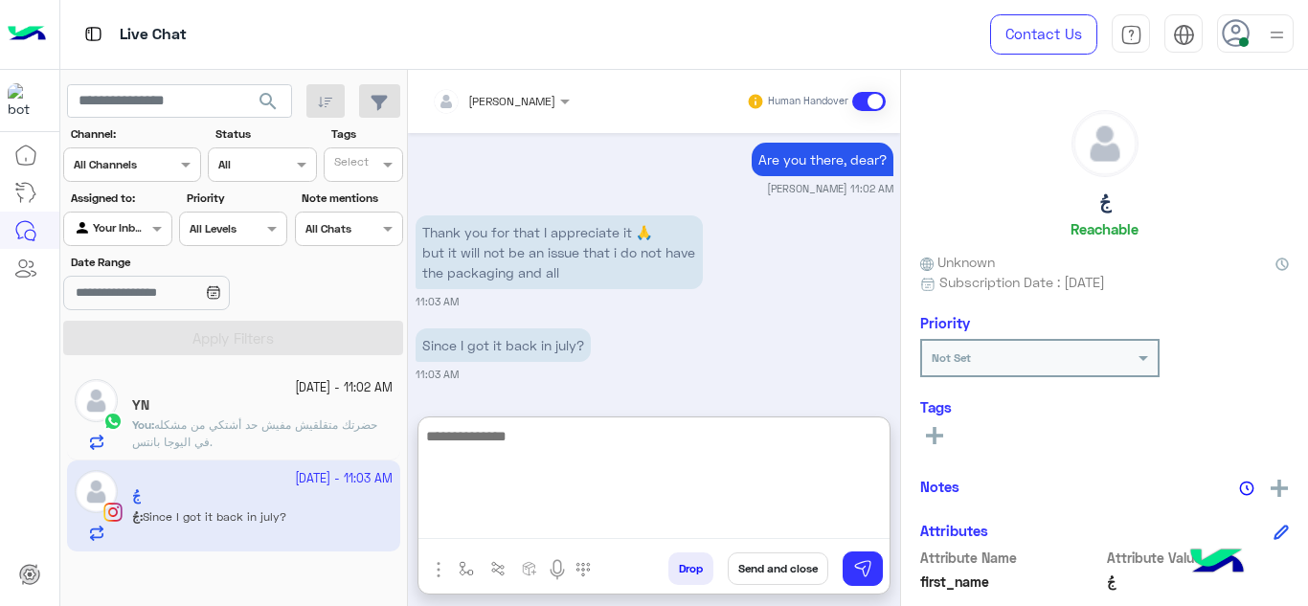
scroll to position [1050, 0]
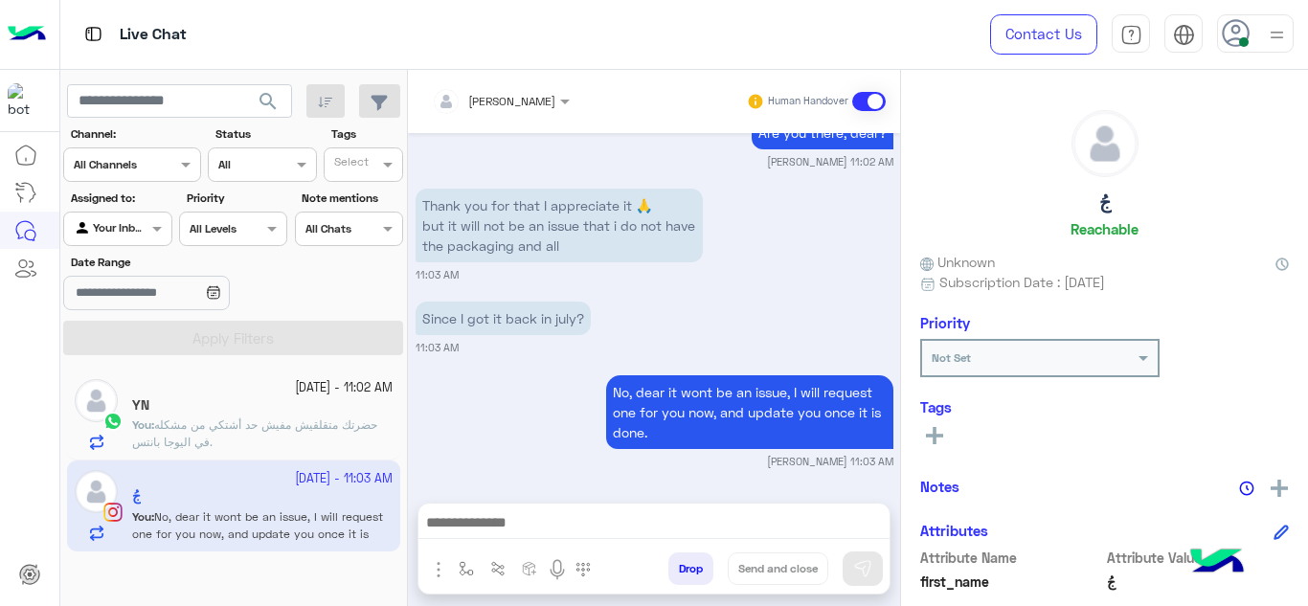
click at [935, 425] on button at bounding box center [934, 434] width 29 height 23
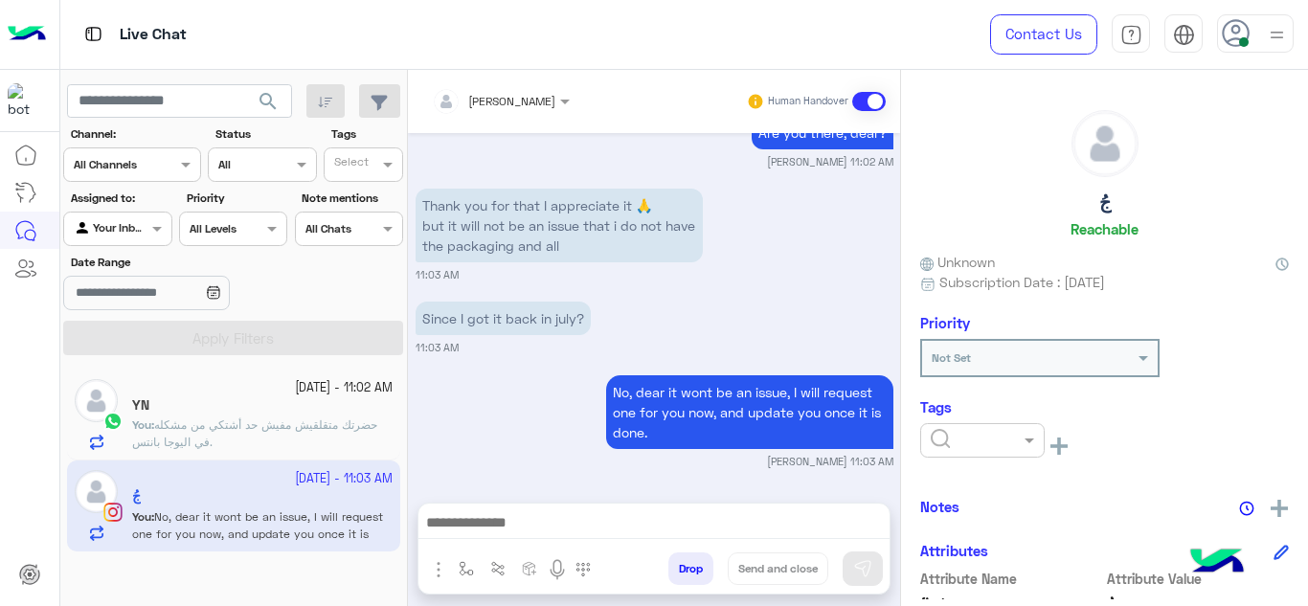
scroll to position [964, 0]
click at [961, 437] on input "text" at bounding box center [960, 438] width 58 height 17
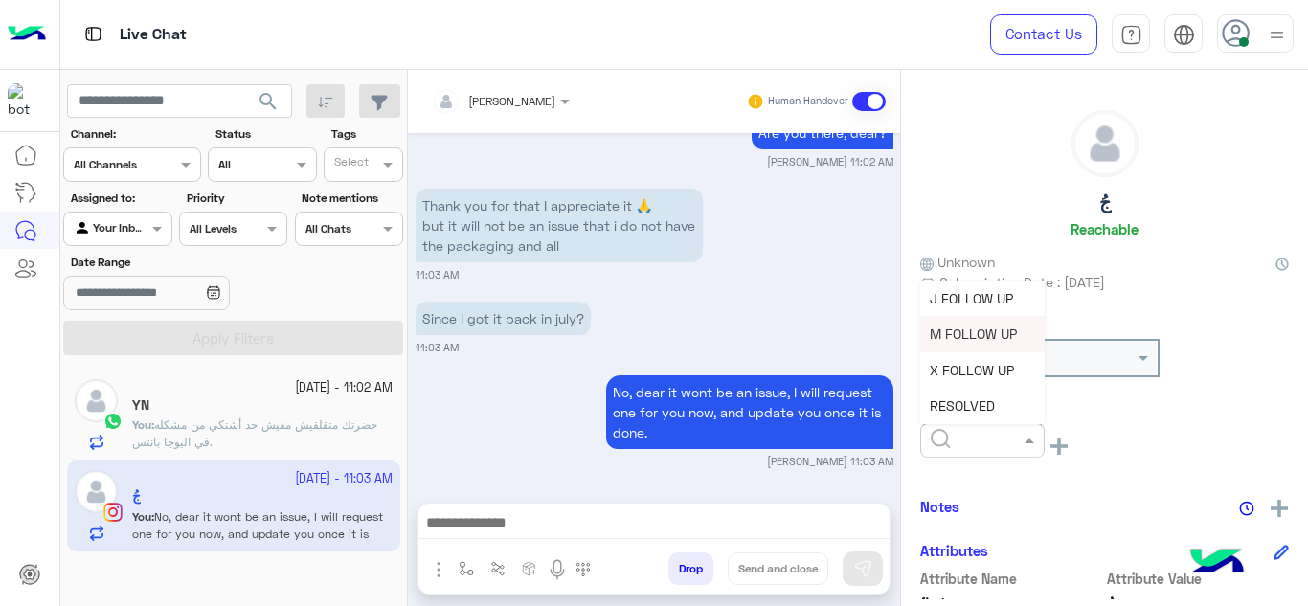
click at [972, 341] on span "M FOLLOW UP" at bounding box center [973, 334] width 87 height 16
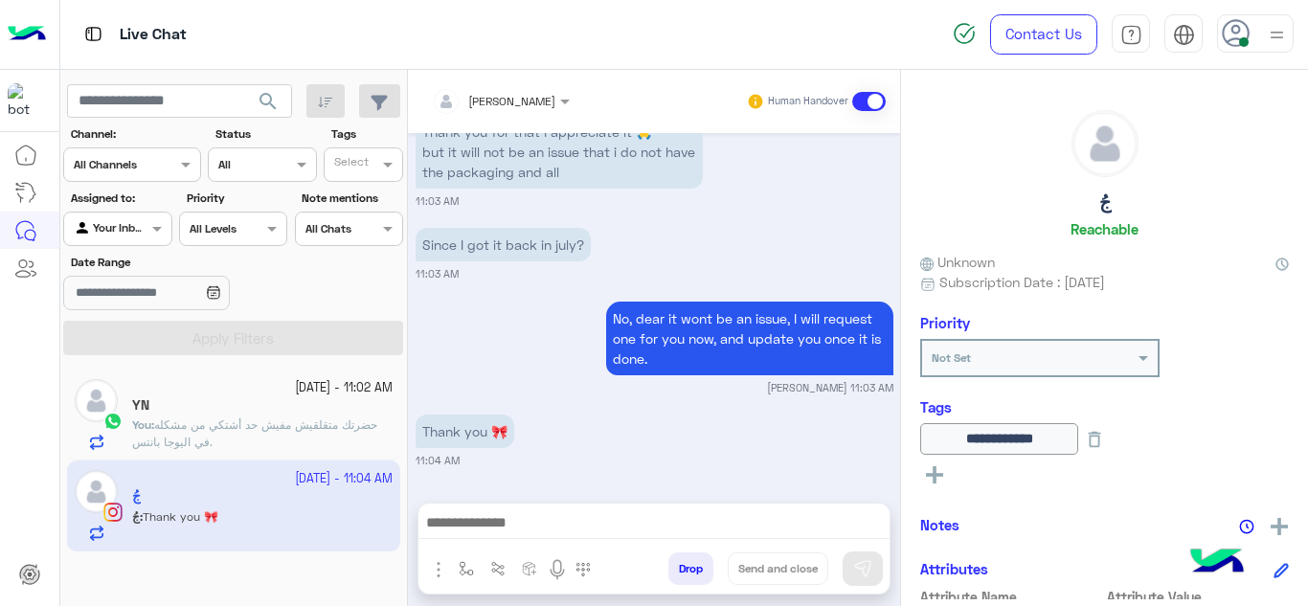
scroll to position [1036, 0]
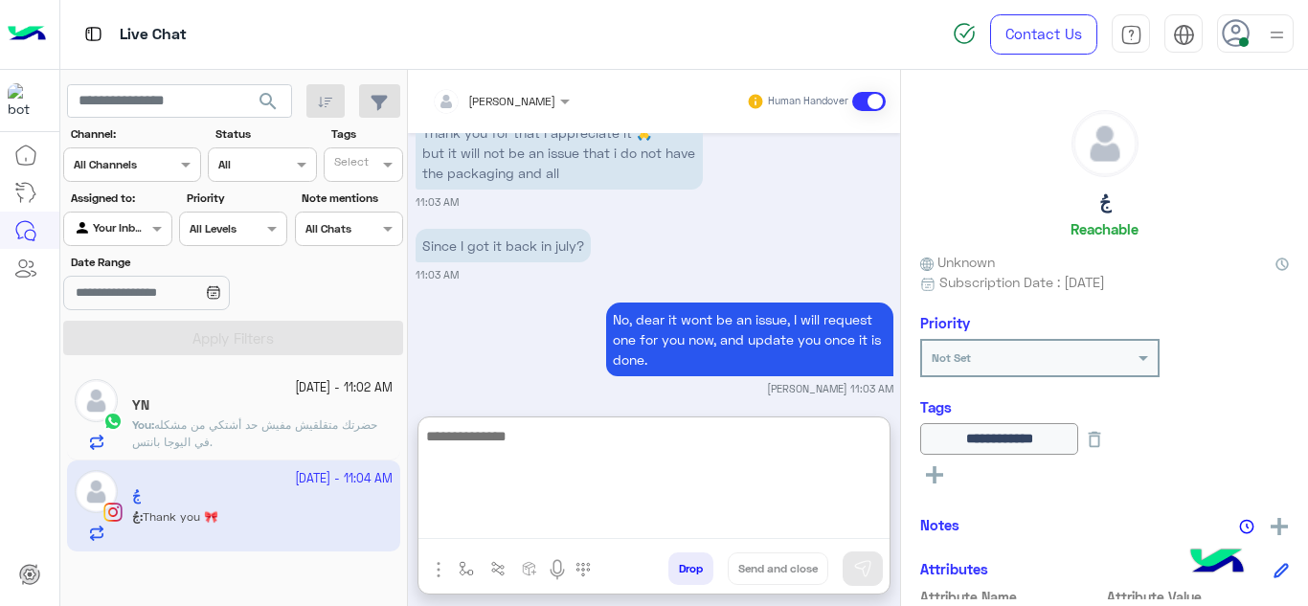
drag, startPoint x: 506, startPoint y: 527, endPoint x: 504, endPoint y: 370, distance: 157.1
click at [504, 370] on div "[PERSON_NAME] Human Handover [DATE] Hello dear, How are you [DATE] ? Hope you a…" at bounding box center [654, 342] width 492 height 544
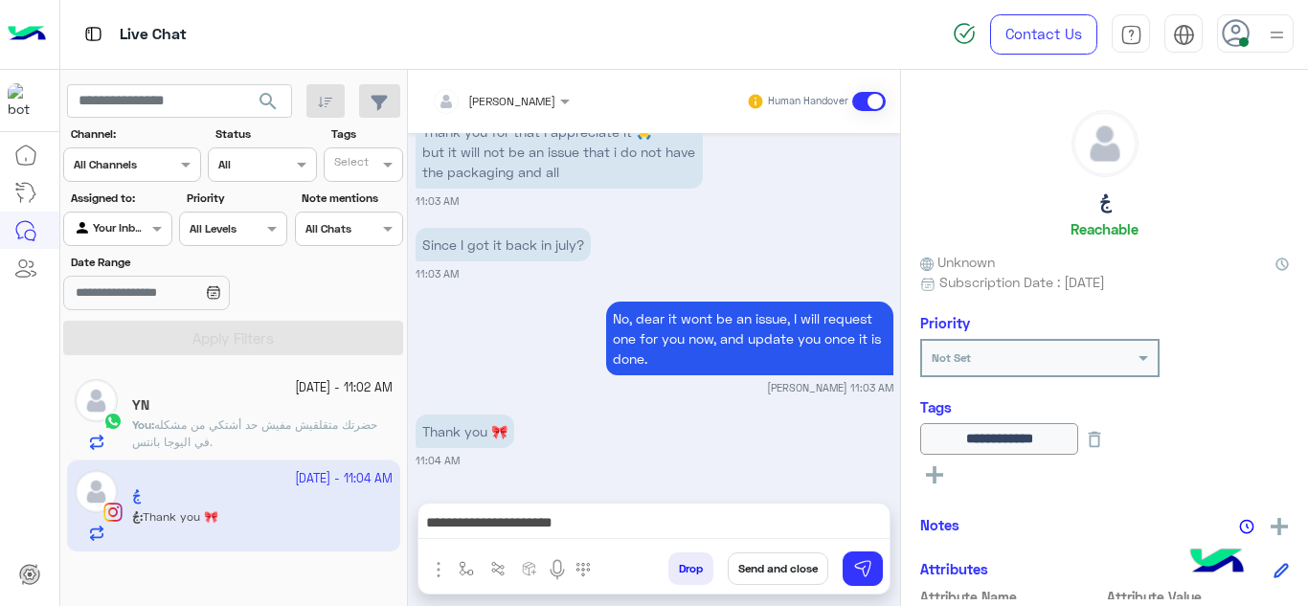
scroll to position [1037, 0]
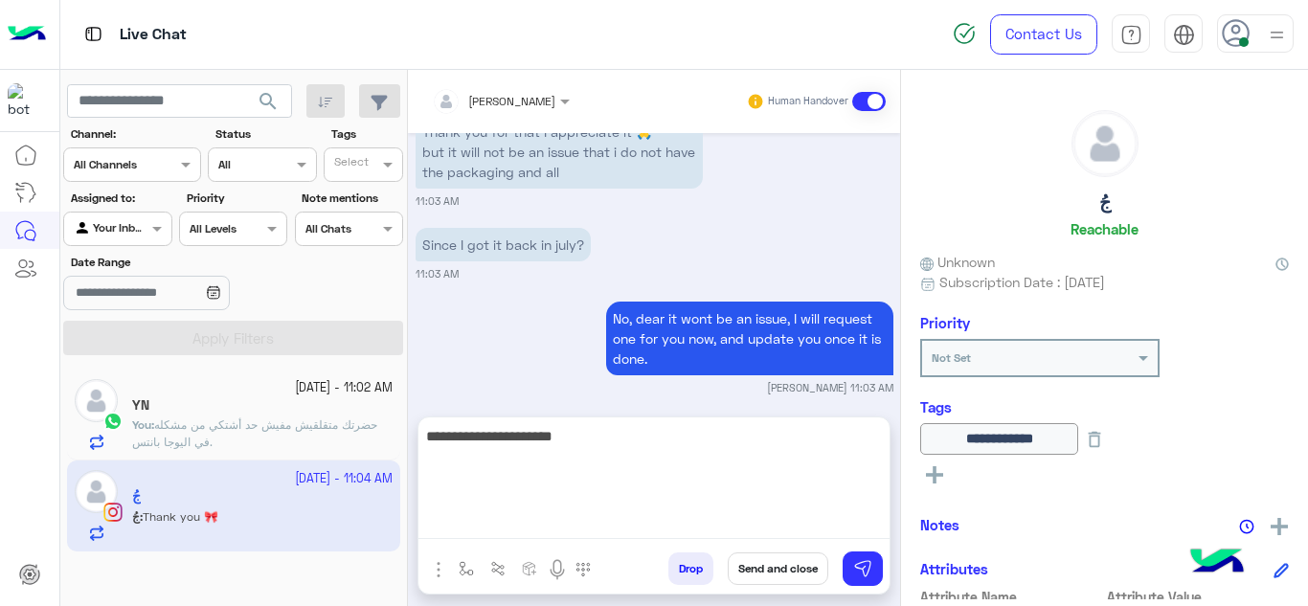
click at [593, 519] on textarea "**********" at bounding box center [654, 481] width 471 height 115
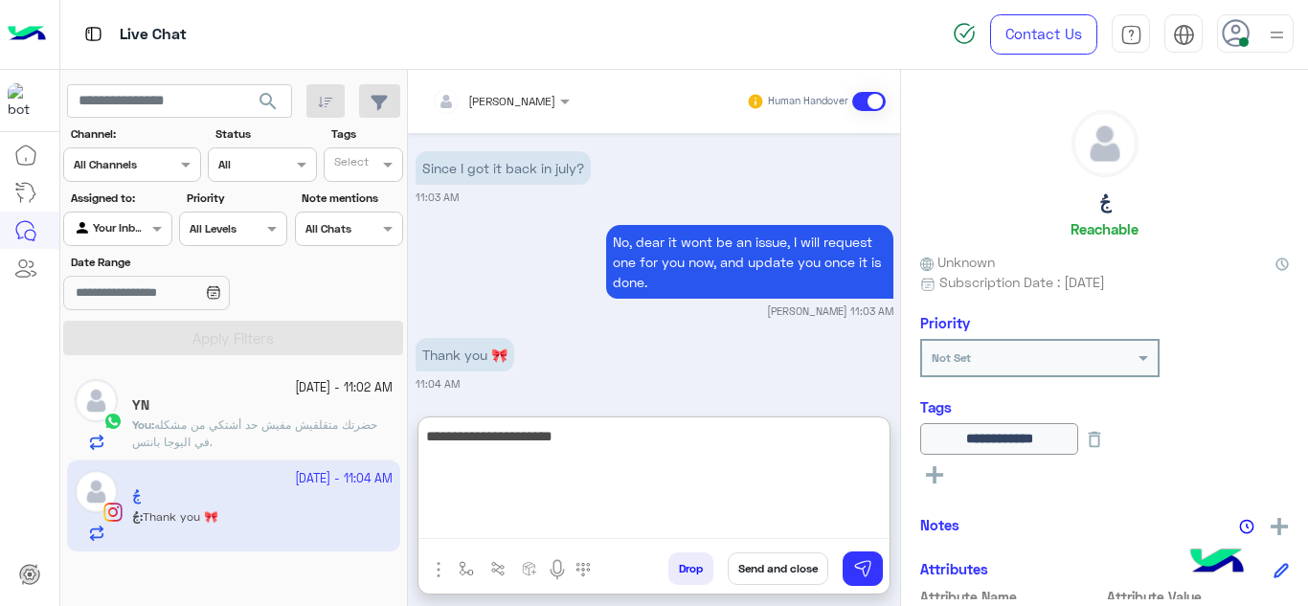
scroll to position [1123, 0]
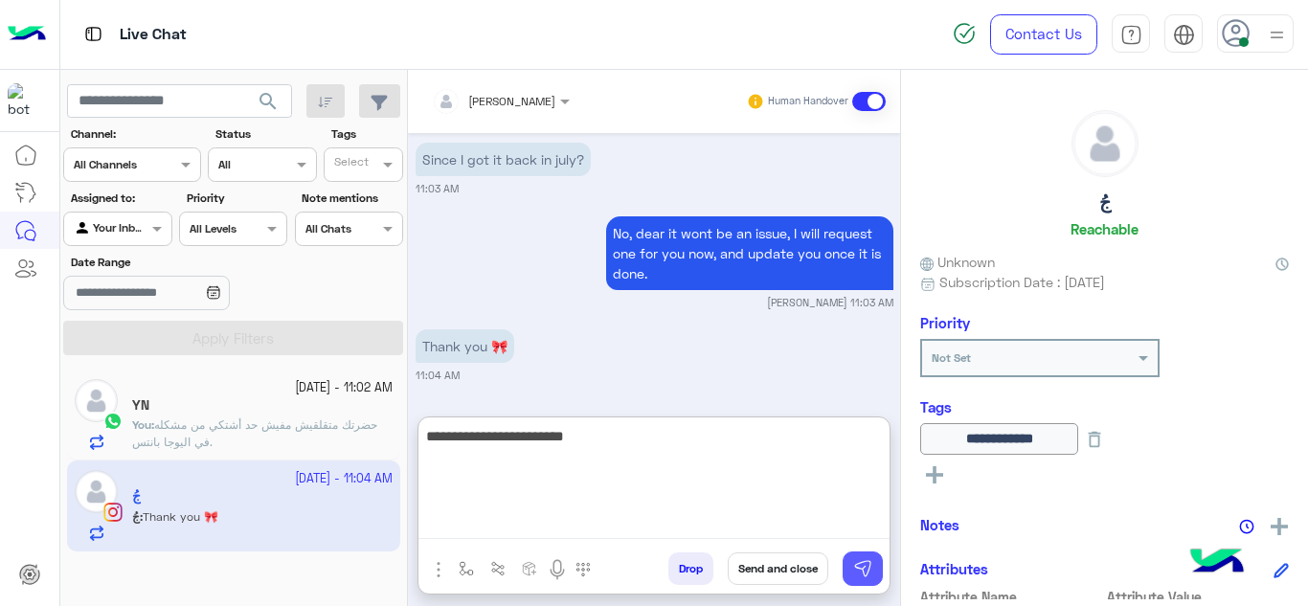
type textarea "**********"
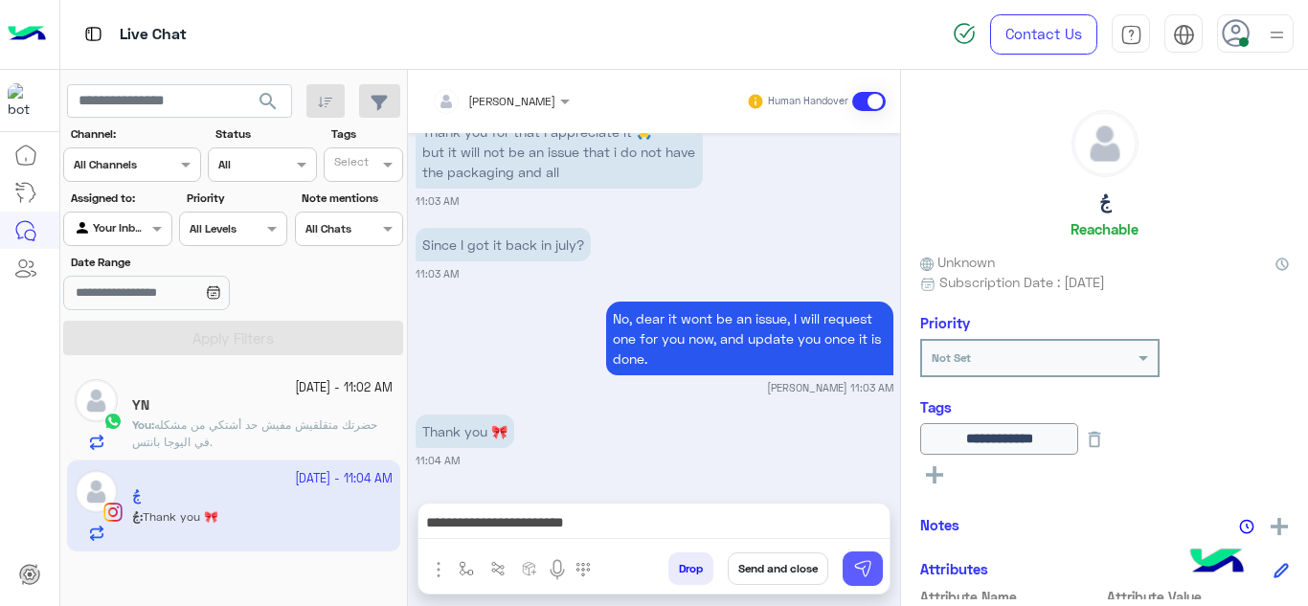
click at [867, 560] on img at bounding box center [862, 568] width 19 height 19
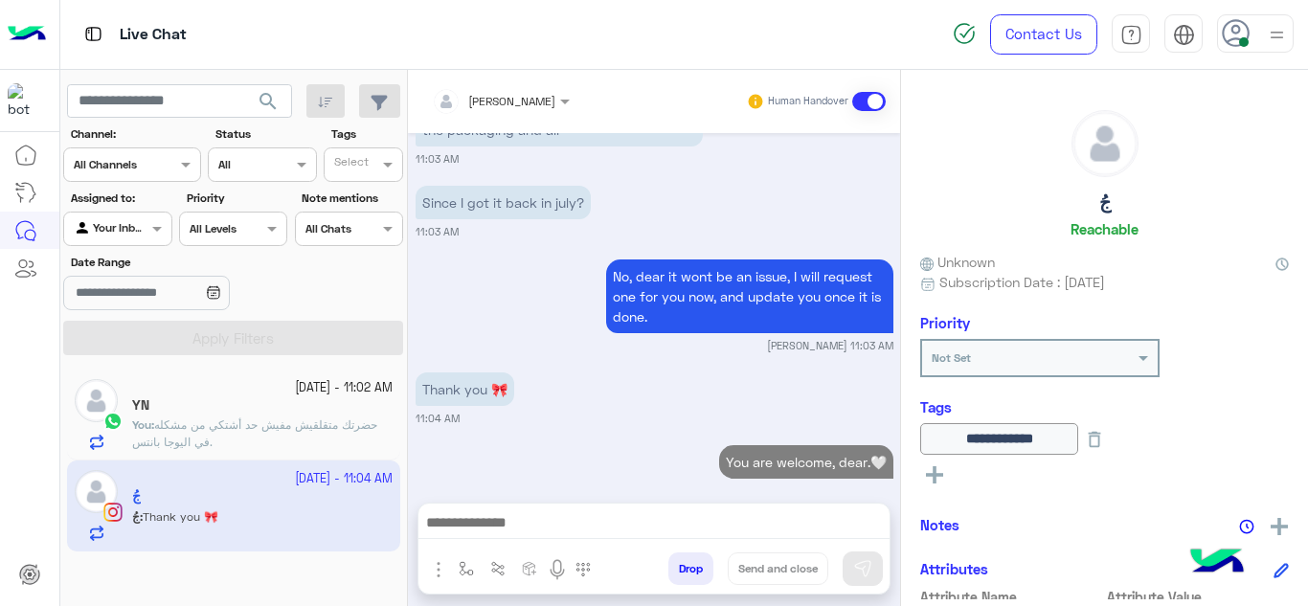
scroll to position [1110, 0]
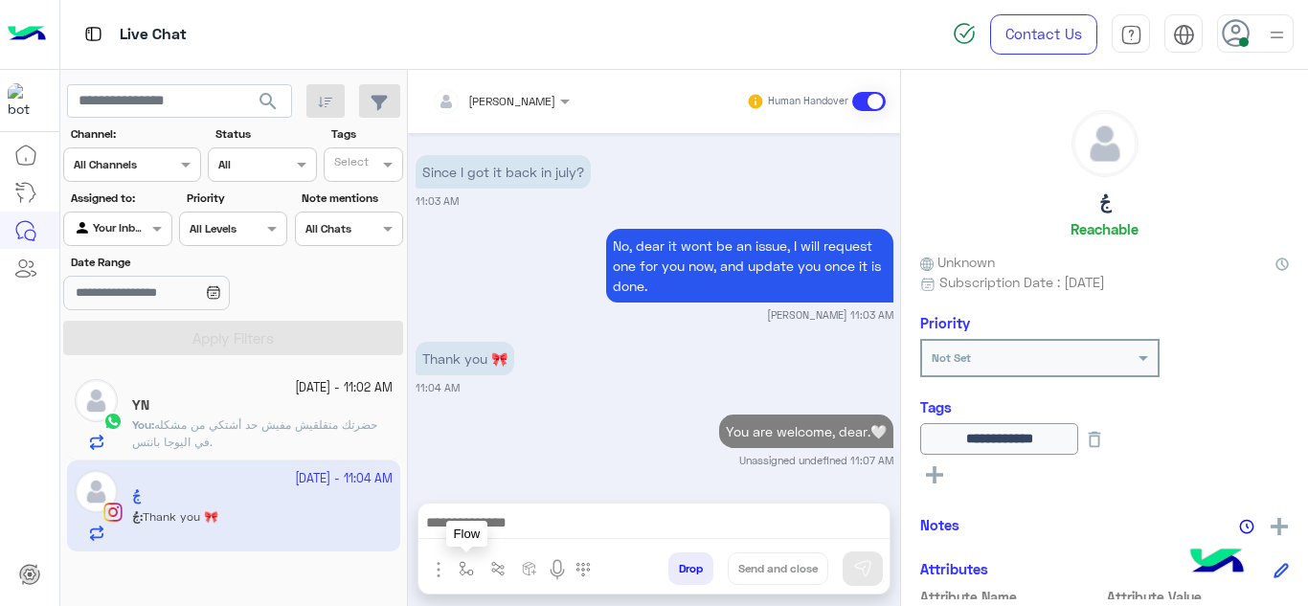
click at [463, 563] on img "button" at bounding box center [466, 568] width 15 height 15
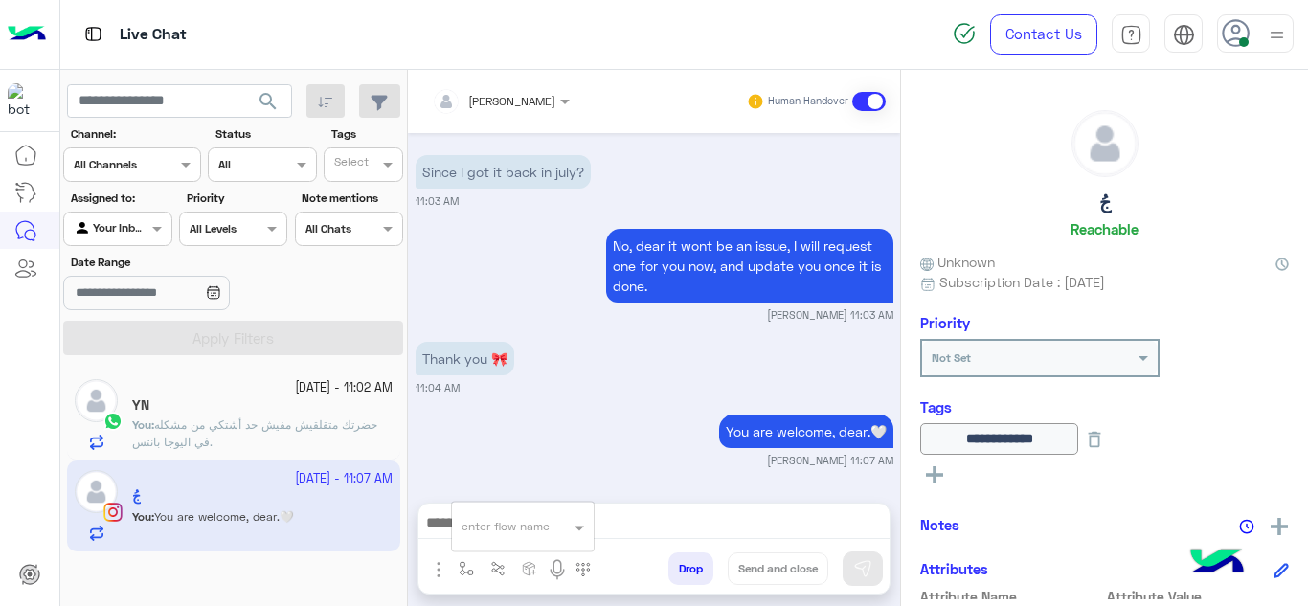
click at [480, 536] on div "enter flow name" at bounding box center [523, 527] width 142 height 34
type input "****"
click at [493, 489] on div "link" at bounding box center [523, 492] width 142 height 36
type textarea "****"
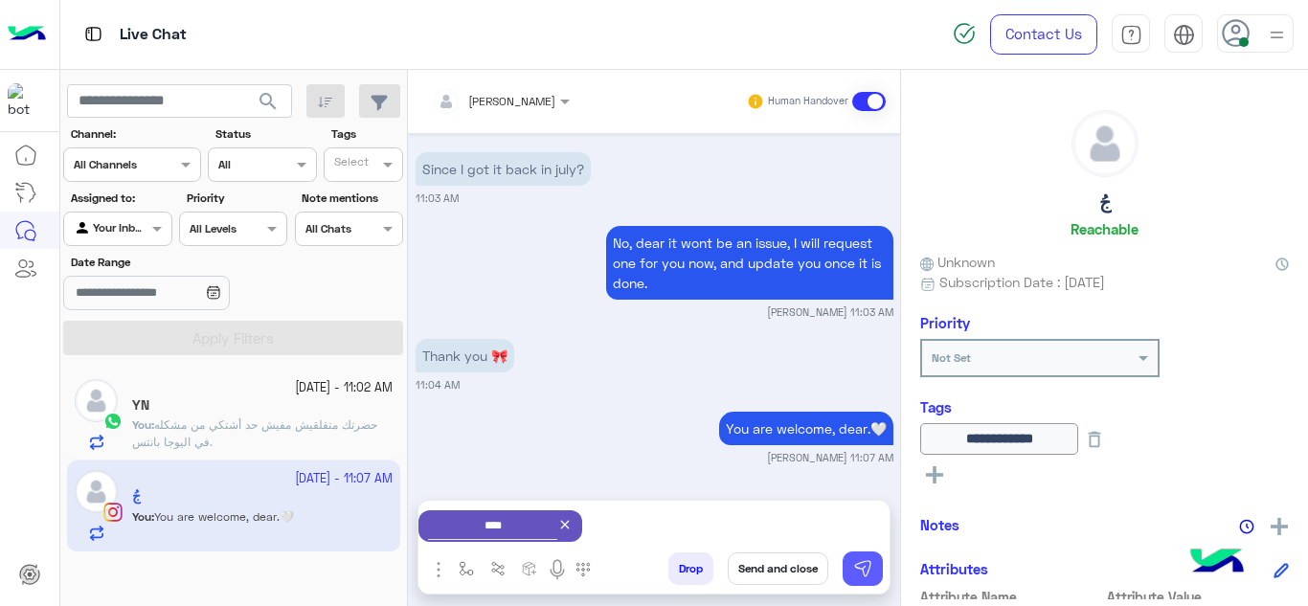
click at [867, 561] on img at bounding box center [862, 568] width 19 height 19
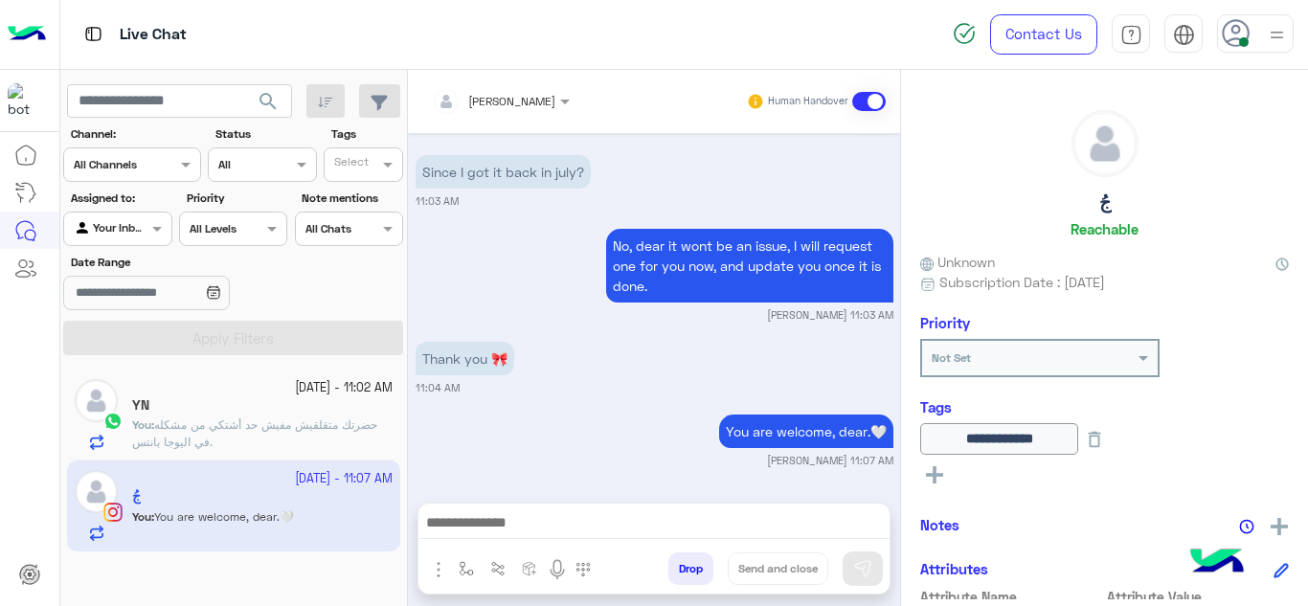
scroll to position [1345, 0]
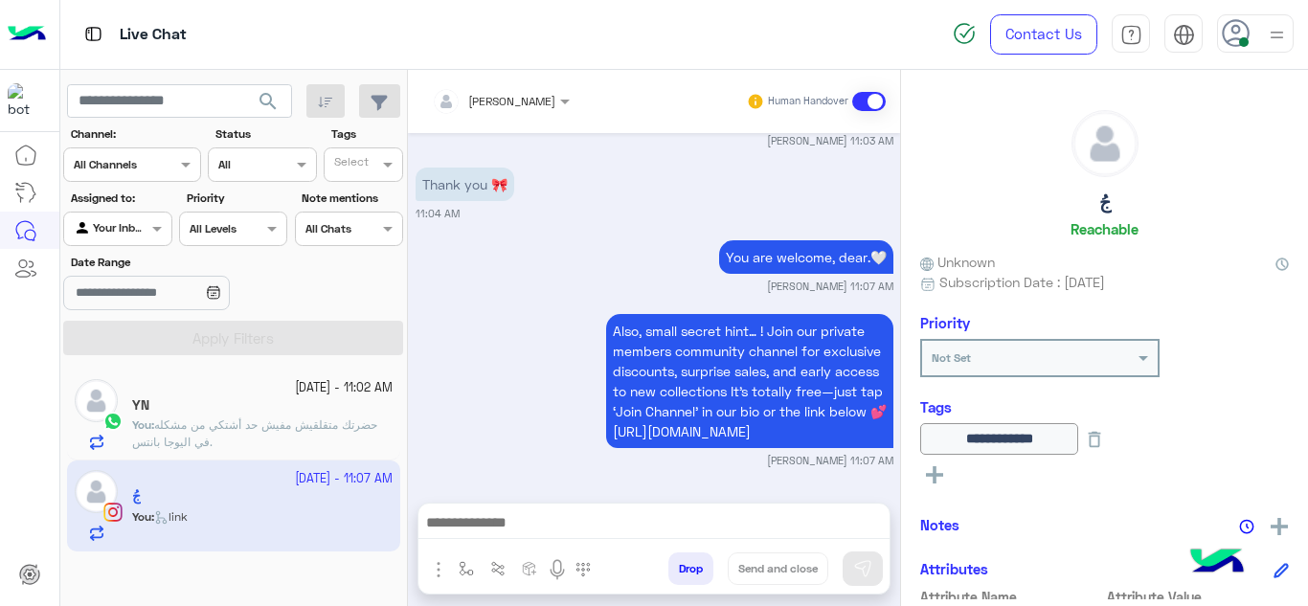
click at [329, 396] on small "20 September - 11:02 AM" at bounding box center [344, 388] width 98 height 18
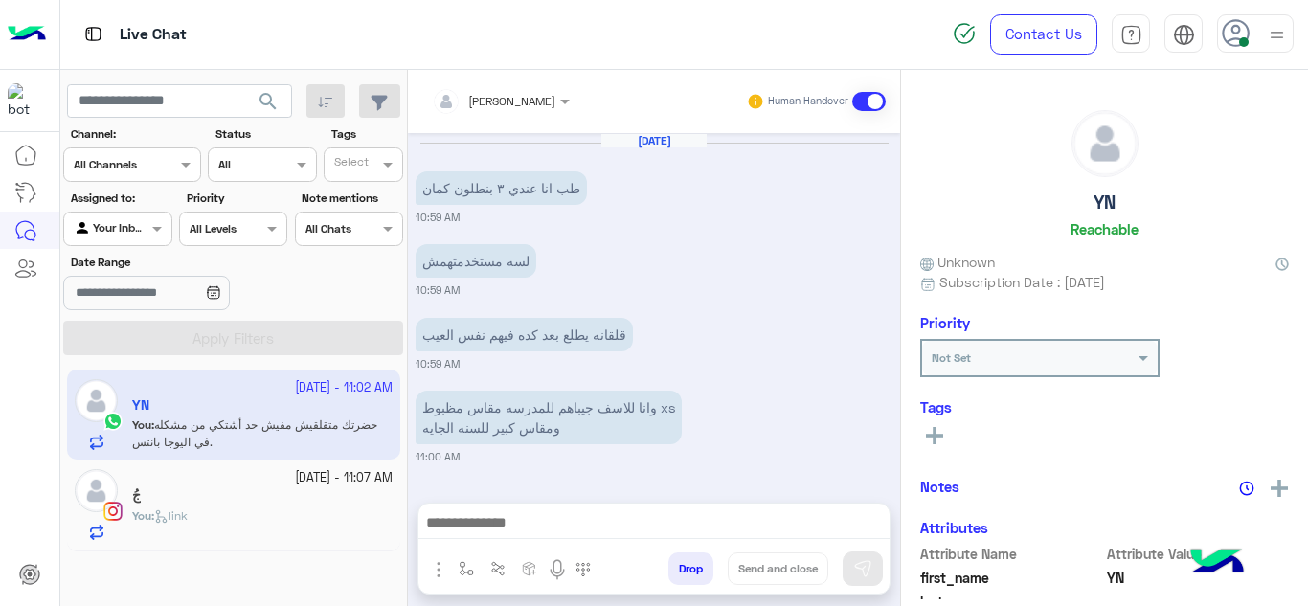
scroll to position [609, 0]
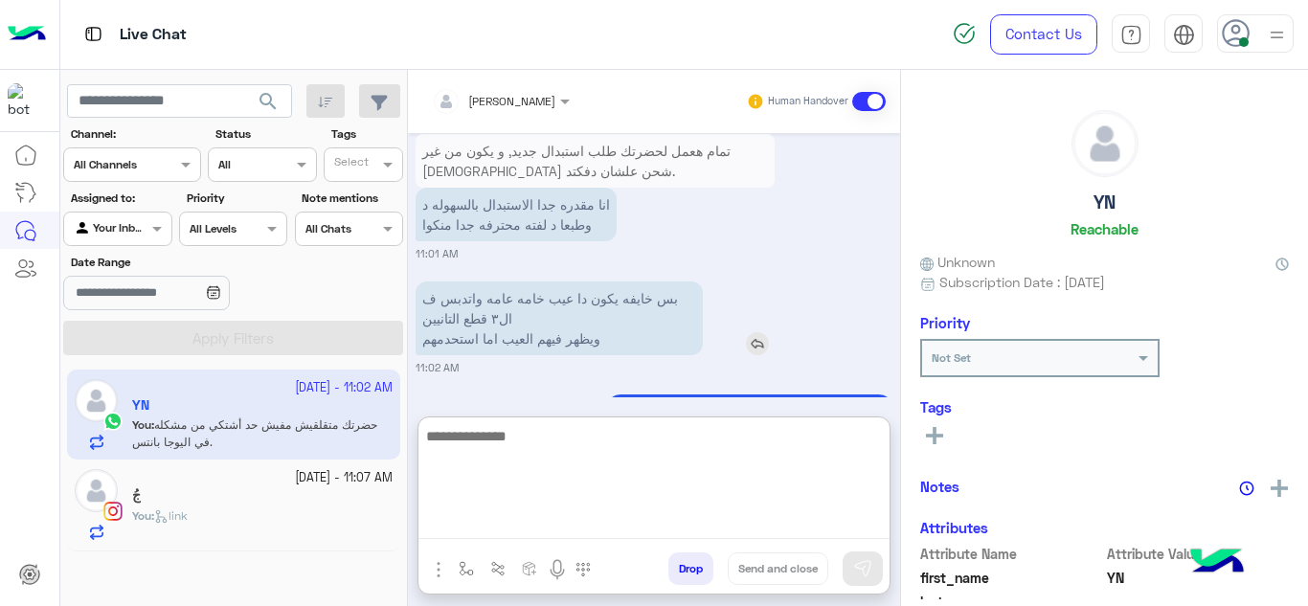
drag, startPoint x: 523, startPoint y: 530, endPoint x: 554, endPoint y: 313, distance: 218.6
click at [554, 313] on div "Mariam Ahmed Human Handover Sep 20, 2025 طب انا عندي ٣ بنطلون كمان 10:59 AM لسه…" at bounding box center [654, 342] width 492 height 544
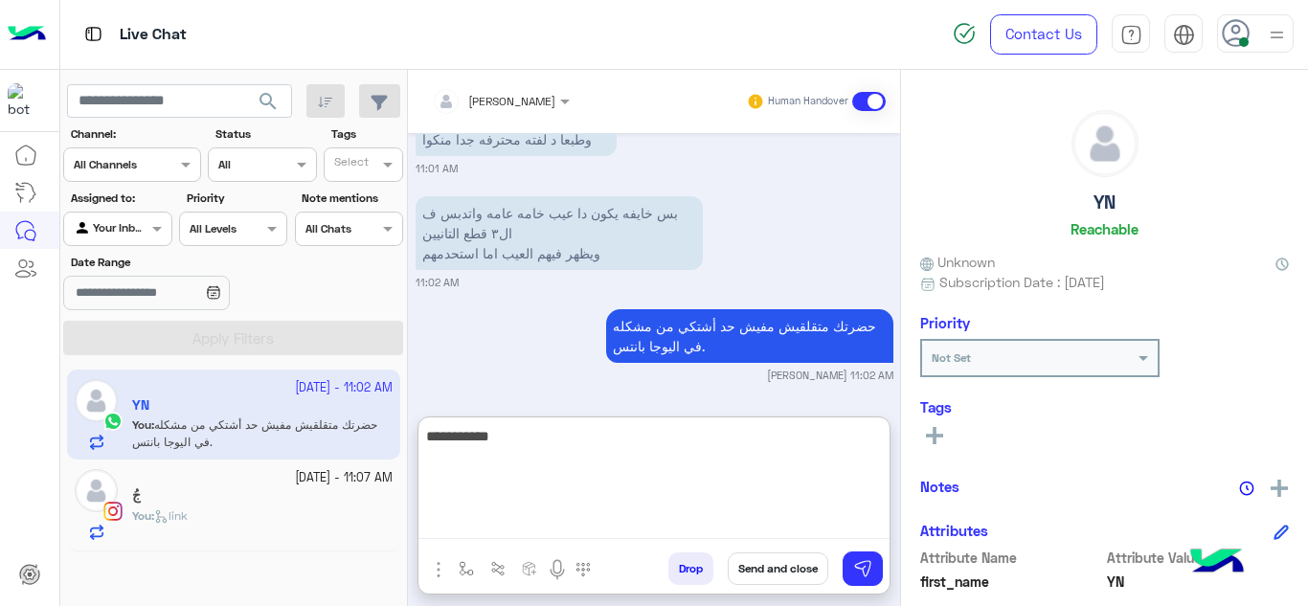
type textarea "**********"
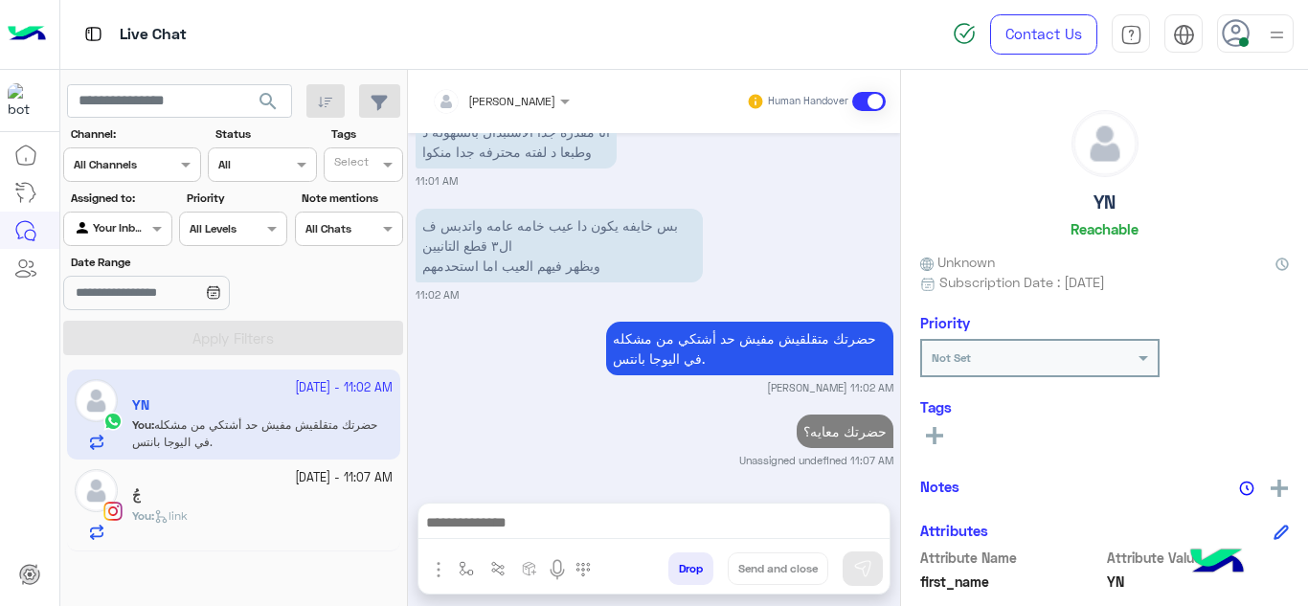
scroll to position [0, 0]
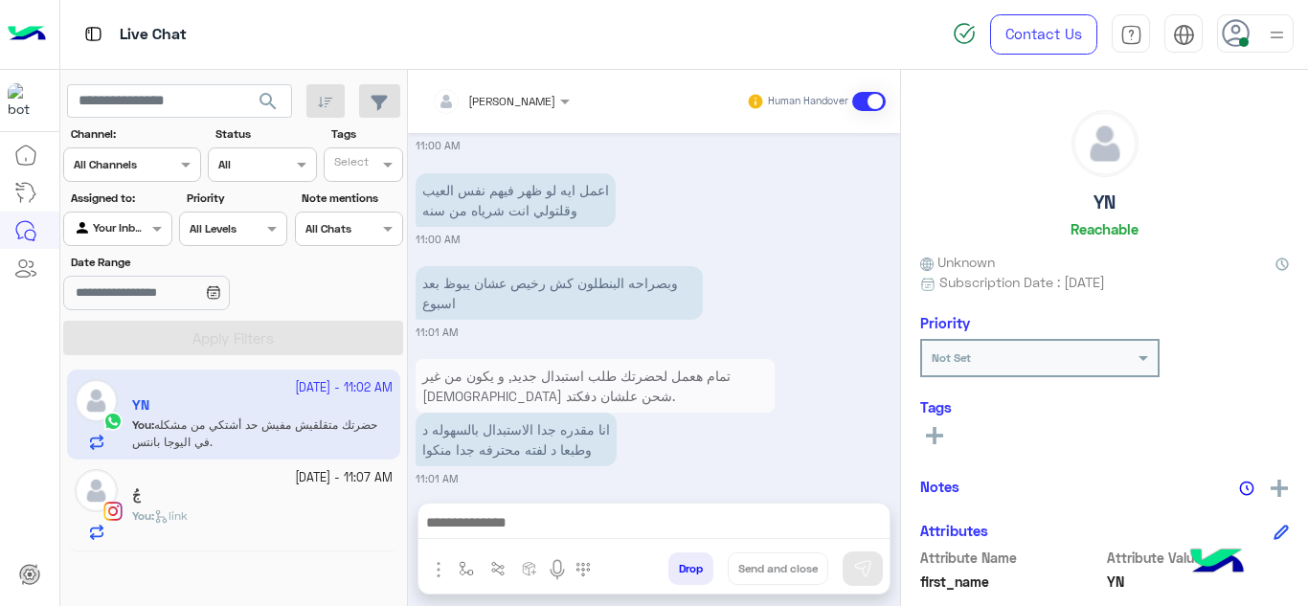
click at [299, 536] on div "You : link" at bounding box center [262, 525] width 261 height 34
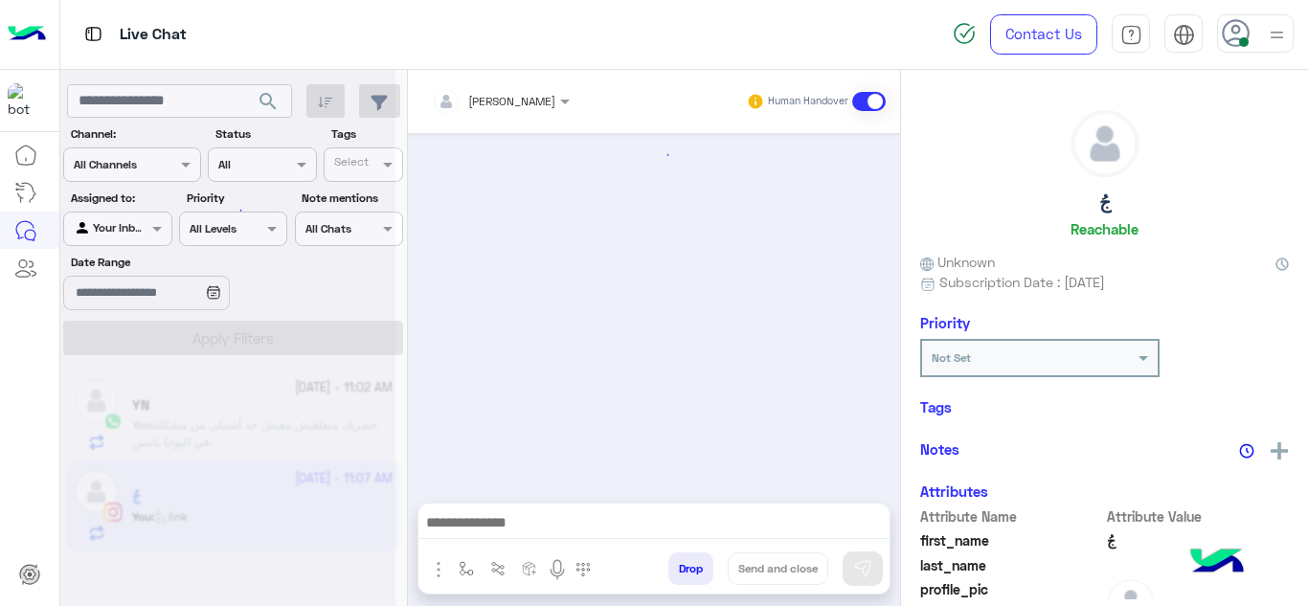
scroll to position [693, 0]
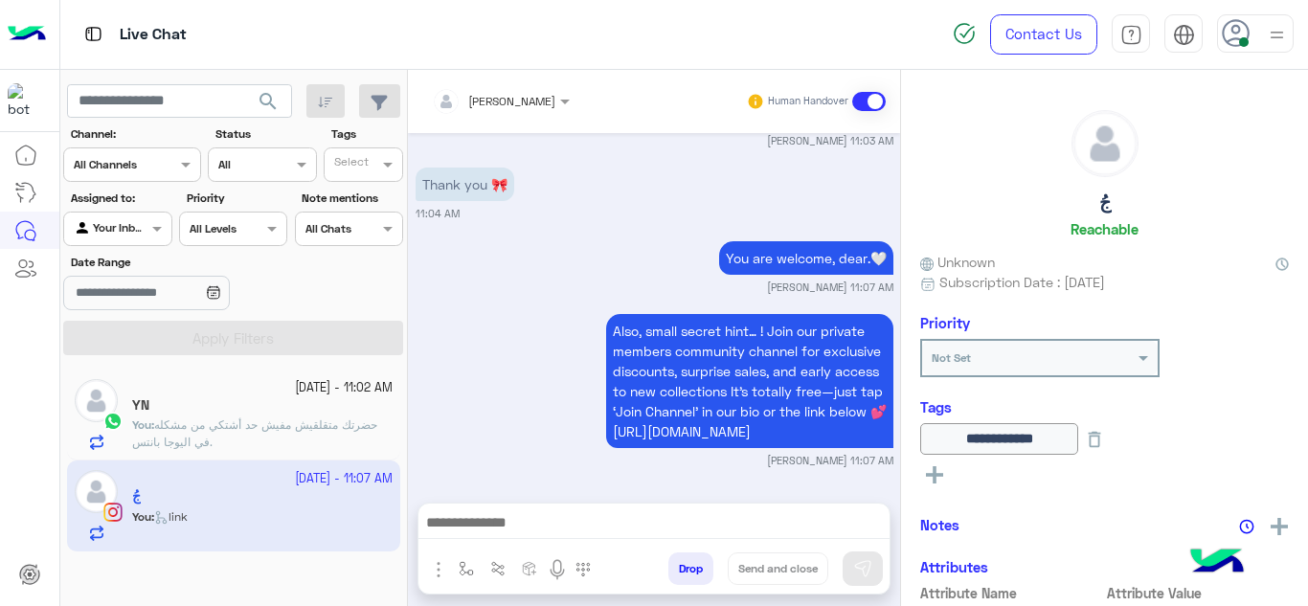
click at [285, 405] on div "YN" at bounding box center [262, 408] width 261 height 20
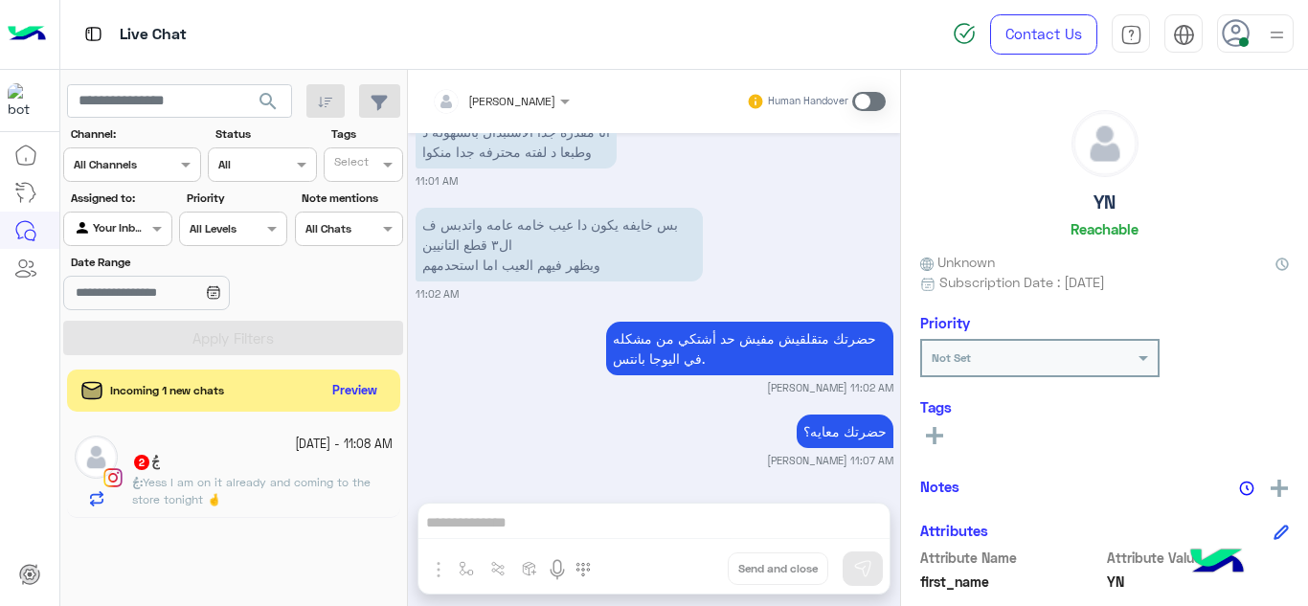
scroll to position [682, 0]
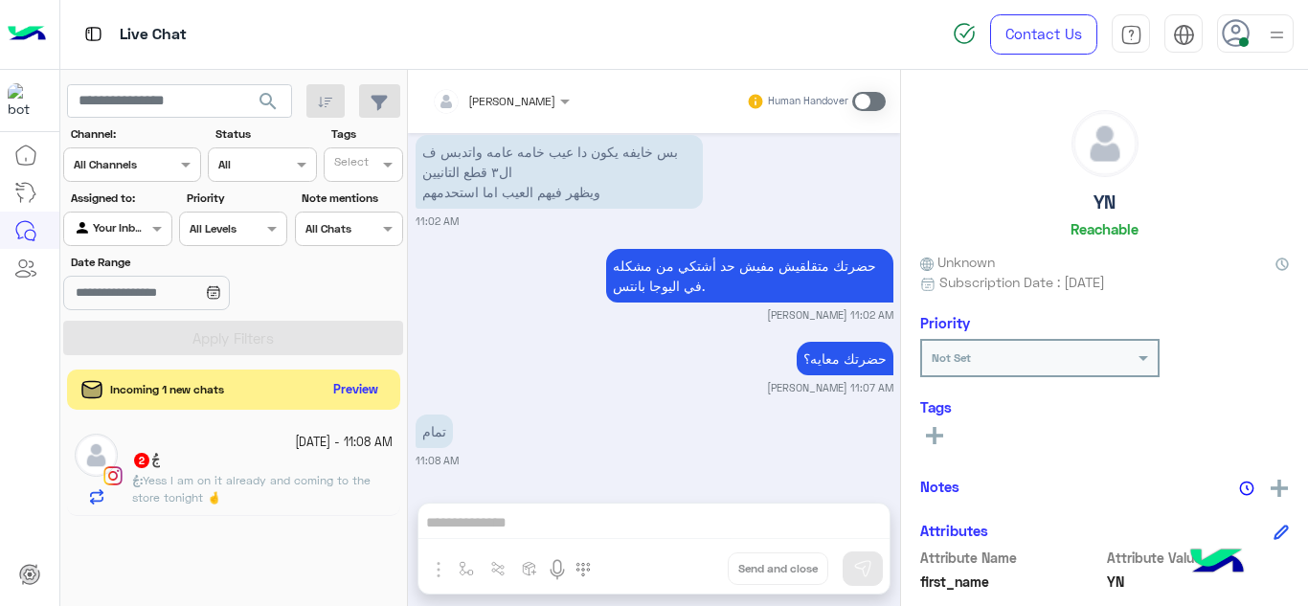
click at [375, 400] on button "Preview" at bounding box center [356, 390] width 59 height 26
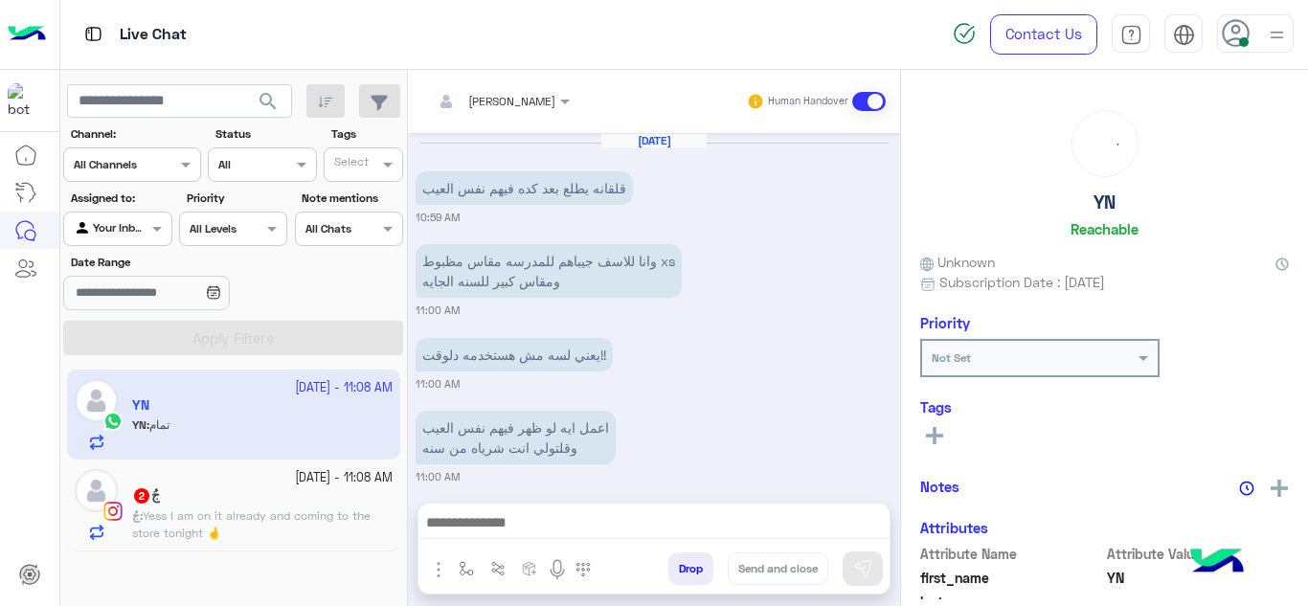
scroll to position [609, 0]
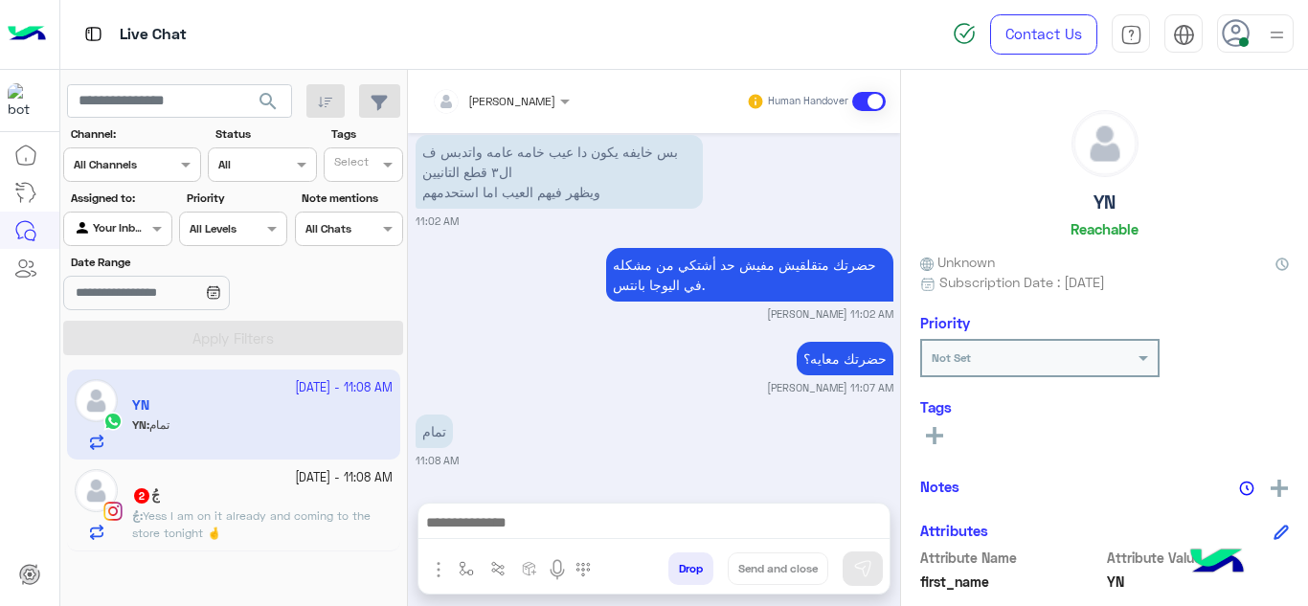
click at [293, 529] on p "جُ : Yess I am on it already and coming to the store tonight 🤞" at bounding box center [262, 525] width 261 height 34
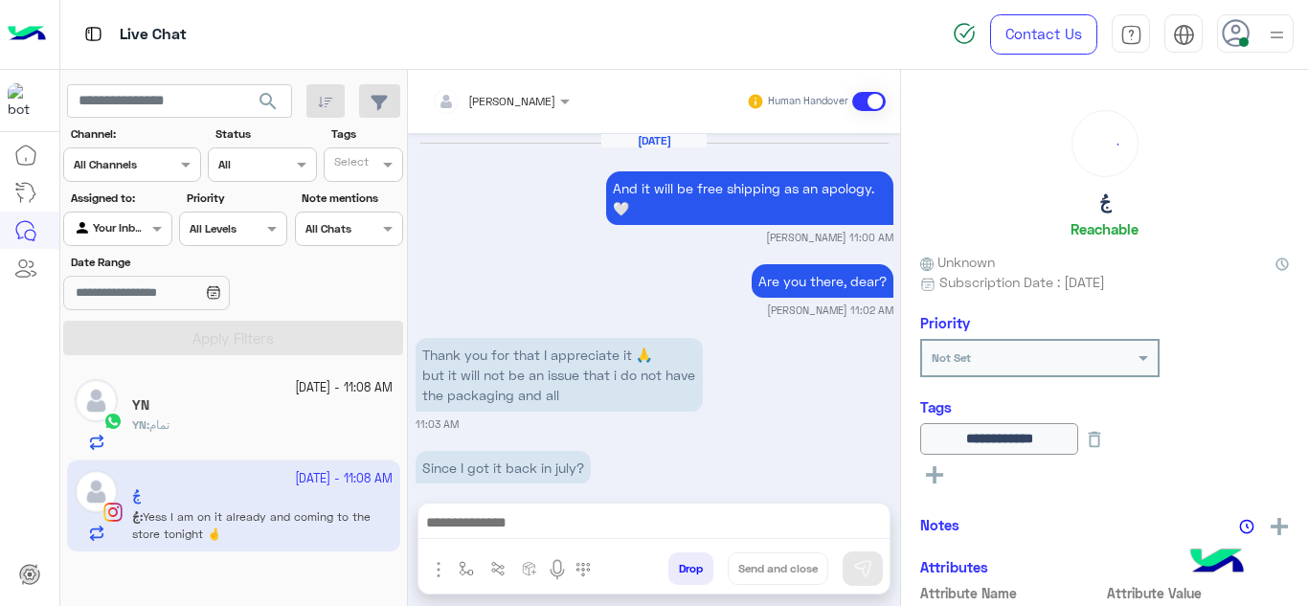
scroll to position [769, 0]
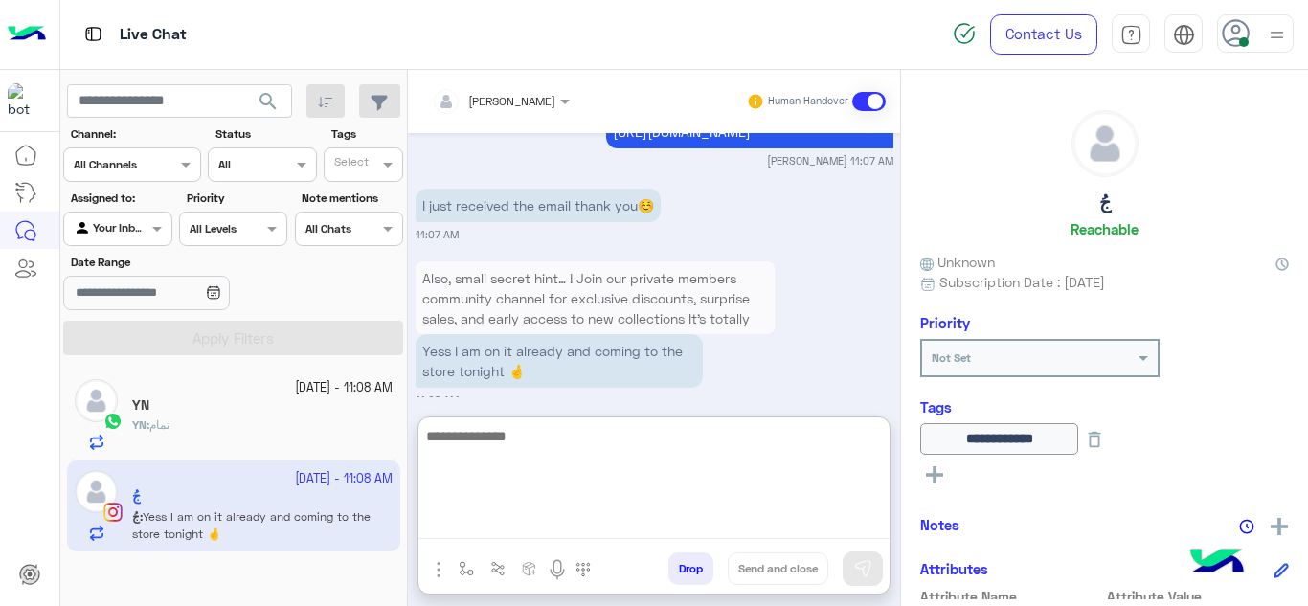
click at [528, 519] on textarea at bounding box center [654, 481] width 471 height 115
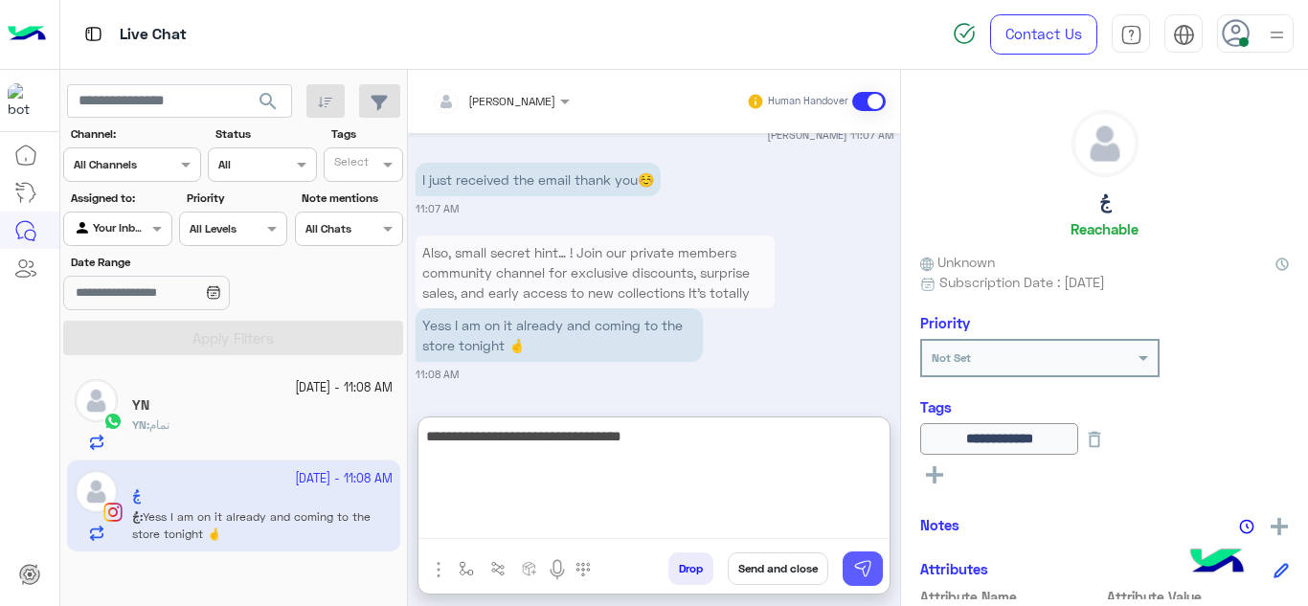
type textarea "**********"
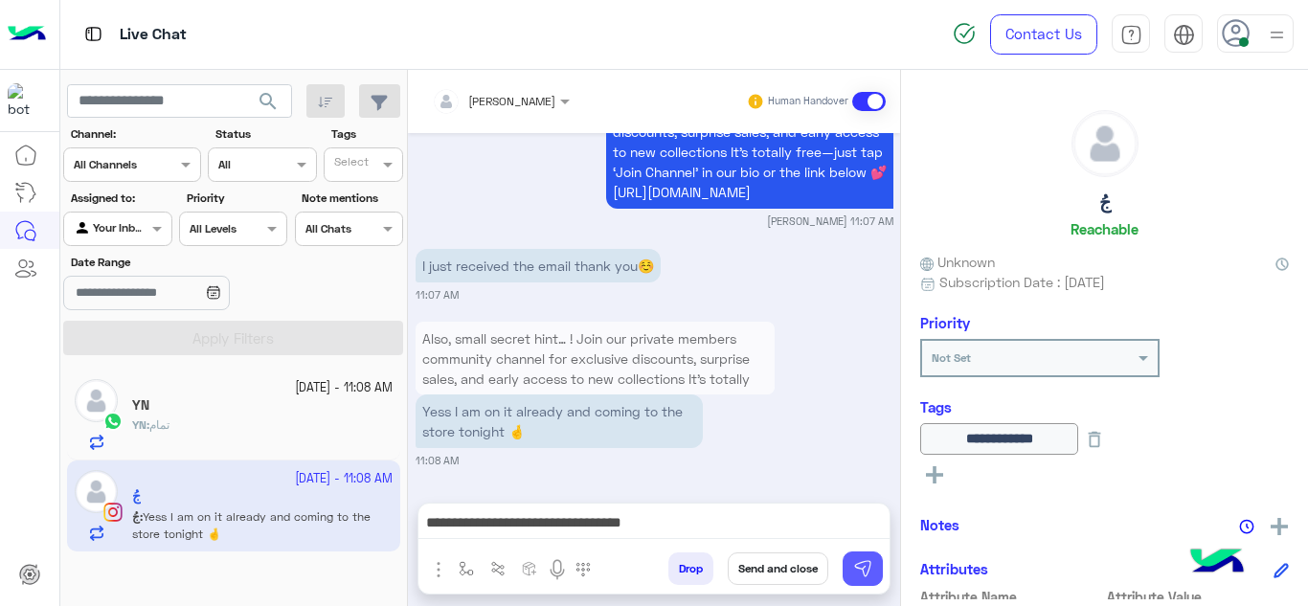
click at [874, 565] on button at bounding box center [863, 569] width 40 height 34
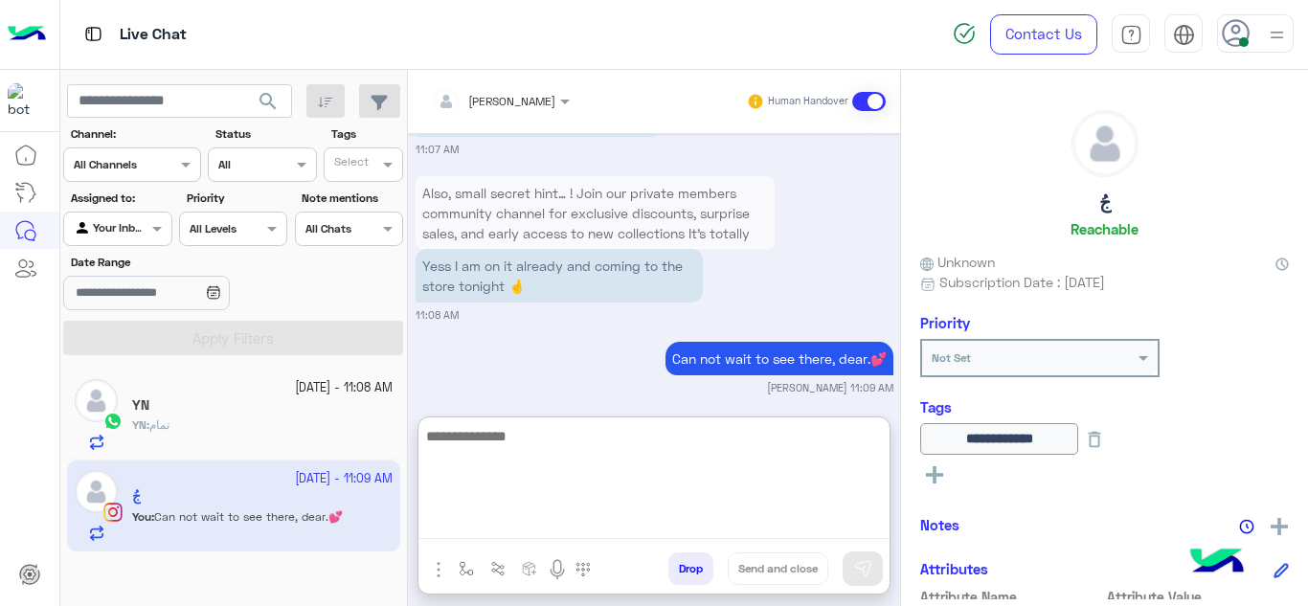
click at [558, 531] on textarea at bounding box center [654, 481] width 471 height 115
type textarea "*"
type textarea "****"
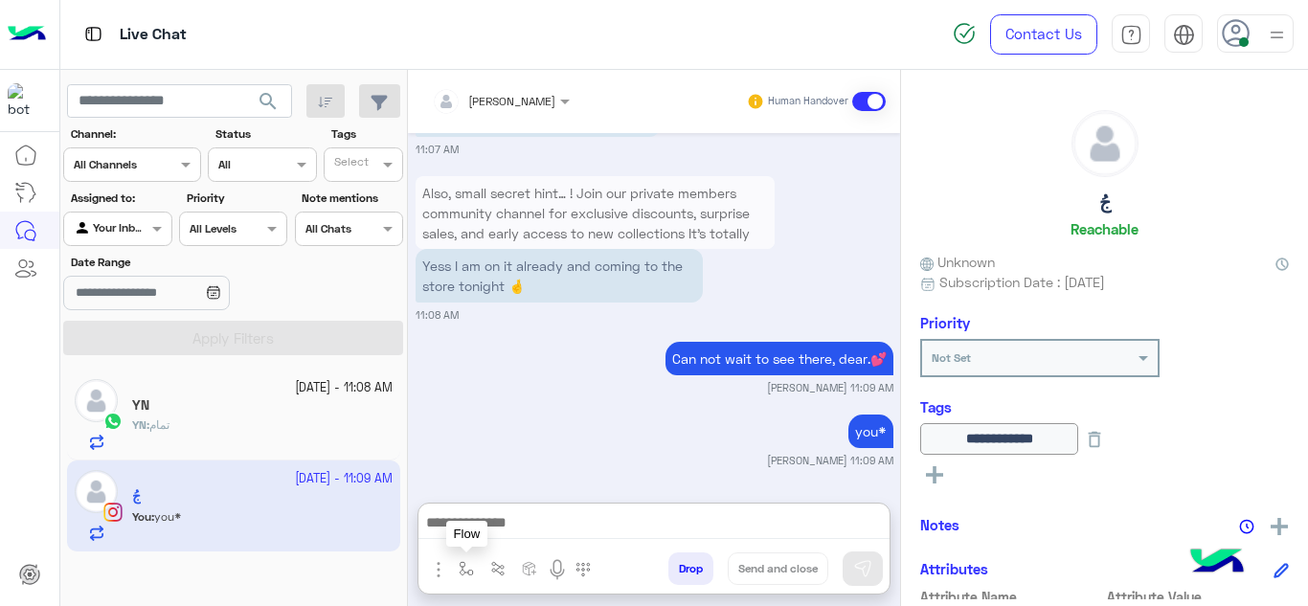
click at [460, 567] on img "button" at bounding box center [466, 568] width 15 height 15
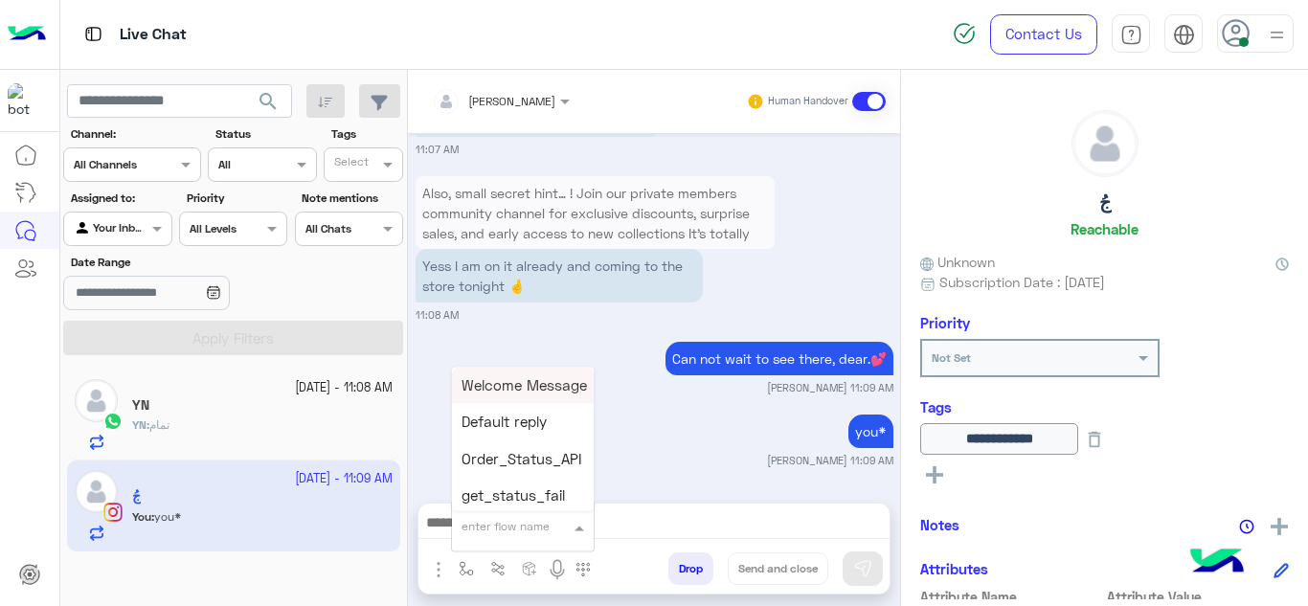
click at [492, 533] on div "enter flow name" at bounding box center [506, 526] width 88 height 17
type input "******"
click at [537, 436] on div "Mariam E closure" at bounding box center [523, 422] width 142 height 37
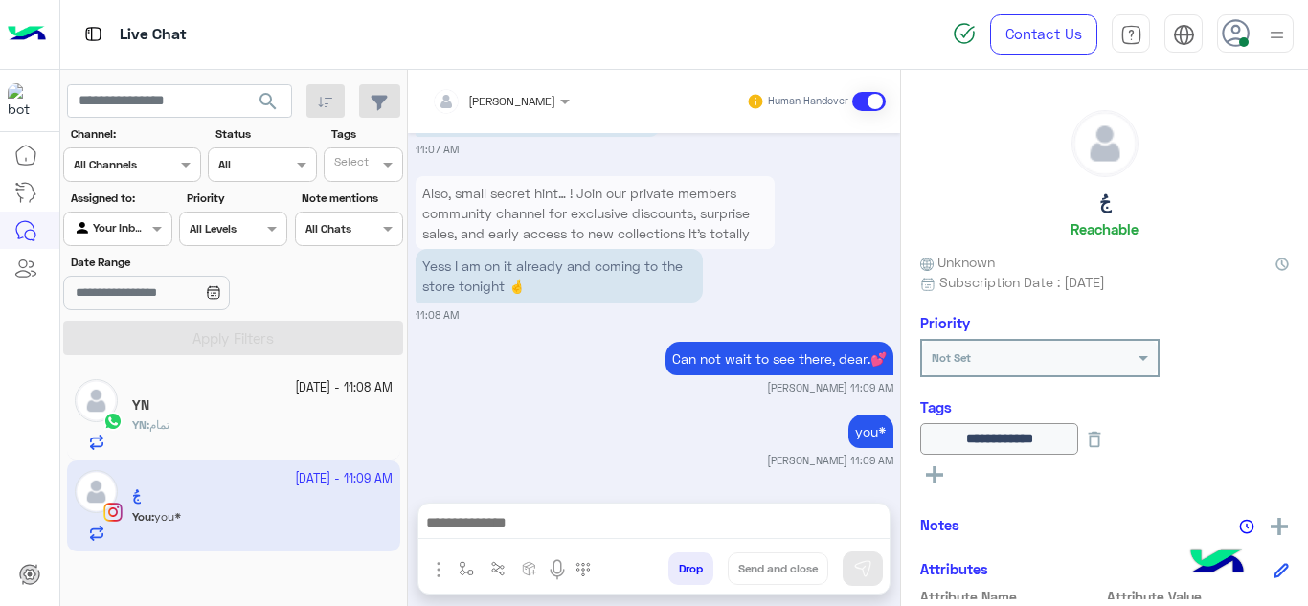
type textarea "**********"
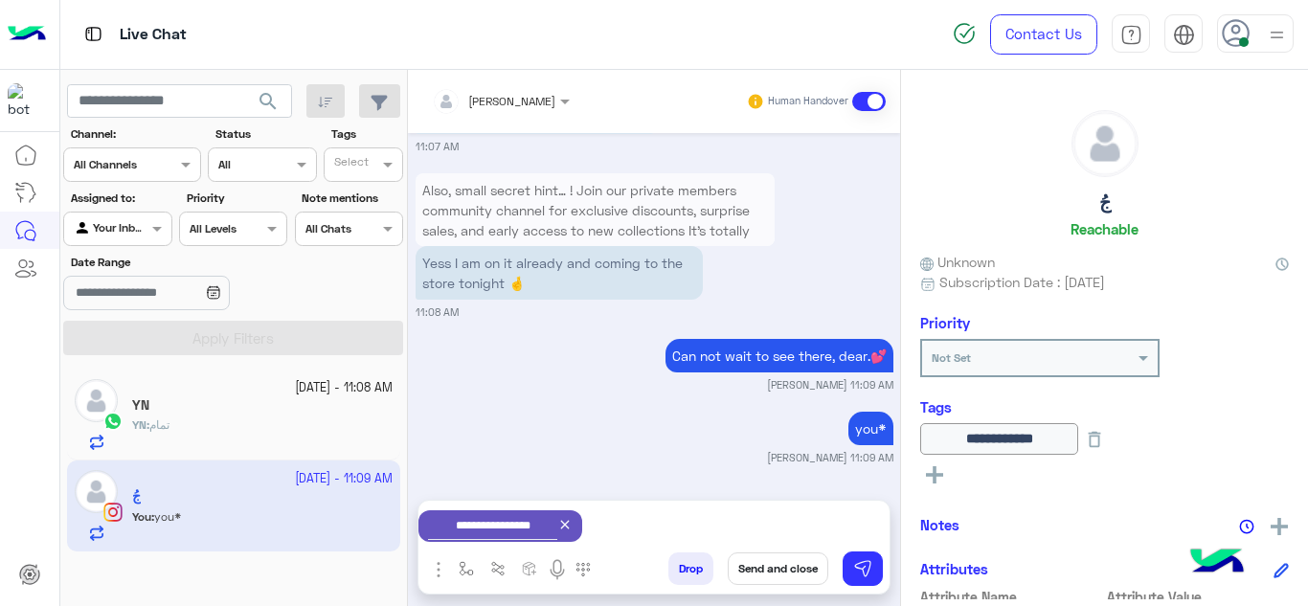
click at [769, 574] on button "Send and close" at bounding box center [778, 569] width 101 height 33
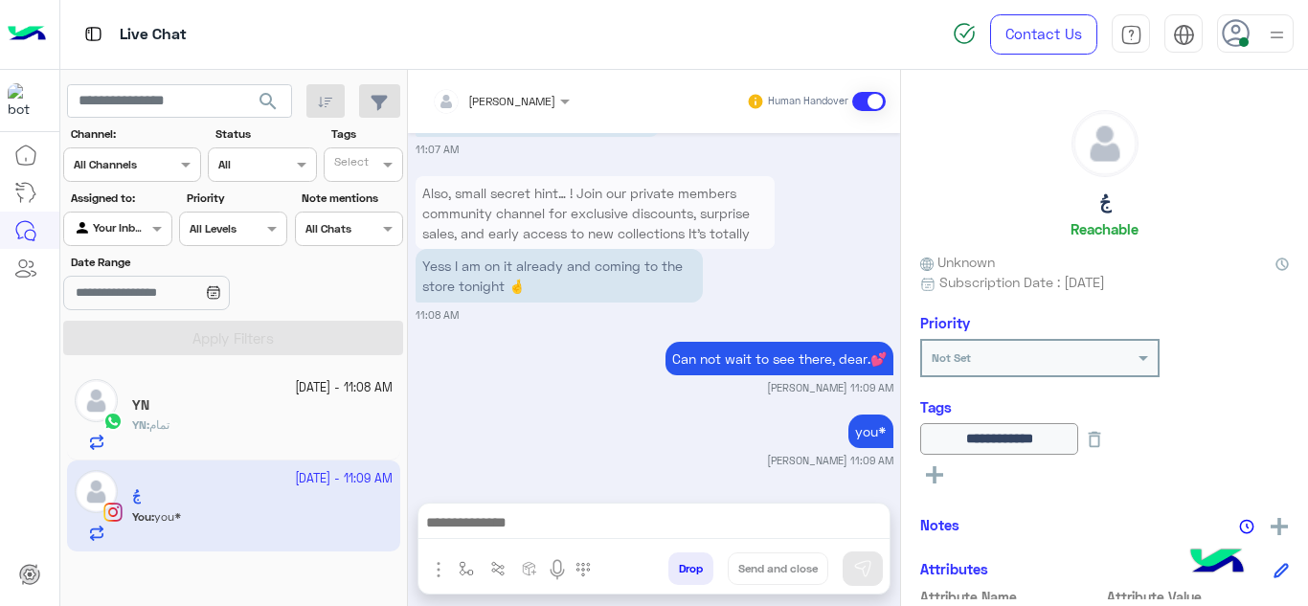
scroll to position [915, 0]
click at [1105, 434] on icon at bounding box center [1094, 439] width 21 height 21
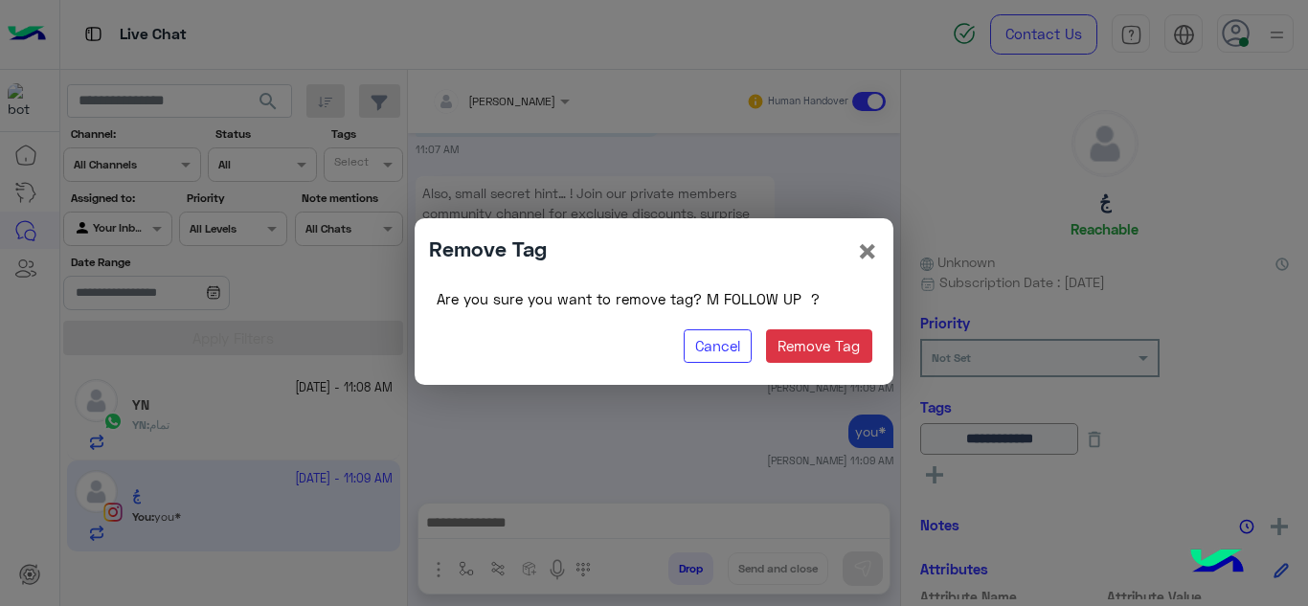
scroll to position [965, 0]
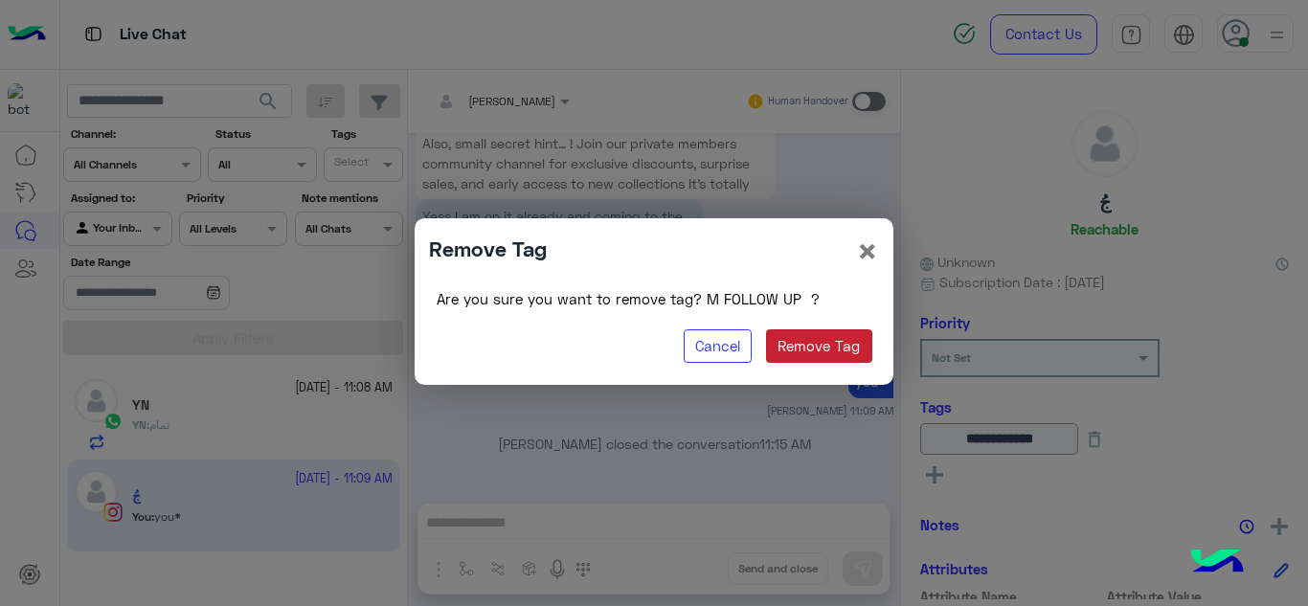
click at [832, 356] on button "Remove Tag" at bounding box center [819, 347] width 106 height 34
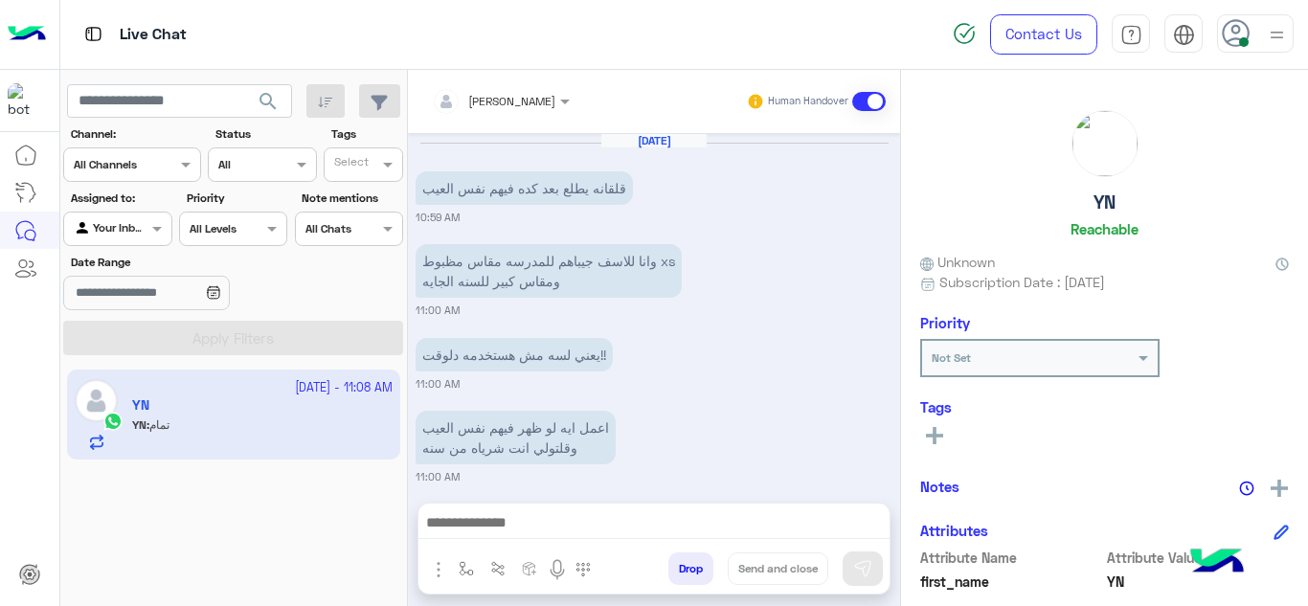
scroll to position [609, 0]
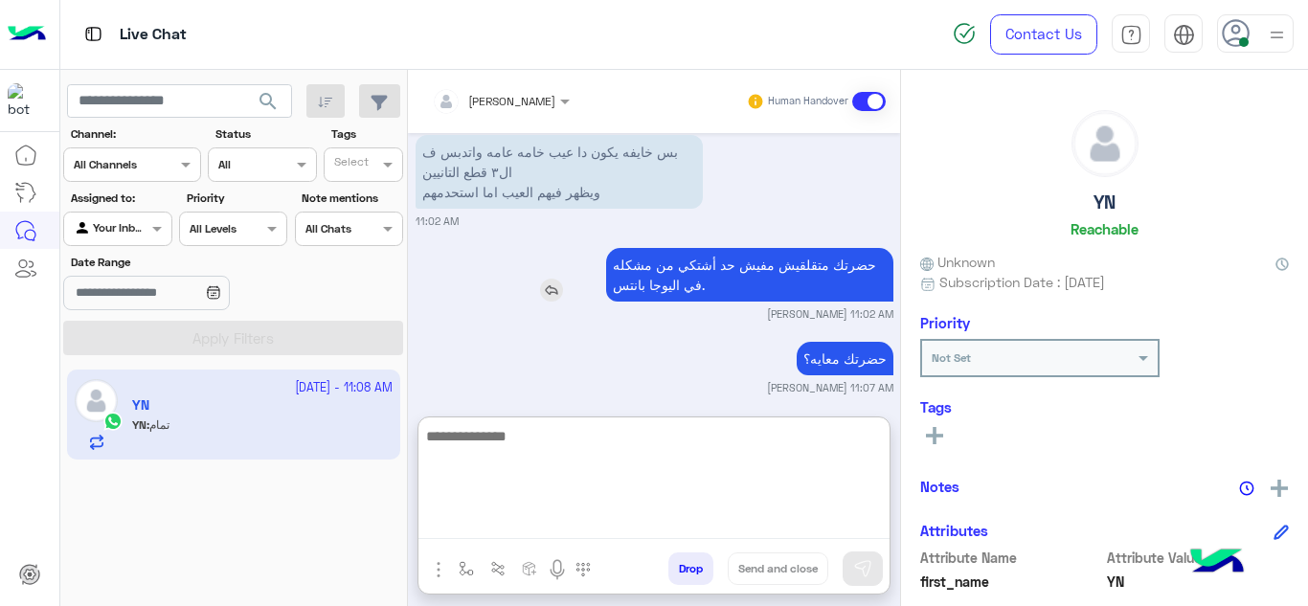
drag, startPoint x: 484, startPoint y: 513, endPoint x: 545, endPoint y: 294, distance: 227.8
click at [545, 294] on div "Mariam Ahmed Human Handover Sep 20, 2025 قلقانه يطلع بعد كده فيهم نفس العيب 10:…" at bounding box center [654, 342] width 492 height 544
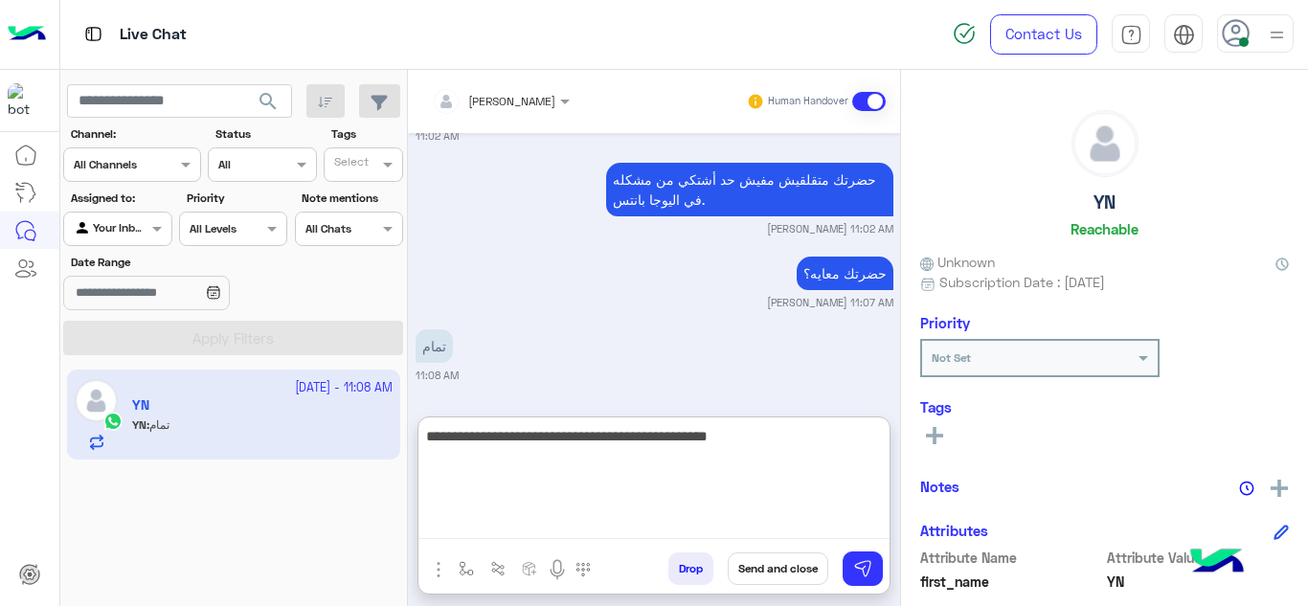
type textarea "**********"
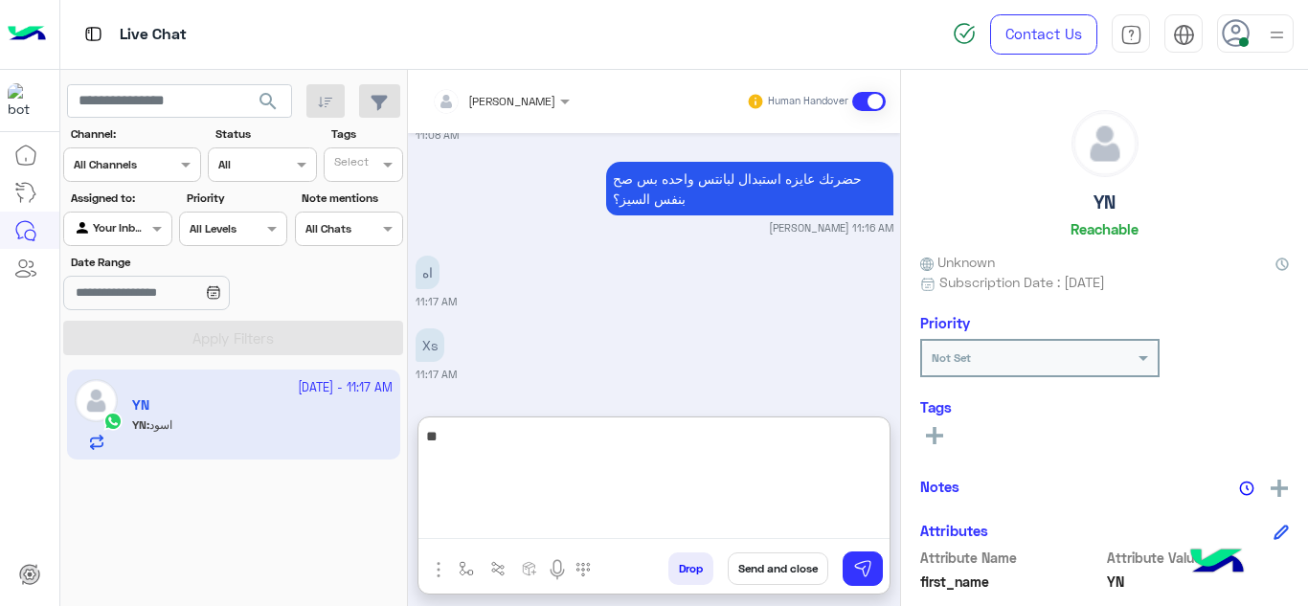
scroll to position [1008, 0]
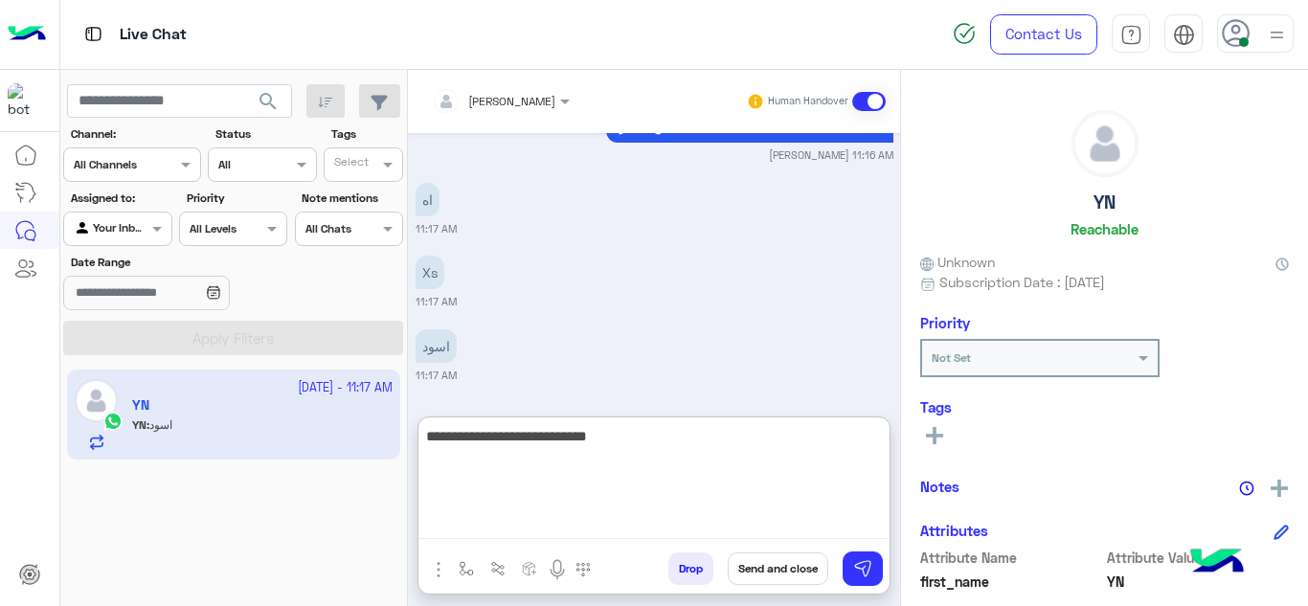
type textarea "**********"
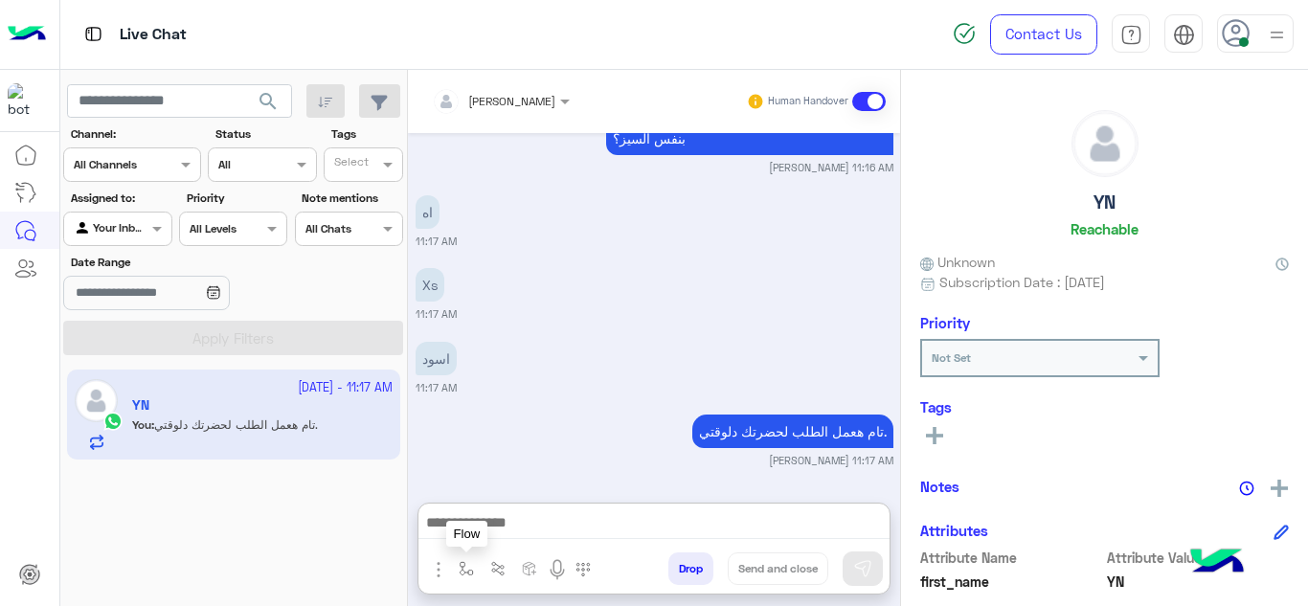
click at [473, 577] on button "button" at bounding box center [467, 569] width 32 height 32
click at [500, 534] on div "enter flow name" at bounding box center [506, 526] width 88 height 17
type input "****"
click at [500, 493] on div "link" at bounding box center [523, 492] width 142 height 36
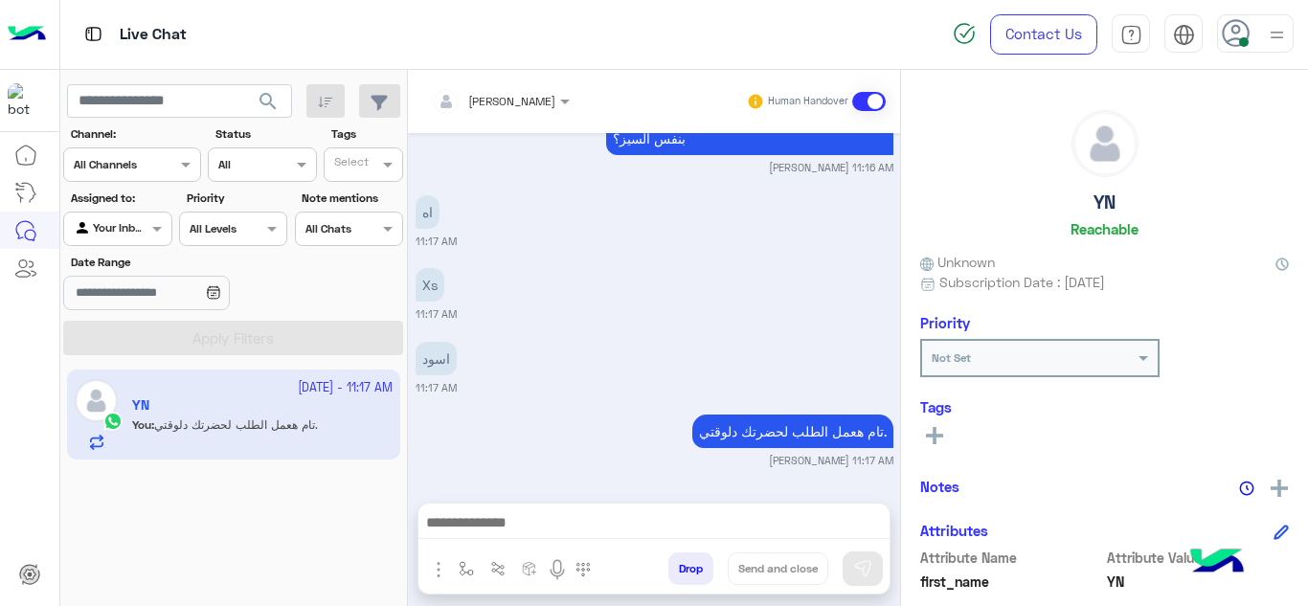
type textarea "****"
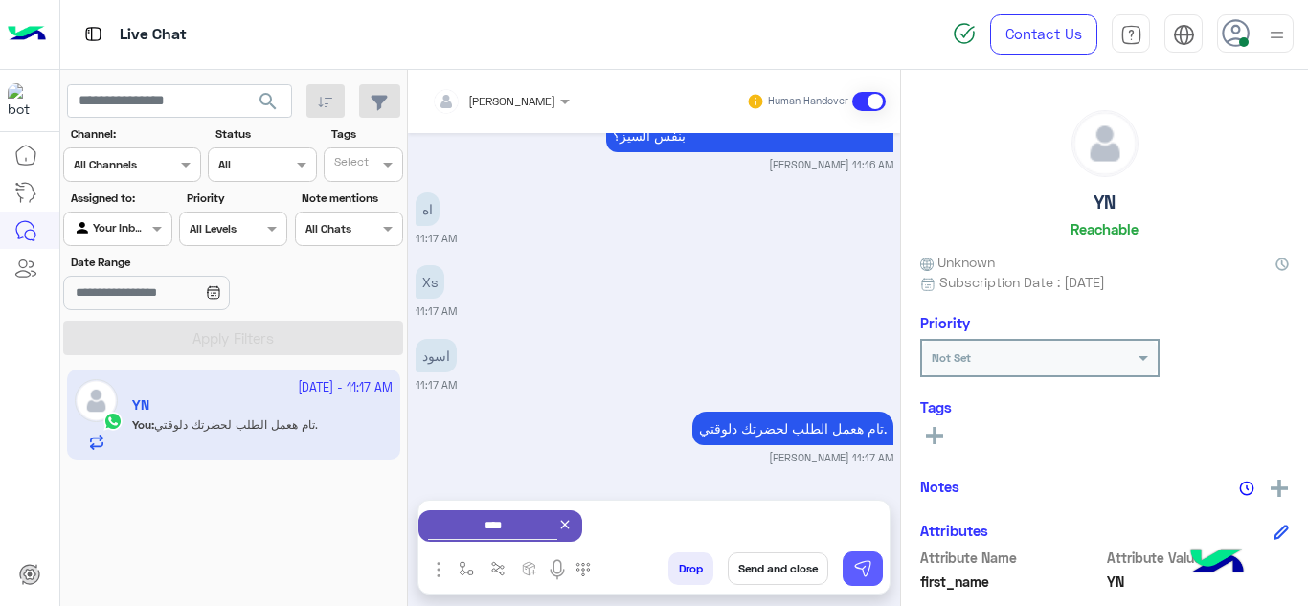
click at [870, 573] on img at bounding box center [862, 568] width 19 height 19
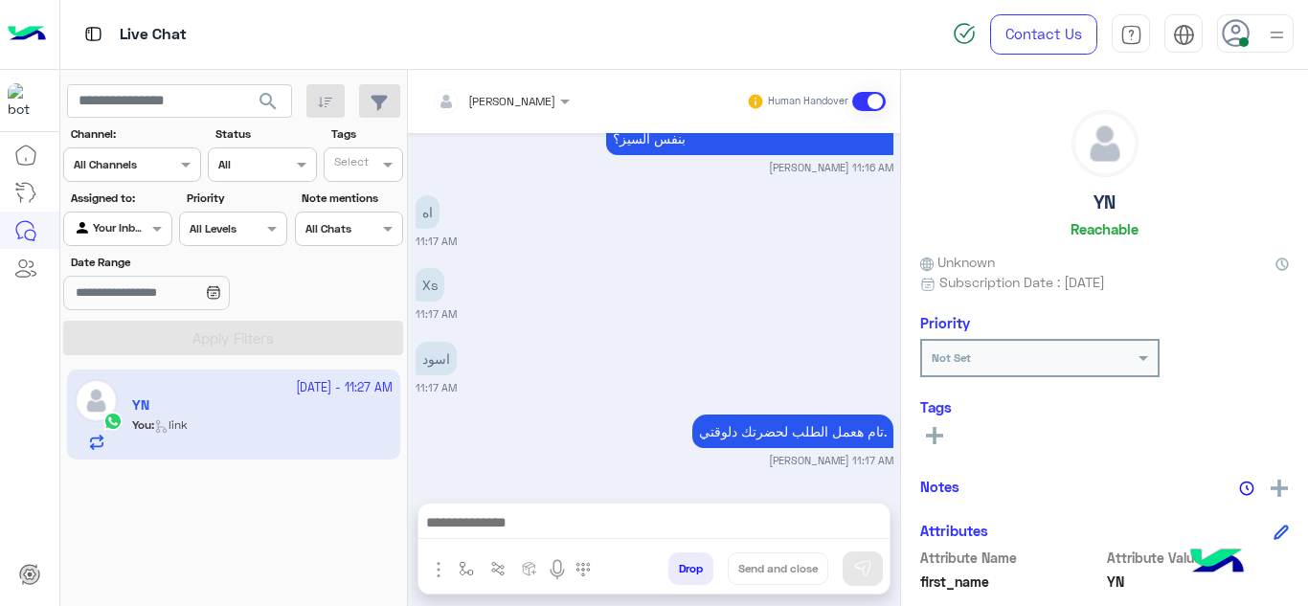
scroll to position [1229, 0]
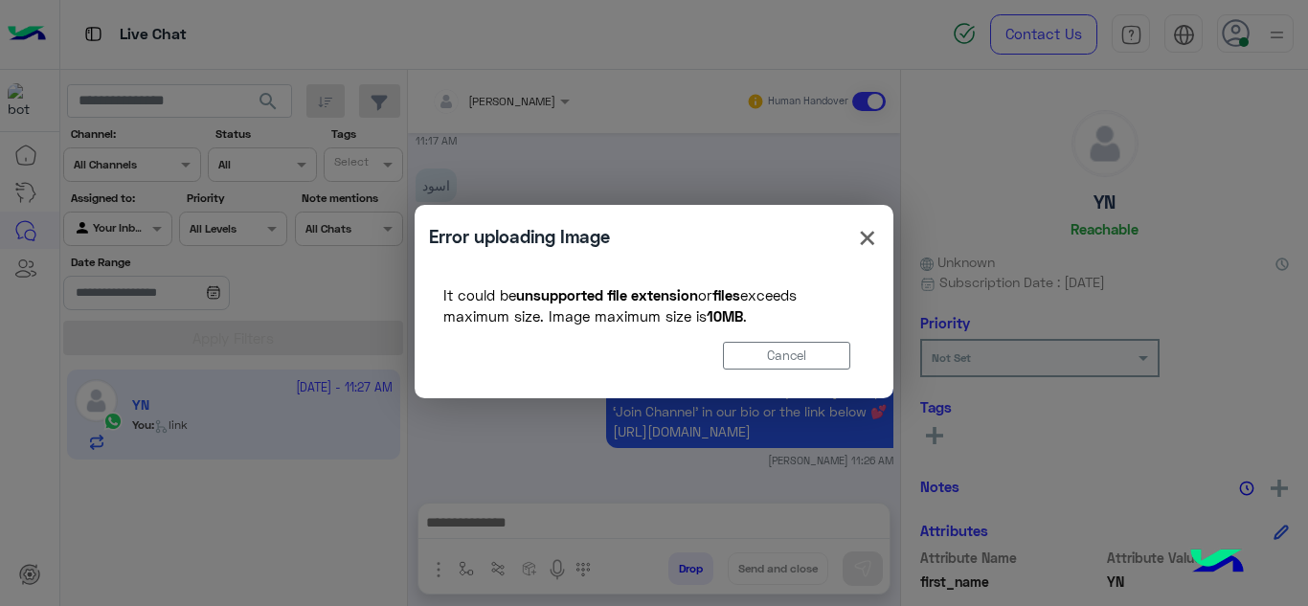
click at [486, 533] on modal-container "Error uploading Image × It could be unsupported file extension or files exceeds…" at bounding box center [654, 303] width 1308 height 606
drag, startPoint x: 881, startPoint y: 235, endPoint x: 870, endPoint y: 235, distance: 11.5
click at [870, 235] on div "Error uploading Image × It could be unsupported file extension or files exceeds…" at bounding box center [654, 301] width 479 height 193
click at [870, 235] on span "×" at bounding box center [867, 237] width 23 height 43
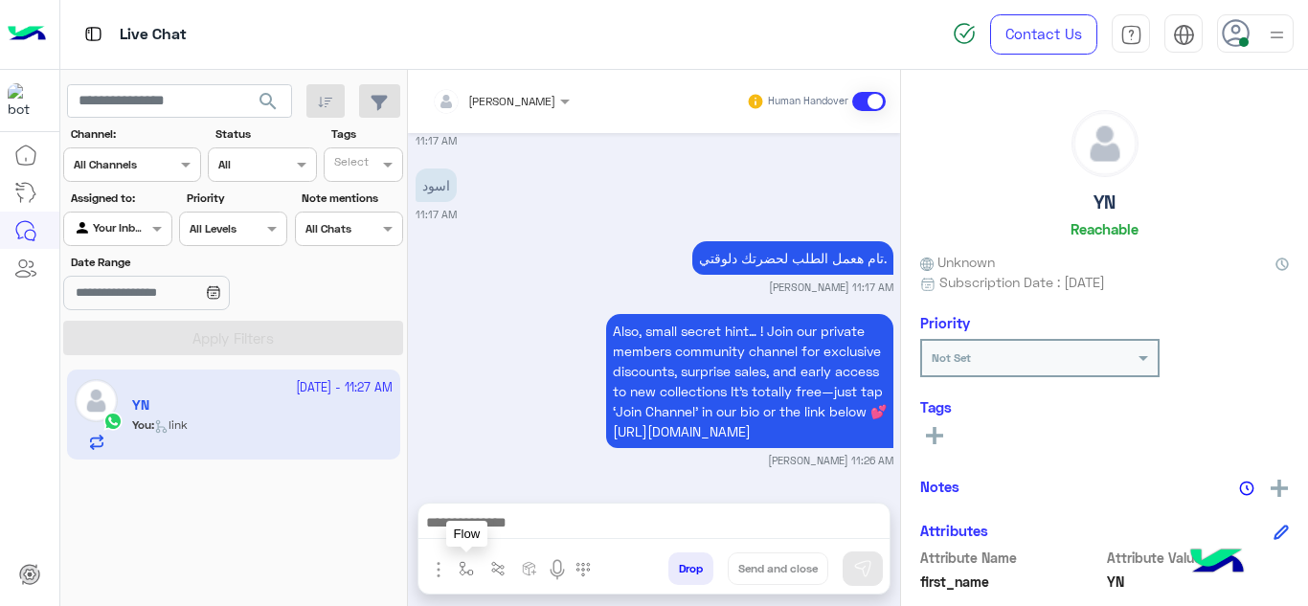
click at [464, 569] on img "button" at bounding box center [466, 568] width 15 height 15
click at [483, 534] on div "enter flow name" at bounding box center [506, 526] width 88 height 17
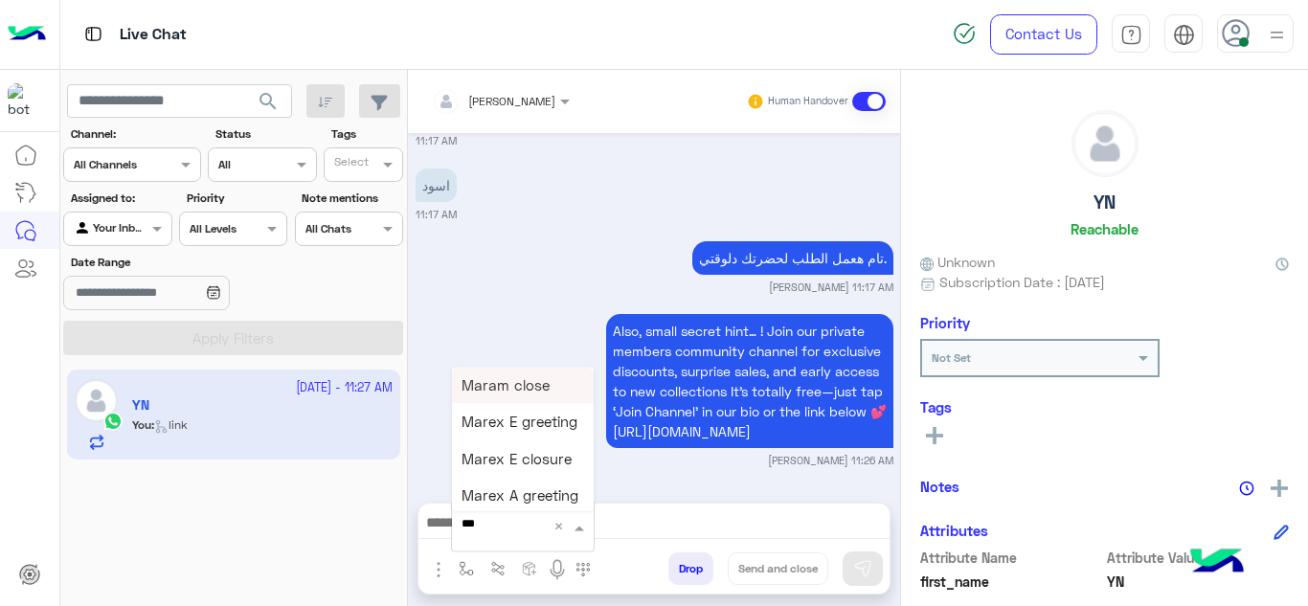
type input "****"
click at [518, 488] on span "Mariam A closure" at bounding box center [521, 496] width 119 height 17
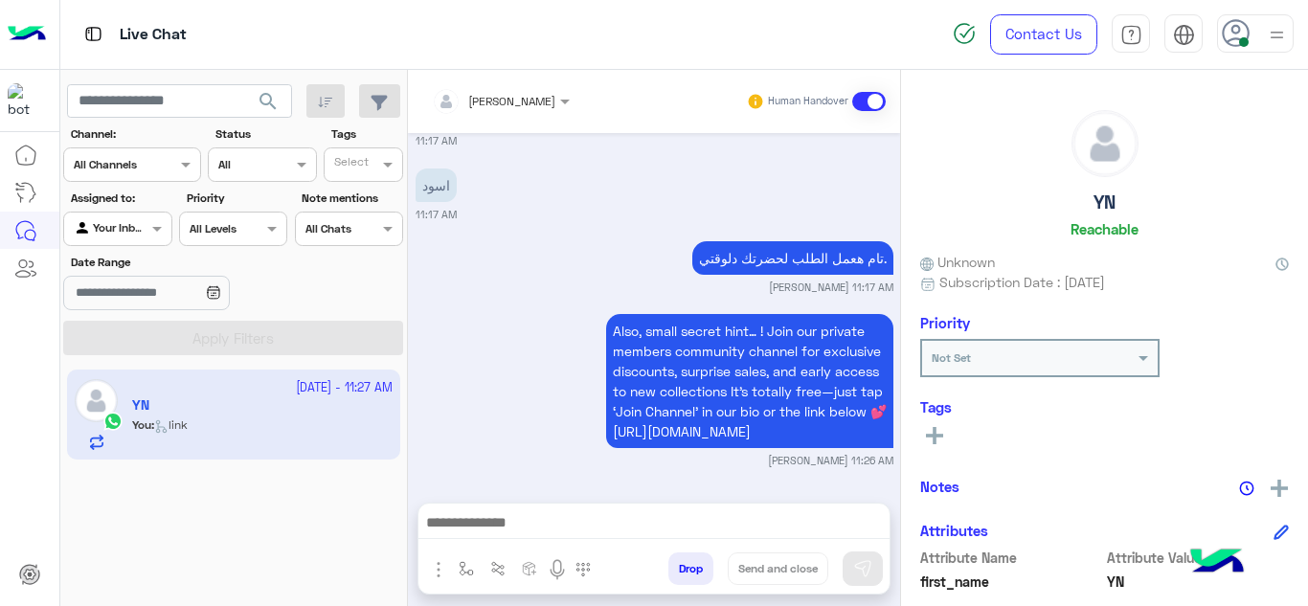
type textarea "**********"
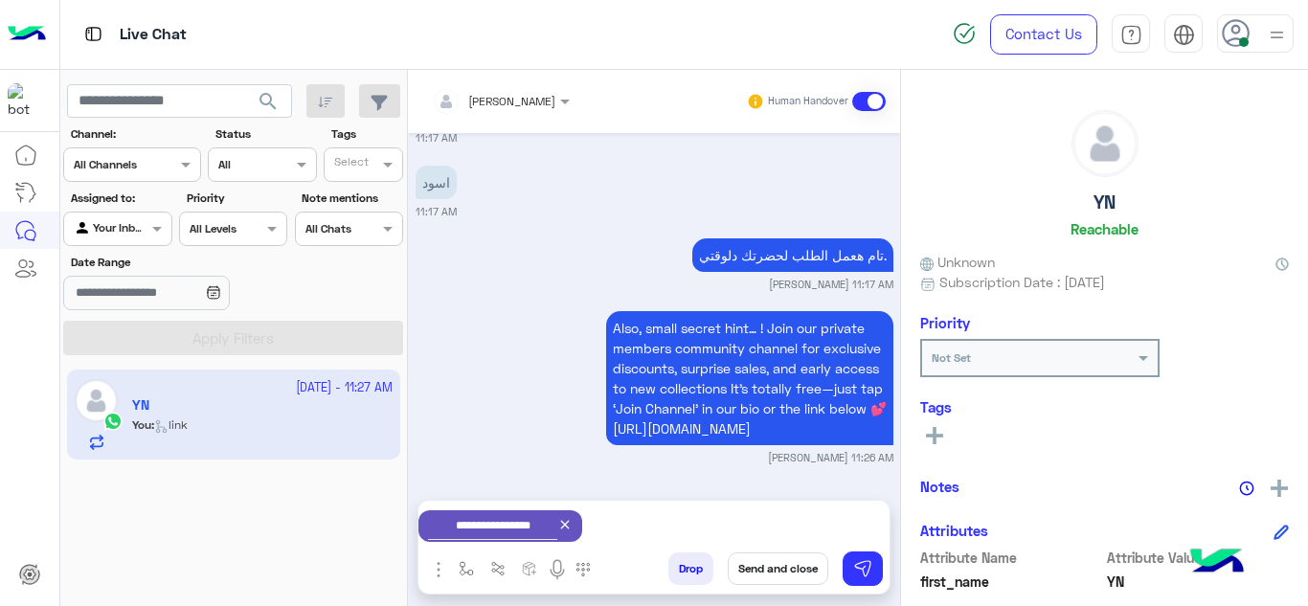
click at [785, 565] on button "Send and close" at bounding box center [778, 569] width 101 height 33
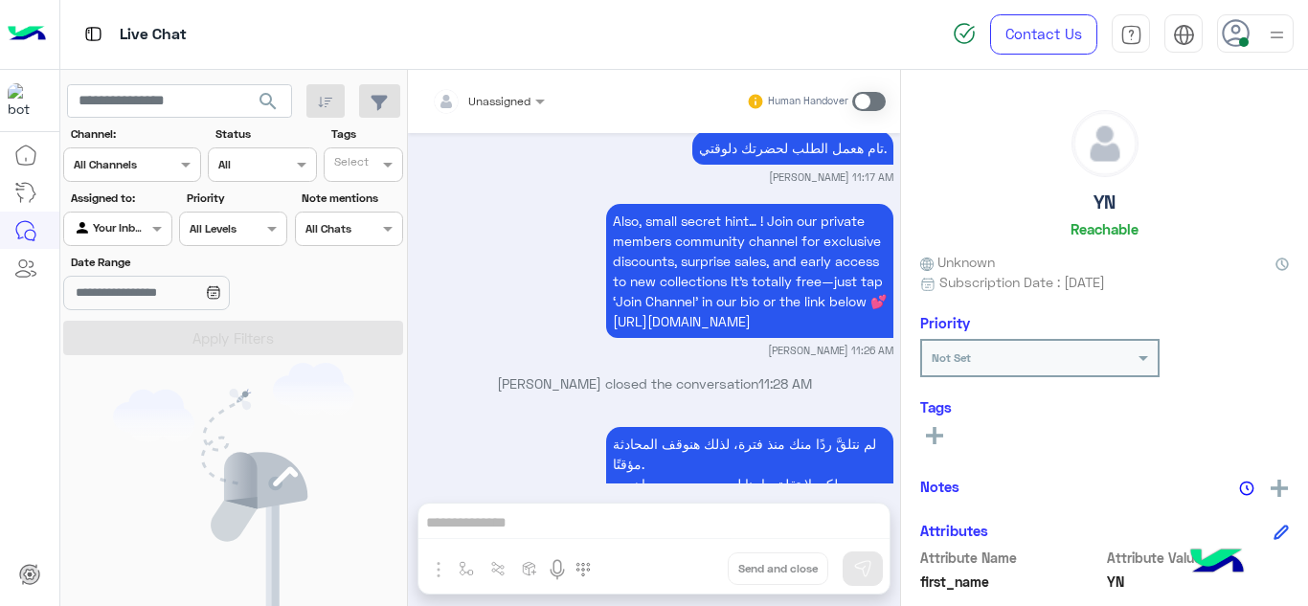
scroll to position [1507, 0]
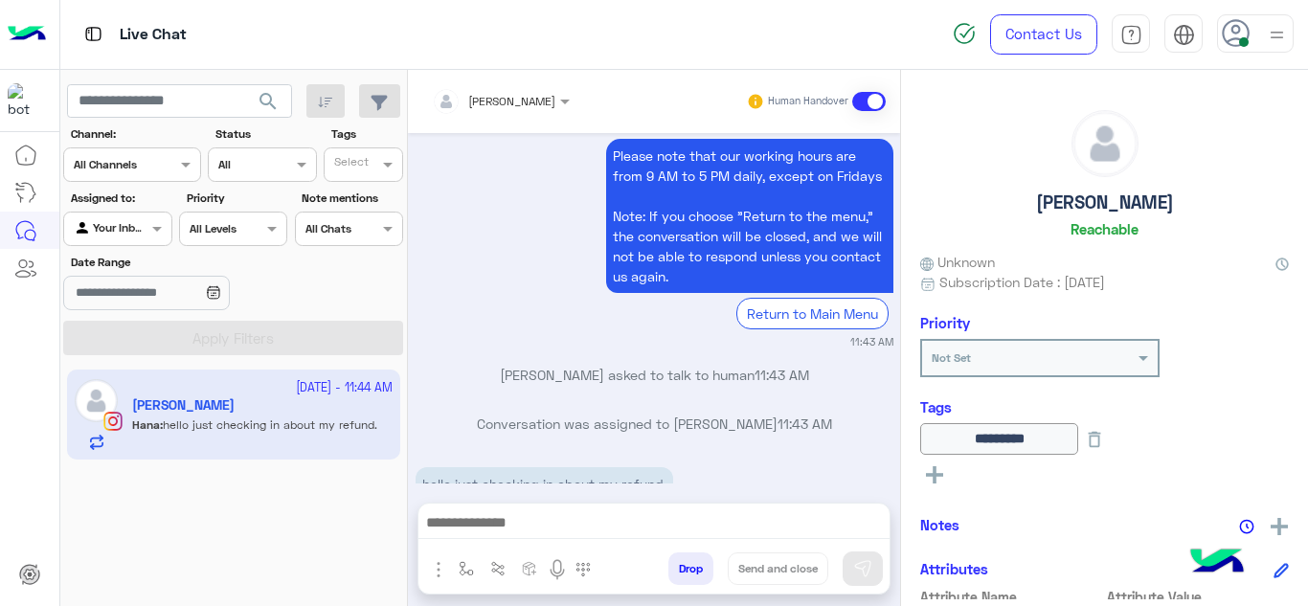
scroll to position [896, 0]
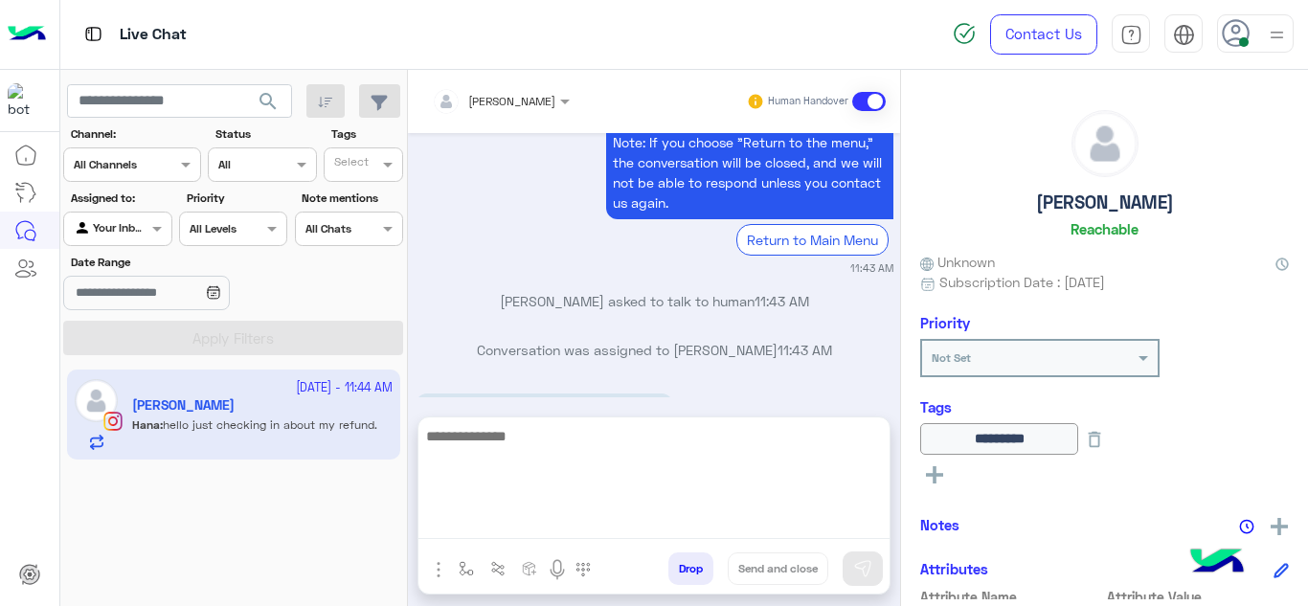
click at [561, 519] on textarea at bounding box center [654, 481] width 471 height 115
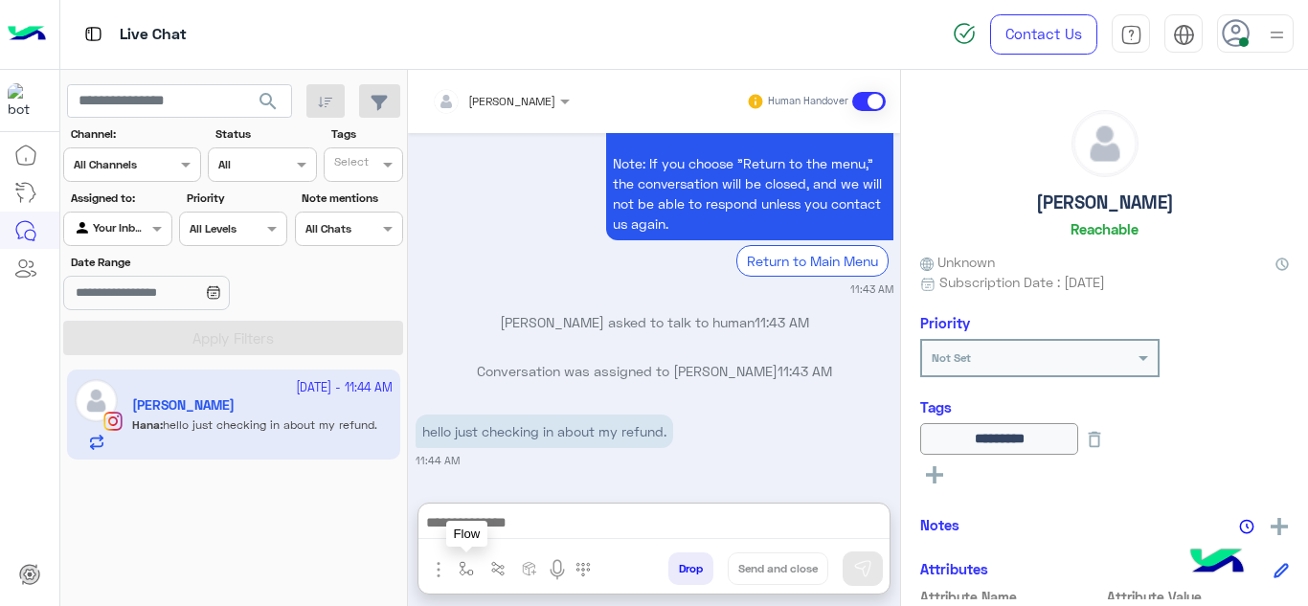
click at [463, 569] on img "button" at bounding box center [466, 568] width 15 height 15
click at [487, 534] on div "enter flow name" at bounding box center [506, 526] width 88 height 17
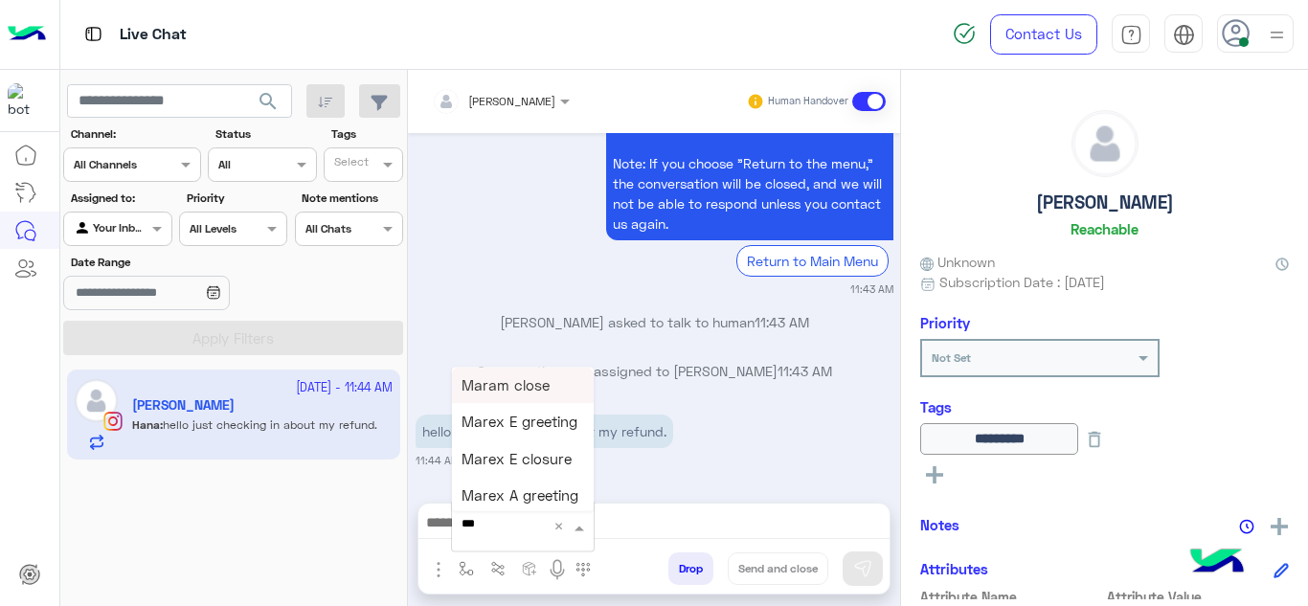
type input "****"
click at [529, 363] on p "Conversation was assigned to Mariam Ahmed 11:43 AM" at bounding box center [655, 371] width 478 height 20
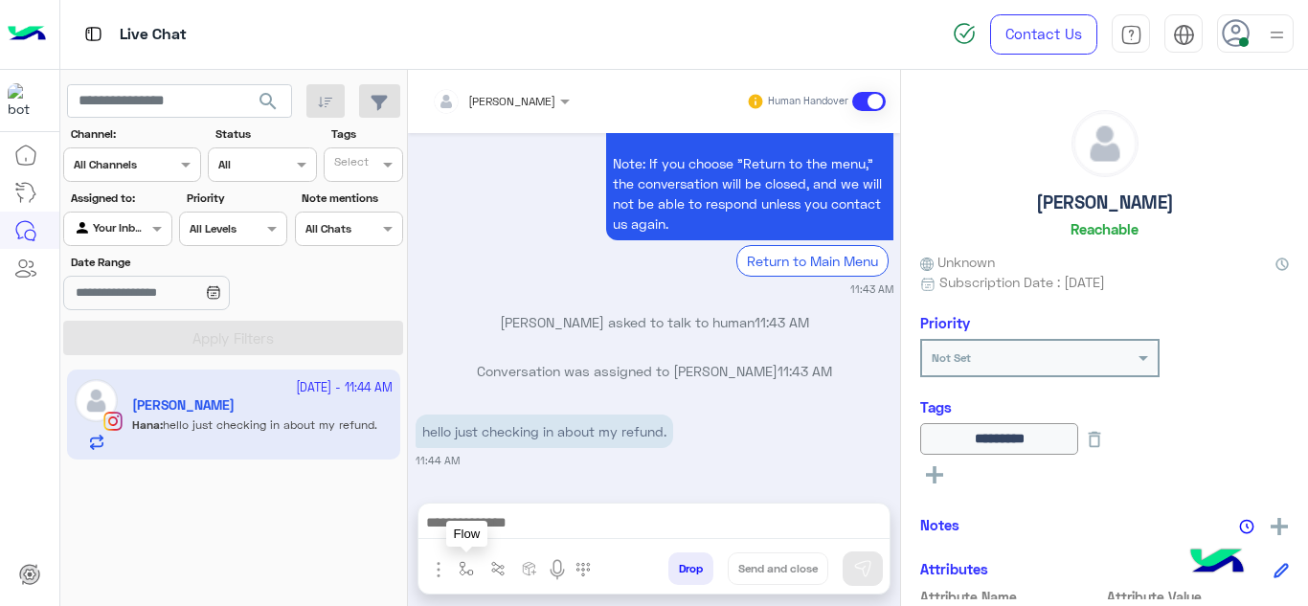
click at [464, 568] on img "button" at bounding box center [466, 568] width 15 height 15
click at [477, 532] on input "text" at bounding box center [500, 523] width 76 height 17
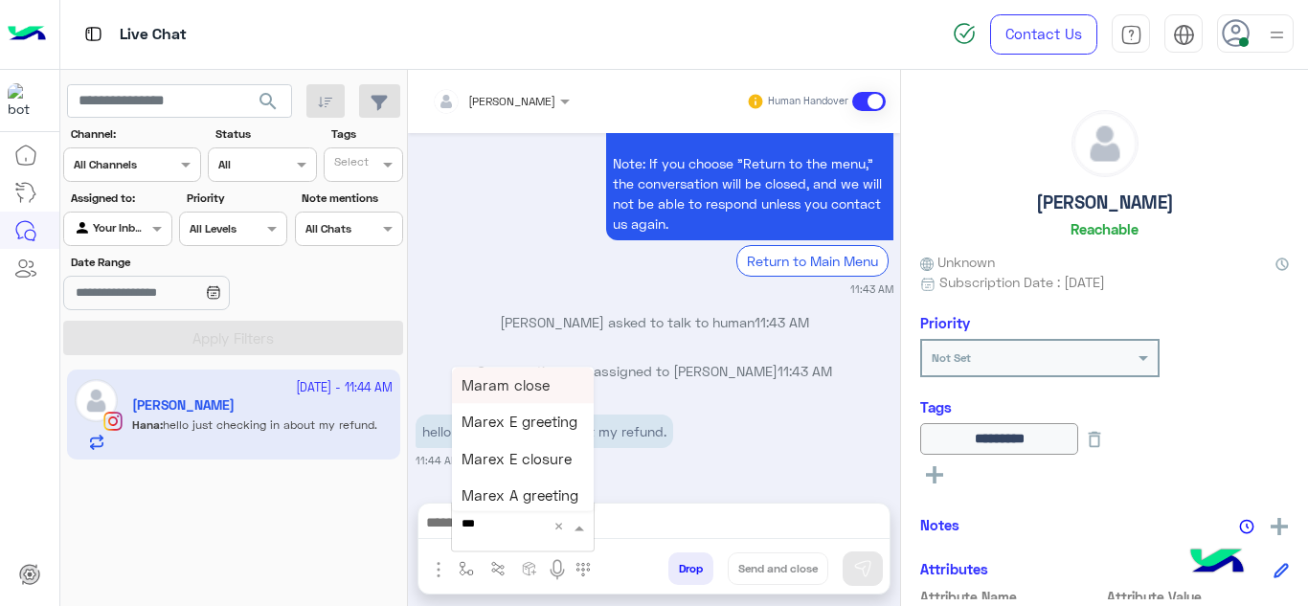
type input "****"
click at [523, 391] on span "Mariam E Greeting" at bounding box center [524, 384] width 125 height 17
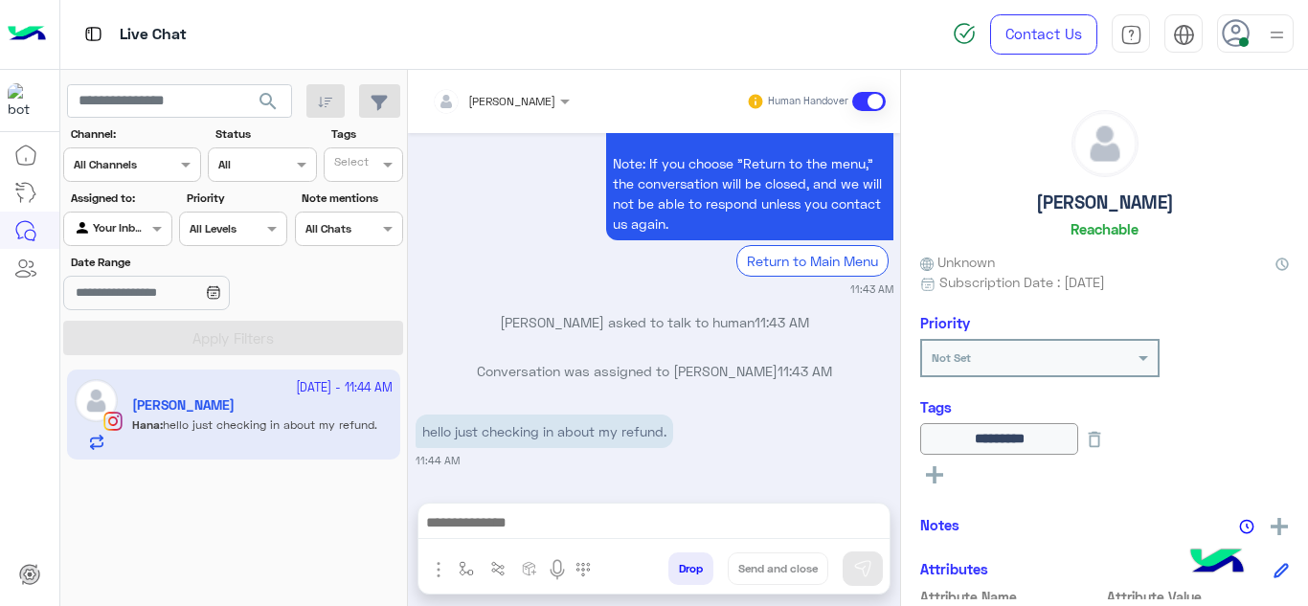
type textarea "**********"
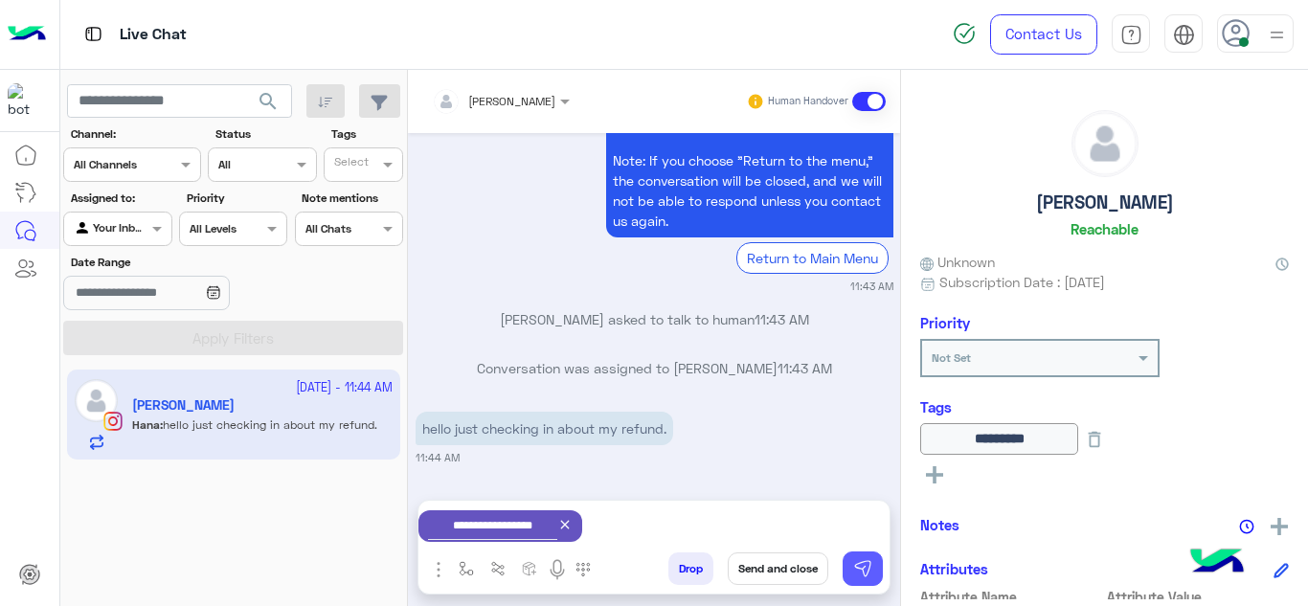
click at [860, 567] on img at bounding box center [862, 568] width 19 height 19
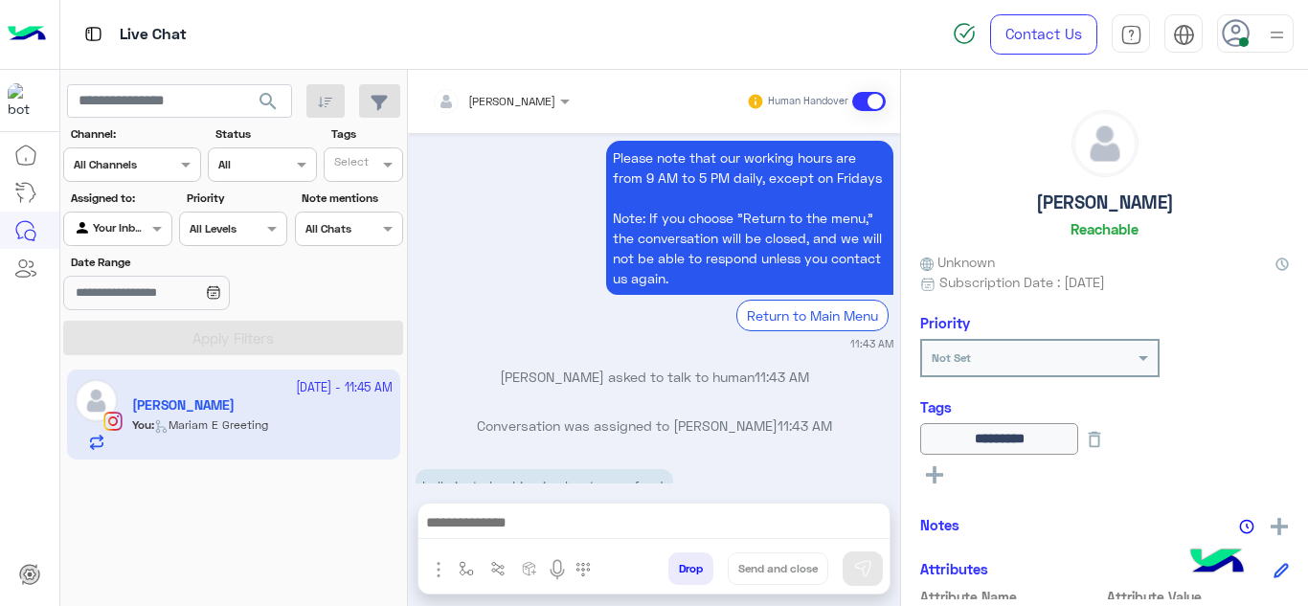
scroll to position [1057, 0]
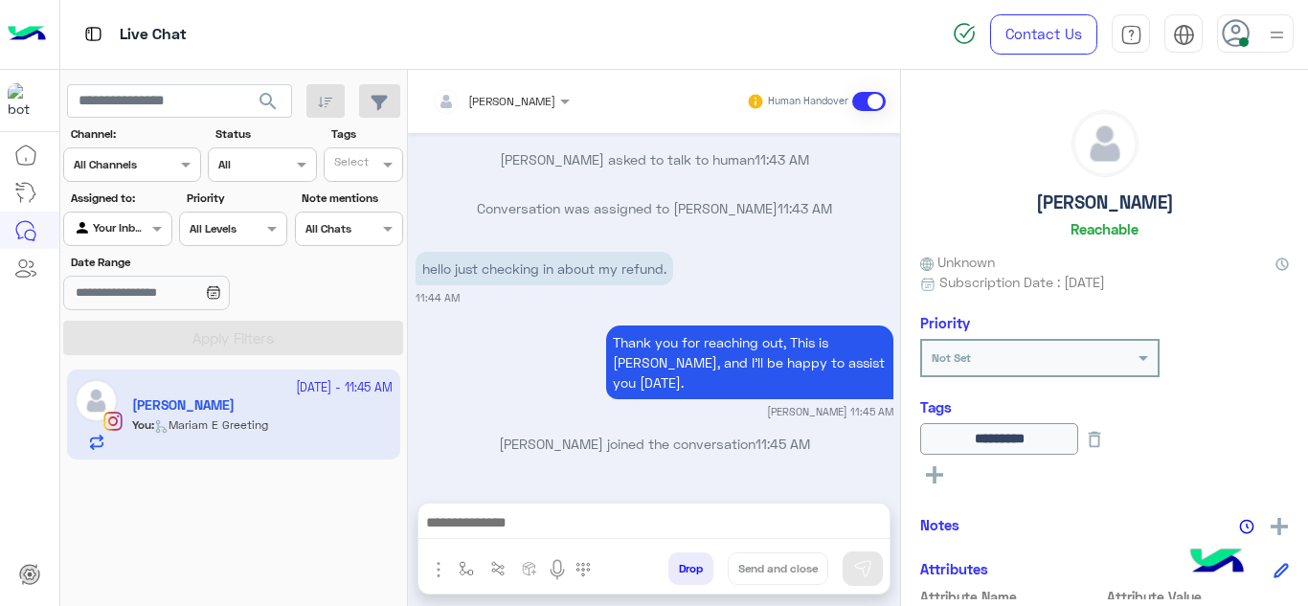
click at [537, 399] on div "Thank you for reaching out, This is Mariam, and I’ll be happy to assist you tod…" at bounding box center [655, 370] width 478 height 99
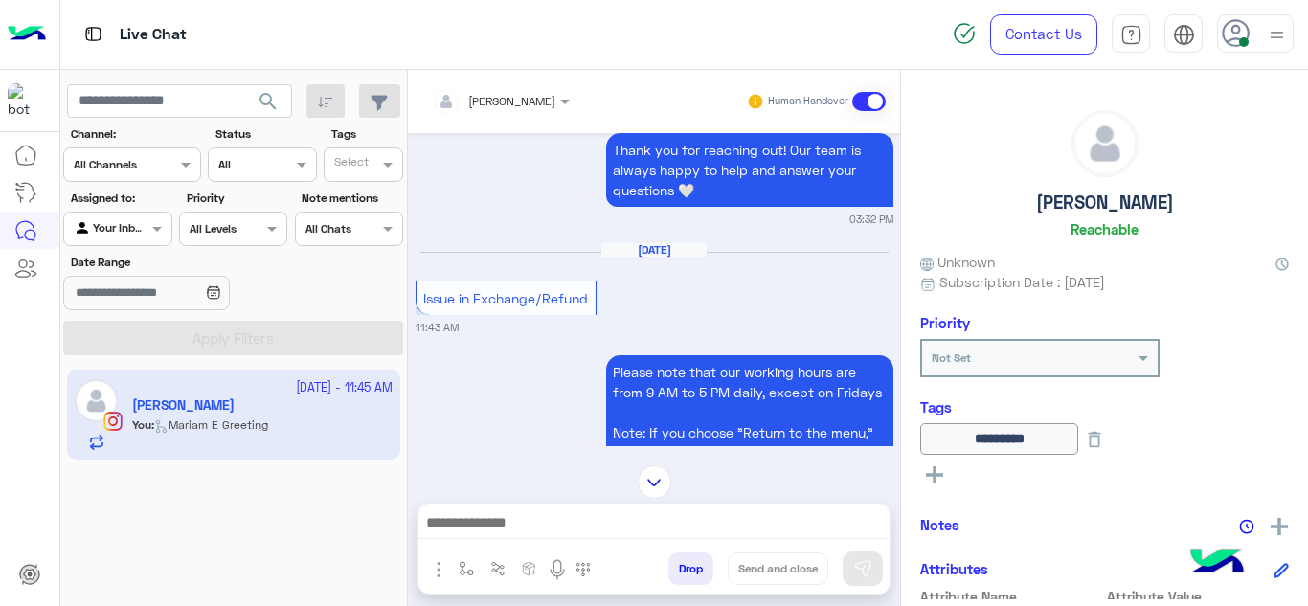
scroll to position [3981, 0]
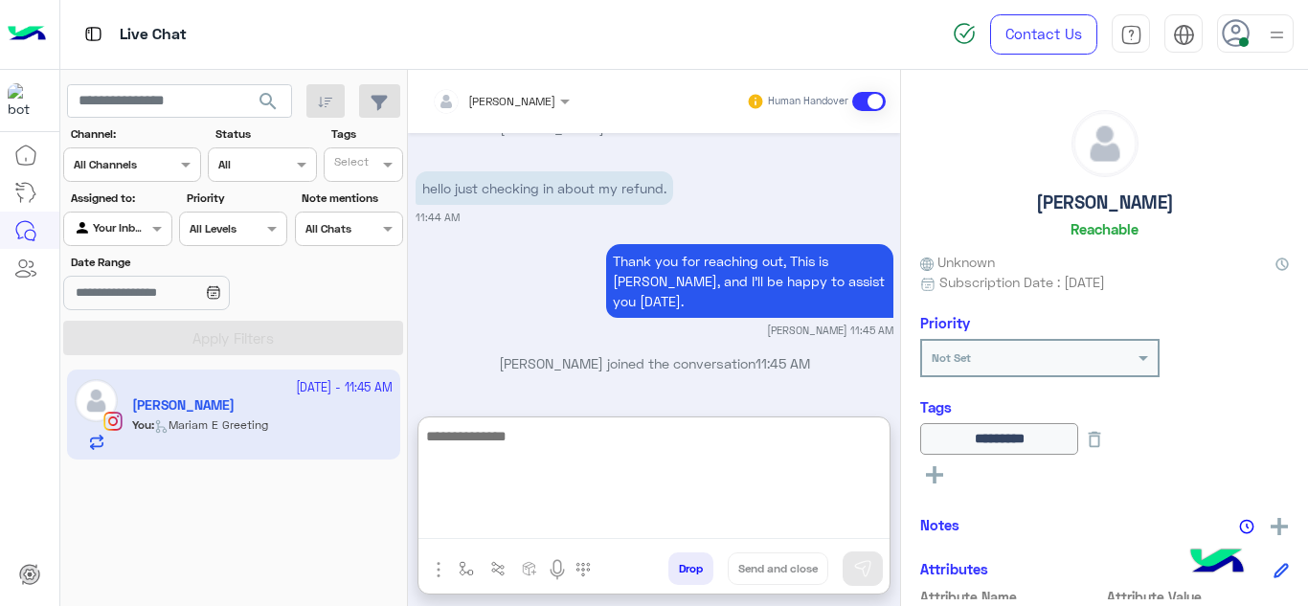
click at [521, 523] on textarea at bounding box center [654, 481] width 471 height 115
type textarea "**********"
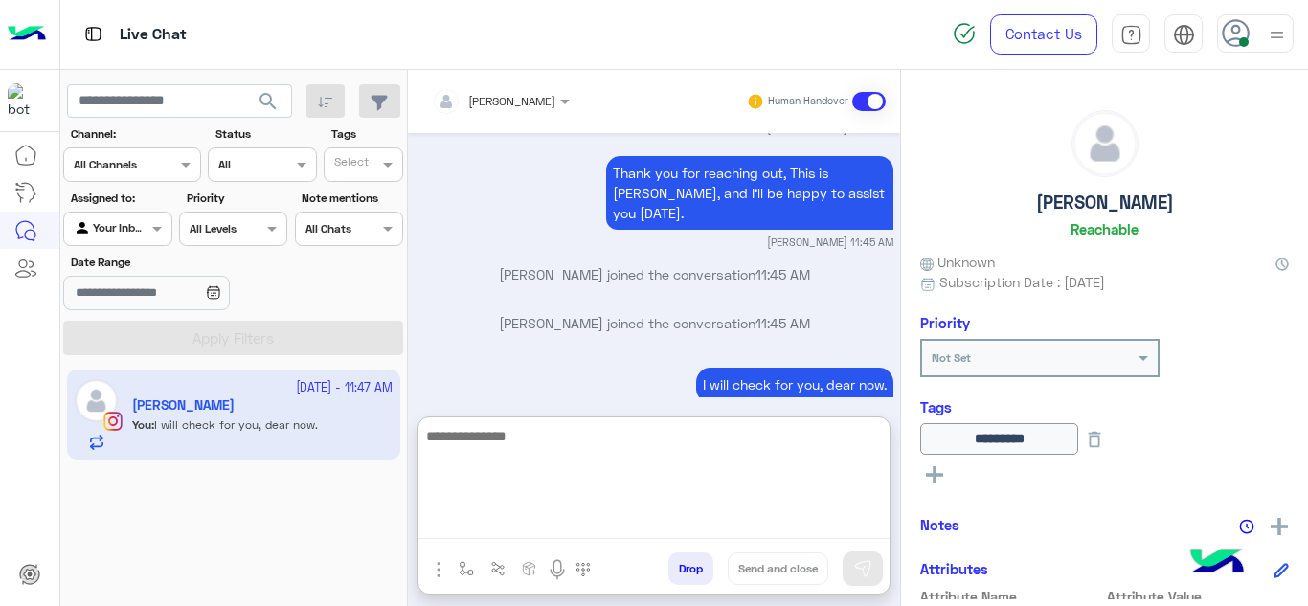
scroll to position [4375, 0]
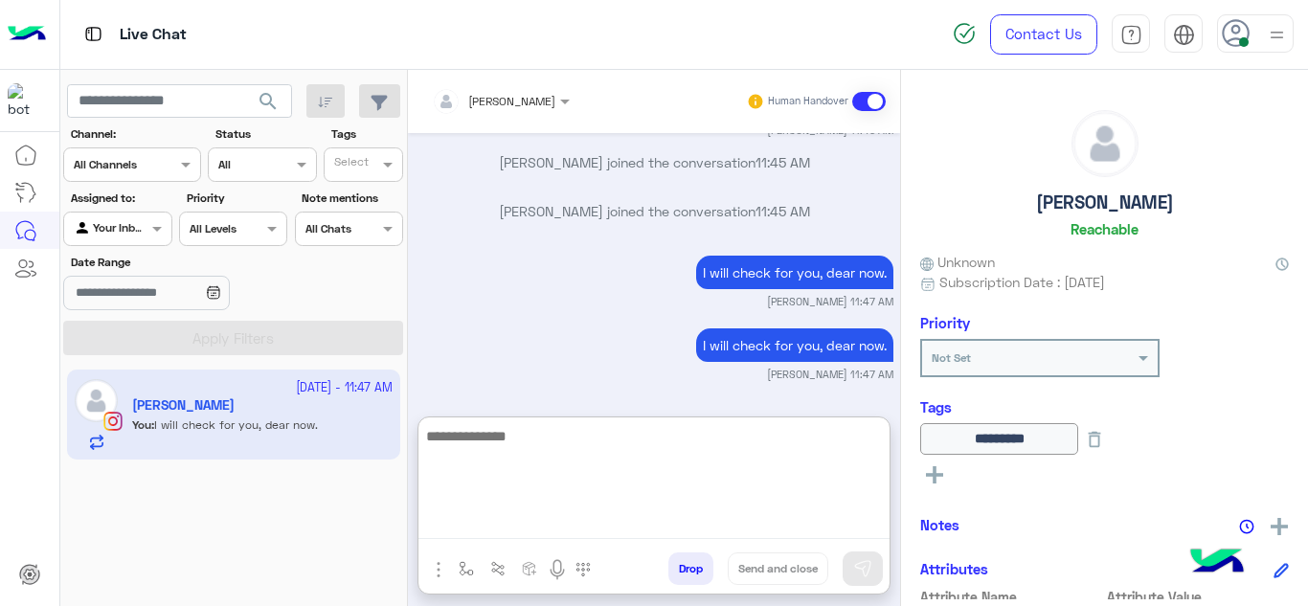
click at [490, 425] on textarea at bounding box center [654, 481] width 471 height 115
click at [572, 444] on textarea "**********" at bounding box center [654, 481] width 471 height 115
click at [576, 440] on textarea "**********" at bounding box center [654, 481] width 471 height 115
click at [589, 438] on textarea "**********" at bounding box center [654, 481] width 471 height 115
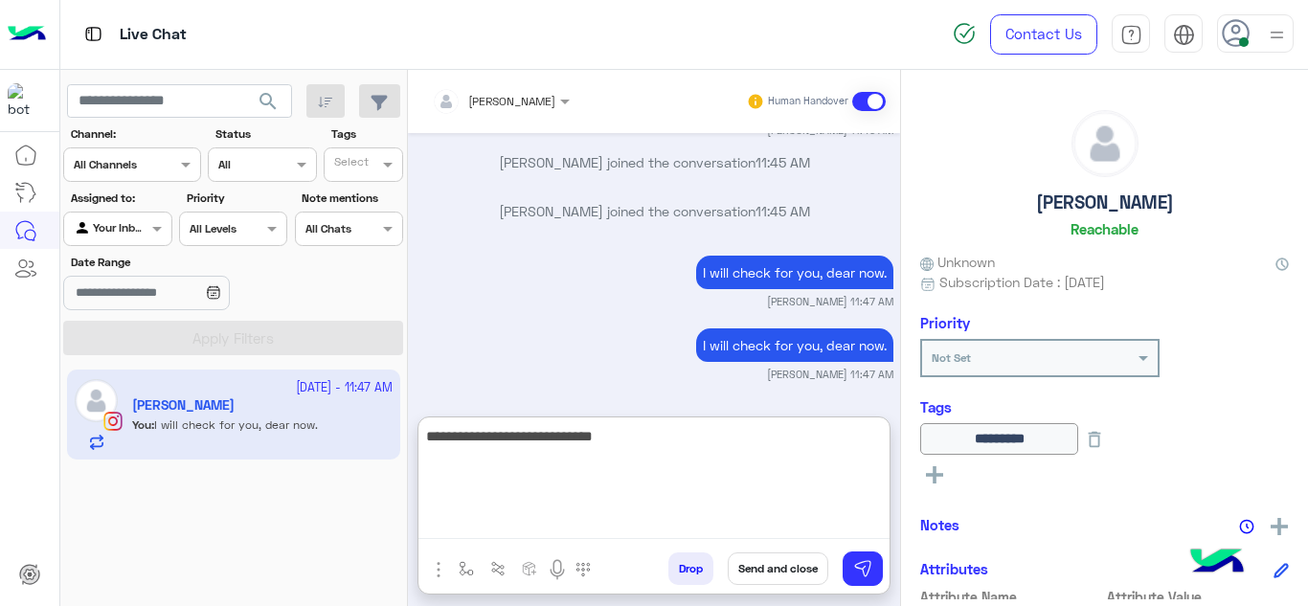
click at [589, 438] on textarea "**********" at bounding box center [654, 481] width 471 height 115
drag, startPoint x: 589, startPoint y: 438, endPoint x: 598, endPoint y: 458, distance: 21.9
click at [598, 458] on textarea "**********" at bounding box center [654, 481] width 471 height 115
click at [591, 436] on textarea "**********" at bounding box center [654, 481] width 471 height 115
click at [561, 437] on textarea "**********" at bounding box center [654, 481] width 471 height 115
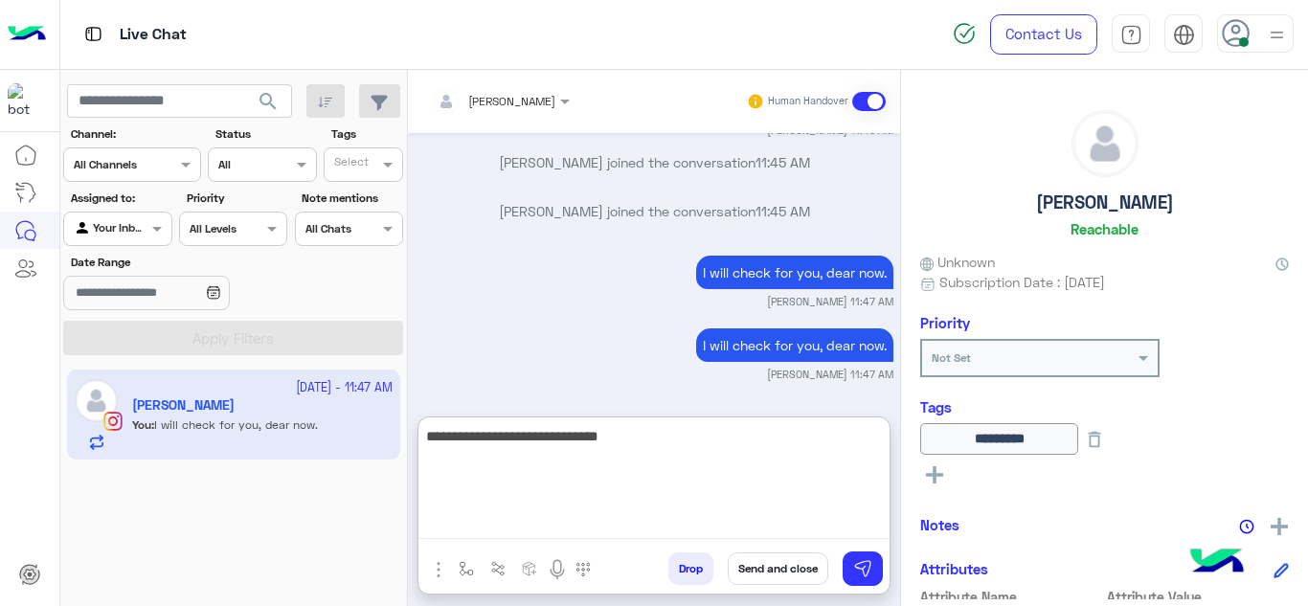
click at [583, 444] on textarea "**********" at bounding box center [654, 481] width 471 height 115
click at [628, 434] on textarea "**********" at bounding box center [654, 481] width 471 height 115
click at [594, 438] on textarea "**********" at bounding box center [654, 481] width 471 height 115
click at [567, 457] on textarea "**********" at bounding box center [654, 481] width 471 height 115
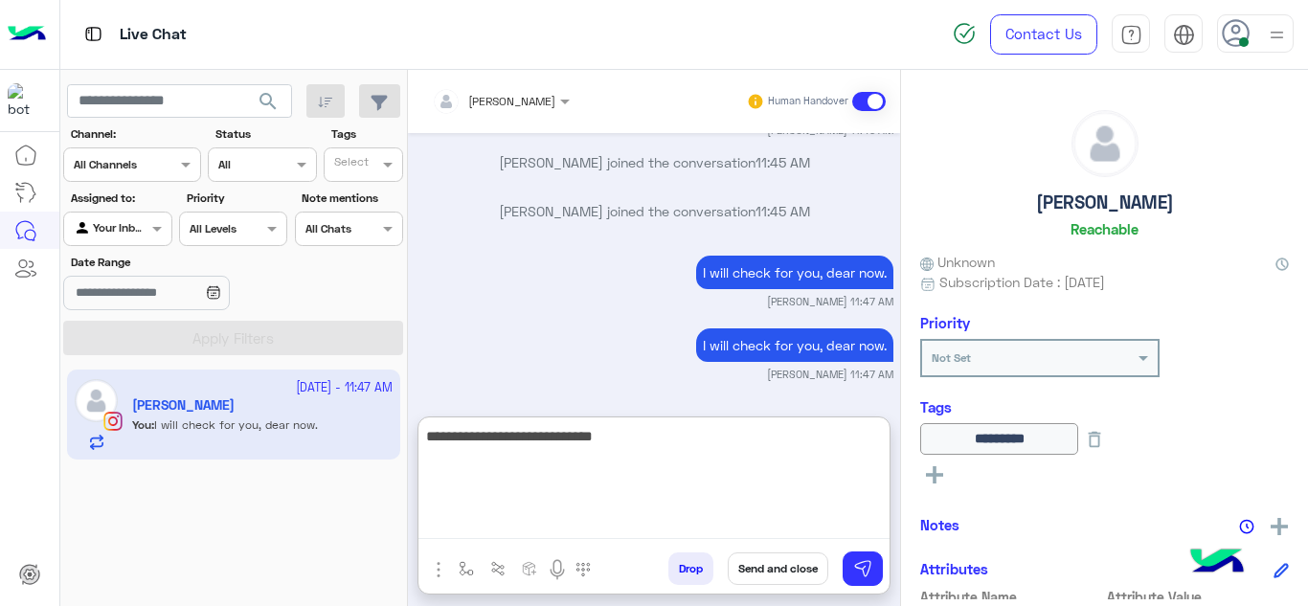
click at [561, 440] on textarea "**********" at bounding box center [654, 481] width 471 height 115
click at [604, 439] on textarea "**********" at bounding box center [654, 481] width 471 height 115
click at [859, 439] on textarea "**********" at bounding box center [654, 481] width 471 height 115
click at [778, 485] on textarea "**********" at bounding box center [654, 481] width 471 height 115
type textarea "**********"
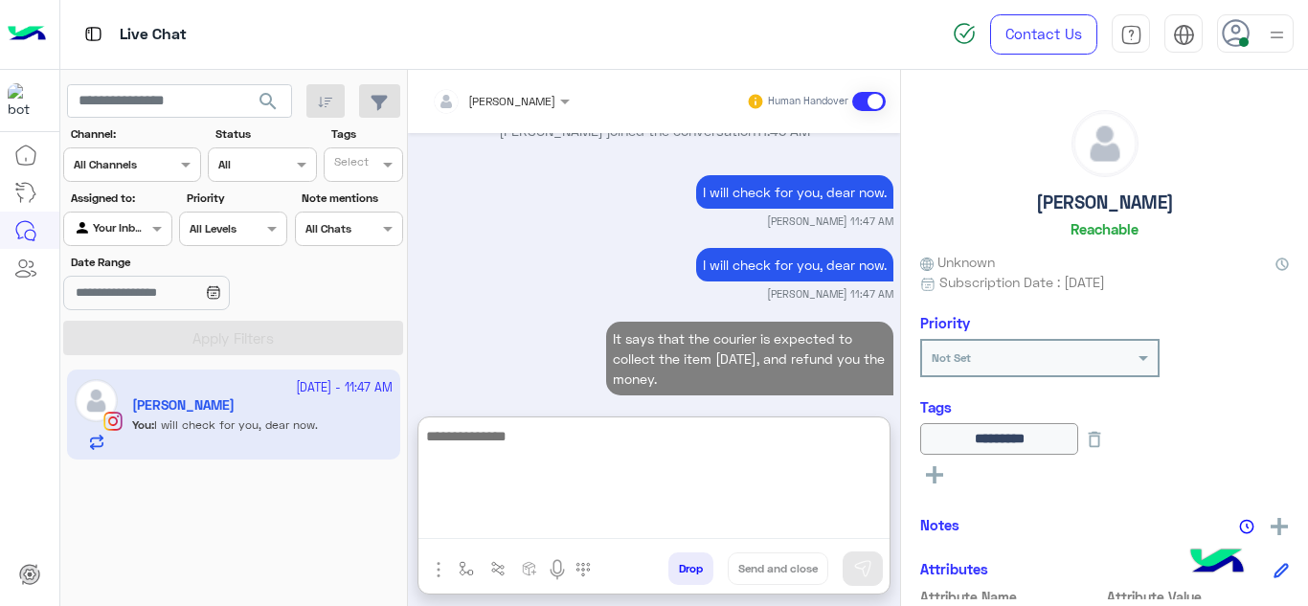
scroll to position [4489, 0]
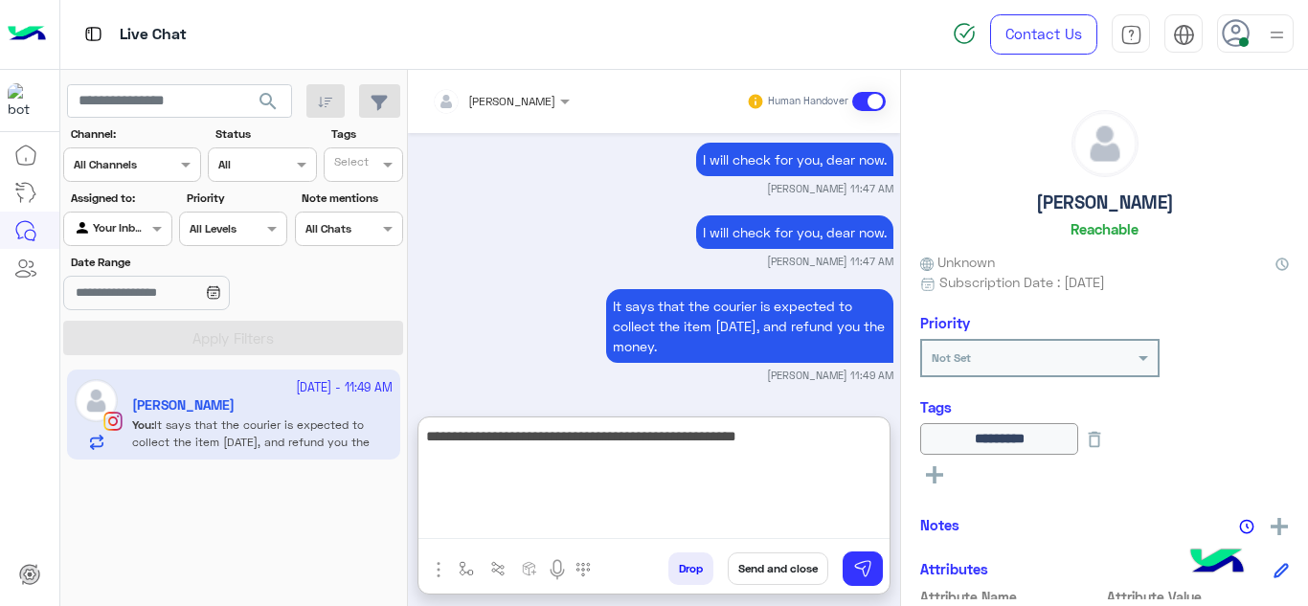
type textarea "**********"
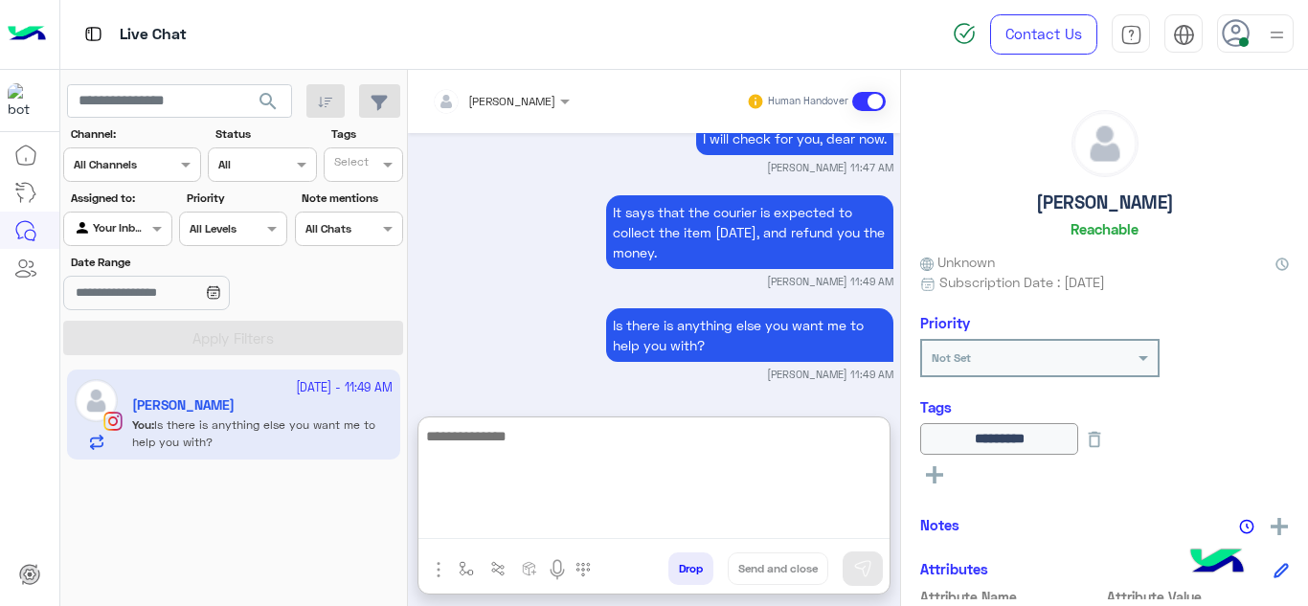
scroll to position [4582, 0]
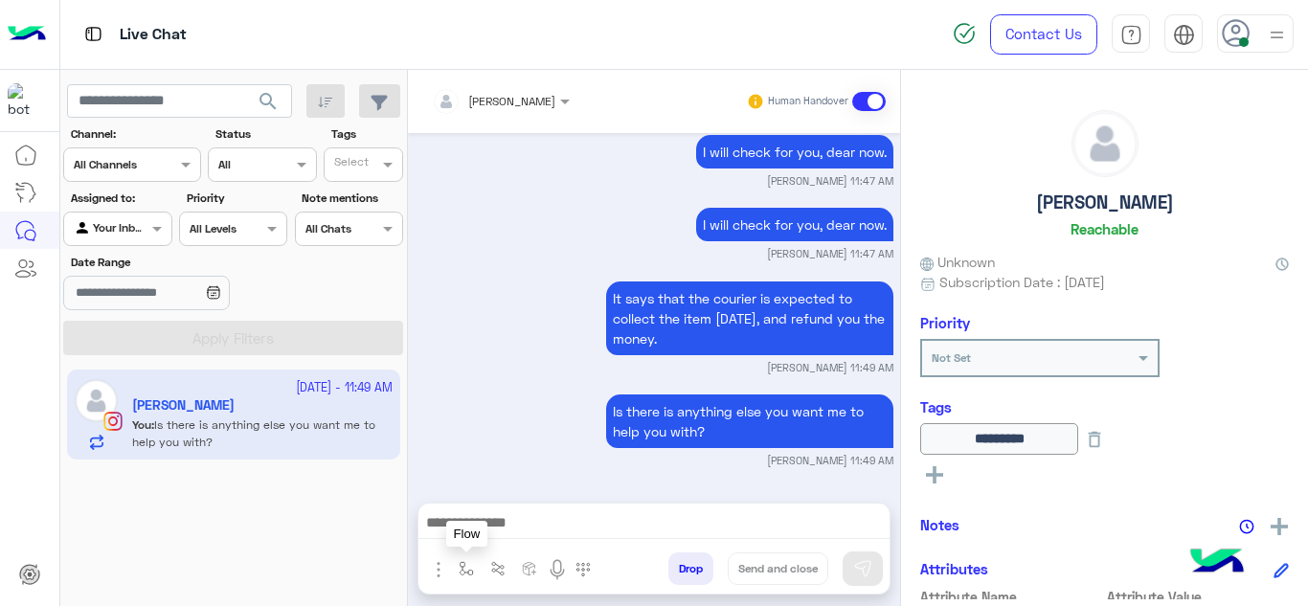
click at [467, 567] on img "button" at bounding box center [466, 568] width 15 height 15
click at [511, 527] on input "text" at bounding box center [500, 523] width 76 height 17
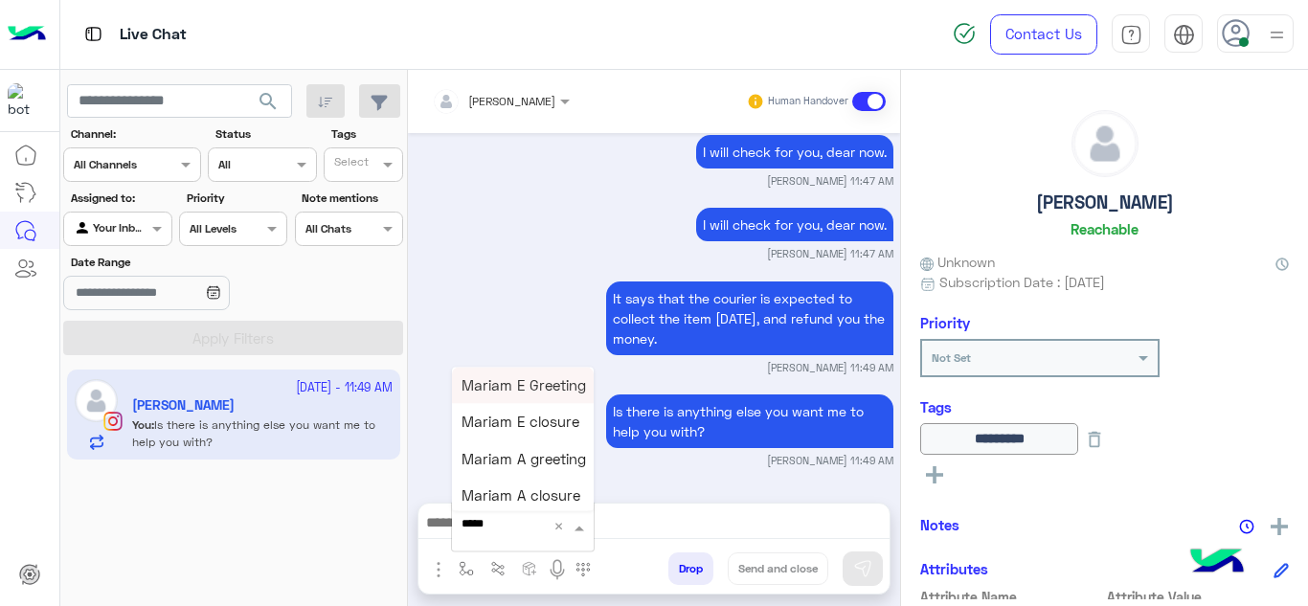
type input "******"
click at [543, 416] on span "Mariam E closure" at bounding box center [521, 422] width 118 height 17
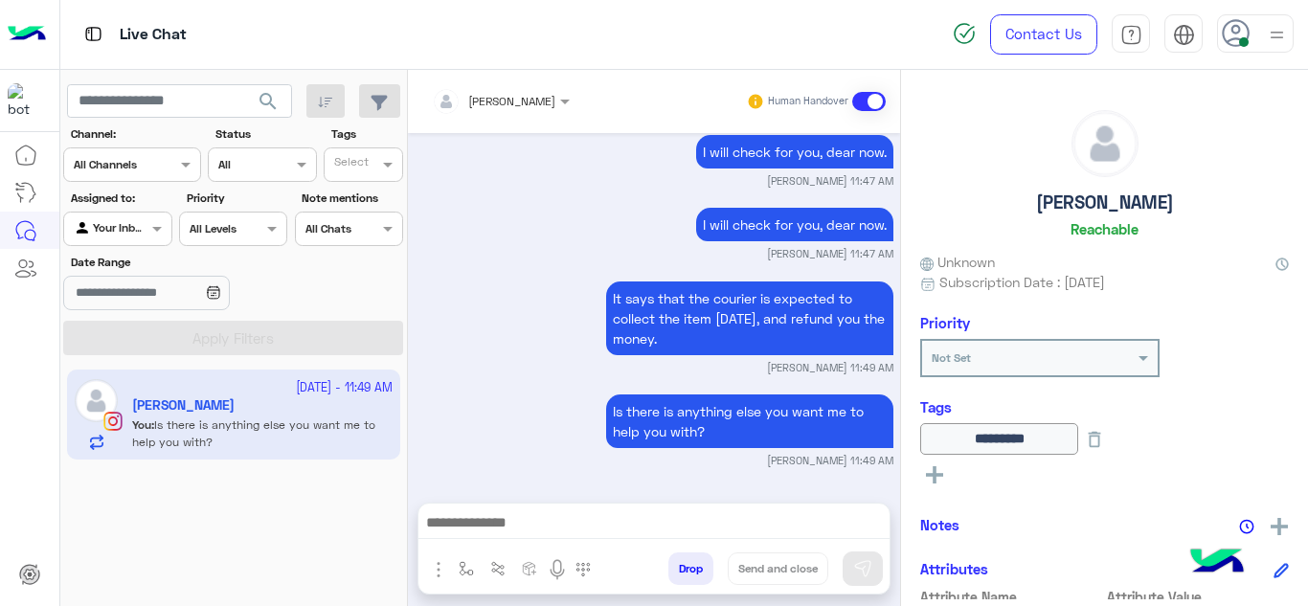
type textarea "**********"
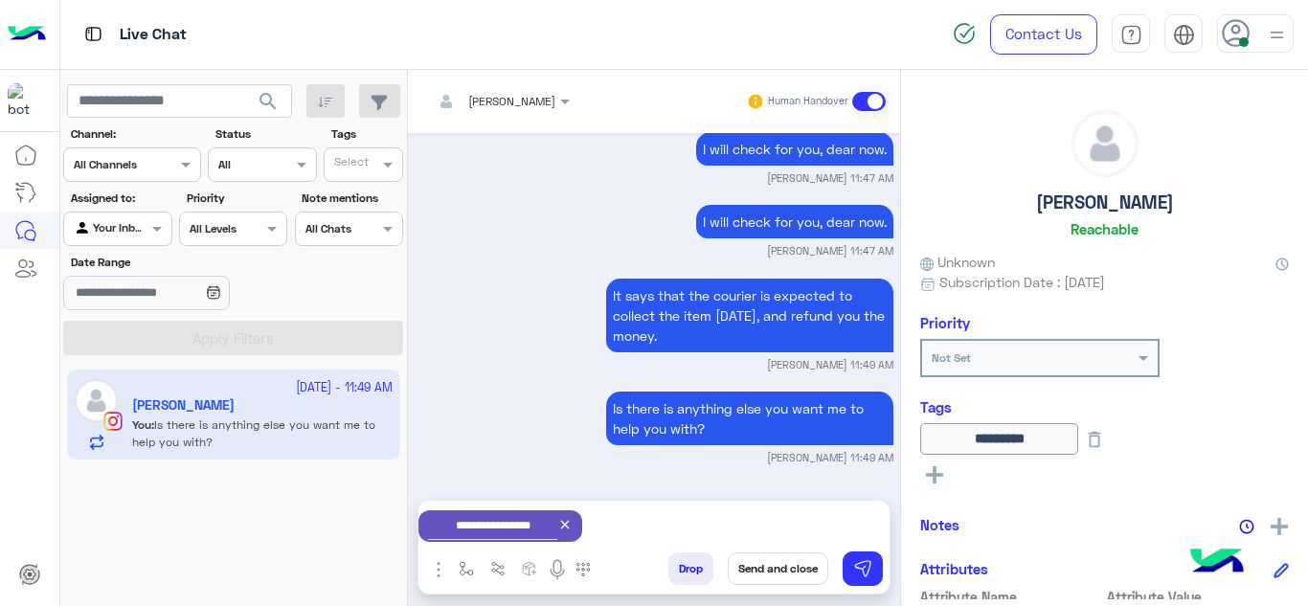
click at [747, 557] on button "Send and close" at bounding box center [778, 569] width 101 height 33
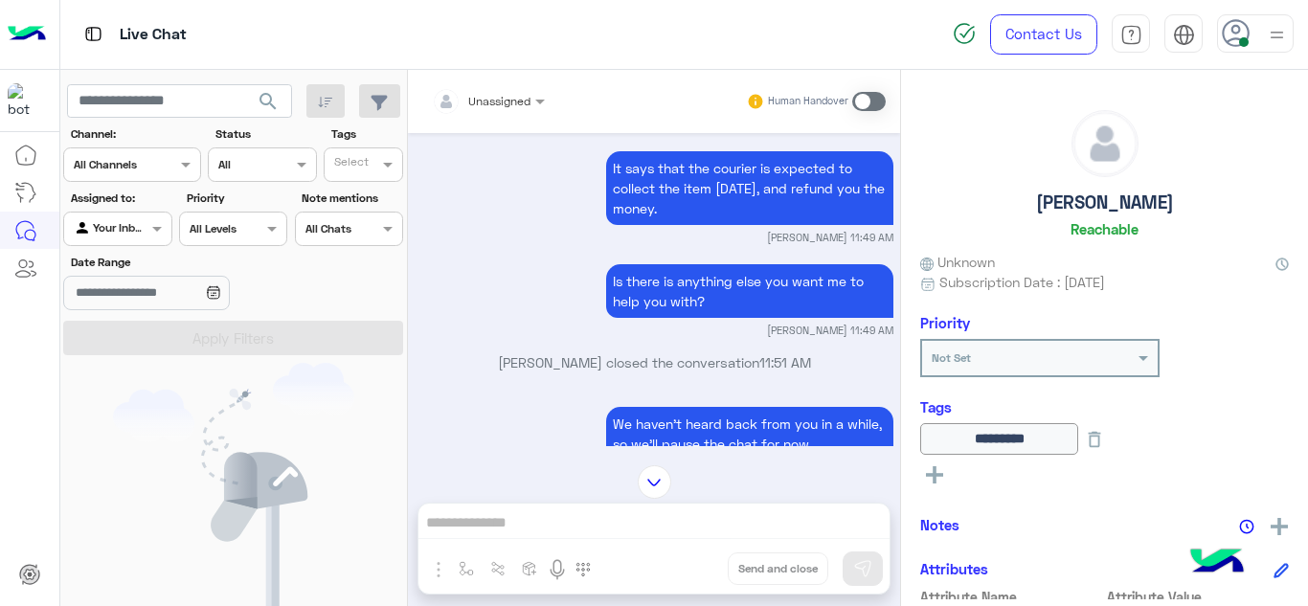
scroll to position [4794, 0]
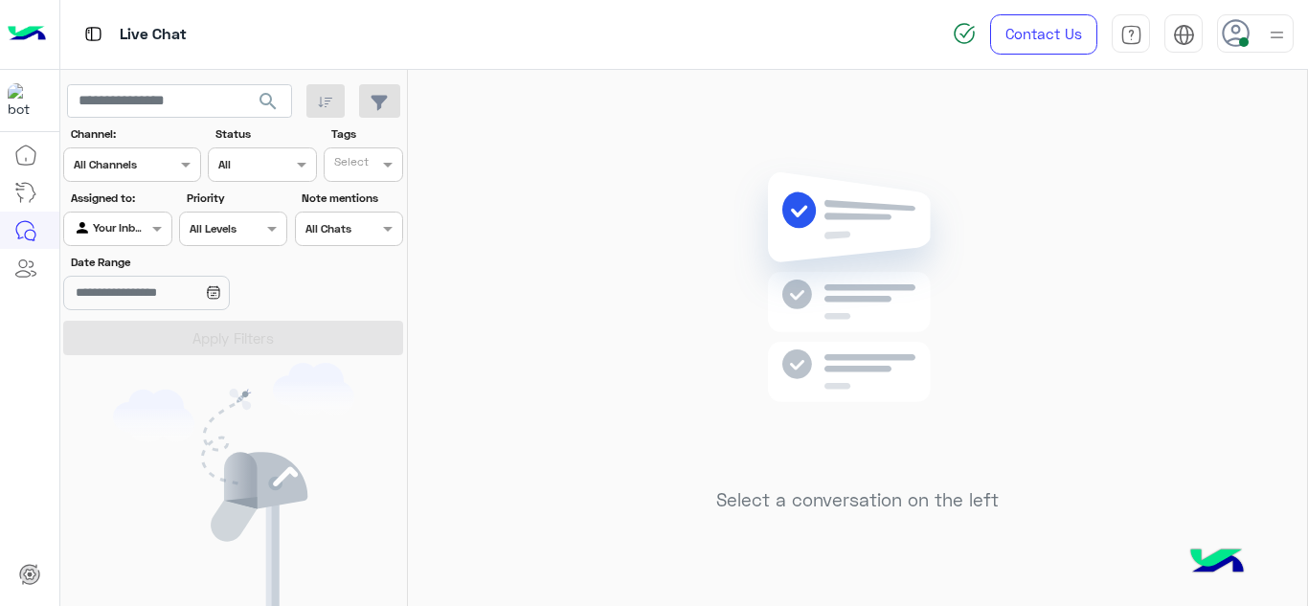
click at [440, 216] on div "Select a conversation on the left" at bounding box center [857, 342] width 899 height 544
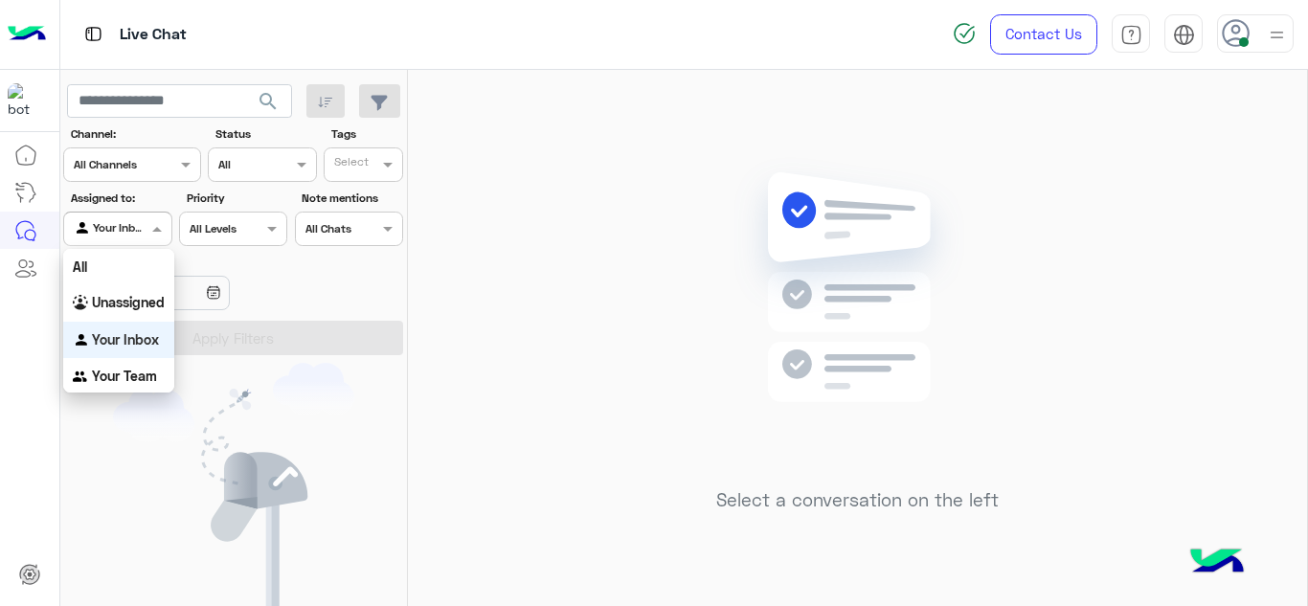
click at [161, 239] on span at bounding box center [160, 228] width 24 height 20
click at [125, 378] on b "Your Team" at bounding box center [124, 376] width 65 height 16
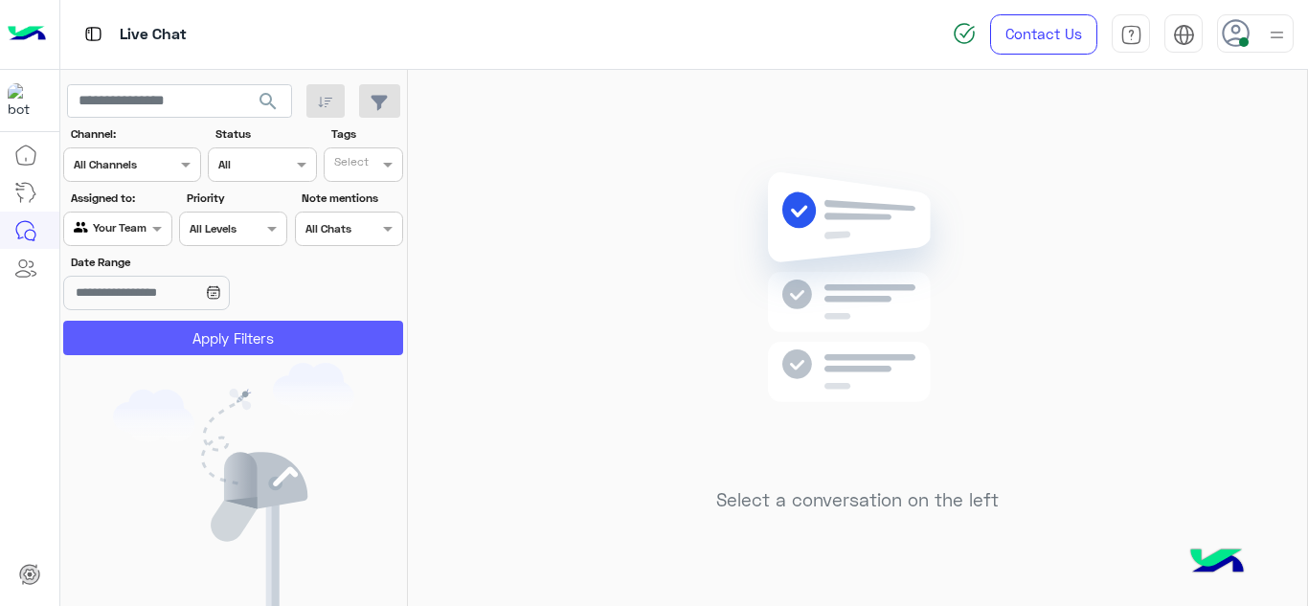
click at [176, 335] on button "Apply Filters" at bounding box center [233, 338] width 340 height 34
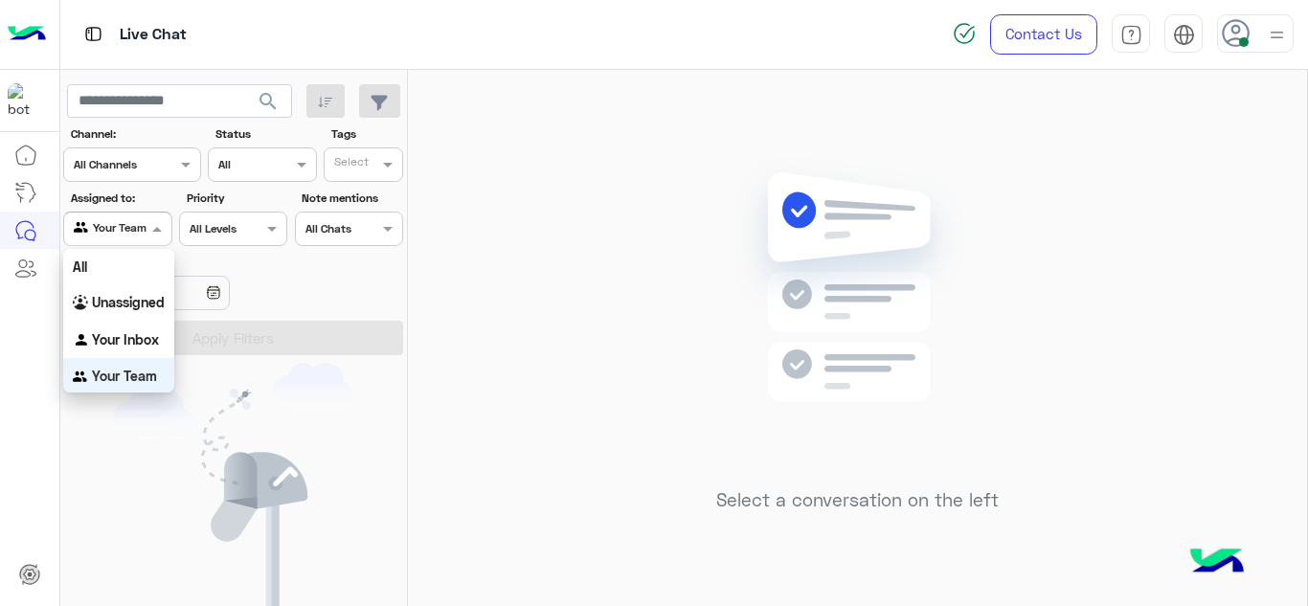
scroll to position [3, 0]
click at [165, 231] on span at bounding box center [160, 228] width 24 height 20
click at [125, 338] on b "Your Inbox" at bounding box center [125, 337] width 67 height 16
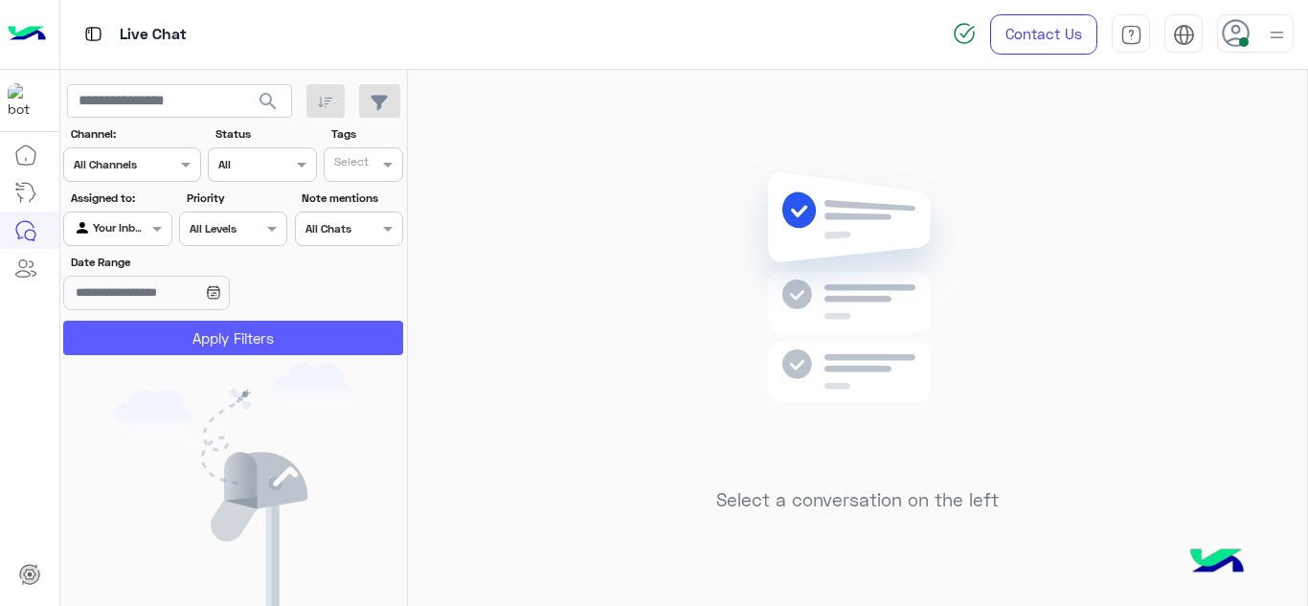
click at [148, 335] on button "Apply Filters" at bounding box center [233, 338] width 340 height 34
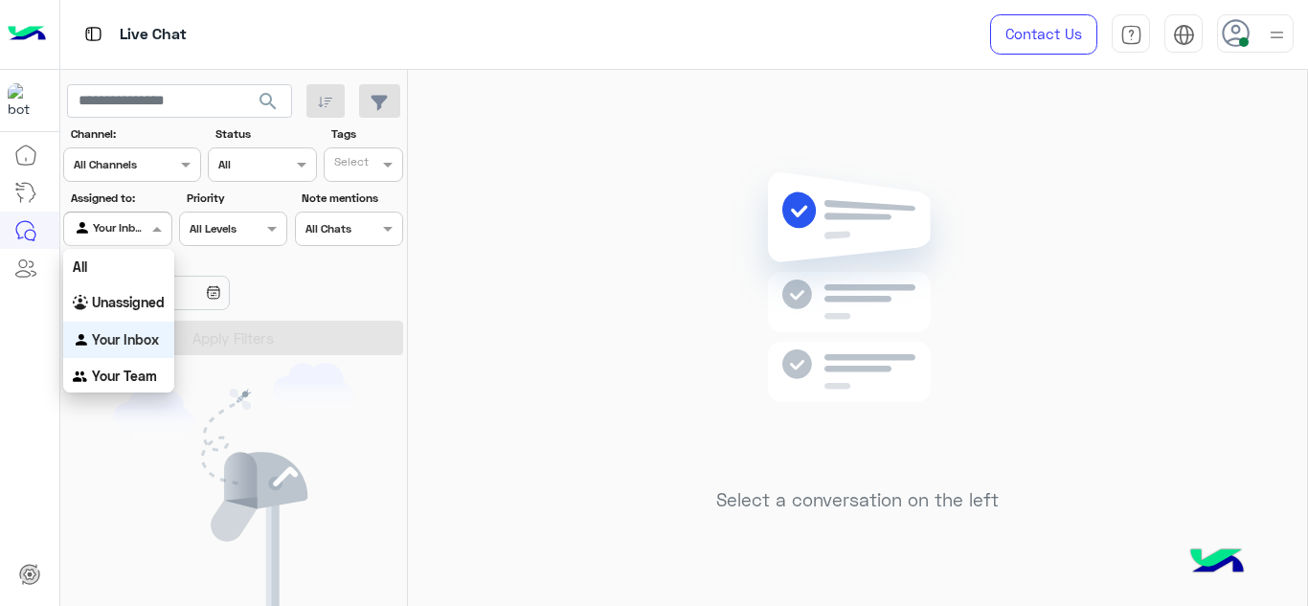
click at [148, 231] on span at bounding box center [160, 228] width 24 height 20
click at [142, 307] on b "Unassigned" at bounding box center [128, 302] width 73 height 16
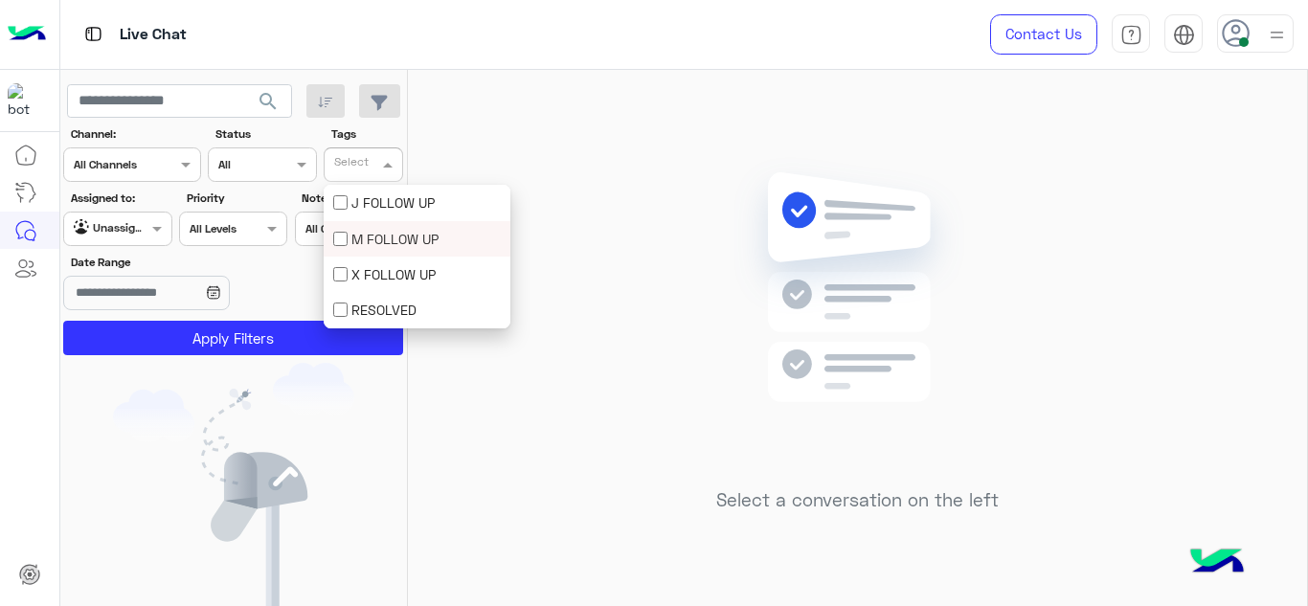
drag, startPoint x: 396, startPoint y: 157, endPoint x: 357, endPoint y: 231, distance: 83.1
click at [357, 231] on body "Live Chat Contact Us Help Center عربي English search Channel: Channel All Chann…" at bounding box center [654, 303] width 1308 height 606
click at [357, 231] on div "M FOLLOW UP" at bounding box center [417, 239] width 168 height 20
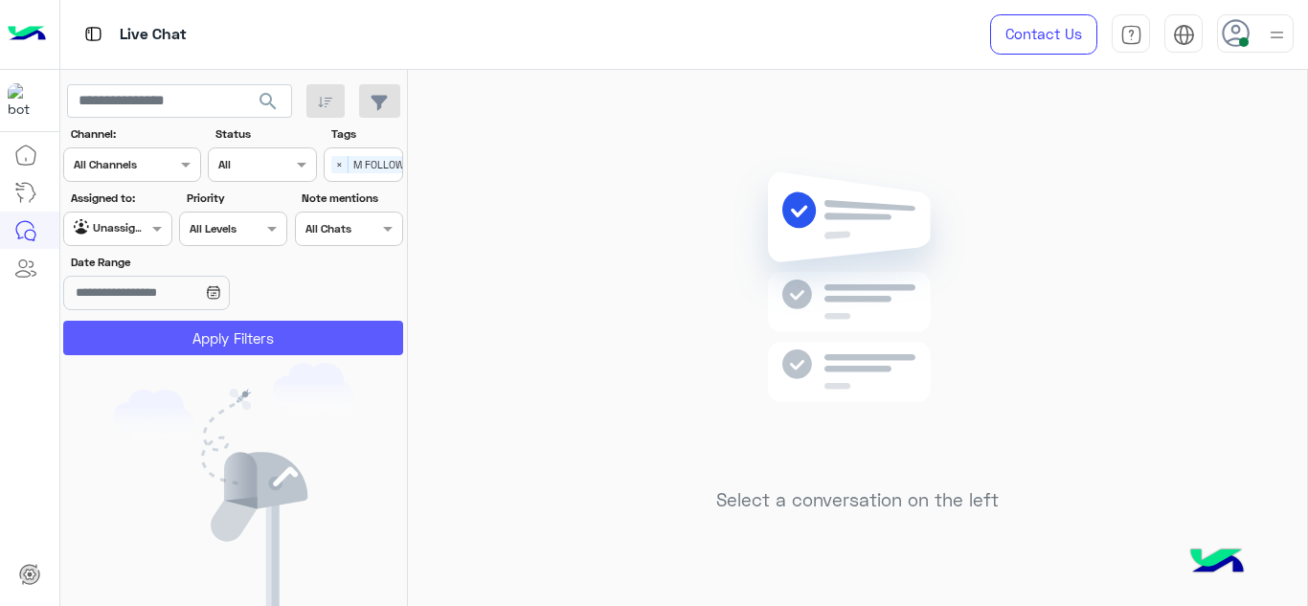
click at [290, 337] on button "Apply Filters" at bounding box center [233, 338] width 340 height 34
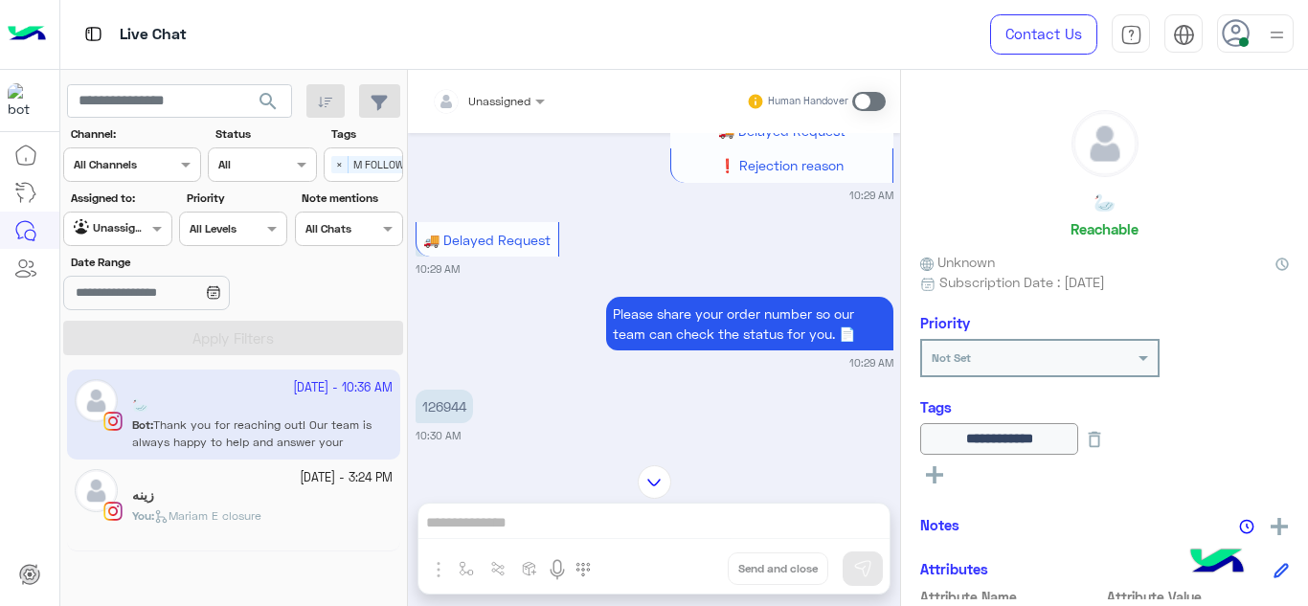
scroll to position [102, 0]
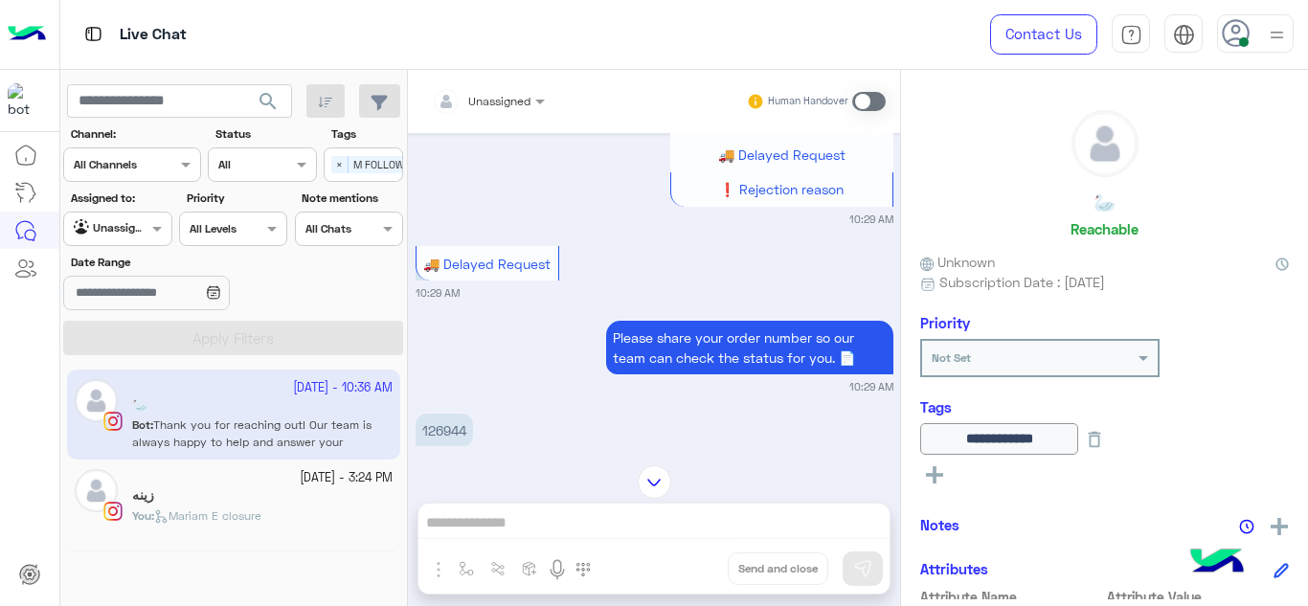
click at [434, 432] on p "126944" at bounding box center [444, 431] width 57 height 34
copy app-message "126944"
click at [520, 330] on div "Please share your order number so our team can check the status for you. 📄 10:2…" at bounding box center [655, 355] width 478 height 79
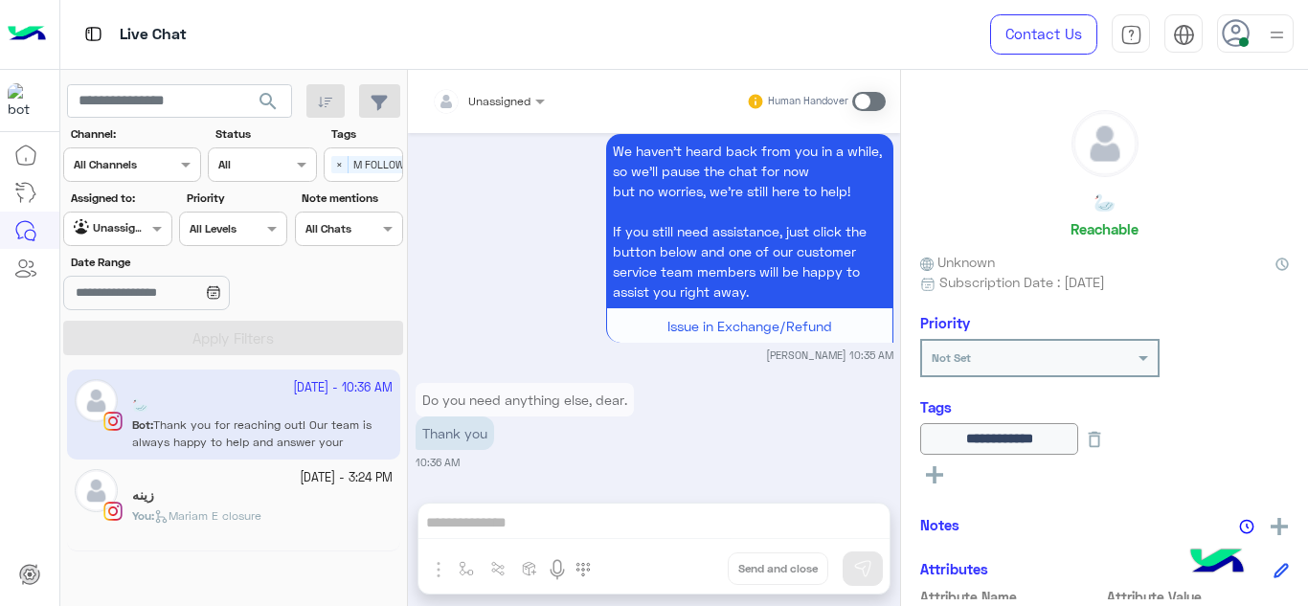
scroll to position [1720, 0]
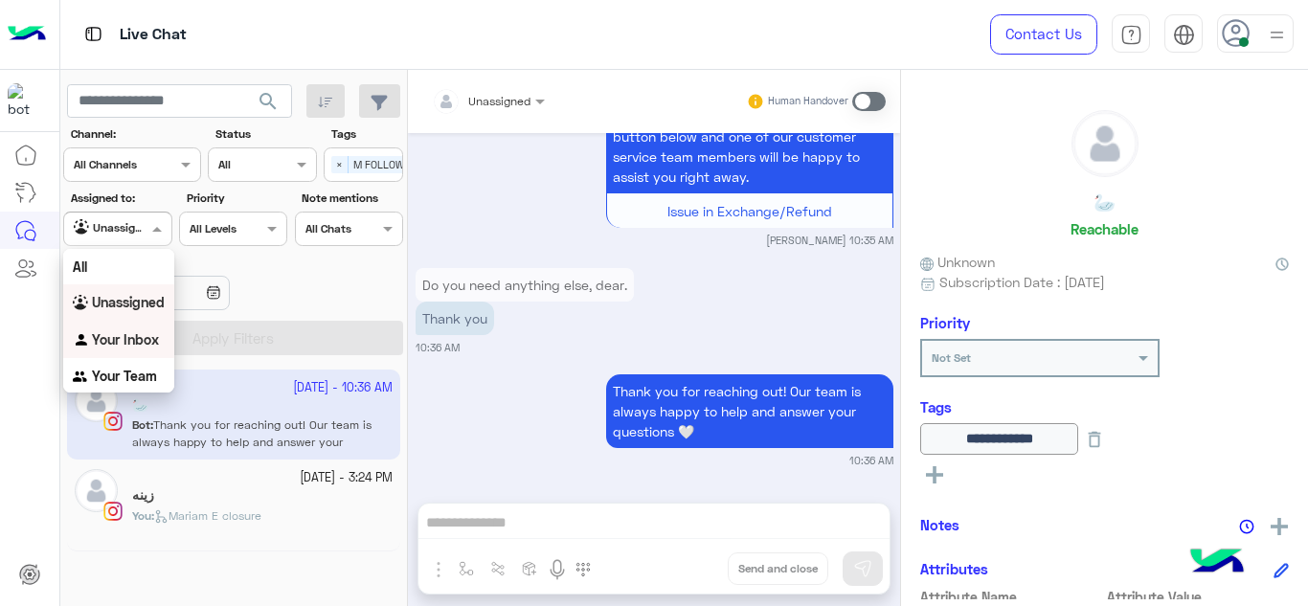
drag, startPoint x: 156, startPoint y: 239, endPoint x: 495, endPoint y: 99, distance: 366.8
click at [495, 99] on mat-drawer-container "search Channel: Channel All Channels Status Channel All Tags Select × M FOLLOW …" at bounding box center [684, 342] width 1249 height 544
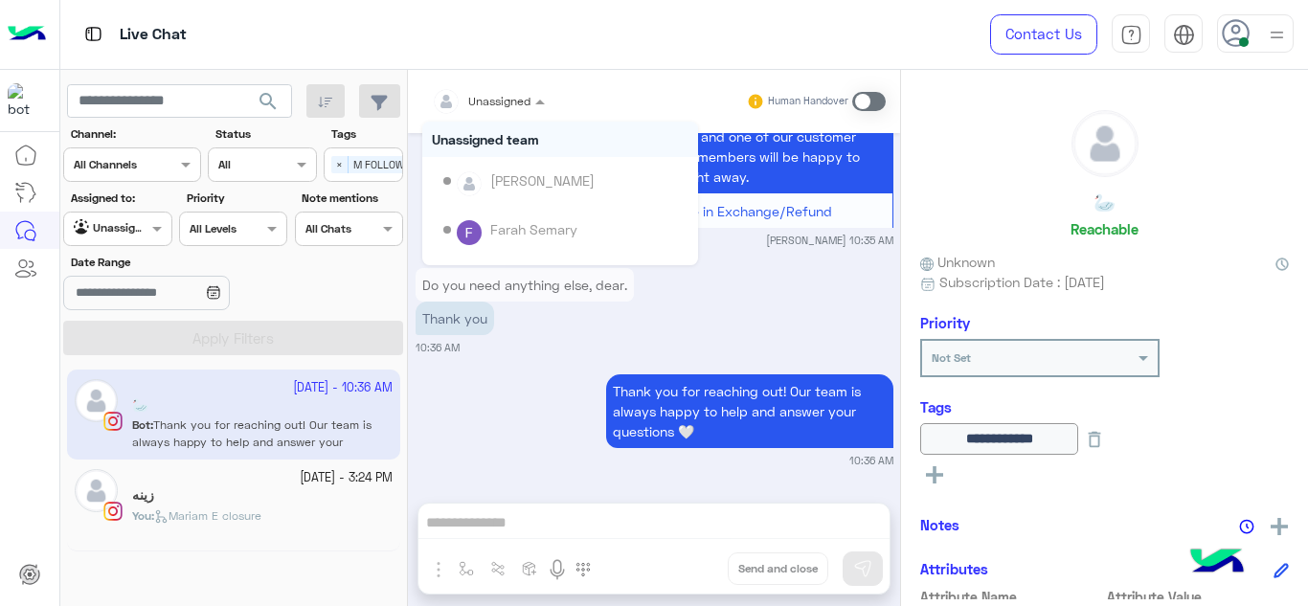
click at [495, 99] on input "text" at bounding box center [465, 98] width 67 height 17
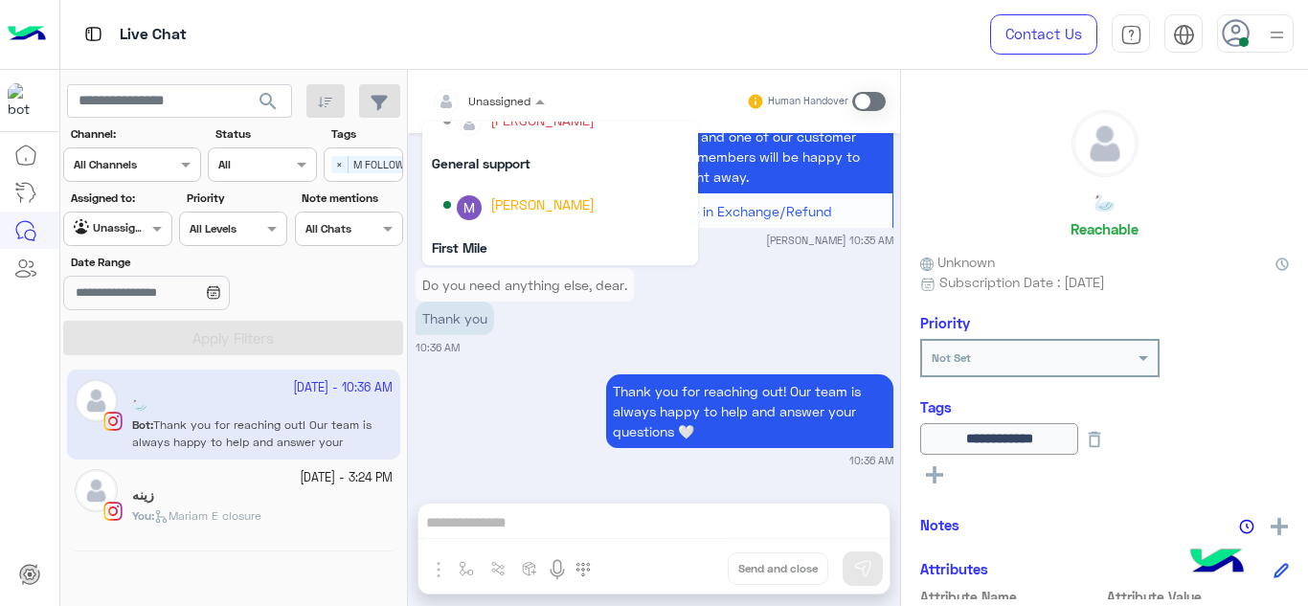
scroll to position [389, 0]
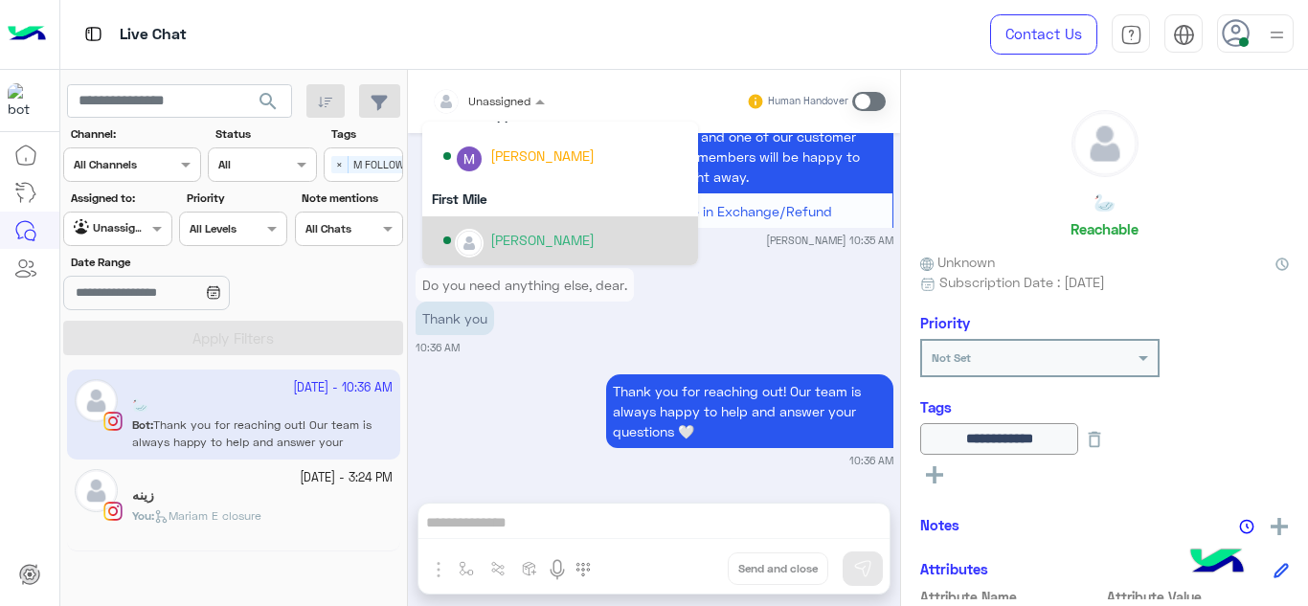
click at [493, 239] on div "[PERSON_NAME]" at bounding box center [542, 240] width 104 height 20
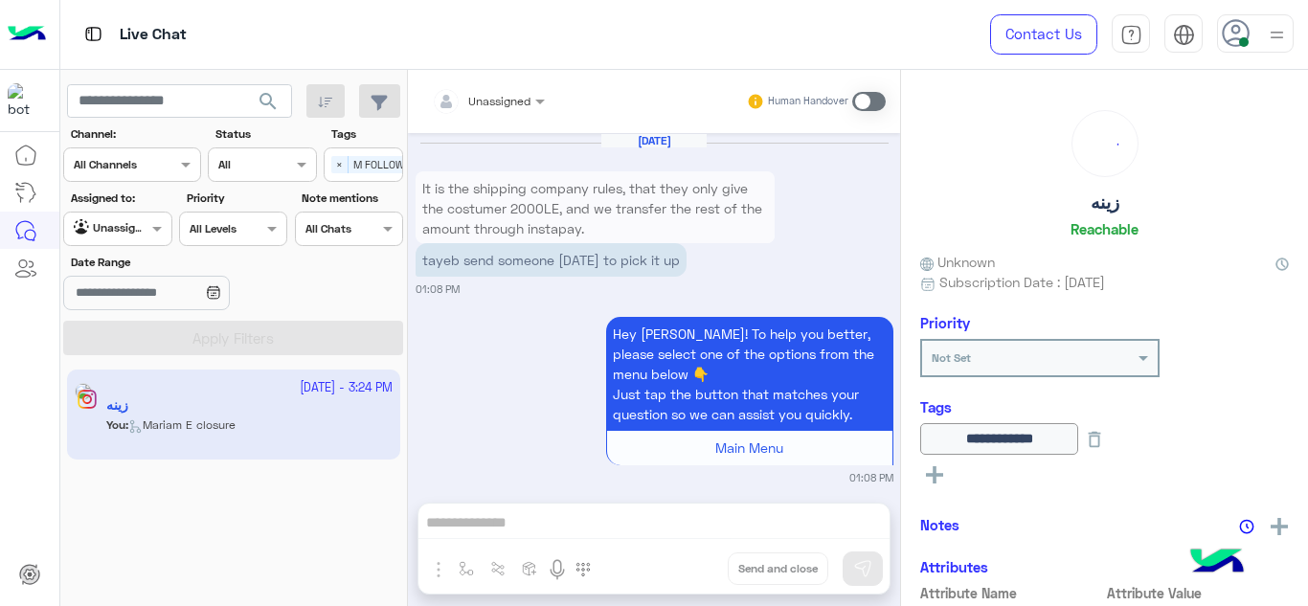
scroll to position [722, 0]
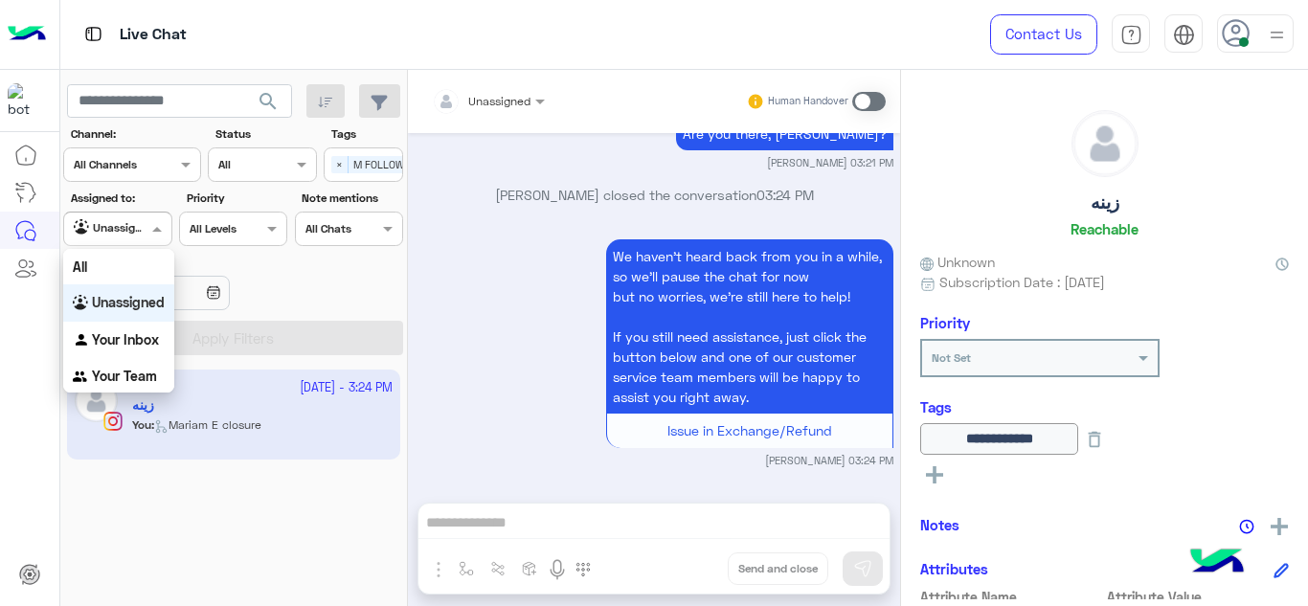
click at [167, 229] on span at bounding box center [160, 228] width 24 height 20
click at [156, 349] on div "Your Inbox" at bounding box center [118, 340] width 111 height 37
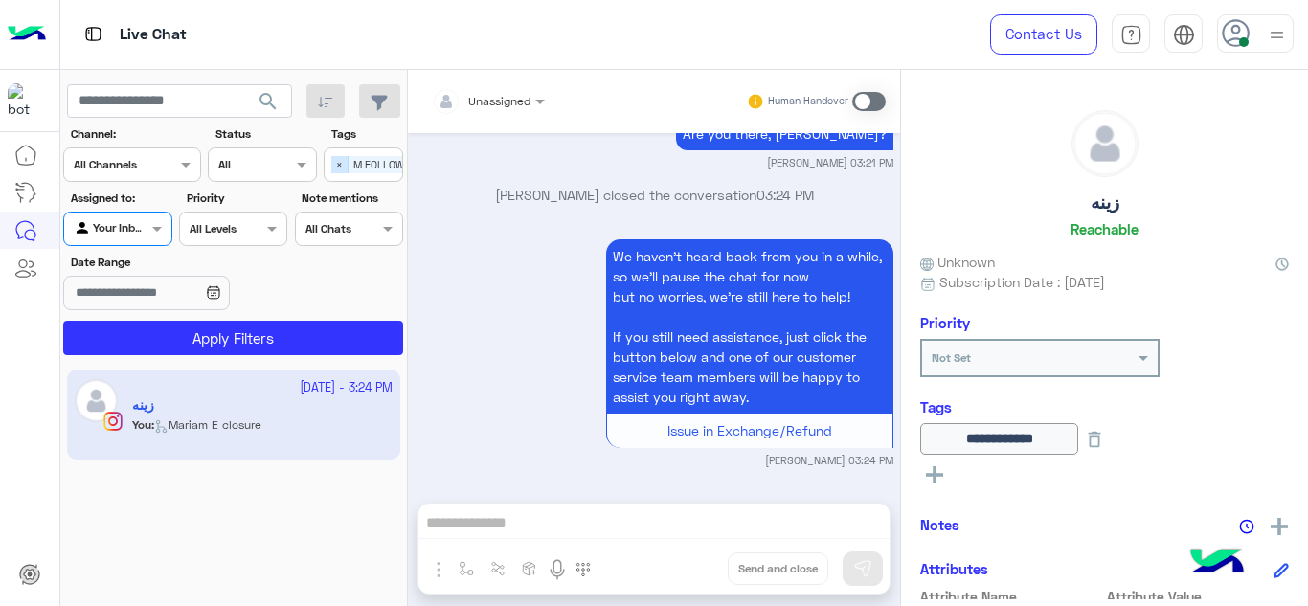
click at [334, 161] on span "×" at bounding box center [339, 164] width 17 height 17
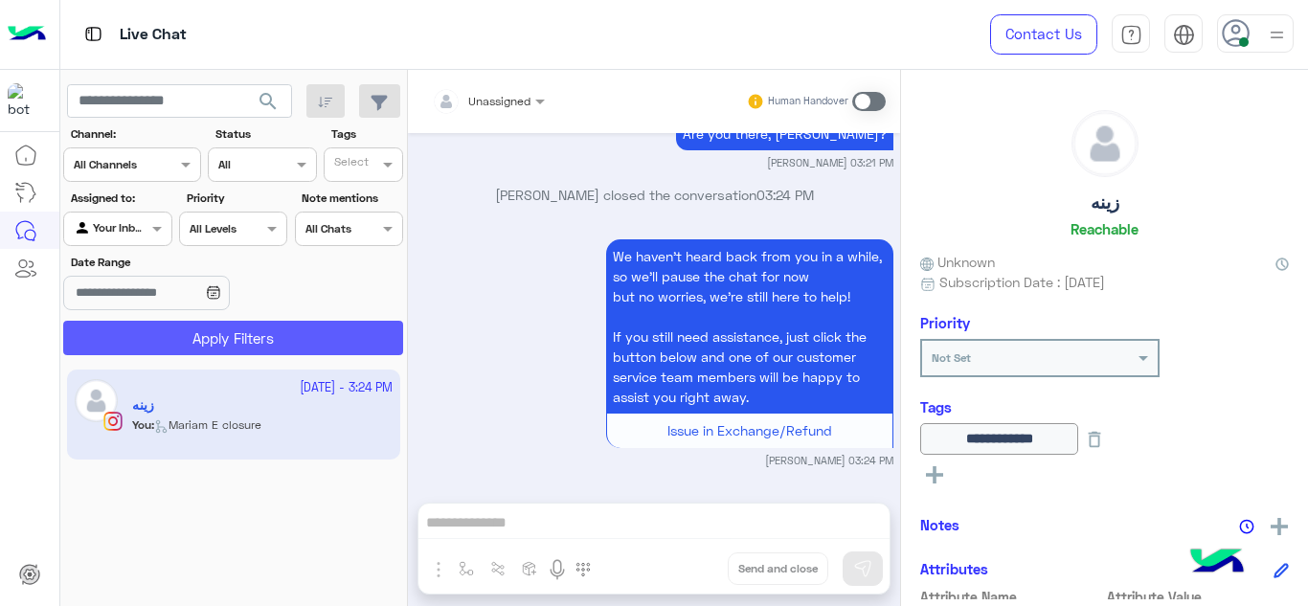
click at [352, 330] on button "Apply Filters" at bounding box center [233, 338] width 340 height 34
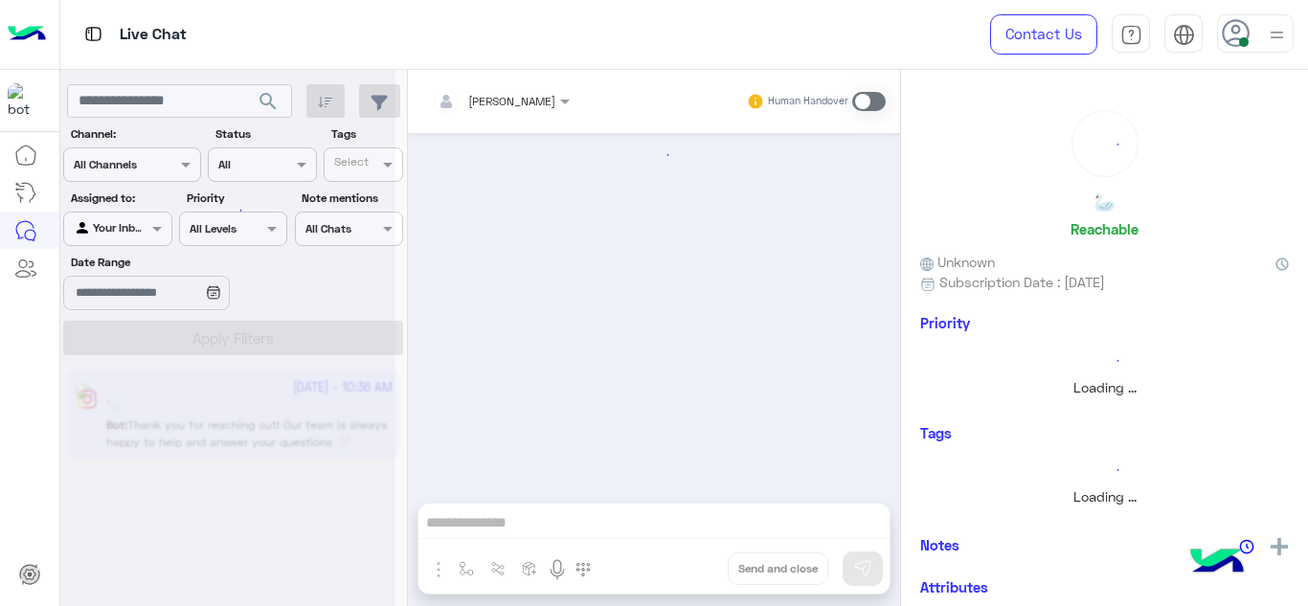
scroll to position [676, 0]
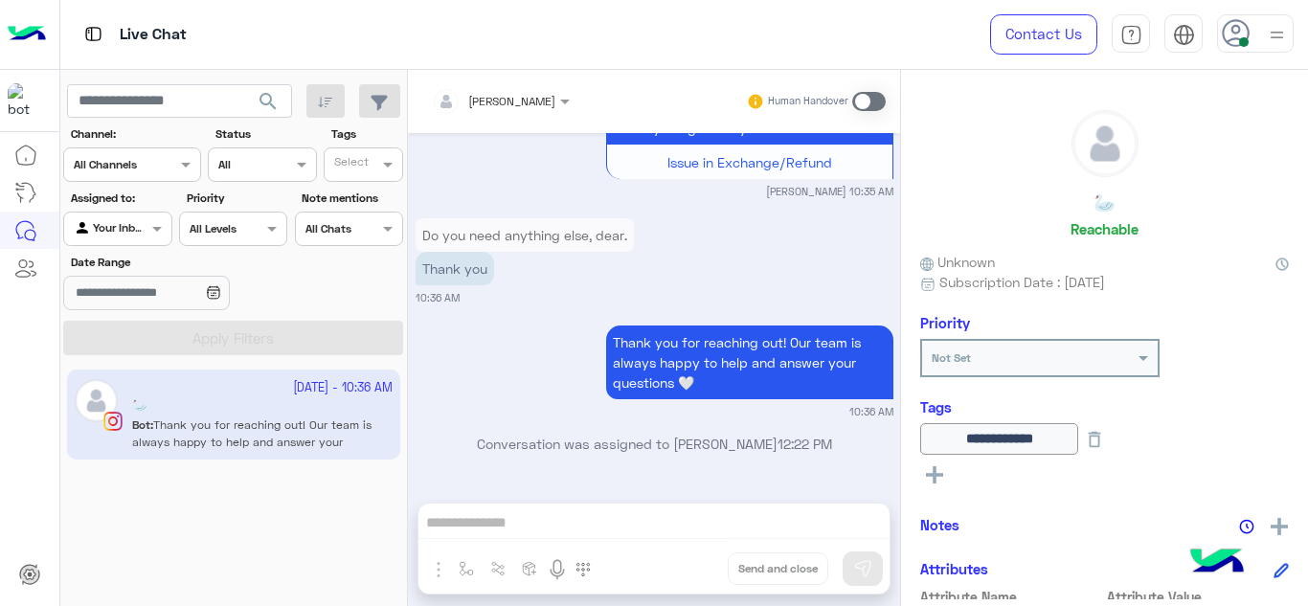
click at [859, 104] on span at bounding box center [869, 101] width 34 height 19
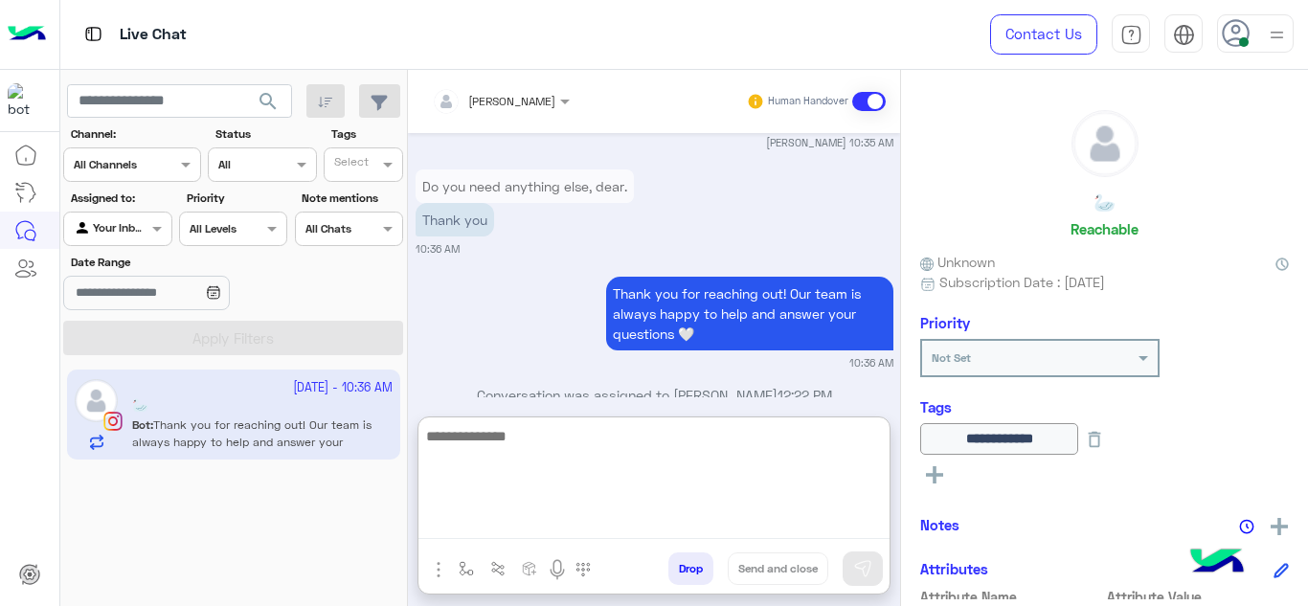
click at [642, 512] on textarea at bounding box center [654, 481] width 471 height 115
type textarea "**********"
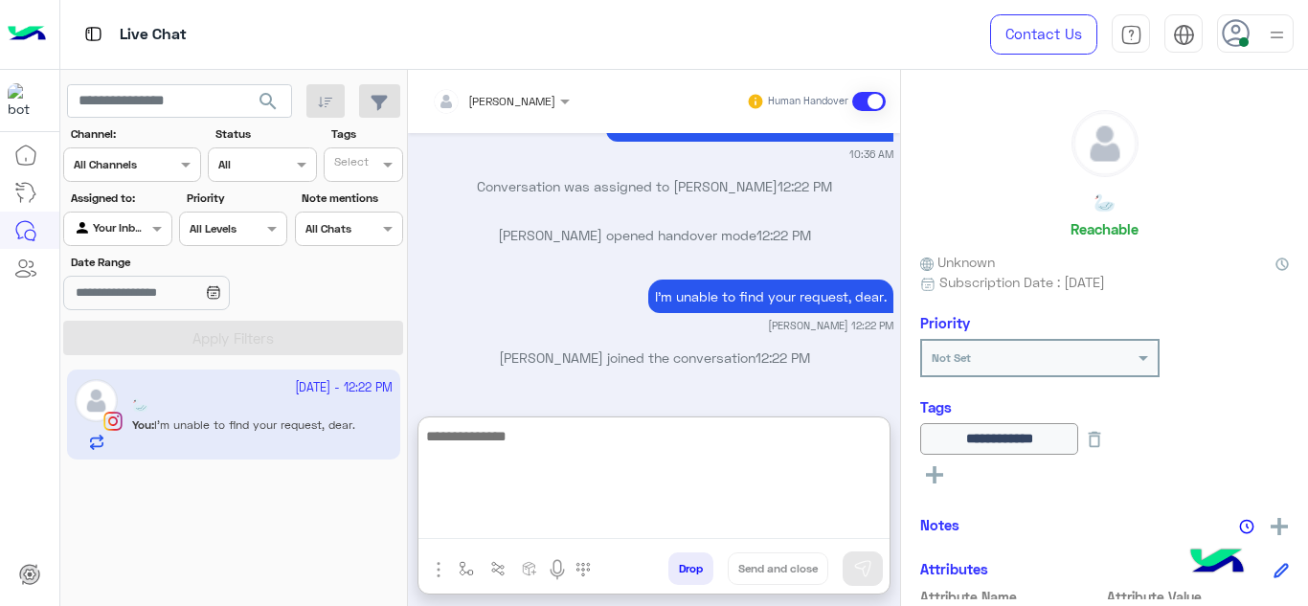
scroll to position [1610, 0]
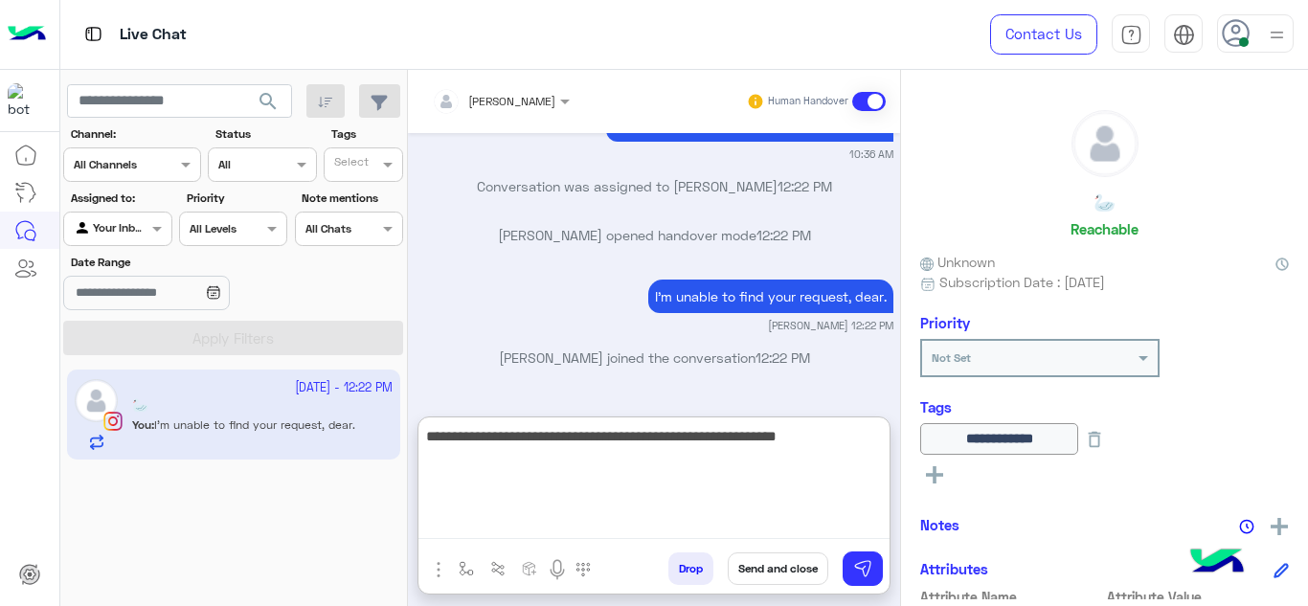
type textarea "**********"
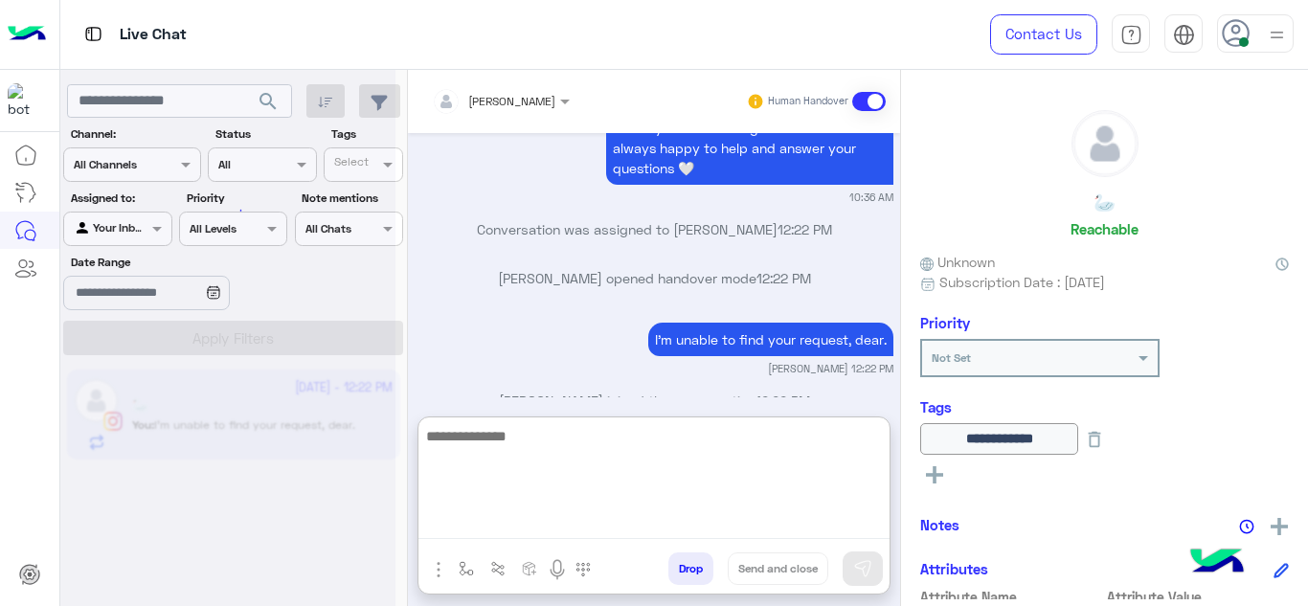
scroll to position [1746, 0]
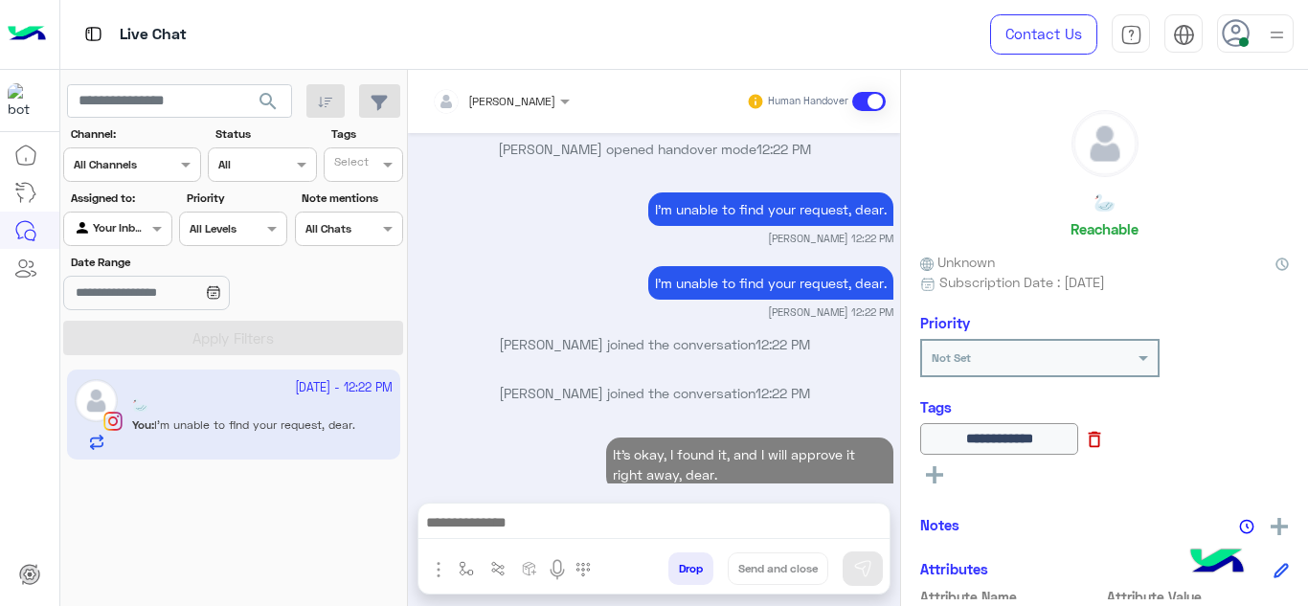
click at [1105, 439] on icon at bounding box center [1094, 439] width 21 height 21
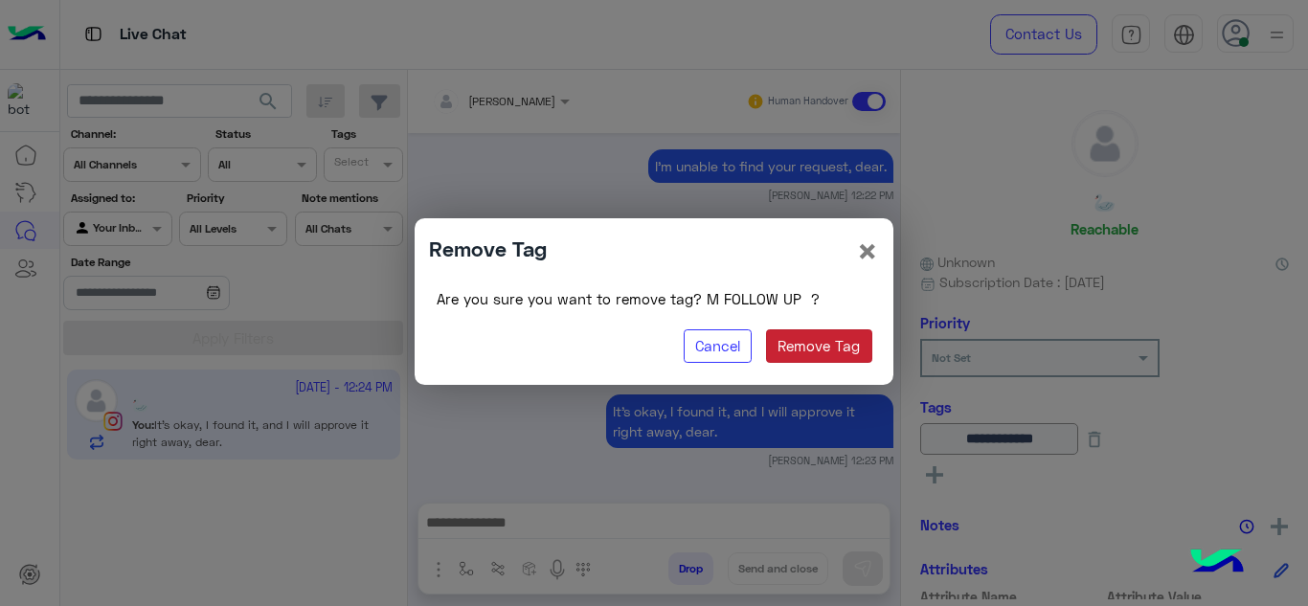
click at [856, 338] on button "Remove Tag" at bounding box center [819, 347] width 106 height 34
click at [844, 341] on button "Remove Tag" at bounding box center [819, 347] width 106 height 34
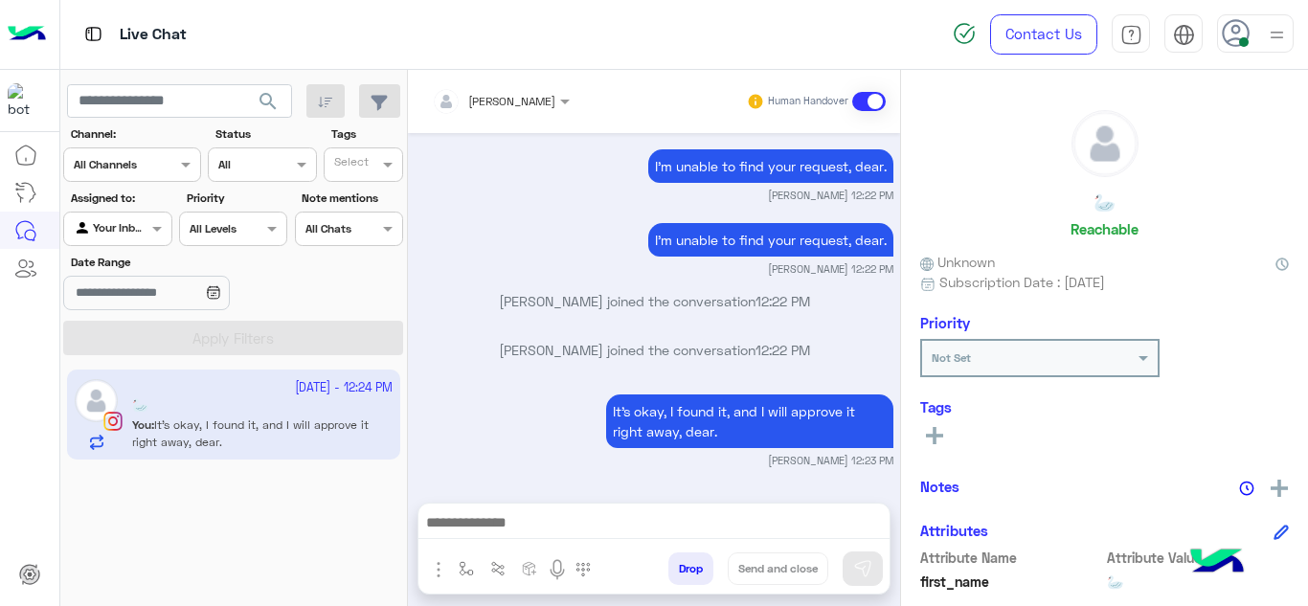
click at [942, 430] on icon at bounding box center [934, 435] width 17 height 17
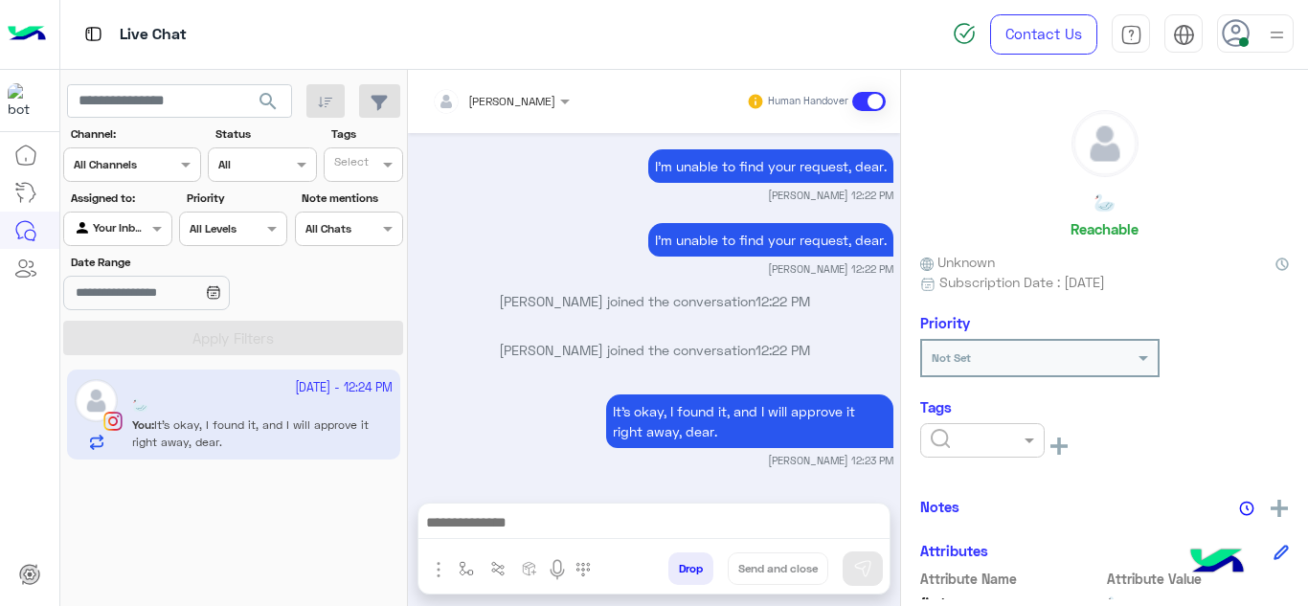
click at [948, 430] on input "text" at bounding box center [960, 438] width 58 height 17
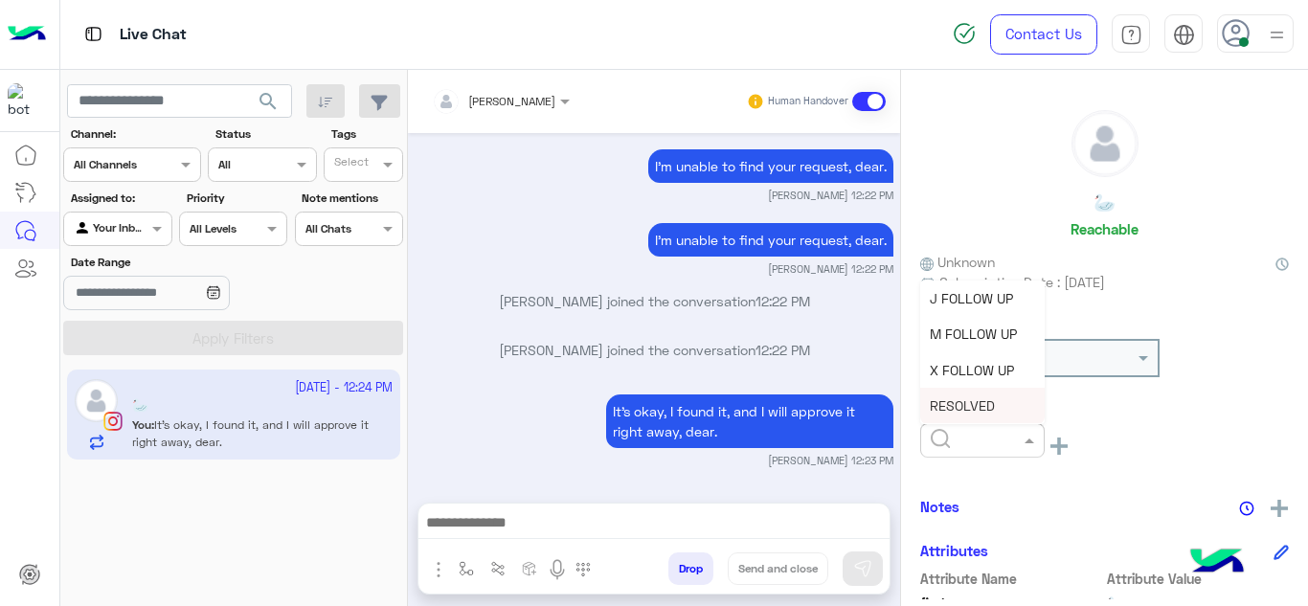
click at [951, 389] on div "RESOLVED" at bounding box center [982, 405] width 125 height 35
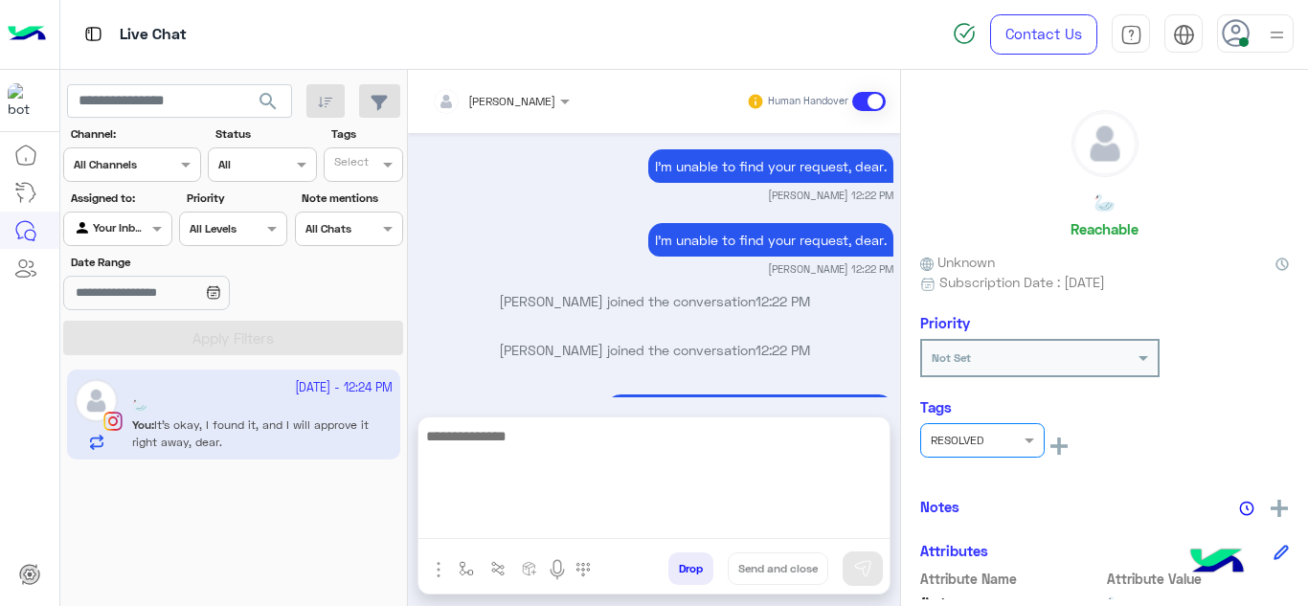
click at [583, 511] on textarea at bounding box center [654, 481] width 471 height 115
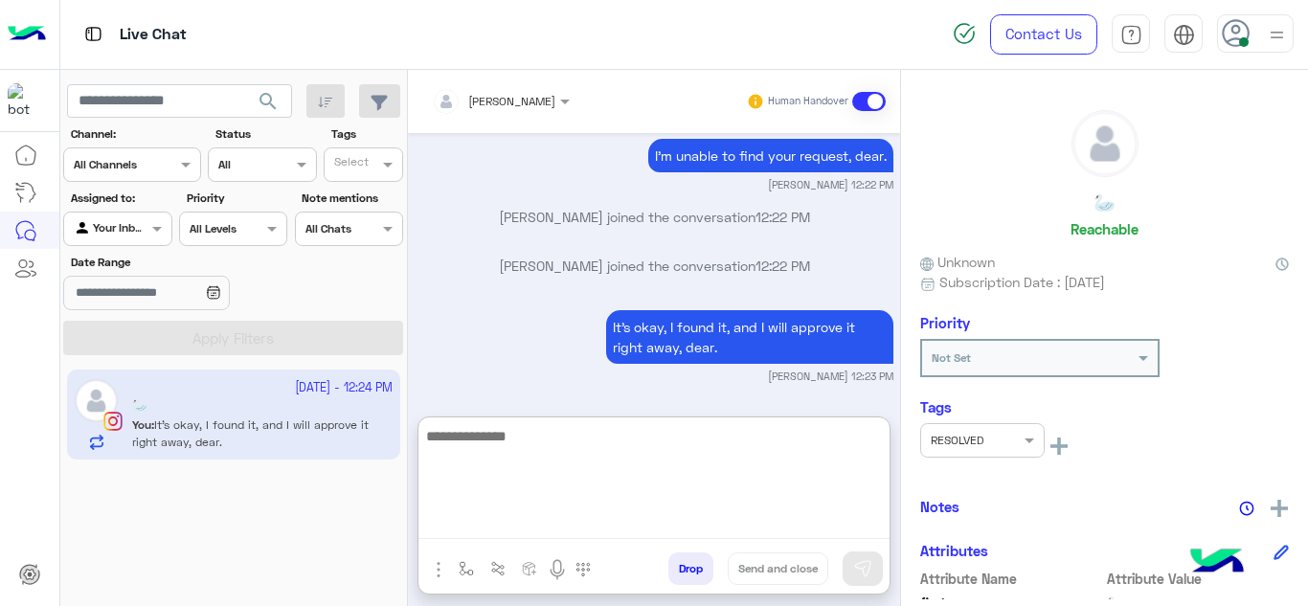
scroll to position [1875, 0]
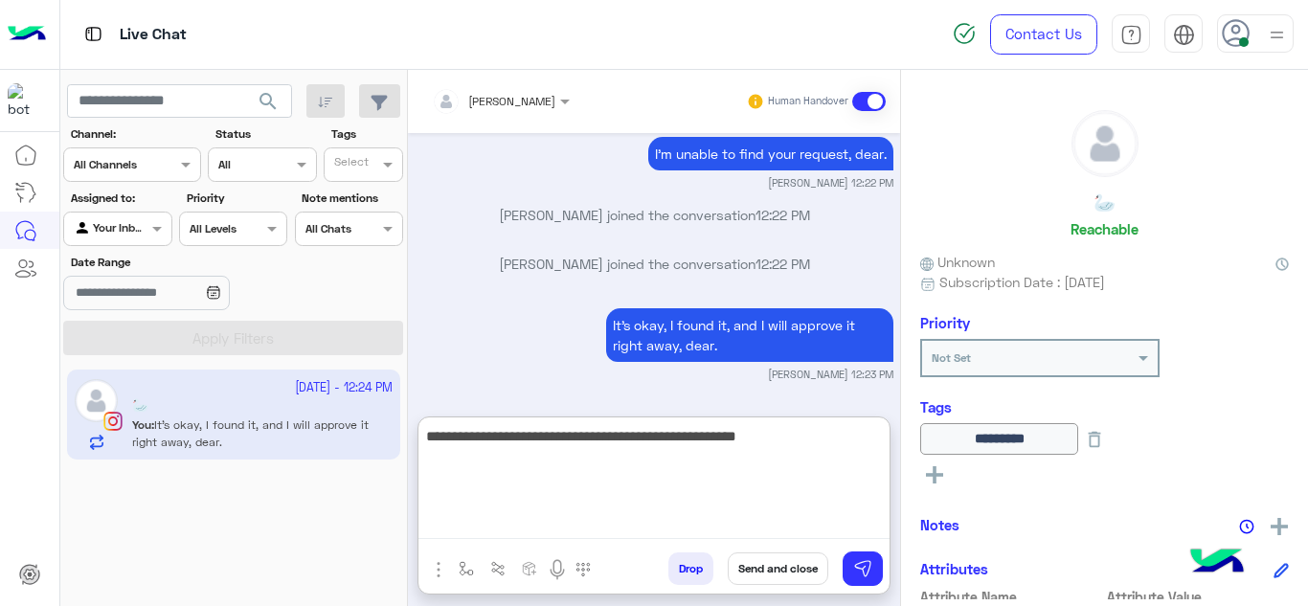
type textarea "**********"
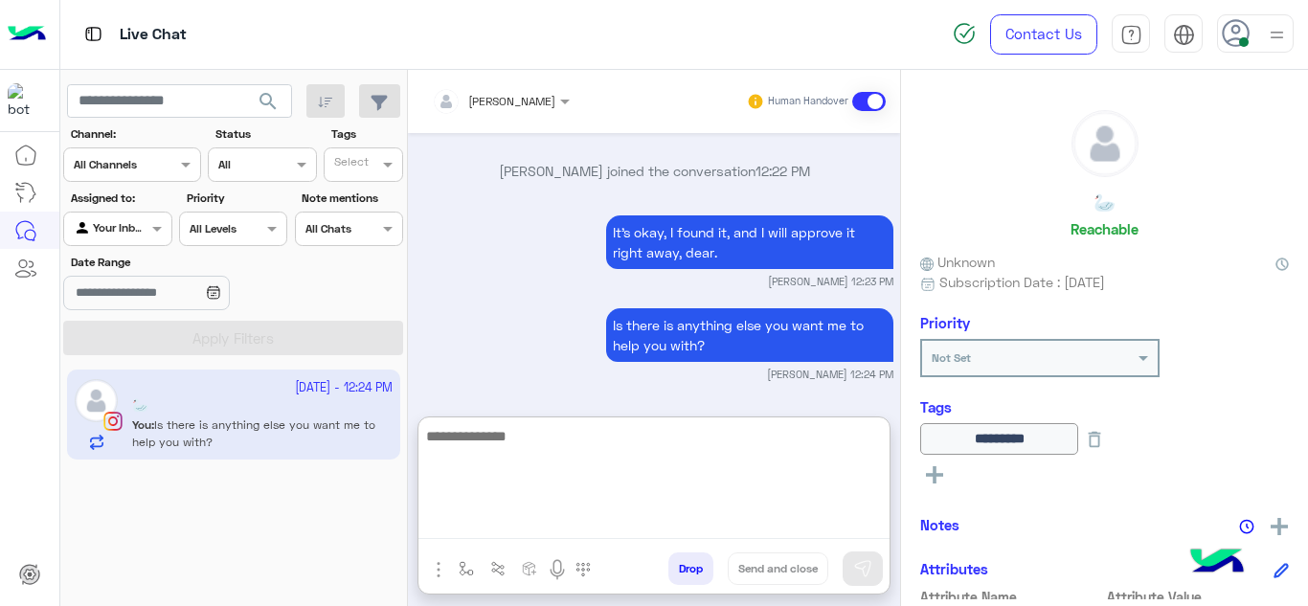
scroll to position [1967, 0]
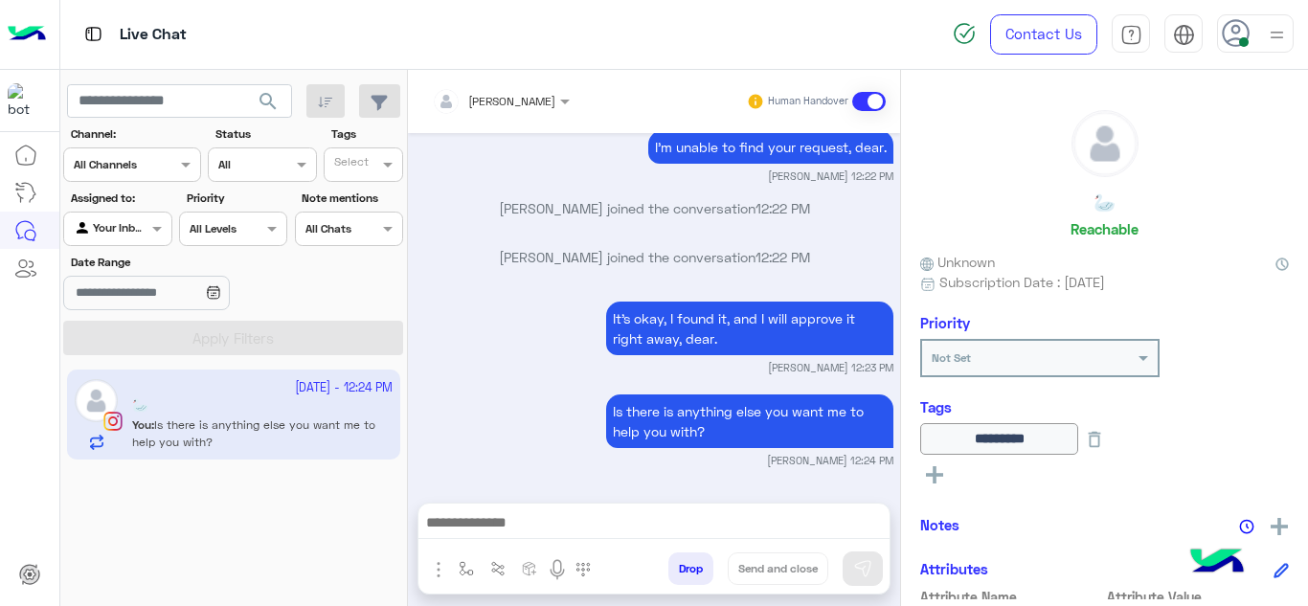
click at [602, 312] on div "[DATE] Got it! ✅ Our team is reviewing your order now and will get back to you …" at bounding box center [654, 308] width 492 height 351
click at [455, 572] on button "button" at bounding box center [467, 569] width 32 height 32
click at [486, 537] on div "enter flow name" at bounding box center [523, 527] width 142 height 34
type input "*"
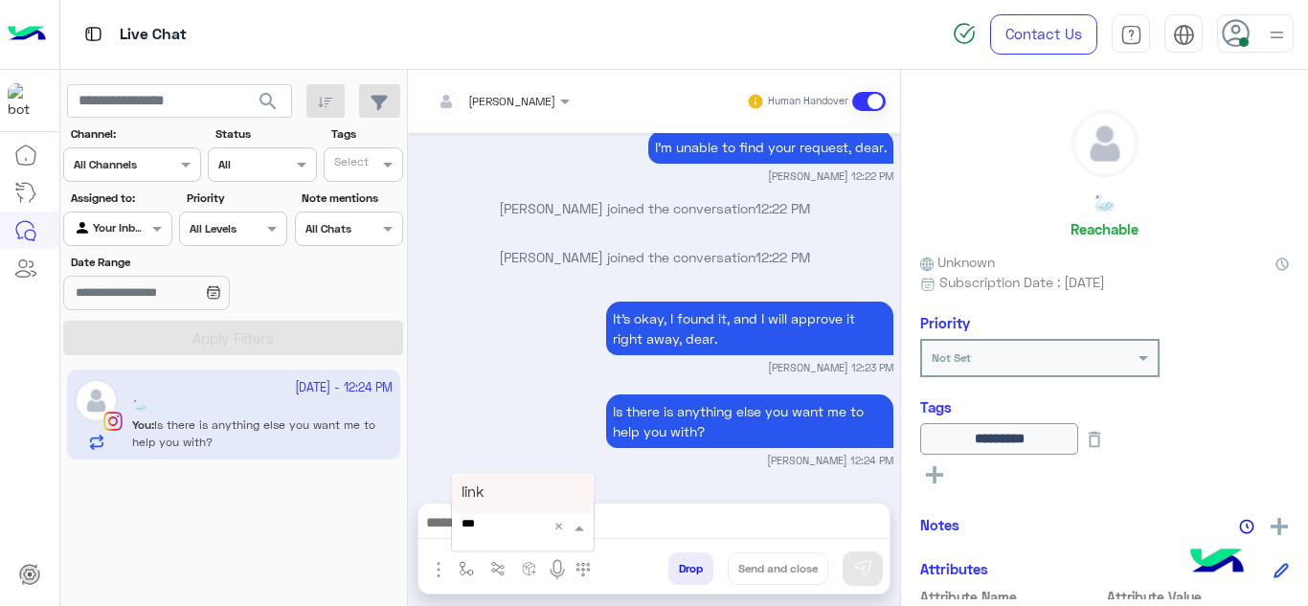
type input "****"
click at [511, 488] on div "link" at bounding box center [523, 492] width 142 height 36
type textarea "****"
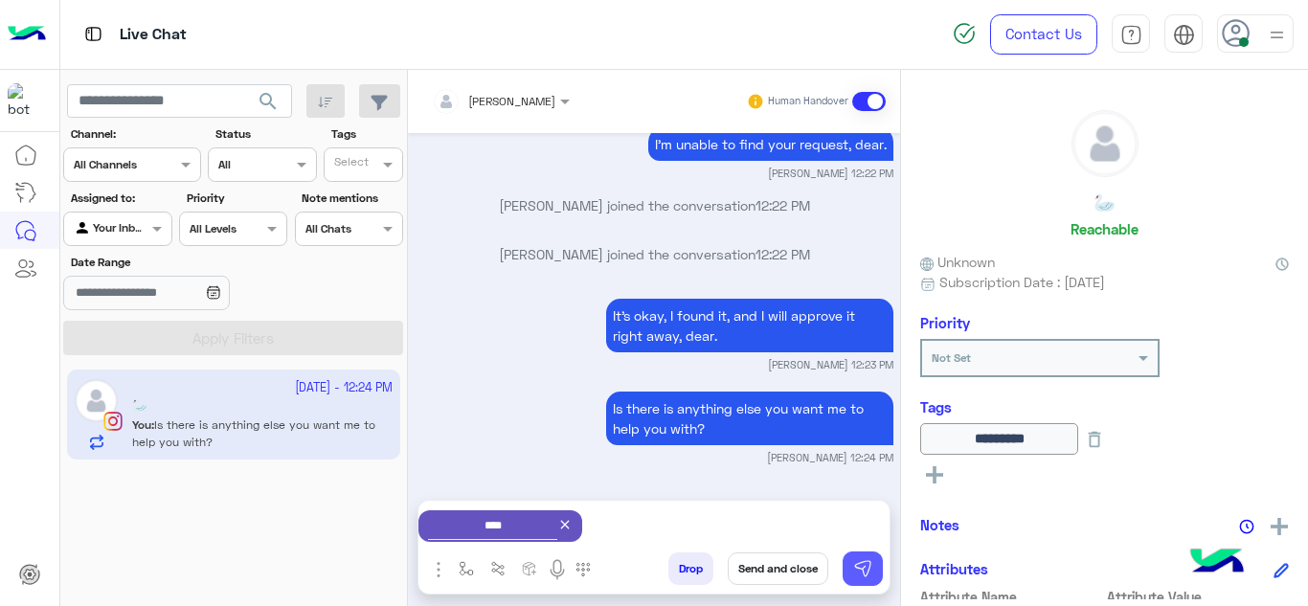
click at [874, 567] on button at bounding box center [863, 569] width 40 height 34
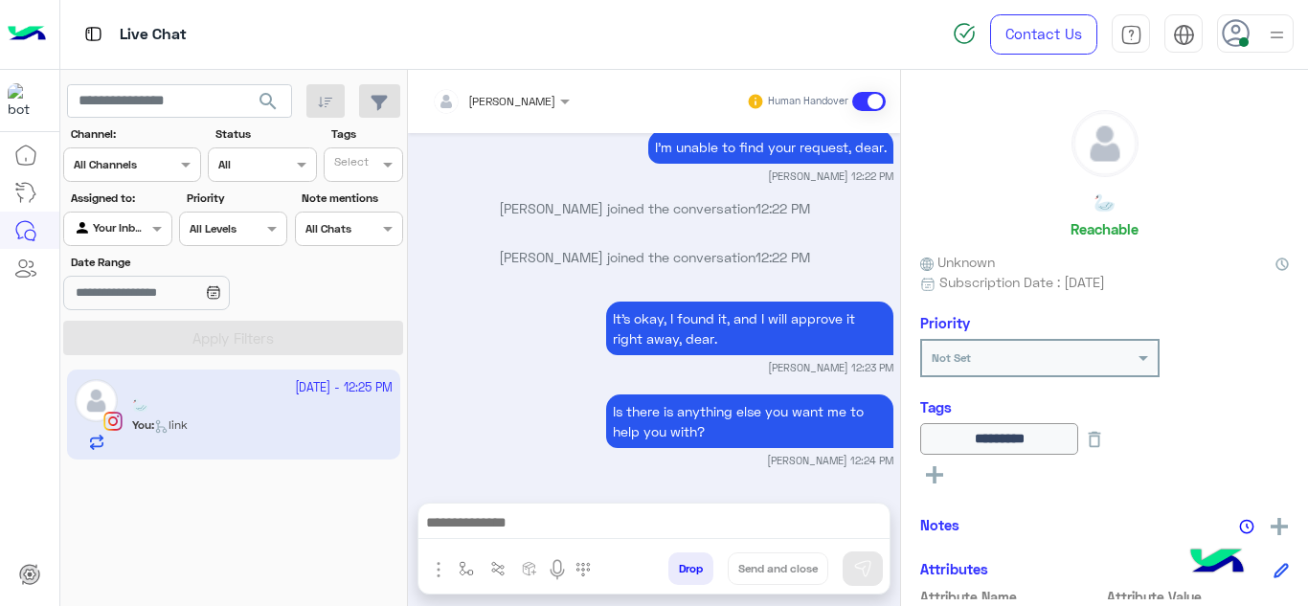
scroll to position [2116, 0]
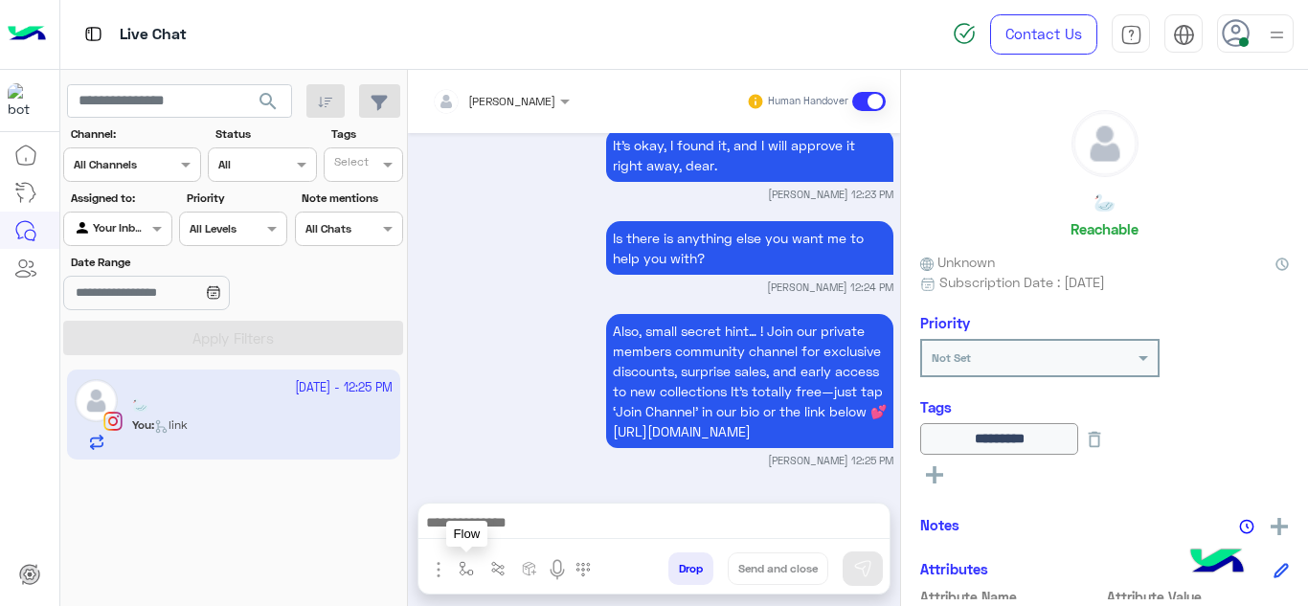
click at [462, 570] on img "button" at bounding box center [466, 568] width 15 height 15
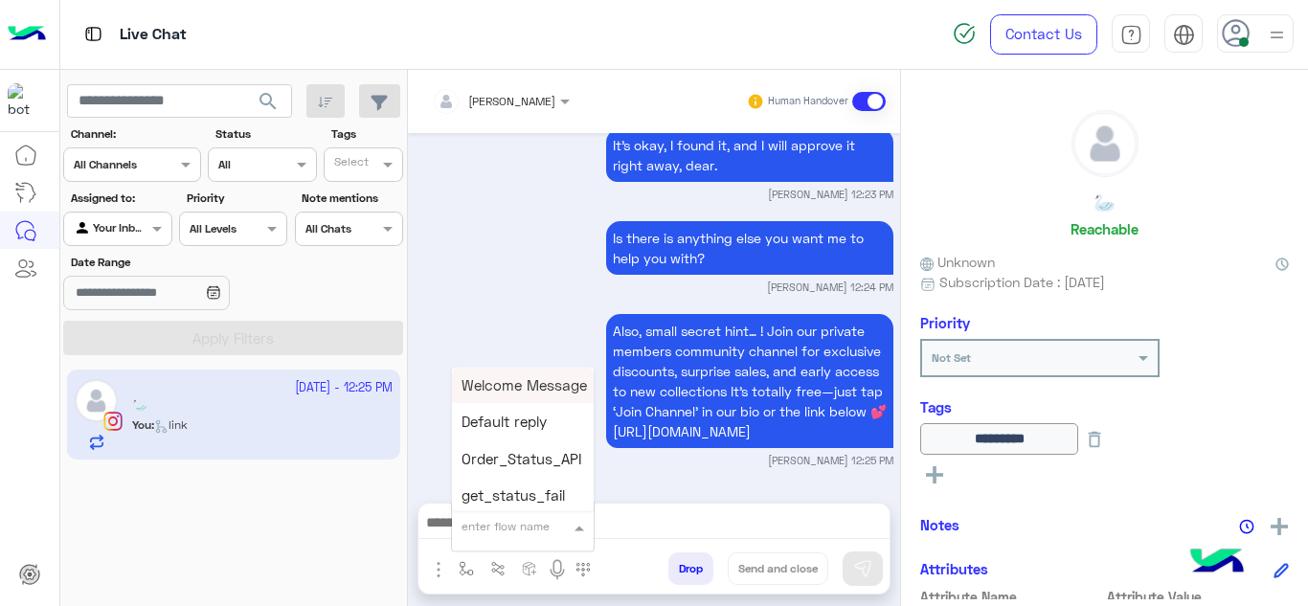
click at [496, 519] on input "text" at bounding box center [500, 523] width 76 height 17
type input "*"
type input "******"
click at [520, 420] on span "Mariam E closure" at bounding box center [521, 422] width 118 height 17
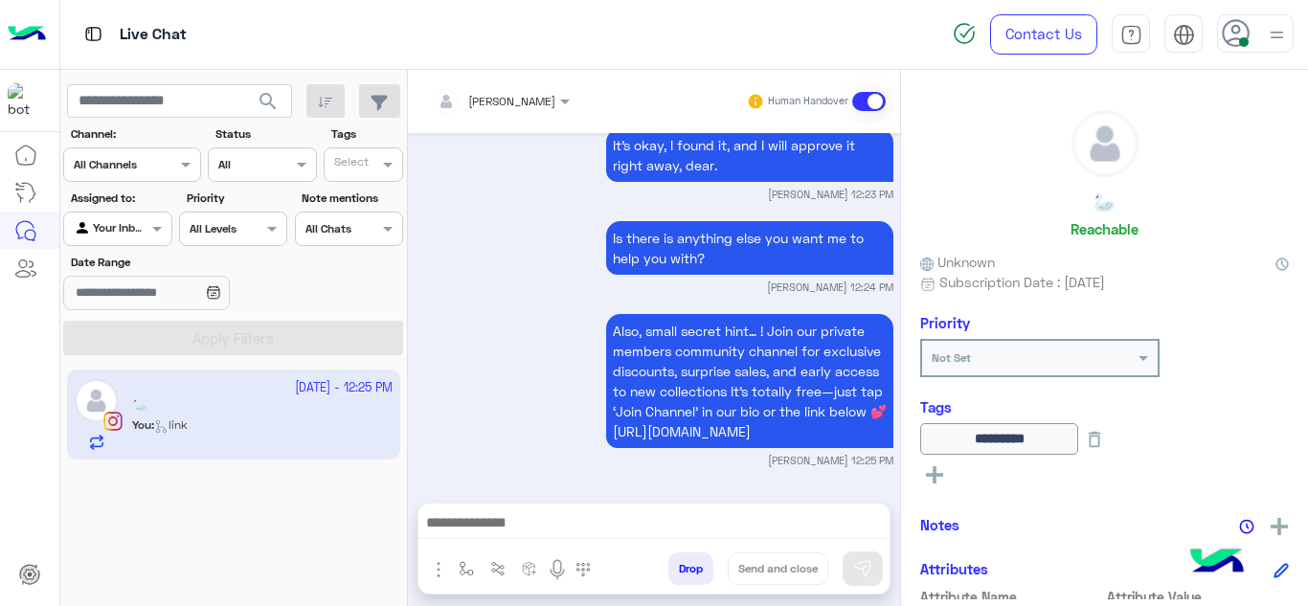
type textarea "**********"
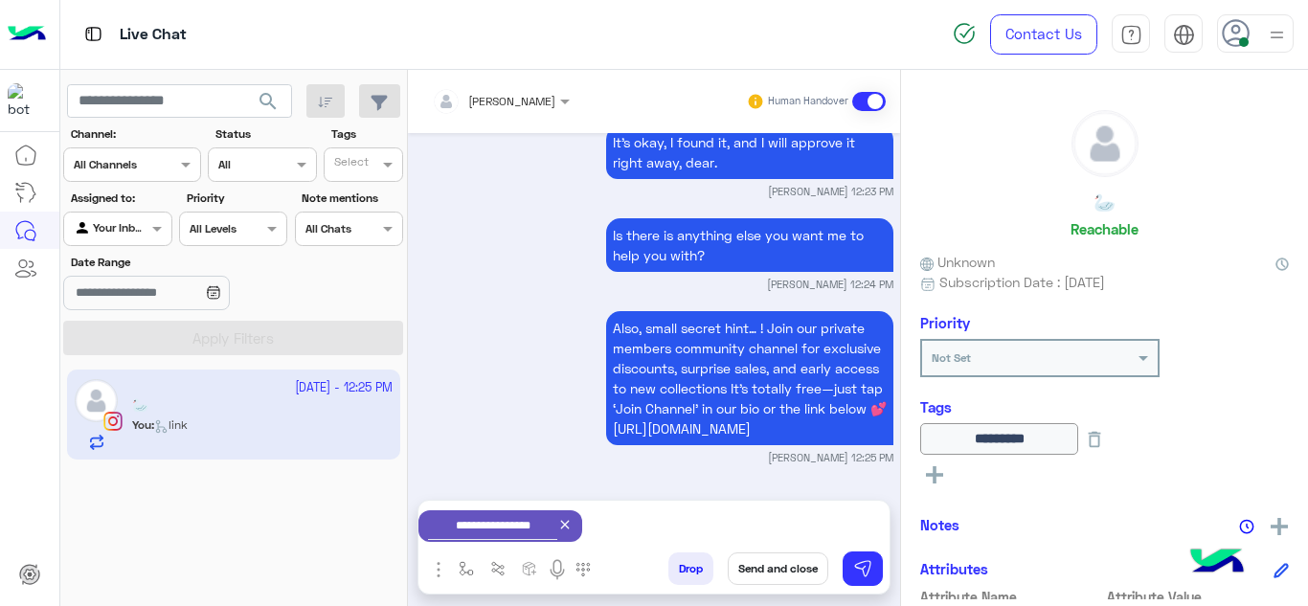
click at [755, 577] on button "Send and close" at bounding box center [778, 569] width 101 height 33
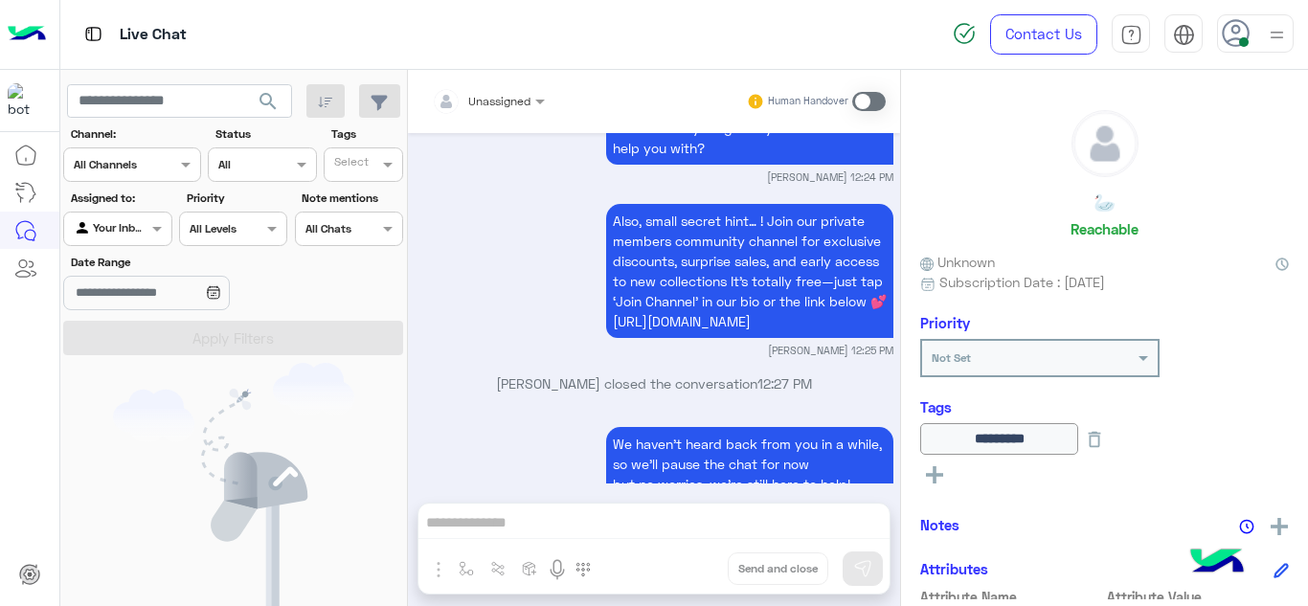
scroll to position [2414, 0]
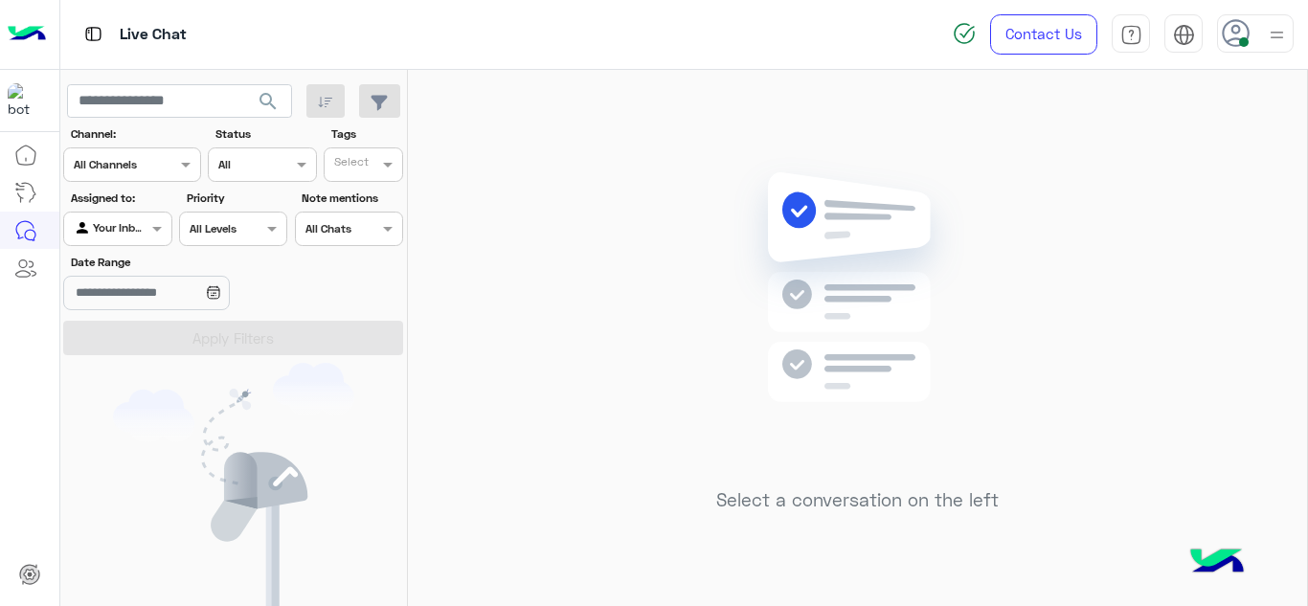
click at [1224, 42] on icon at bounding box center [1236, 33] width 29 height 29
